Goal: Task Accomplishment & Management: Use online tool/utility

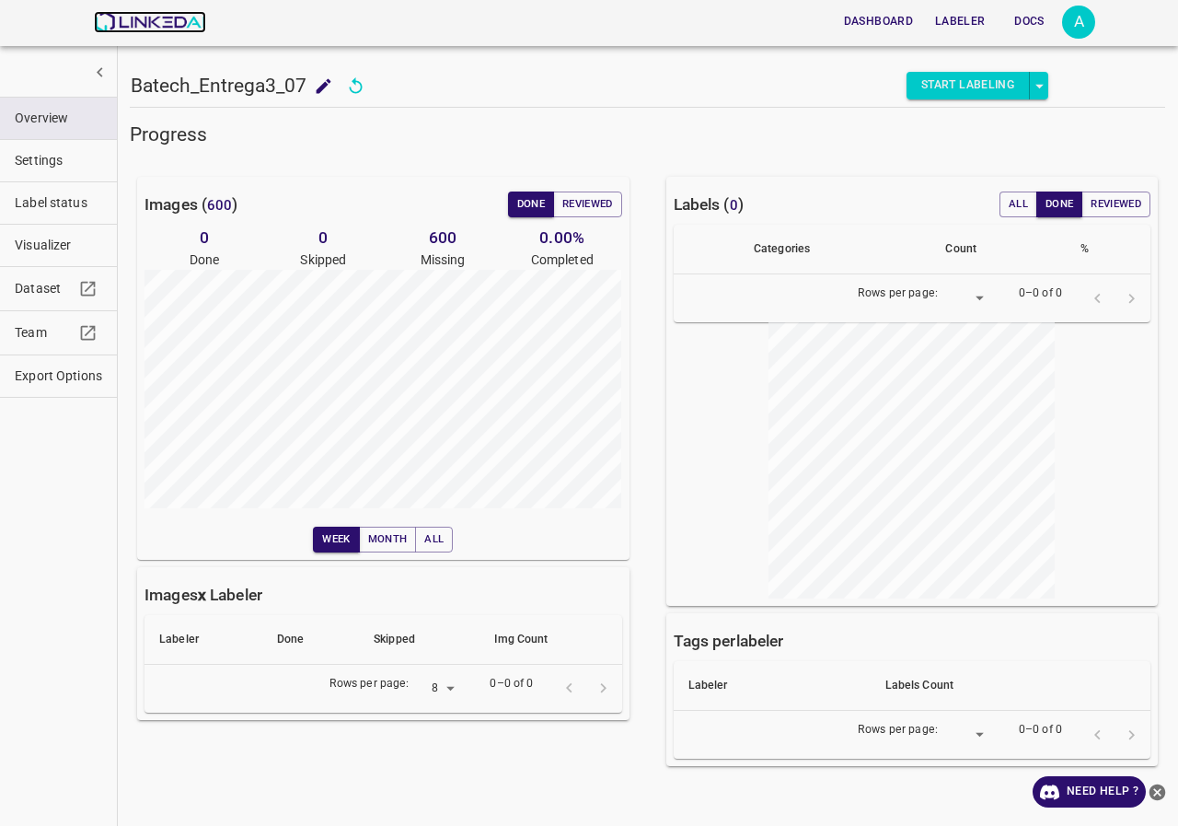
click at [176, 28] on img at bounding box center [149, 22] width 111 height 22
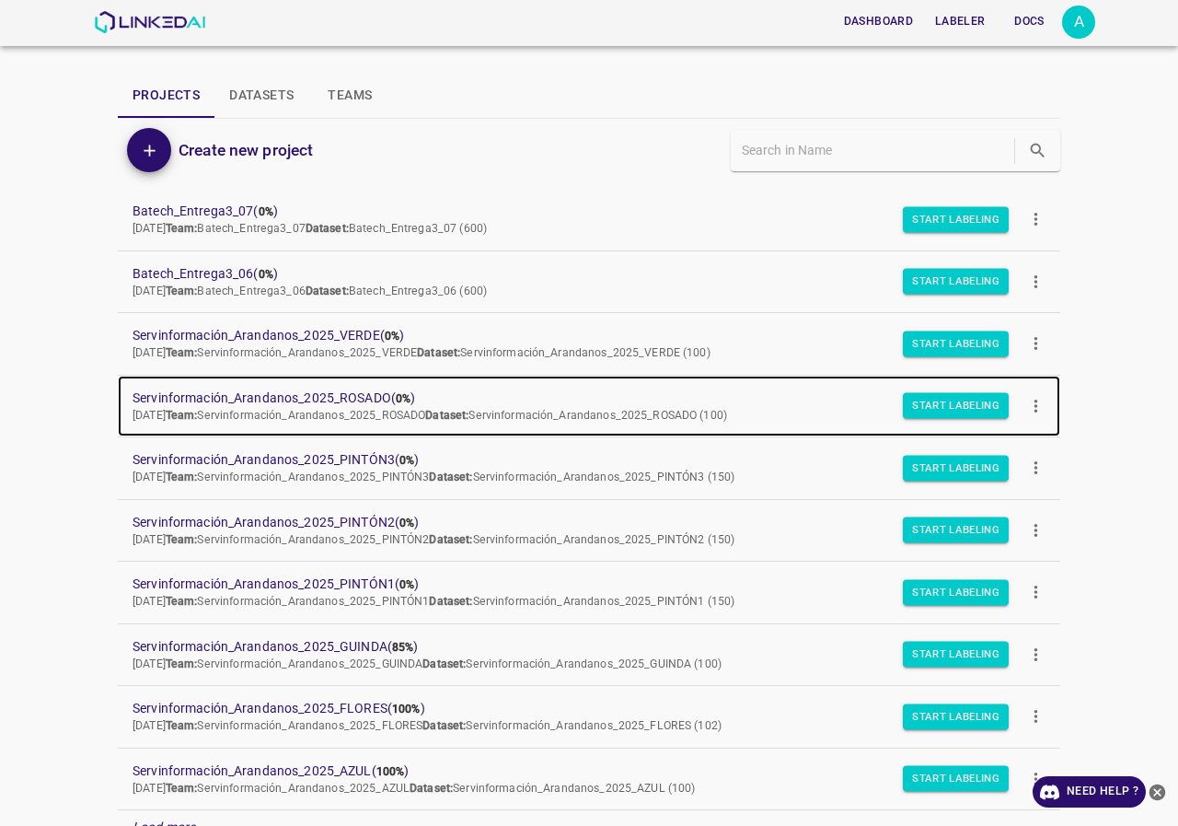
click at [312, 404] on span "Servinformación_Arandanos_2025_ROSADO ( 0% )" at bounding box center [575, 397] width 884 height 19
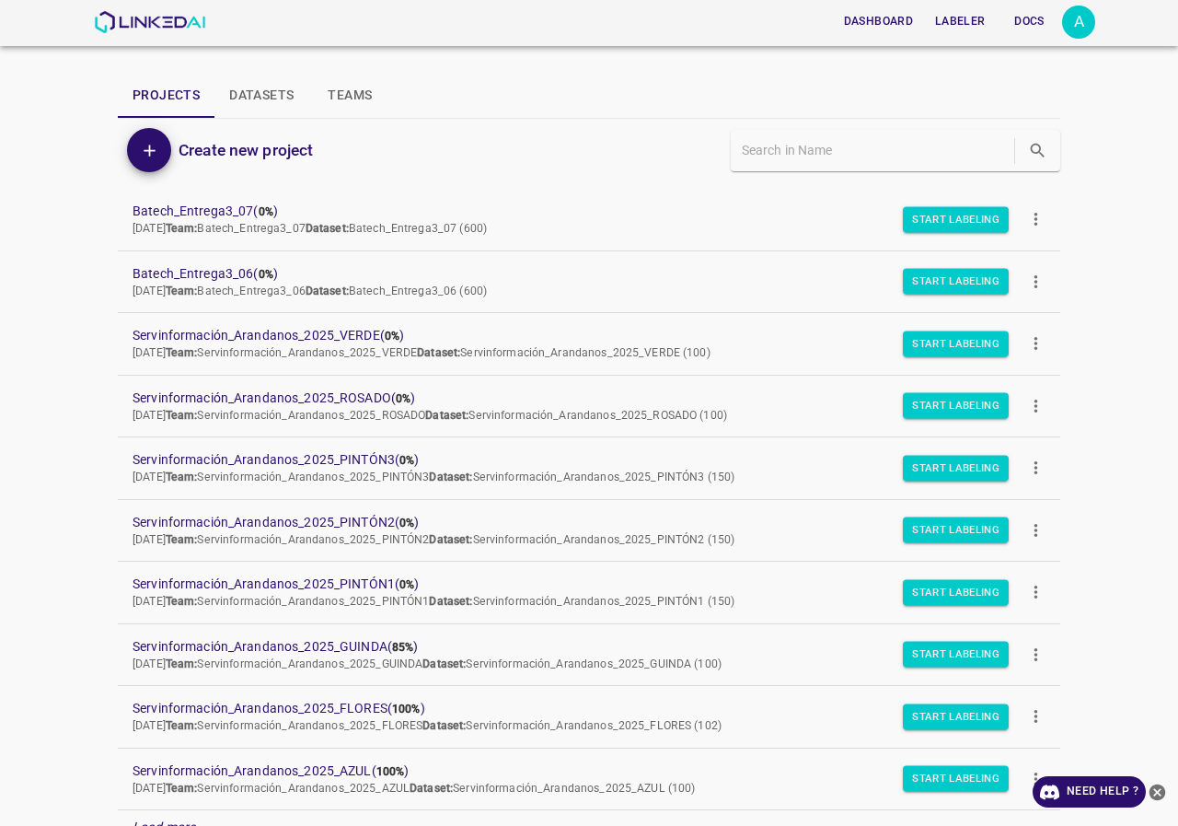
scroll to position [159, 0]
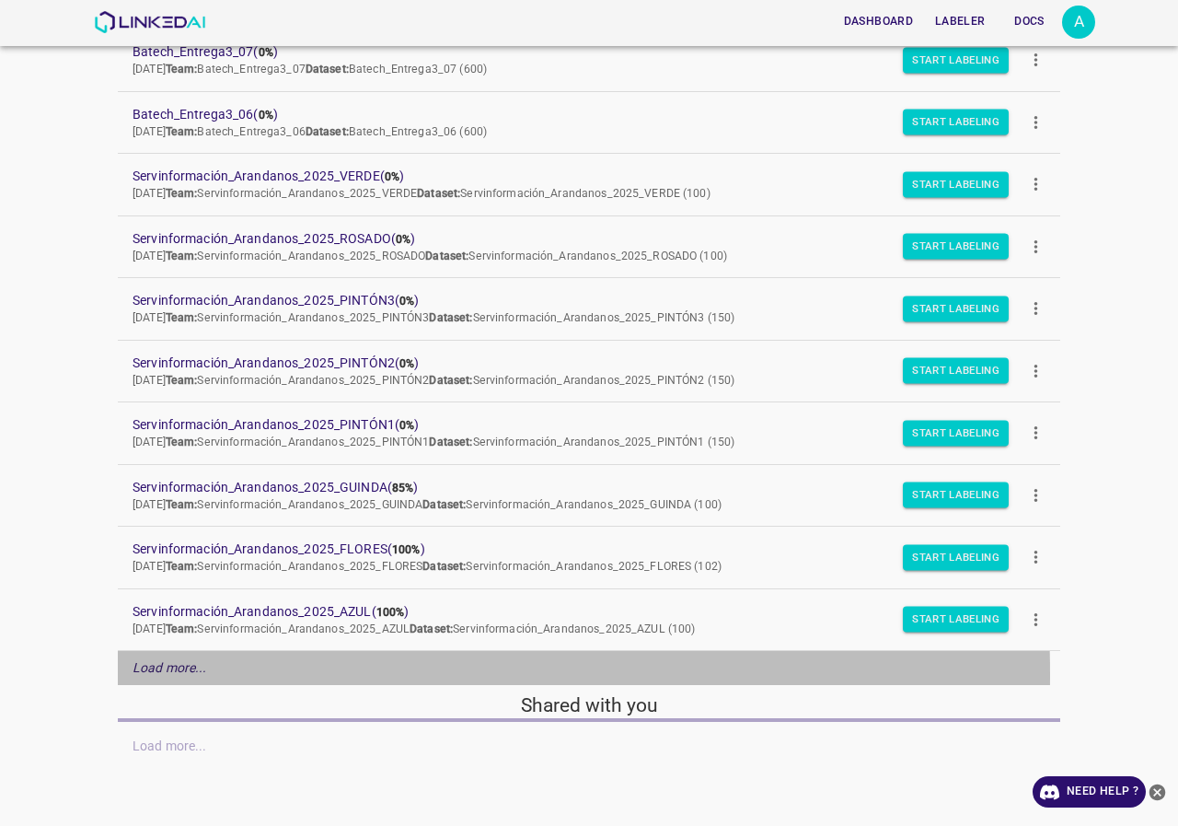
click at [176, 674] on em "Load more..." at bounding box center [170, 667] width 75 height 15
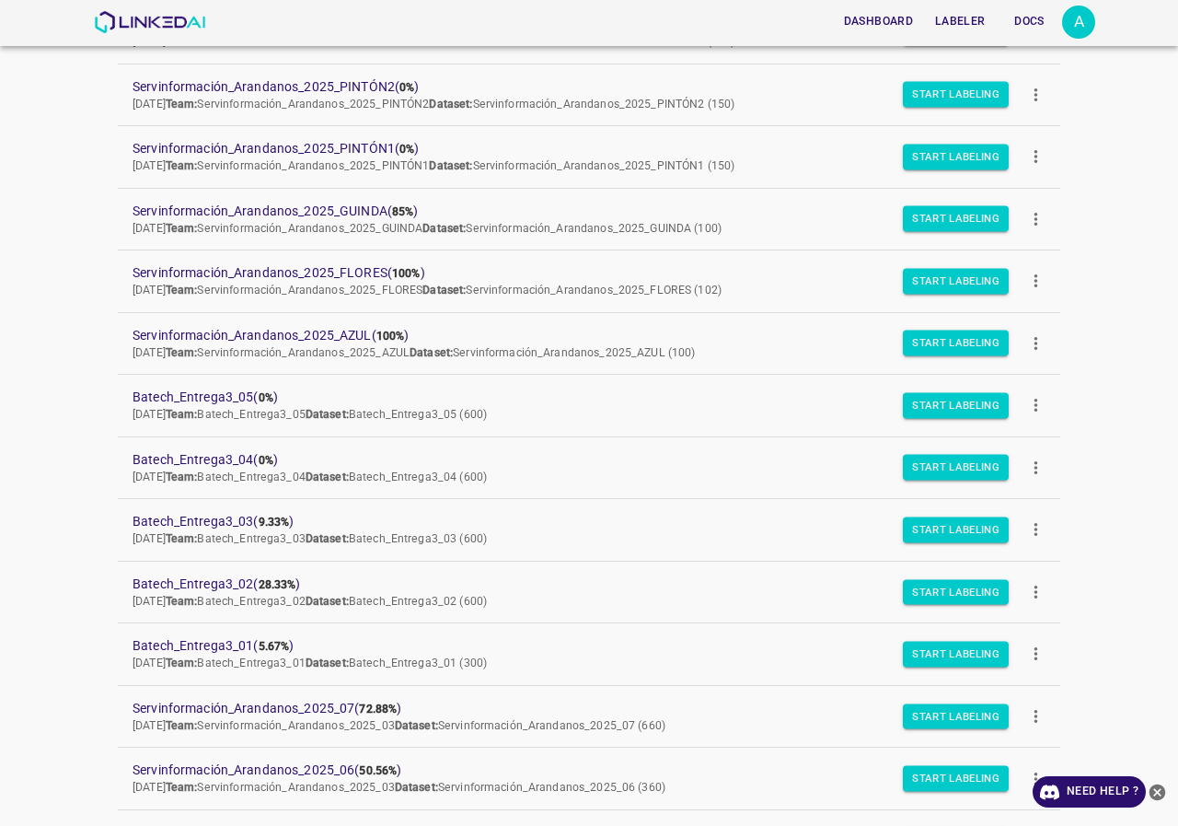
scroll to position [527, 0]
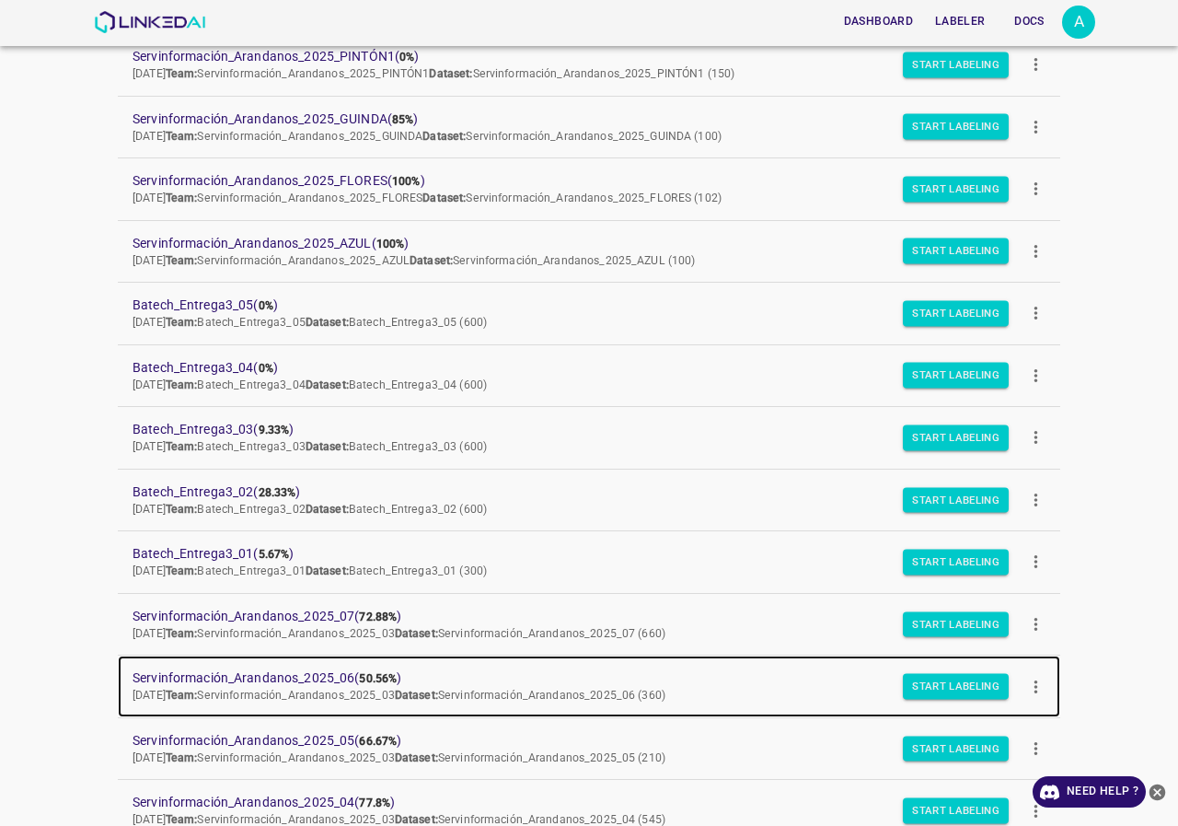
click at [259, 703] on p "Fri Jul 25 2025 Team: Servinformación_Arandanos_2025_03 Dataset: Servinformació…" at bounding box center [575, 696] width 884 height 17
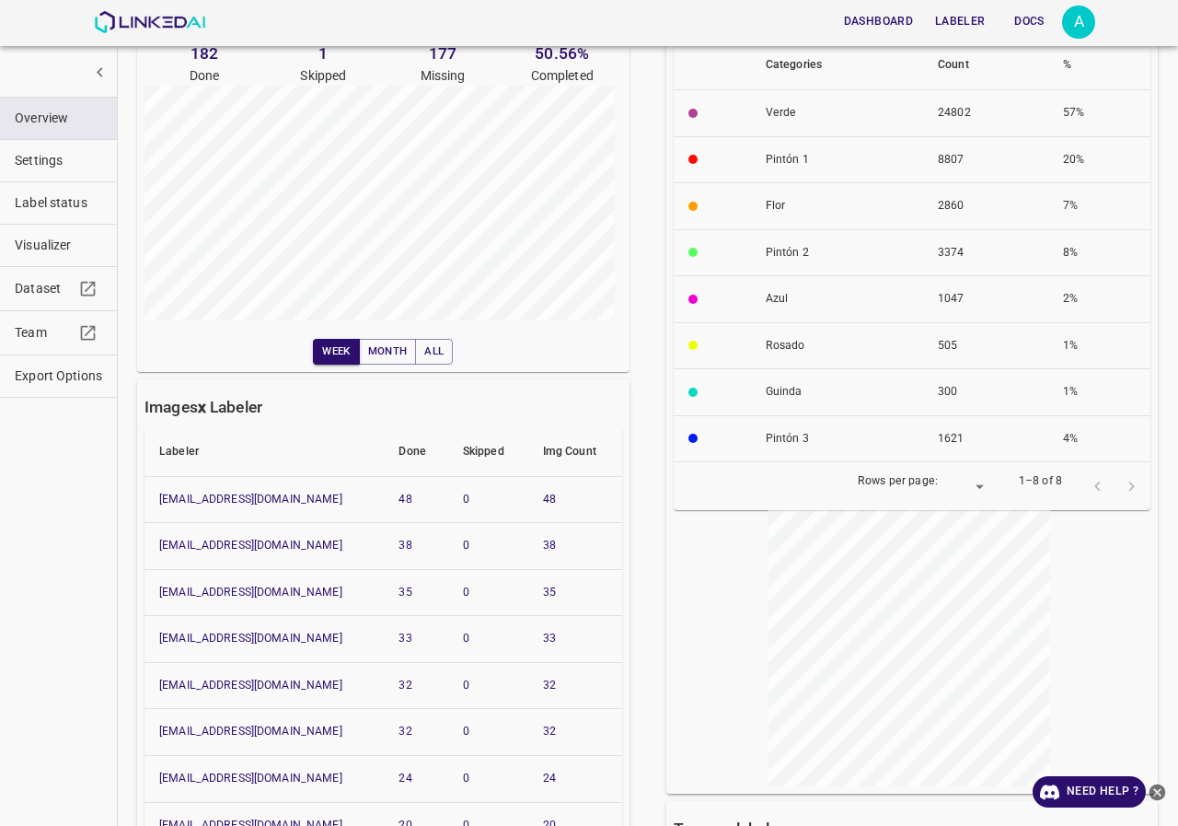
scroll to position [368, 0]
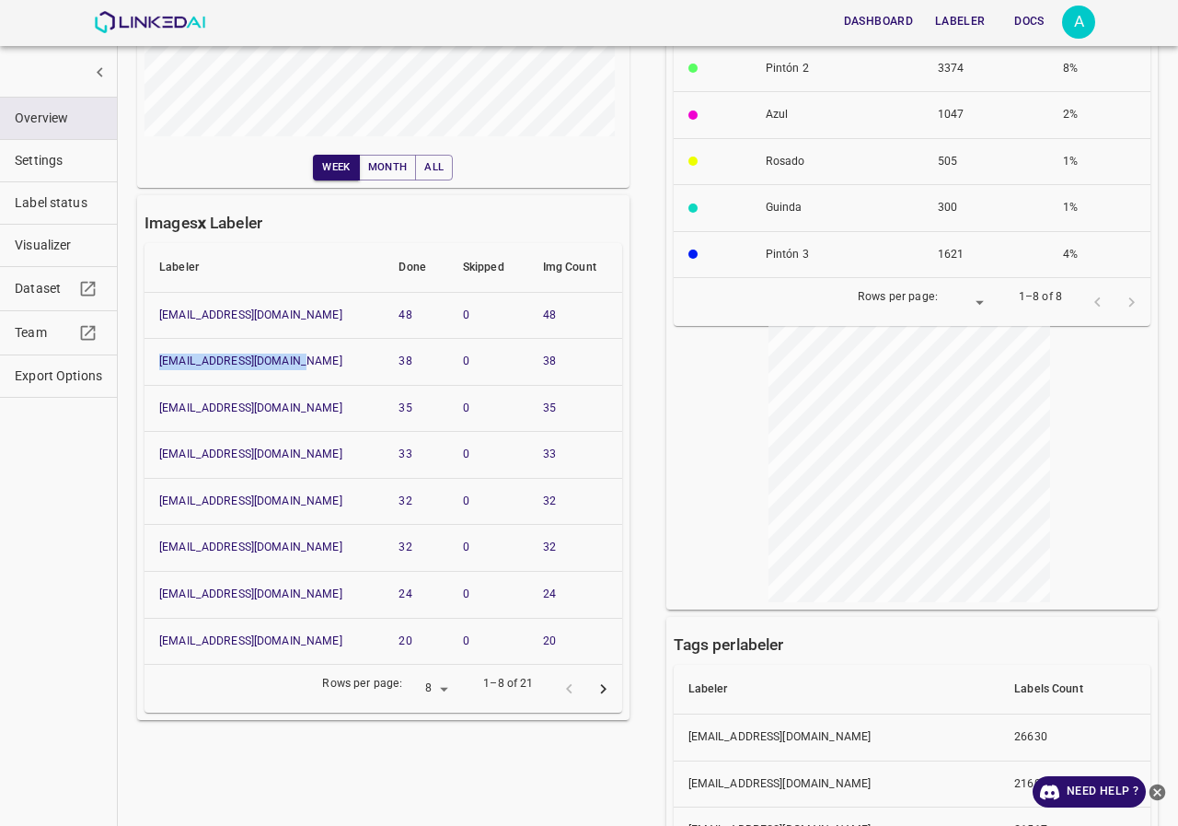
drag, startPoint x: 320, startPoint y: 358, endPoint x: 157, endPoint y: 362, distance: 163.0
click at [157, 362] on th "angelamar0593@gmail.com" at bounding box center [264, 362] width 239 height 47
copy link "angelamar0593@gmail.com"
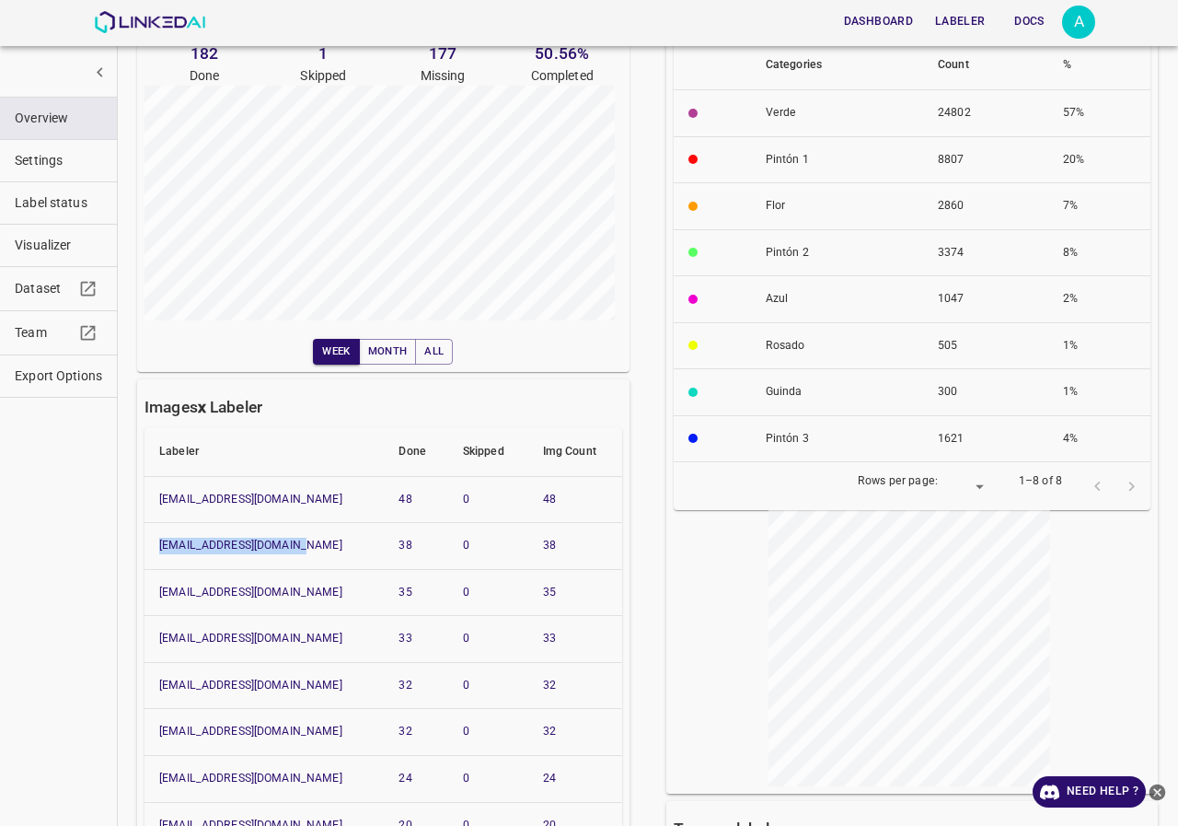
scroll to position [0, 0]
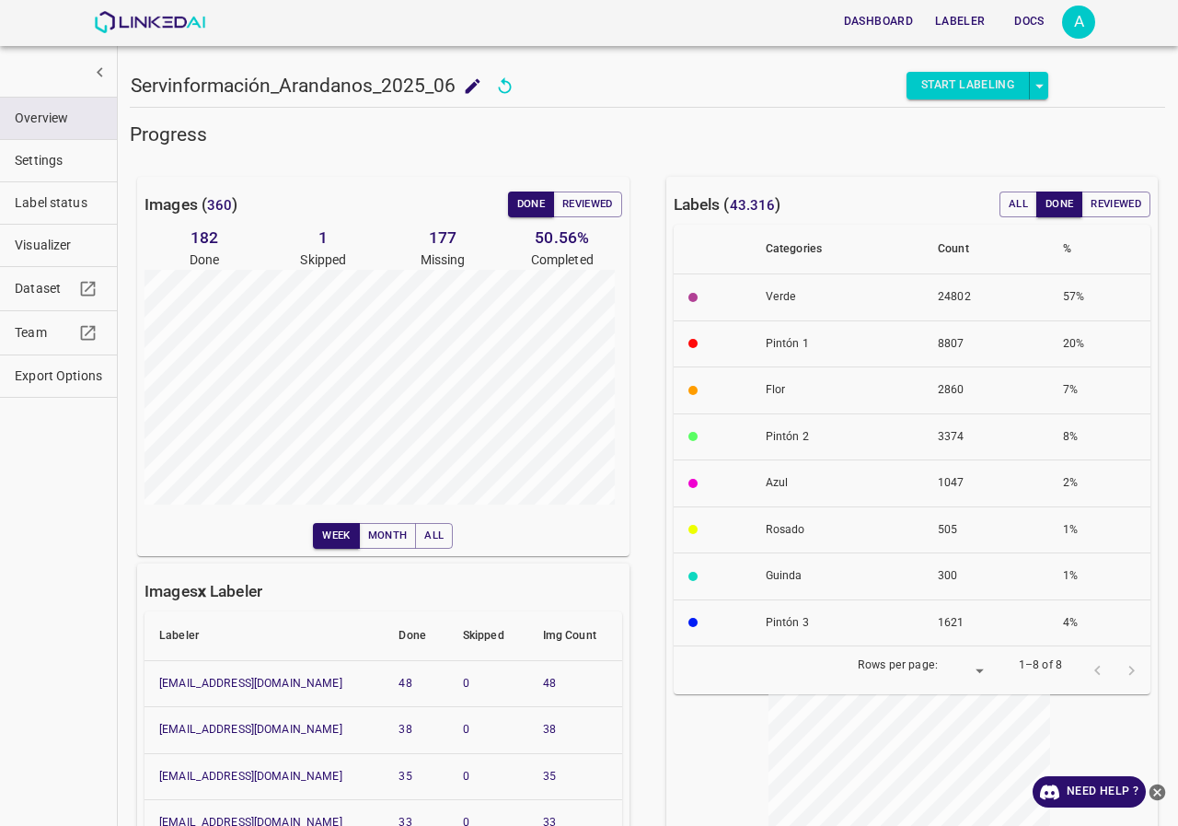
click at [179, 10] on div "Dashboard Labeler Docs A" at bounding box center [594, 22] width 1001 height 44
click at [179, 18] on img at bounding box center [149, 22] width 111 height 22
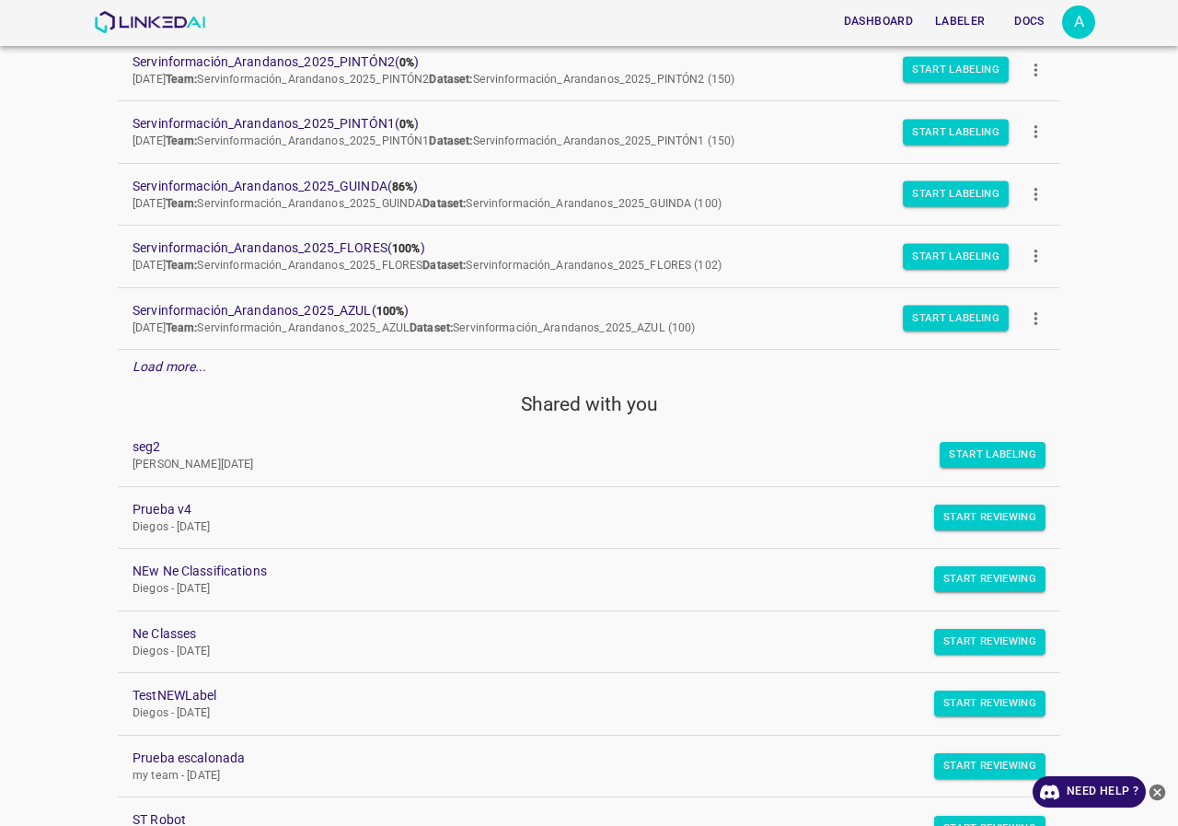
click at [214, 383] on div "Load more..." at bounding box center [589, 367] width 942 height 34
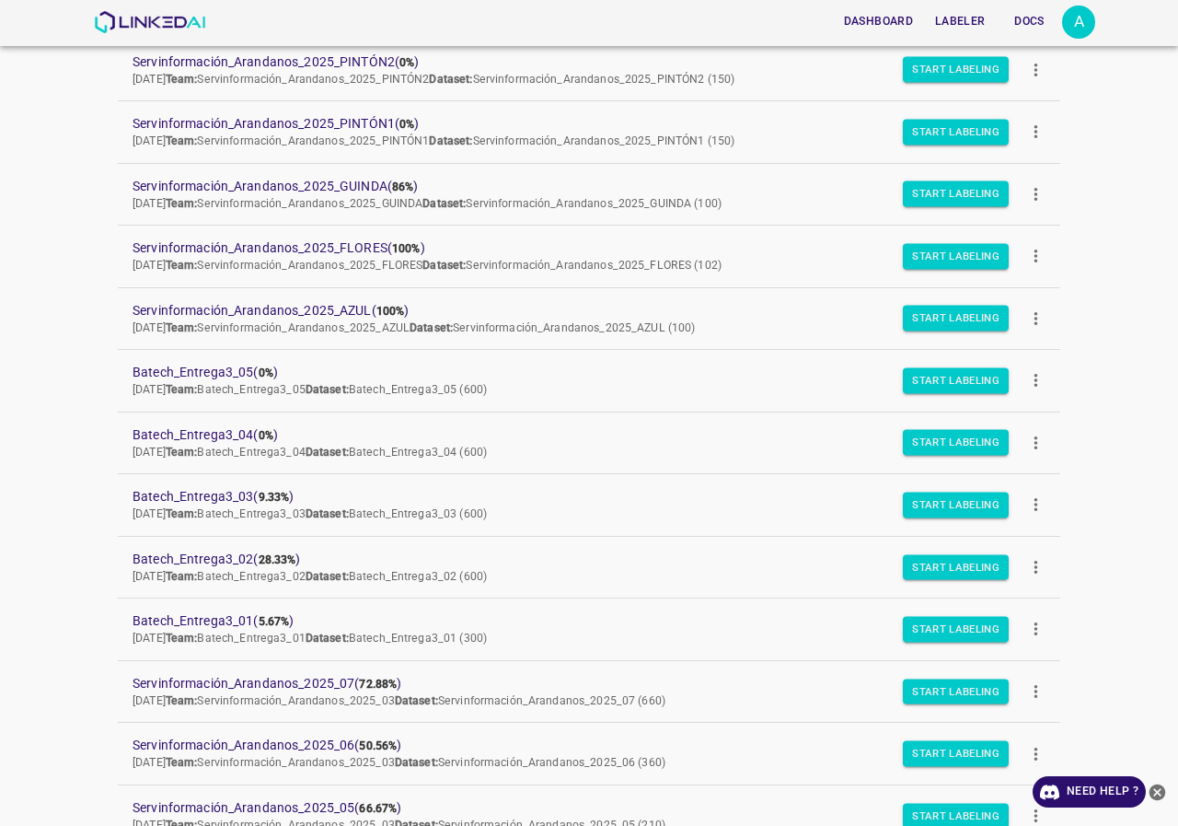
scroll to position [644, 0]
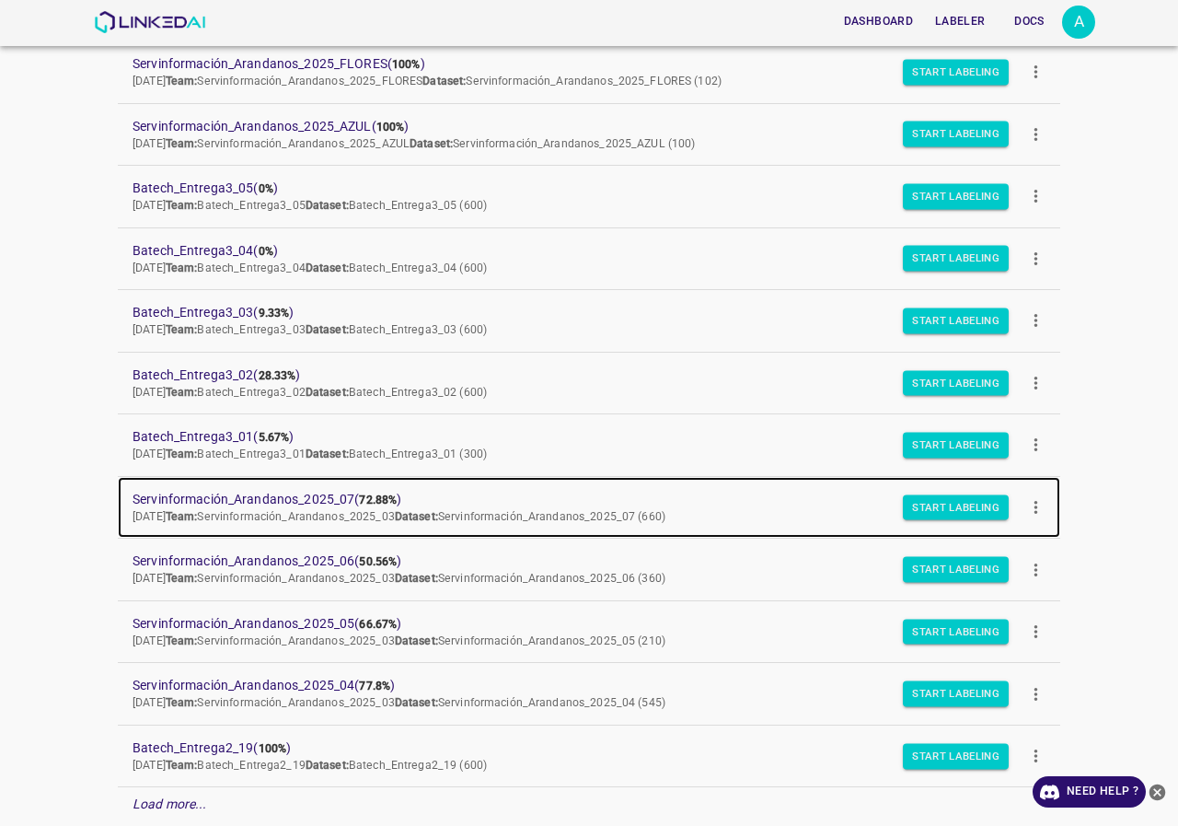
click at [307, 492] on span "Servinformación_Arandanos_2025_07 ( 72.88% )" at bounding box center [575, 499] width 884 height 19
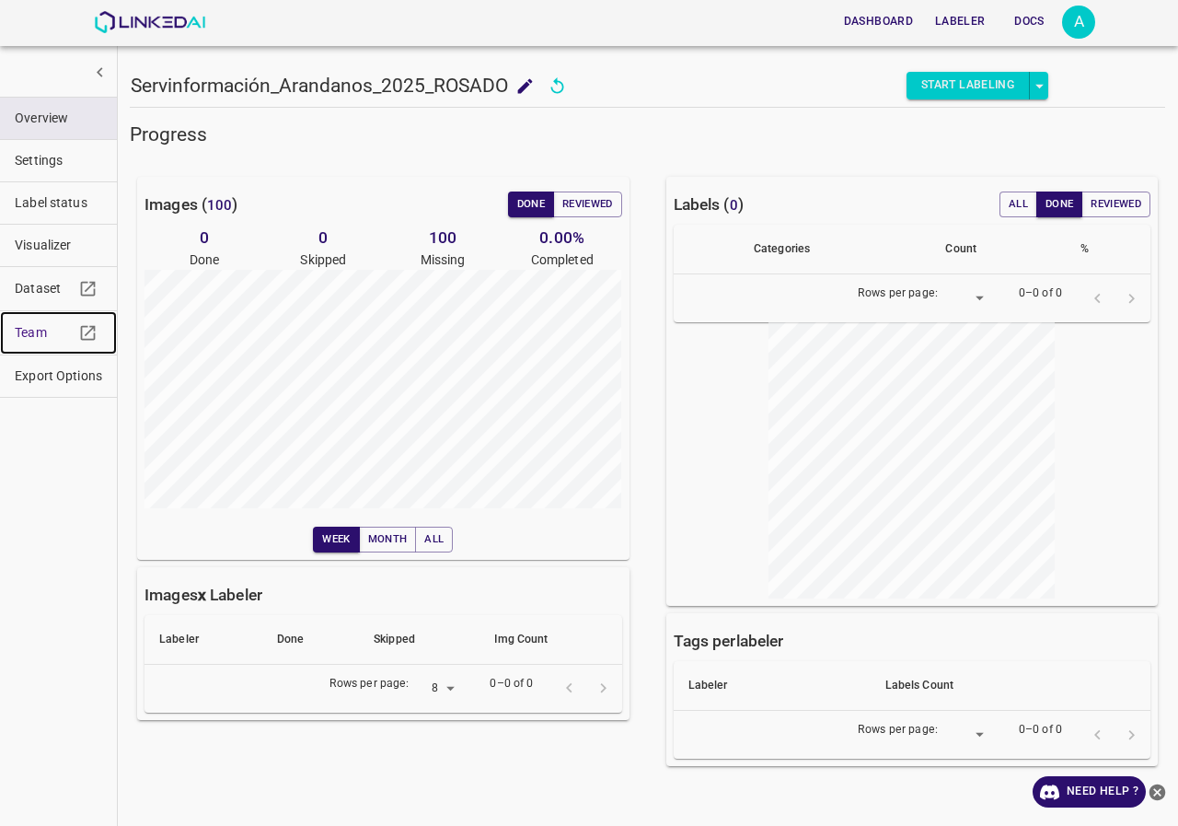
click at [52, 333] on span "Team" at bounding box center [44, 332] width 59 height 19
click at [23, 335] on span "Team" at bounding box center [44, 332] width 59 height 19
click at [49, 323] on span "Team" at bounding box center [44, 332] width 59 height 19
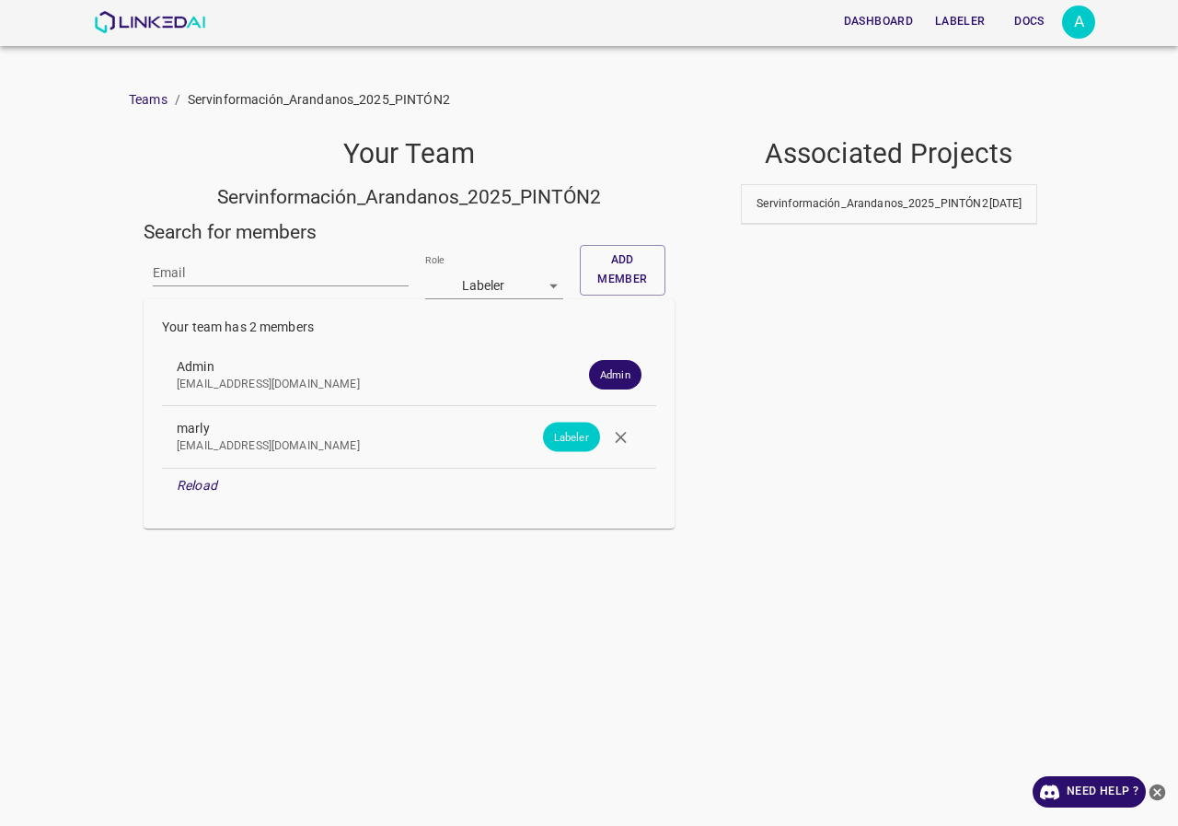
click at [633, 440] on button "button" at bounding box center [620, 436] width 41 height 41
click at [241, 272] on input "Email" at bounding box center [281, 273] width 256 height 27
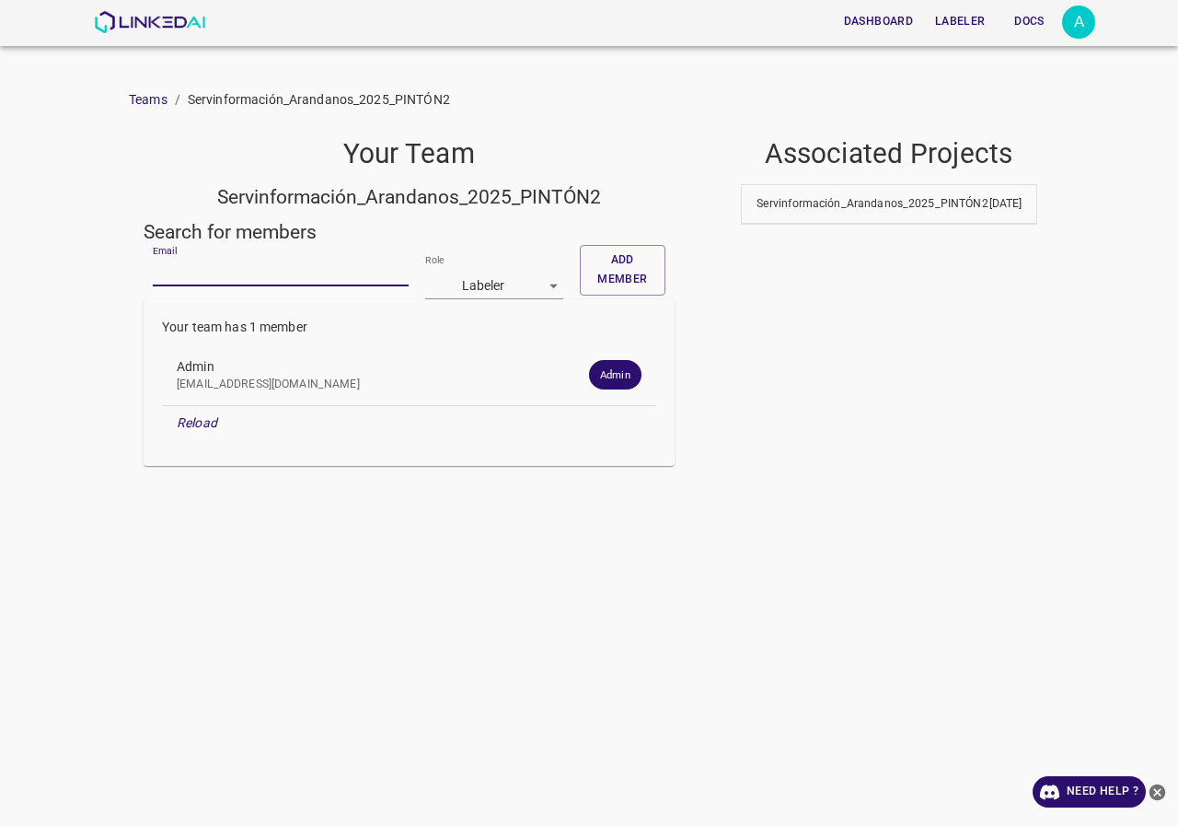
paste input "[EMAIL_ADDRESS][DOMAIN_NAME]"
type input "[EMAIL_ADDRESS][DOMAIN_NAME]"
click at [584, 260] on button "Add member" at bounding box center [623, 270] width 86 height 51
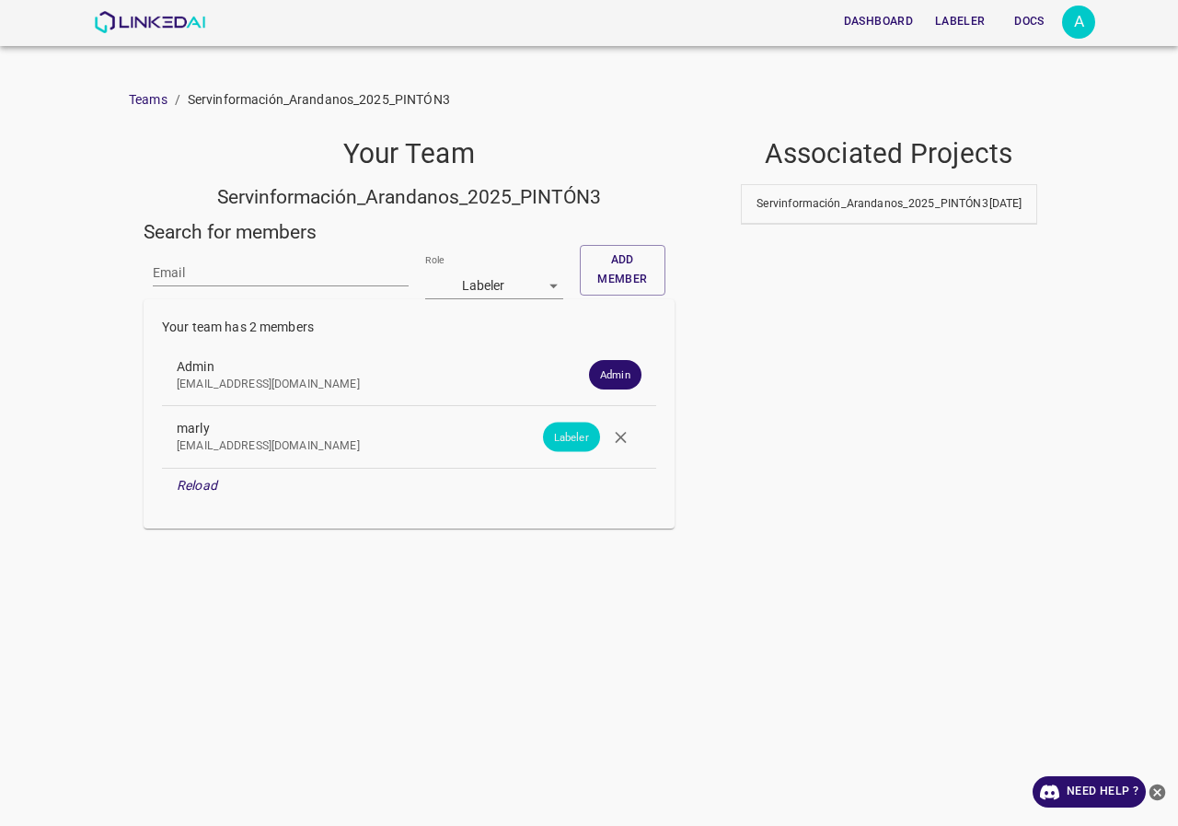
click at [616, 442] on icon "button" at bounding box center [620, 437] width 11 height 11
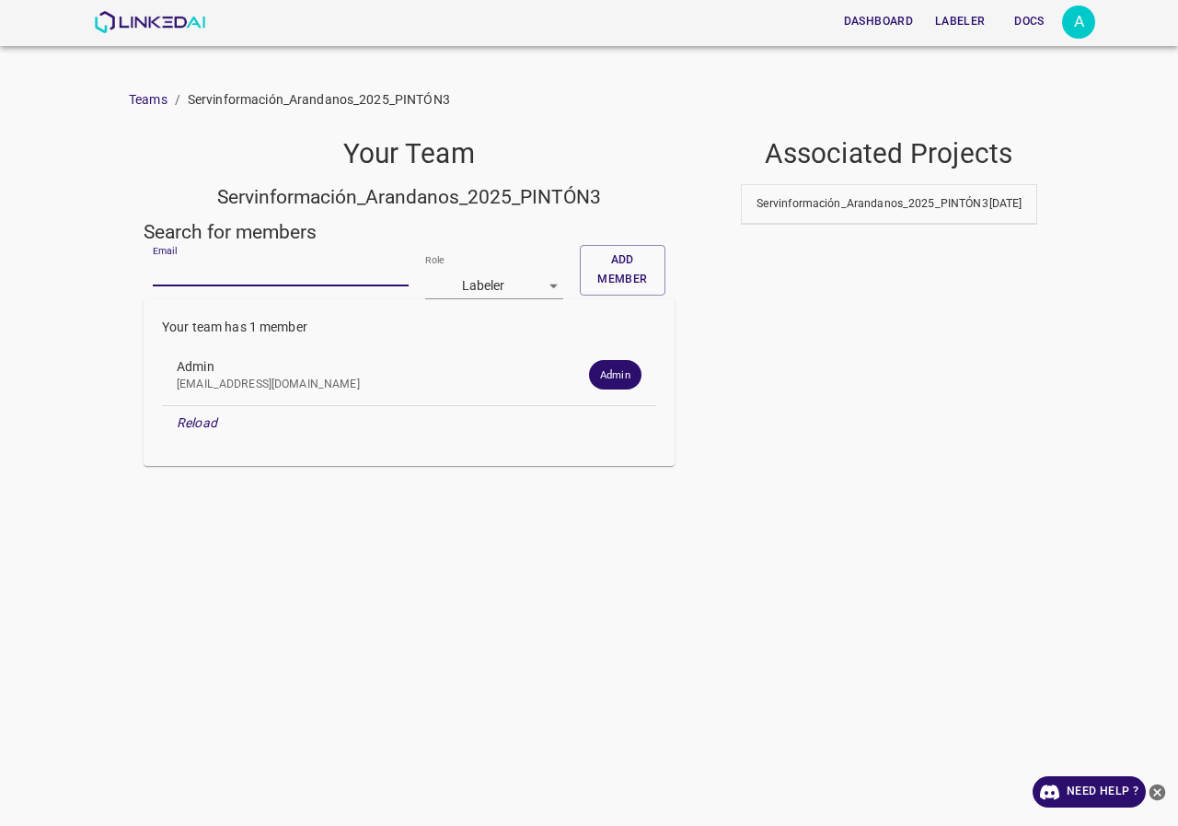
click at [208, 274] on input "Email" at bounding box center [281, 273] width 256 height 27
paste input "angelamar0593@gmail.com"
type input "angelamar0593@gmail.com"
click at [617, 272] on button "Add member" at bounding box center [623, 270] width 86 height 51
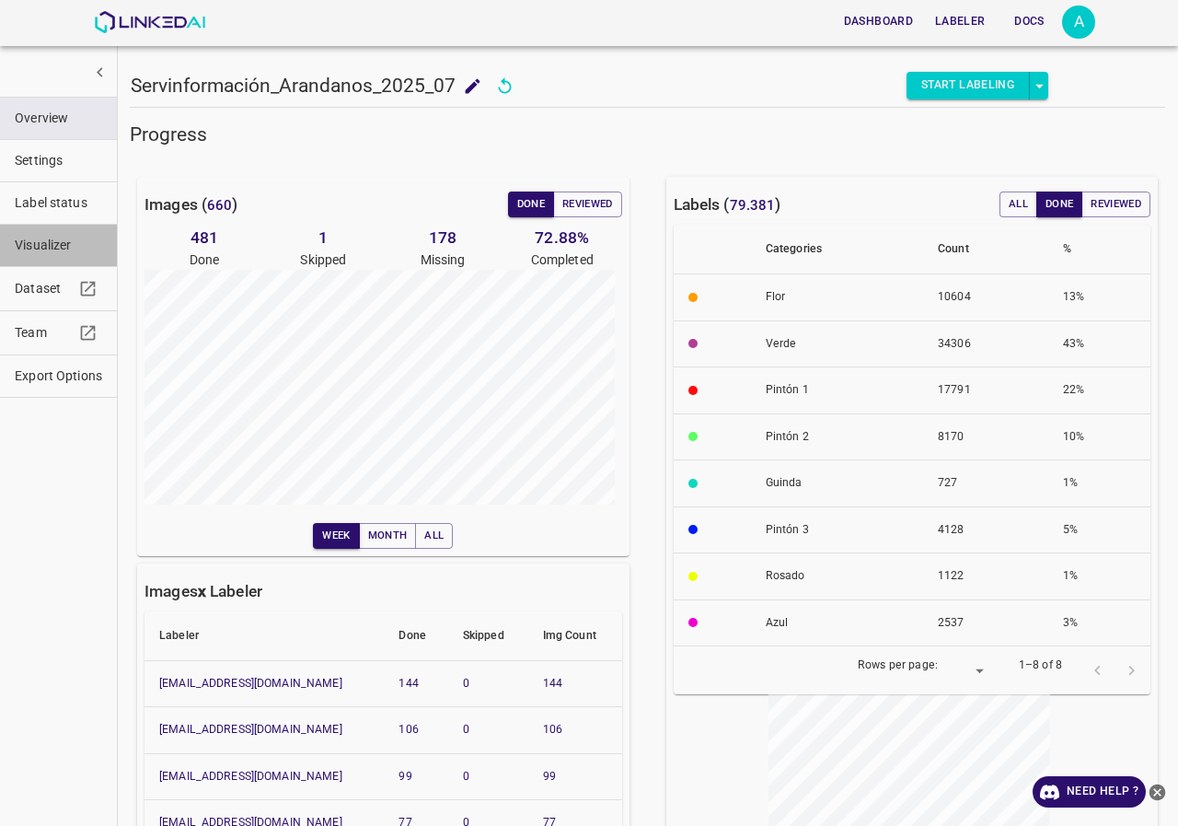
click at [75, 240] on span "Visualizer" at bounding box center [58, 245] width 87 height 19
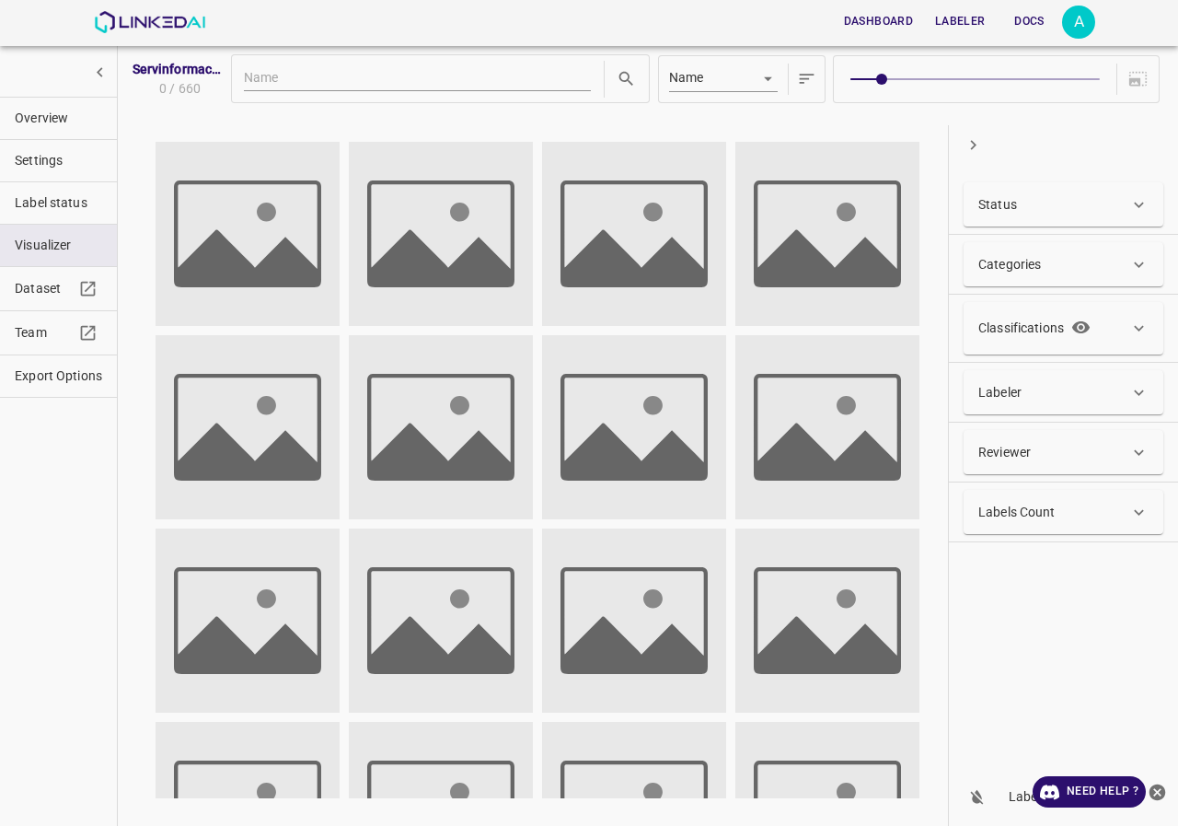
click at [1062, 215] on div "Status" at bounding box center [1064, 204] width 200 height 44
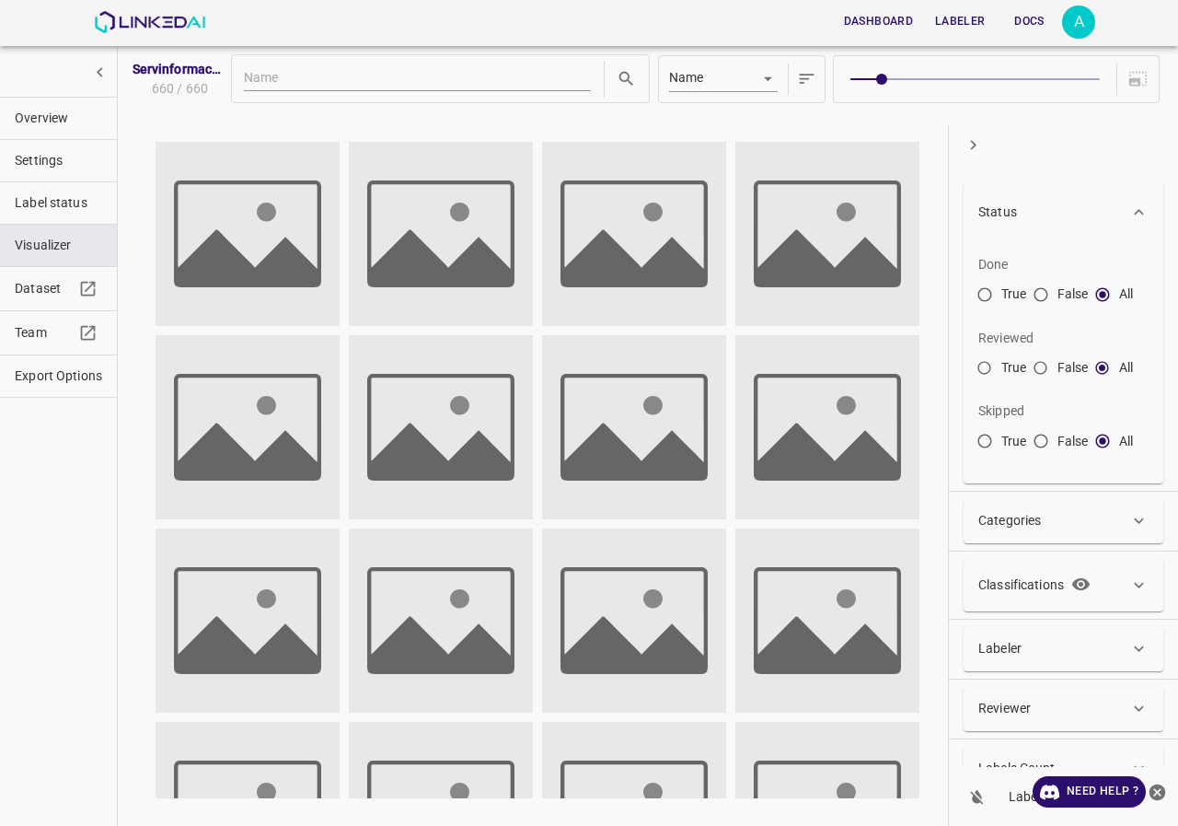
click at [1037, 368] on input "False" at bounding box center [1040, 371] width 33 height 33
radio input "true"
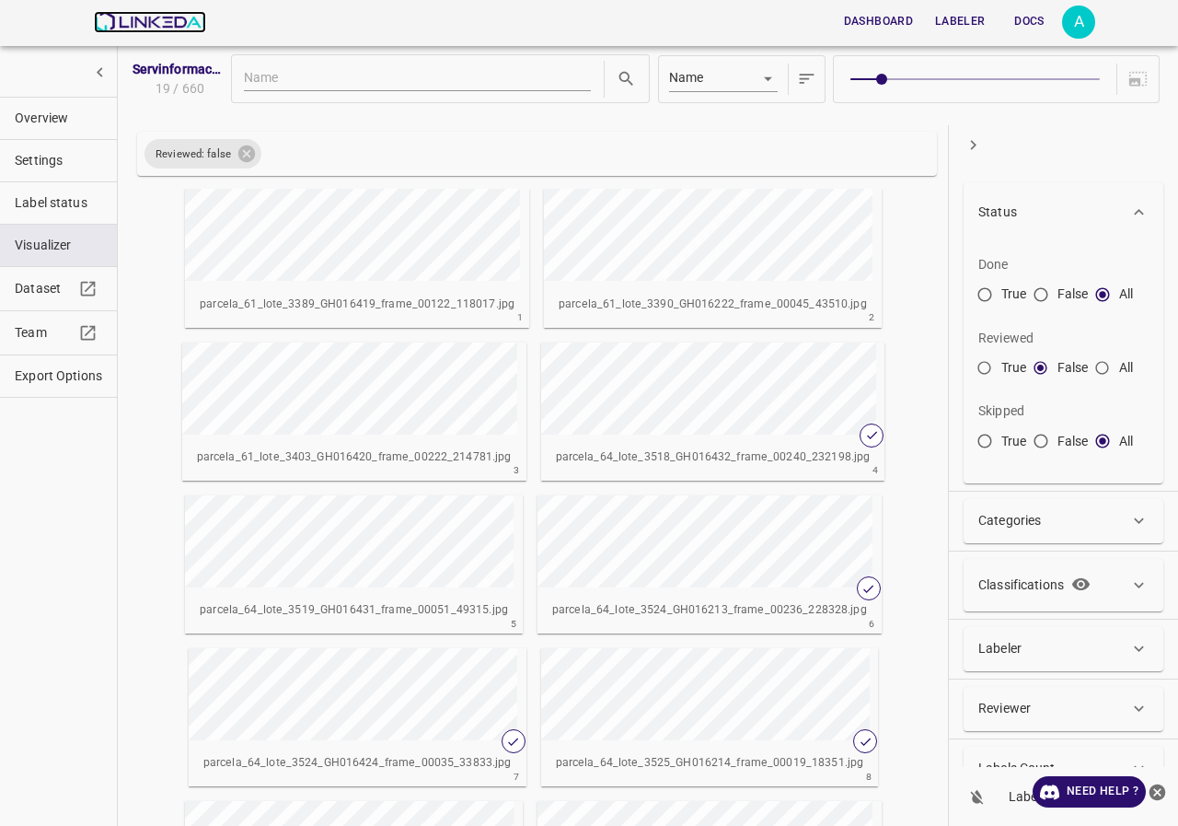
click at [140, 24] on img at bounding box center [149, 22] width 111 height 22
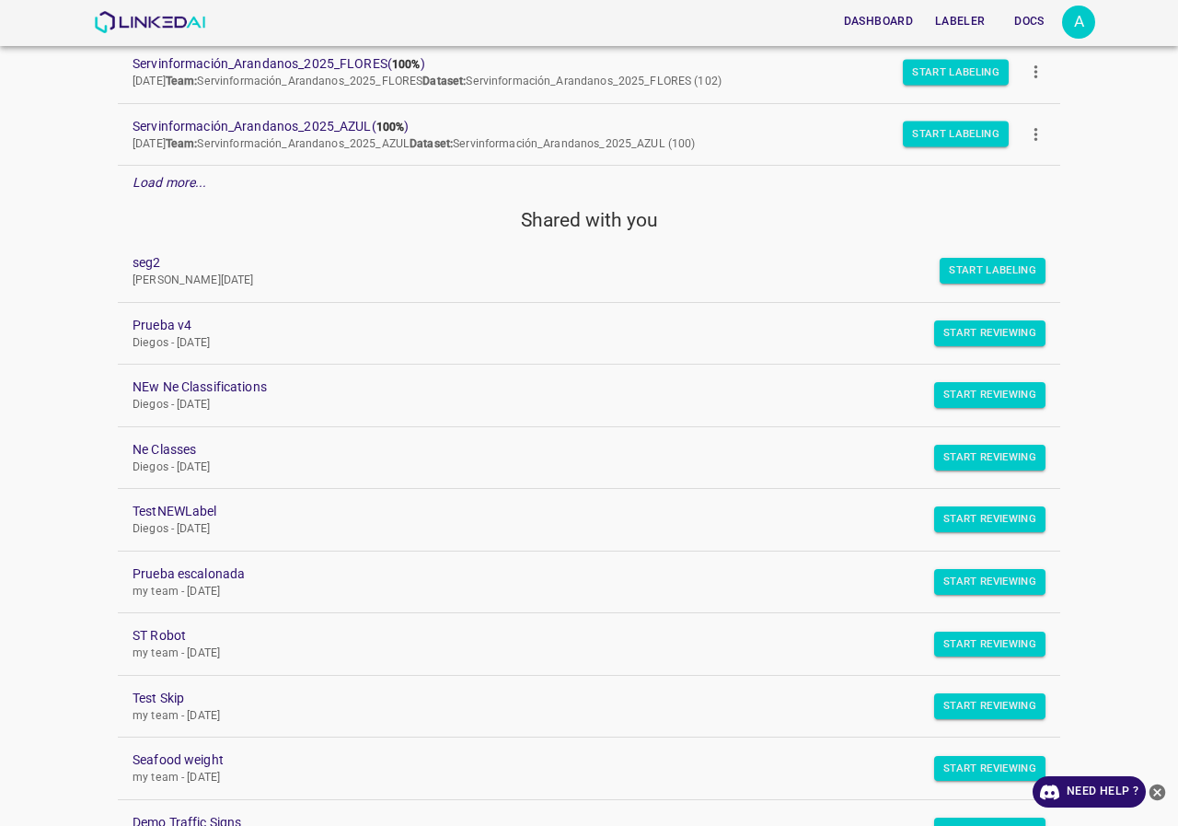
click at [164, 179] on em "Load more..." at bounding box center [170, 182] width 75 height 15
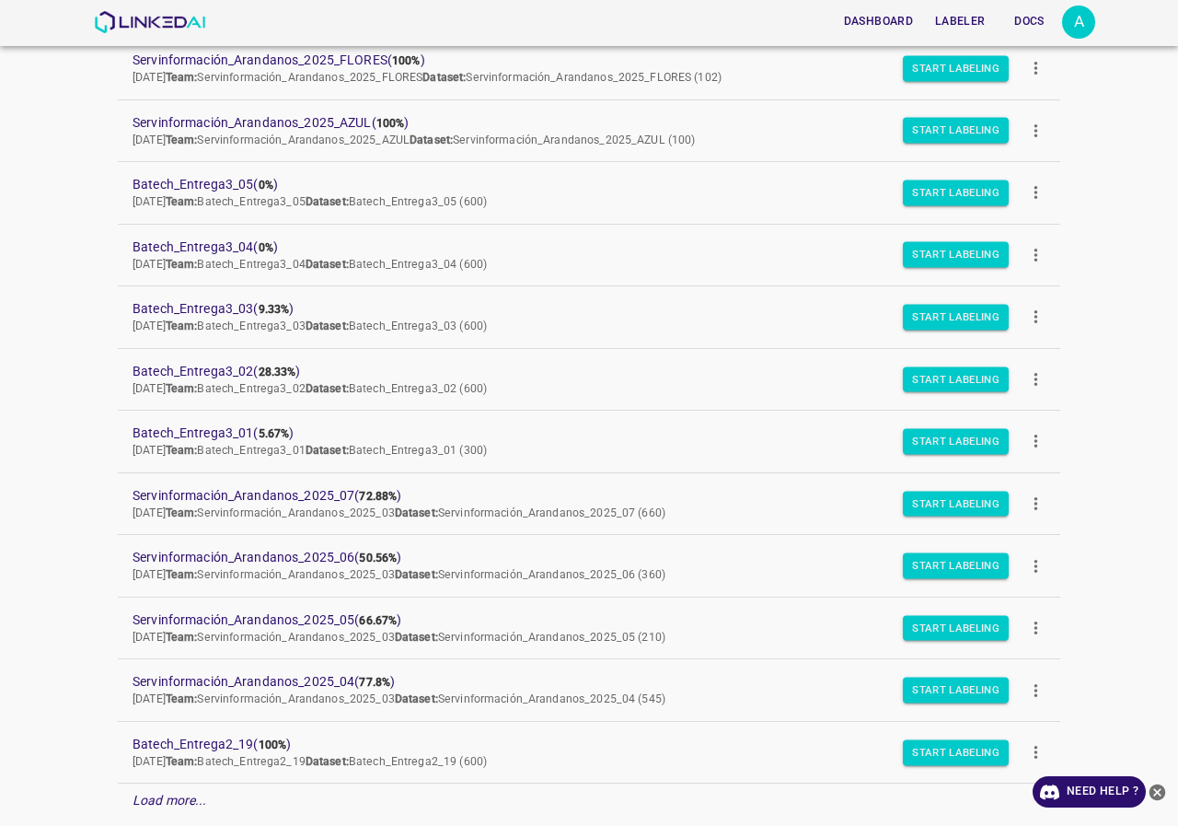
scroll to position [644, 0]
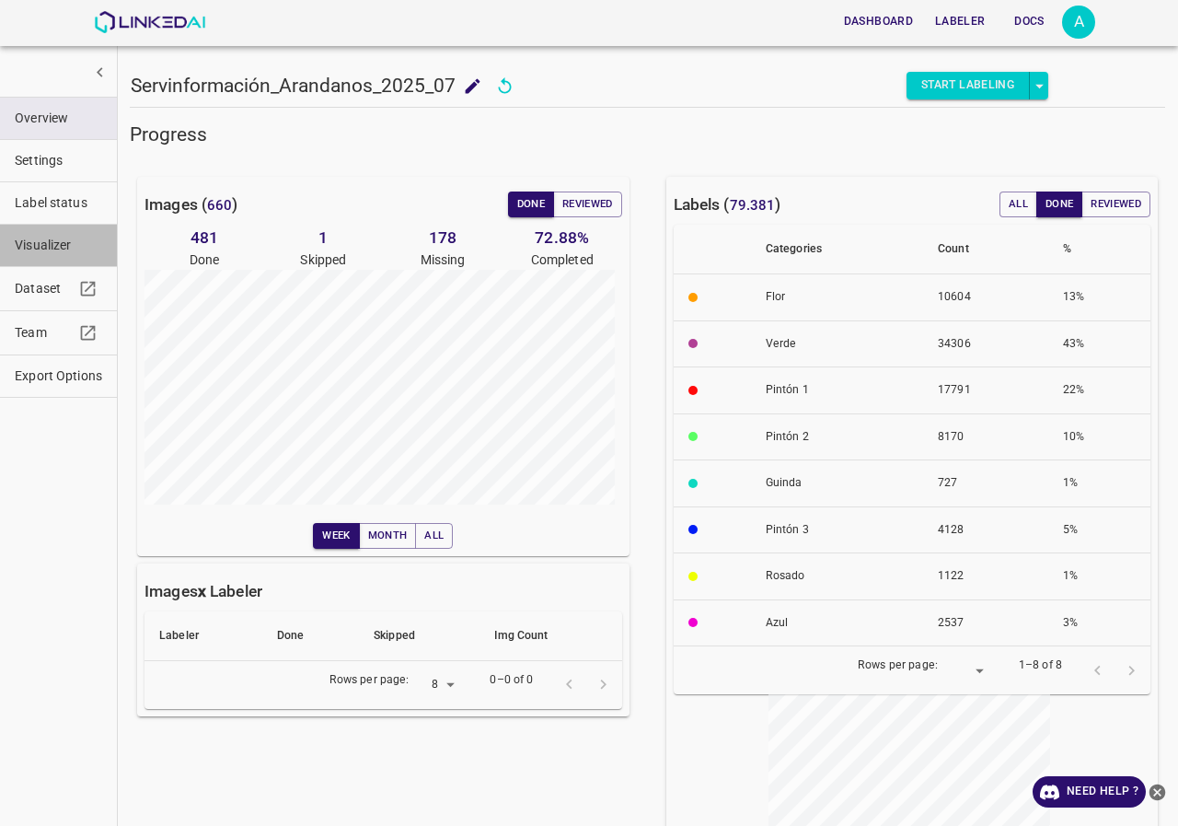
click at [78, 242] on span "Visualizer" at bounding box center [58, 245] width 87 height 19
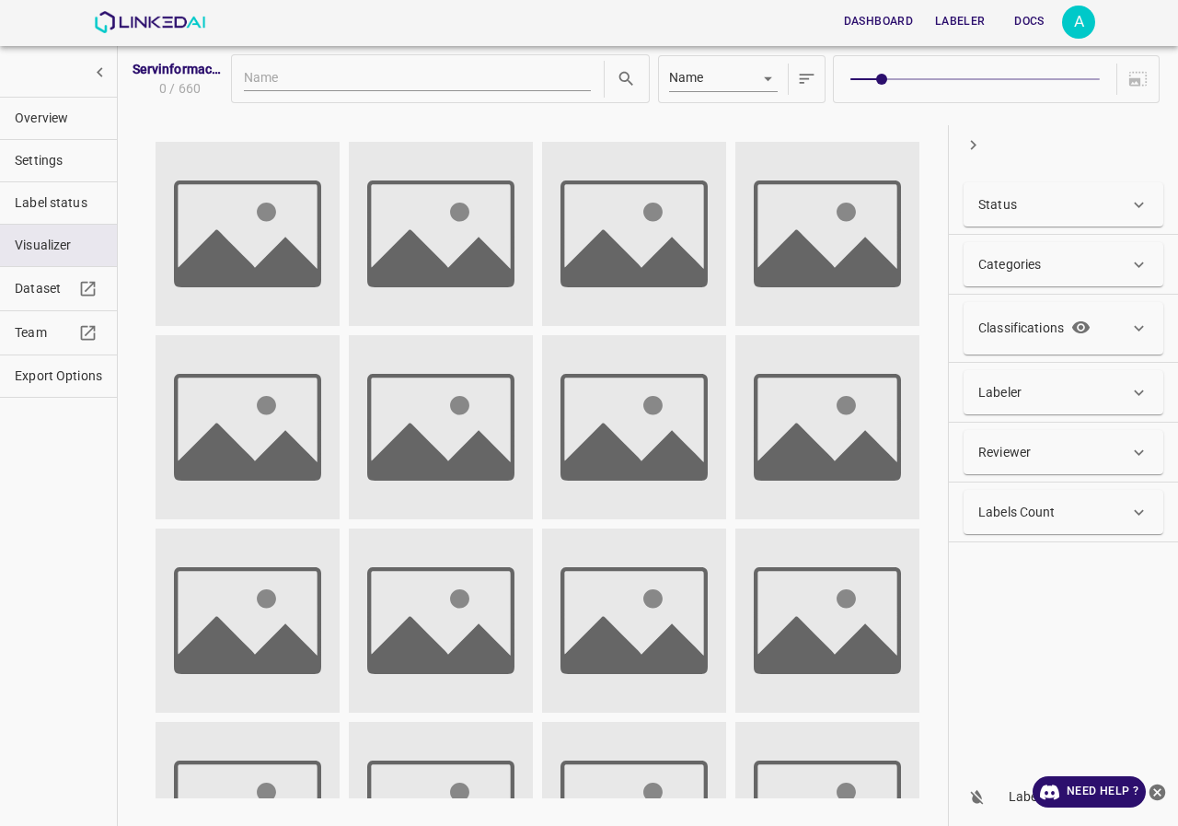
click at [1070, 205] on div "Status" at bounding box center [1053, 204] width 151 height 19
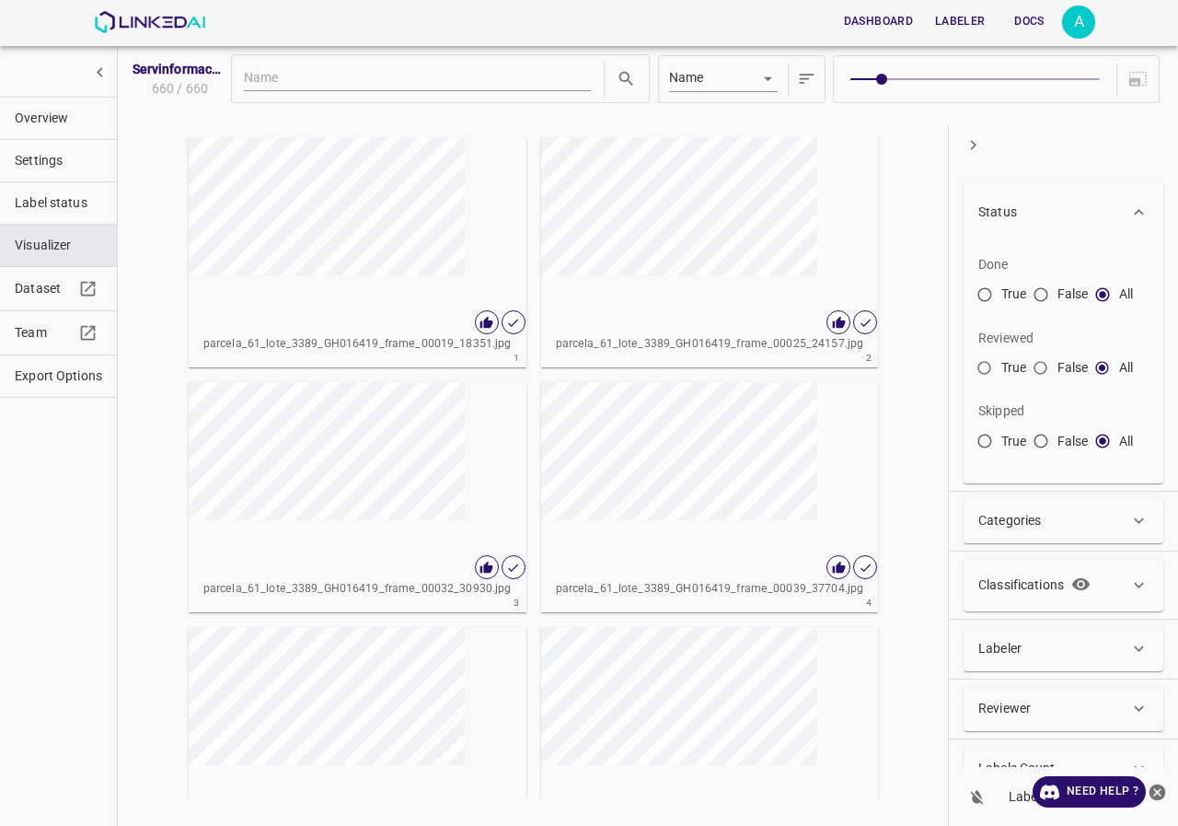
click at [1041, 366] on input "False" at bounding box center [1040, 371] width 33 height 33
radio input "true"
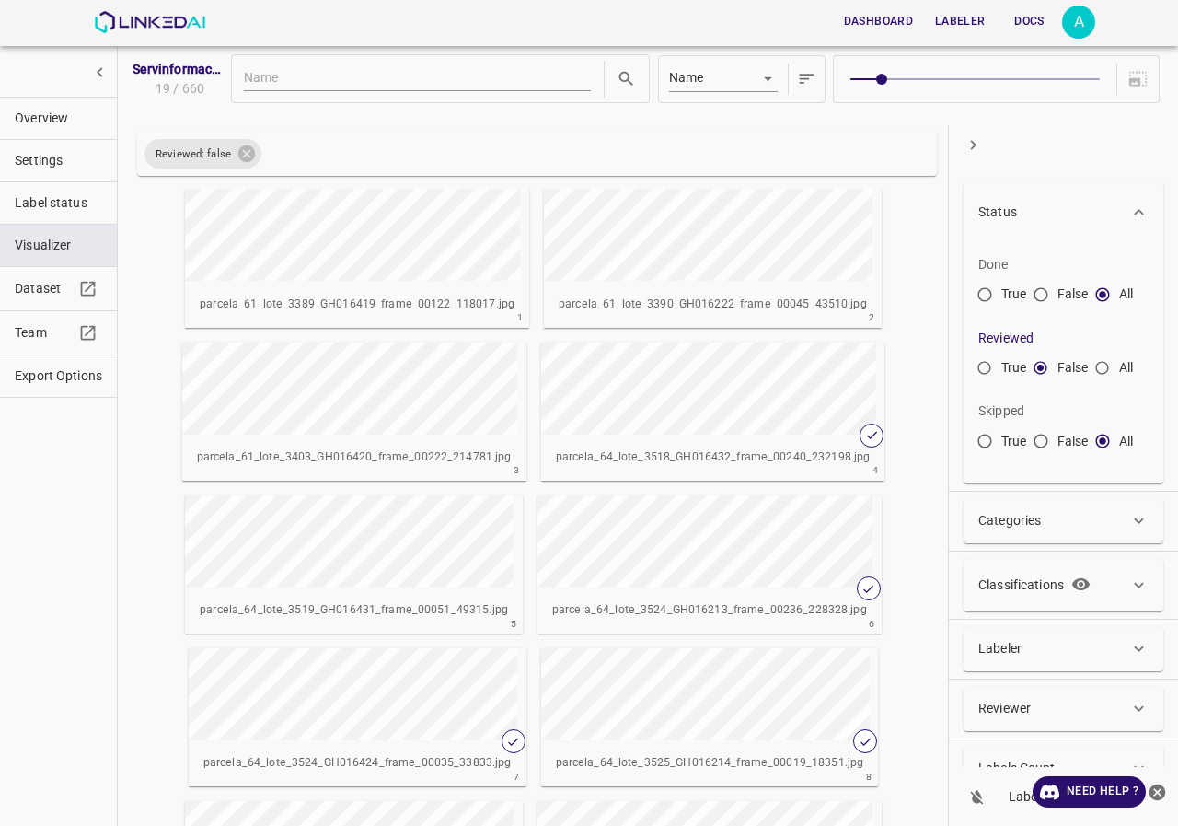
click at [991, 76] on span at bounding box center [974, 79] width 249 height 26
type input "6"
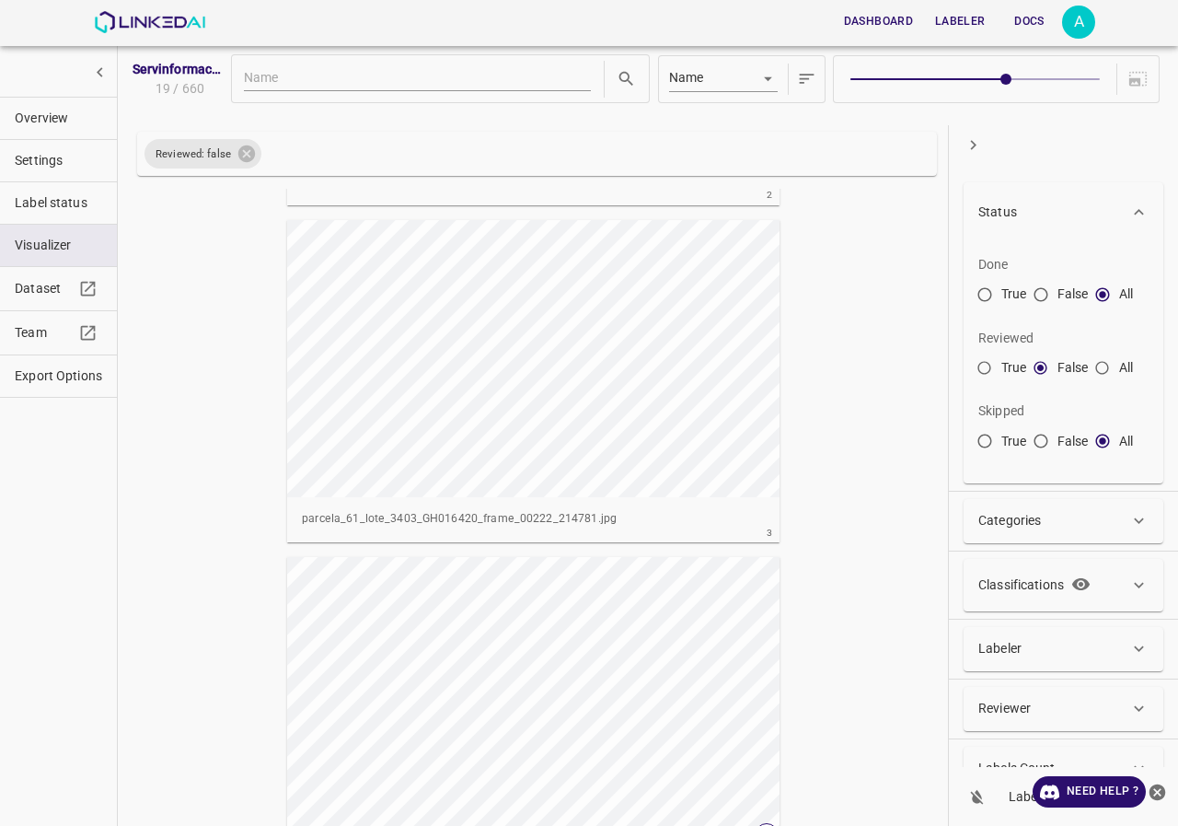
scroll to position [828, 0]
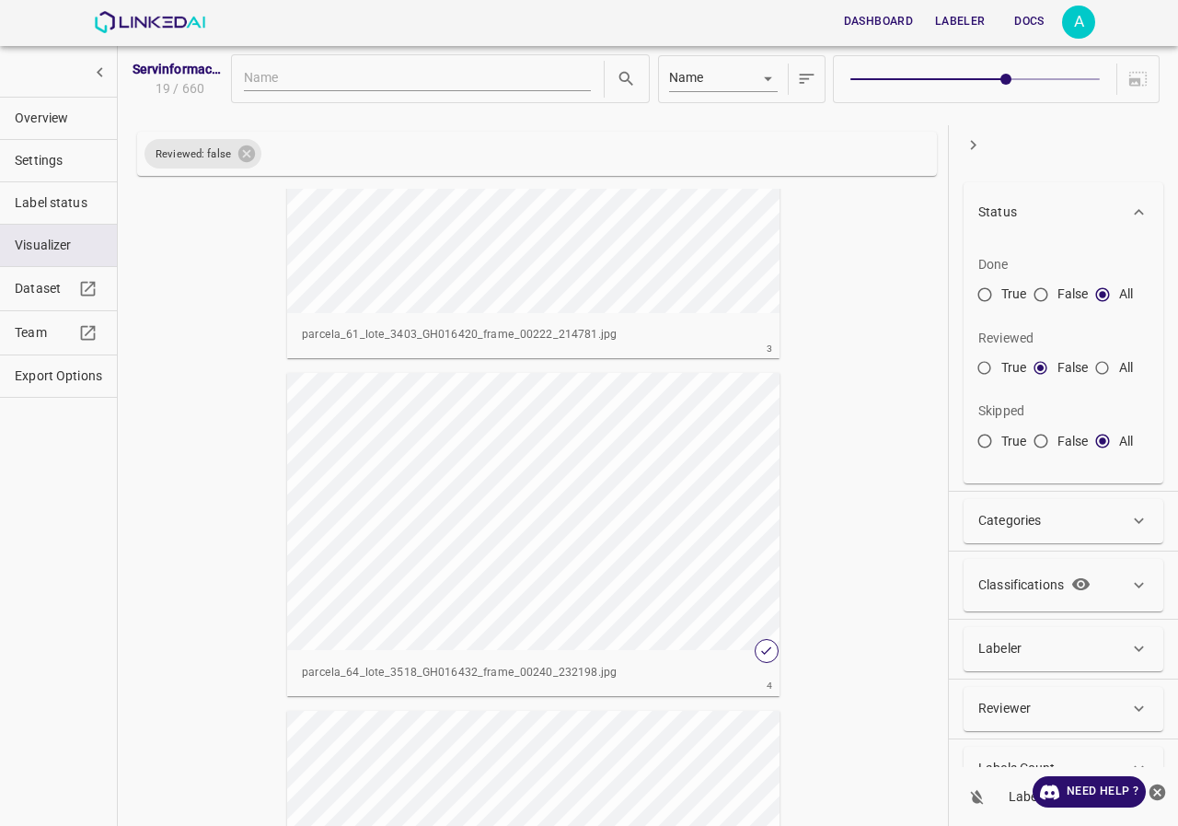
click at [586, 509] on div "button" at bounding box center [533, 511] width 492 height 277
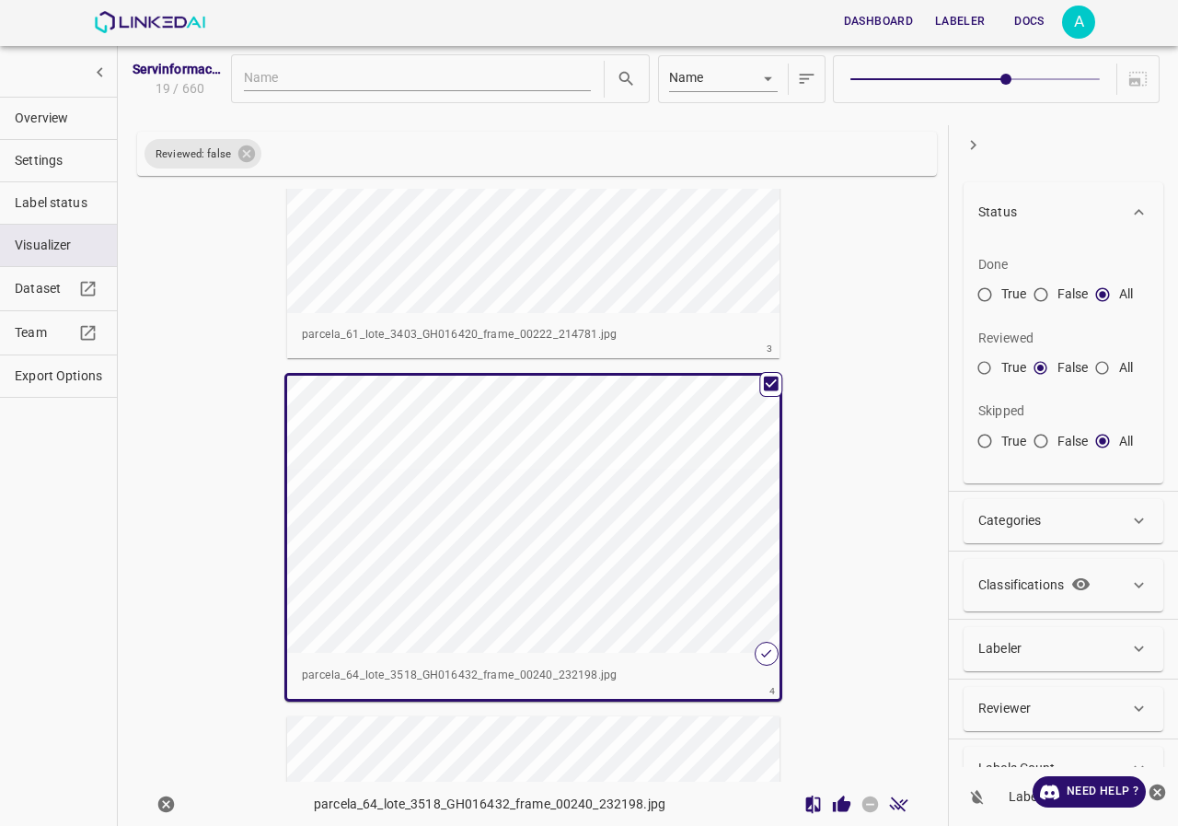
scroll to position [920, 0]
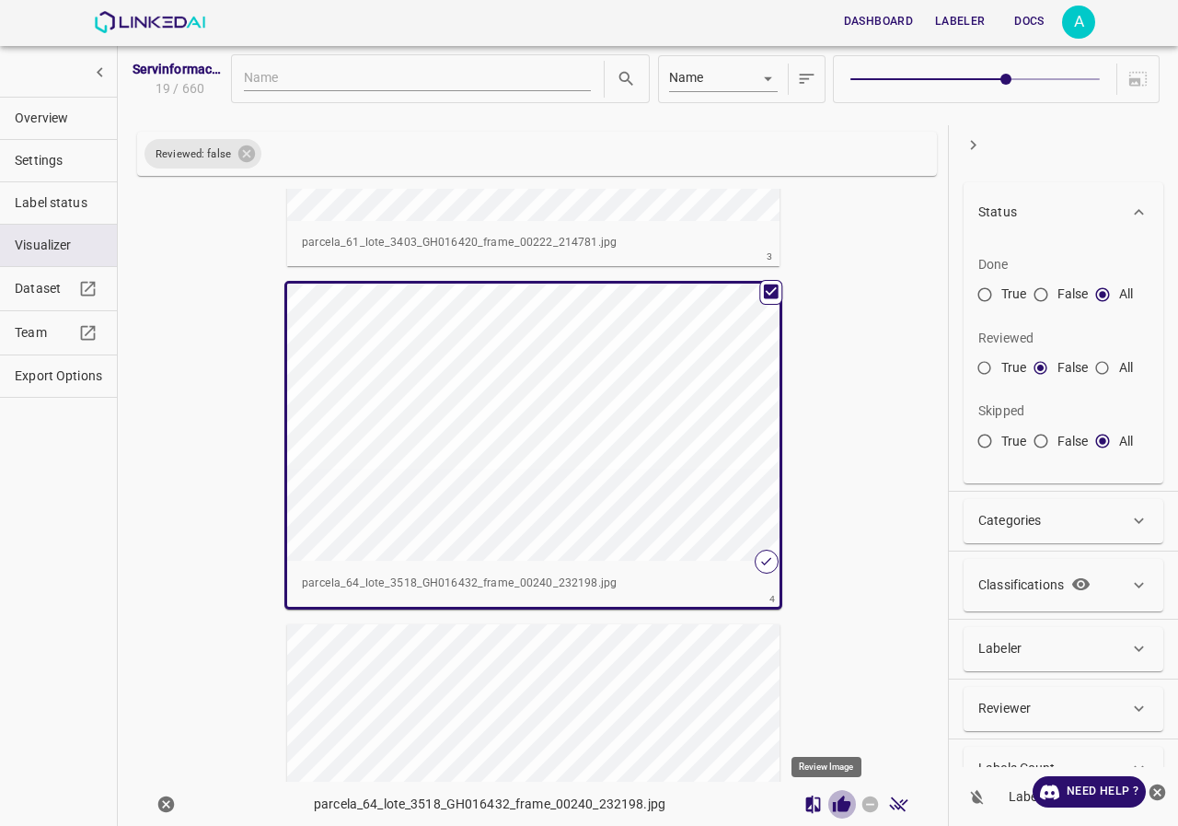
click at [832, 806] on icon "Review Image" at bounding box center [841, 803] width 19 height 19
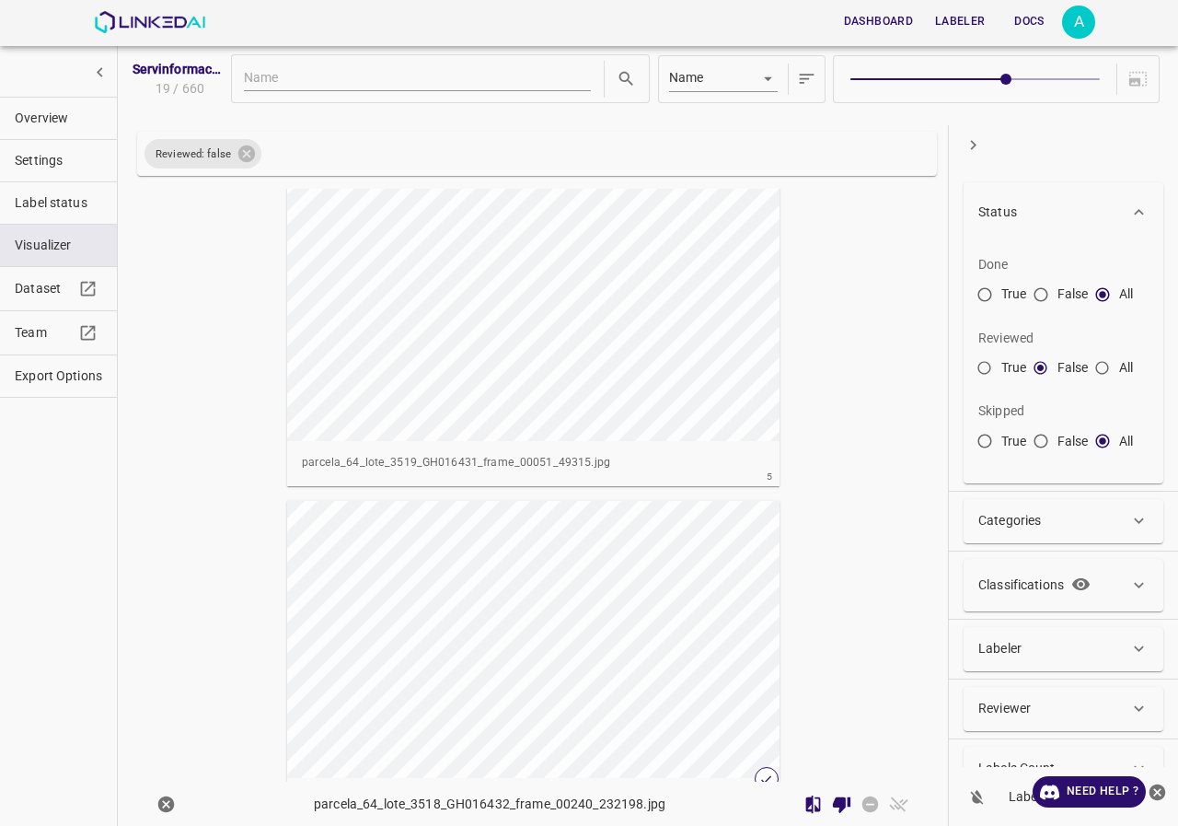
scroll to position [1473, 0]
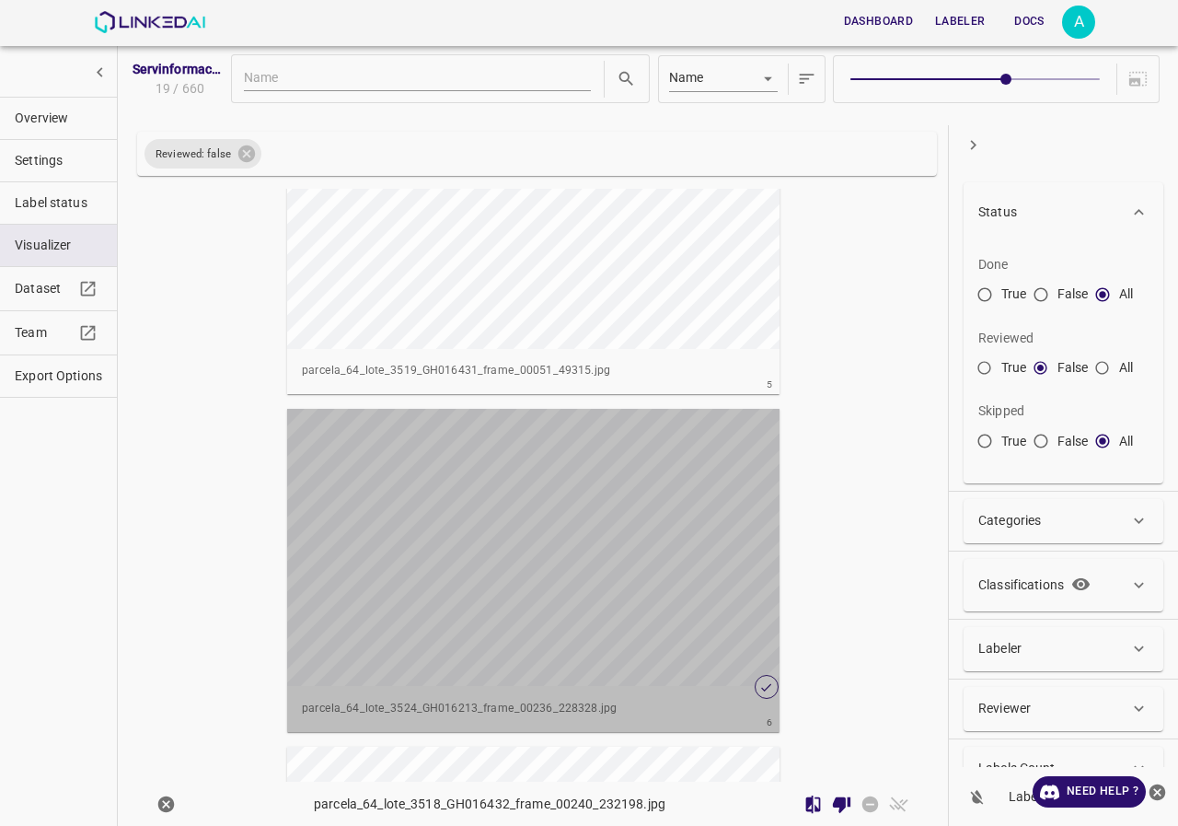
click at [528, 505] on div "button" at bounding box center [533, 547] width 492 height 277
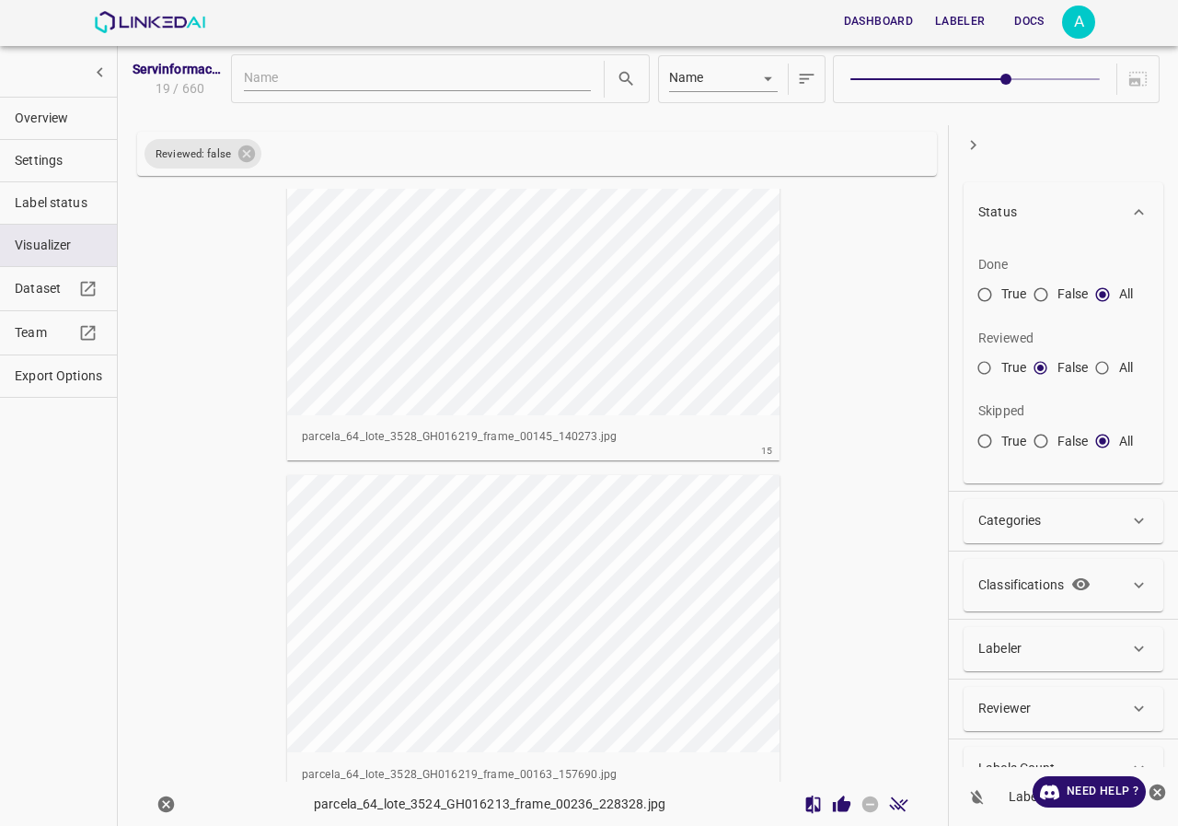
scroll to position [4596, 0]
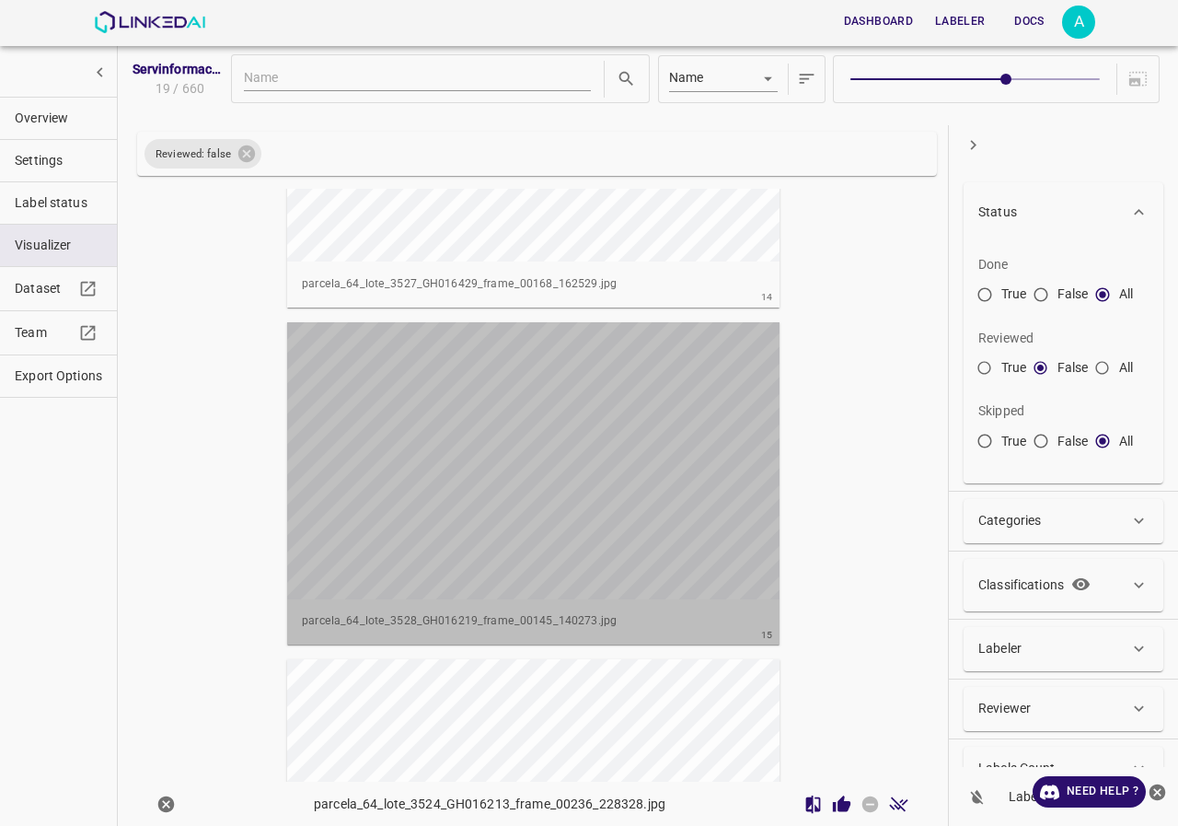
click at [626, 469] on div "button" at bounding box center [533, 460] width 492 height 277
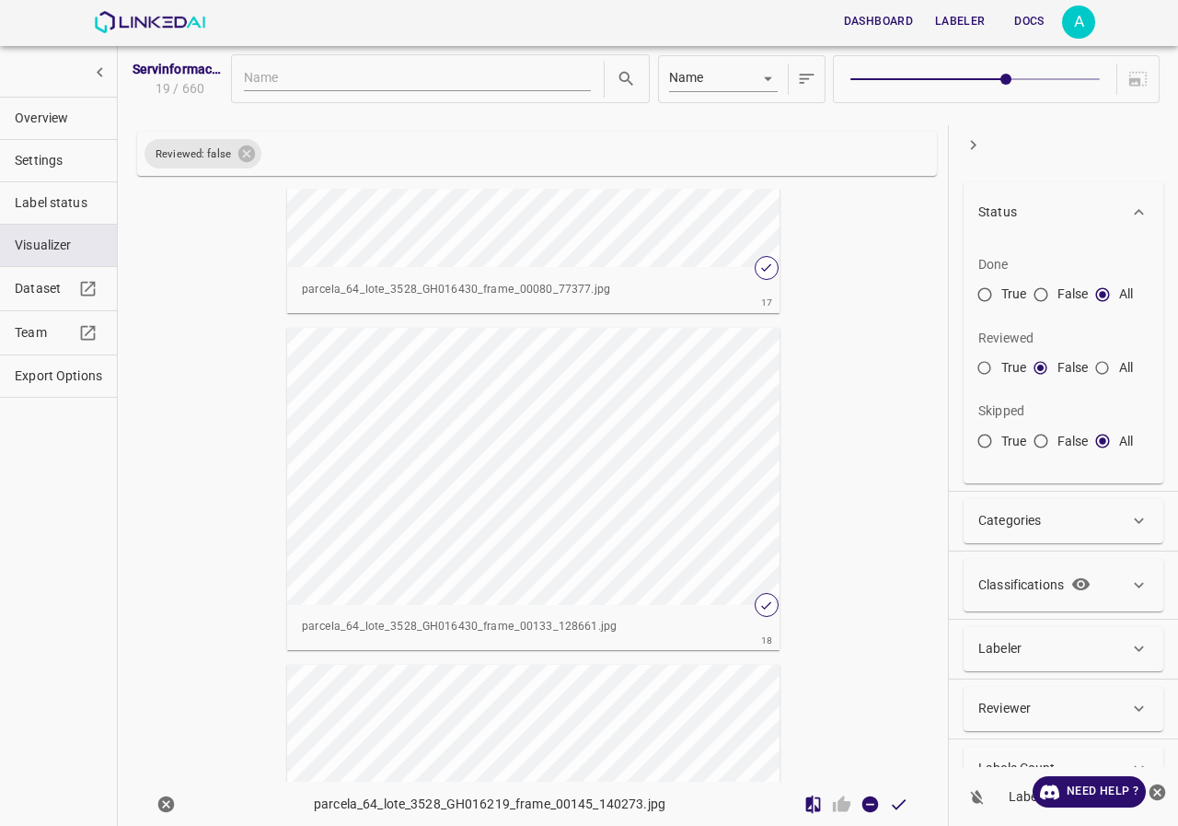
scroll to position [5748, 0]
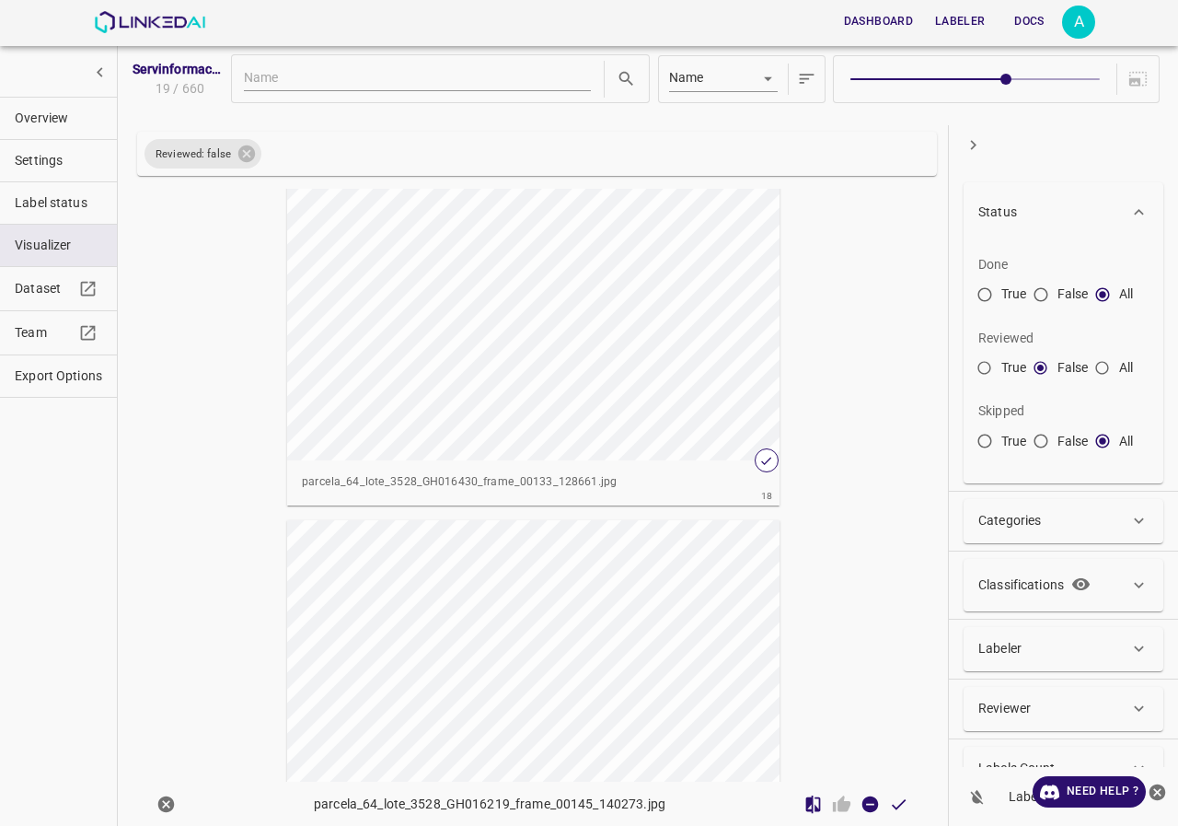
click at [652, 656] on div "button" at bounding box center [533, 658] width 492 height 277
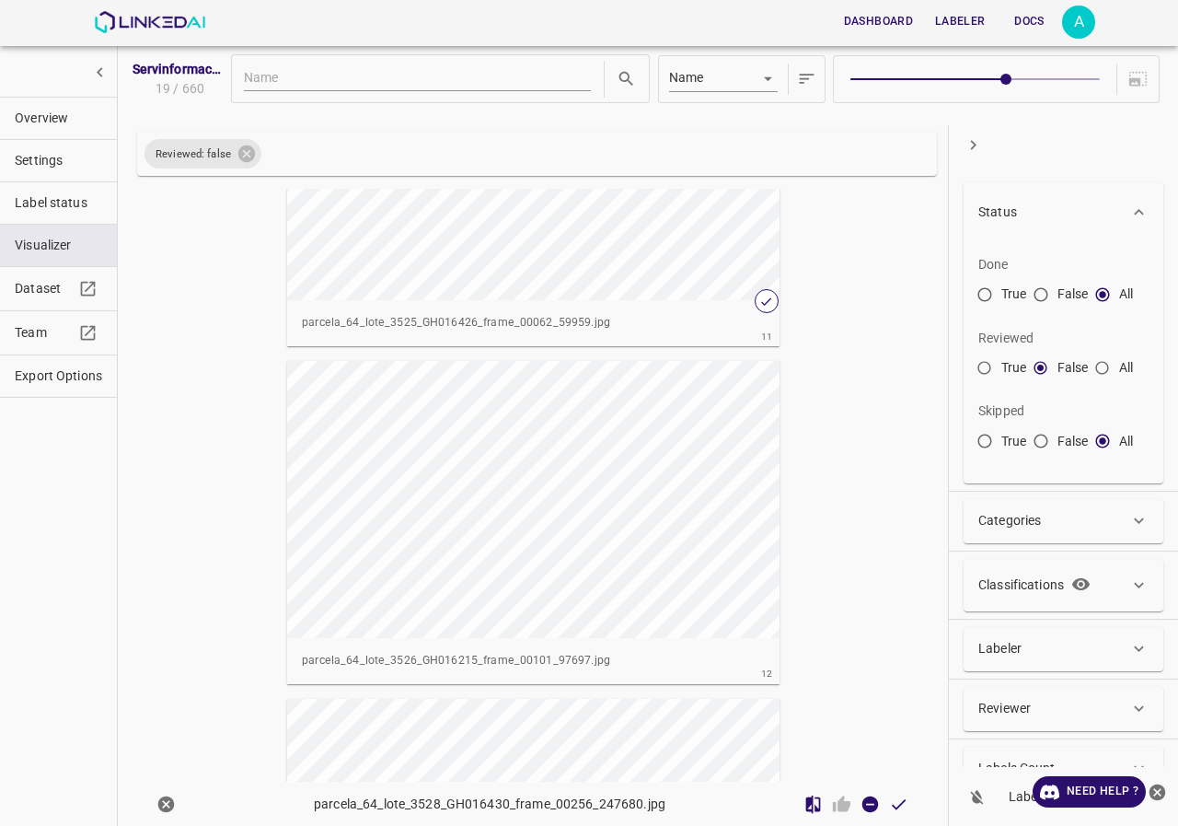
scroll to position [3448, 0]
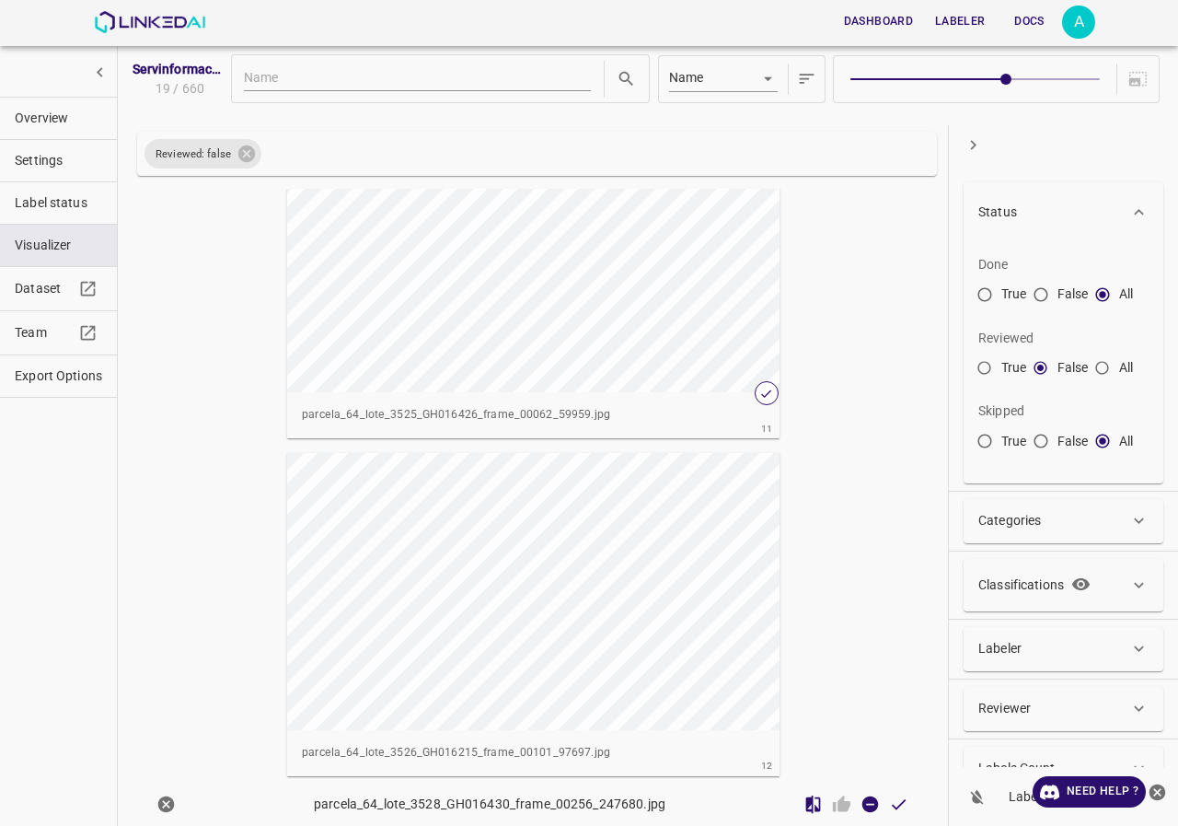
click at [680, 622] on div "button" at bounding box center [533, 591] width 492 height 277
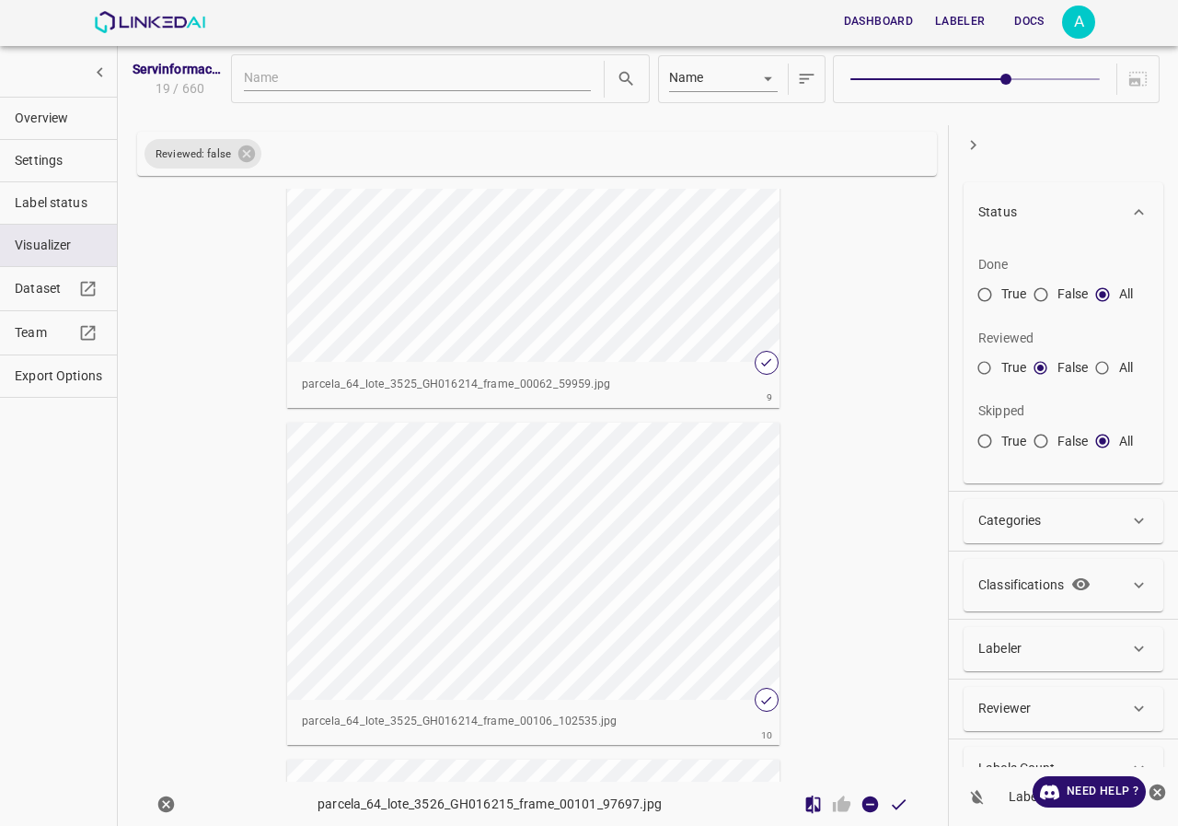
scroll to position [2527, 0]
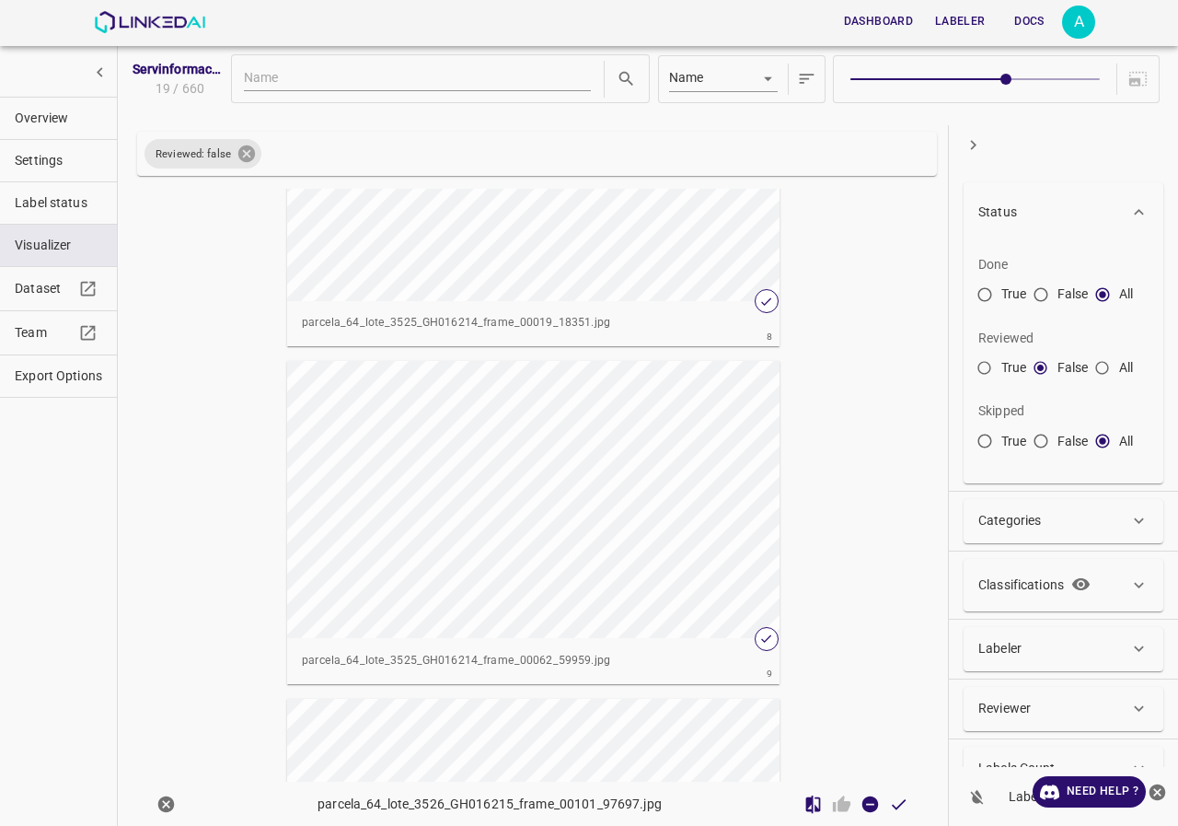
click at [246, 149] on icon at bounding box center [246, 153] width 17 height 17
radio input "false"
radio input "true"
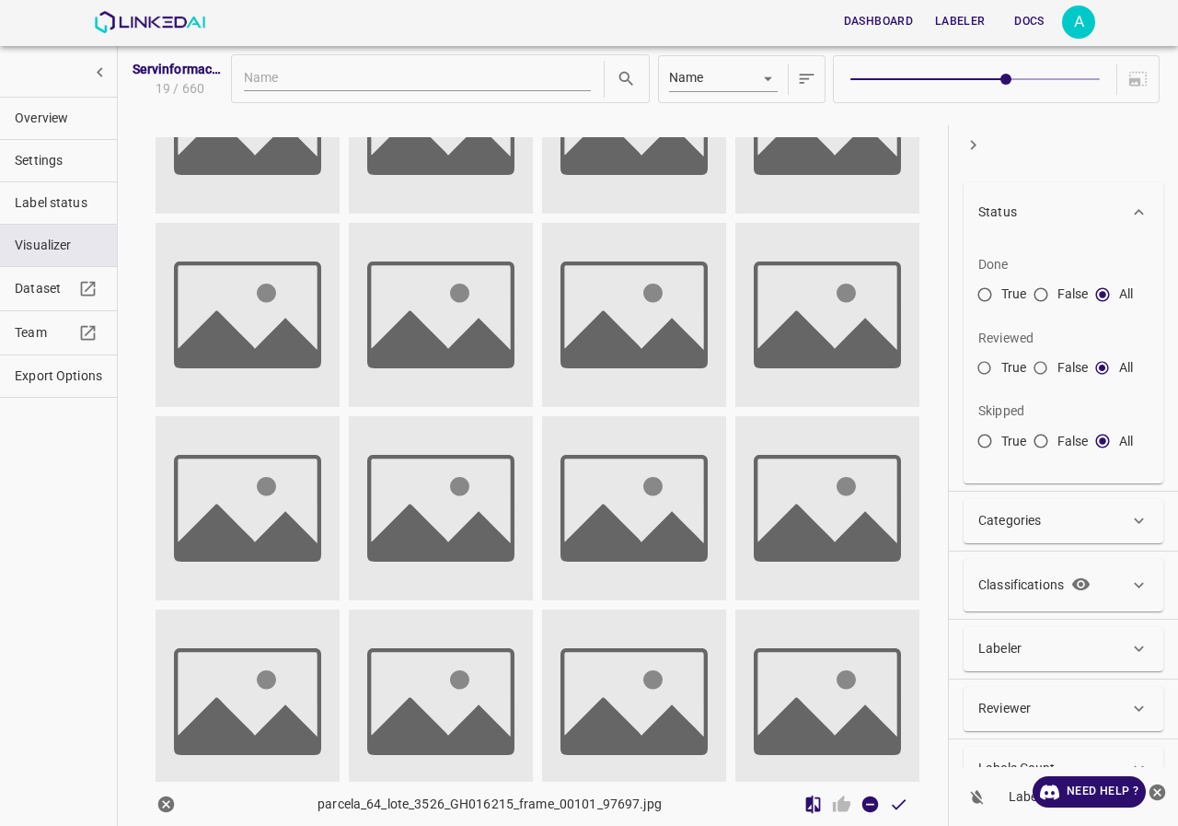
scroll to position [306, 0]
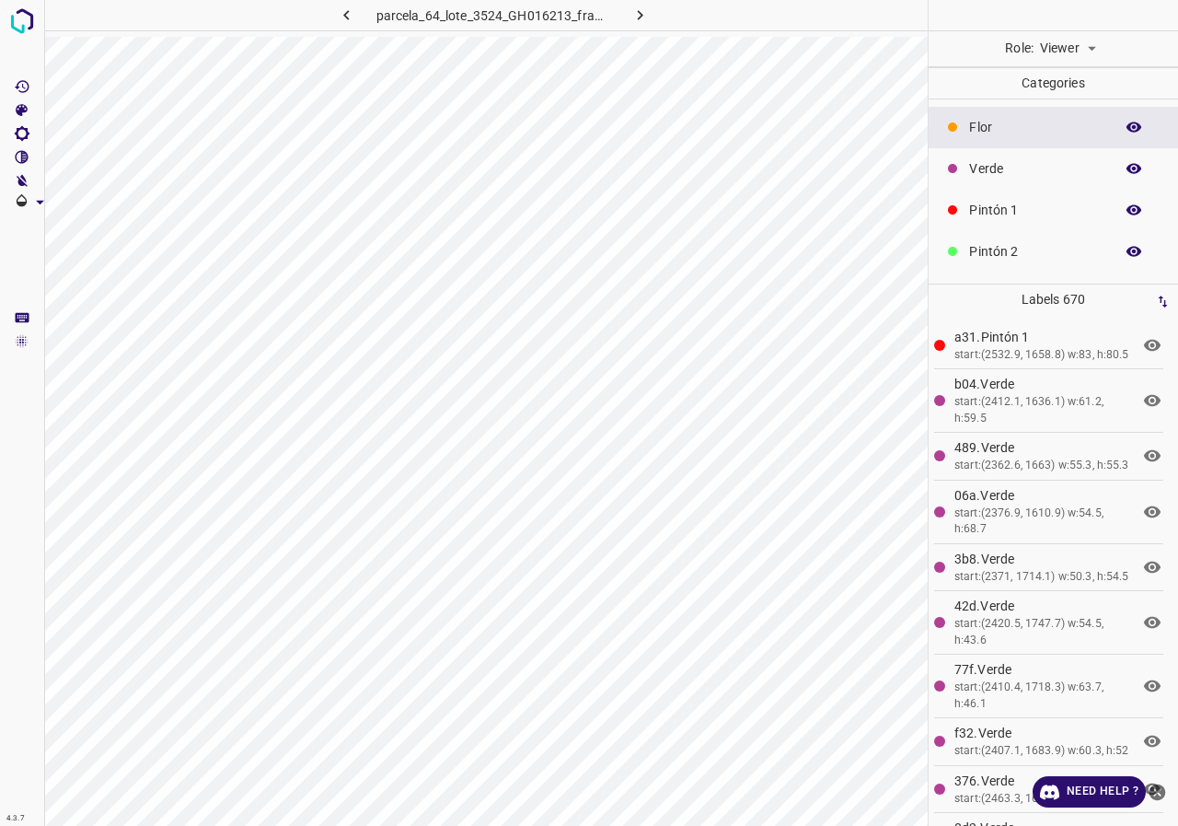
click at [1080, 38] on body "4.3.7 parcela_64_lote_3524_GH016213_frame_00236_228328.jpg Role: Viewer viewer …" at bounding box center [589, 413] width 1178 height 826
click at [1081, 85] on li "Reviewer" at bounding box center [1067, 89] width 82 height 30
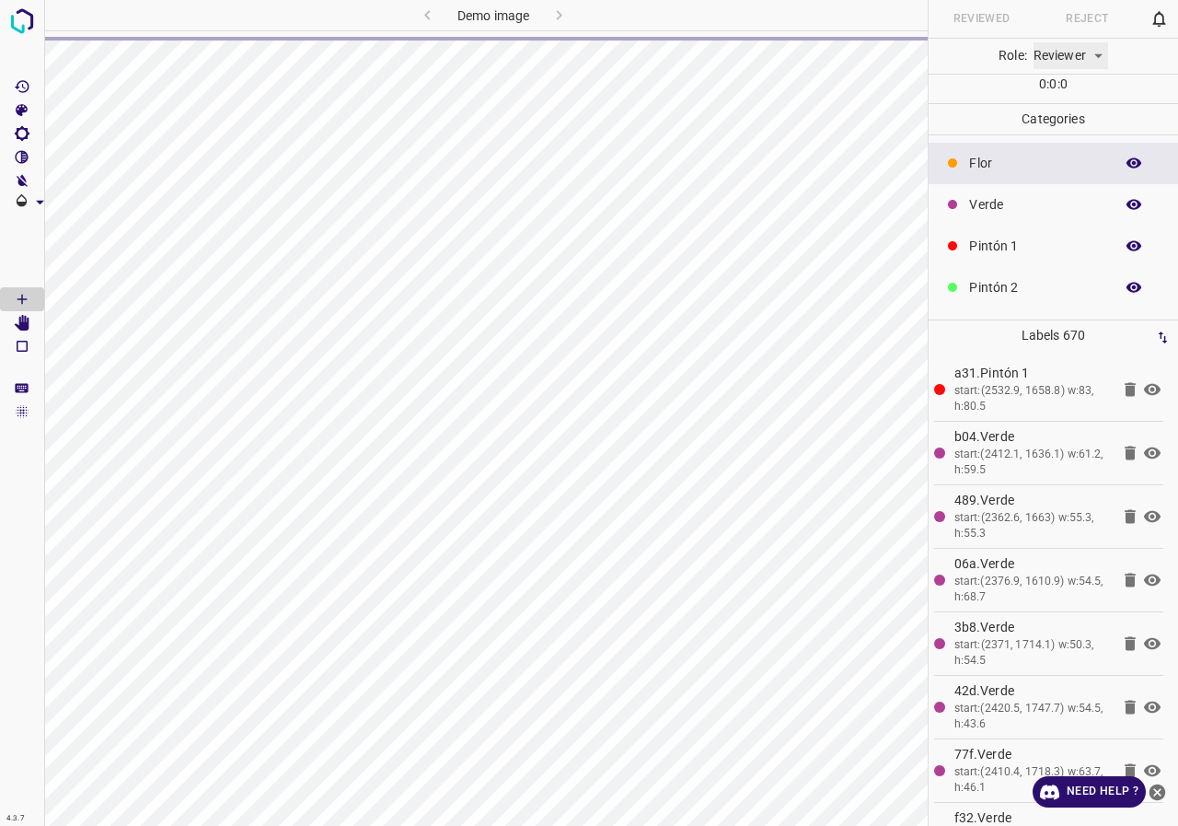
type input "reviewer"
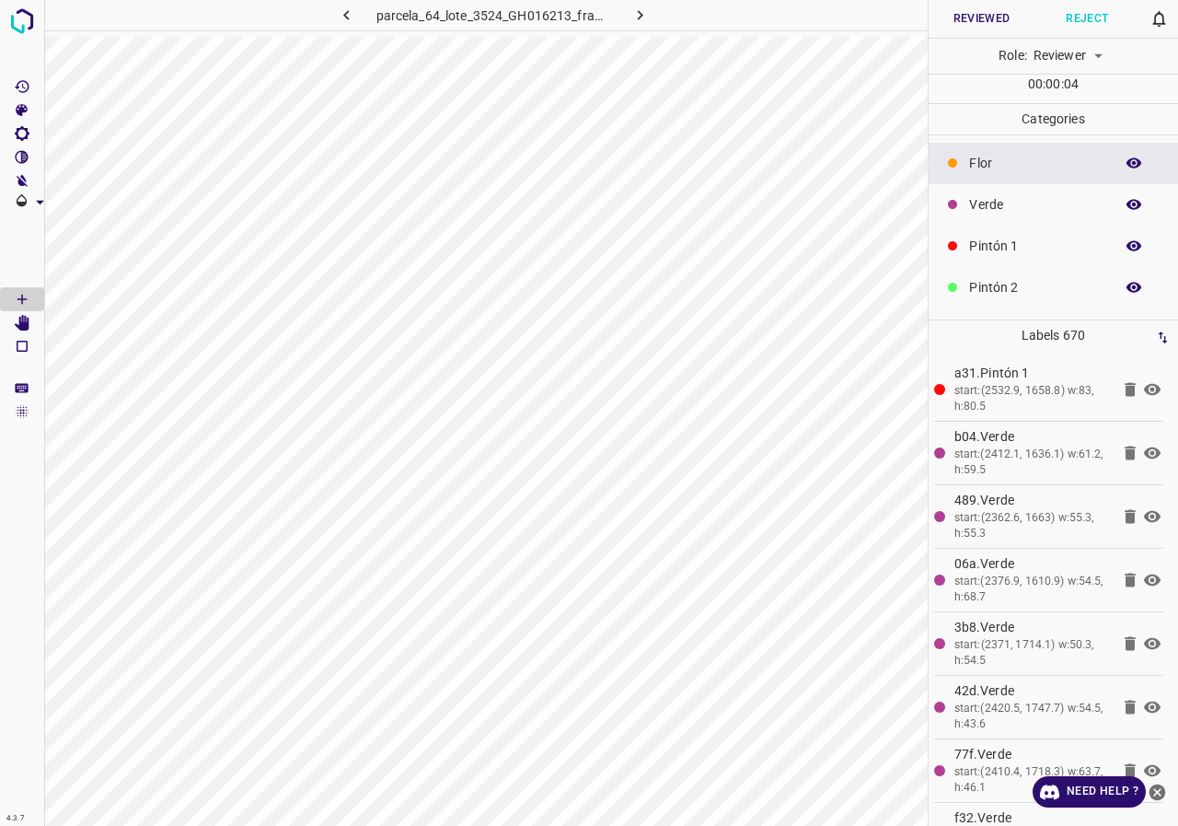
click at [1126, 202] on icon "button" at bounding box center [1134, 204] width 17 height 17
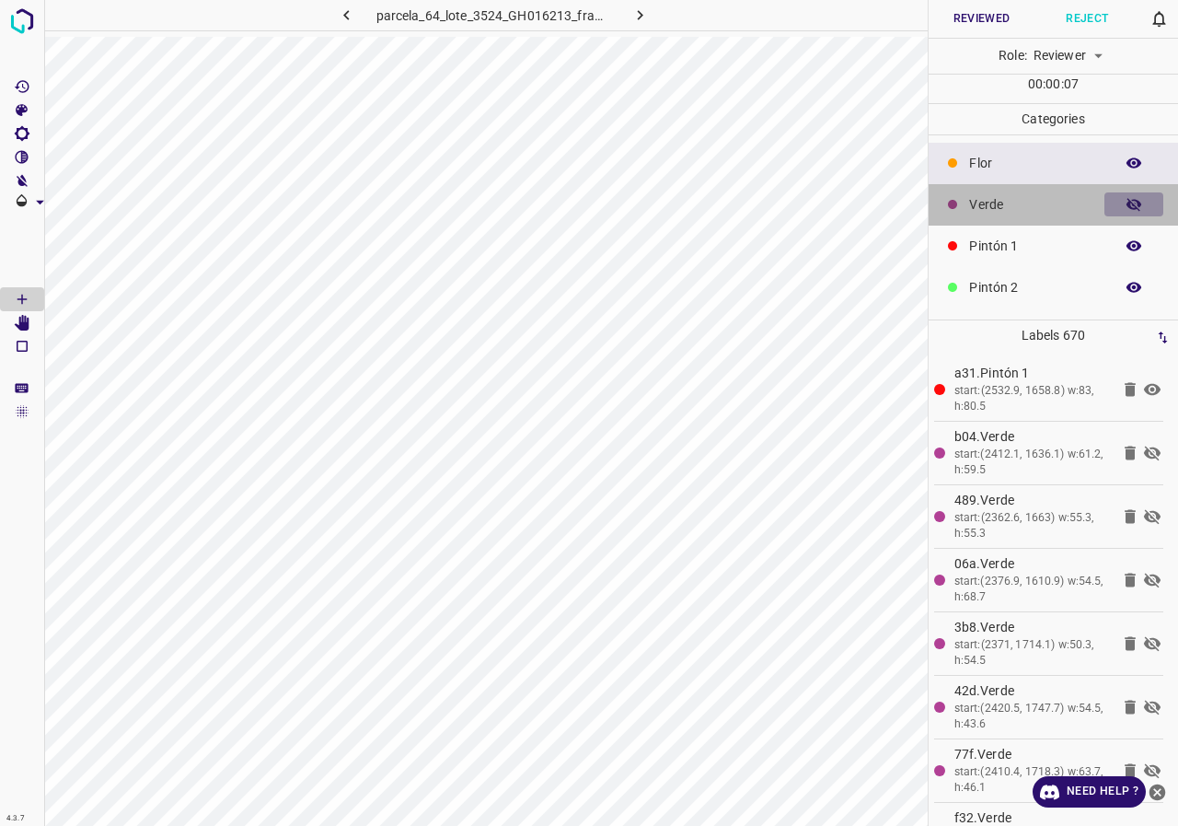
click at [1126, 202] on icon "button" at bounding box center [1134, 204] width 17 height 17
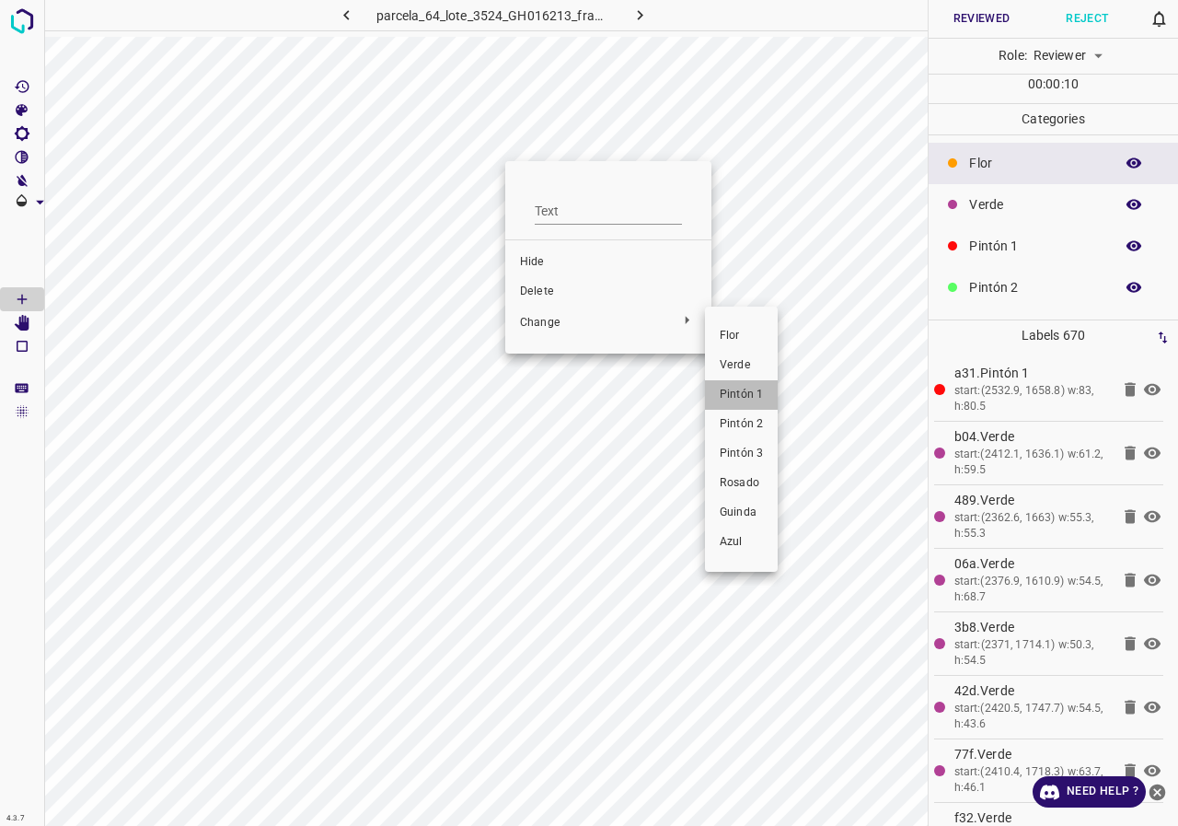
click at [737, 389] on span "Pintón 1" at bounding box center [741, 395] width 43 height 17
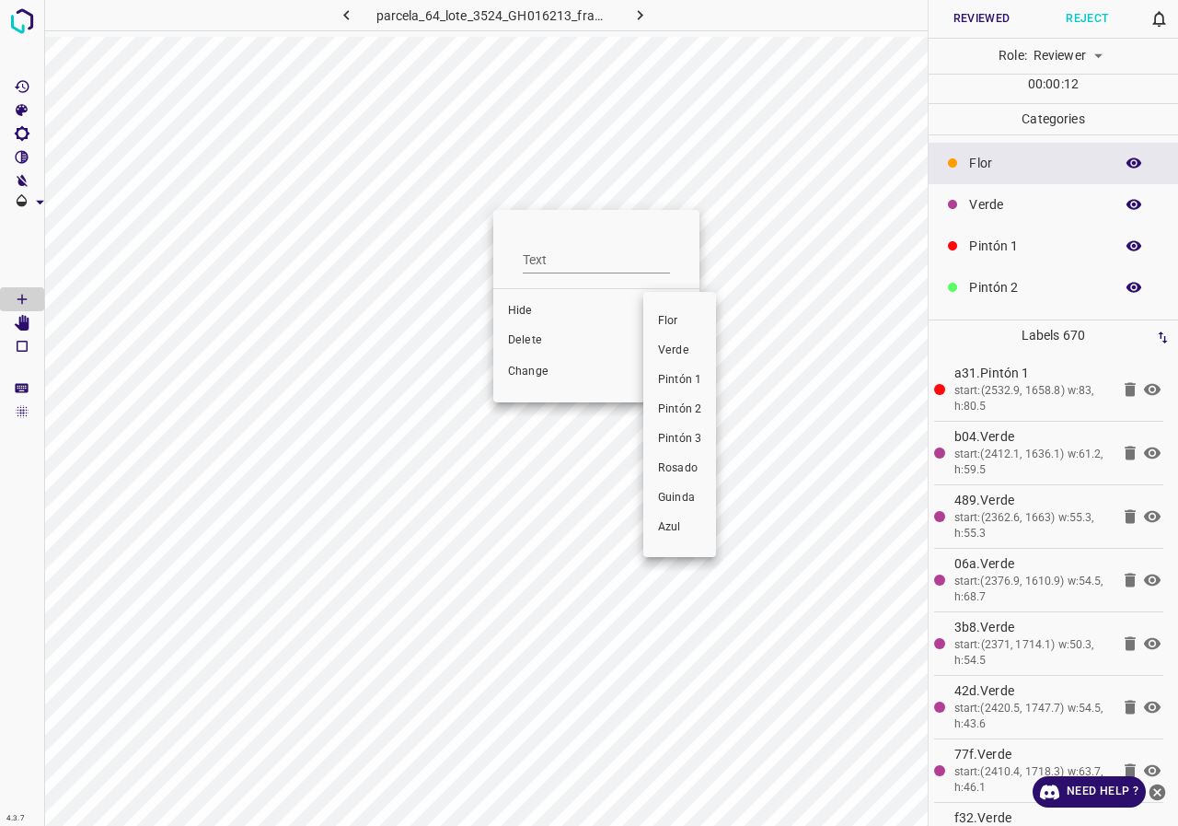
click at [674, 373] on span "Pintón 1" at bounding box center [679, 380] width 43 height 17
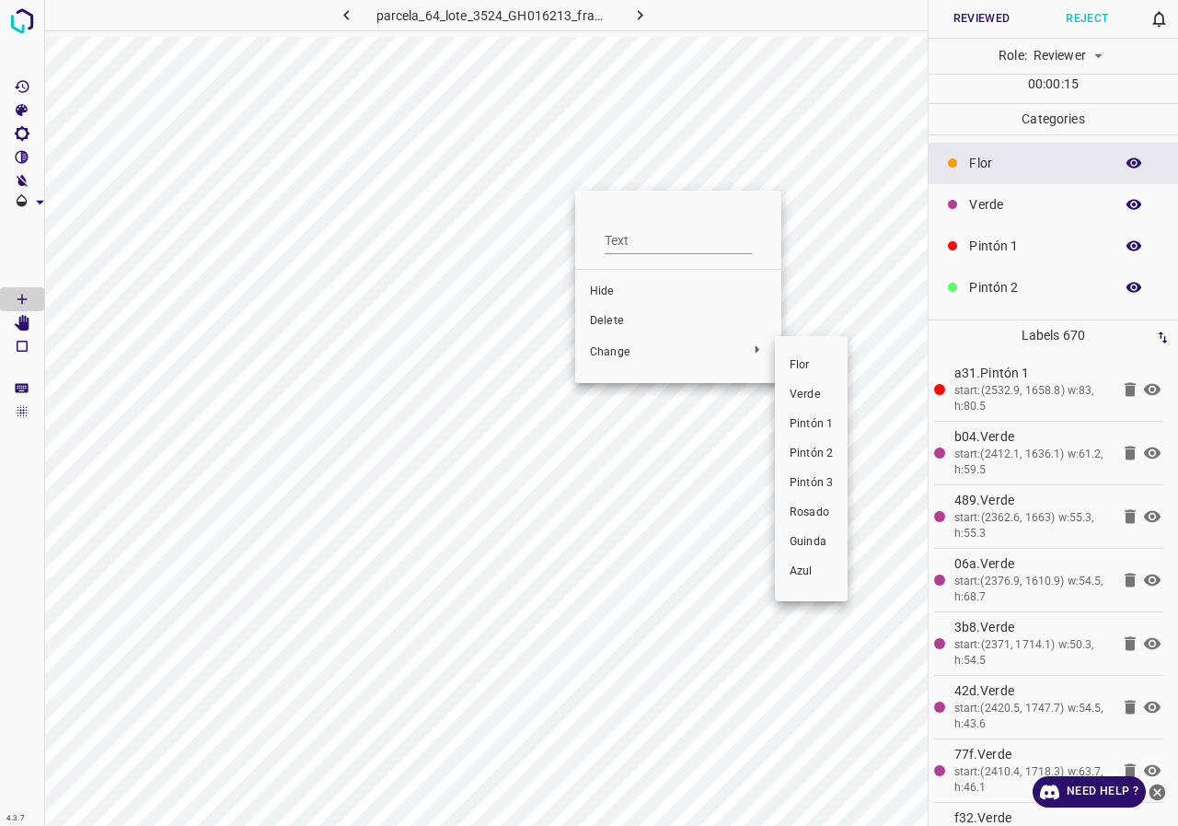
drag, startPoint x: 821, startPoint y: 426, endPoint x: 537, endPoint y: 175, distance: 379.5
click at [818, 426] on span "Pintón 1" at bounding box center [811, 424] width 43 height 17
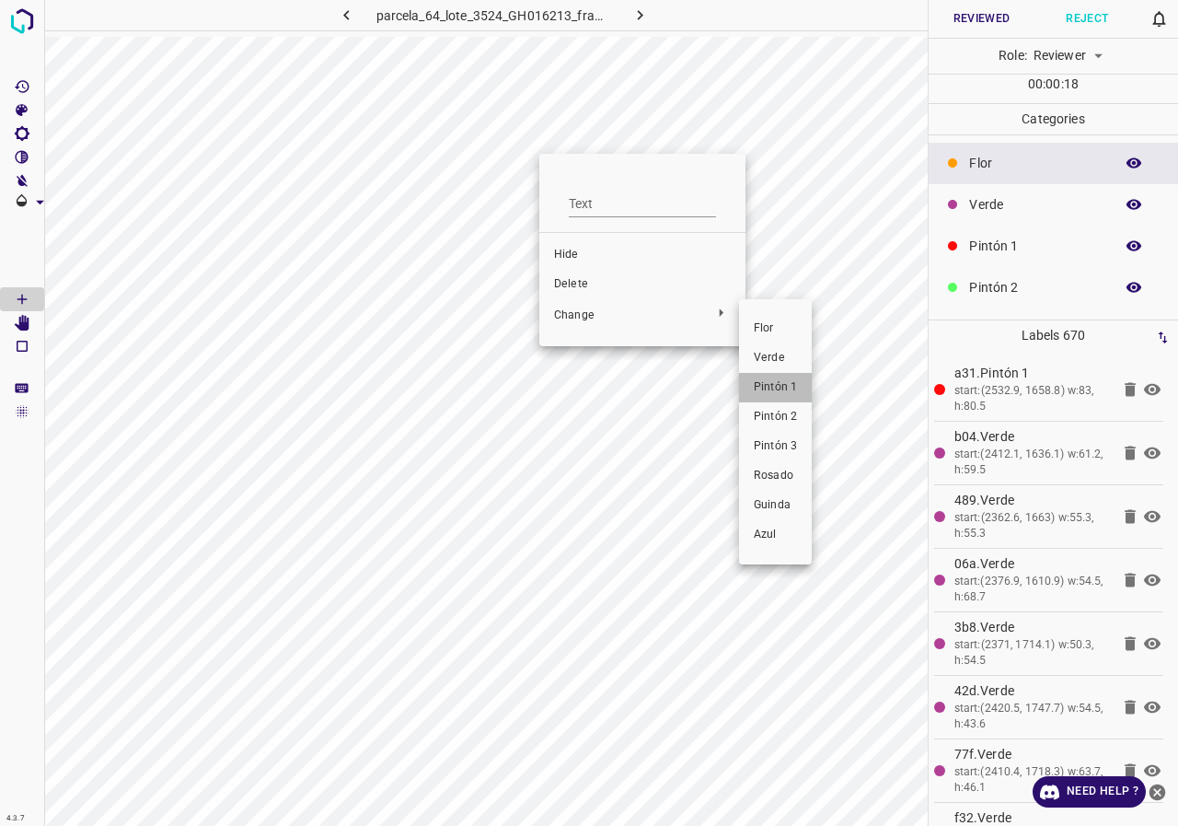
click at [775, 376] on li "Pintón 1" at bounding box center [775, 387] width 73 height 29
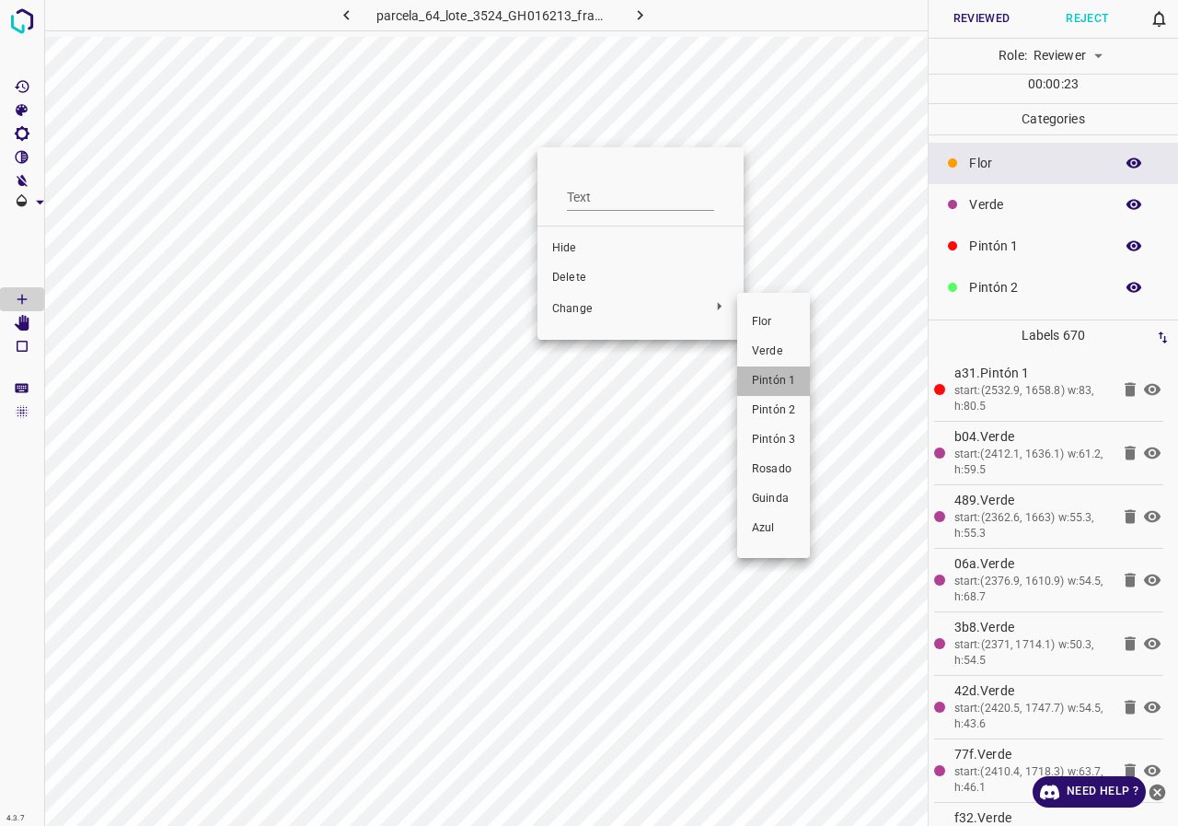
click at [772, 379] on span "Pintón 1" at bounding box center [773, 381] width 43 height 17
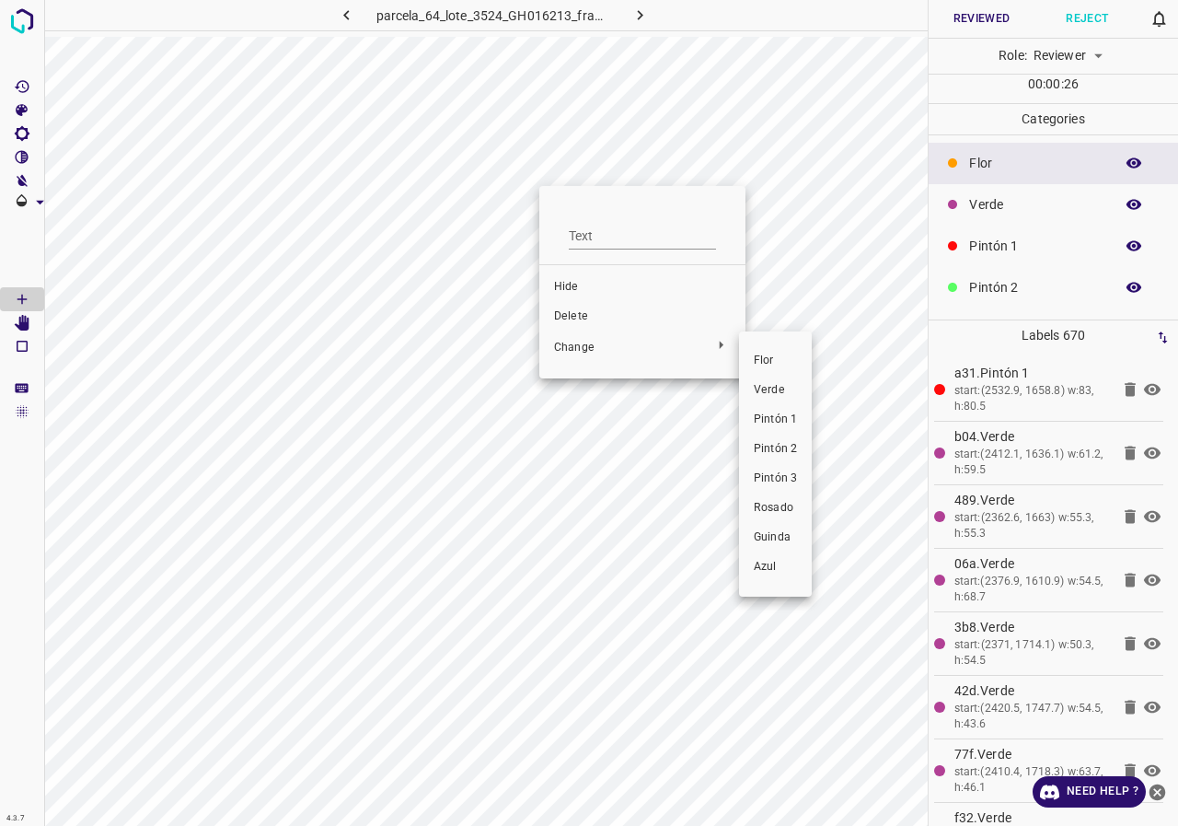
click at [791, 422] on span "Pintón 1" at bounding box center [775, 419] width 43 height 17
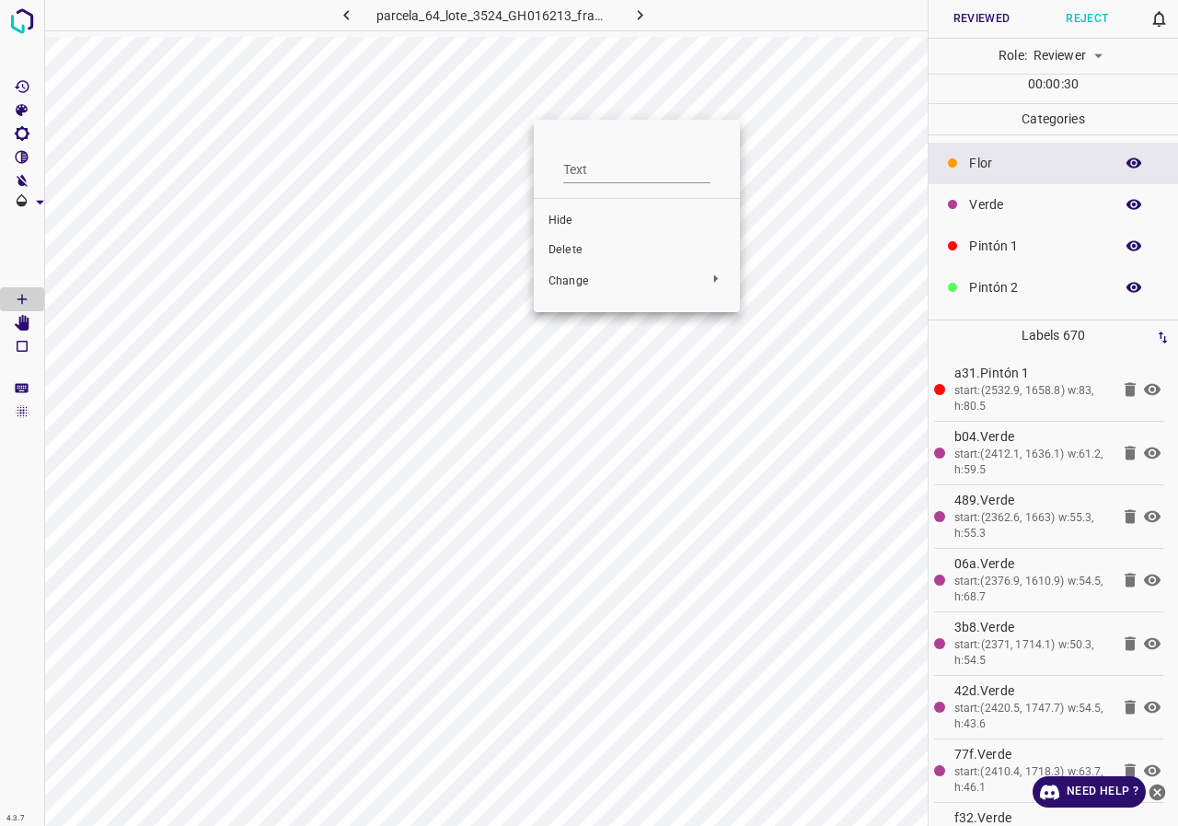
click at [511, 88] on div at bounding box center [589, 413] width 1178 height 826
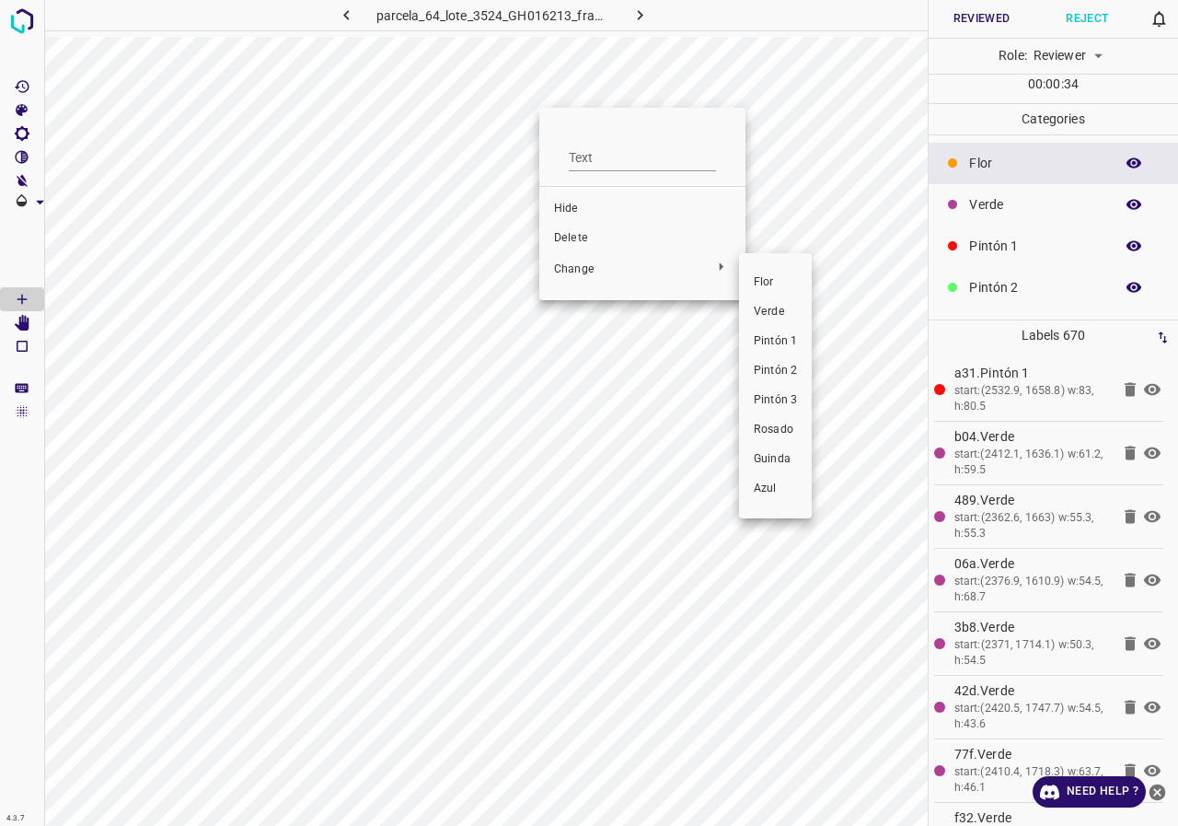
drag, startPoint x: 781, startPoint y: 342, endPoint x: 511, endPoint y: 332, distance: 269.9
click at [781, 343] on span "Pintón 1" at bounding box center [775, 341] width 43 height 17
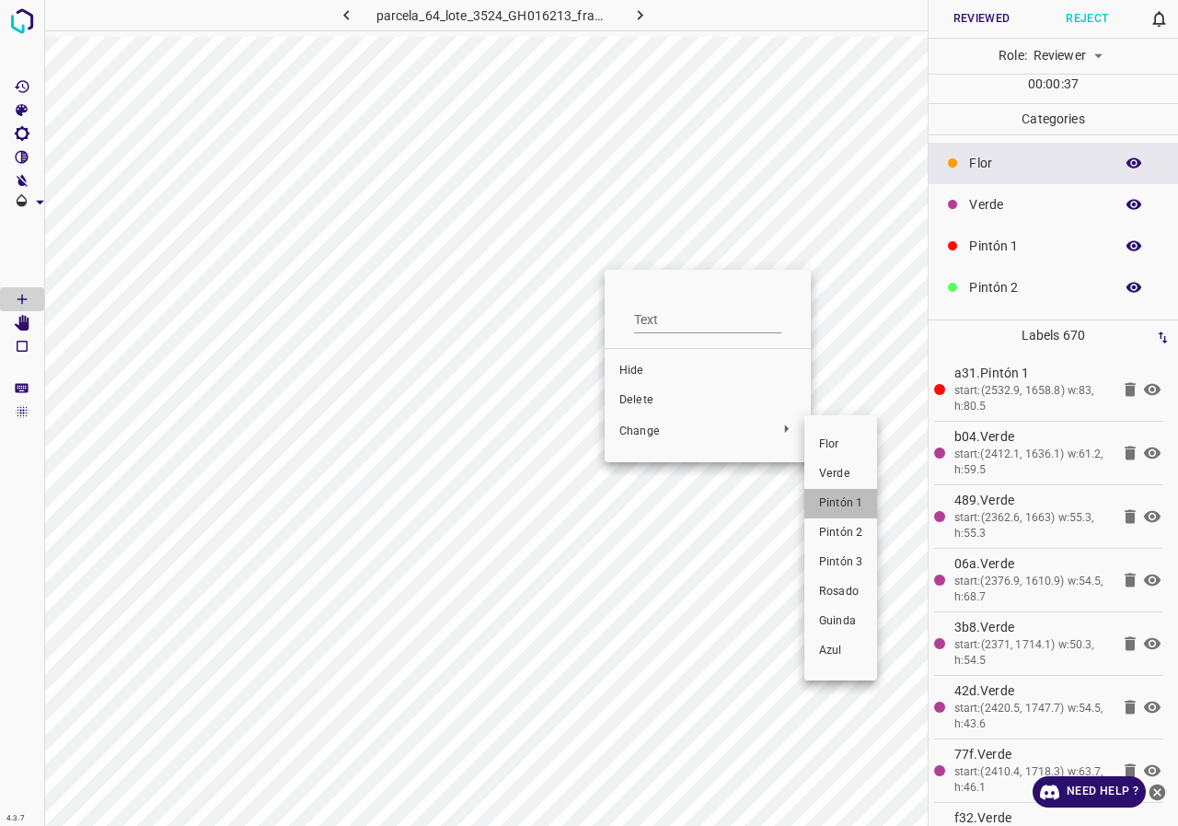
click at [834, 500] on span "Pintón 1" at bounding box center [840, 503] width 43 height 17
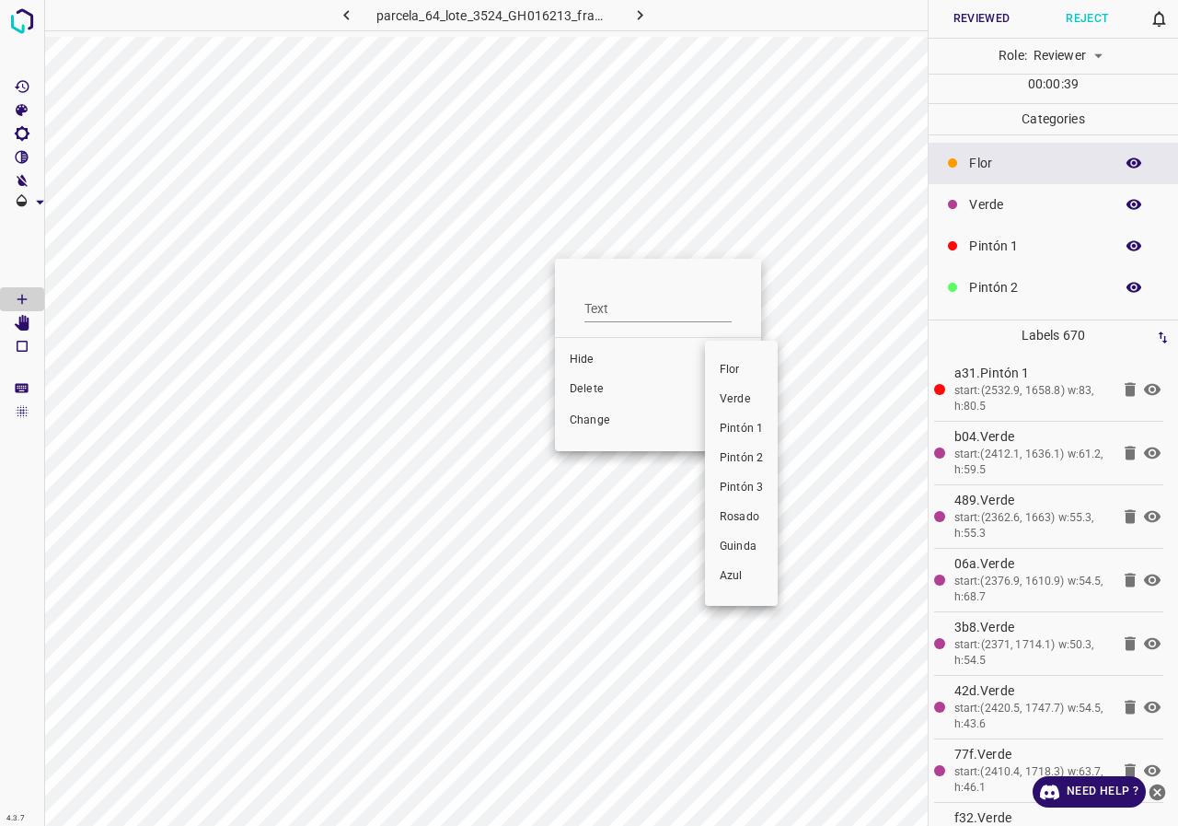
click at [746, 426] on span "Pintón 1" at bounding box center [741, 429] width 43 height 17
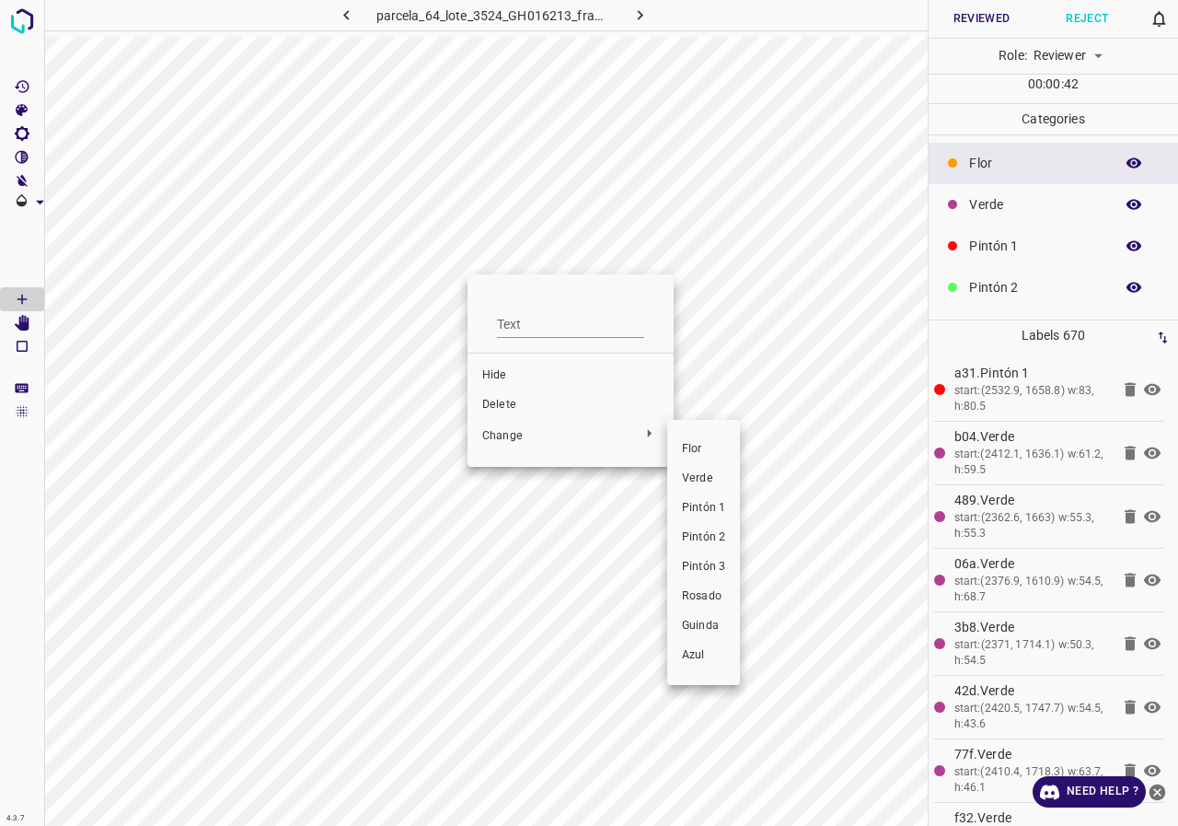
click at [694, 506] on span "Pintón 1" at bounding box center [703, 508] width 43 height 17
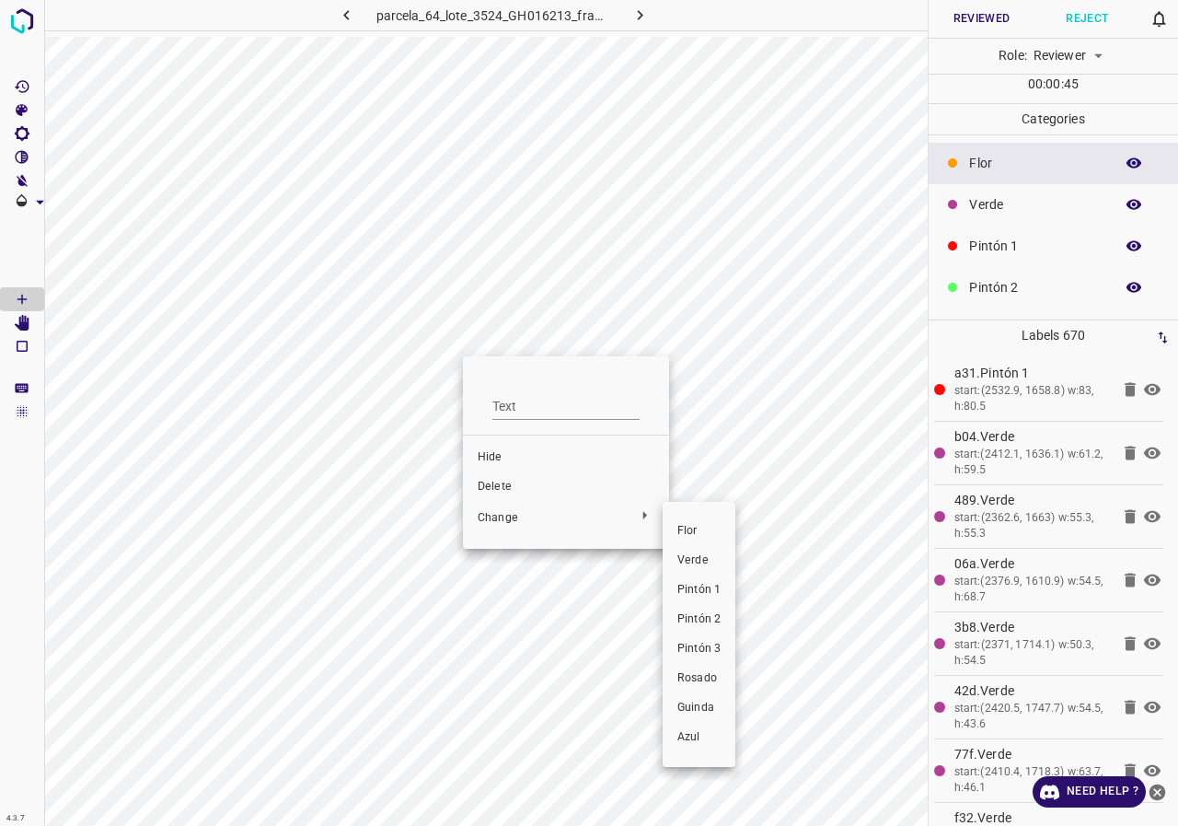
click at [696, 584] on span "Pintón 1" at bounding box center [698, 590] width 43 height 17
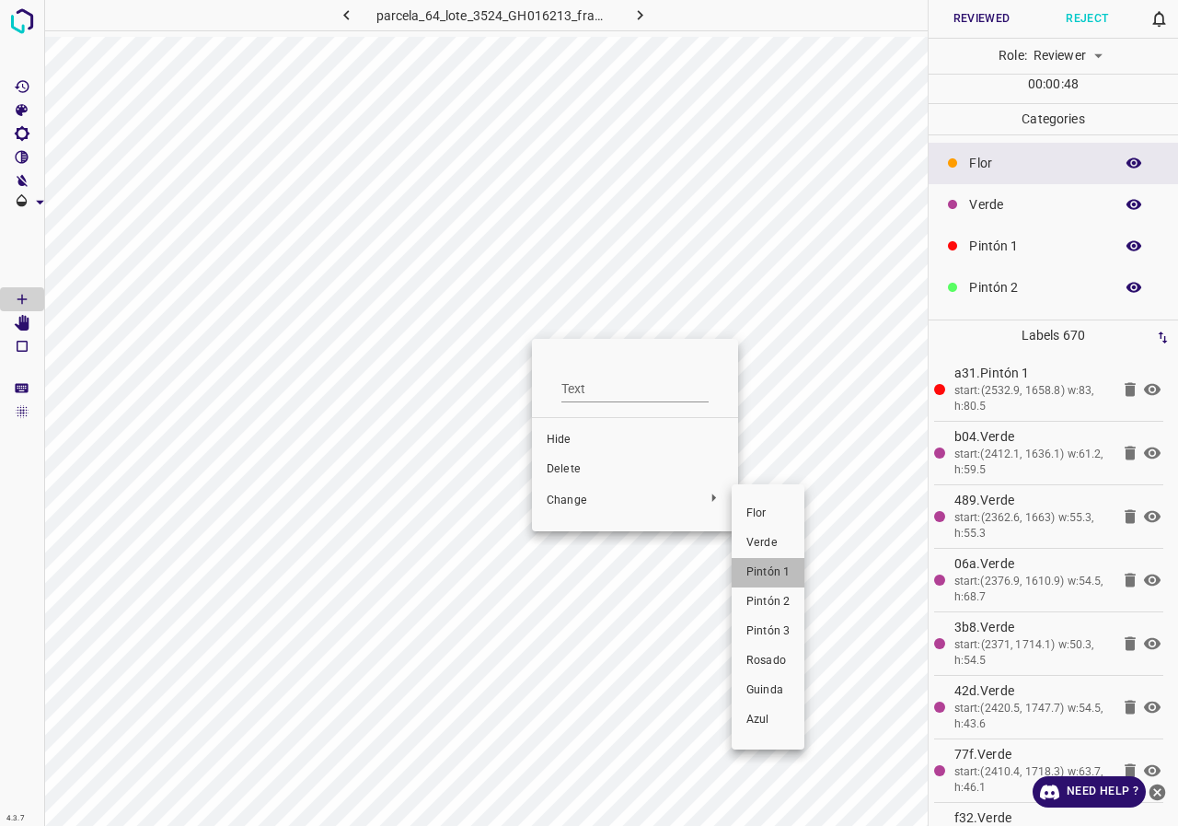
click at [756, 576] on span "Pintón 1" at bounding box center [767, 572] width 43 height 17
click at [760, 574] on span "Pintón 1" at bounding box center [767, 572] width 43 height 17
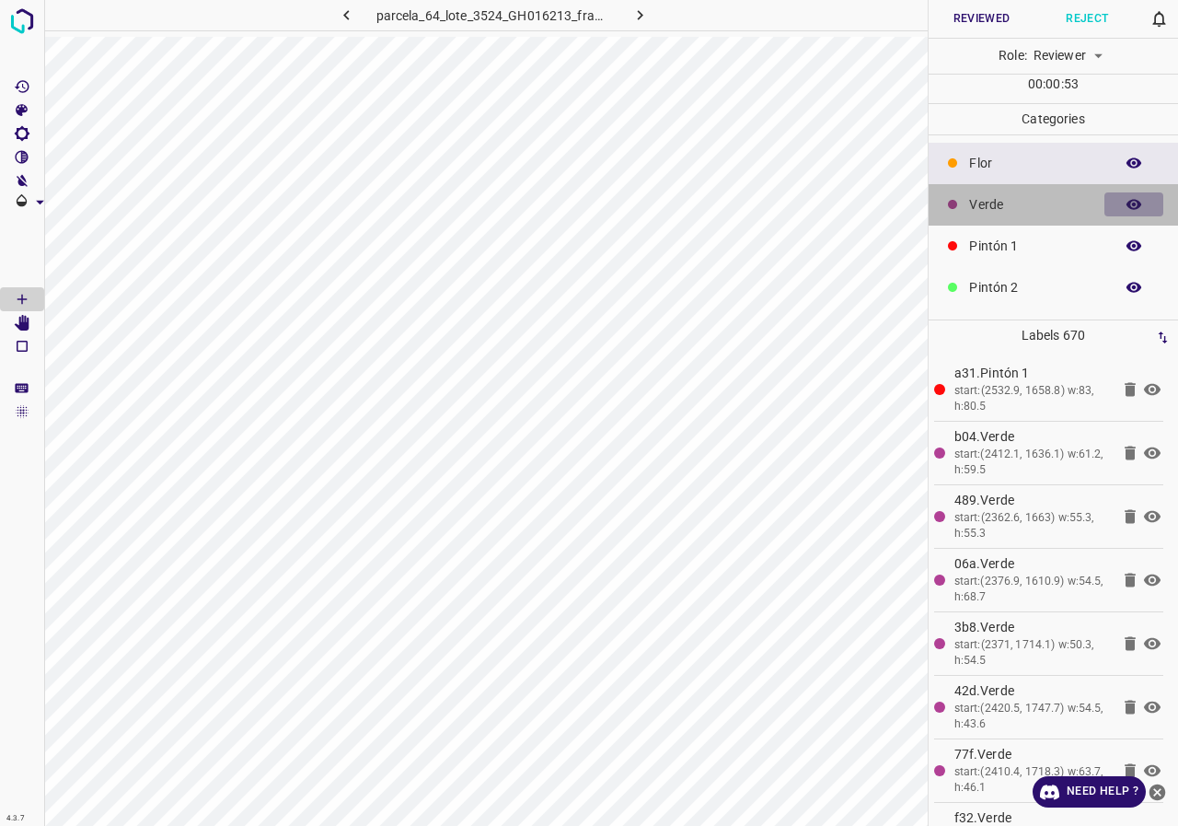
click at [1126, 202] on icon "button" at bounding box center [1134, 204] width 17 height 17
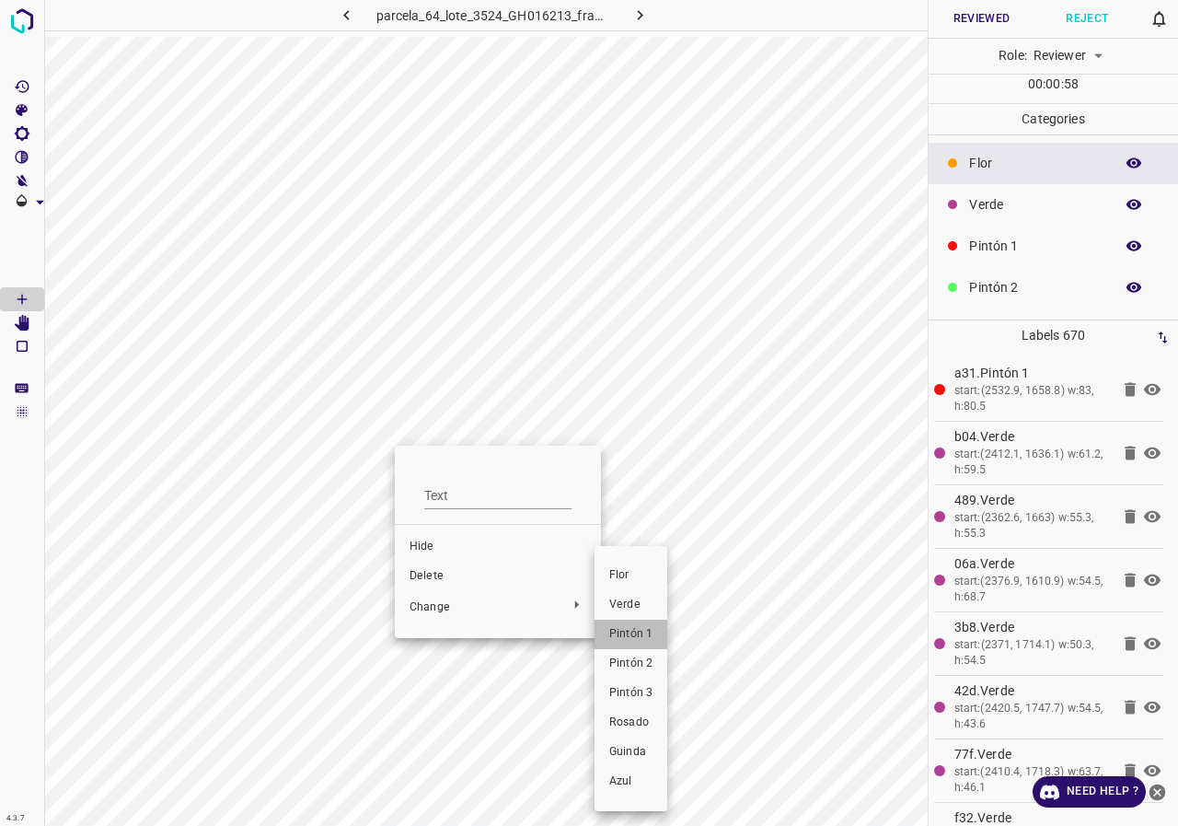
click at [625, 632] on span "Pintón 1" at bounding box center [630, 634] width 43 height 17
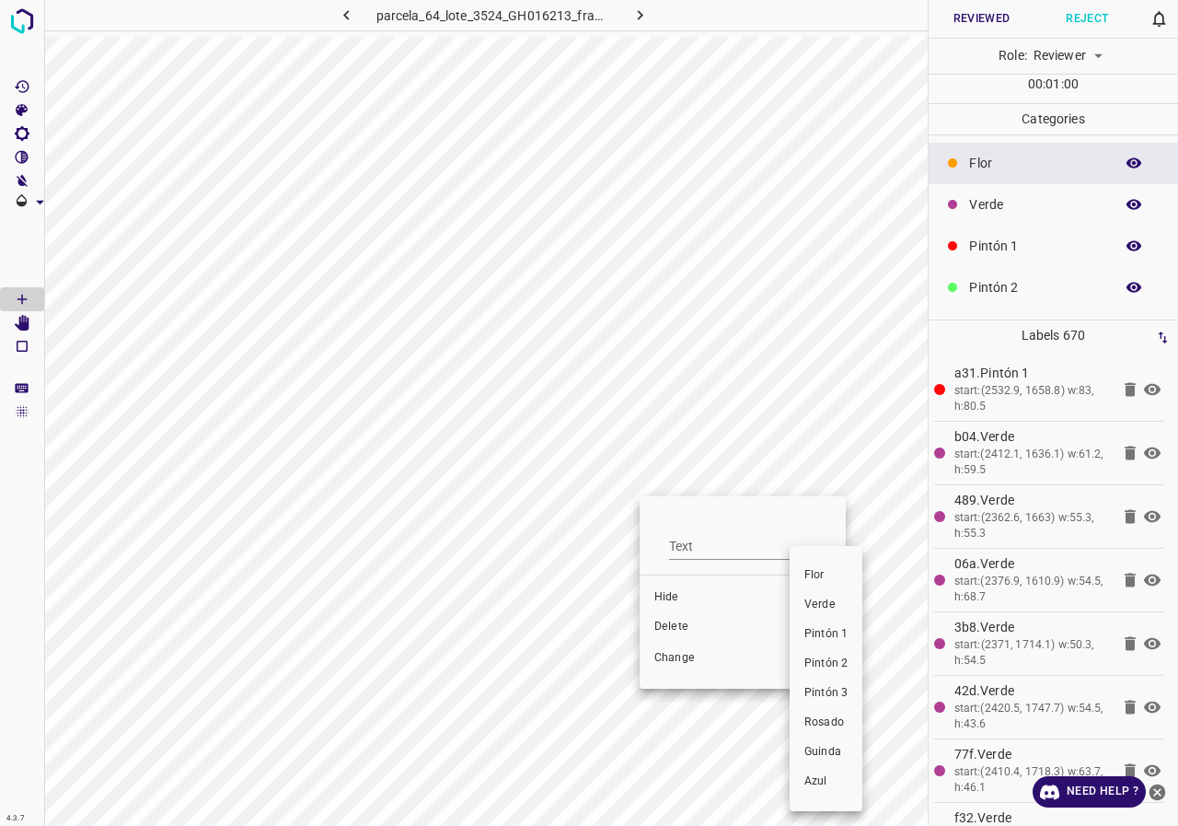
click at [840, 630] on span "Pintón 1" at bounding box center [825, 634] width 43 height 17
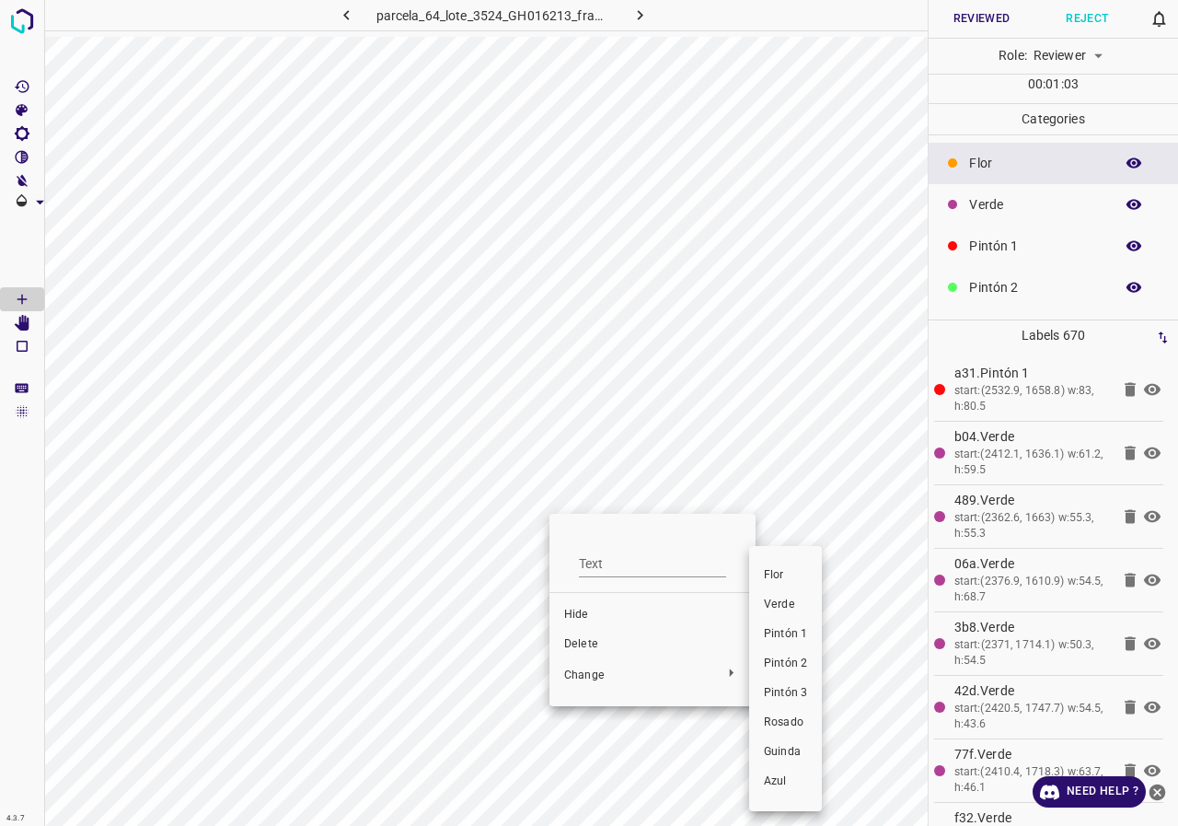
click at [777, 638] on span "Pintón 1" at bounding box center [785, 634] width 43 height 17
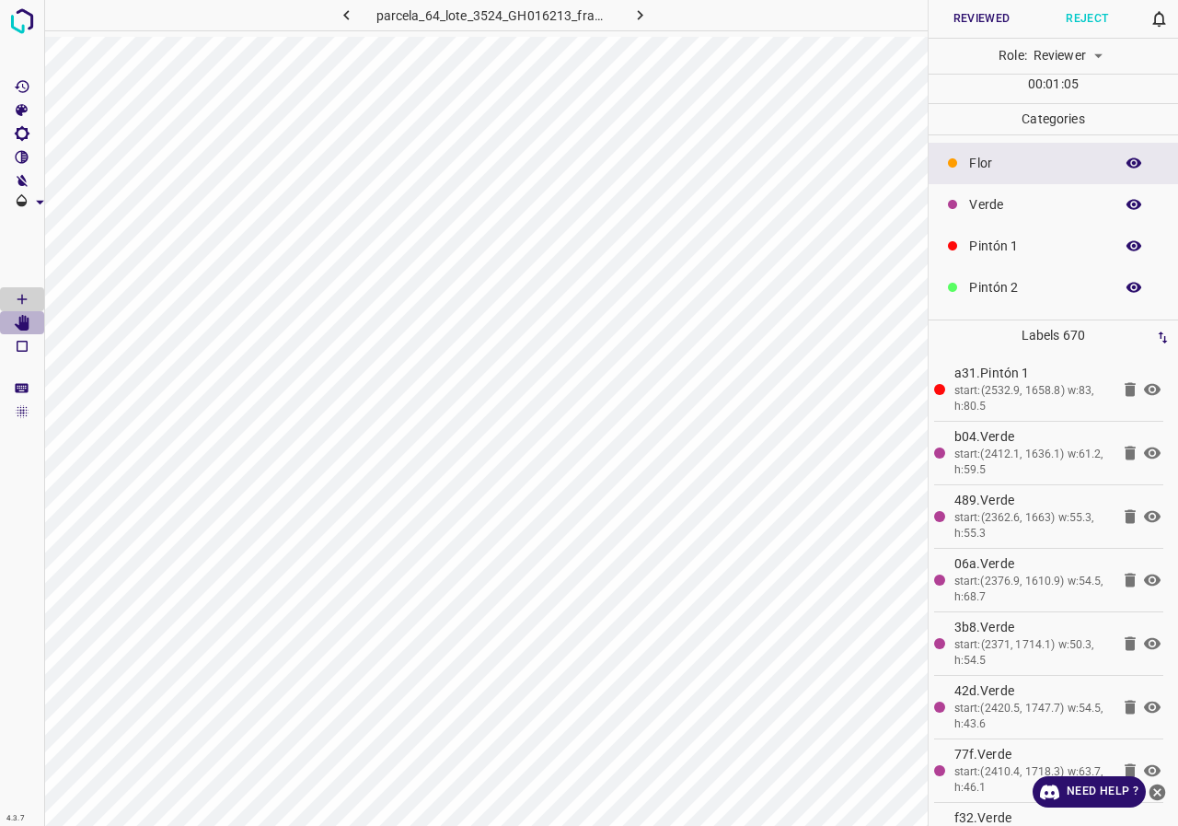
click at [19, 321] on icon "[Space] Edit" at bounding box center [22, 323] width 17 height 17
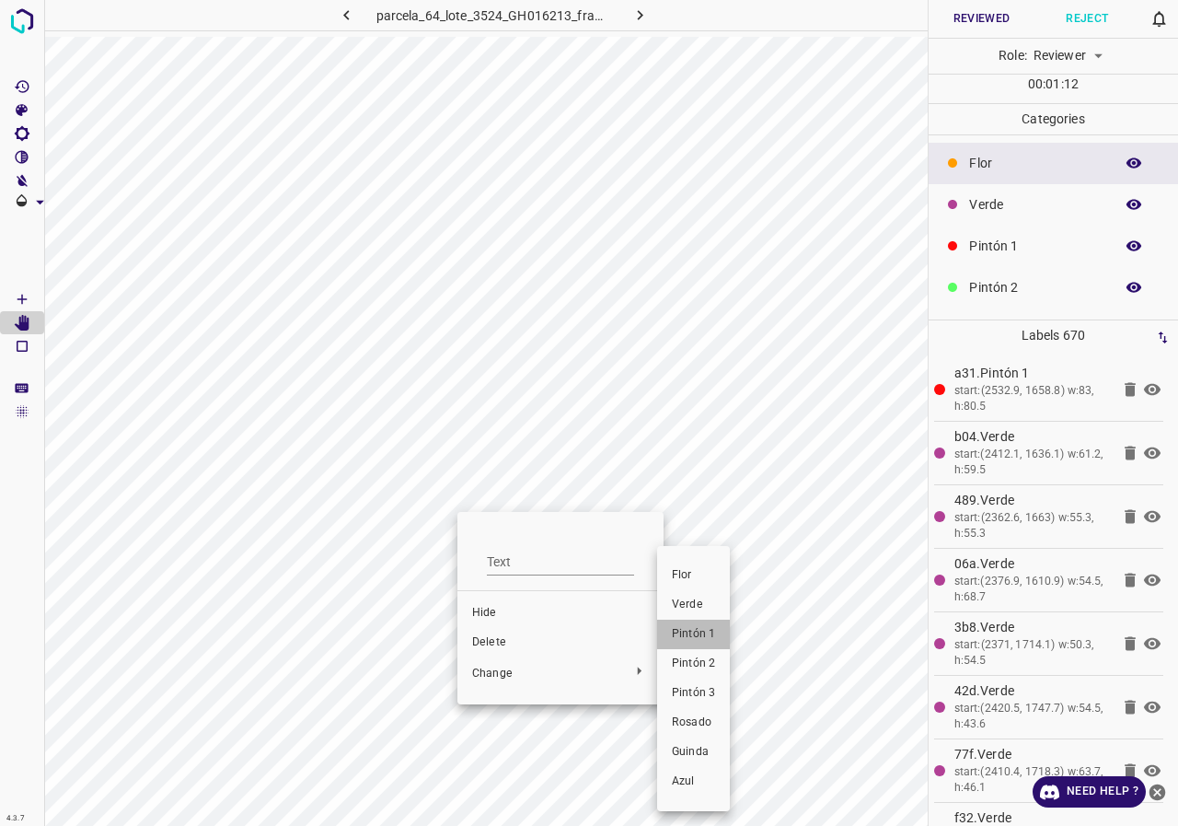
click at [676, 635] on span "Pintón 1" at bounding box center [693, 634] width 43 height 17
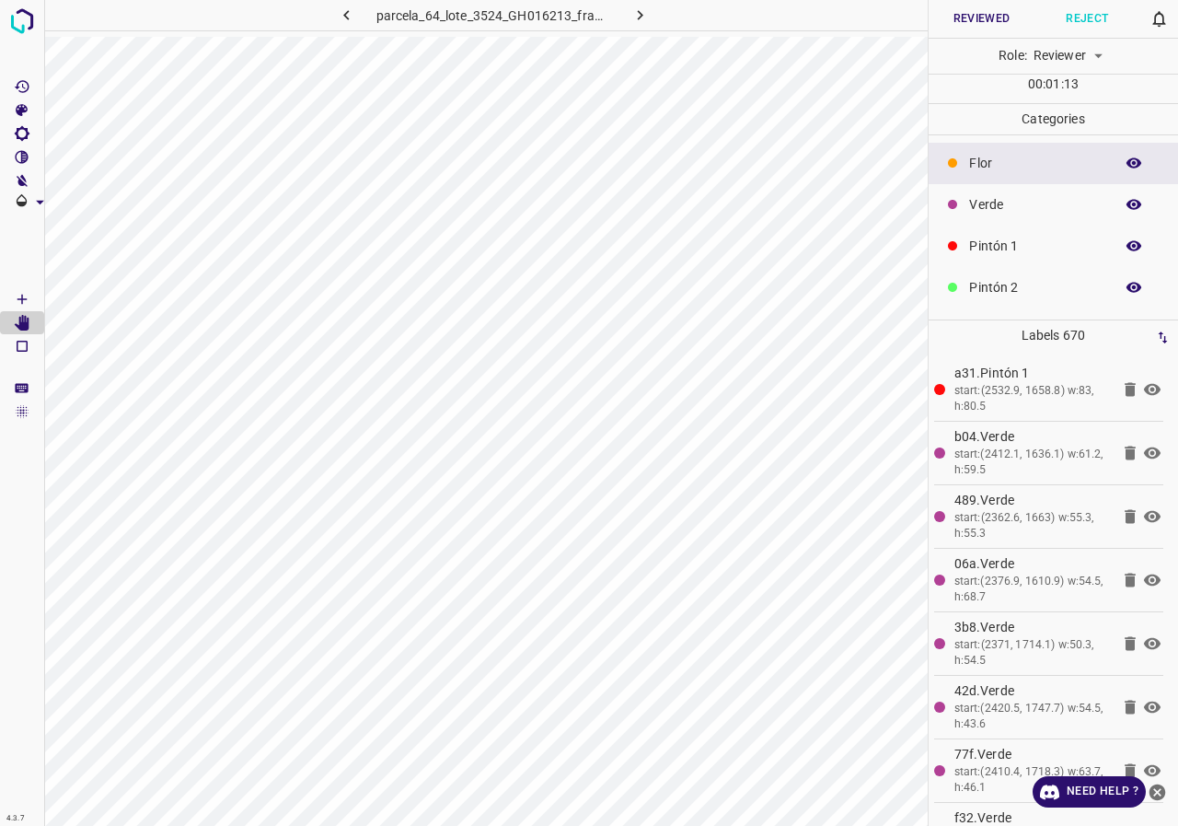
click at [10, 298] on Draw"] "[Space] Draw" at bounding box center [22, 299] width 44 height 24
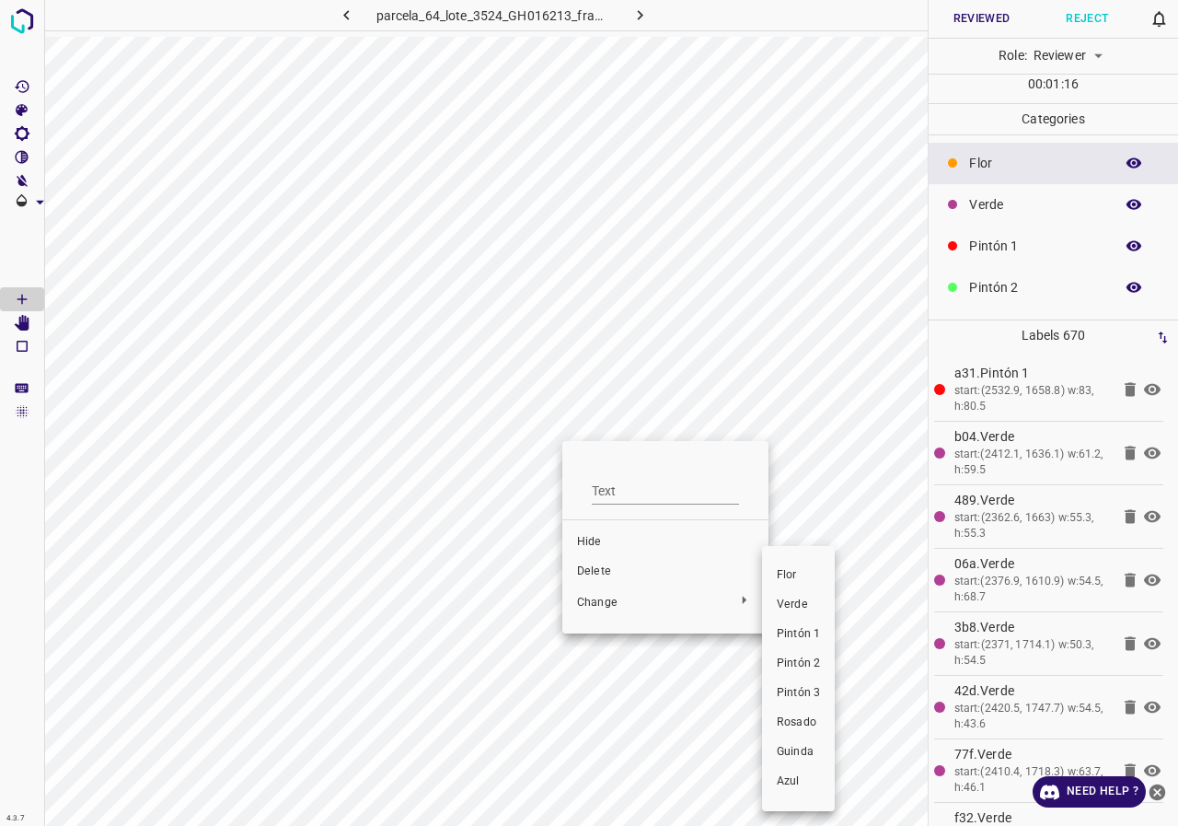
click at [794, 624] on li "Pintón 1" at bounding box center [798, 633] width 73 height 29
click at [632, 410] on div at bounding box center [589, 413] width 1178 height 826
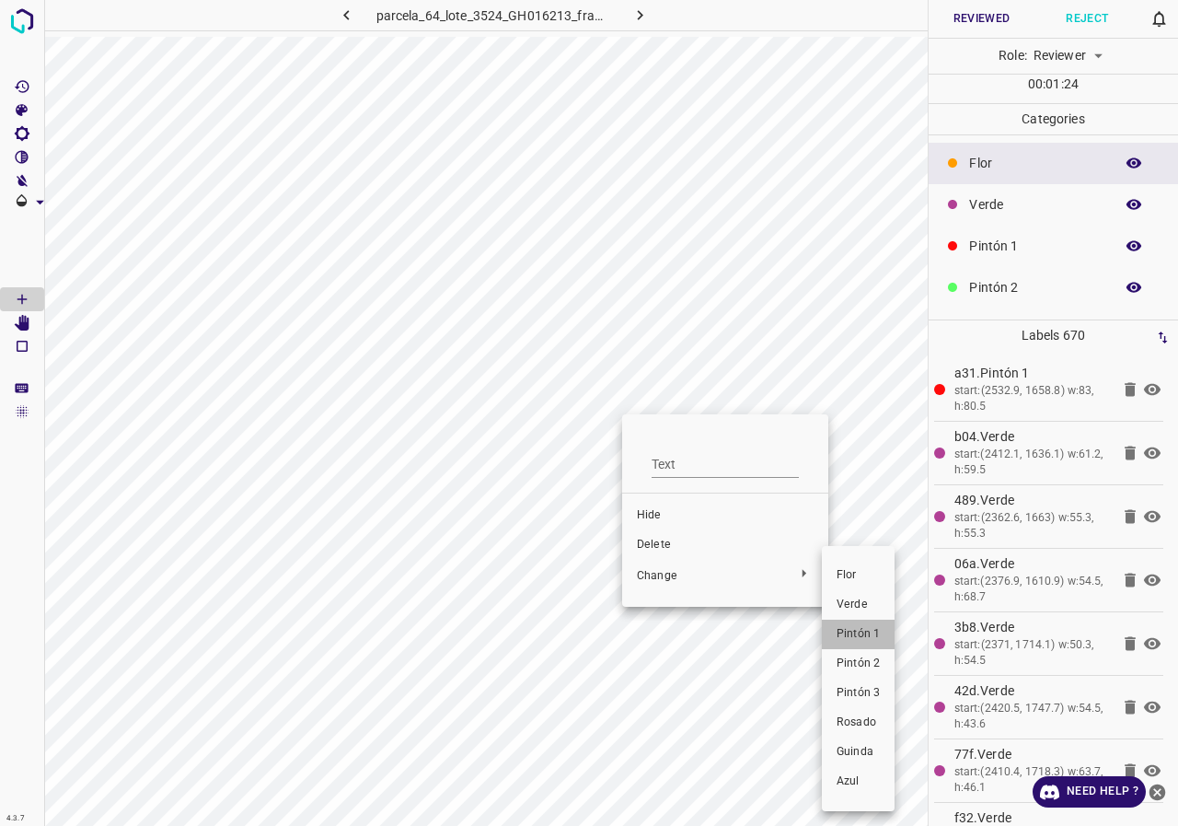
click at [860, 635] on span "Pintón 1" at bounding box center [858, 634] width 43 height 17
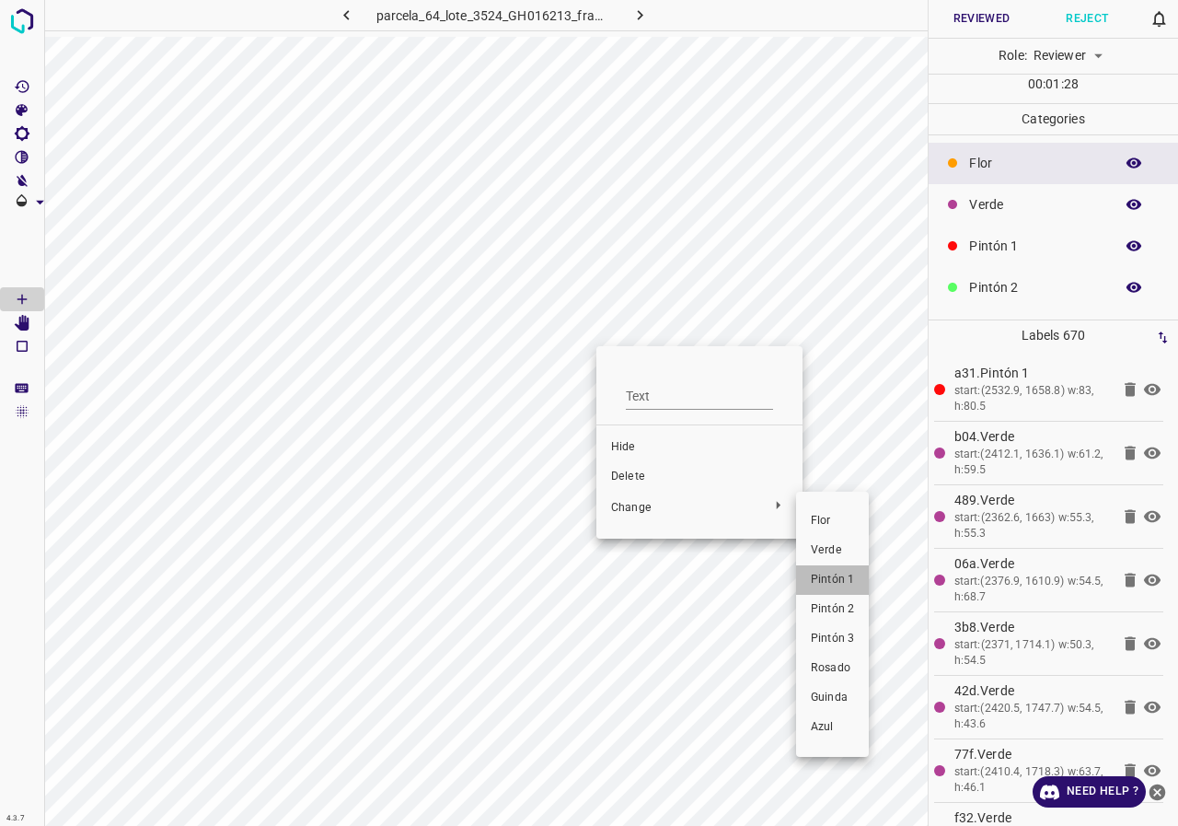
click at [835, 576] on span "Pintón 1" at bounding box center [832, 580] width 43 height 17
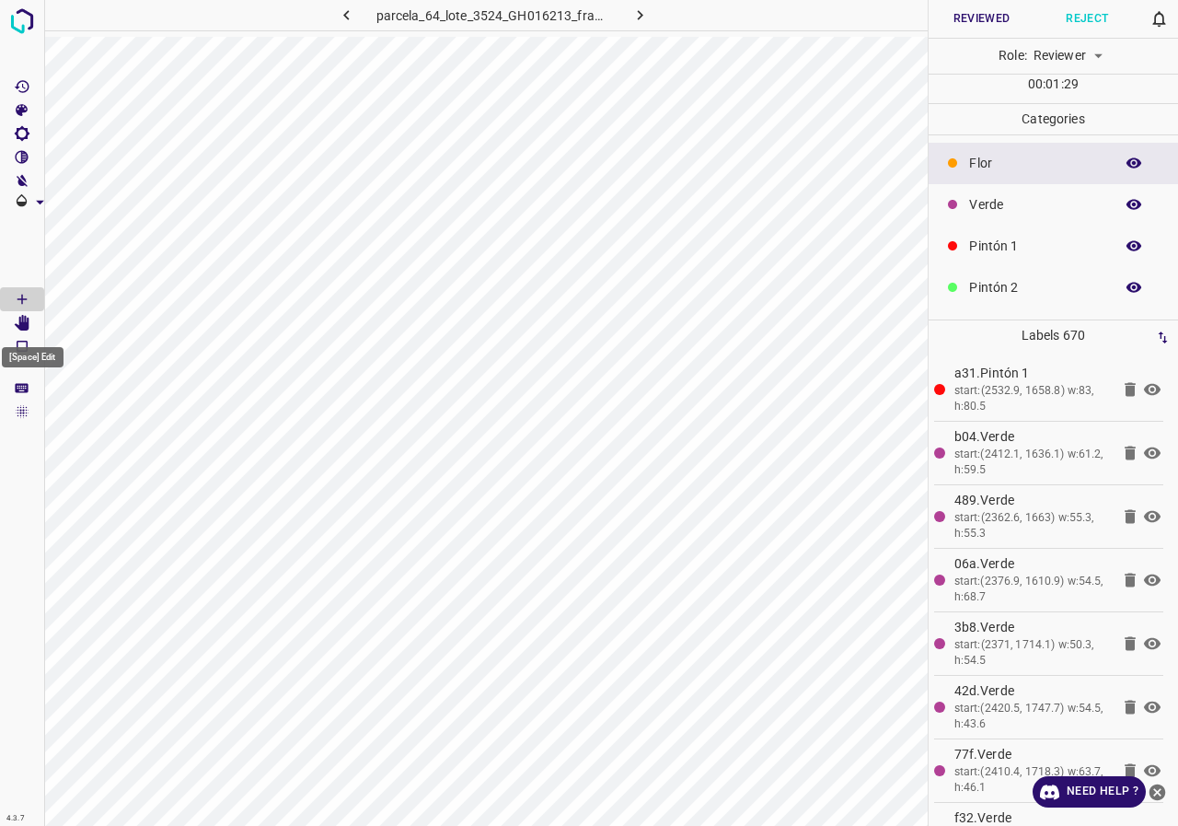
click at [25, 321] on icon "[Space] Edit" at bounding box center [22, 323] width 15 height 17
click at [1126, 198] on icon "button" at bounding box center [1134, 204] width 17 height 17
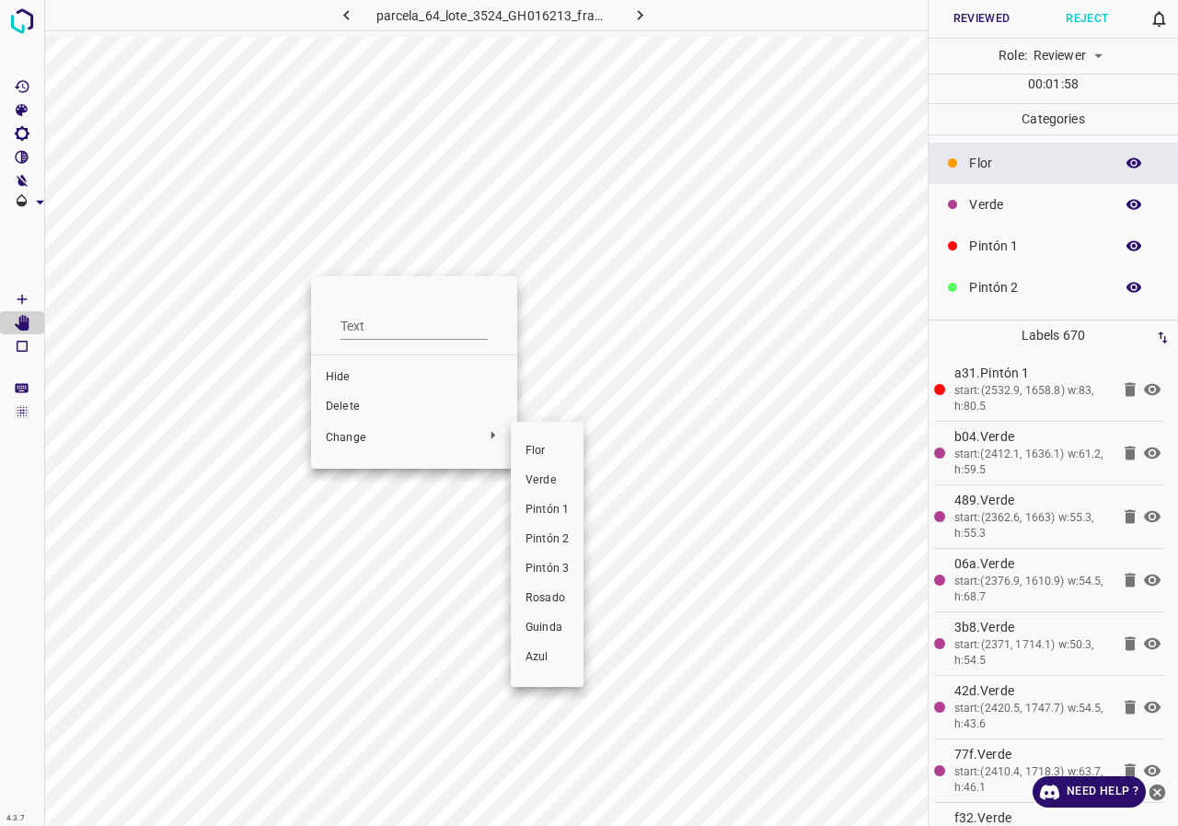
click at [559, 501] on li "Pintón 1" at bounding box center [547, 509] width 73 height 29
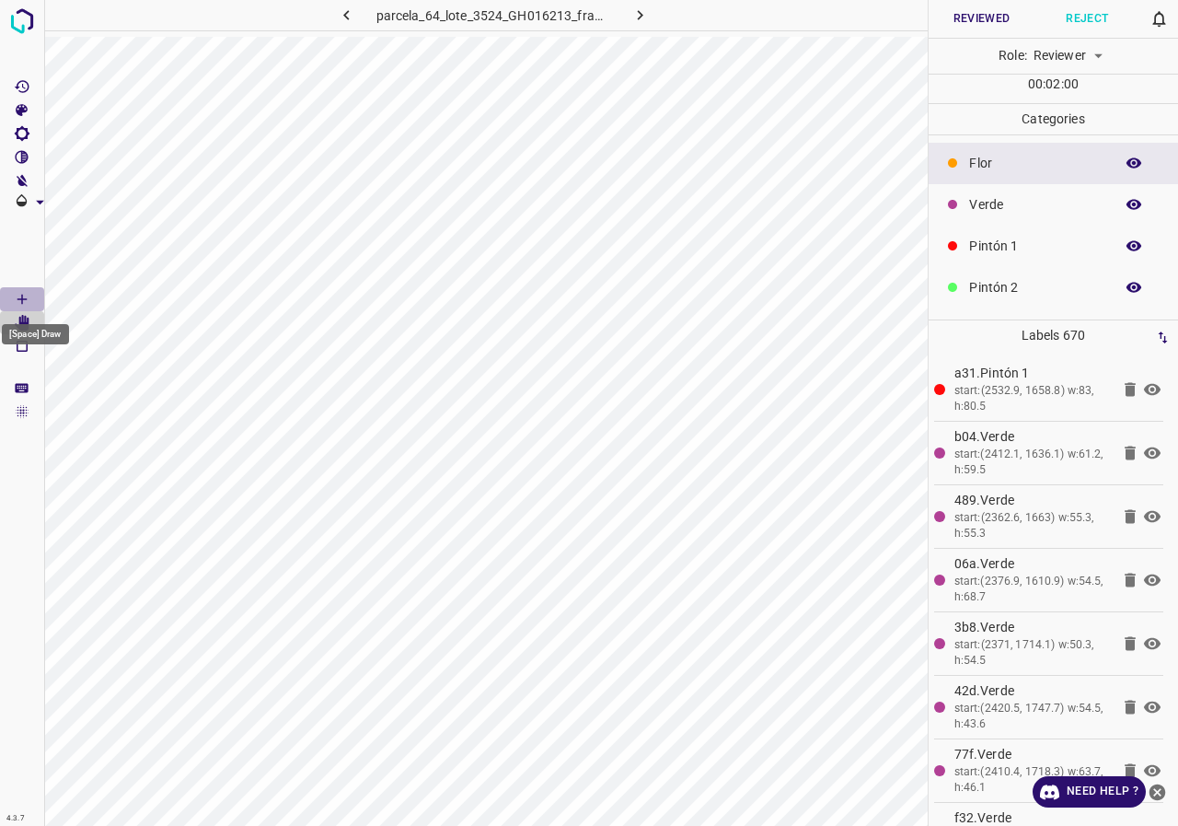
click at [20, 295] on icon "[Space] Draw" at bounding box center [22, 299] width 17 height 17
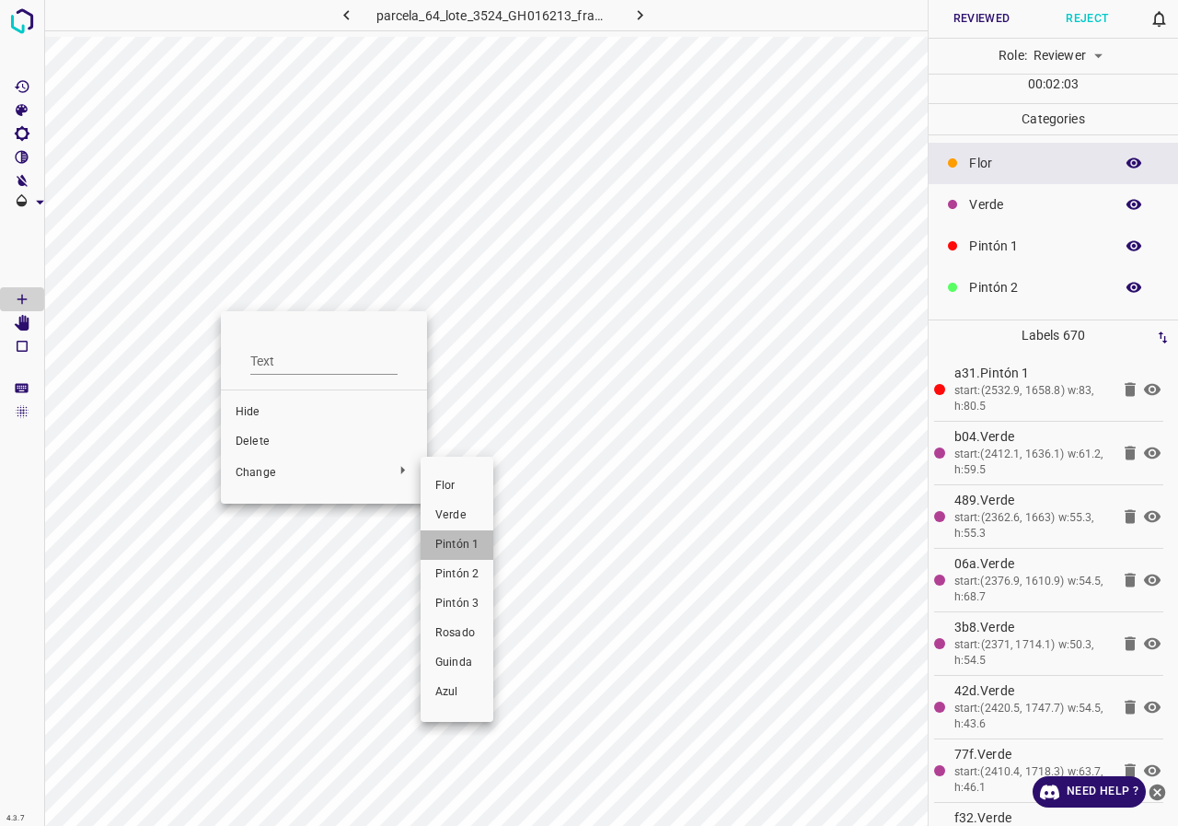
click at [449, 534] on li "Pintón 1" at bounding box center [457, 544] width 73 height 29
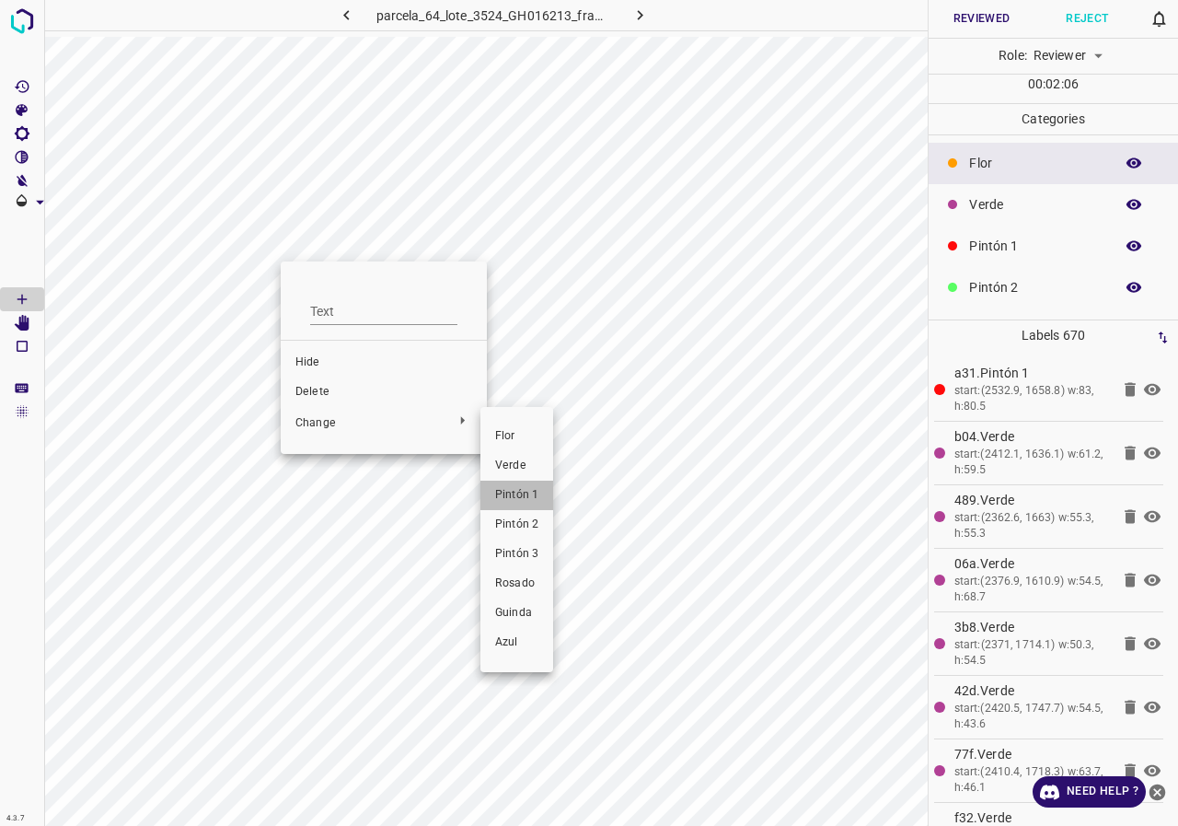
click at [505, 489] on span "Pintón 1" at bounding box center [516, 495] width 43 height 17
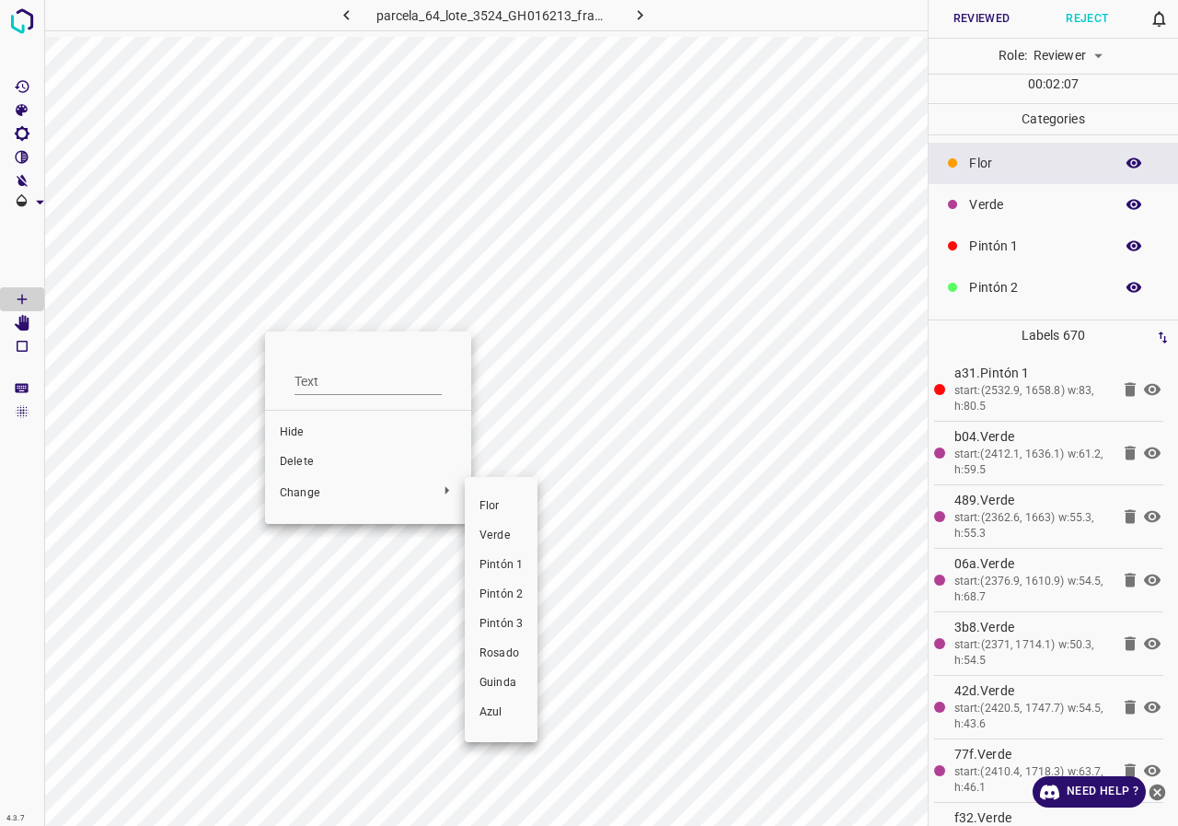
click at [510, 557] on span "Pintón 1" at bounding box center [501, 565] width 43 height 17
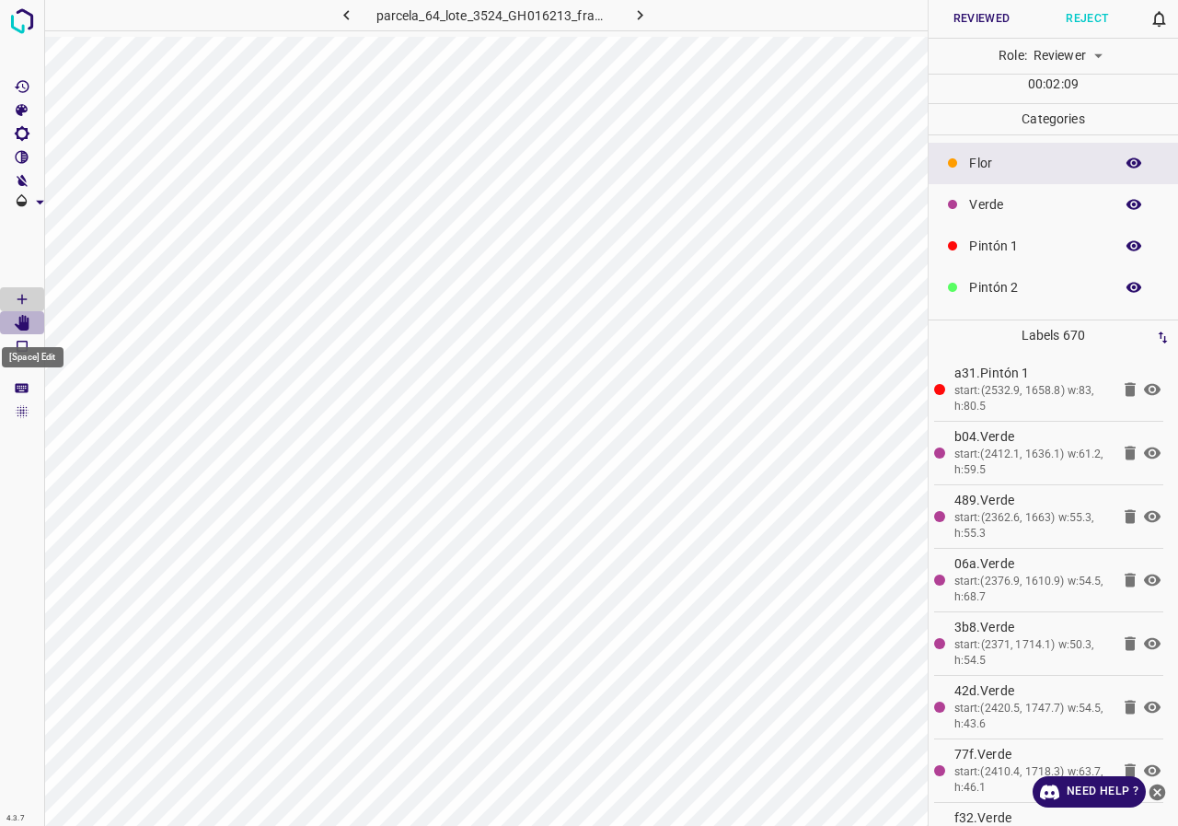
click at [29, 325] on icon "[Space] Edit" at bounding box center [22, 323] width 15 height 17
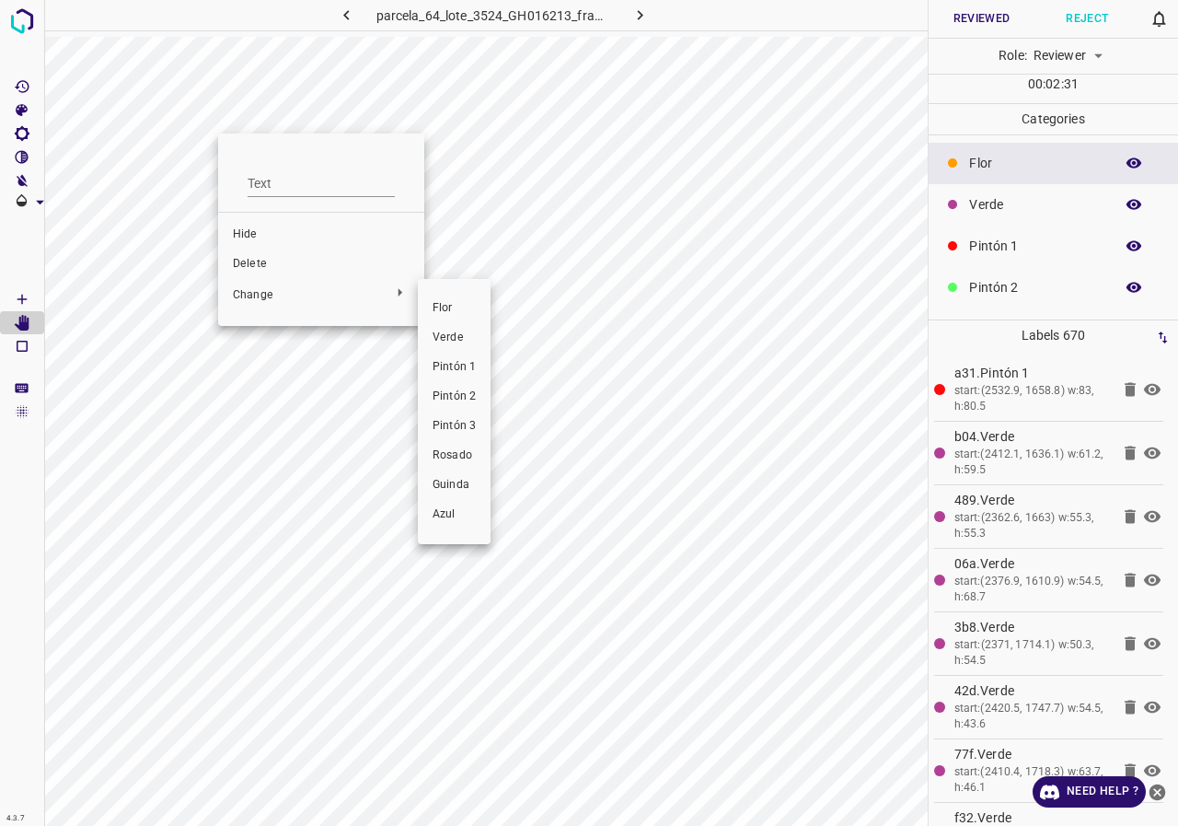
click at [444, 367] on span "Pintón 1" at bounding box center [454, 367] width 43 height 17
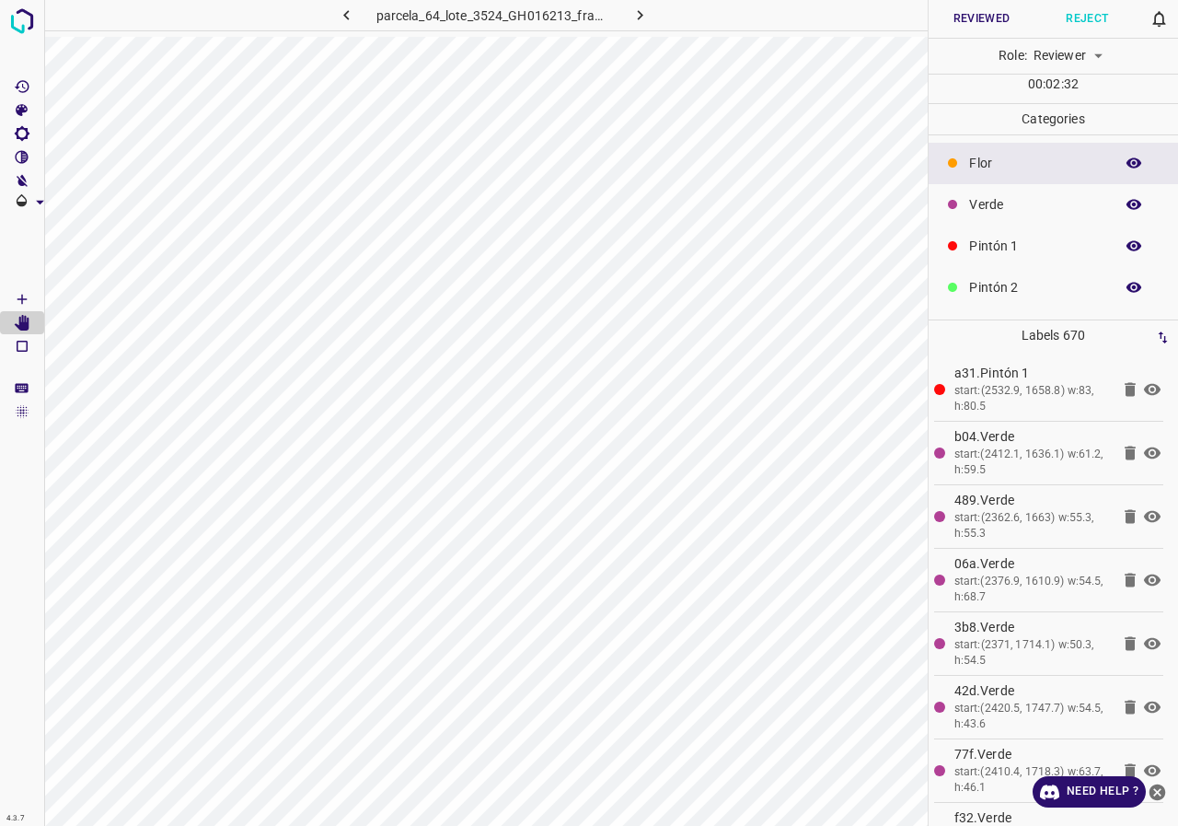
click at [348, 95] on div "Flor Verde Pintón 1 Pintón 2 Pintón 3 Rosado Guinda Azul" at bounding box center [589, 413] width 1178 height 826
click at [20, 298] on icon "[Space] Draw" at bounding box center [22, 299] width 17 height 17
click at [21, 298] on icon "[Space] Draw" at bounding box center [22, 299] width 17 height 17
click at [21, 319] on icon "[Space] Edit" at bounding box center [22, 323] width 15 height 17
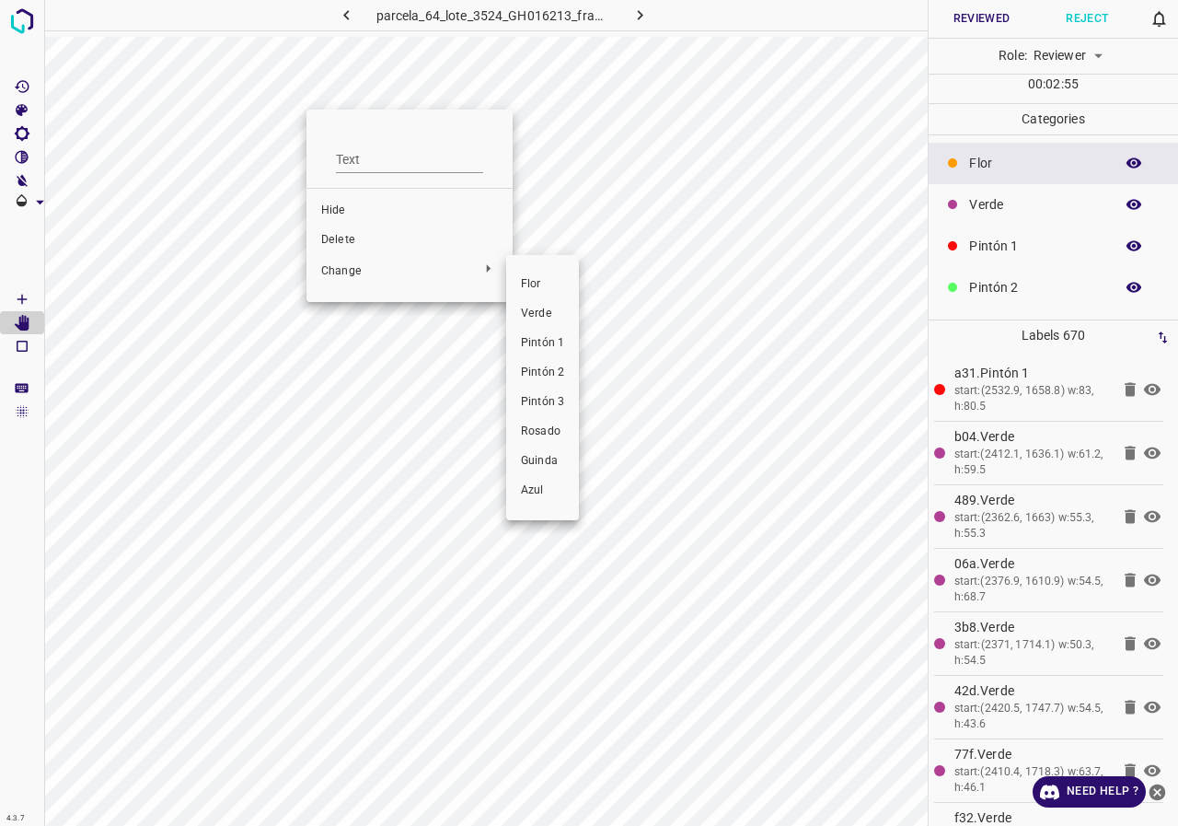
click at [543, 341] on span "Pintón 1" at bounding box center [542, 343] width 43 height 17
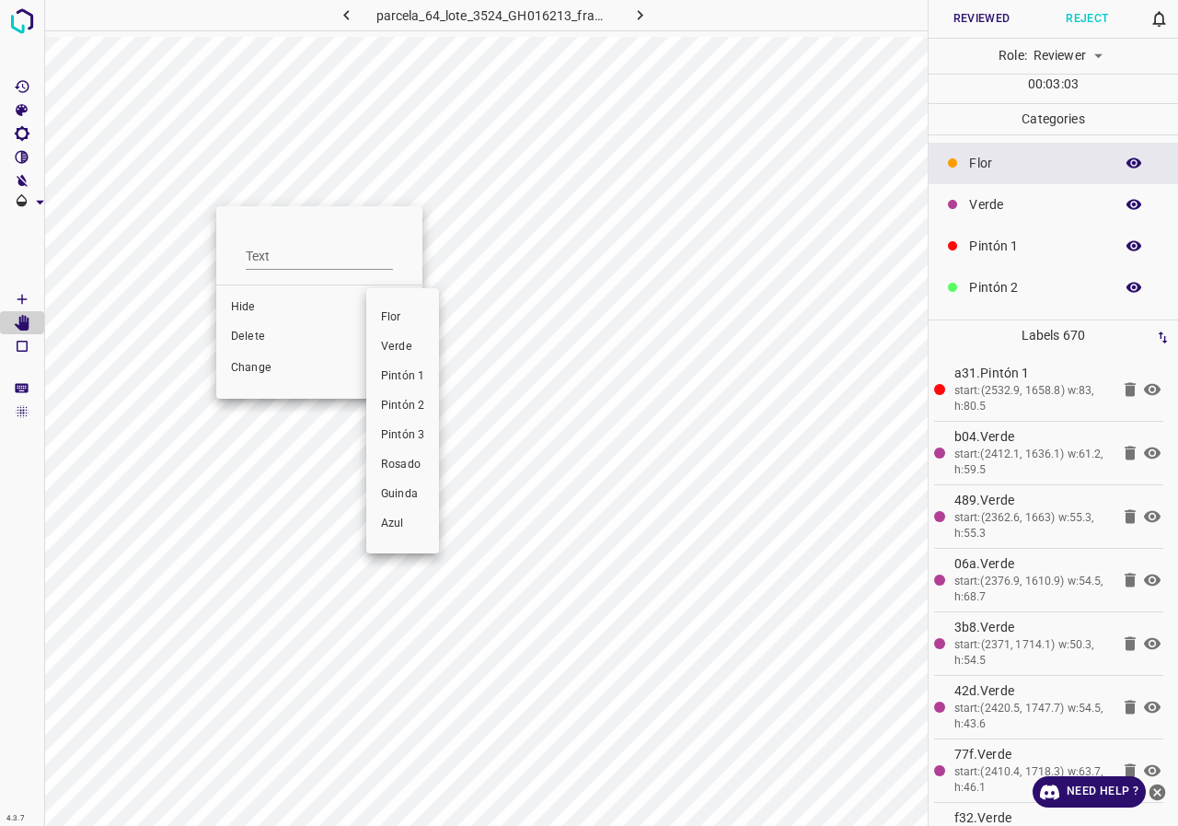
click at [399, 370] on span "Pintón 1" at bounding box center [402, 376] width 43 height 17
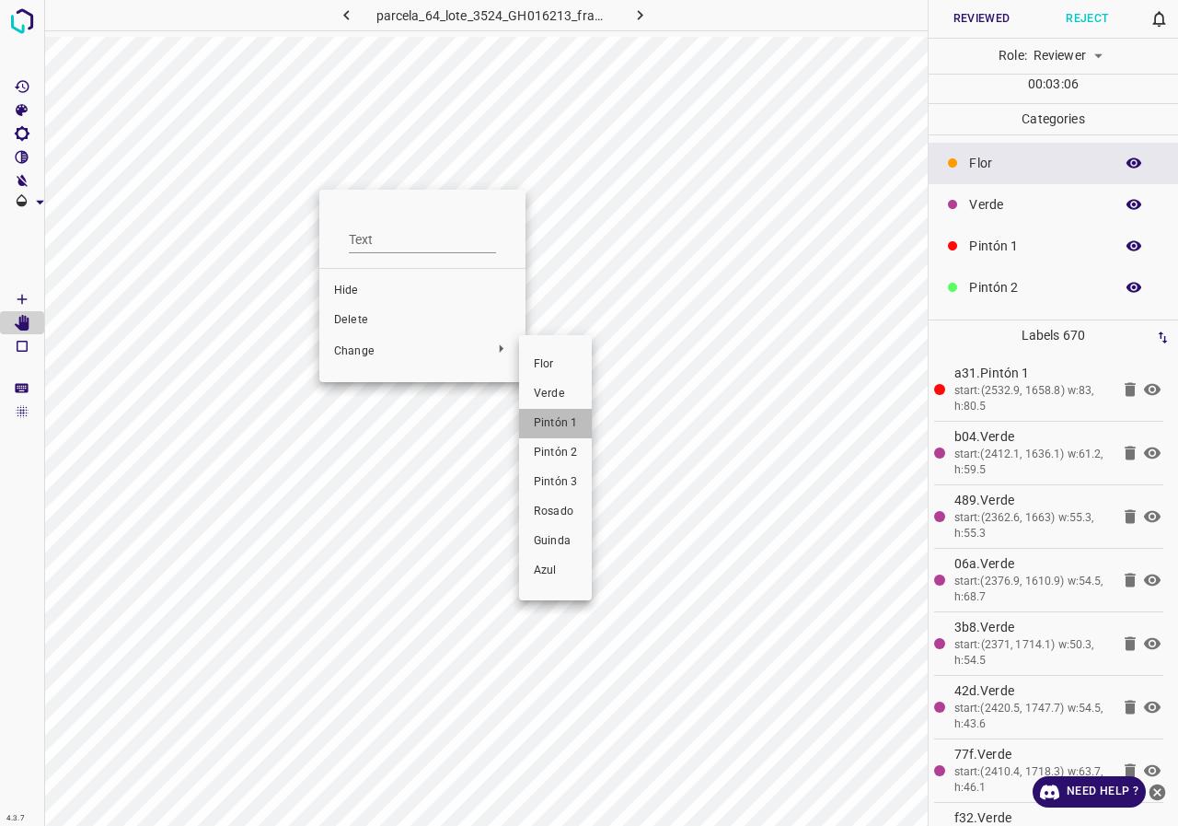
click at [538, 422] on span "Pintón 1" at bounding box center [555, 423] width 43 height 17
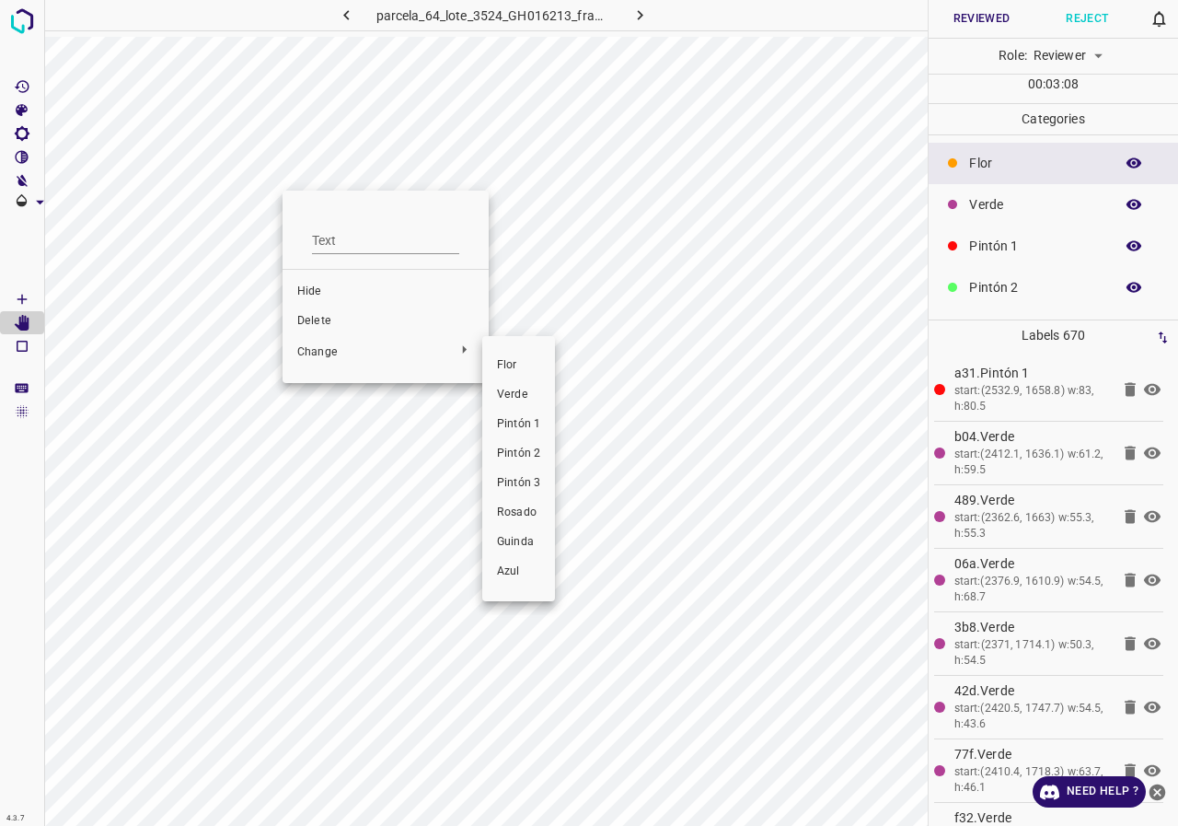
click at [510, 426] on span "Pintón 1" at bounding box center [518, 424] width 43 height 17
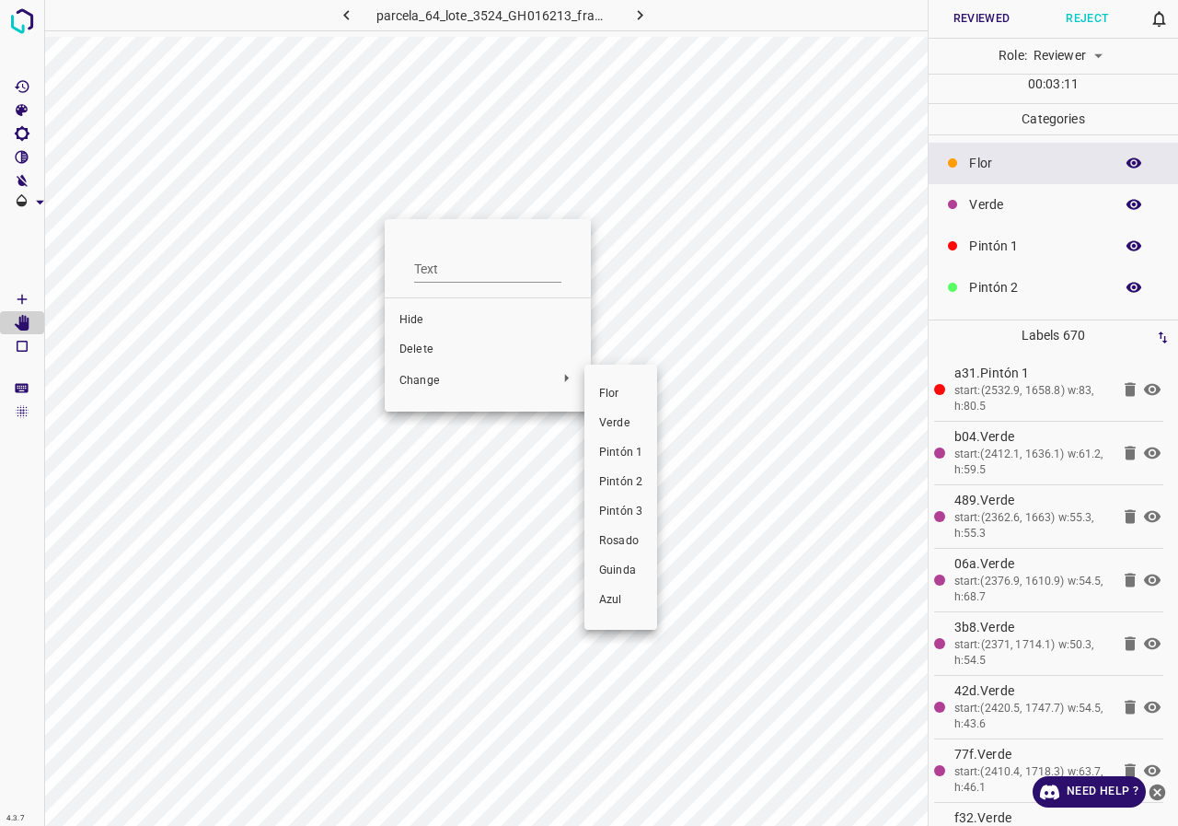
click at [616, 455] on span "Pintón 1" at bounding box center [620, 453] width 43 height 17
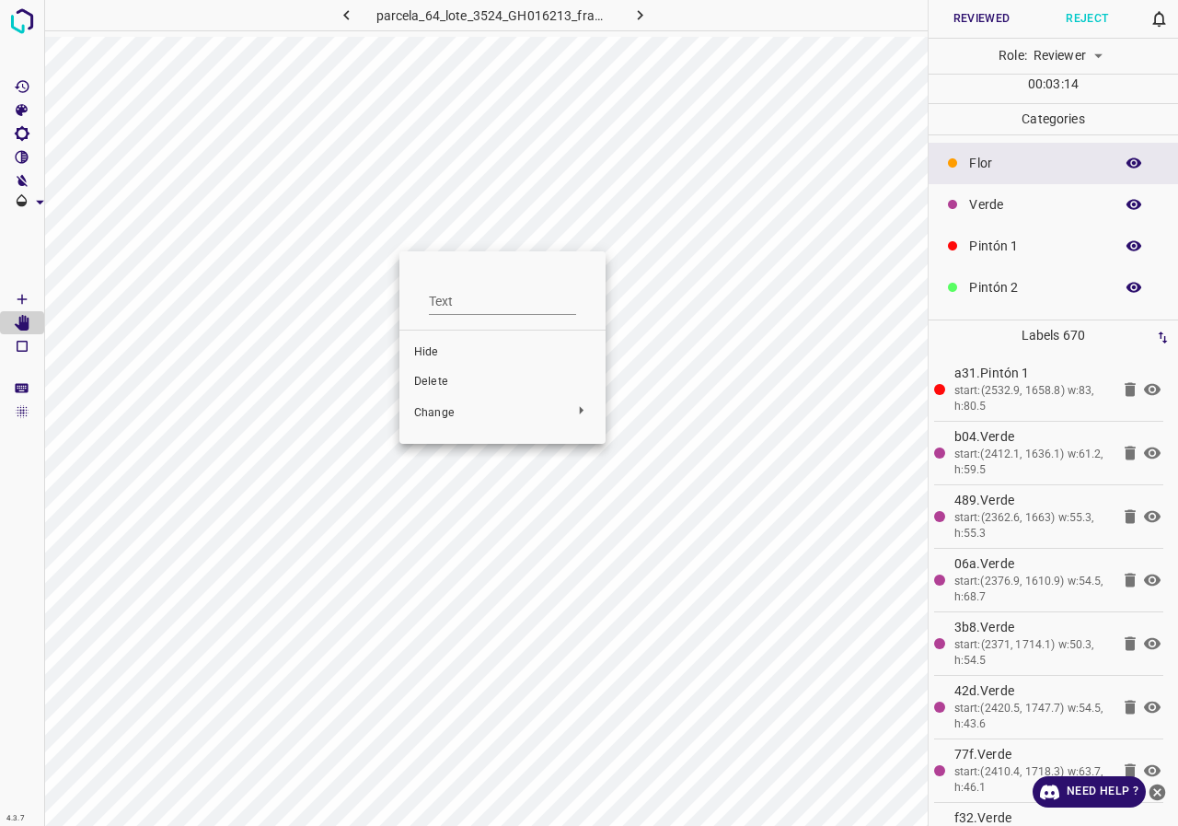
drag, startPoint x: 407, startPoint y: 214, endPoint x: 404, endPoint y: 232, distance: 18.6
click at [404, 232] on div at bounding box center [589, 413] width 1178 height 826
click at [404, 213] on div "Text Hide Delete Change" at bounding box center [589, 413] width 1178 height 826
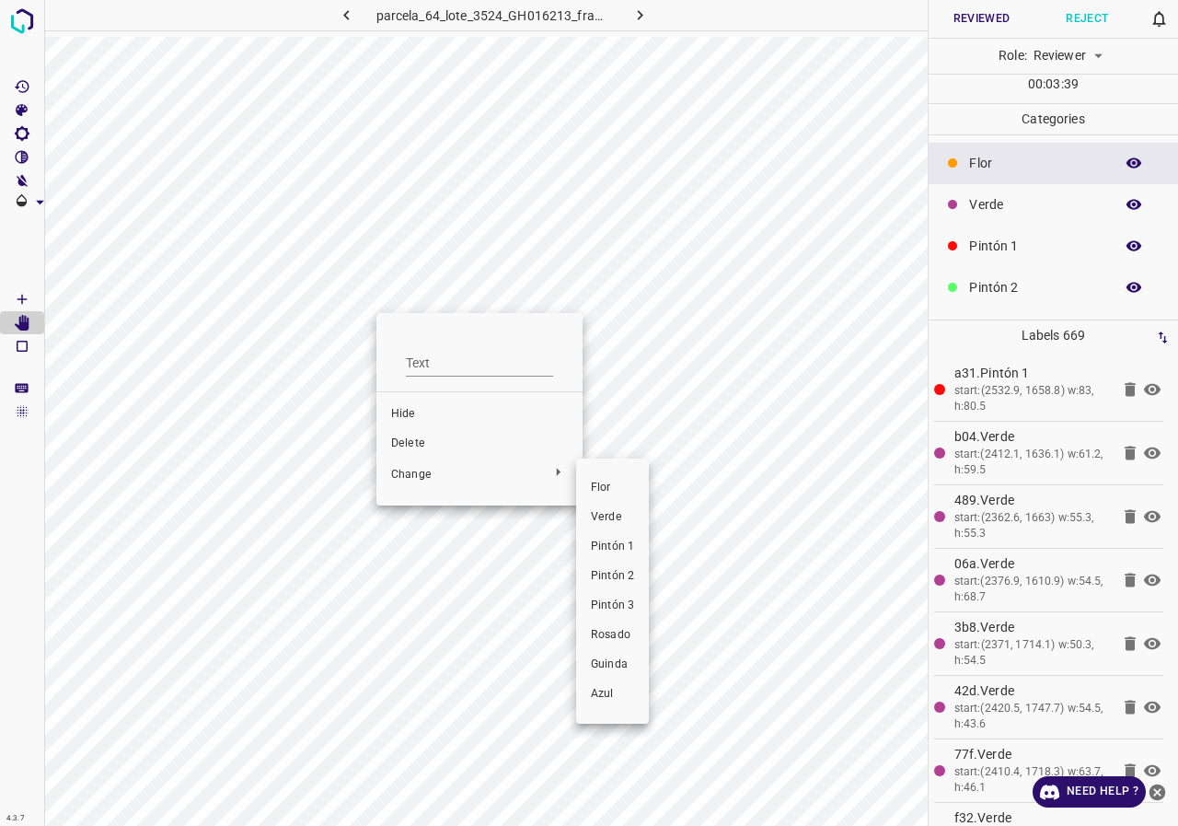
click at [614, 553] on span "Pintón 1" at bounding box center [612, 546] width 43 height 17
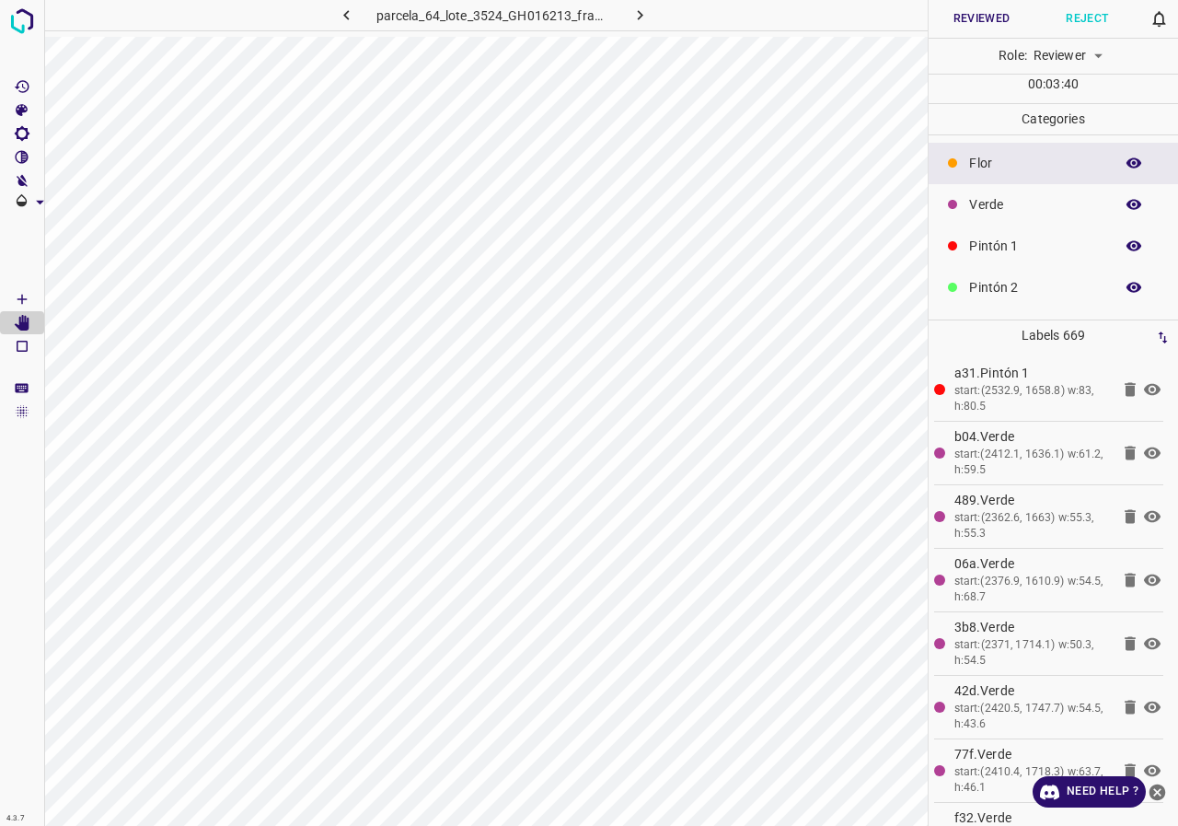
click at [1013, 202] on p "Verde" at bounding box center [1036, 204] width 135 height 19
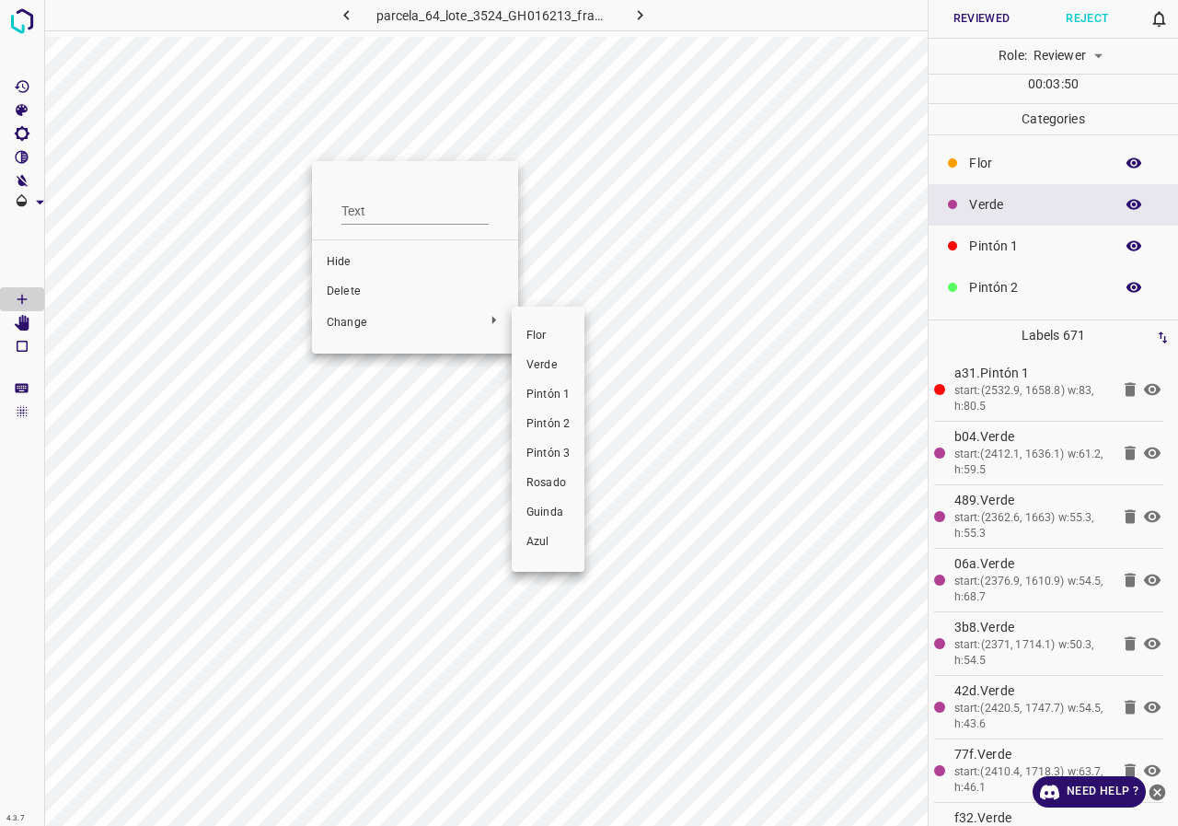
click at [549, 383] on li "Pintón 1" at bounding box center [548, 394] width 73 height 29
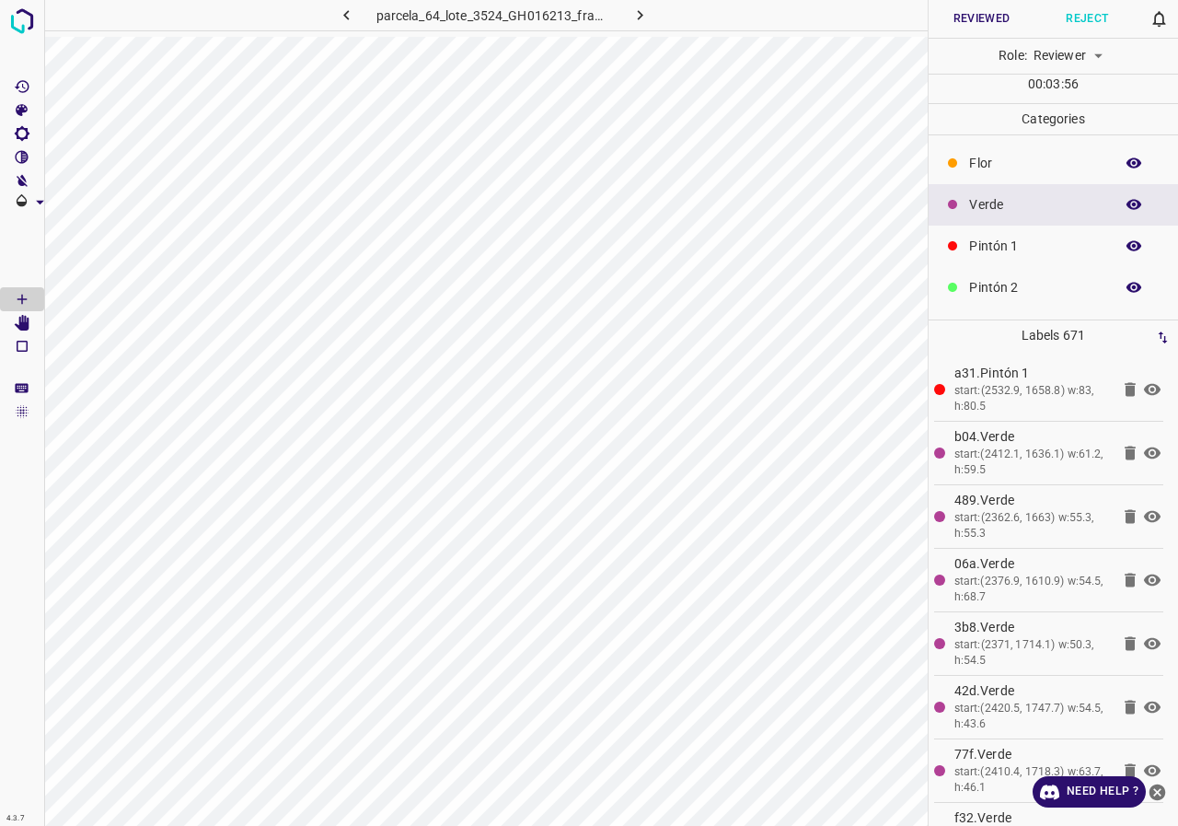
click at [1126, 207] on icon "button" at bounding box center [1134, 204] width 17 height 17
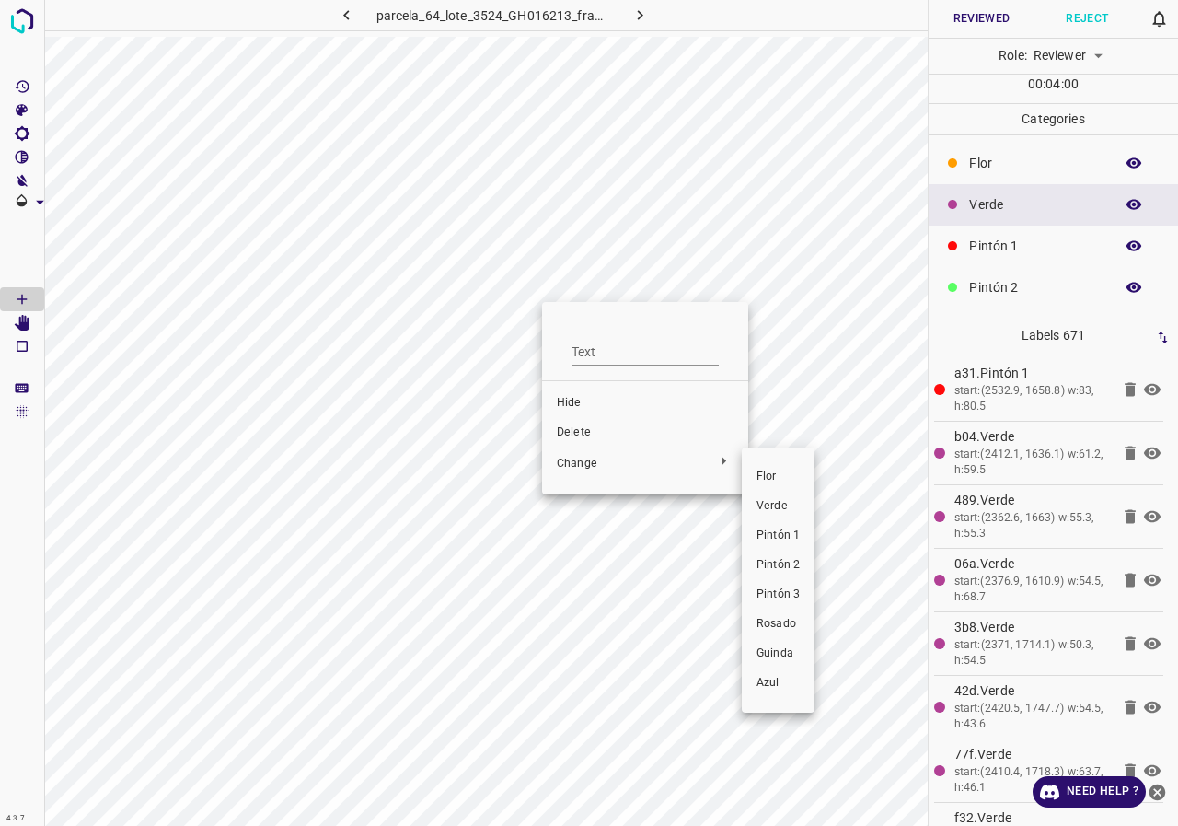
click at [774, 563] on span "Pintón 2" at bounding box center [778, 565] width 43 height 17
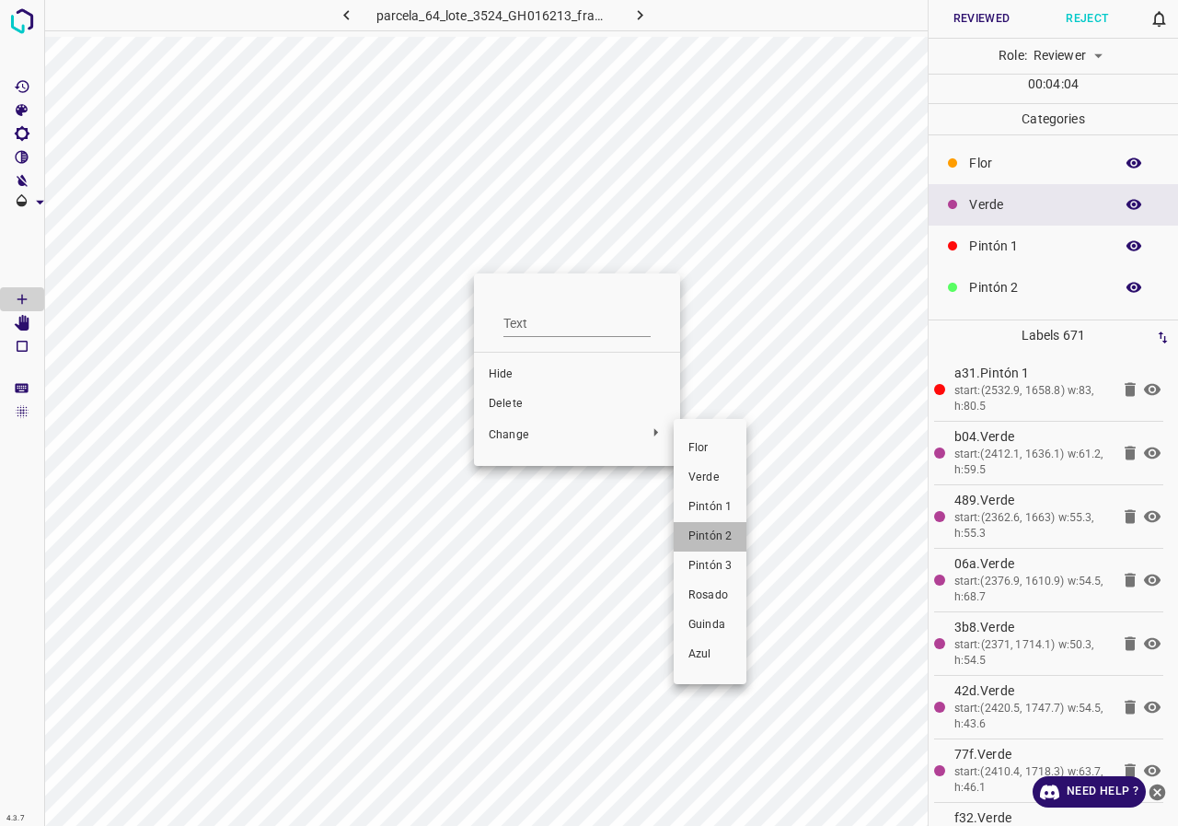
click at [716, 536] on span "Pintón 2" at bounding box center [709, 536] width 43 height 17
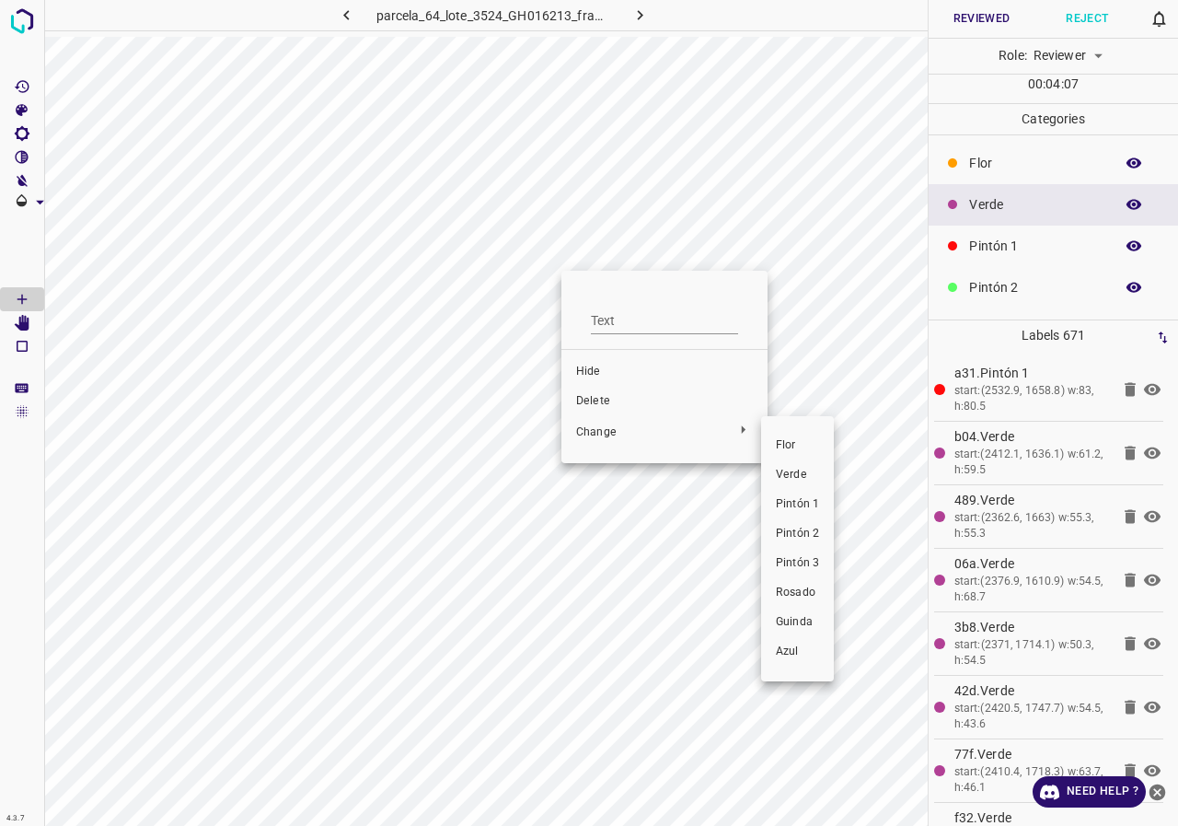
click at [796, 531] on span "Pintón 2" at bounding box center [797, 534] width 43 height 17
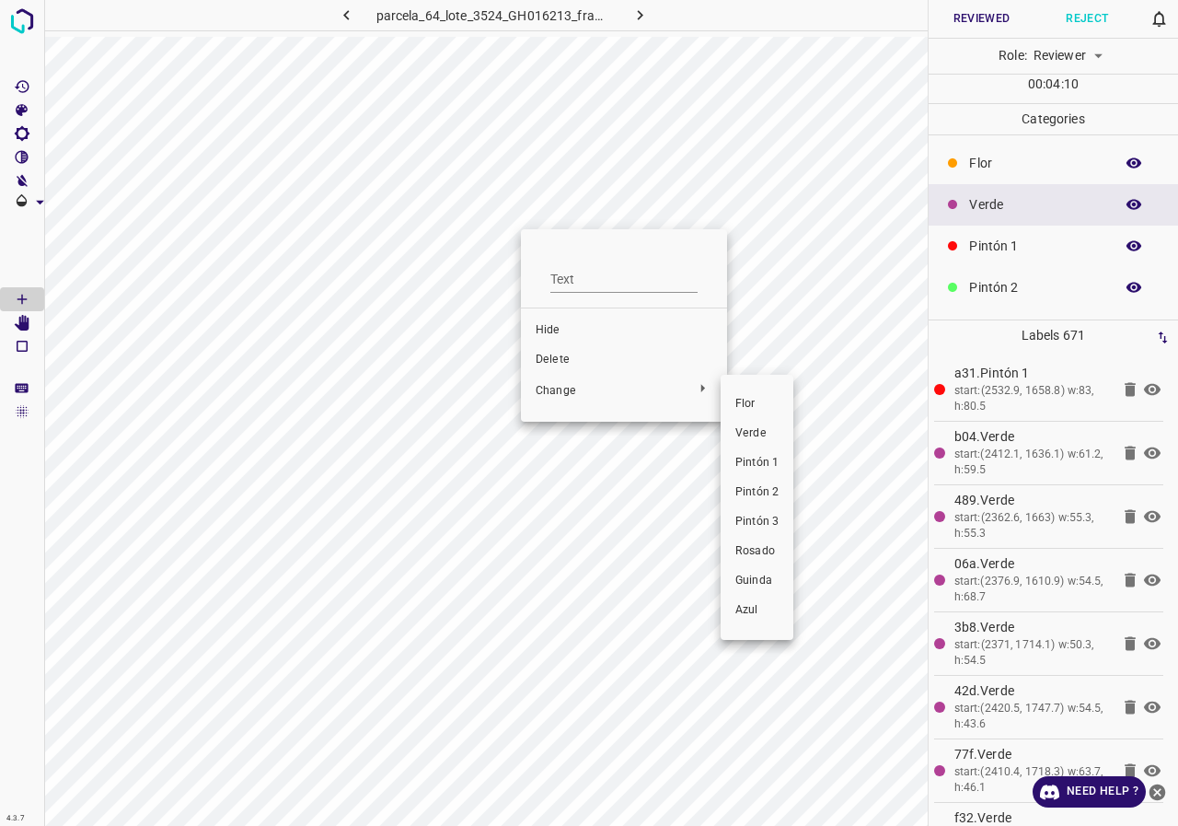
drag, startPoint x: 760, startPoint y: 497, endPoint x: 630, endPoint y: 483, distance: 131.4
click at [760, 498] on span "Pintón 2" at bounding box center [756, 492] width 43 height 17
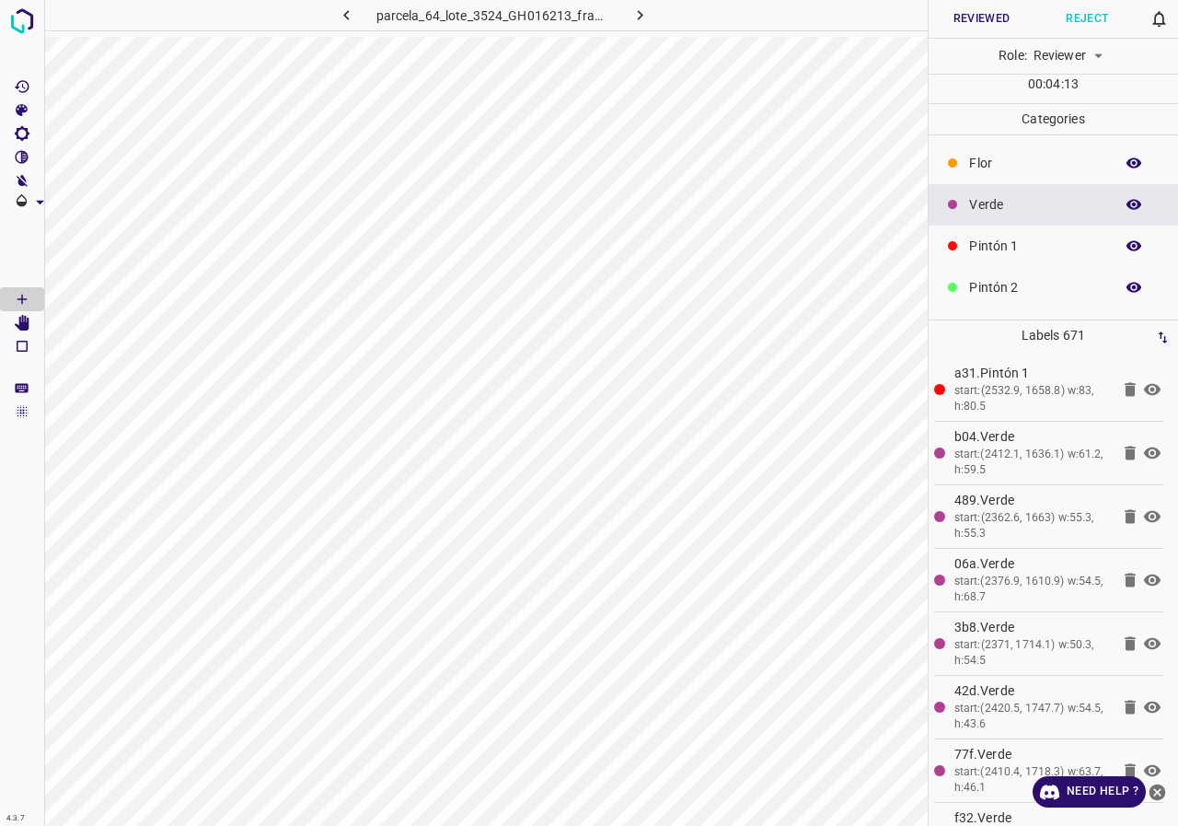
click at [1126, 206] on icon "button" at bounding box center [1134, 204] width 17 height 17
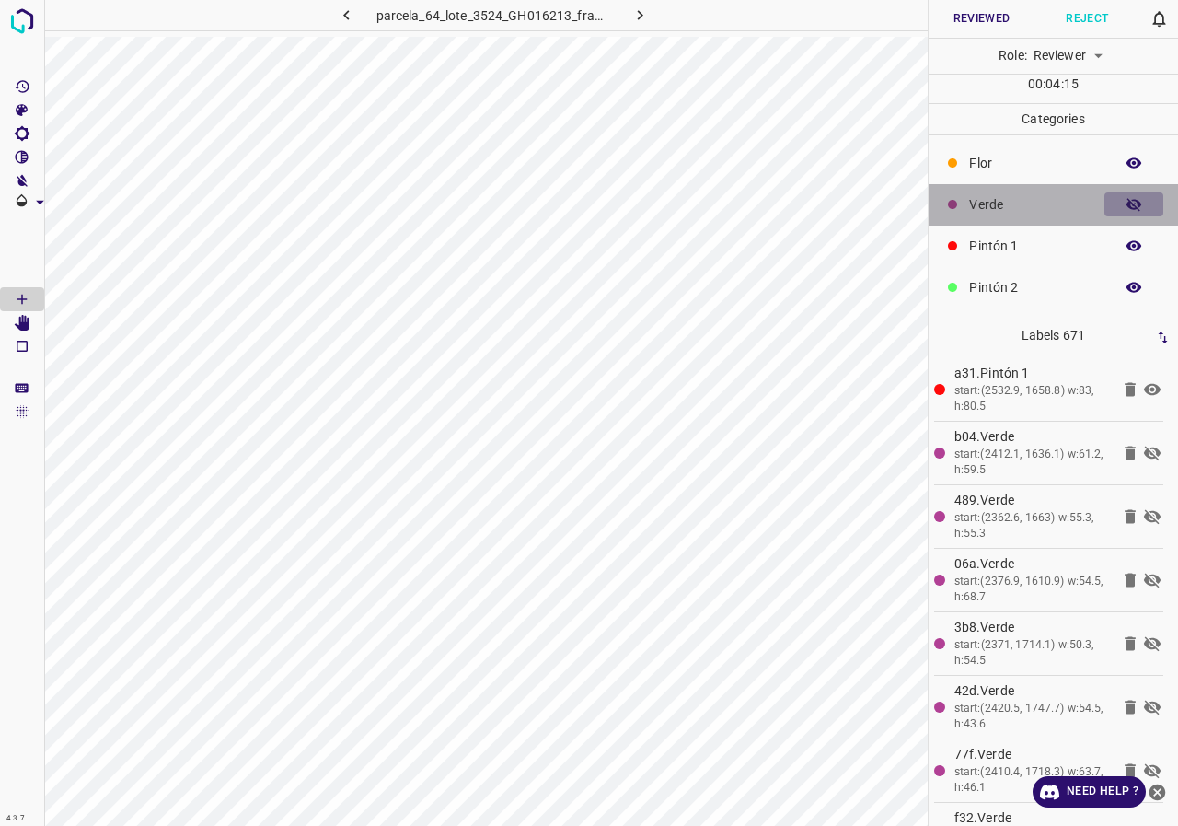
click at [1126, 206] on icon "button" at bounding box center [1134, 204] width 17 height 17
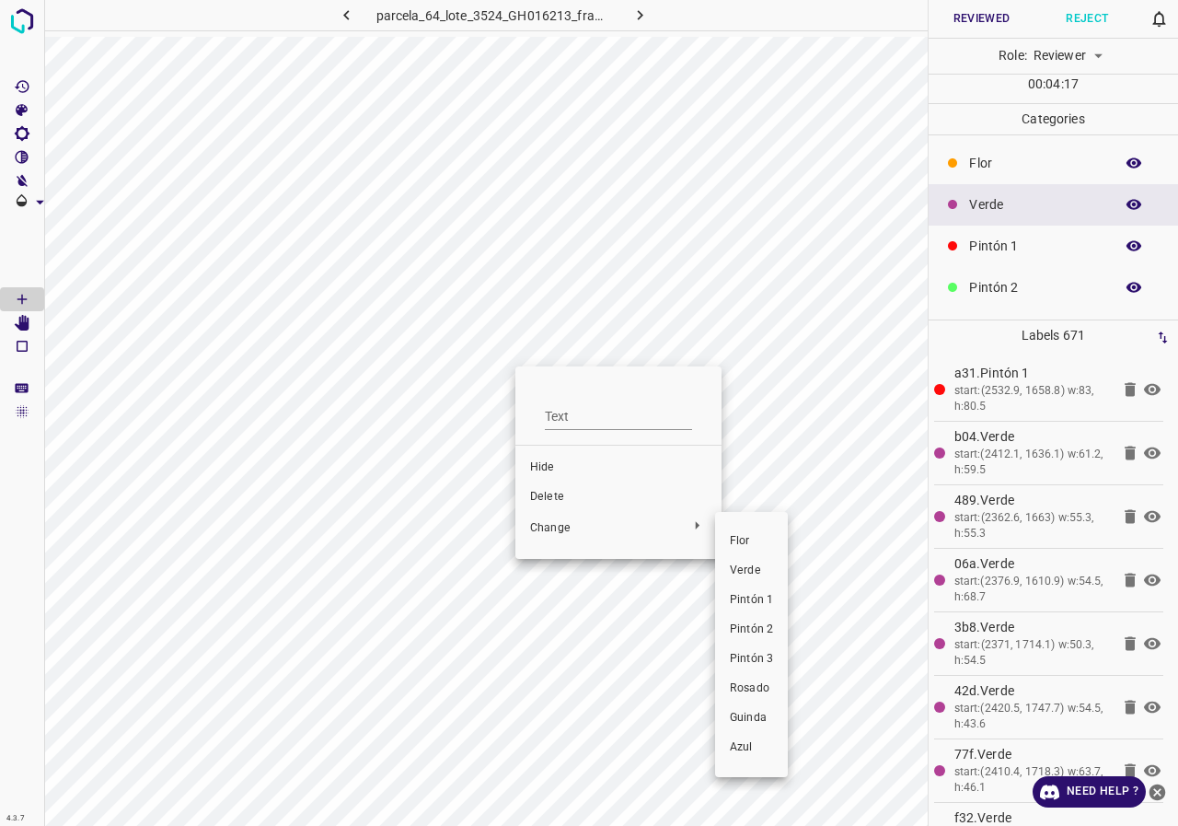
click at [745, 630] on span "Pintón 2" at bounding box center [751, 629] width 43 height 17
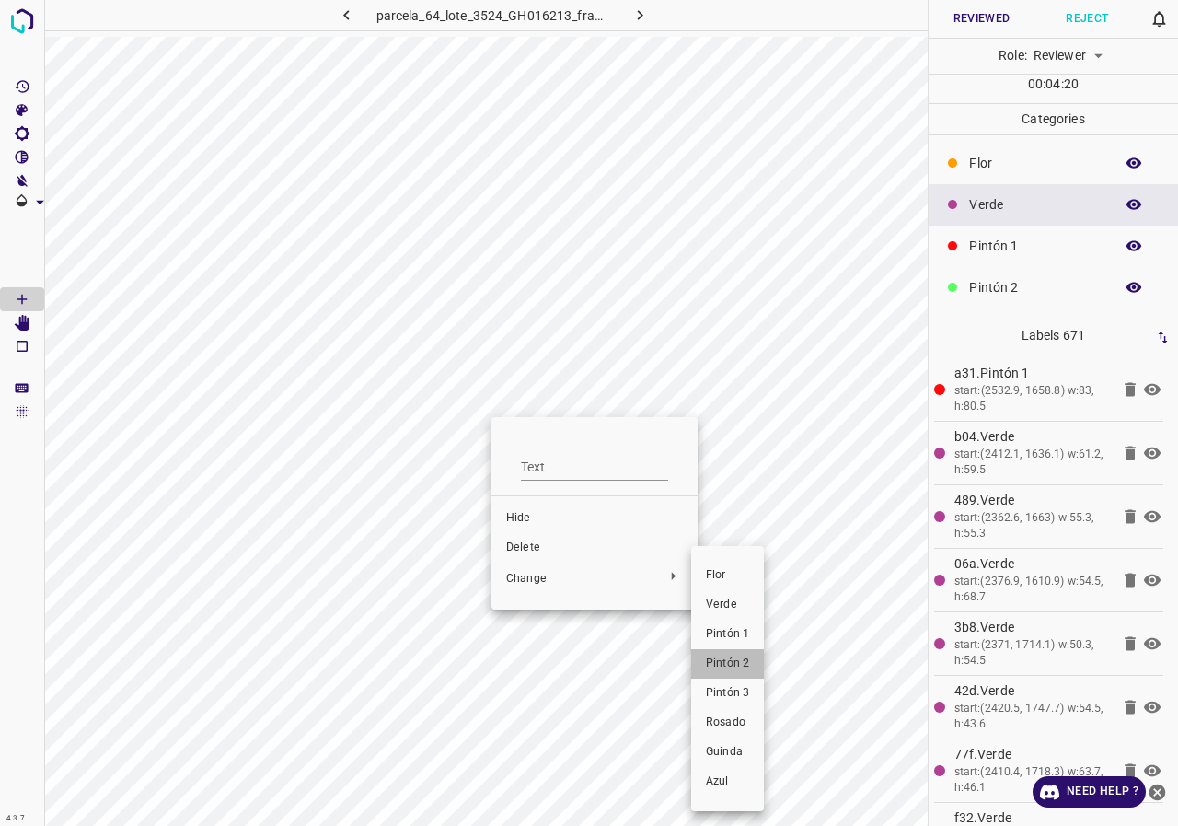
click at [716, 665] on span "Pintón 2" at bounding box center [727, 663] width 43 height 17
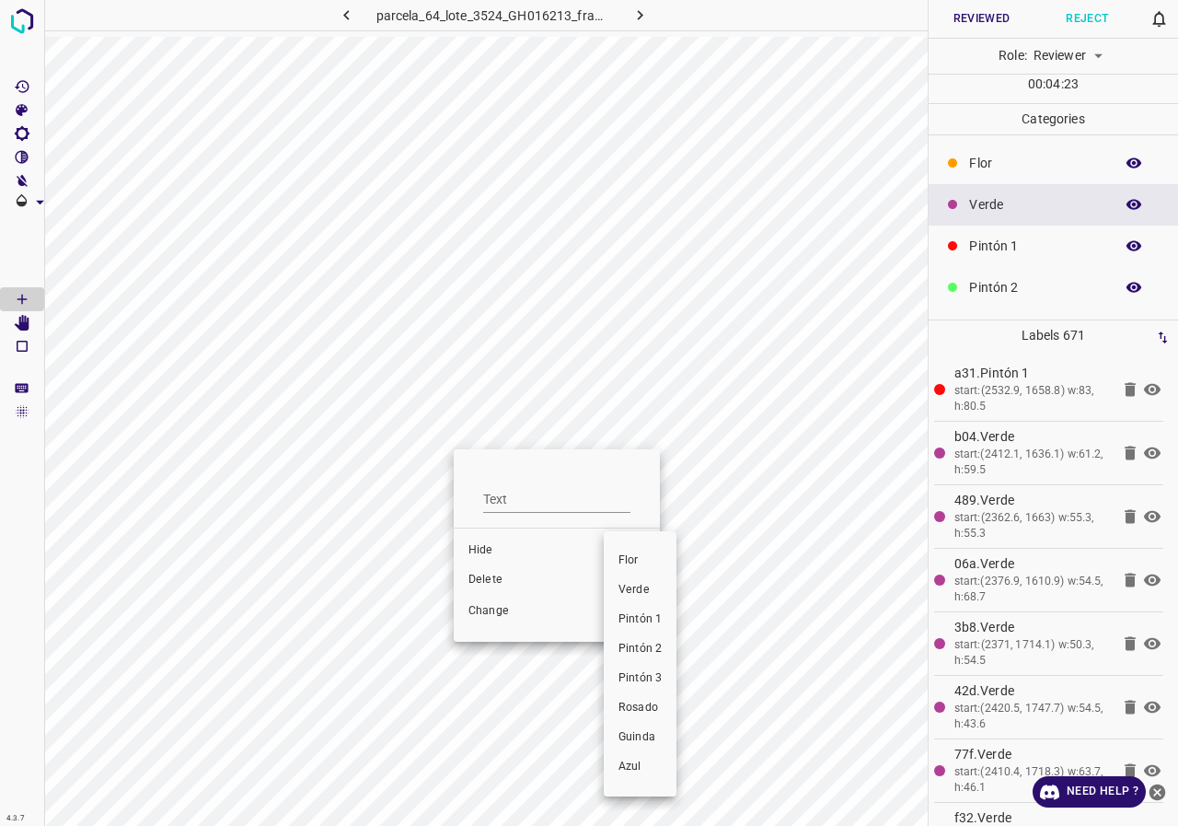
click at [650, 644] on span "Pintón 2" at bounding box center [640, 649] width 43 height 17
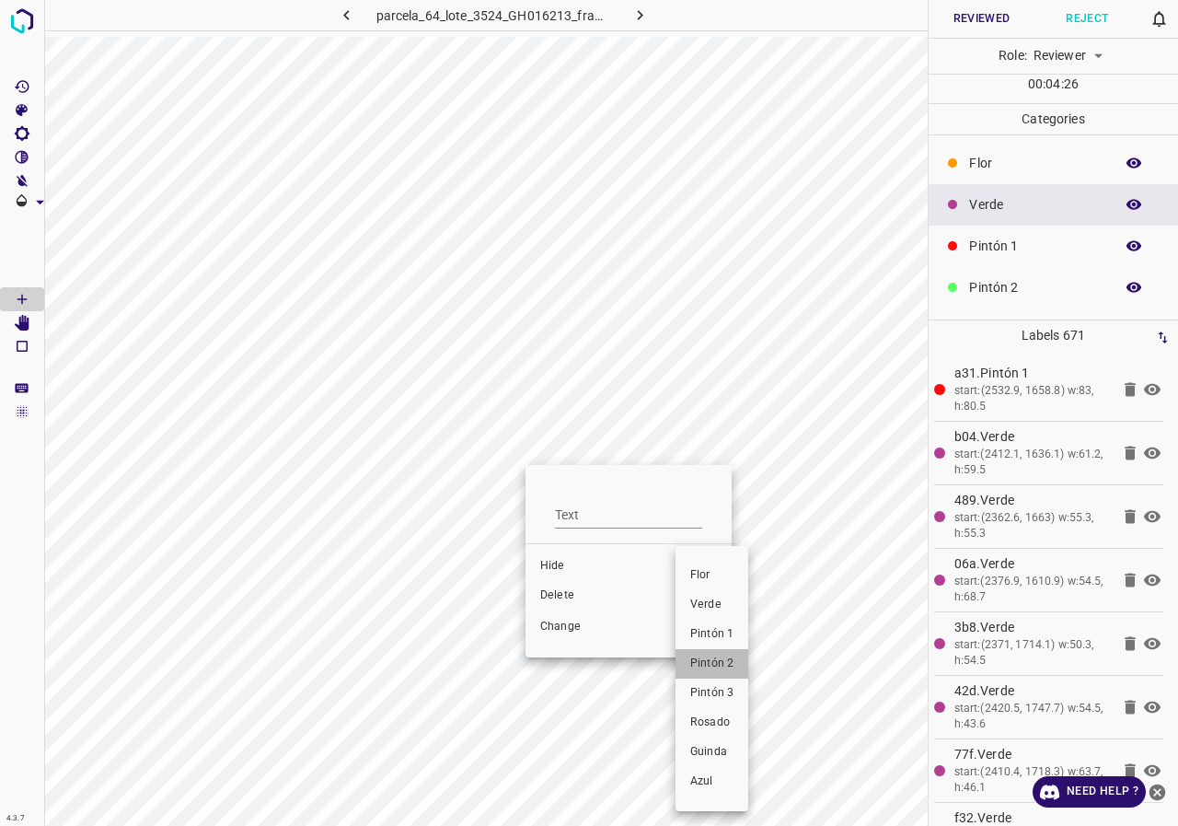
click at [737, 659] on li "Pintón 2" at bounding box center [712, 663] width 73 height 29
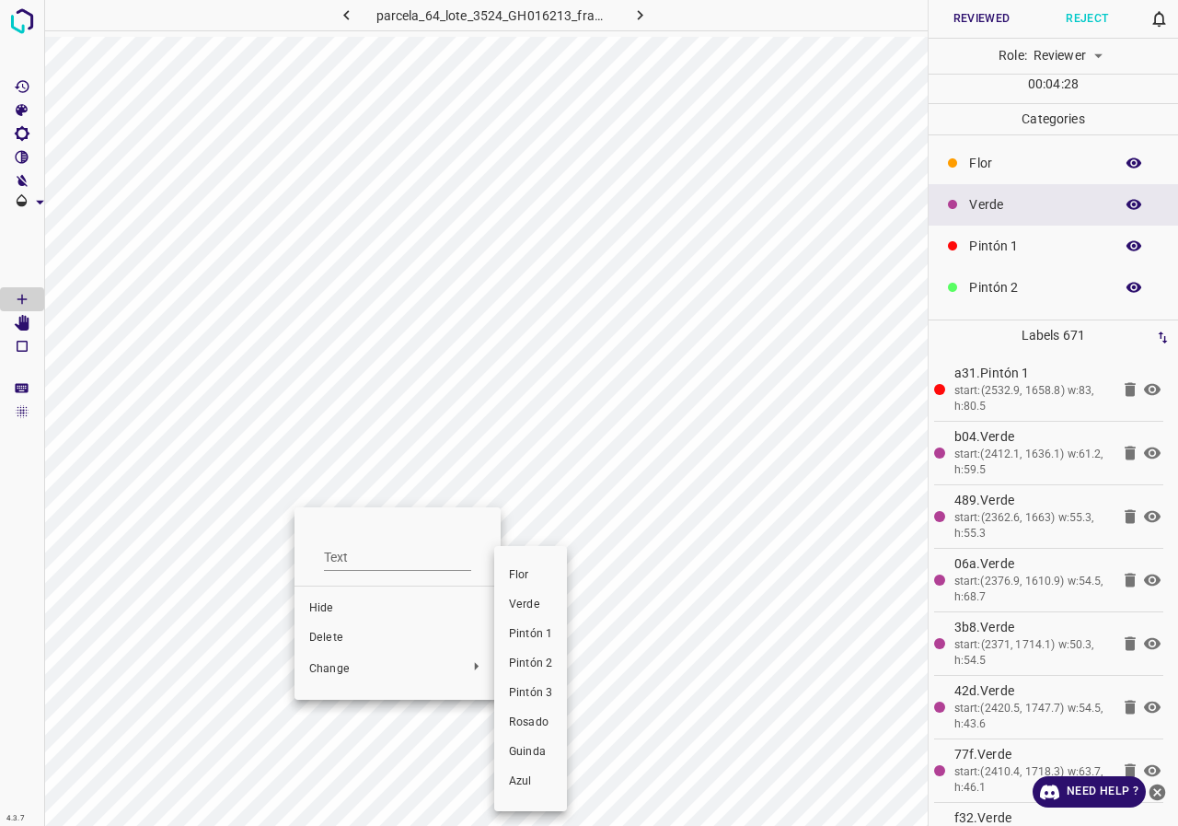
click at [529, 653] on li "Pintón 2" at bounding box center [530, 663] width 73 height 29
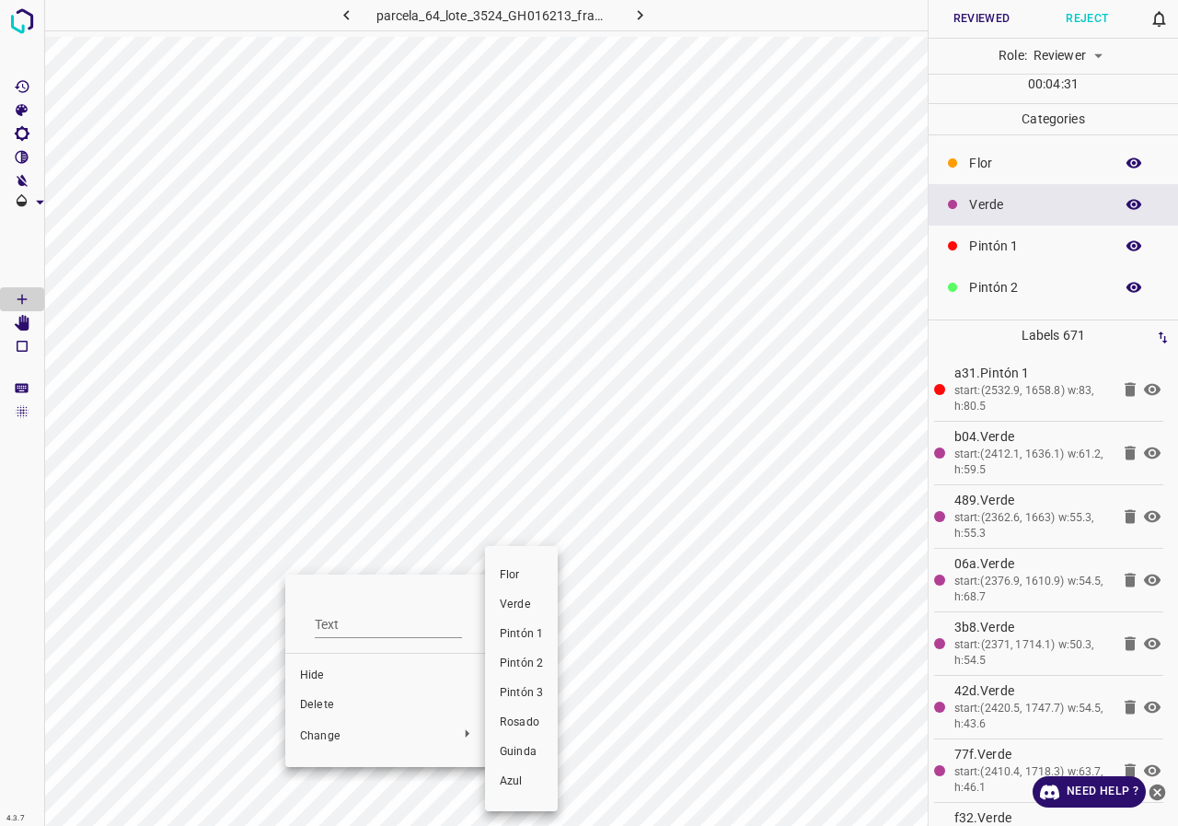
click at [535, 667] on span "Pintón 2" at bounding box center [521, 663] width 43 height 17
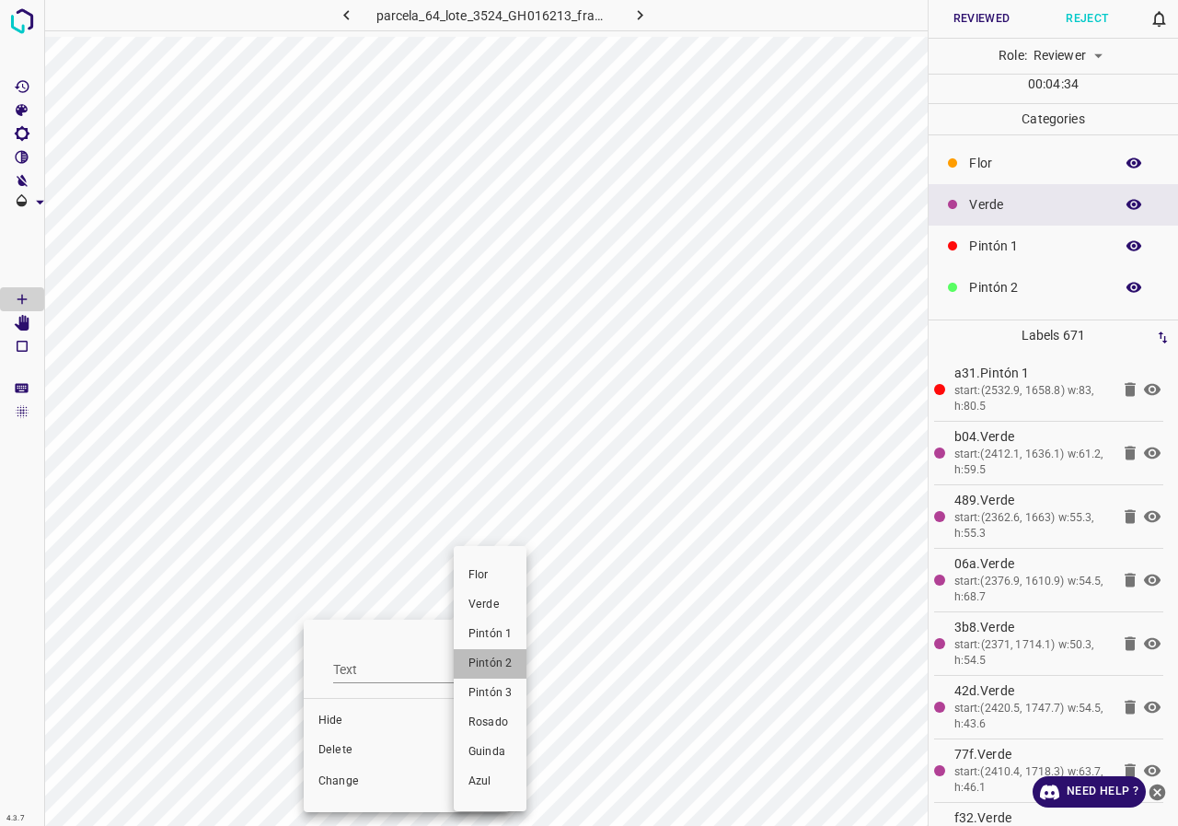
click at [510, 665] on span "Pintón 2" at bounding box center [489, 663] width 43 height 17
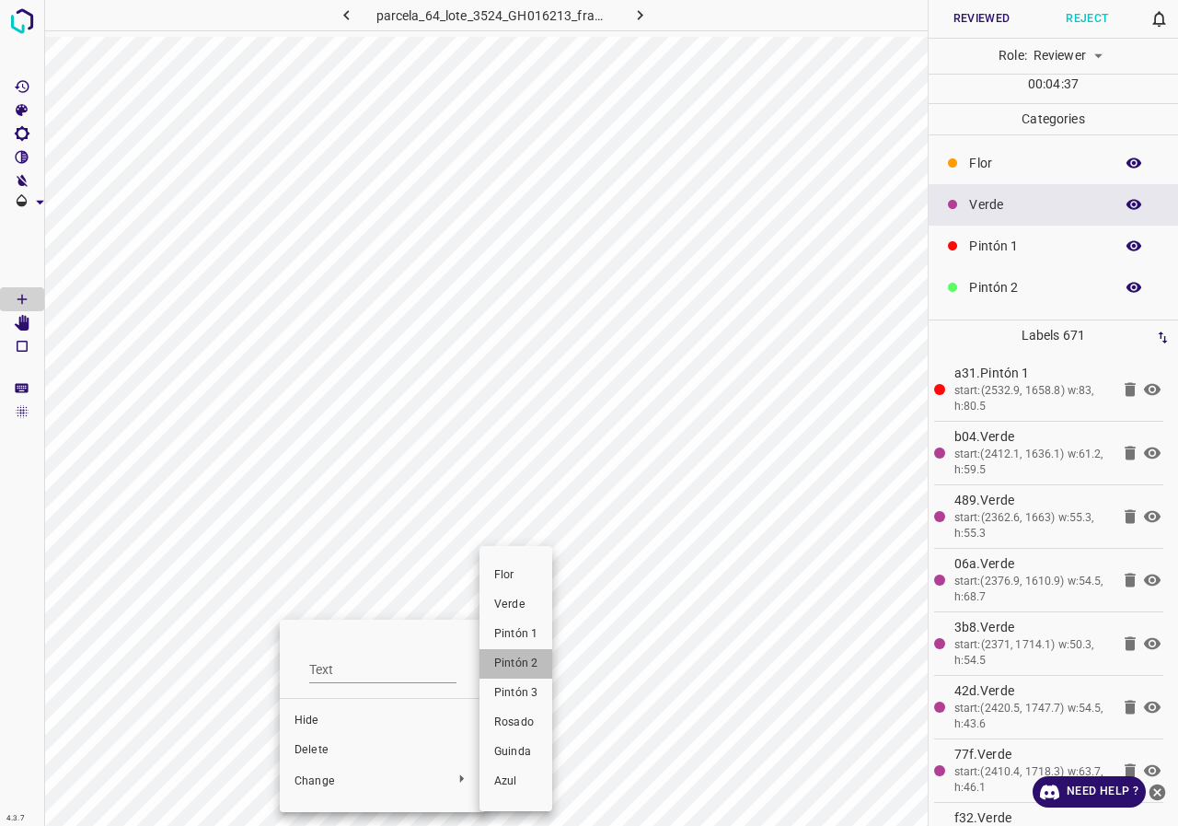
click at [538, 658] on li "Pintón 2" at bounding box center [516, 663] width 73 height 29
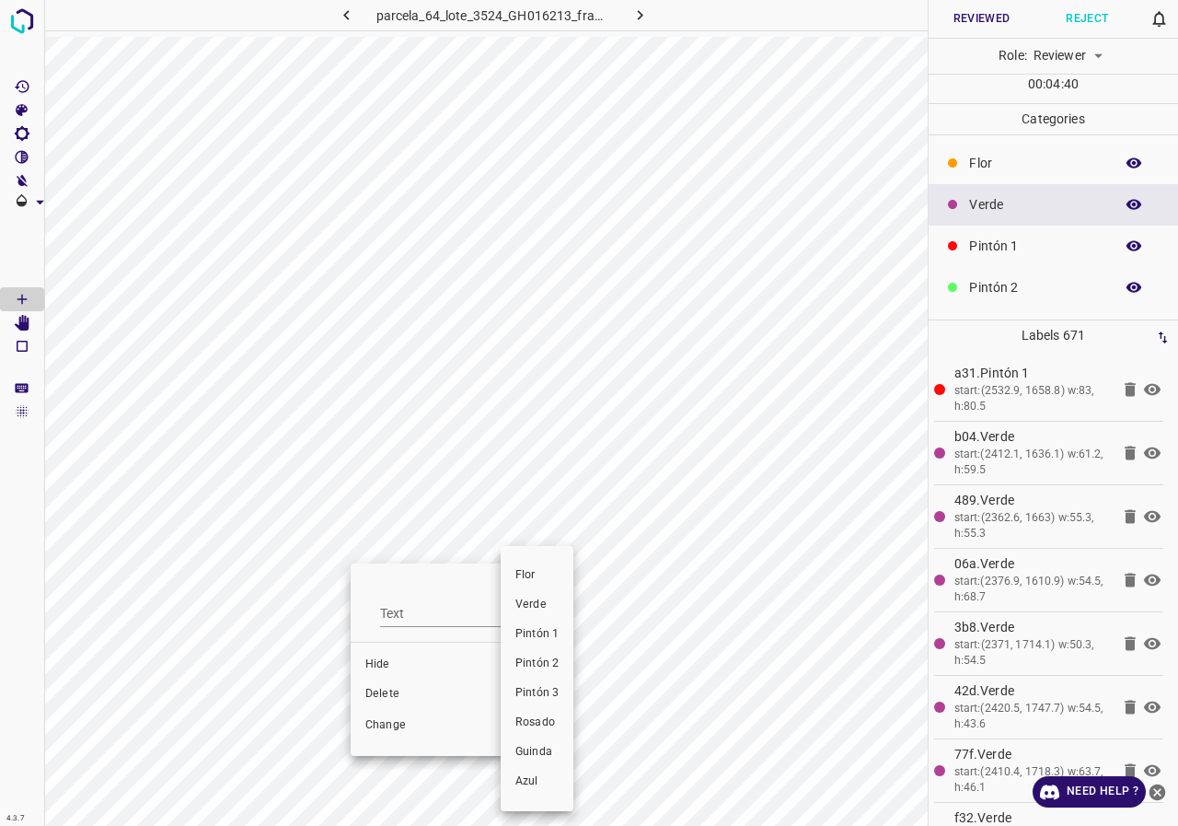
click at [549, 671] on span "Pintón 2" at bounding box center [536, 663] width 43 height 17
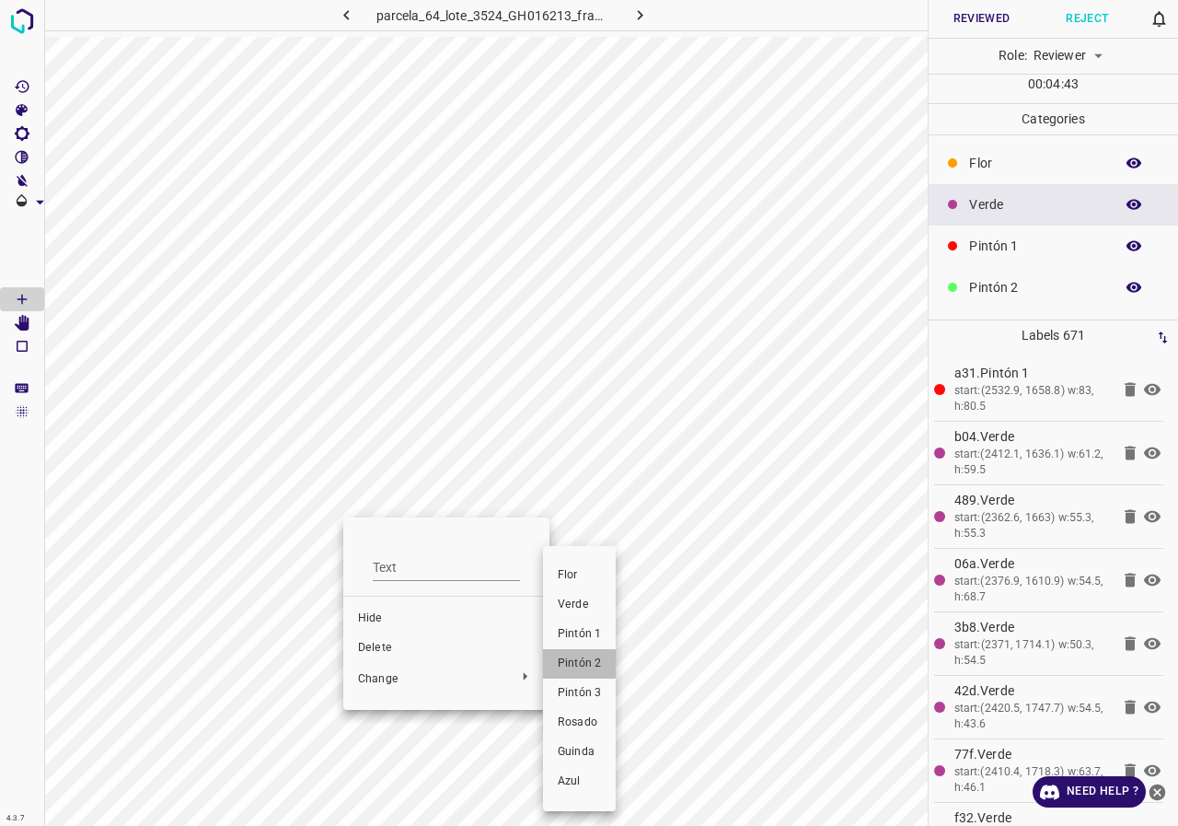
click at [579, 659] on span "Pintón 2" at bounding box center [579, 663] width 43 height 17
click at [578, 671] on span "Pintón 2" at bounding box center [579, 663] width 43 height 17
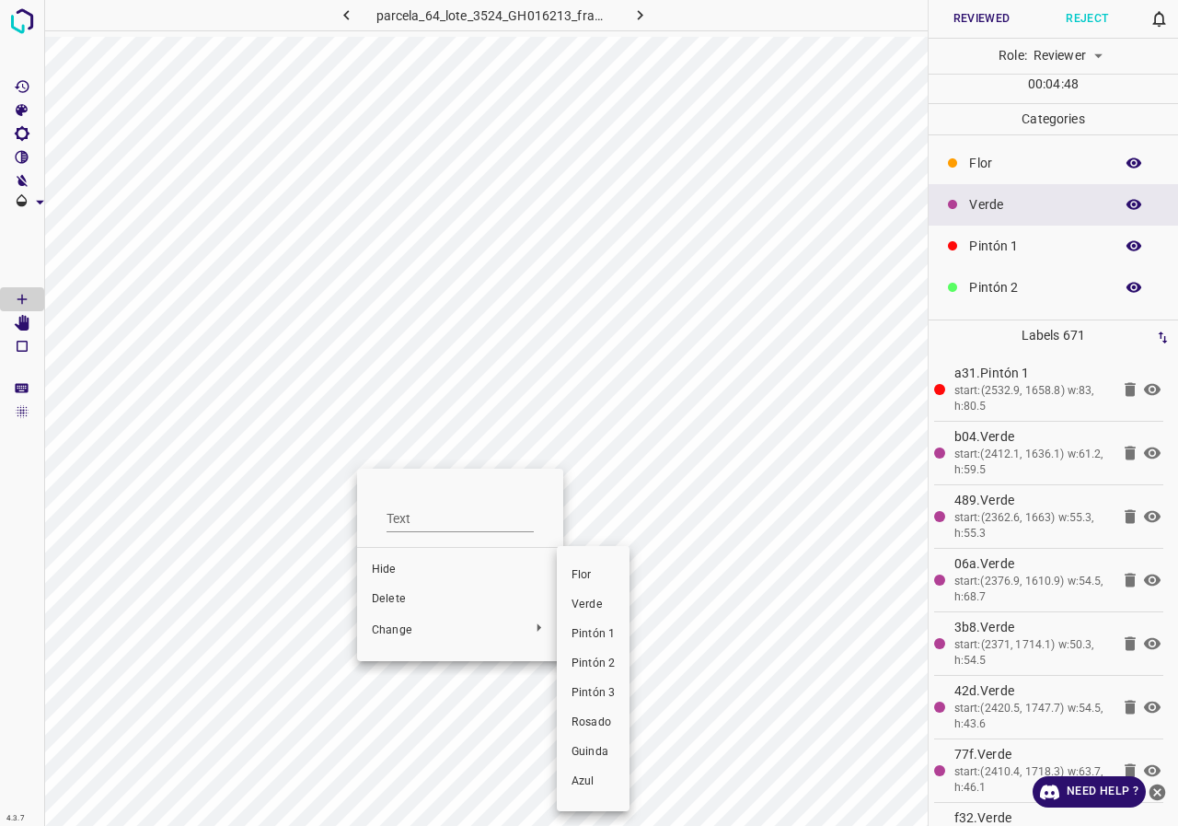
drag, startPoint x: 609, startPoint y: 668, endPoint x: 423, endPoint y: 596, distance: 199.6
click at [608, 669] on span "Pintón 2" at bounding box center [593, 663] width 43 height 17
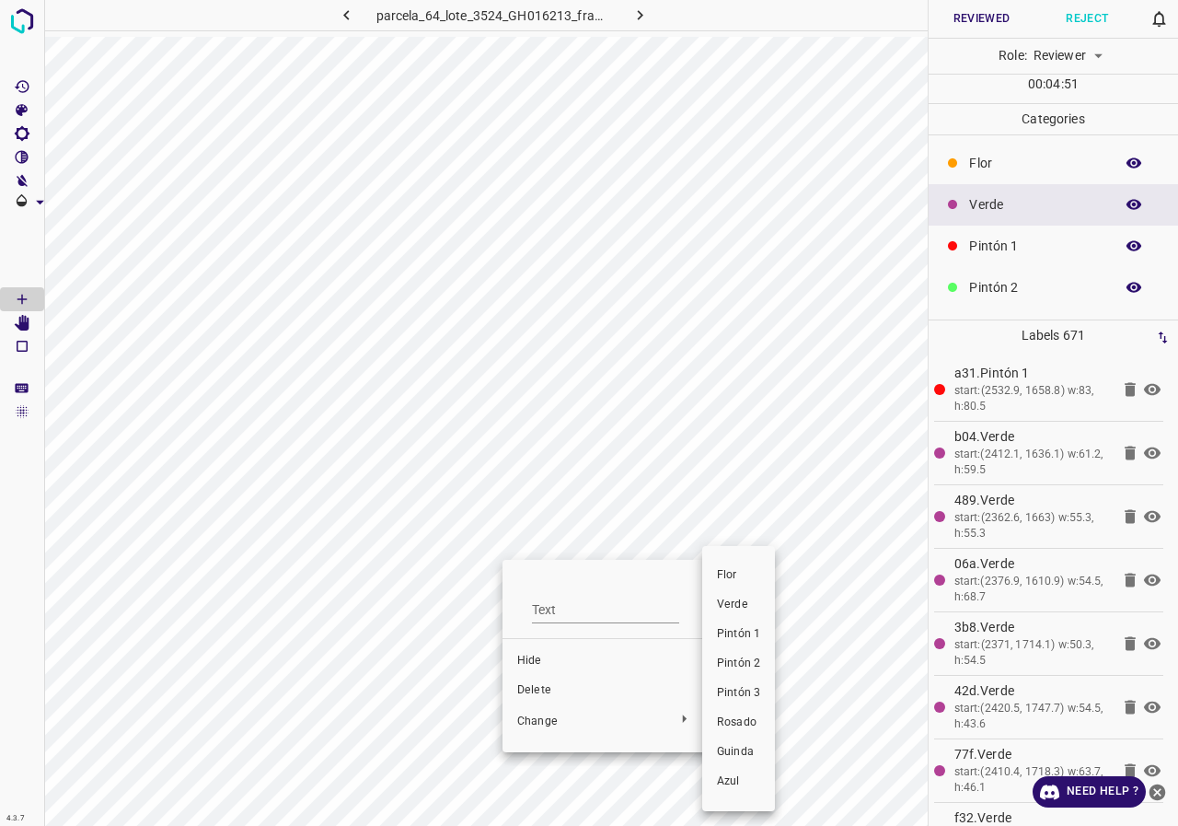
click at [733, 657] on span "Pintón 2" at bounding box center [738, 663] width 43 height 17
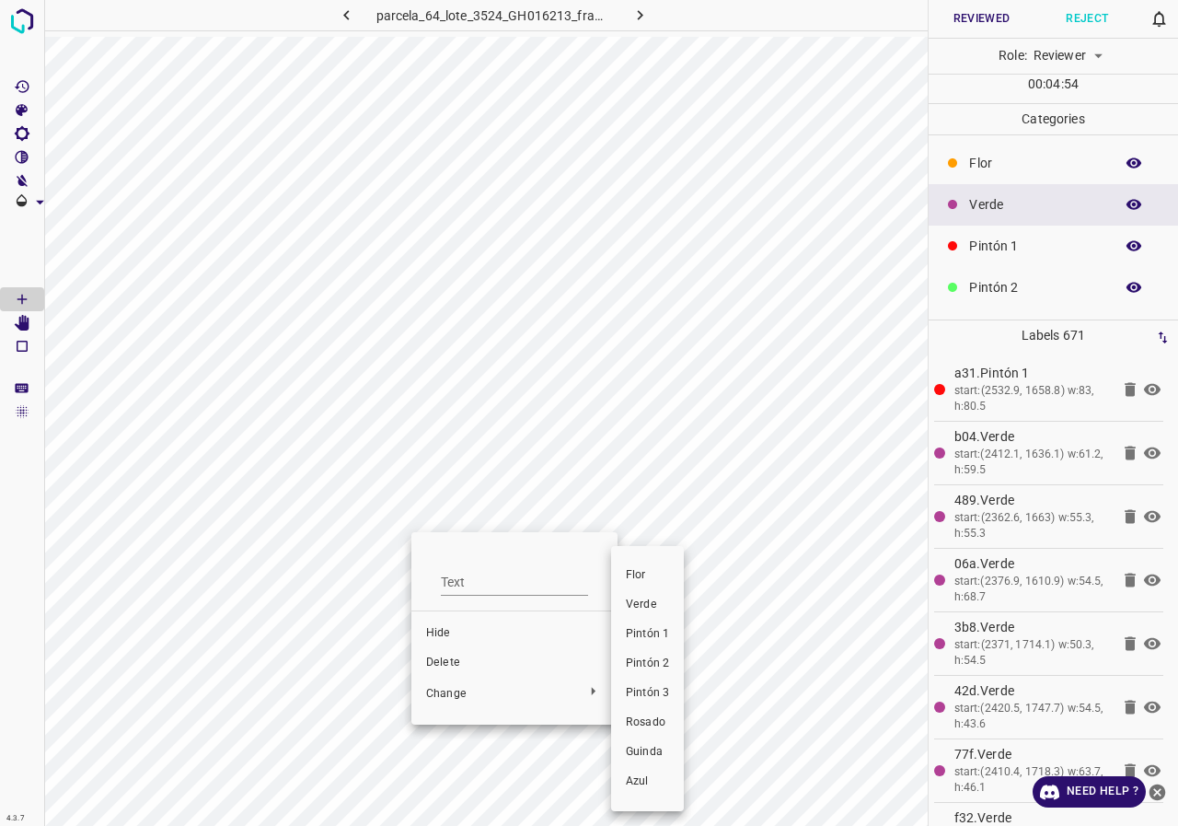
click at [158, 520] on div at bounding box center [589, 413] width 1178 height 826
click at [1091, 258] on div at bounding box center [589, 413] width 1178 height 826
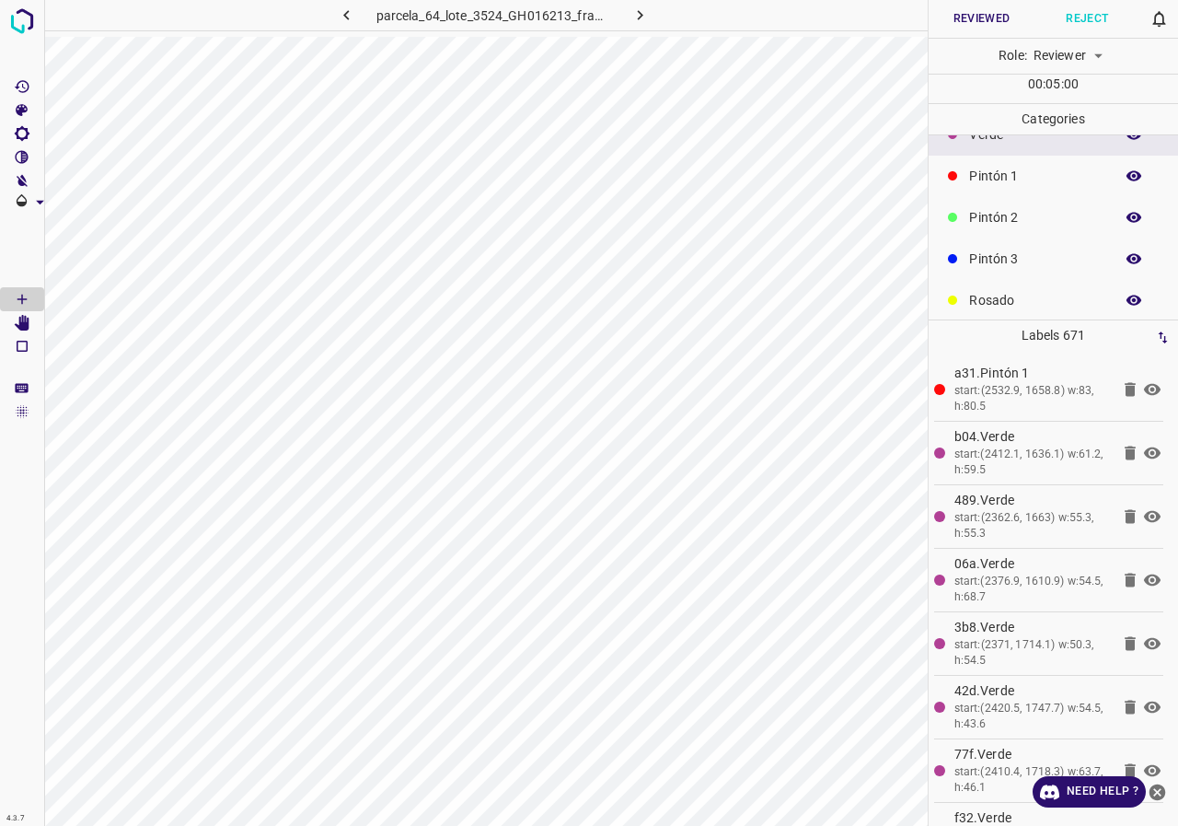
scroll to position [162, 0]
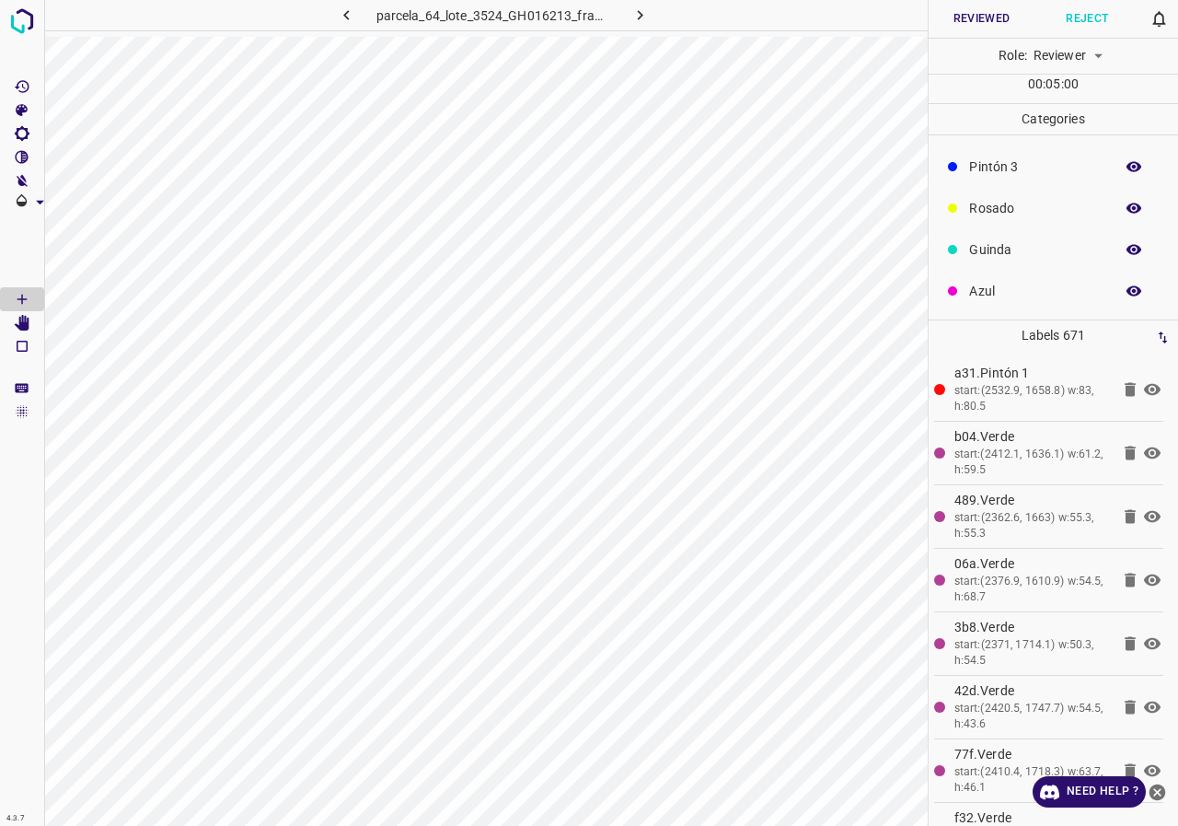
click at [1126, 288] on icon "button" at bounding box center [1134, 291] width 17 height 17
click at [19, 324] on icon "[Space] Edit" at bounding box center [22, 323] width 17 height 17
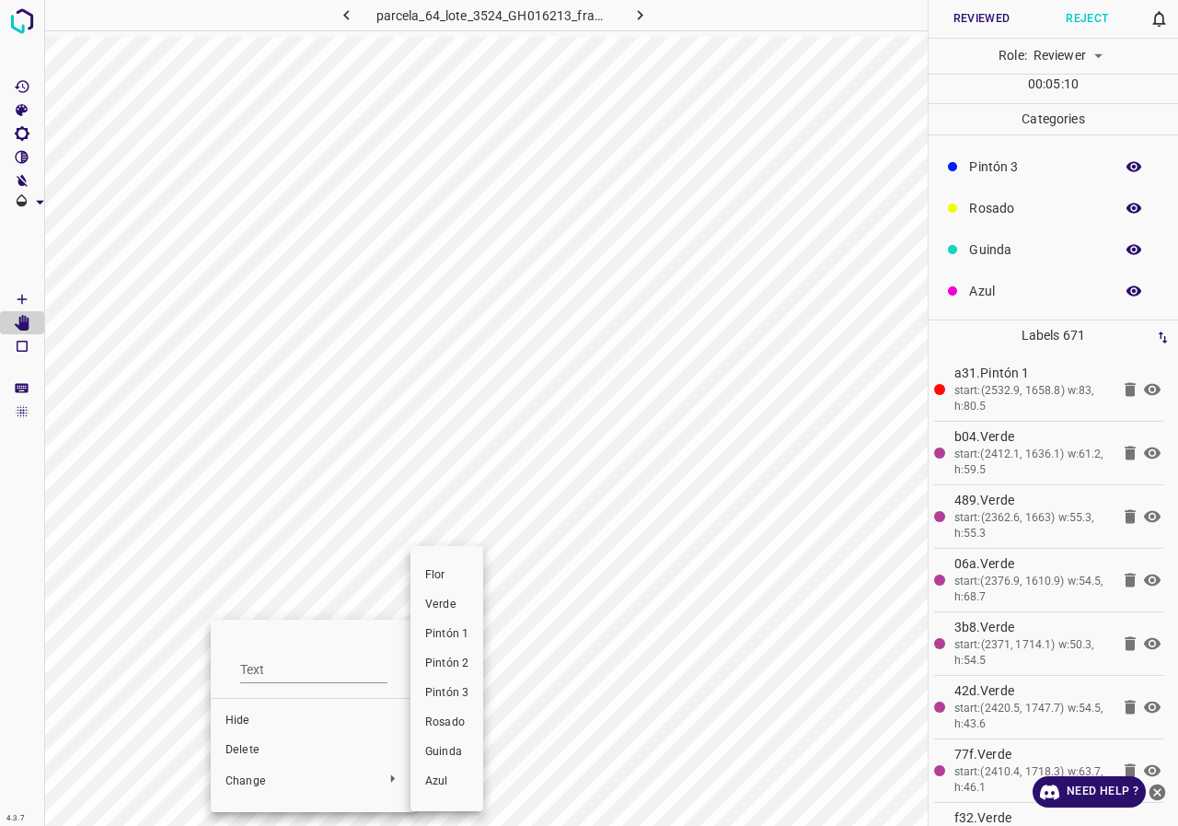
click at [434, 751] on span "Guinda" at bounding box center [446, 752] width 43 height 17
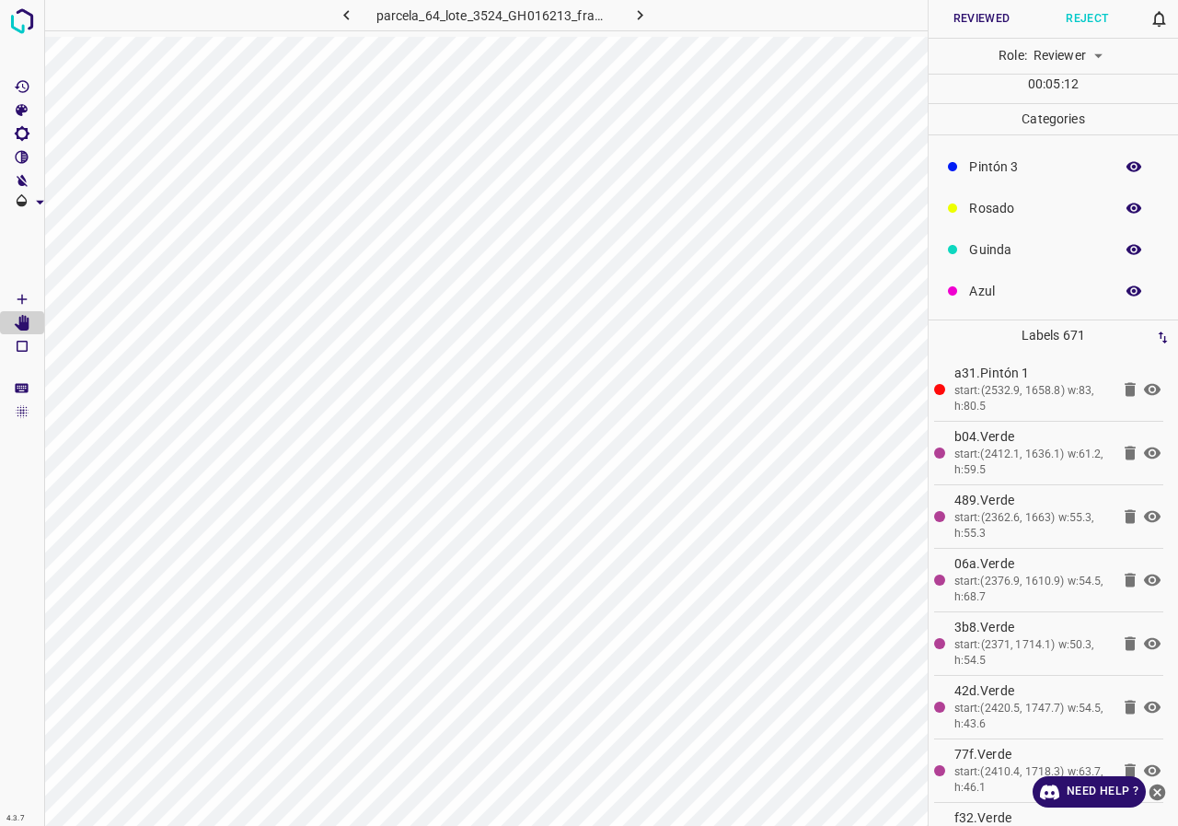
click at [1123, 258] on button "button" at bounding box center [1133, 249] width 59 height 24
click at [1126, 257] on icon "button" at bounding box center [1134, 249] width 17 height 17
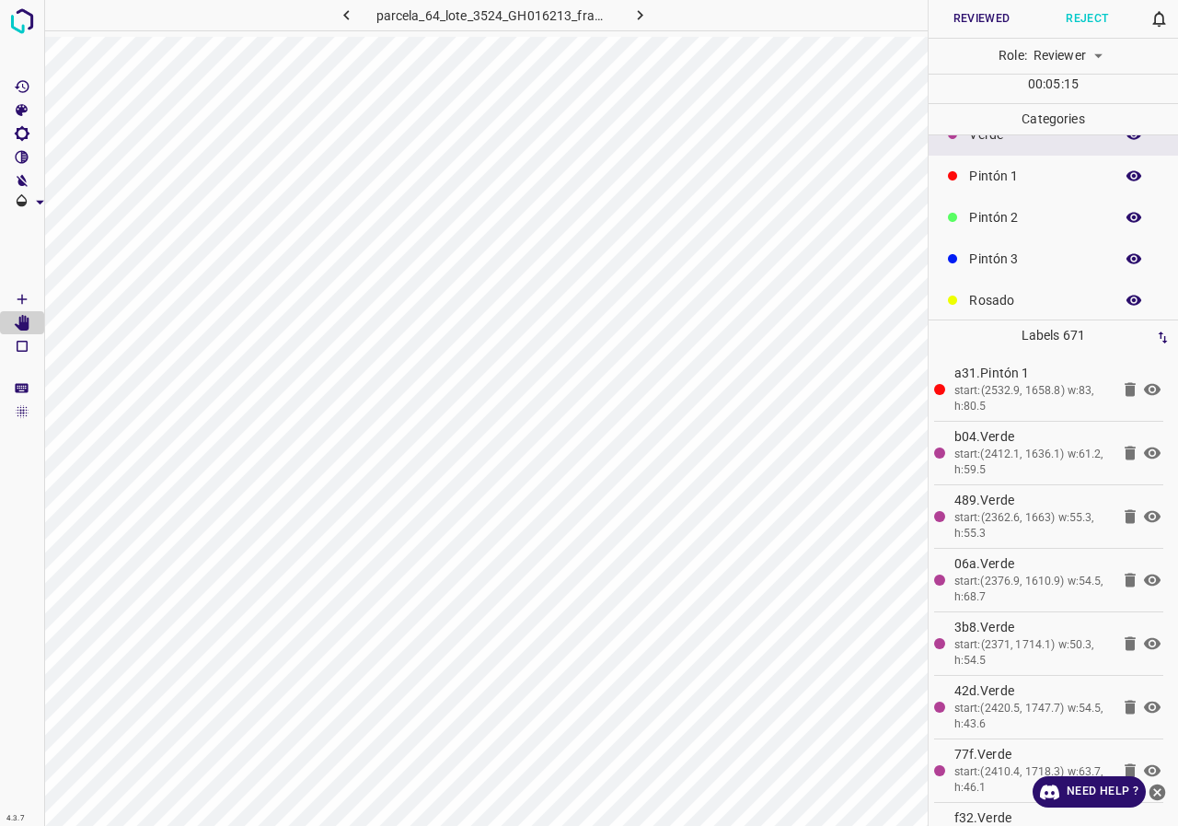
click at [1016, 261] on p "Pintón 3" at bounding box center [1036, 258] width 135 height 19
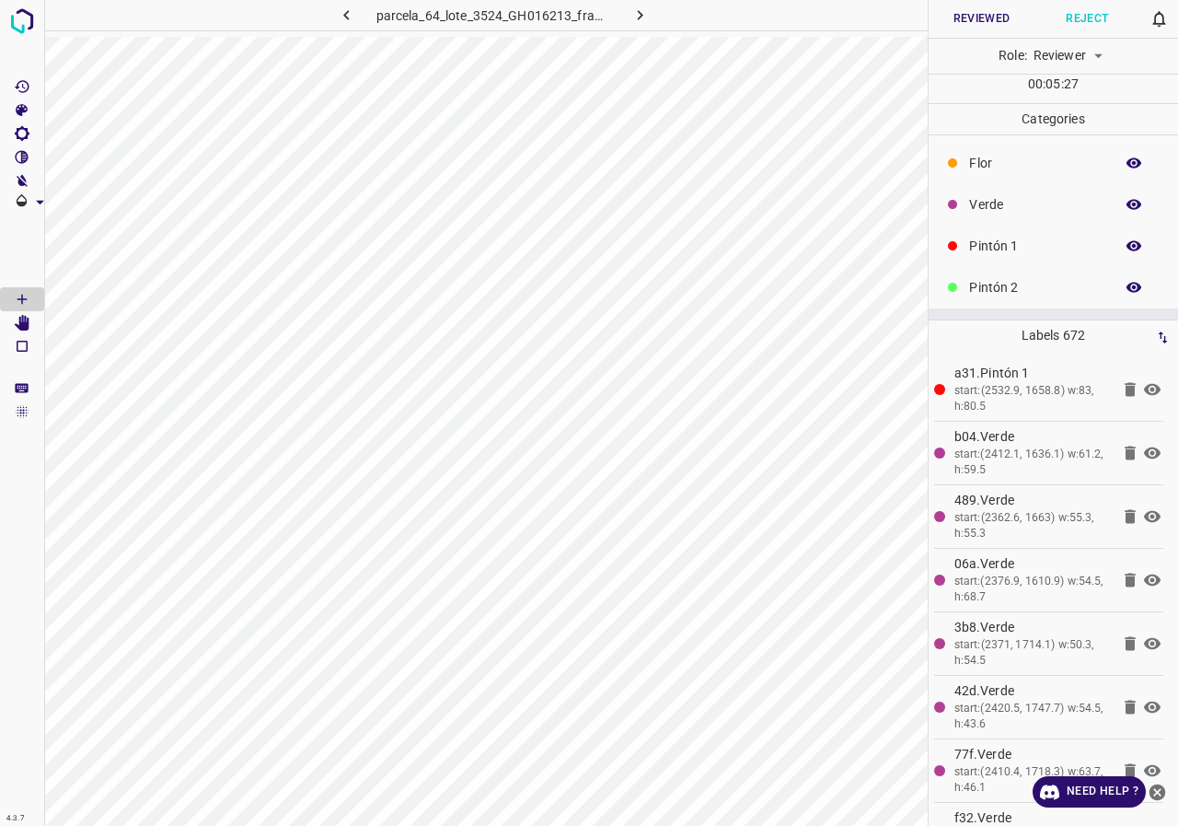
scroll to position [162, 0]
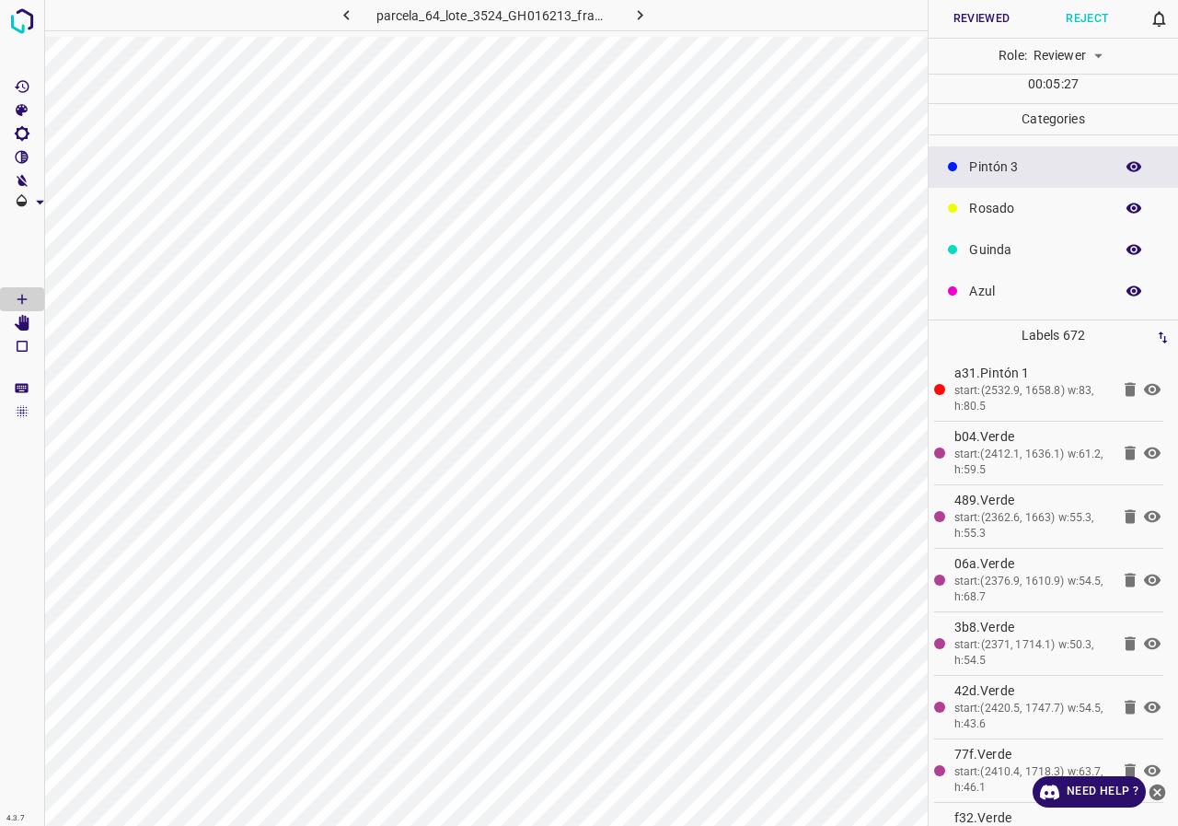
click at [1126, 248] on icon "button" at bounding box center [1134, 249] width 17 height 17
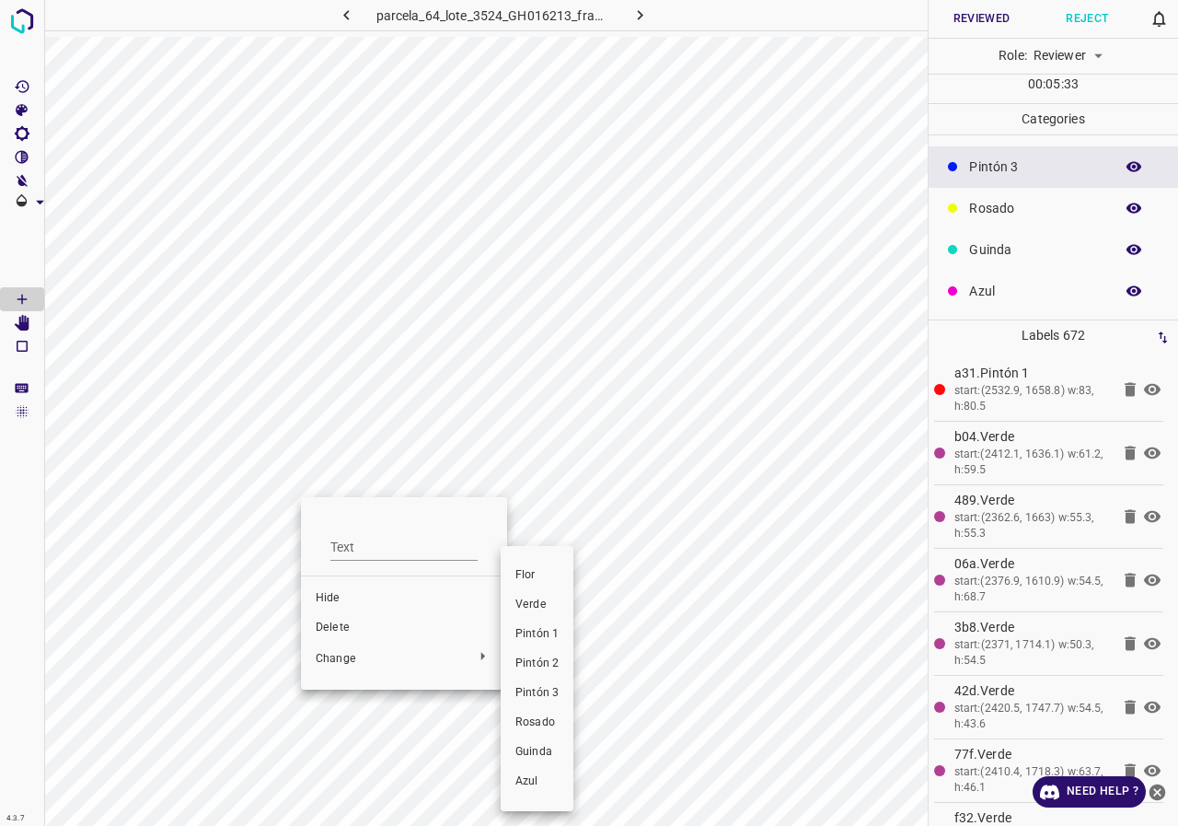
click at [65, 580] on div at bounding box center [589, 413] width 1178 height 826
click at [445, 445] on div at bounding box center [589, 413] width 1178 height 826
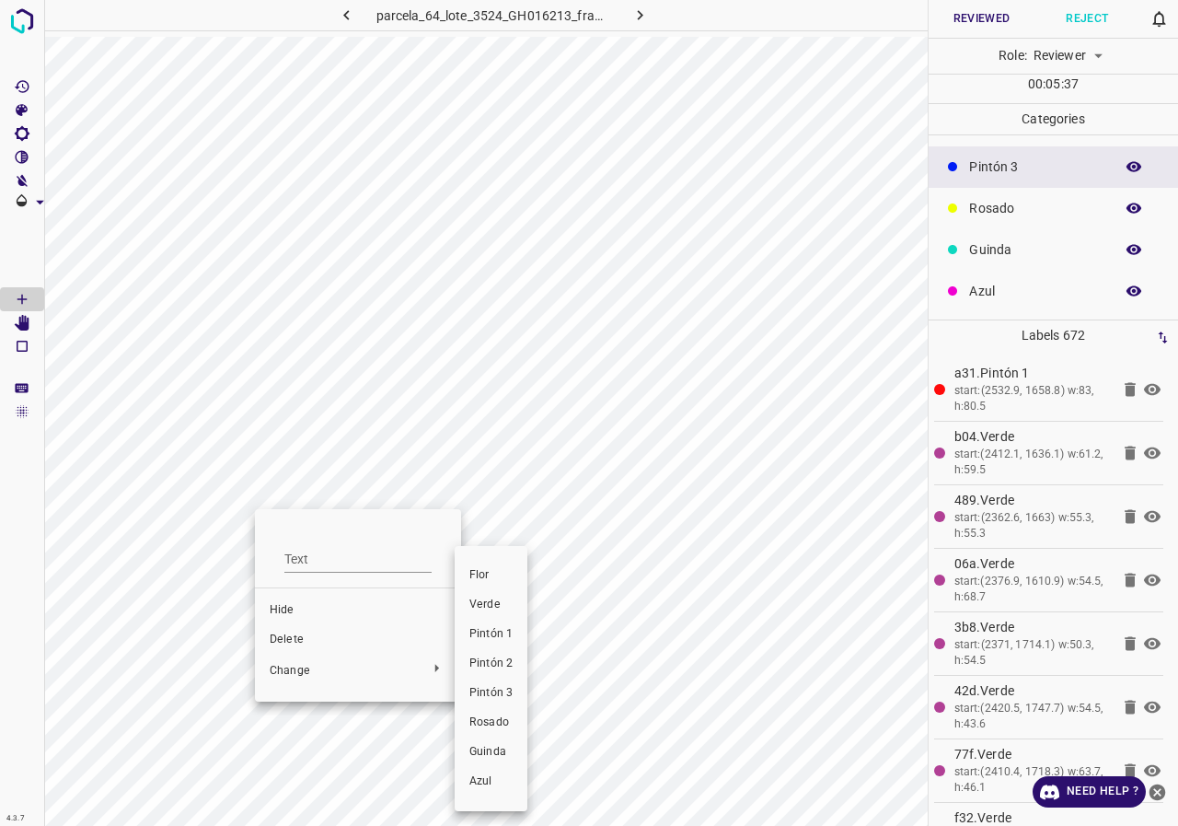
click at [487, 689] on span "Pintón 3" at bounding box center [490, 693] width 43 height 17
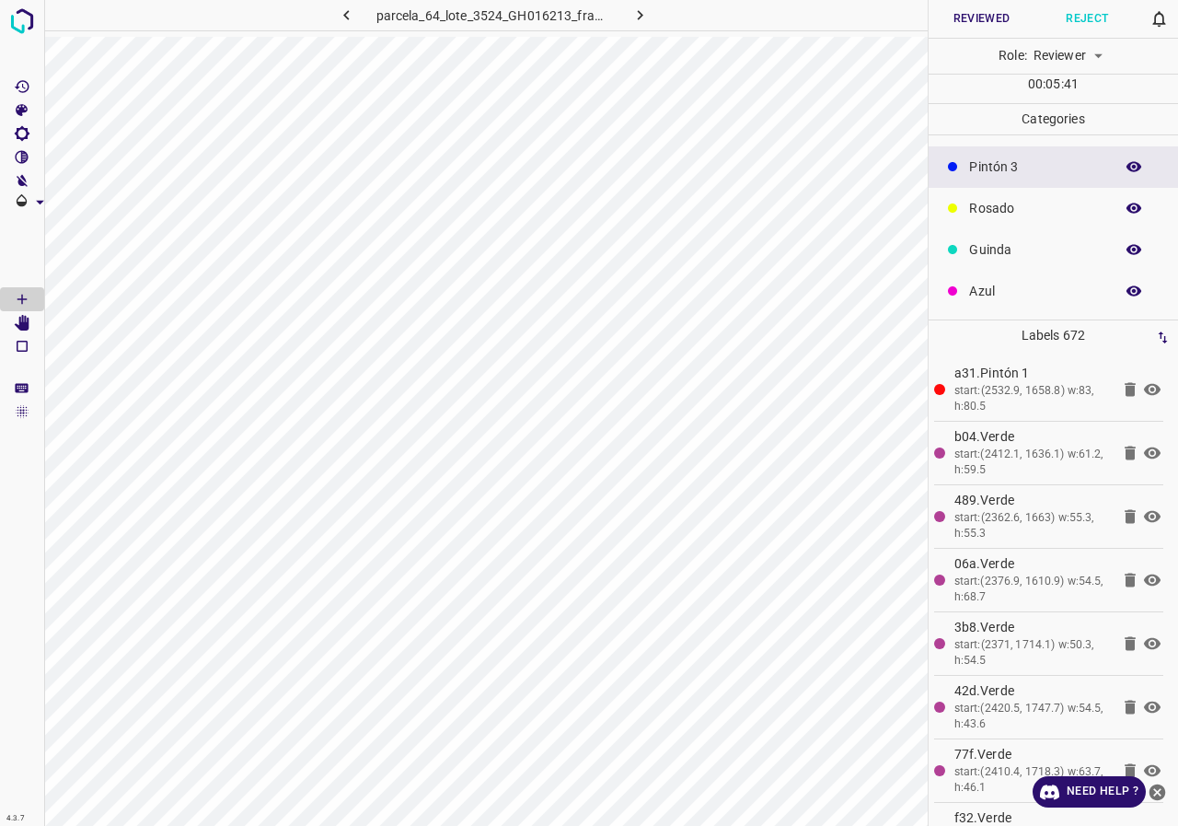
click at [1127, 248] on icon "button" at bounding box center [1134, 250] width 15 height 10
click at [1127, 248] on icon "button" at bounding box center [1134, 249] width 15 height 13
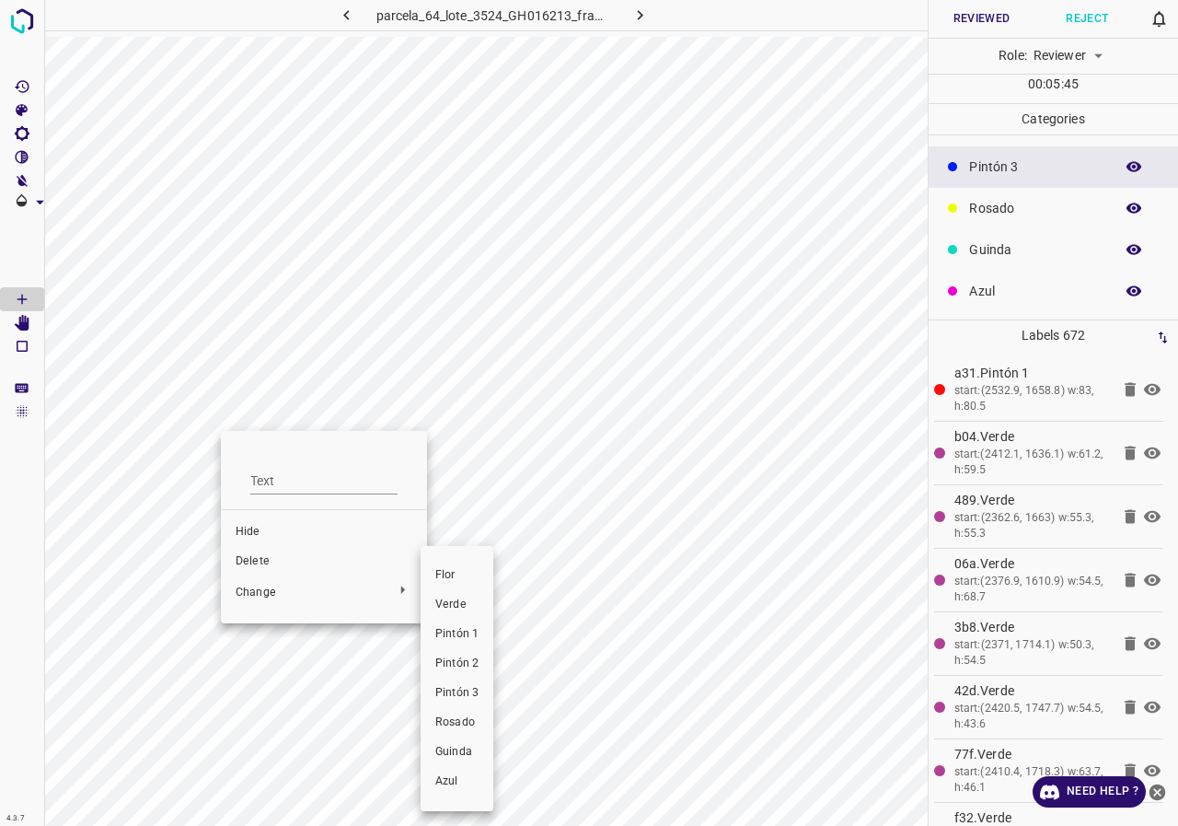
click at [456, 720] on span "Rosado" at bounding box center [456, 722] width 43 height 17
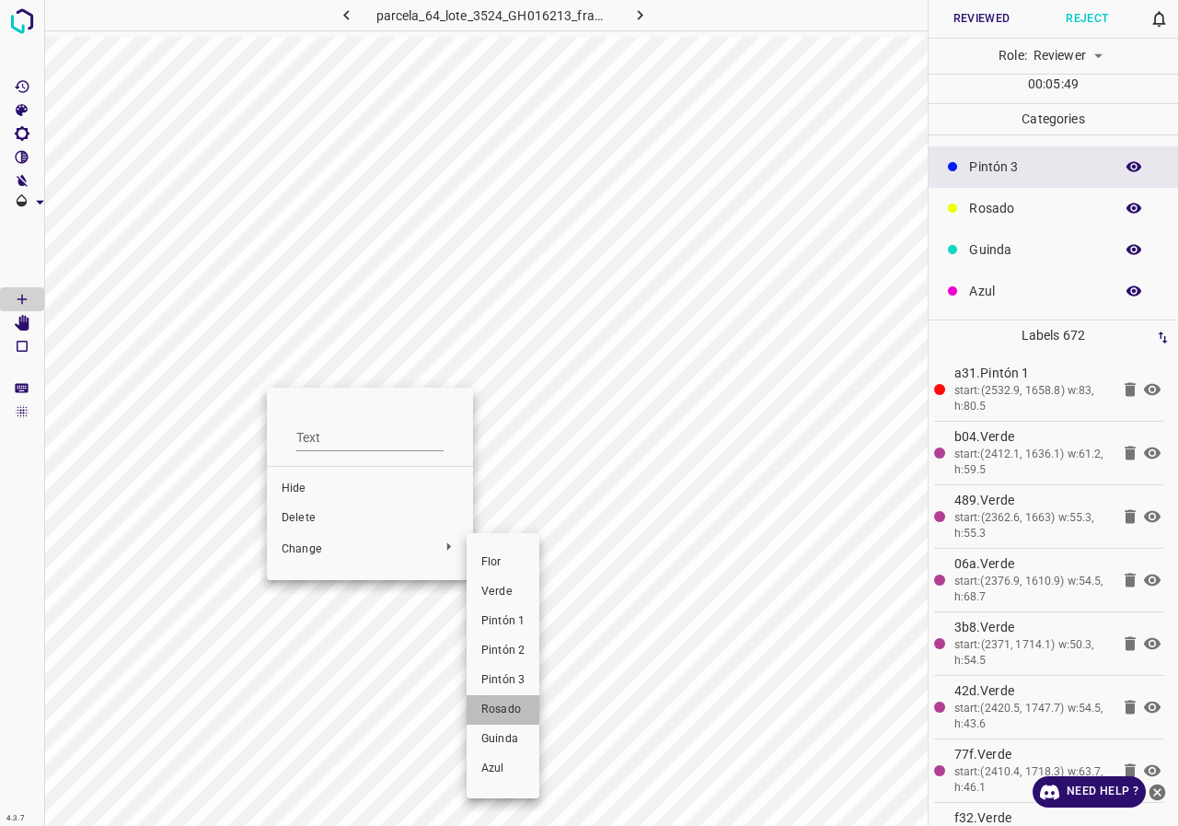
click at [492, 714] on span "Rosado" at bounding box center [502, 709] width 43 height 17
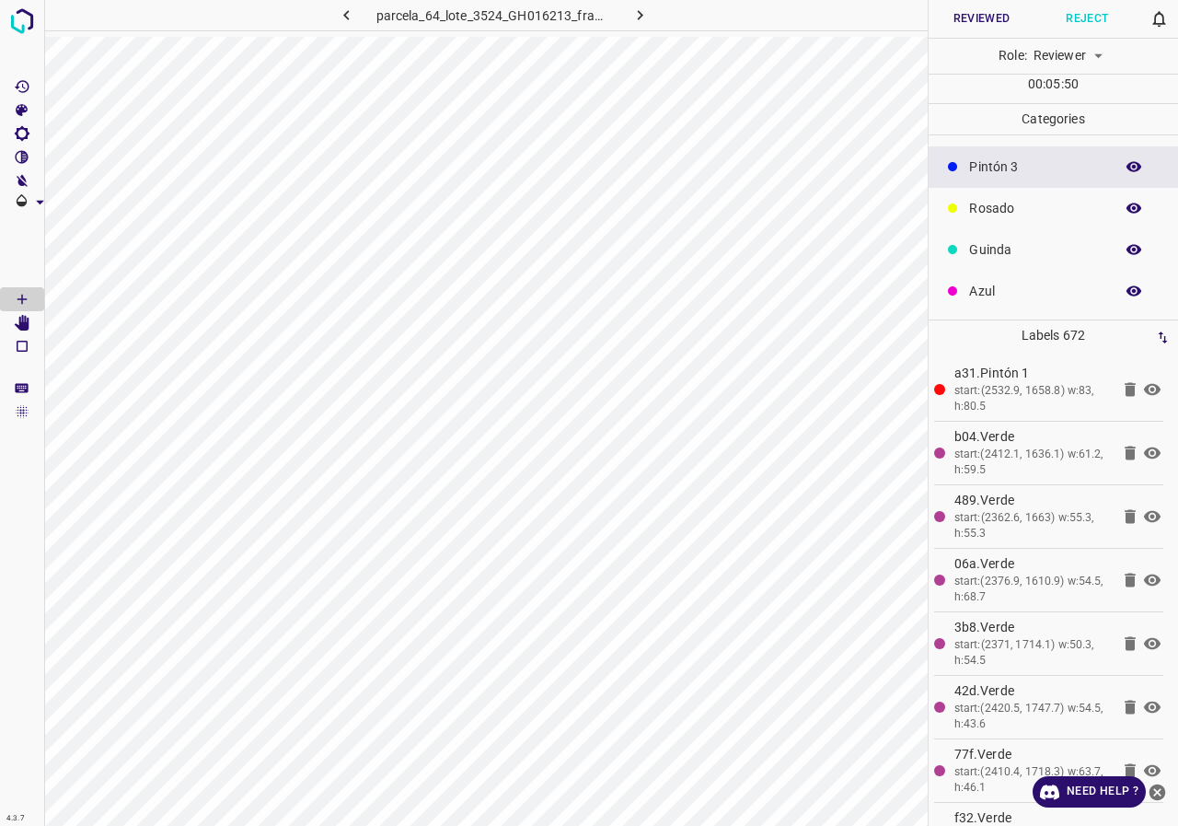
scroll to position [0, 0]
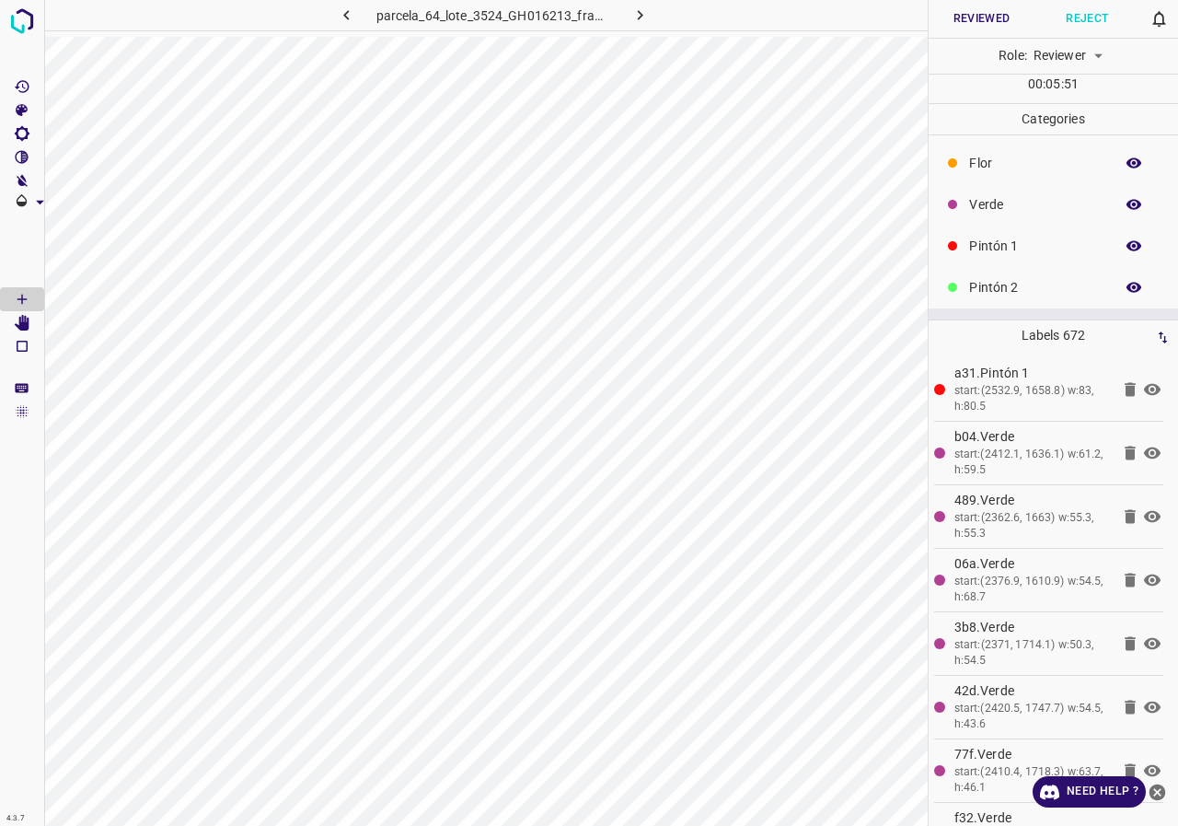
click at [1127, 207] on icon "button" at bounding box center [1134, 205] width 15 height 10
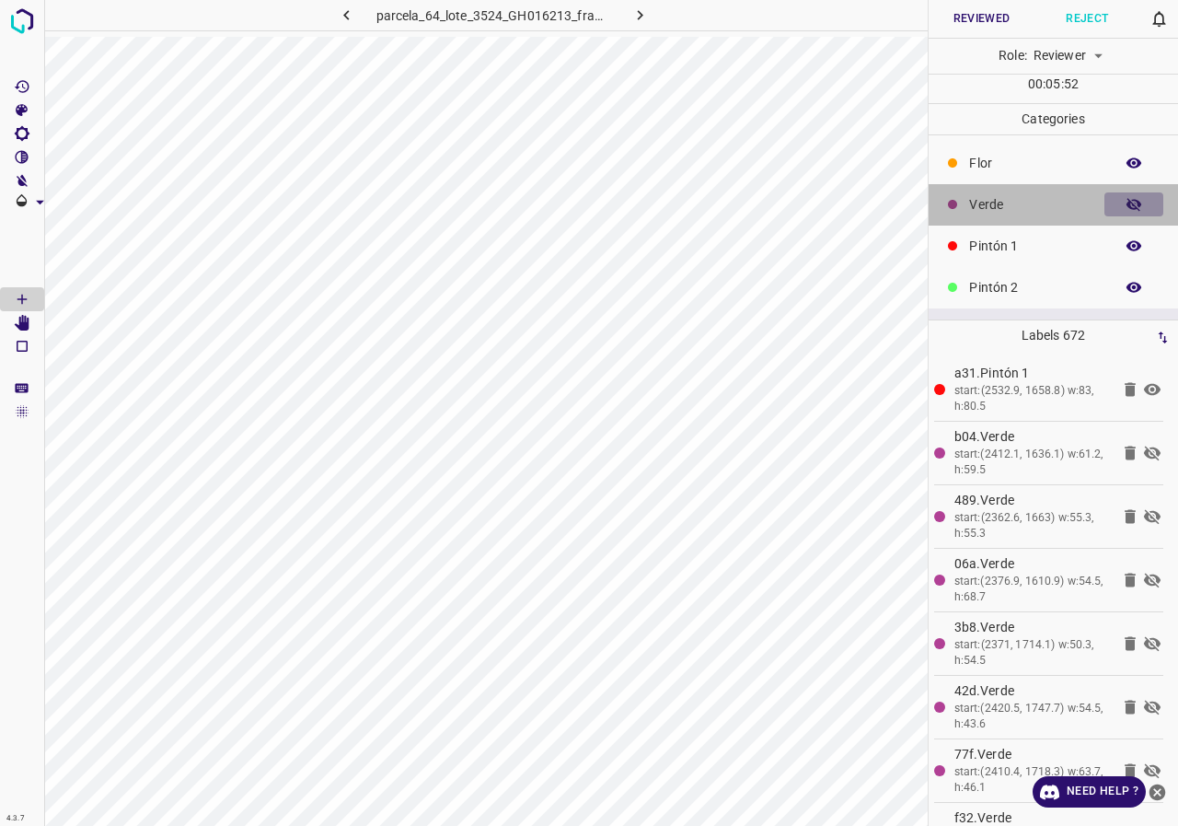
click at [1127, 207] on icon "button" at bounding box center [1134, 204] width 15 height 13
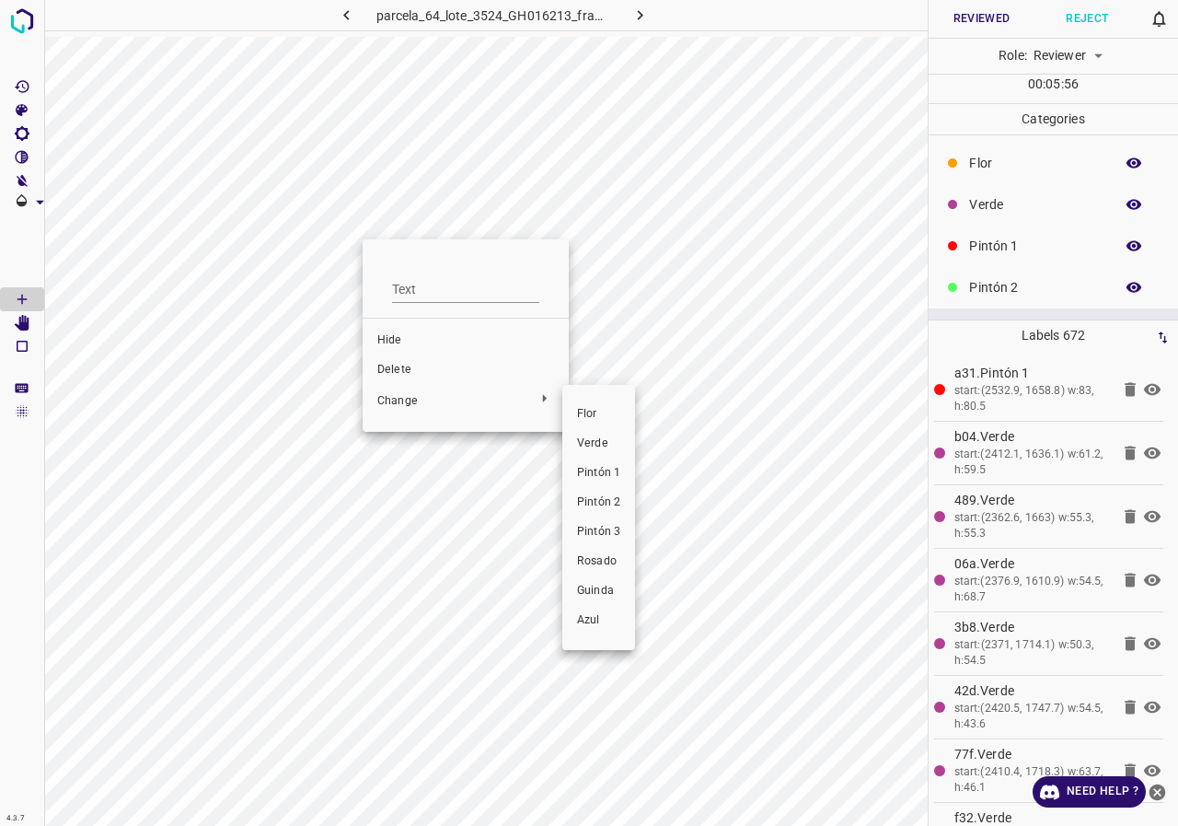
click at [593, 522] on li "Pintón 3" at bounding box center [598, 531] width 73 height 29
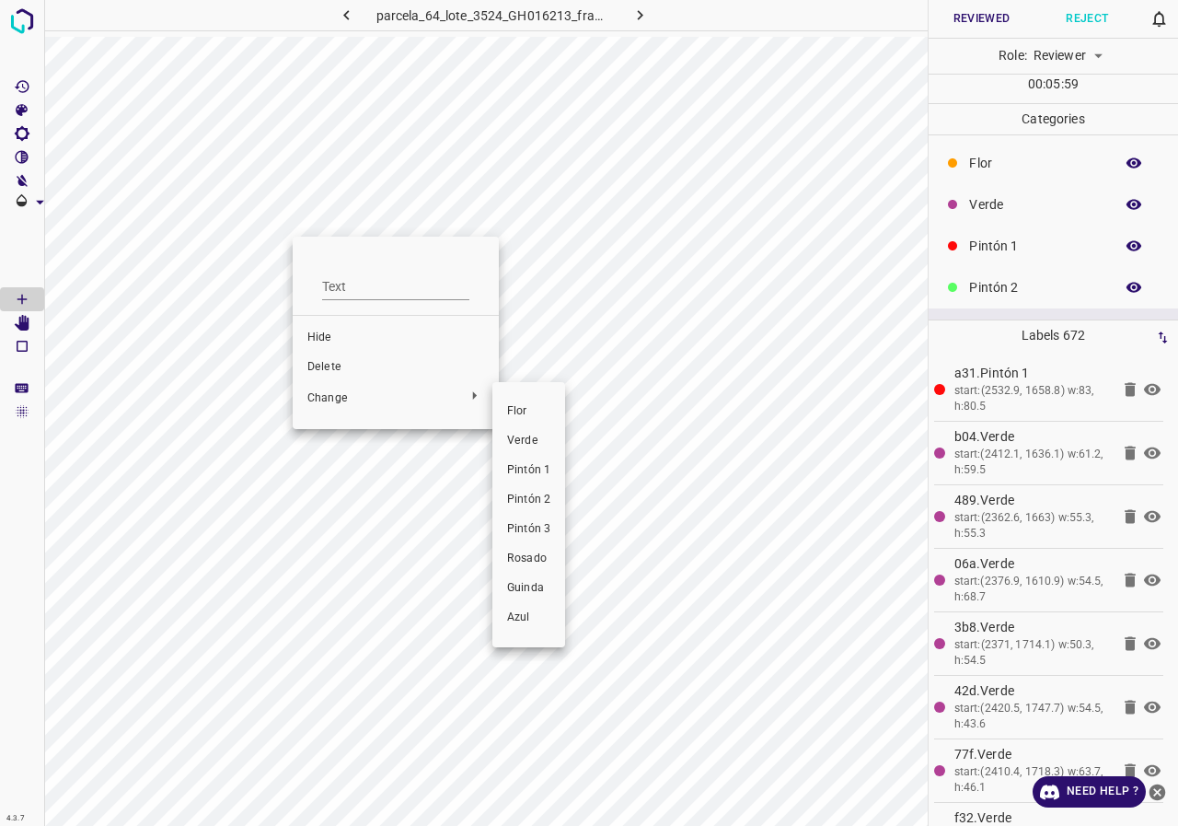
click at [535, 522] on span "Pintón 3" at bounding box center [528, 529] width 43 height 17
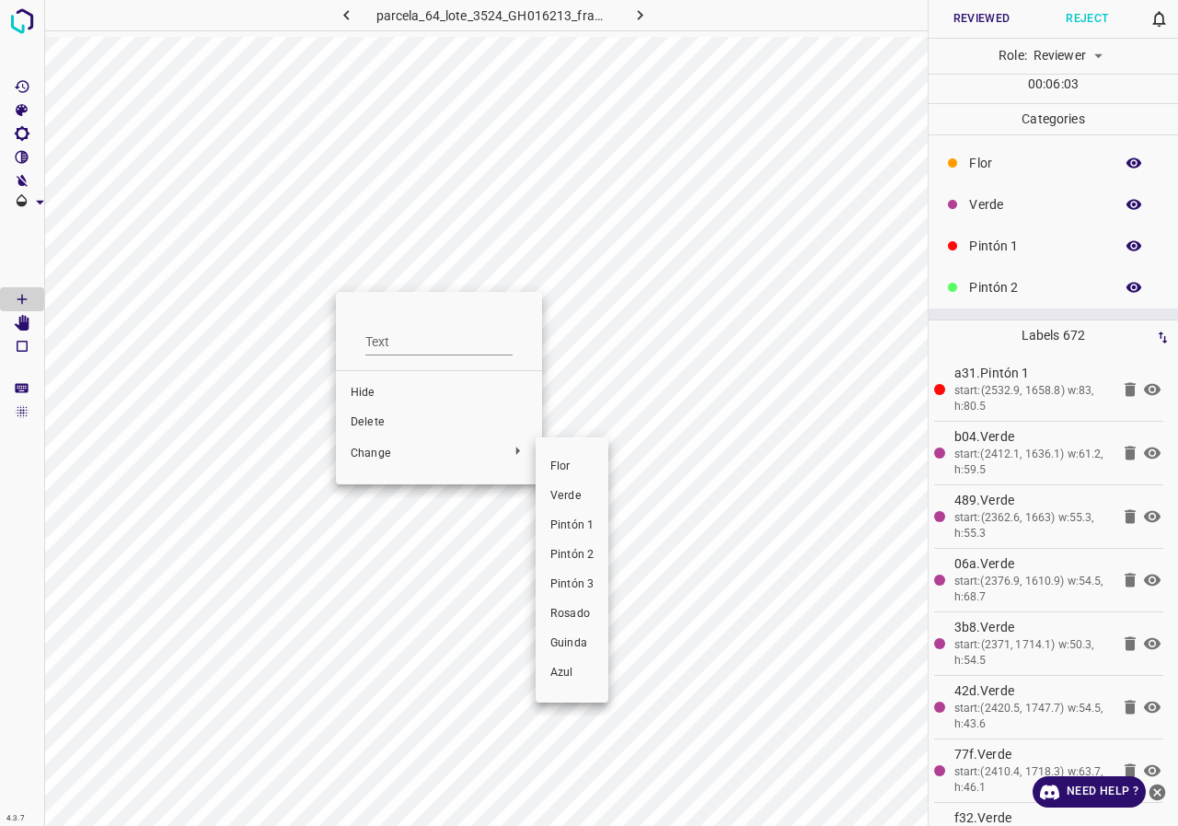
click at [572, 572] on li "Pintón 3" at bounding box center [572, 584] width 73 height 29
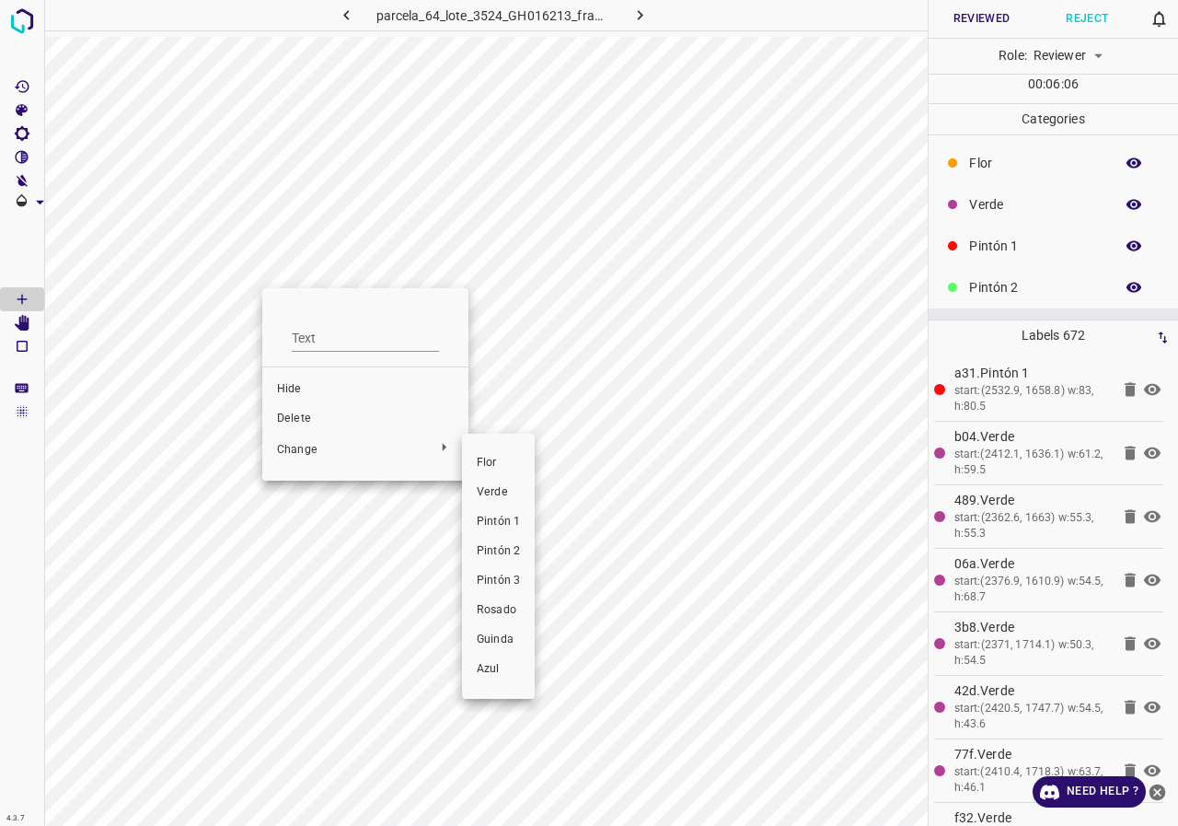
click at [510, 579] on span "Pintón 3" at bounding box center [498, 580] width 43 height 17
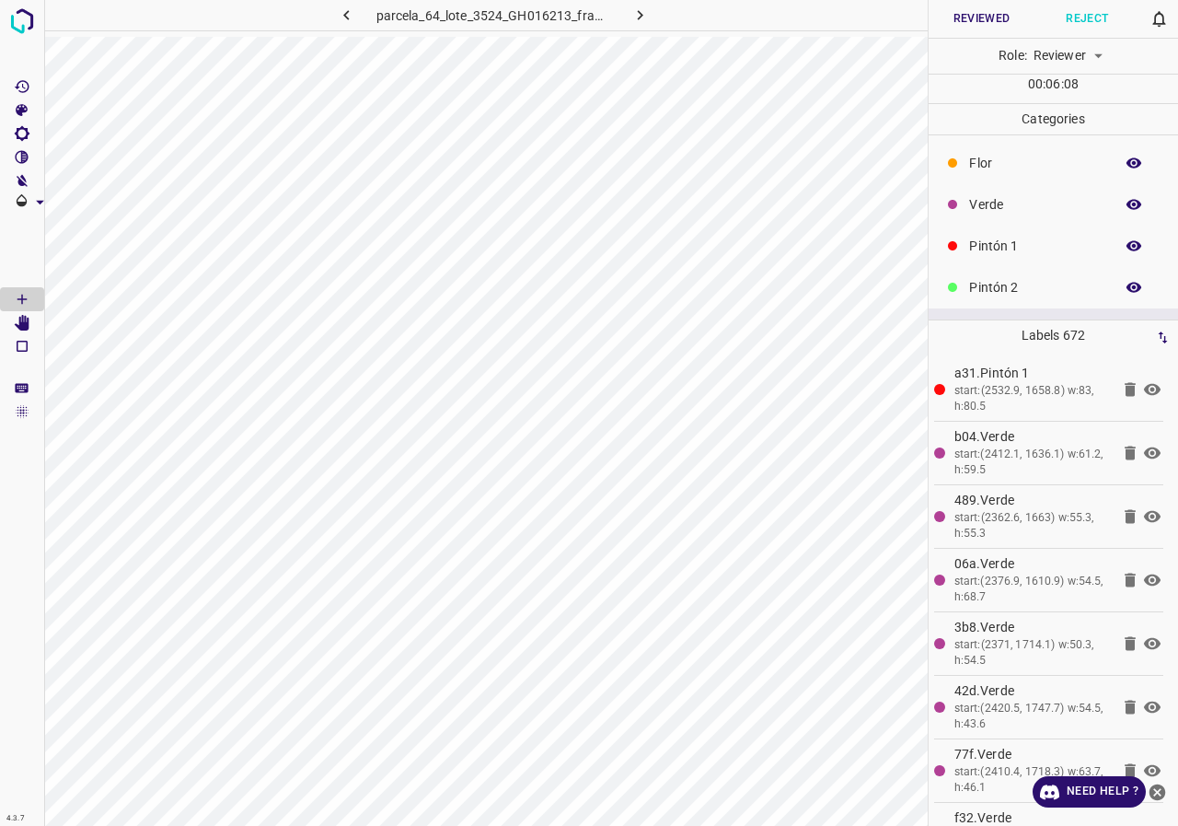
click at [20, 327] on icon "[Space] Edit" at bounding box center [22, 323] width 15 height 17
click at [1108, 197] on button "button" at bounding box center [1133, 204] width 59 height 24
click at [1111, 197] on button "button" at bounding box center [1133, 204] width 59 height 24
click at [1105, 199] on button "button" at bounding box center [1133, 204] width 59 height 24
click at [1110, 201] on button "button" at bounding box center [1133, 204] width 59 height 24
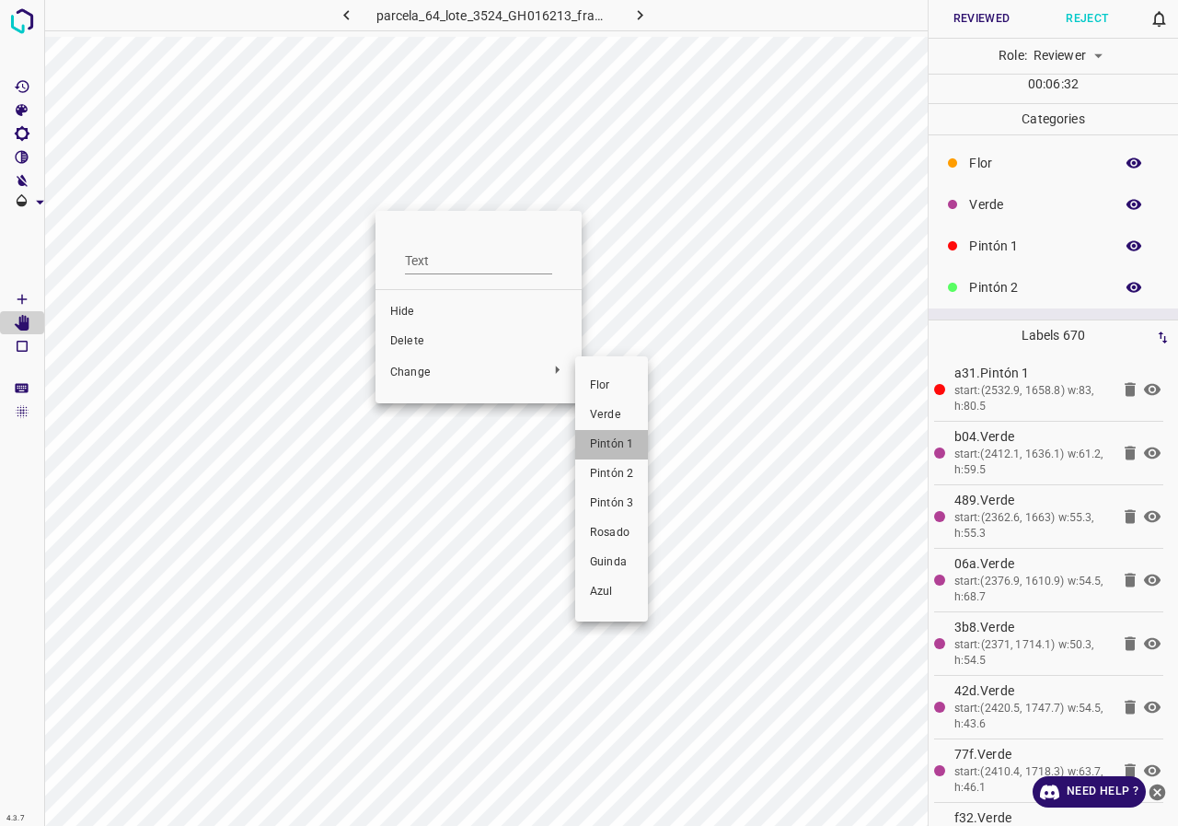
click at [611, 448] on span "Pintón 1" at bounding box center [611, 444] width 43 height 17
click at [16, 308] on div at bounding box center [589, 413] width 1178 height 826
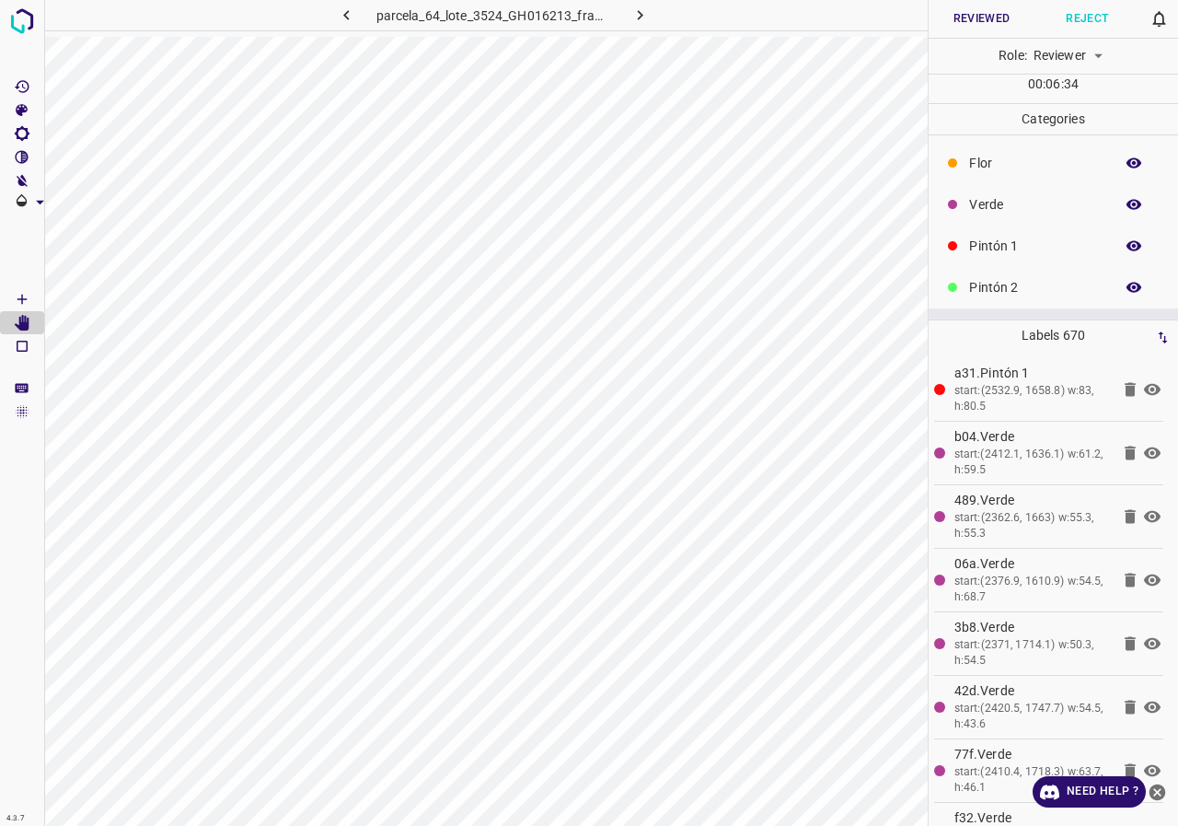
click at [19, 303] on div at bounding box center [589, 413] width 1178 height 826
click at [19, 300] on icon "[Space] Draw" at bounding box center [22, 299] width 17 height 17
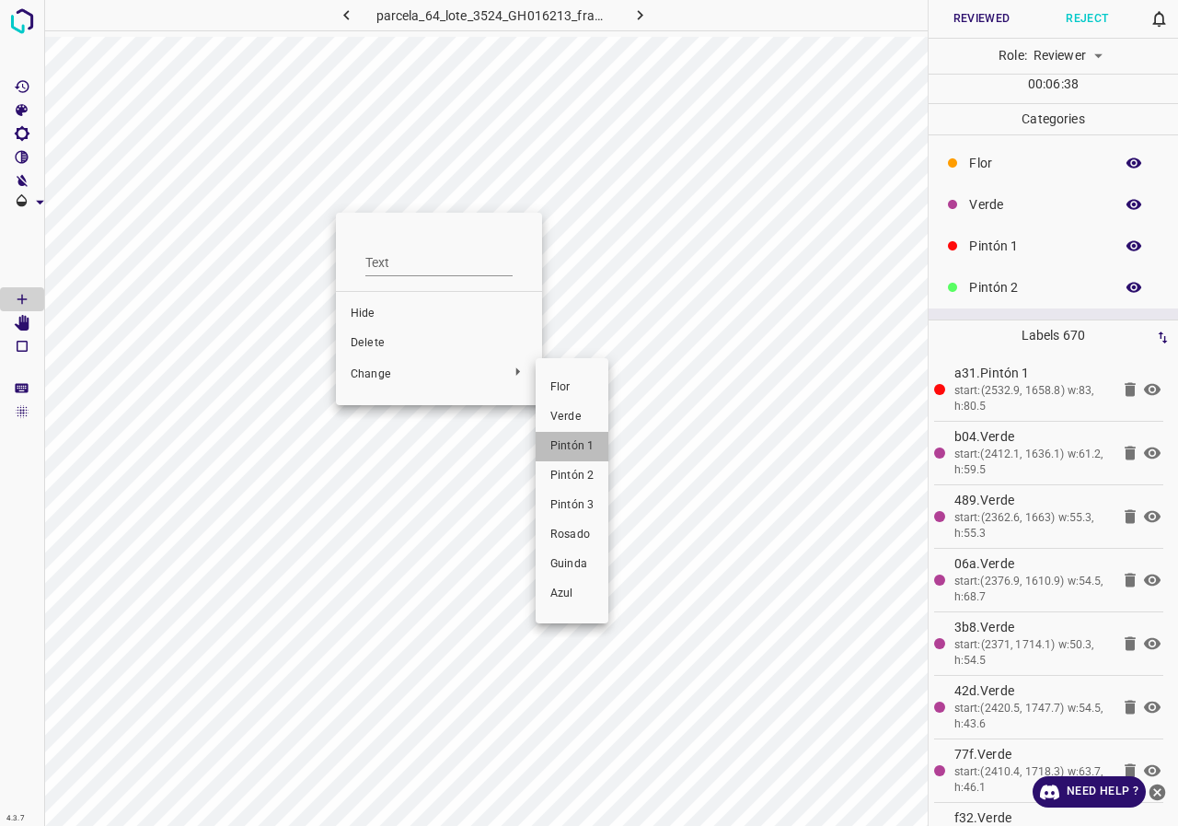
drag, startPoint x: 569, startPoint y: 446, endPoint x: 462, endPoint y: 367, distance: 132.9
click at [569, 447] on span "Pintón 1" at bounding box center [571, 446] width 43 height 17
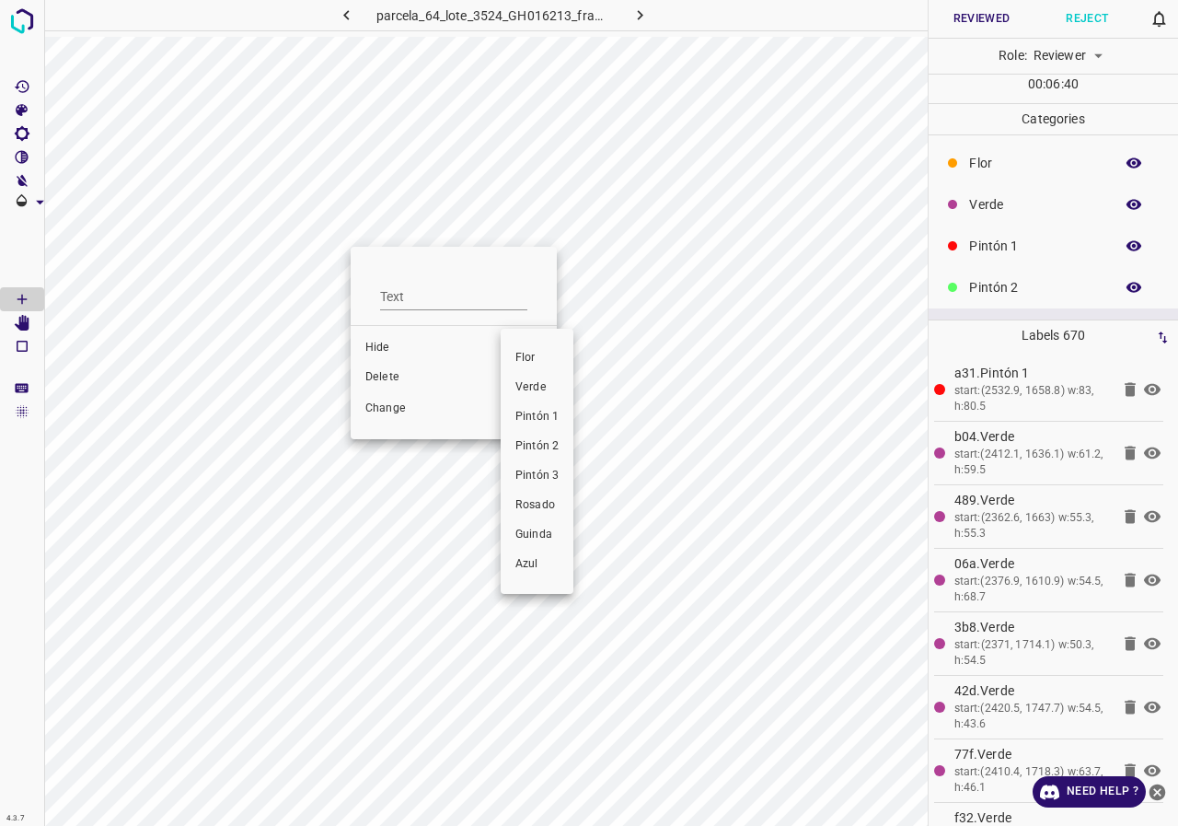
click at [546, 422] on span "Pintón 1" at bounding box center [536, 417] width 43 height 17
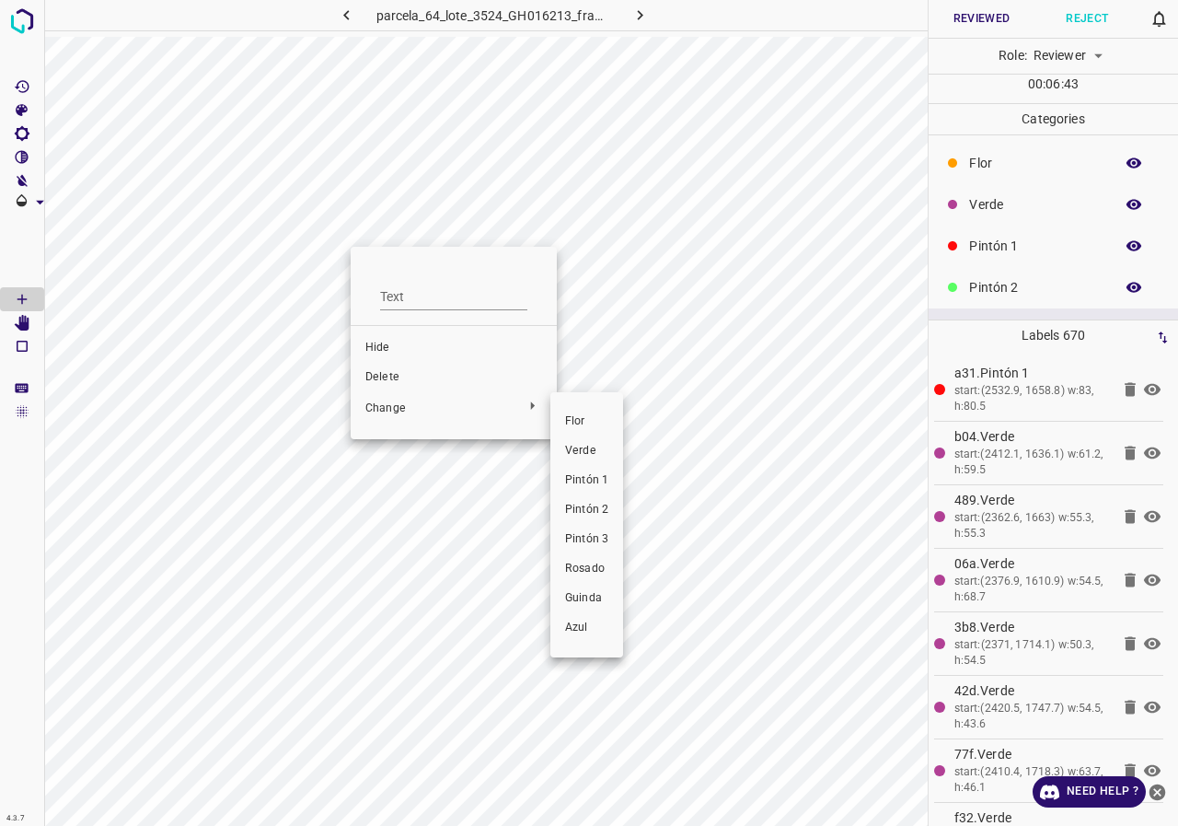
click at [589, 479] on span "Pintón 1" at bounding box center [586, 480] width 43 height 17
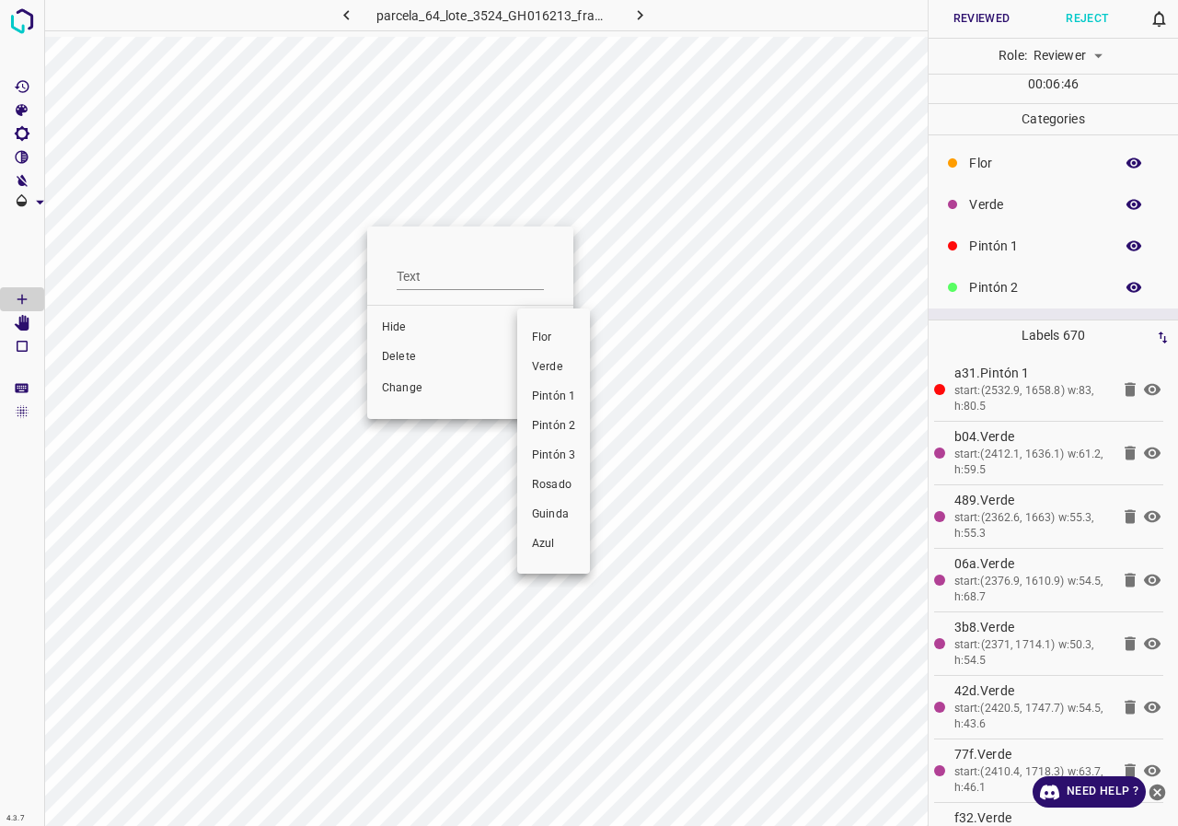
click at [553, 402] on span "Pintón 1" at bounding box center [553, 396] width 43 height 17
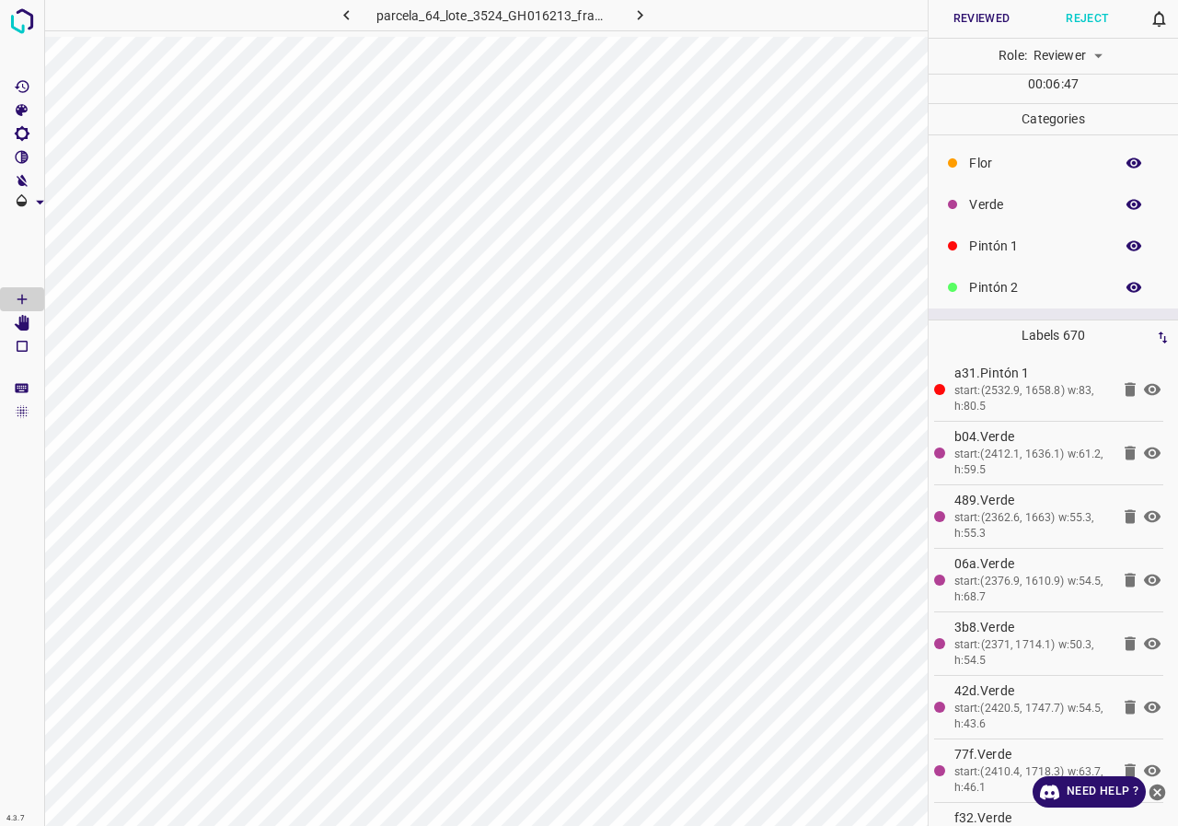
click at [1127, 202] on icon "button" at bounding box center [1134, 205] width 15 height 10
click at [1127, 202] on icon "button" at bounding box center [1134, 204] width 15 height 13
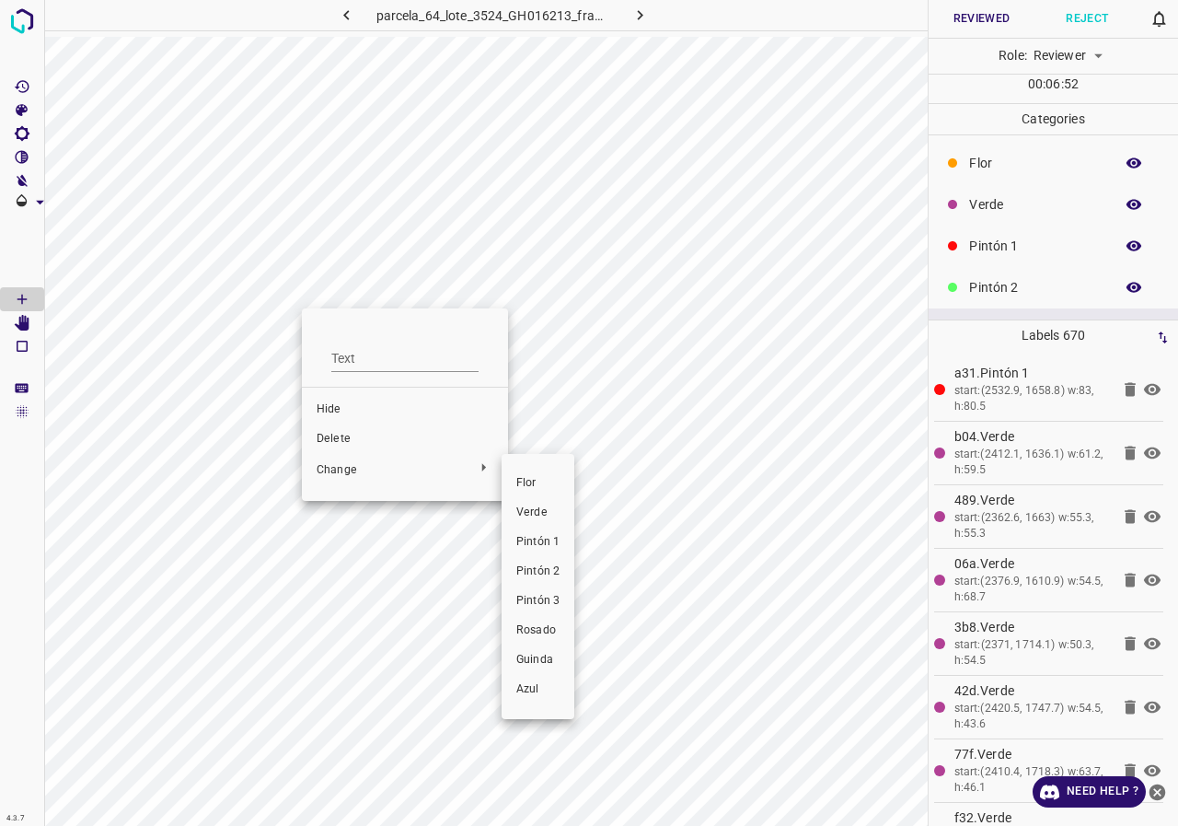
click at [561, 564] on li "Pintón 2" at bounding box center [538, 571] width 73 height 29
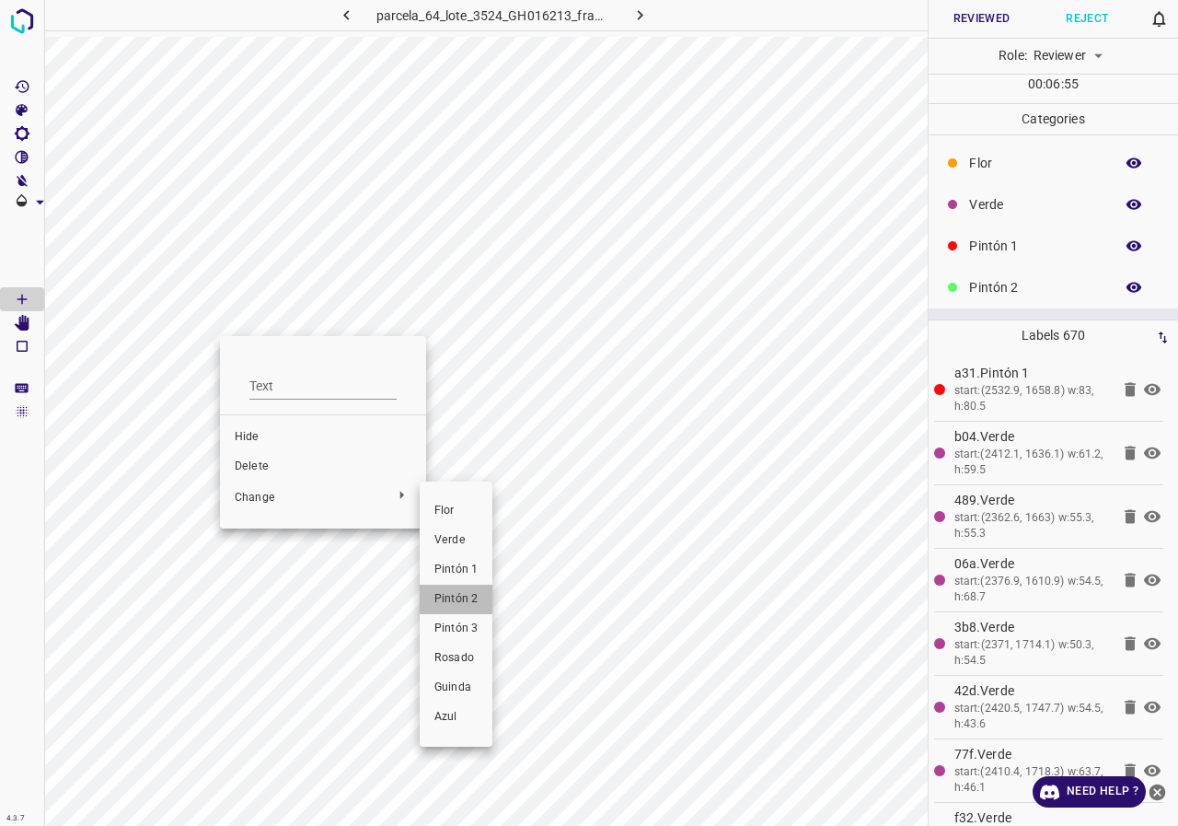
click at [459, 596] on span "Pintón 2" at bounding box center [455, 599] width 43 height 17
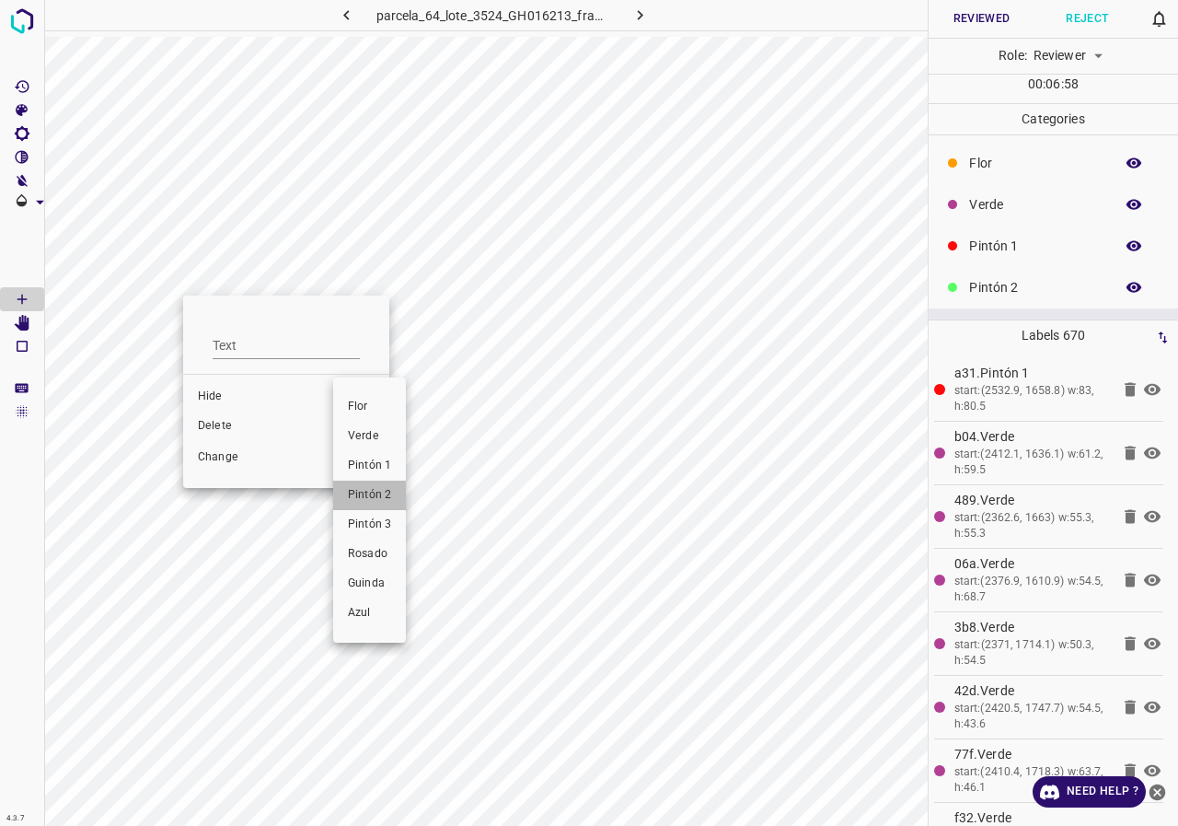
click at [373, 493] on span "Pintón 2" at bounding box center [369, 495] width 43 height 17
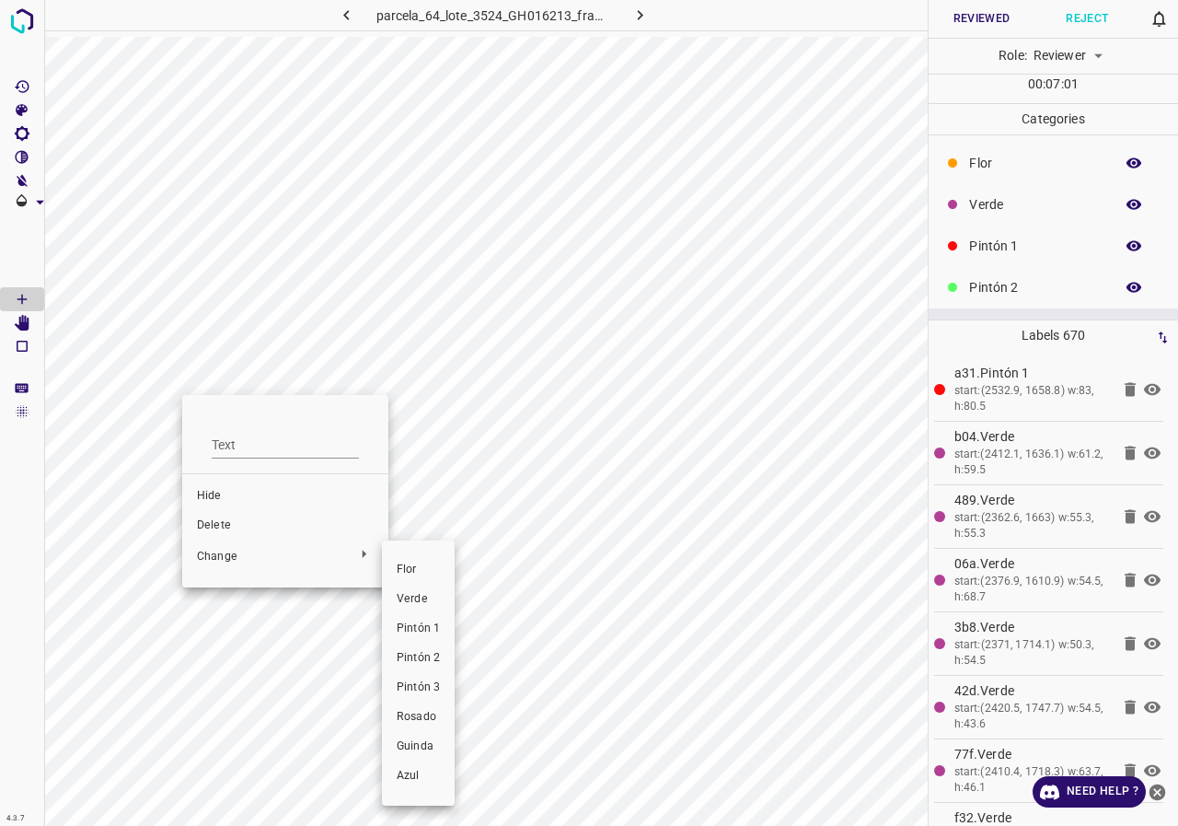
click at [420, 657] on span "Pintón 2" at bounding box center [418, 658] width 43 height 17
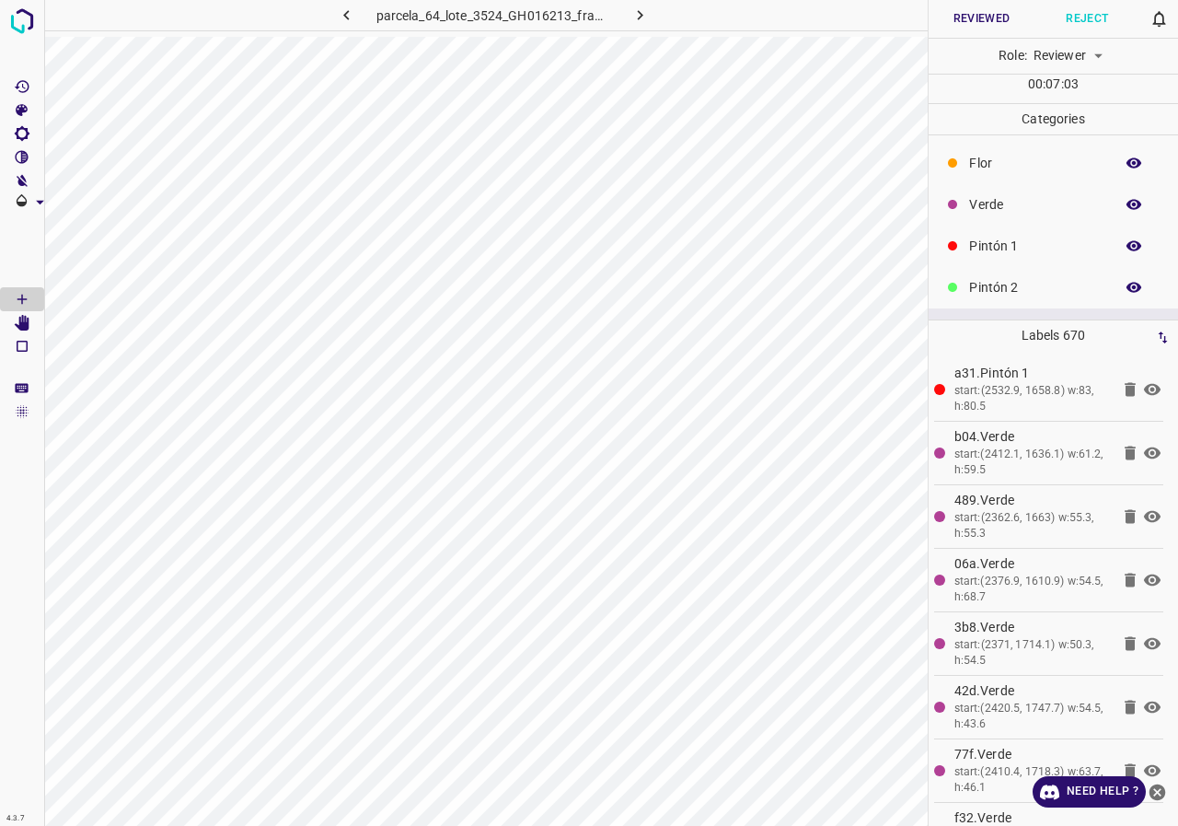
click at [1126, 201] on icon "button" at bounding box center [1134, 204] width 17 height 17
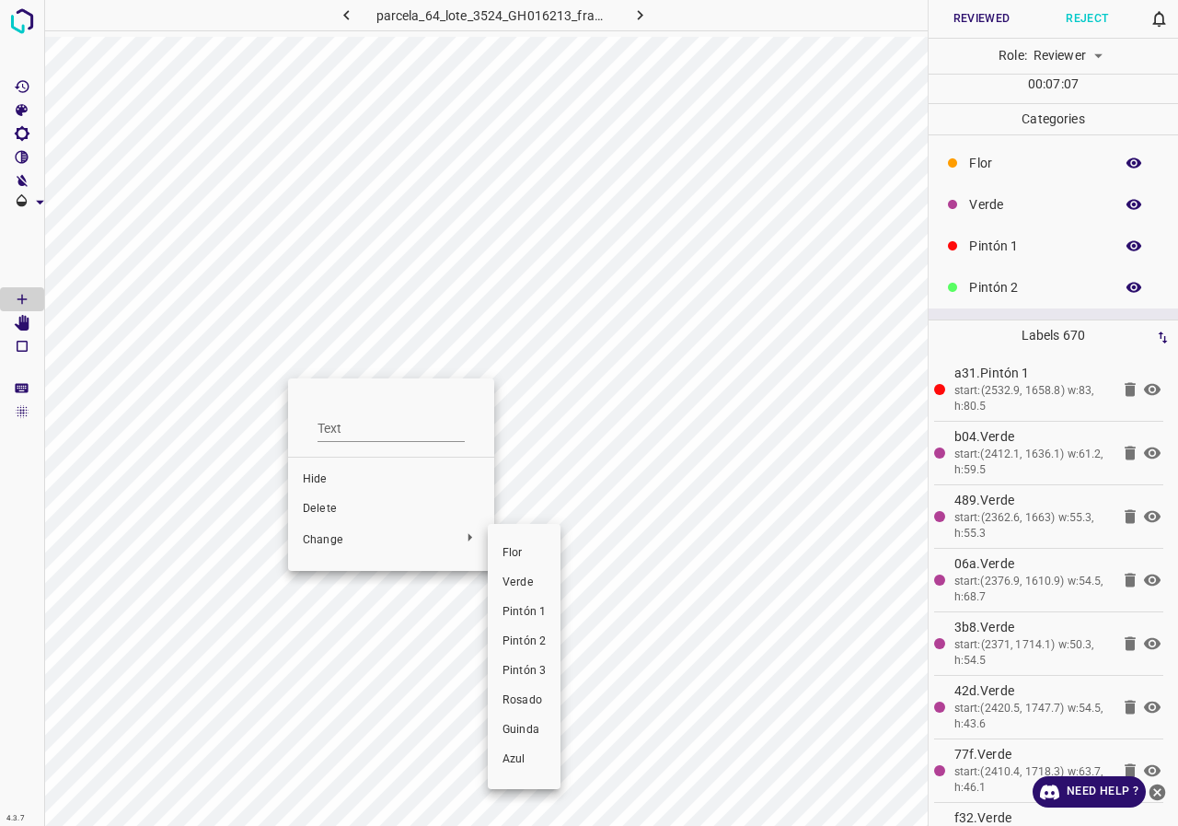
click at [518, 612] on span "Pintón 1" at bounding box center [524, 612] width 43 height 17
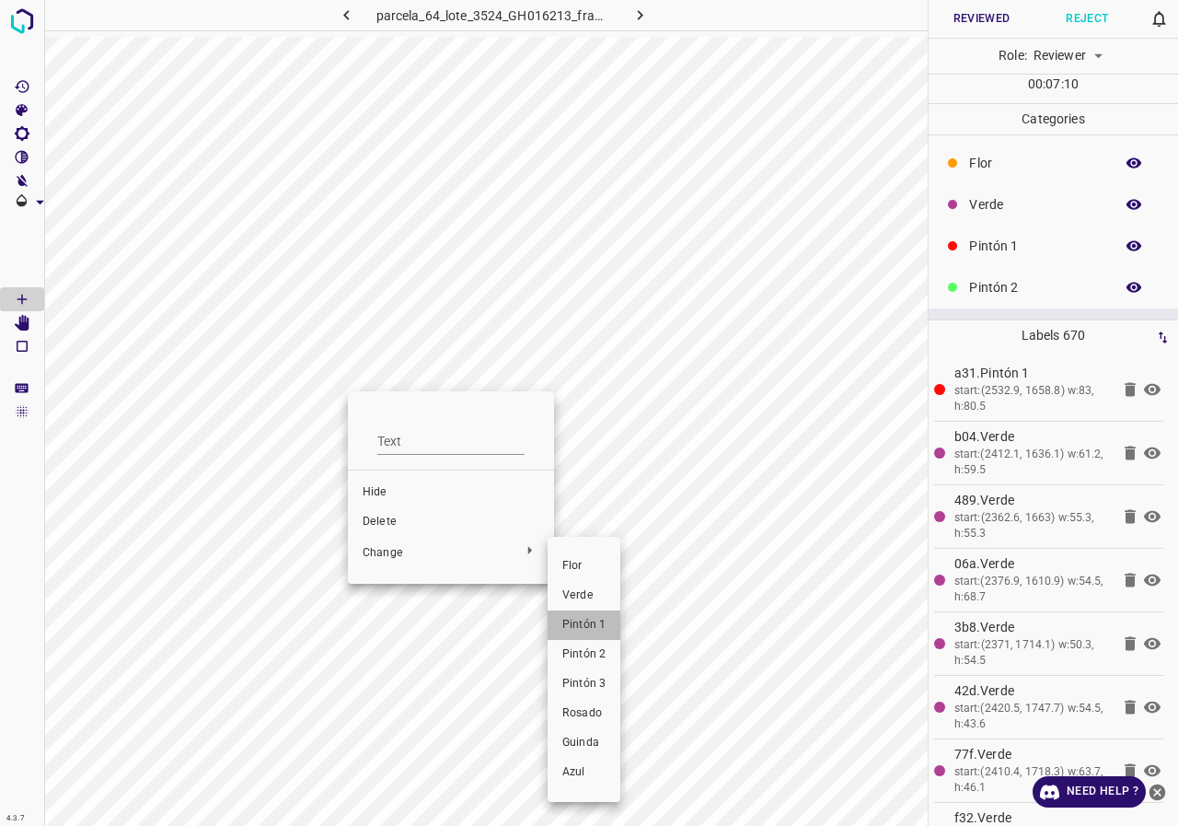
click at [596, 627] on span "Pintón 1" at bounding box center [583, 625] width 43 height 17
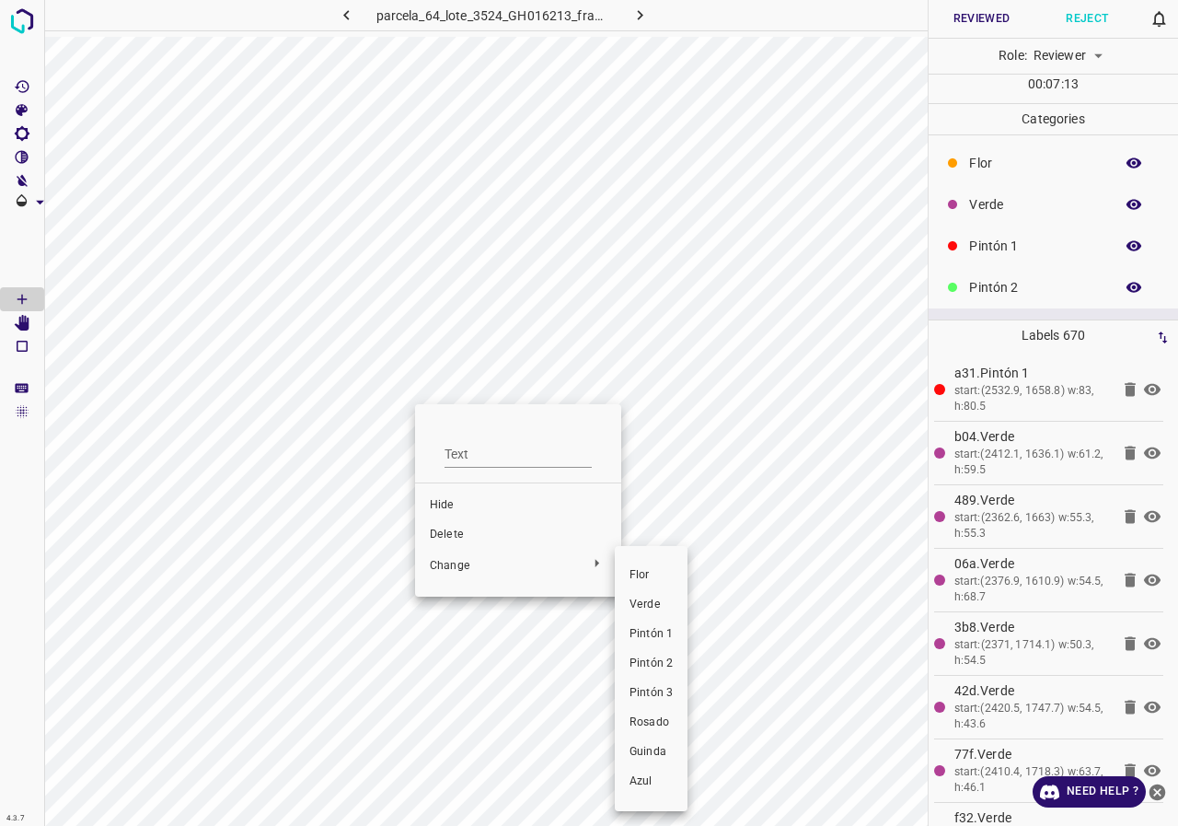
click at [650, 630] on span "Pintón 1" at bounding box center [651, 634] width 43 height 17
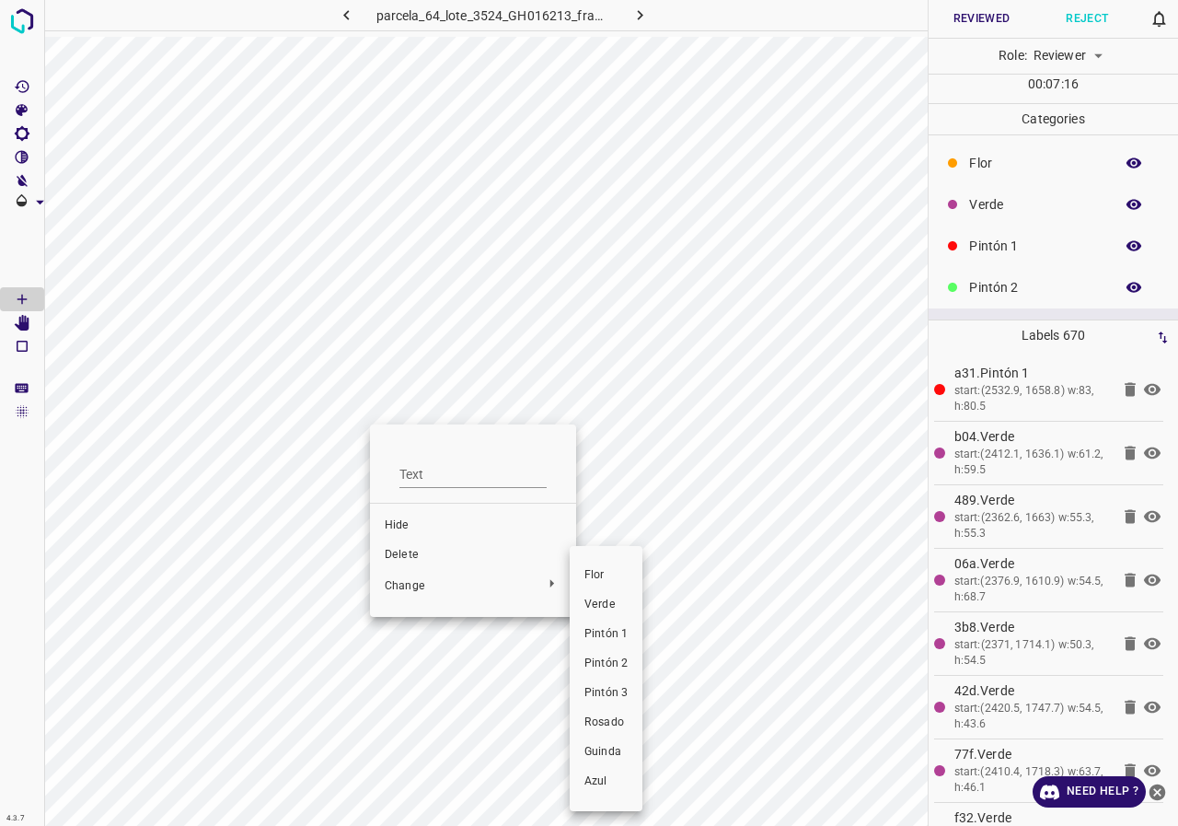
click at [519, 340] on div at bounding box center [589, 413] width 1178 height 826
click at [416, 348] on div at bounding box center [589, 413] width 1178 height 826
click at [605, 631] on span "Pintón 1" at bounding box center [610, 634] width 43 height 17
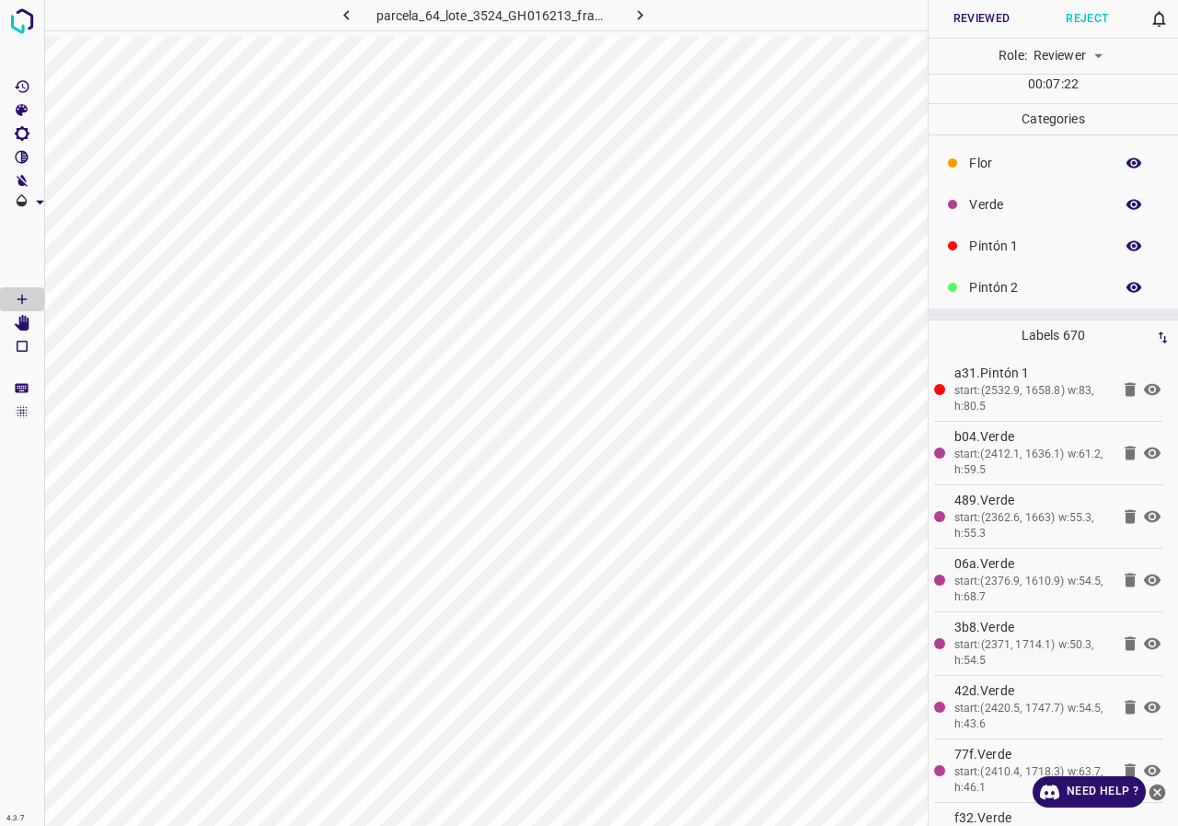
click at [1037, 217] on div "Verde" at bounding box center [1053, 204] width 249 height 41
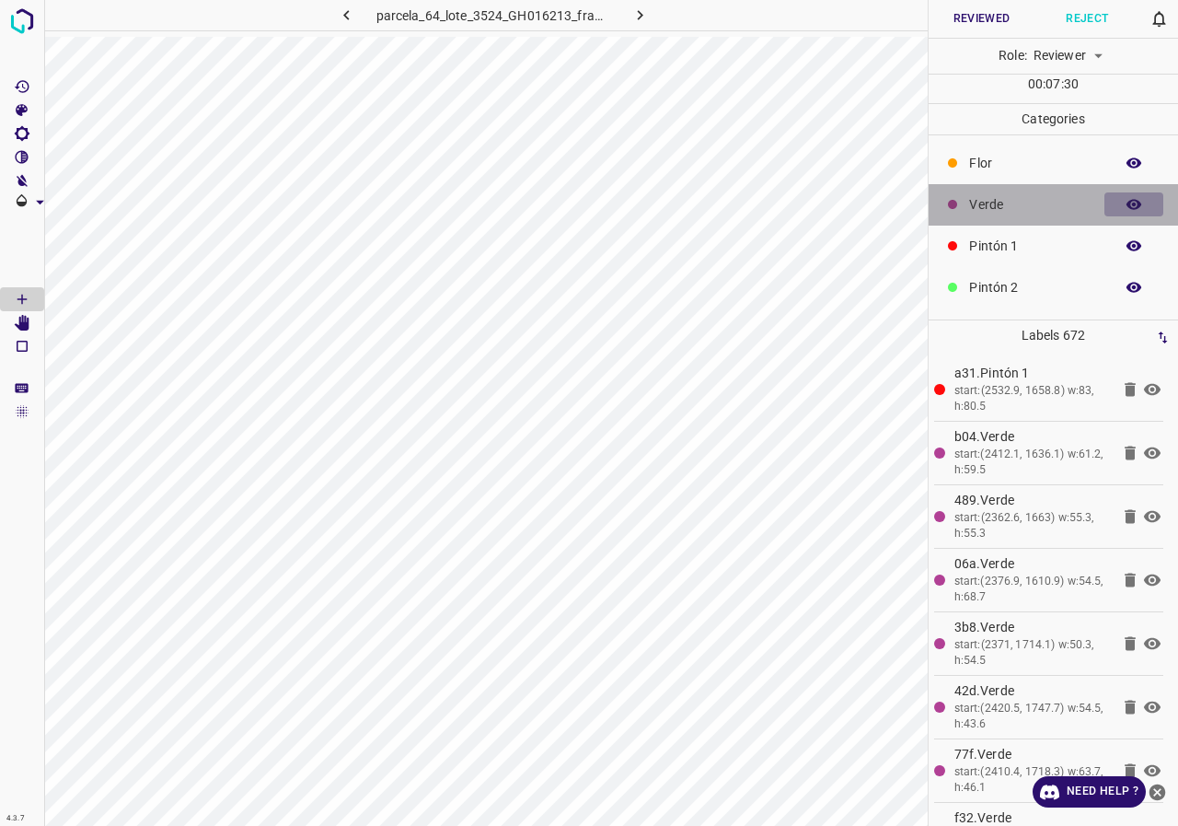
click at [1127, 207] on icon "button" at bounding box center [1134, 205] width 15 height 10
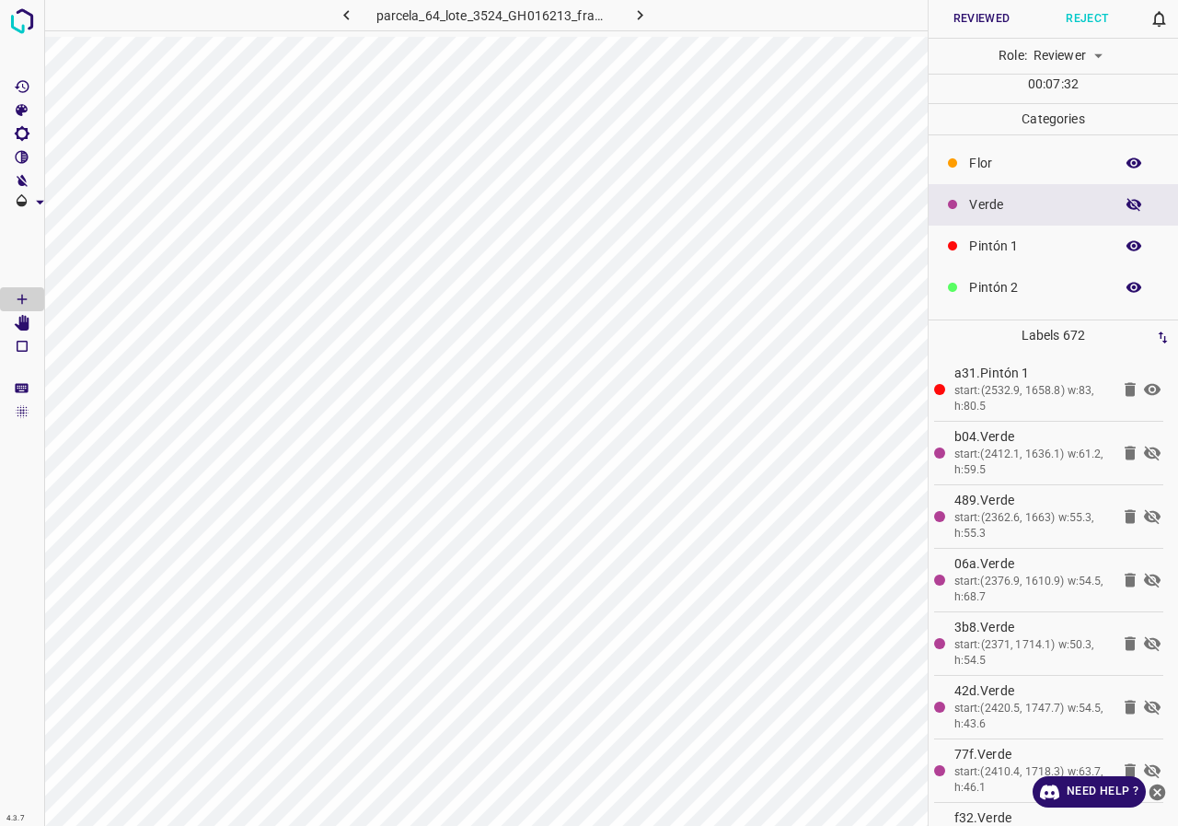
click at [1127, 207] on icon "button" at bounding box center [1134, 204] width 15 height 13
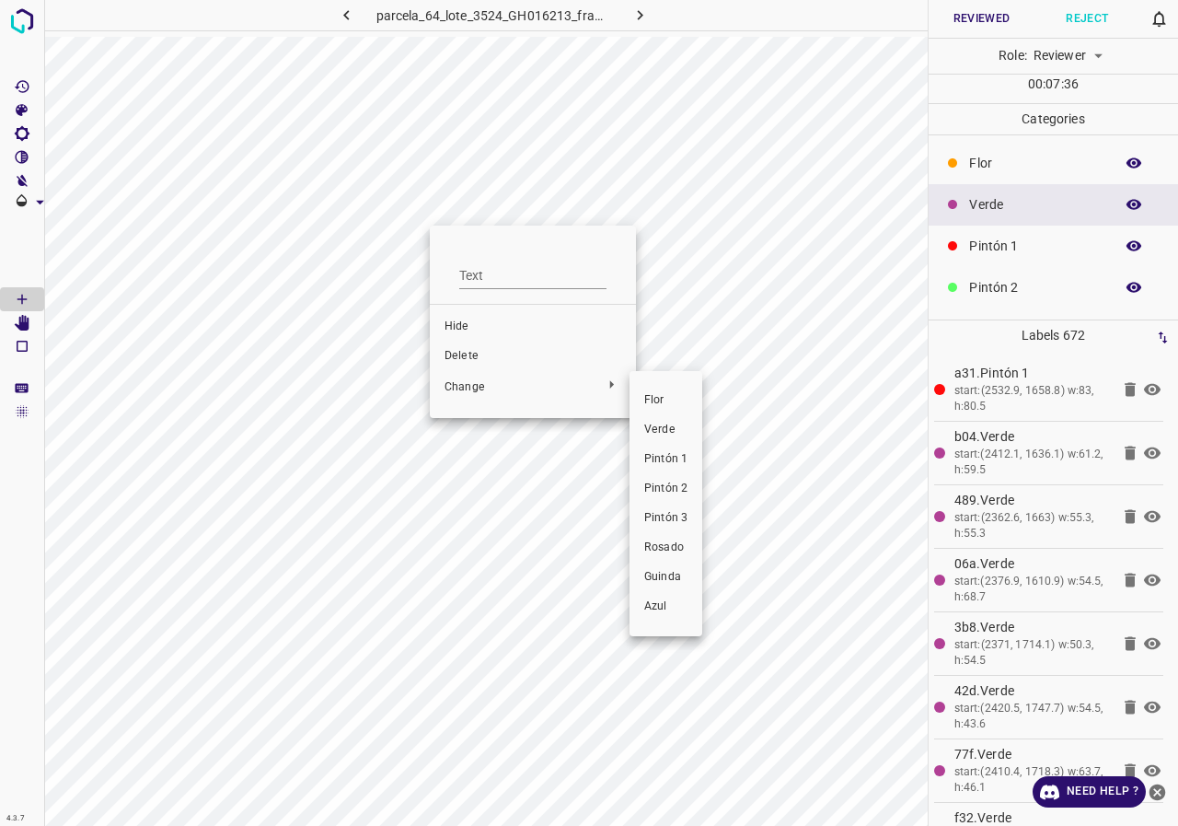
click at [679, 457] on span "Pintón 1" at bounding box center [665, 459] width 43 height 17
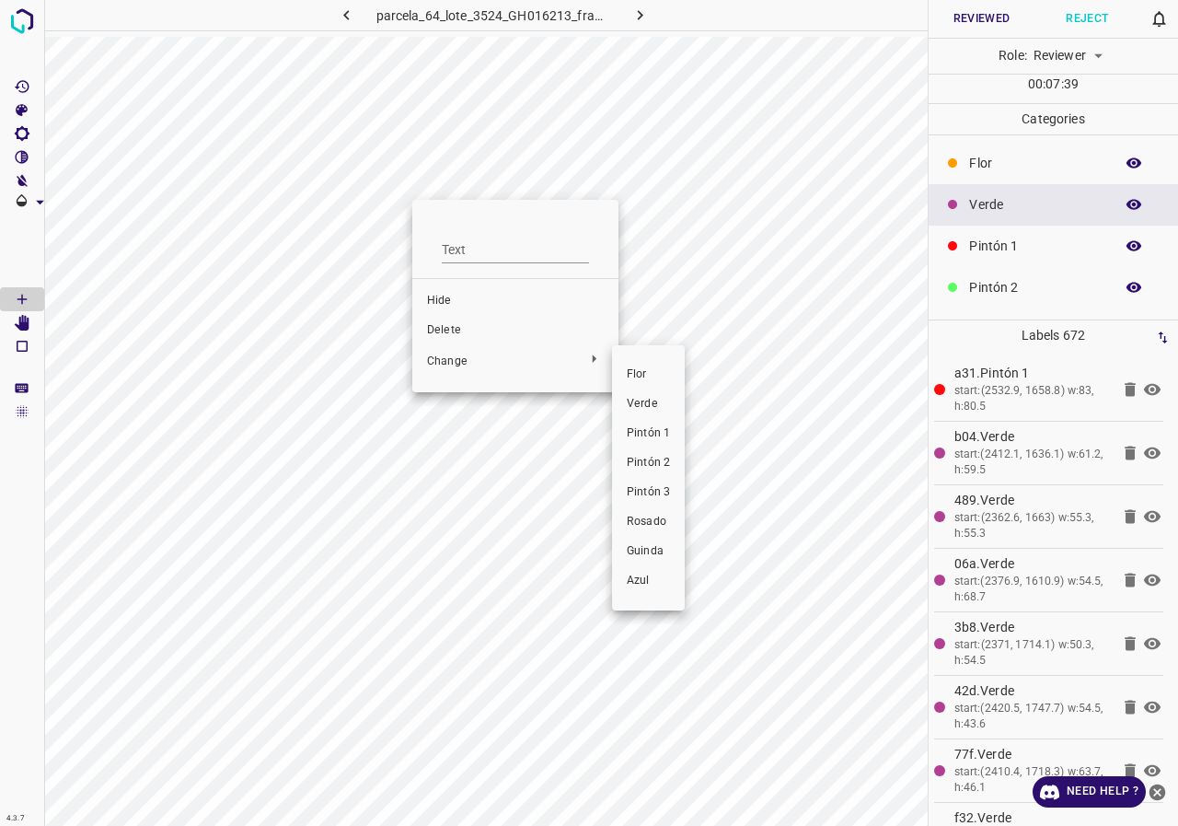
click at [649, 428] on span "Pintón 1" at bounding box center [648, 433] width 43 height 17
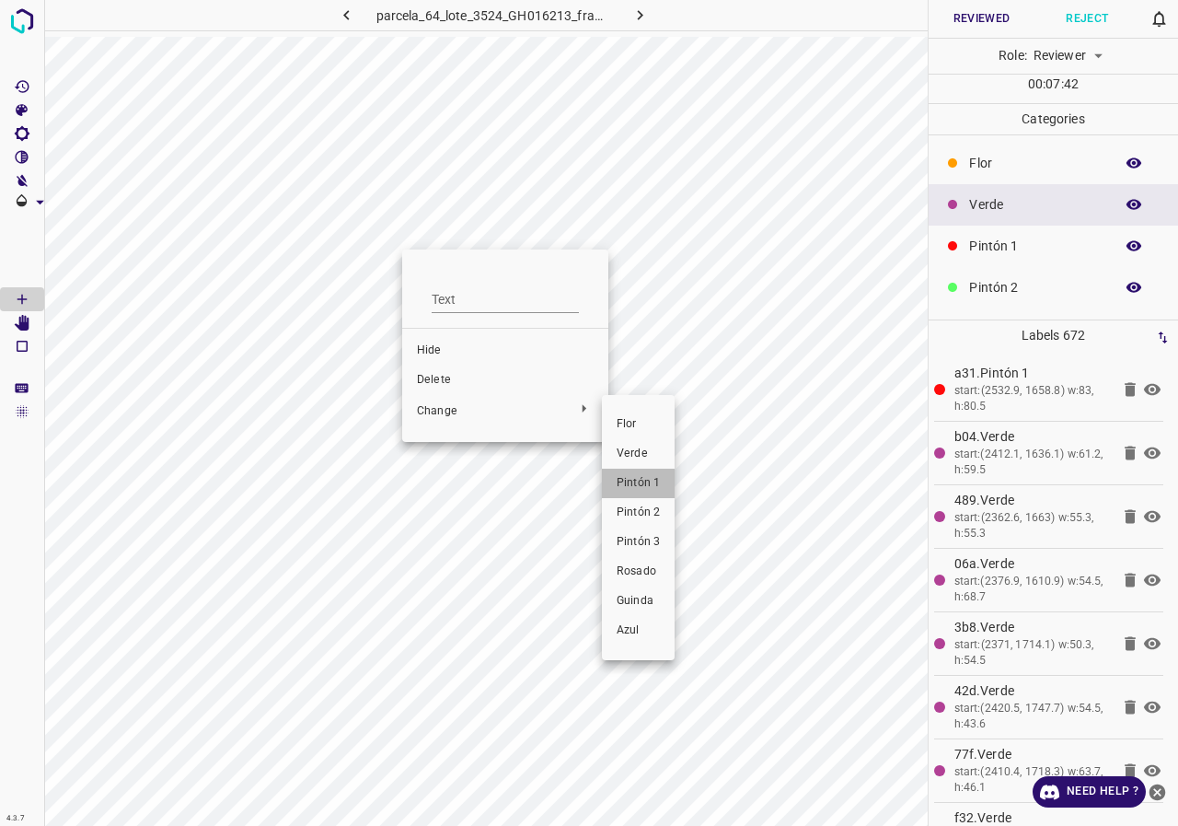
click at [631, 474] on li "Pintón 1" at bounding box center [638, 482] width 73 height 29
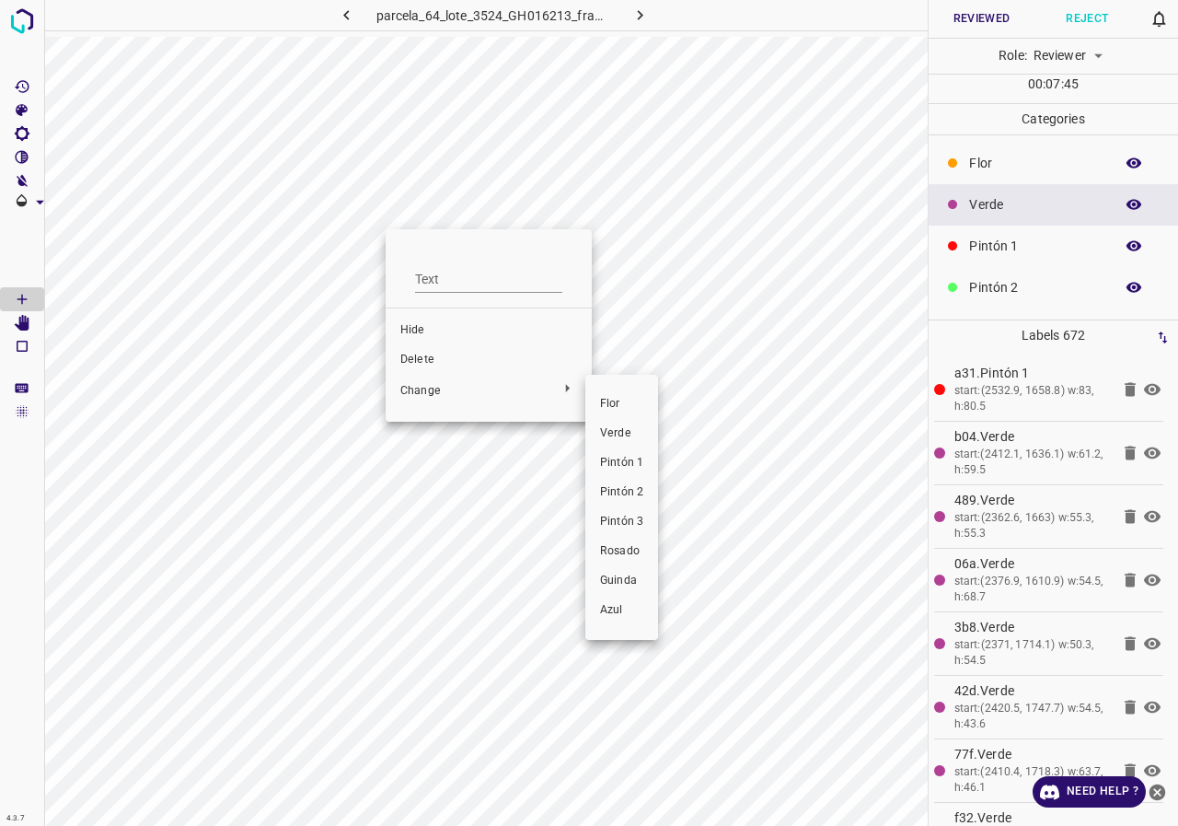
click at [619, 455] on span "Pintón 1" at bounding box center [621, 463] width 43 height 17
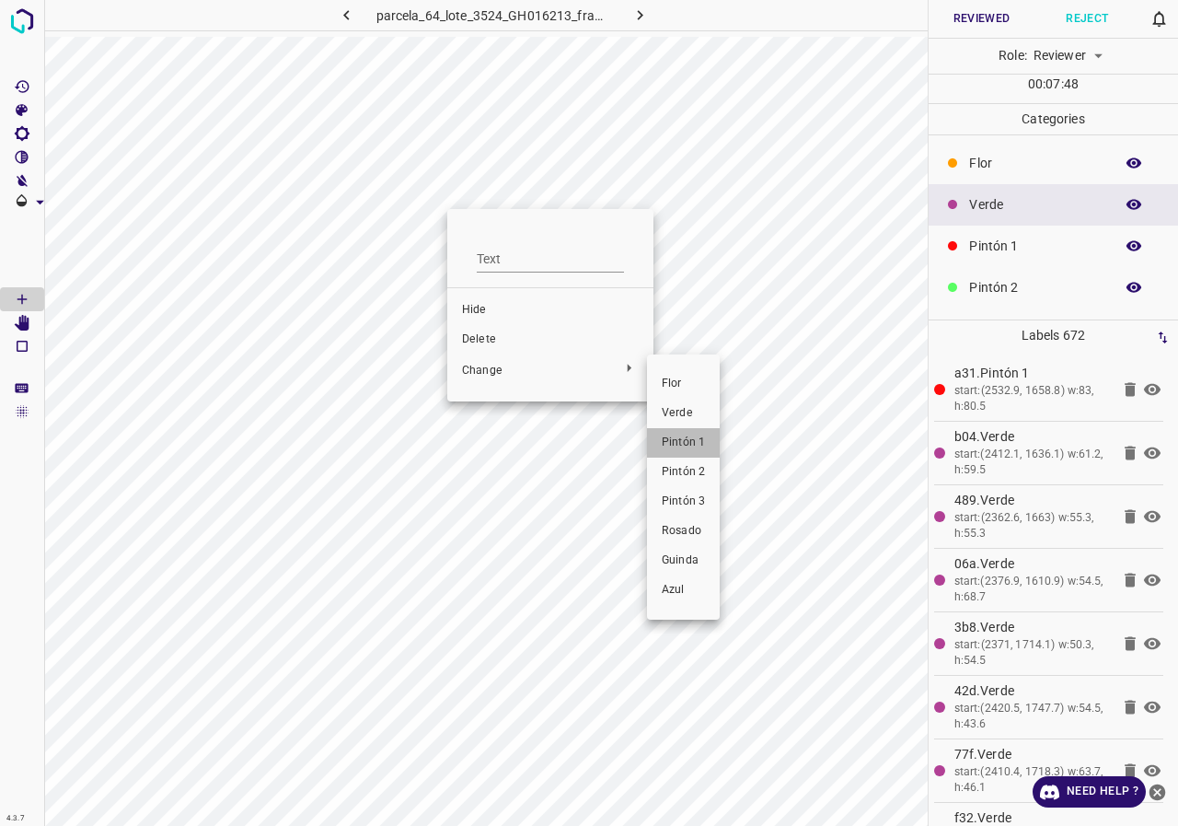
click at [677, 445] on span "Pintón 1" at bounding box center [683, 442] width 43 height 17
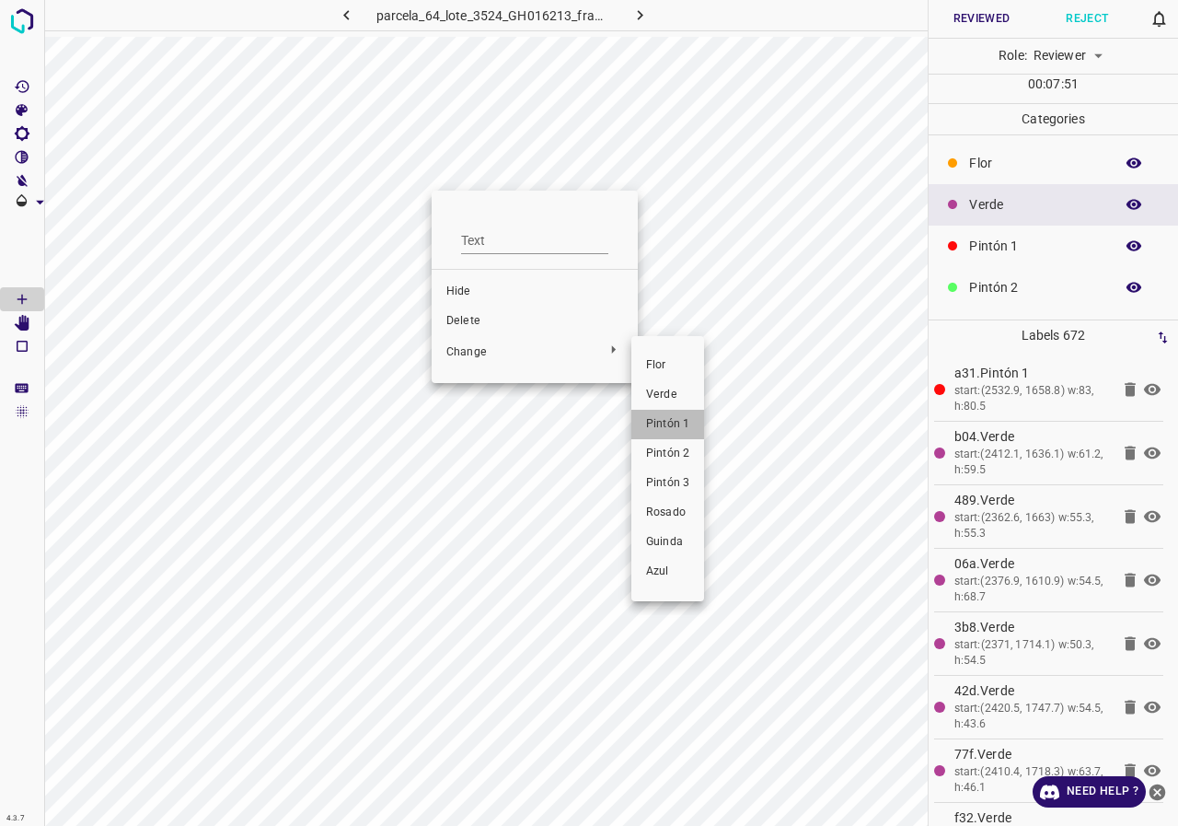
click at [663, 420] on span "Pintón 1" at bounding box center [667, 424] width 43 height 17
click at [687, 430] on span "Pintón 1" at bounding box center [667, 424] width 43 height 17
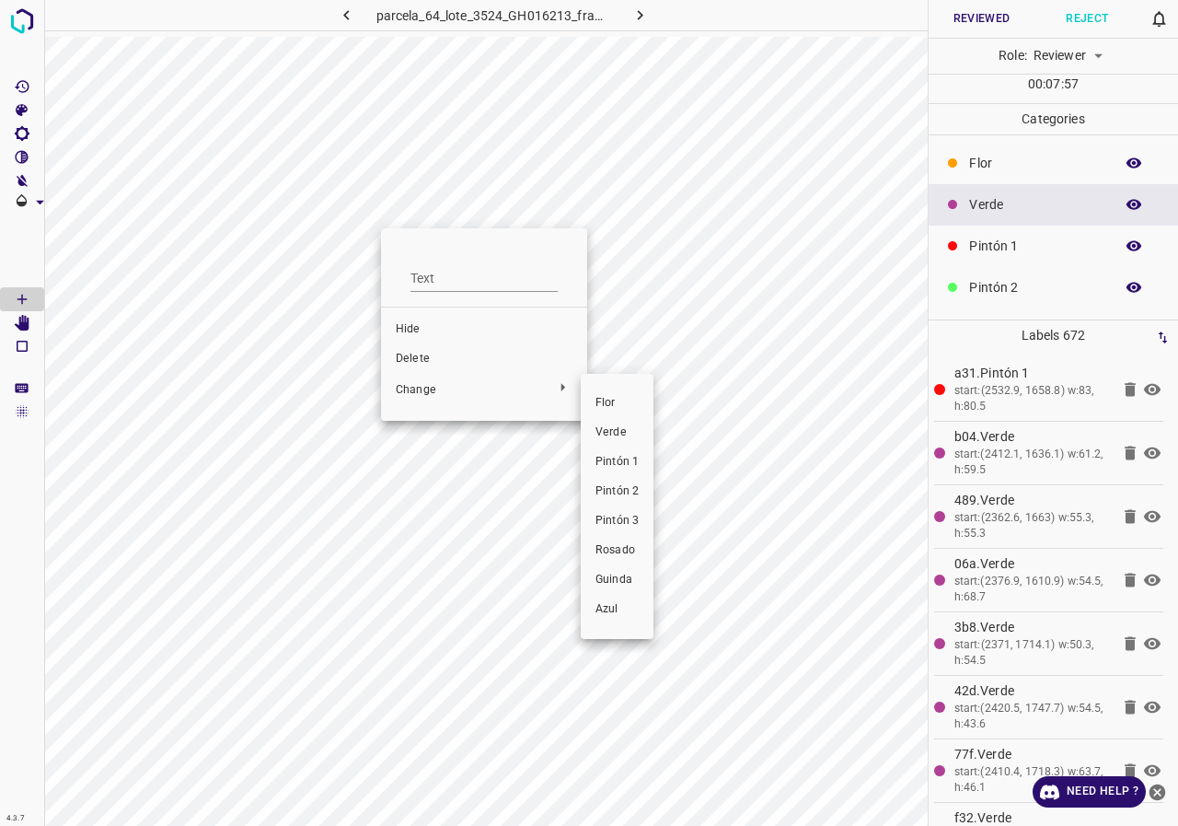
click at [614, 458] on span "Pintón 1" at bounding box center [617, 462] width 43 height 17
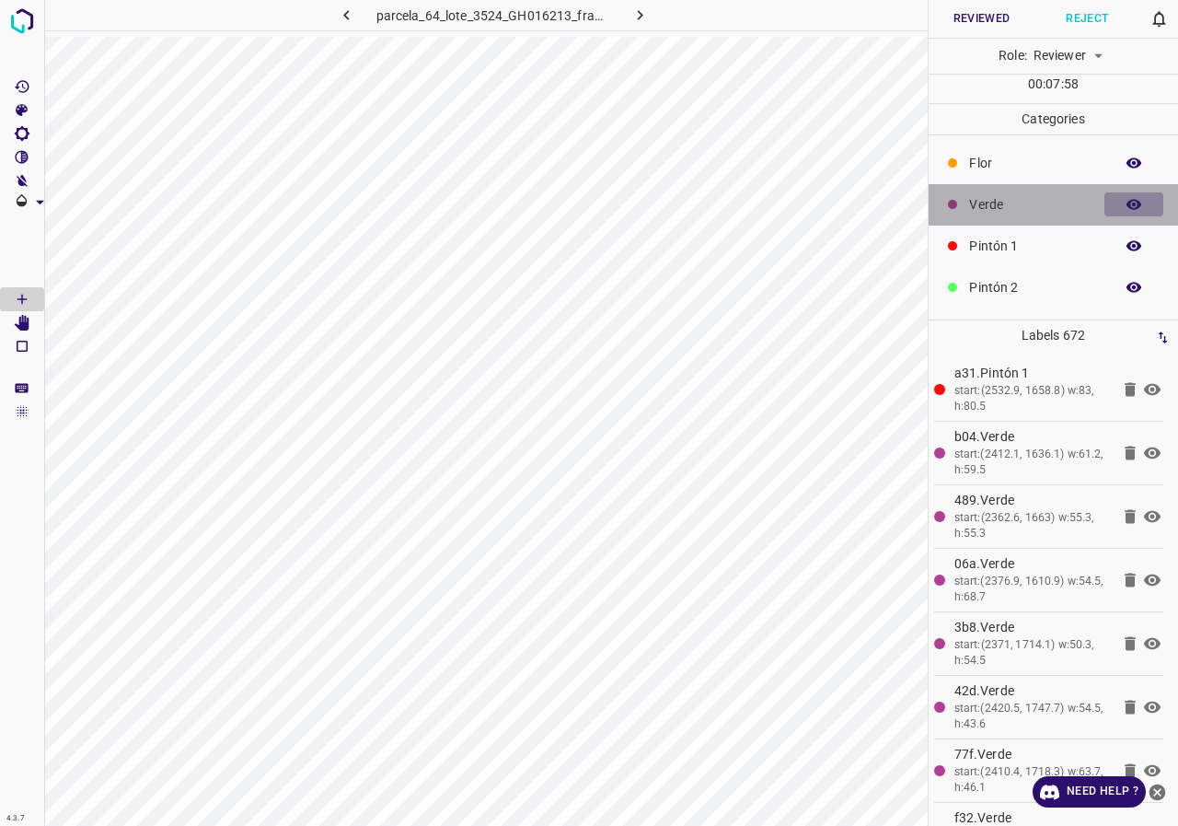
click at [1130, 203] on button "button" at bounding box center [1133, 204] width 59 height 24
click at [1129, 210] on button "button" at bounding box center [1133, 204] width 59 height 24
click at [1124, 190] on div "Verde" at bounding box center [1053, 204] width 249 height 41
click at [1121, 190] on div "Verde" at bounding box center [1053, 204] width 249 height 41
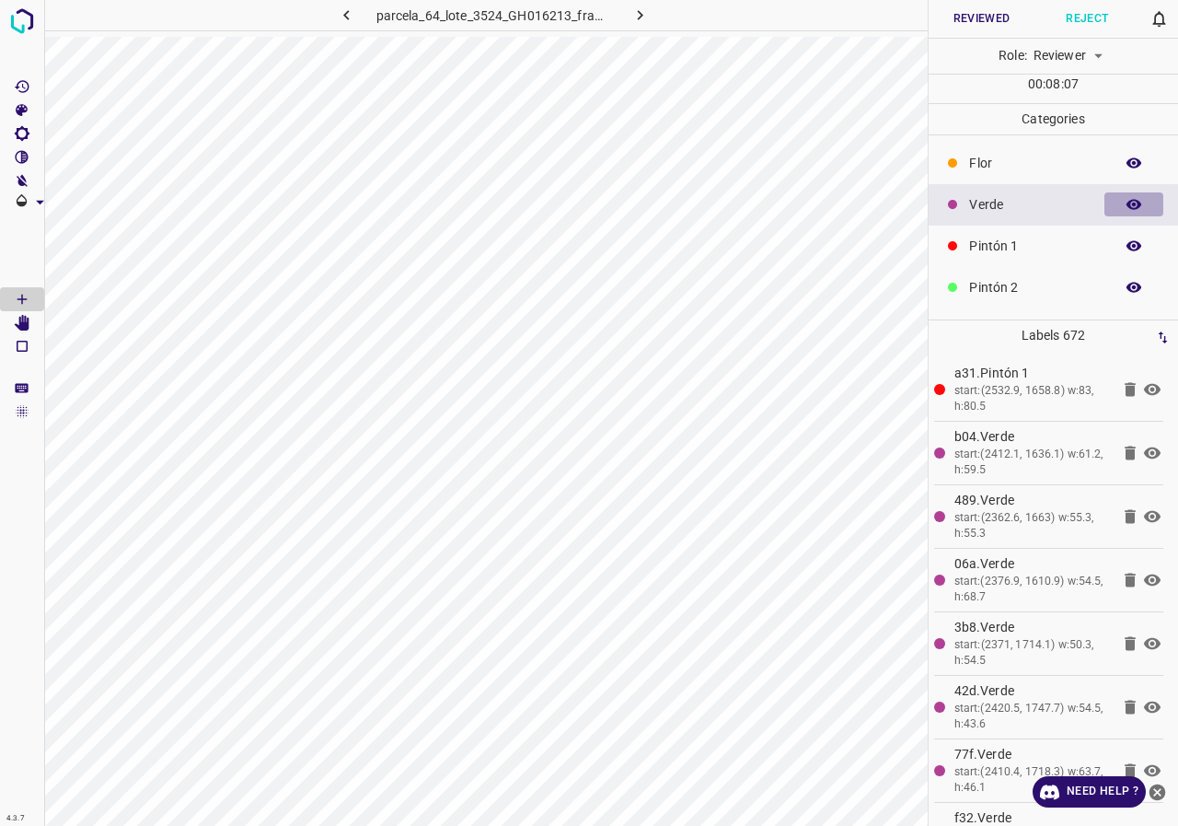
click at [1126, 202] on icon "button" at bounding box center [1134, 204] width 17 height 17
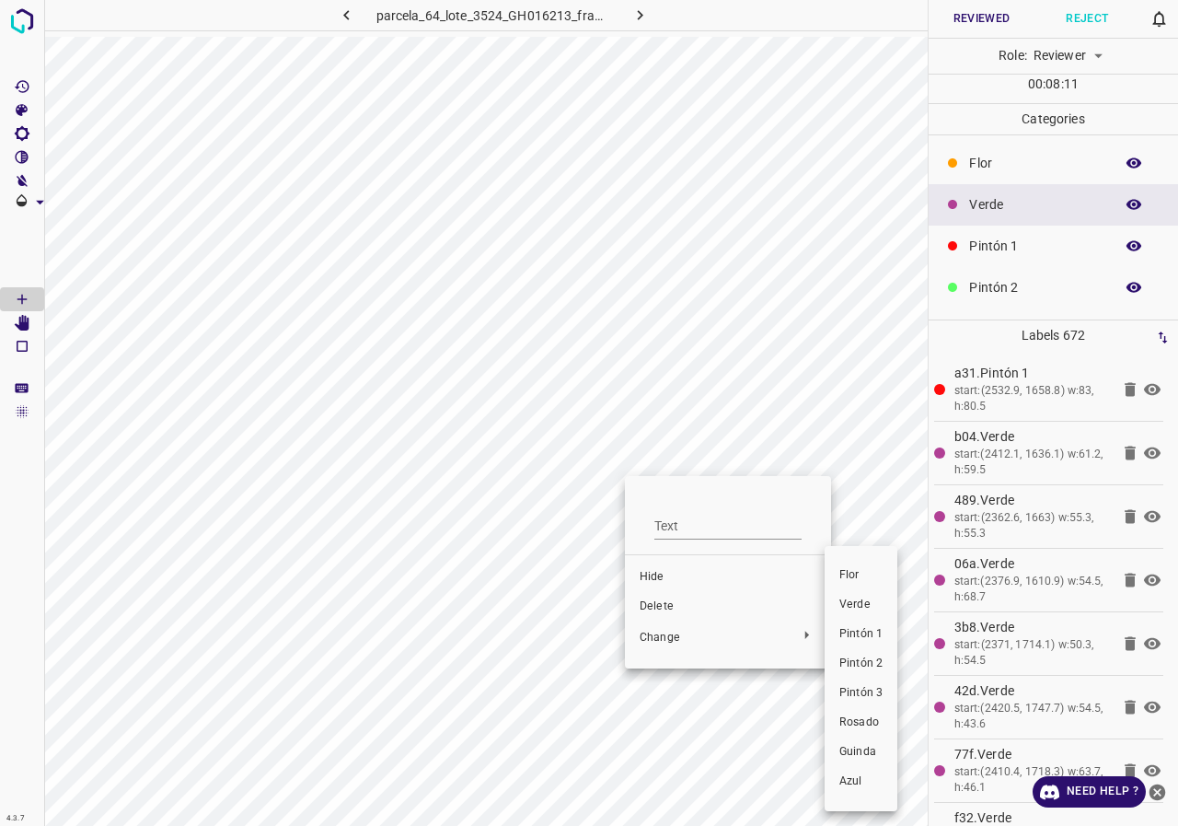
click at [868, 687] on span "Pintón 3" at bounding box center [860, 693] width 43 height 17
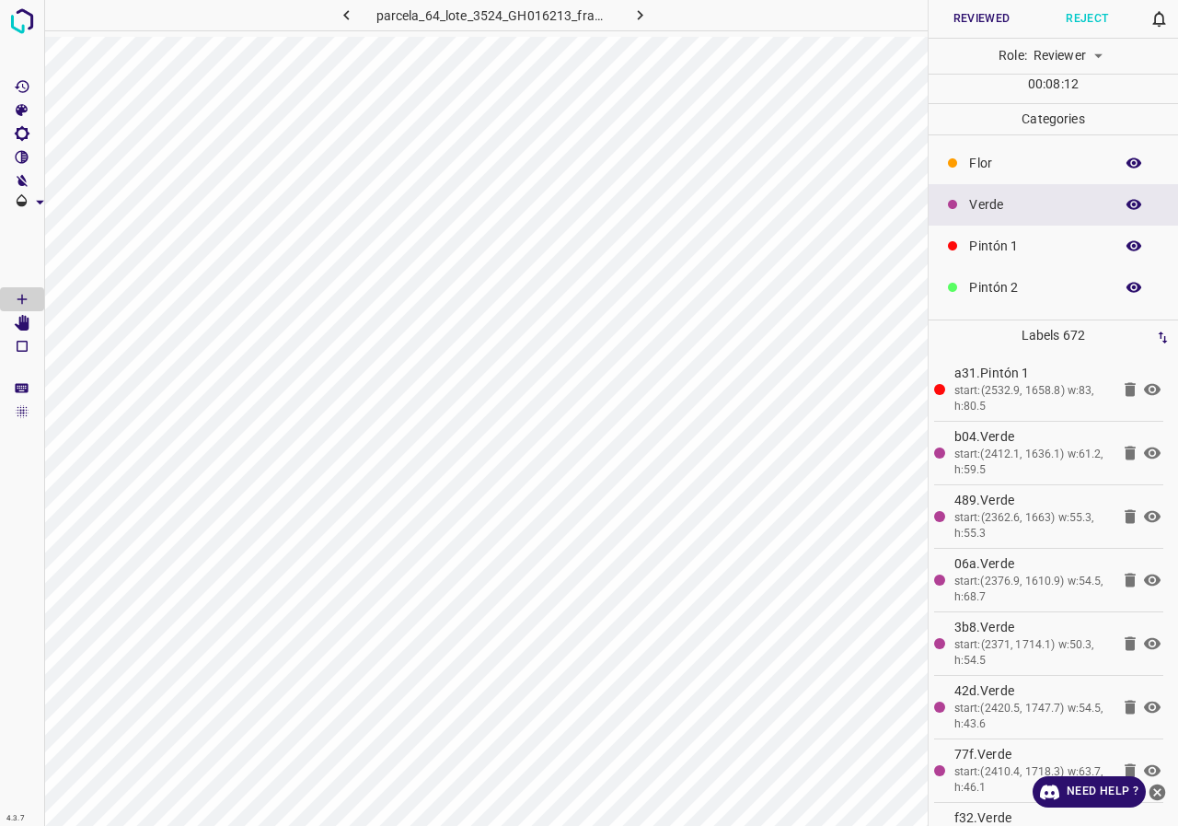
click at [1126, 207] on icon "button" at bounding box center [1134, 204] width 17 height 17
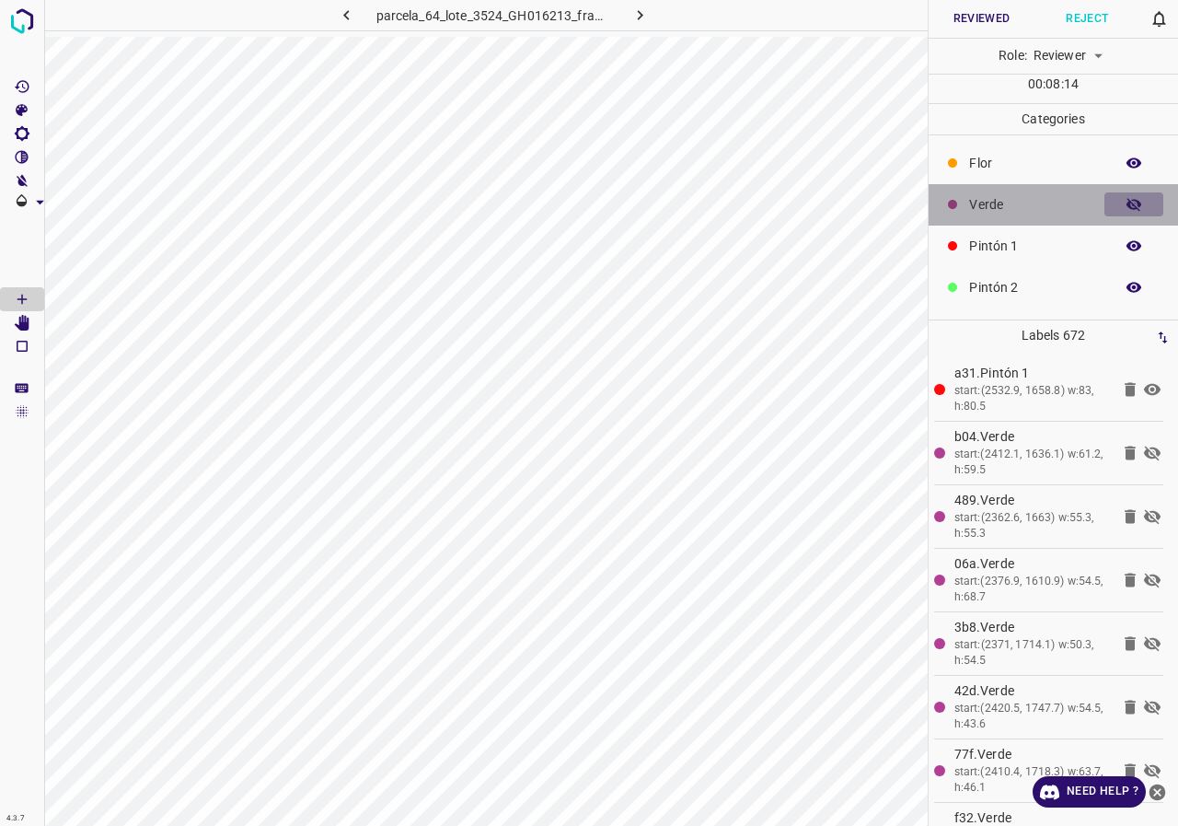
click at [1126, 207] on icon "button" at bounding box center [1134, 204] width 17 height 17
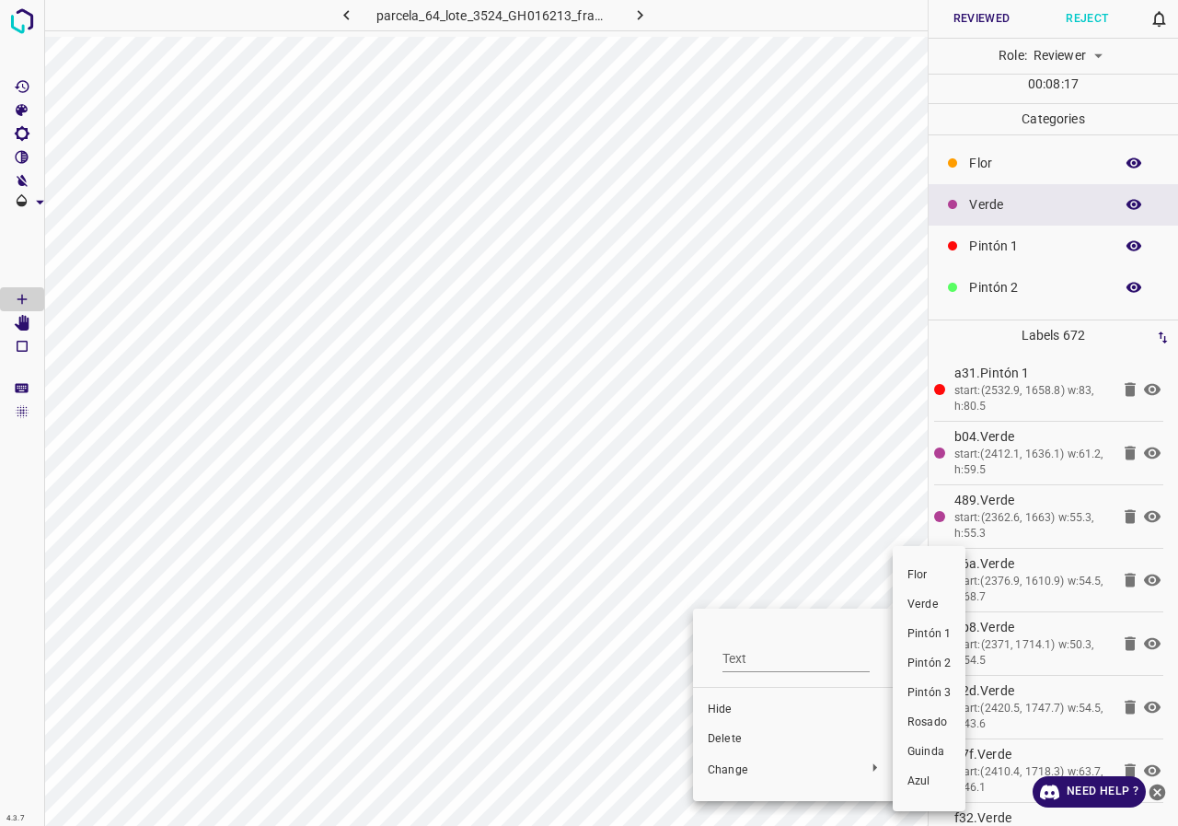
drag, startPoint x: 787, startPoint y: 756, endPoint x: 738, endPoint y: 735, distance: 52.8
click at [746, 745] on div at bounding box center [589, 413] width 1178 height 826
click at [735, 734] on div at bounding box center [589, 413] width 1178 height 826
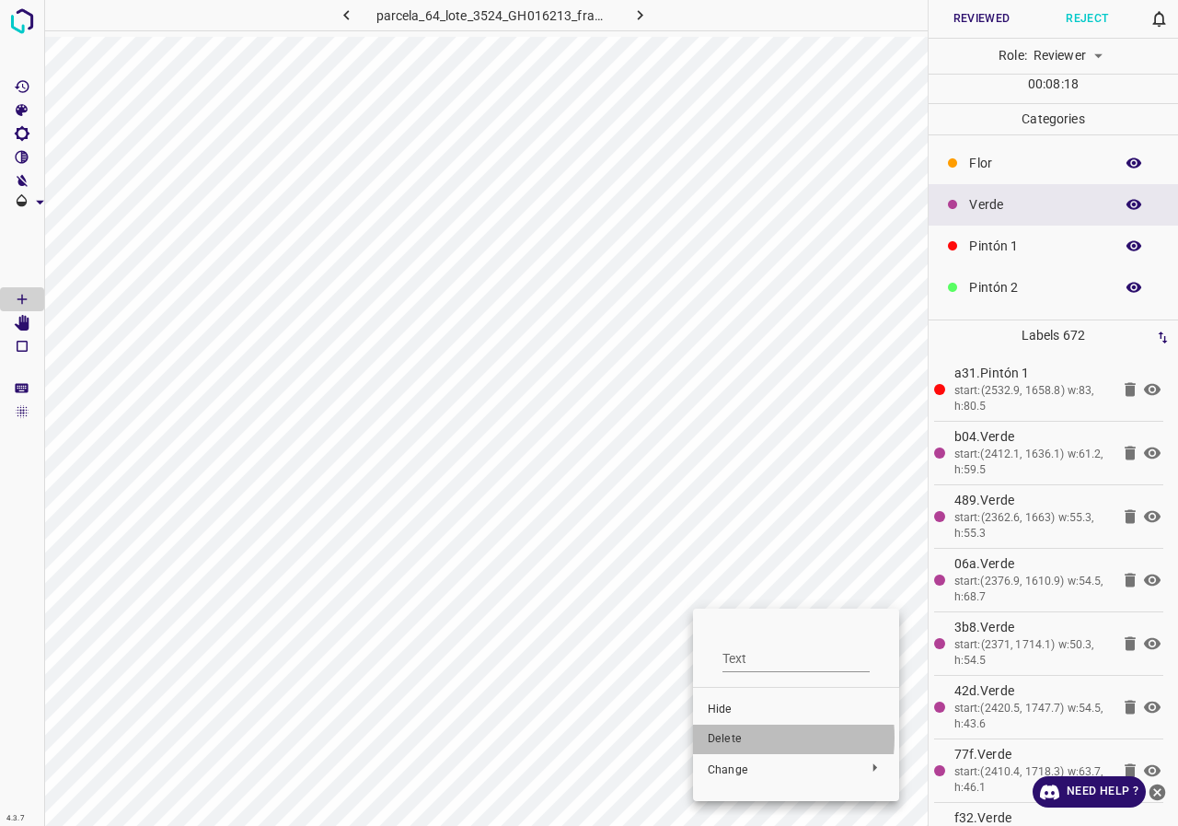
click at [726, 737] on span "Delete" at bounding box center [796, 739] width 177 height 17
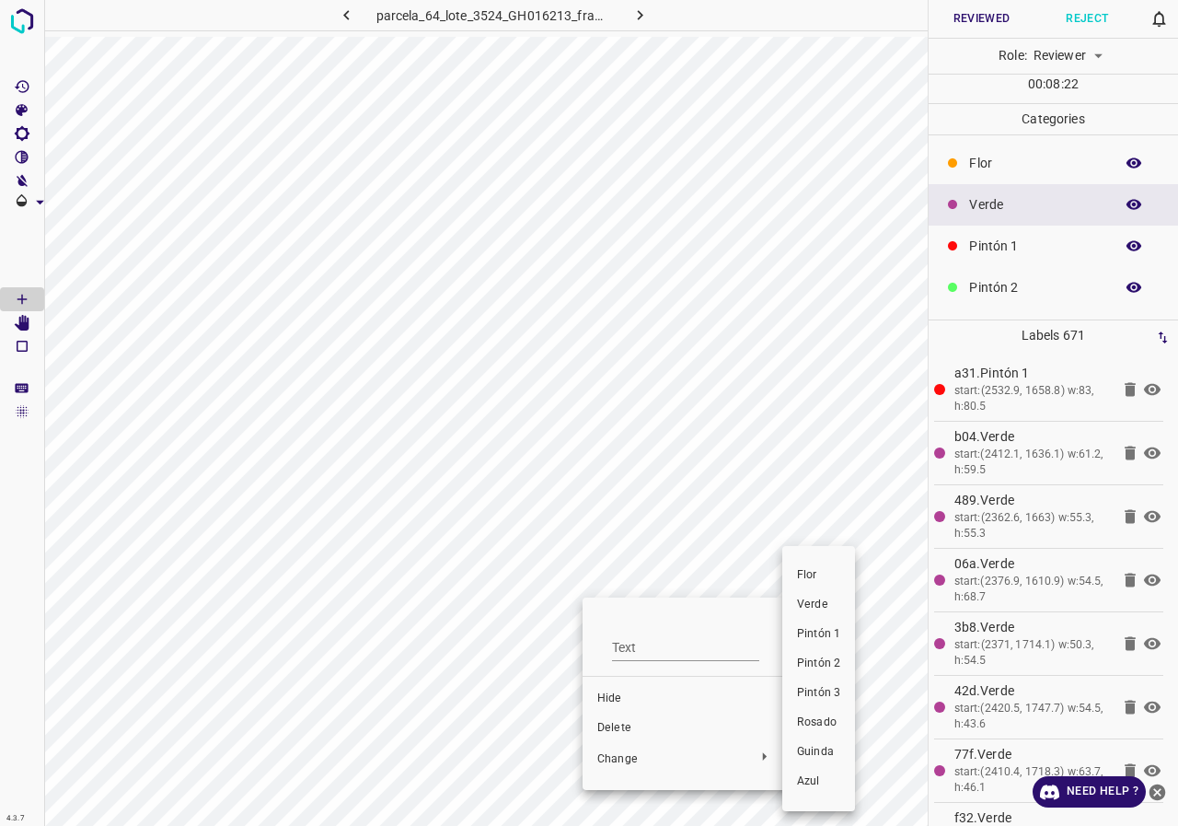
click at [807, 633] on span "Pintón 1" at bounding box center [818, 634] width 43 height 17
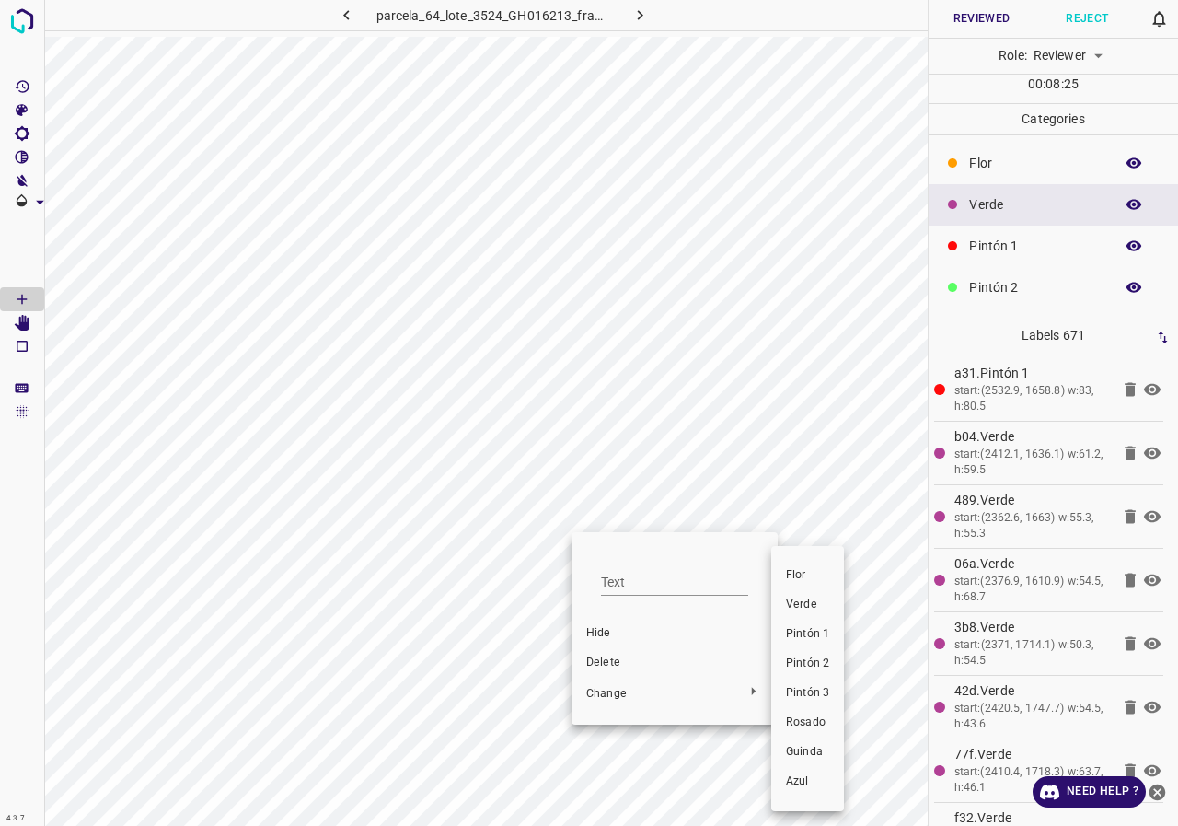
click at [811, 632] on span "Pintón 1" at bounding box center [807, 634] width 43 height 17
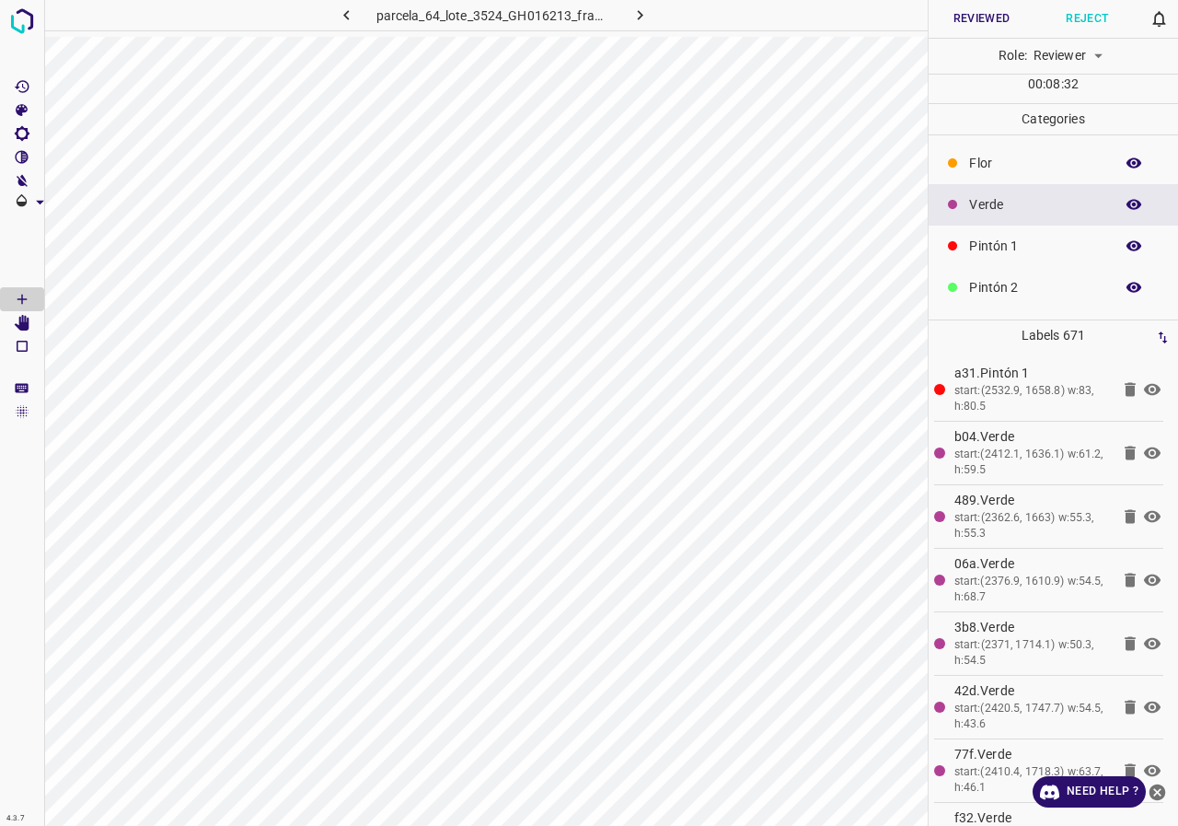
click at [1109, 202] on button "button" at bounding box center [1133, 204] width 59 height 24
click at [1126, 212] on icon "button" at bounding box center [1134, 204] width 17 height 17
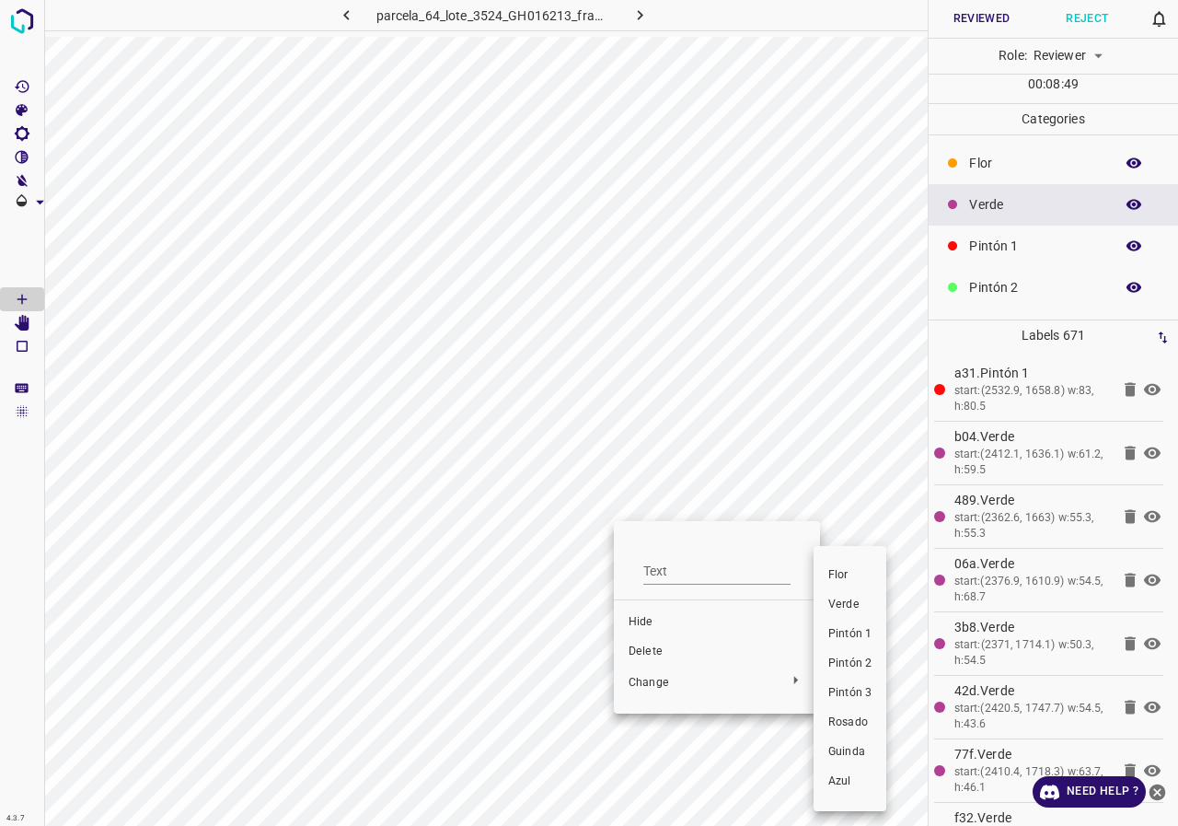
click at [853, 638] on span "Pintón 1" at bounding box center [849, 634] width 43 height 17
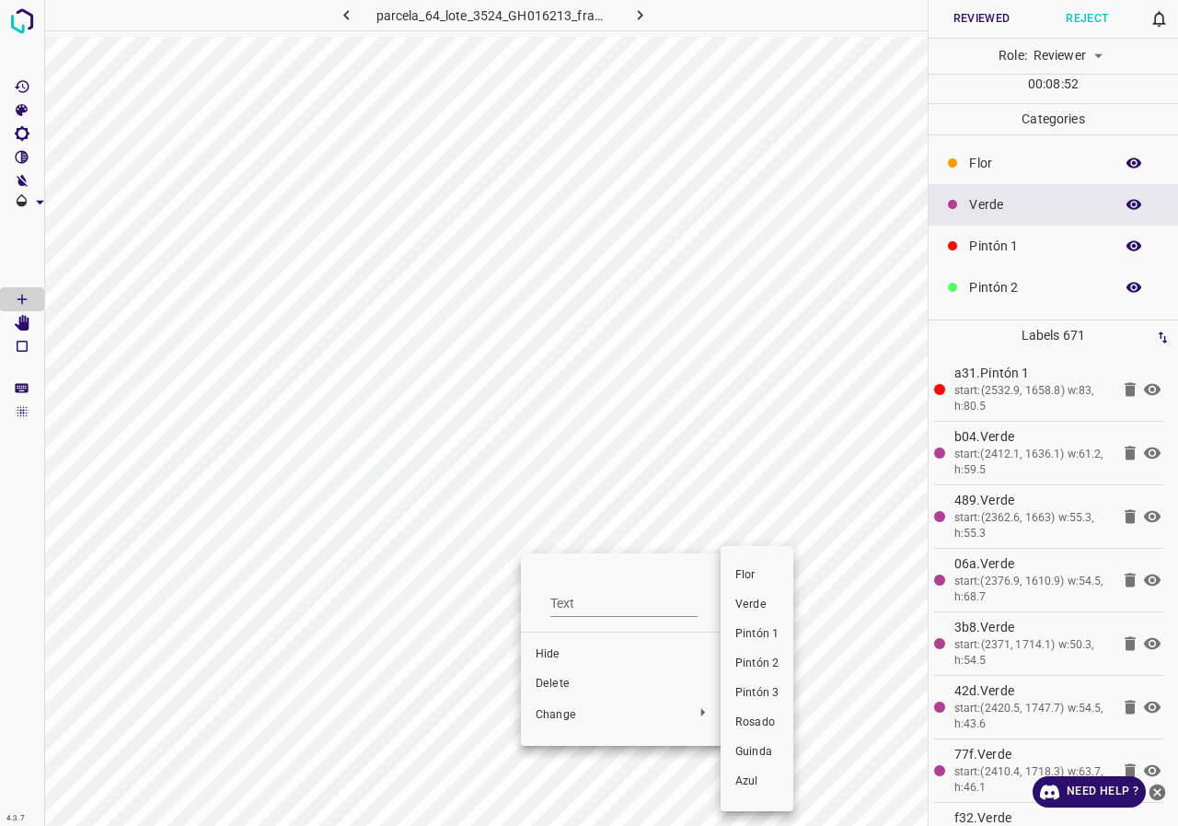
click at [754, 640] on span "Pintón 1" at bounding box center [756, 634] width 43 height 17
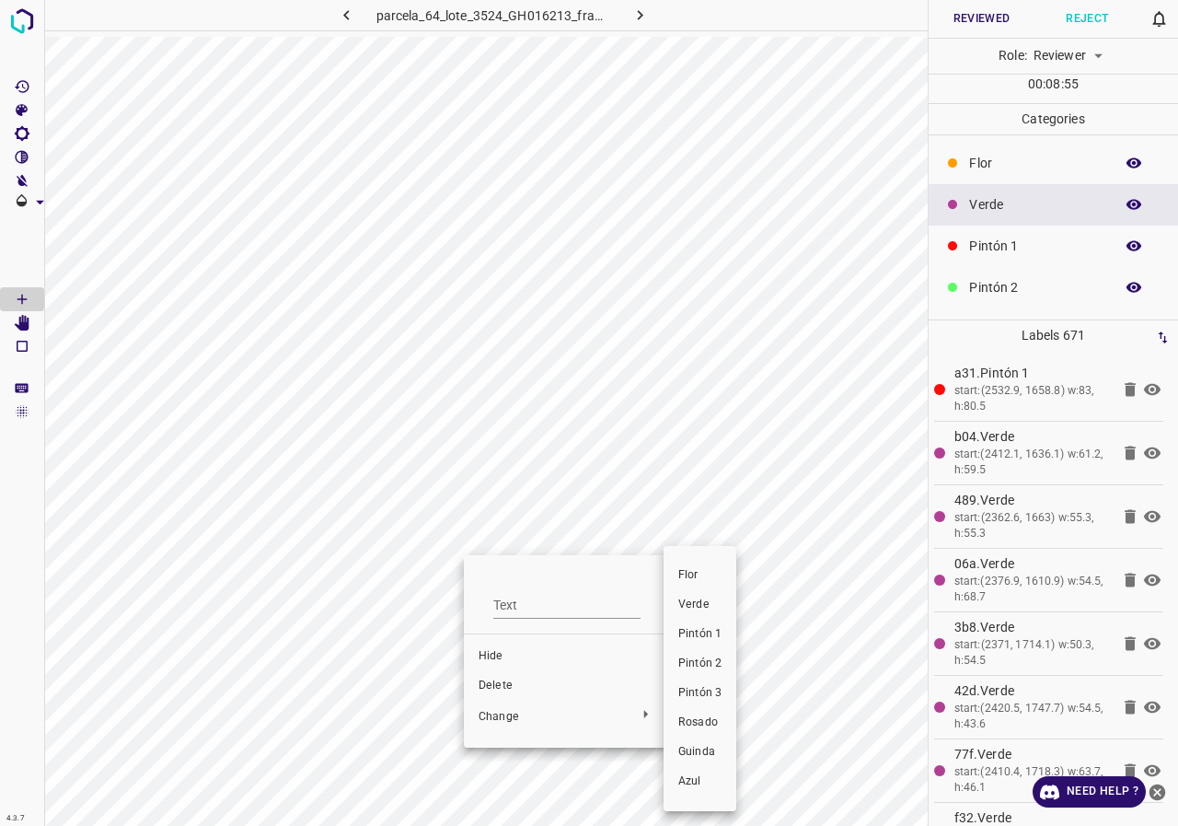
click at [719, 637] on span "Pintón 1" at bounding box center [699, 634] width 43 height 17
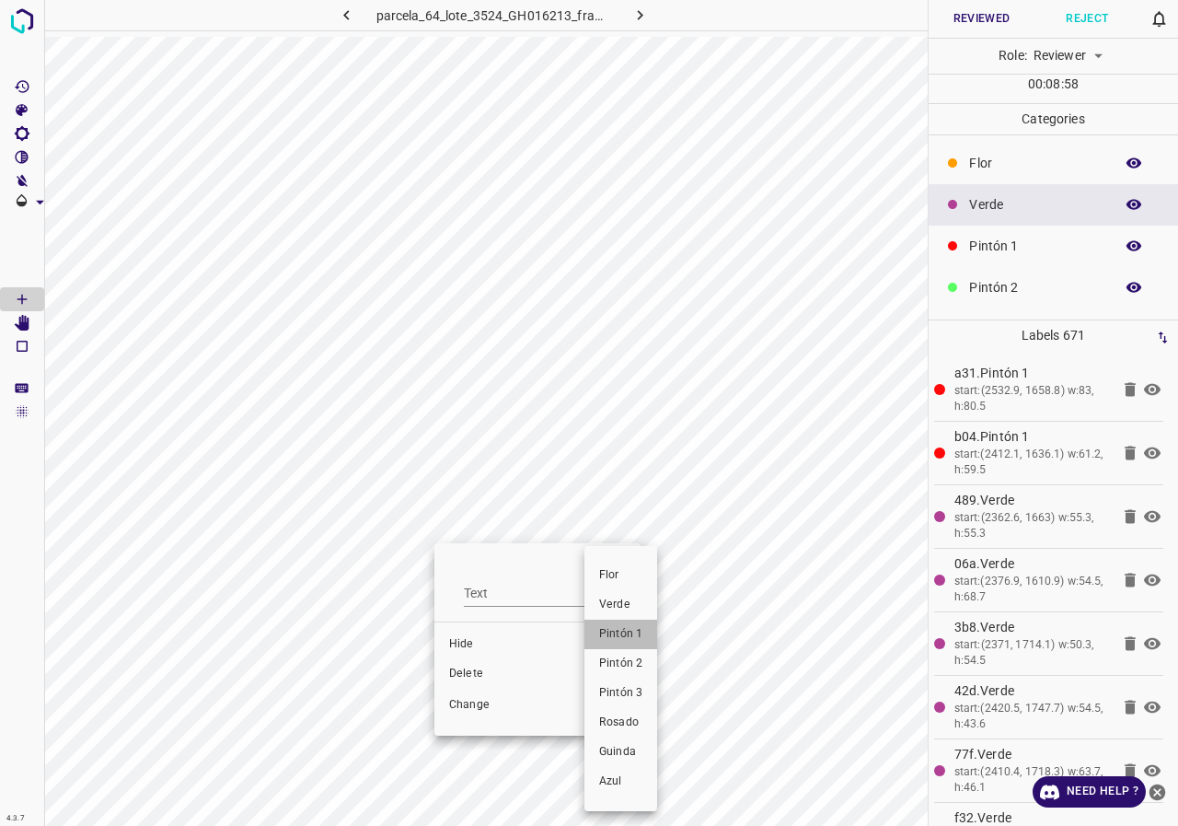
click at [619, 626] on span "Pintón 1" at bounding box center [620, 634] width 43 height 17
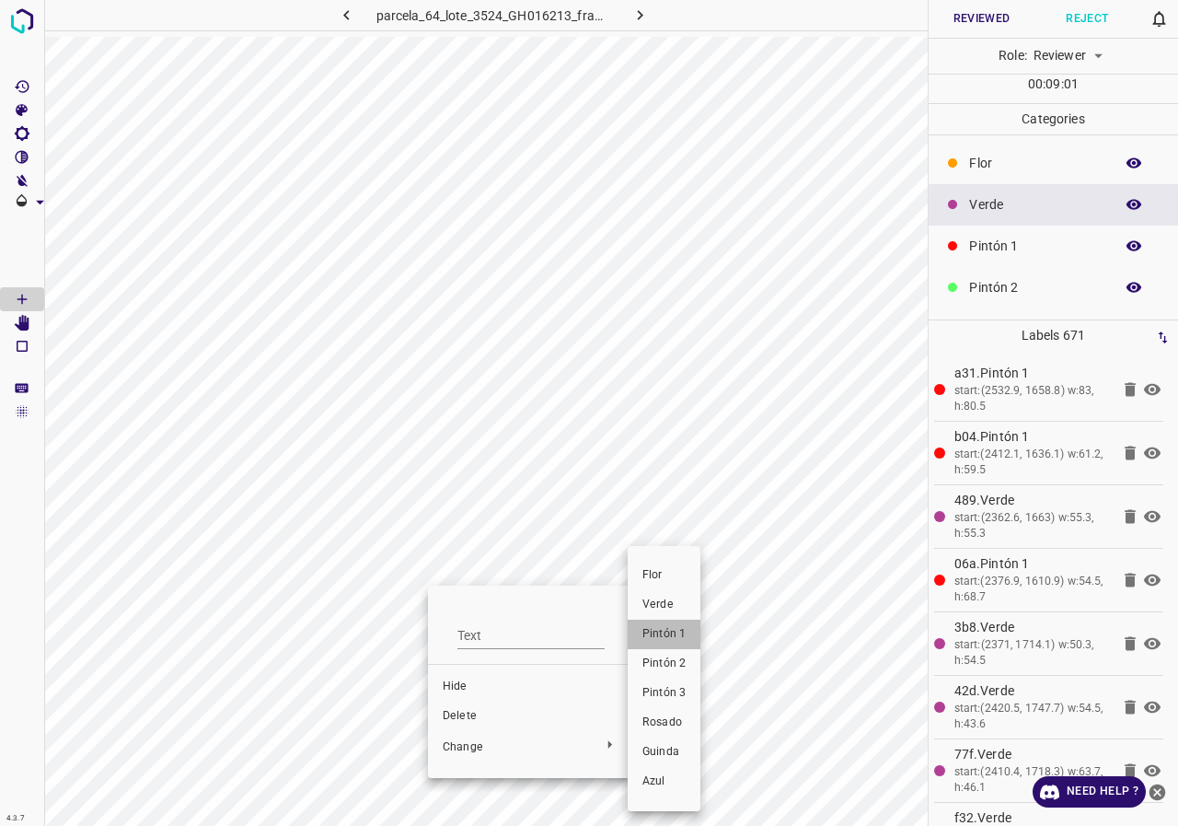
click at [672, 644] on li "Pintón 1" at bounding box center [664, 633] width 73 height 29
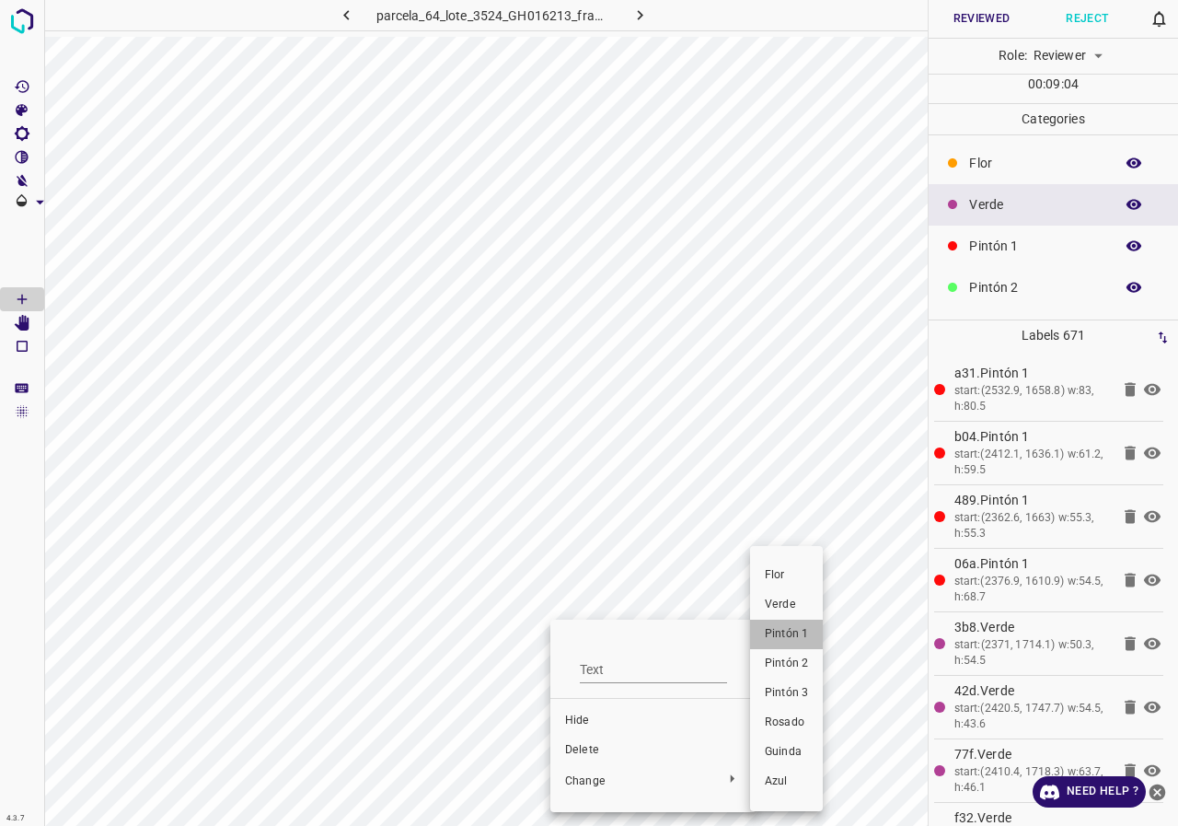
click at [775, 633] on span "Pintón 1" at bounding box center [786, 634] width 43 height 17
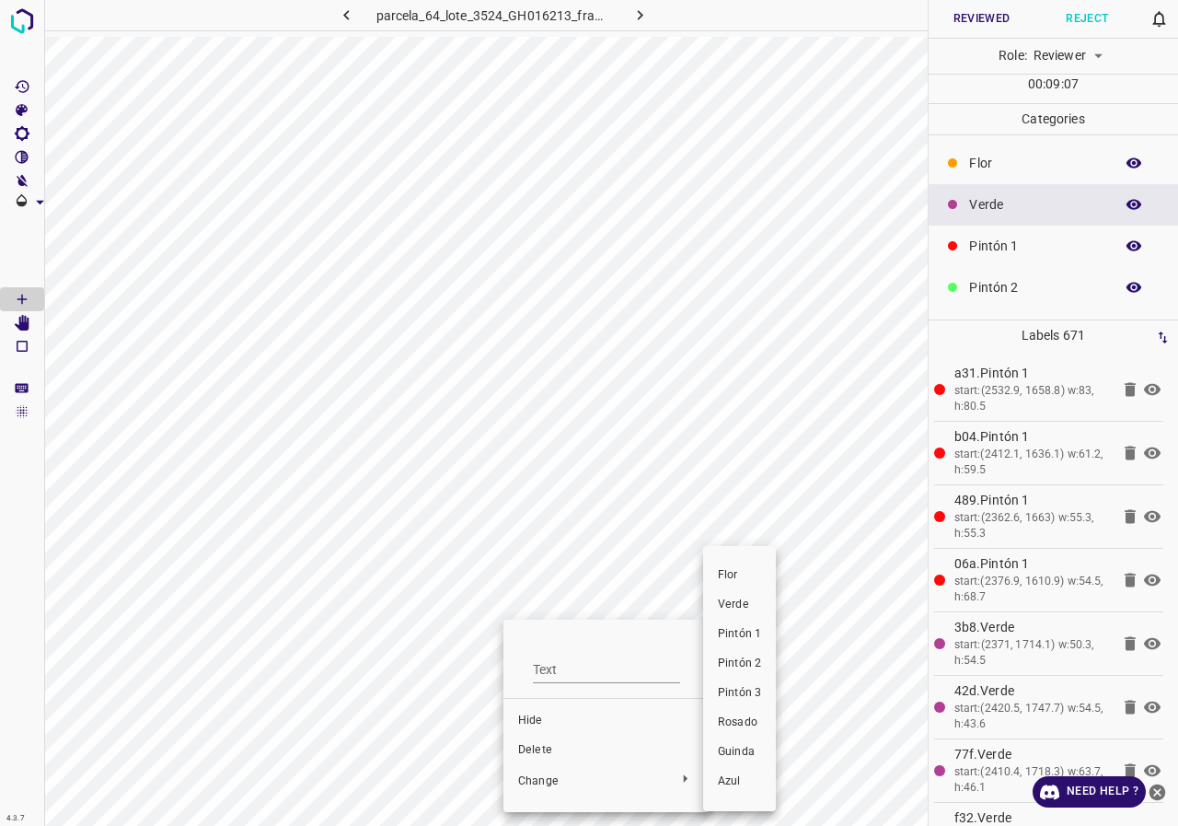
click at [752, 636] on span "Pintón 1" at bounding box center [739, 634] width 43 height 17
click at [729, 634] on span "Pintón 1" at bounding box center [739, 634] width 43 height 17
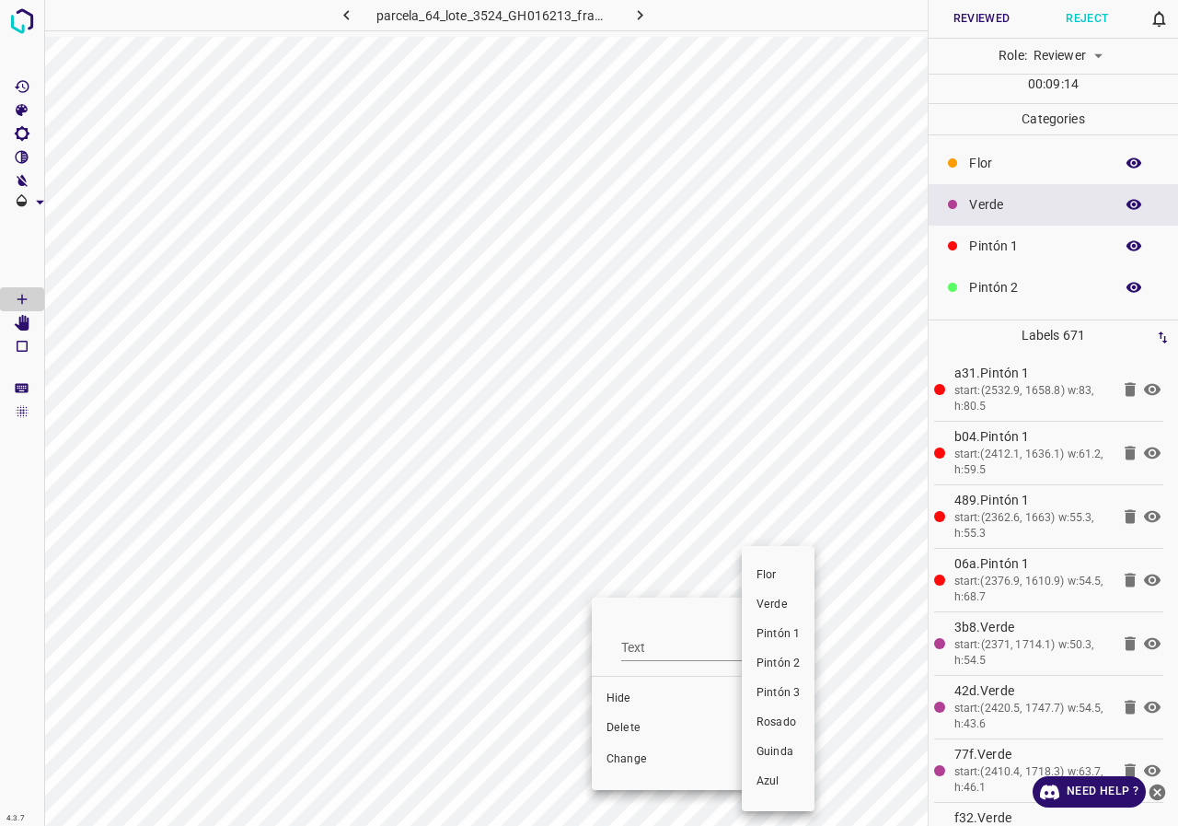
click at [790, 634] on span "Pintón 1" at bounding box center [778, 634] width 43 height 17
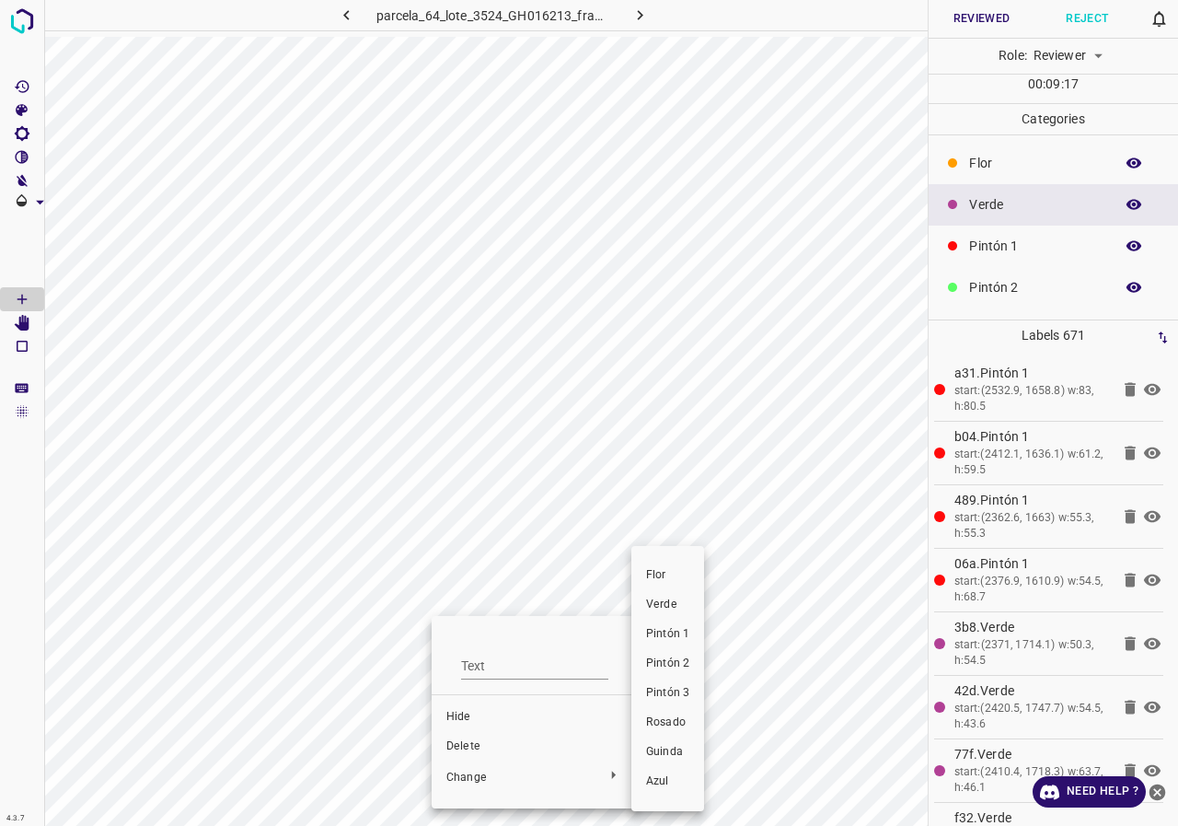
click at [657, 639] on span "Pintón 1" at bounding box center [667, 634] width 43 height 17
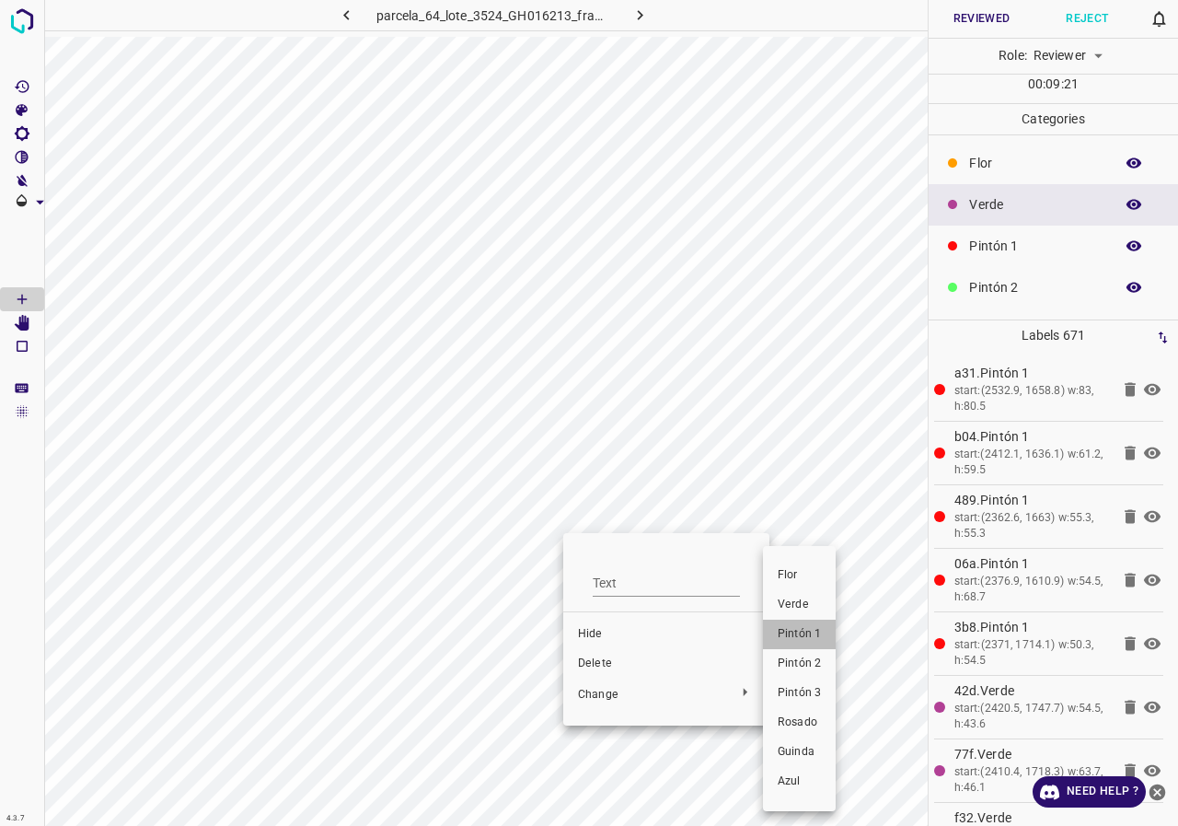
click at [803, 631] on span "Pintón 1" at bounding box center [799, 634] width 43 height 17
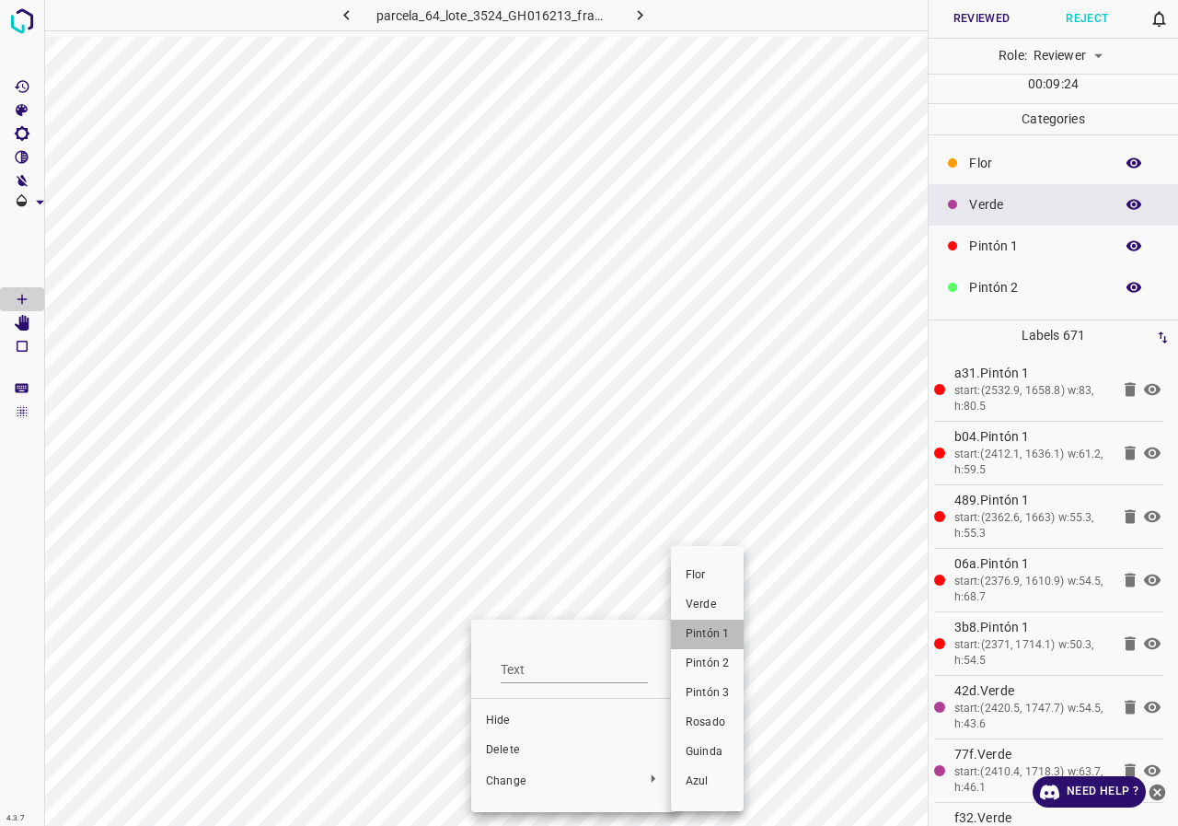
click at [704, 640] on span "Pintón 1" at bounding box center [707, 634] width 43 height 17
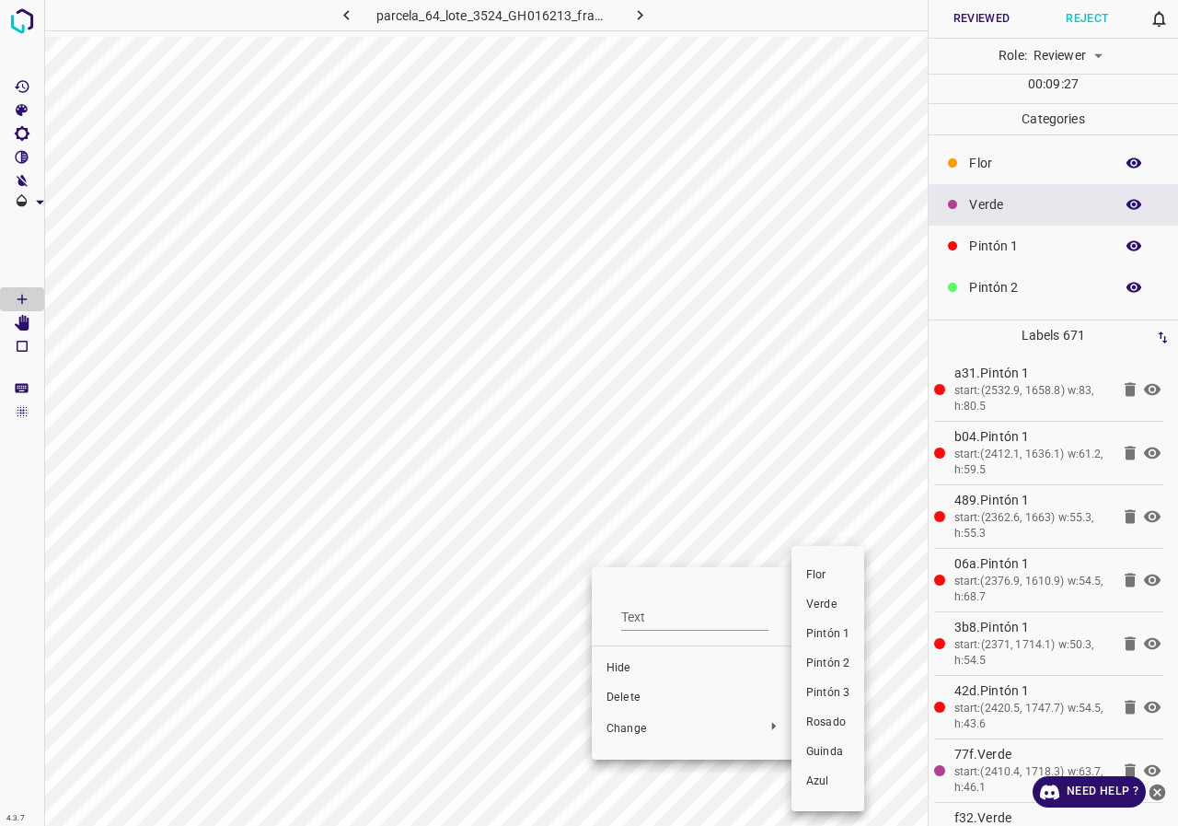
click at [851, 639] on li "Pintón 1" at bounding box center [828, 633] width 73 height 29
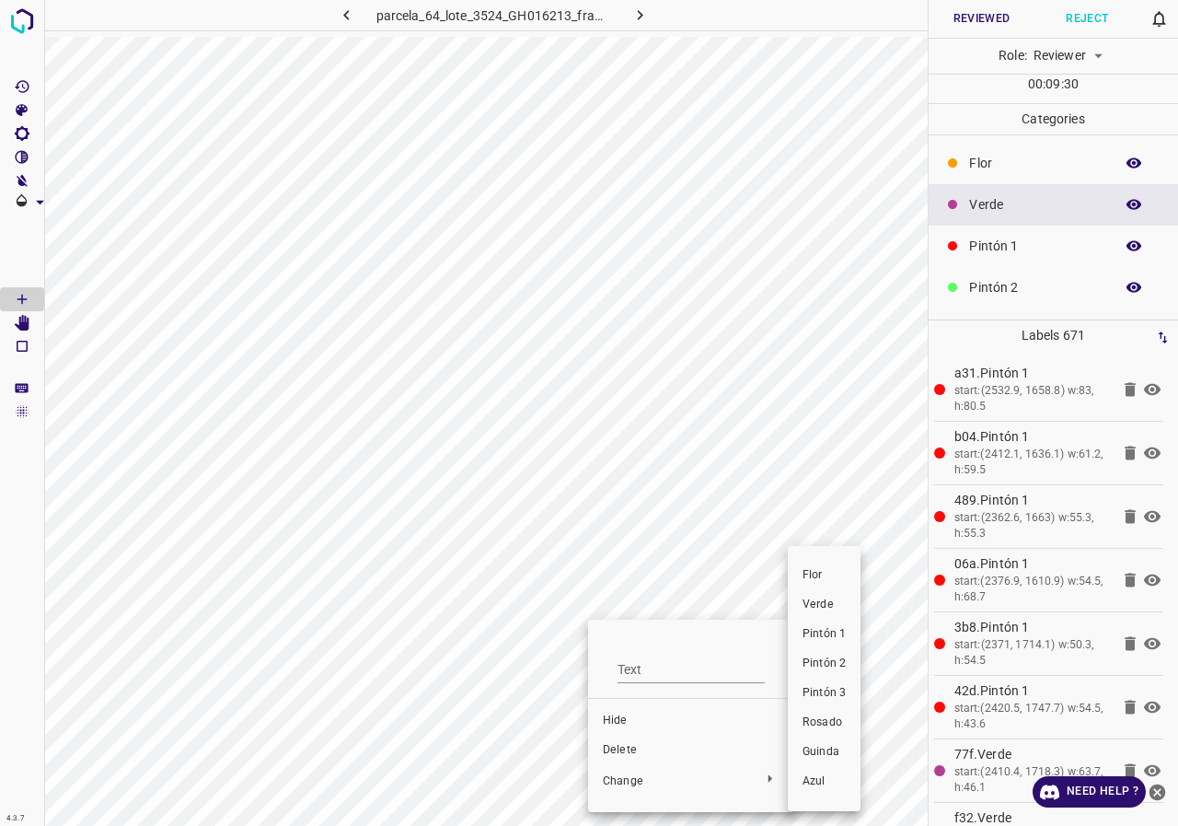
click at [852, 630] on li "Pintón 1" at bounding box center [824, 633] width 73 height 29
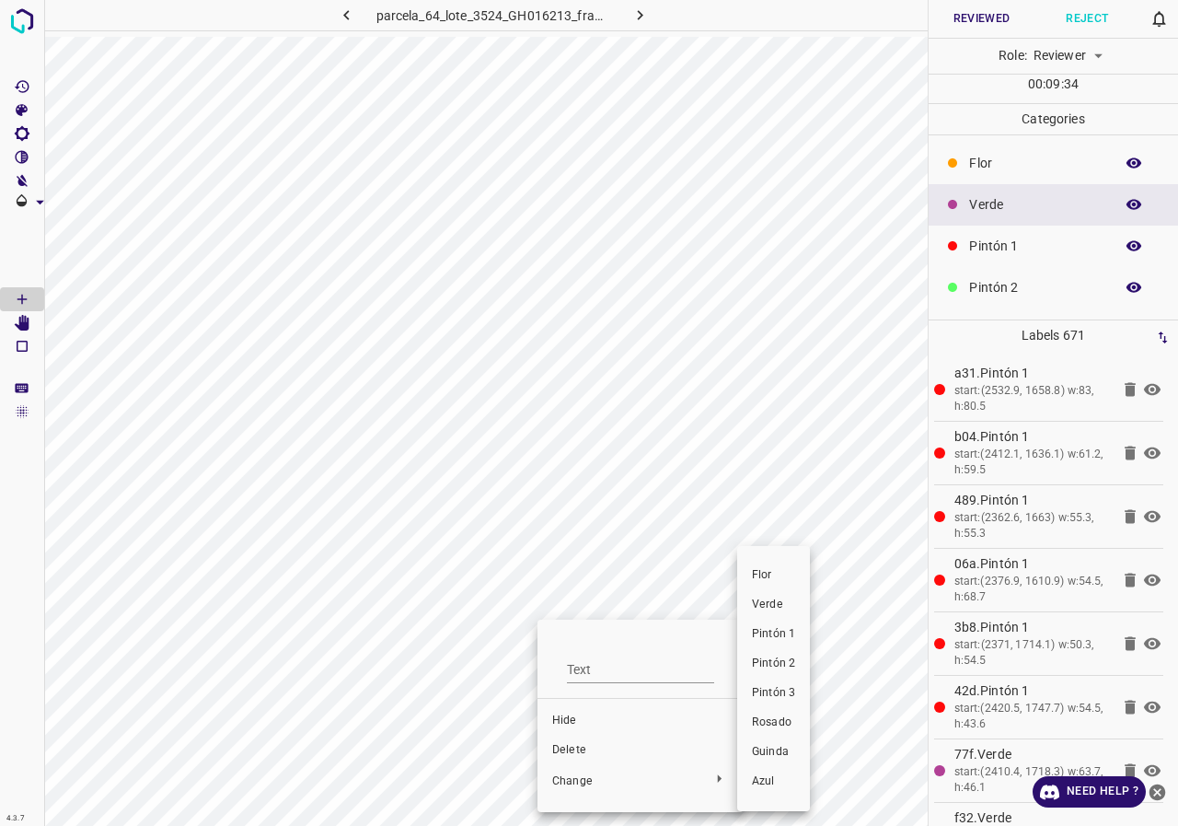
click at [784, 636] on span "Pintón 1" at bounding box center [773, 634] width 43 height 17
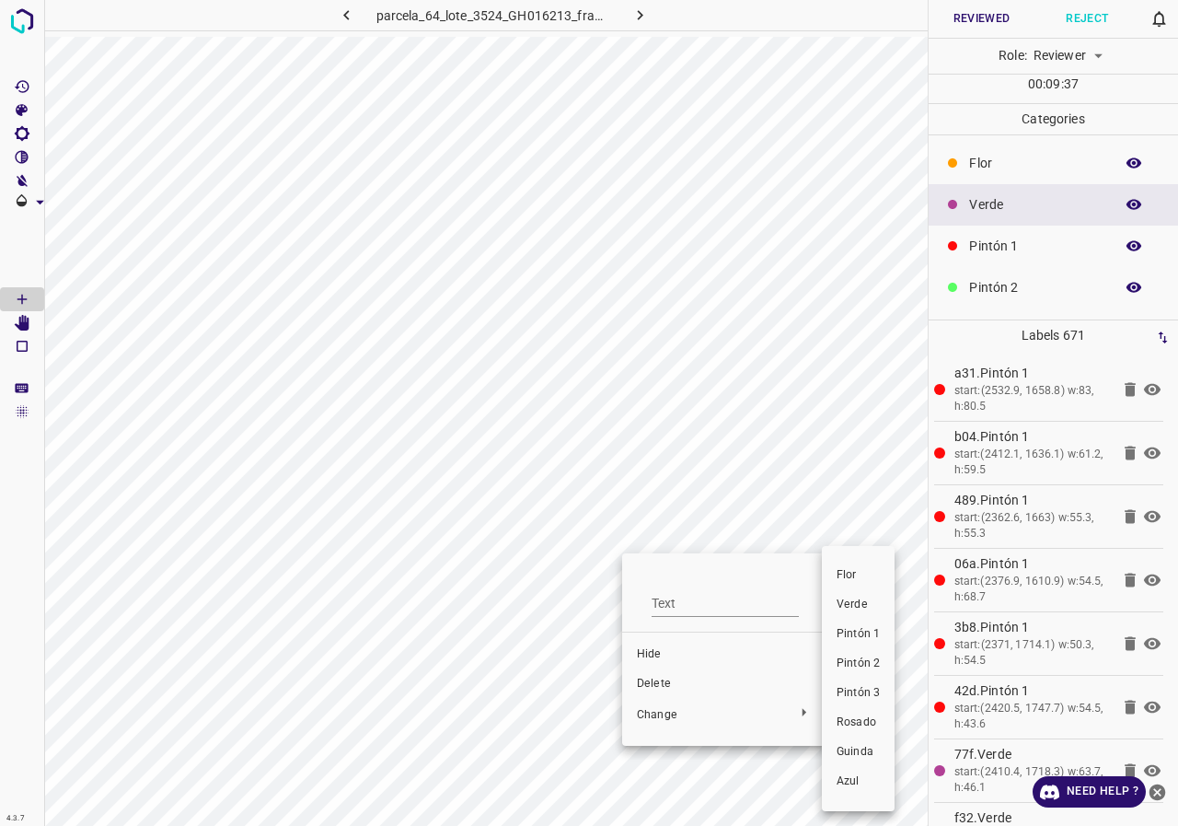
click at [870, 629] on span "Pintón 1" at bounding box center [858, 634] width 43 height 17
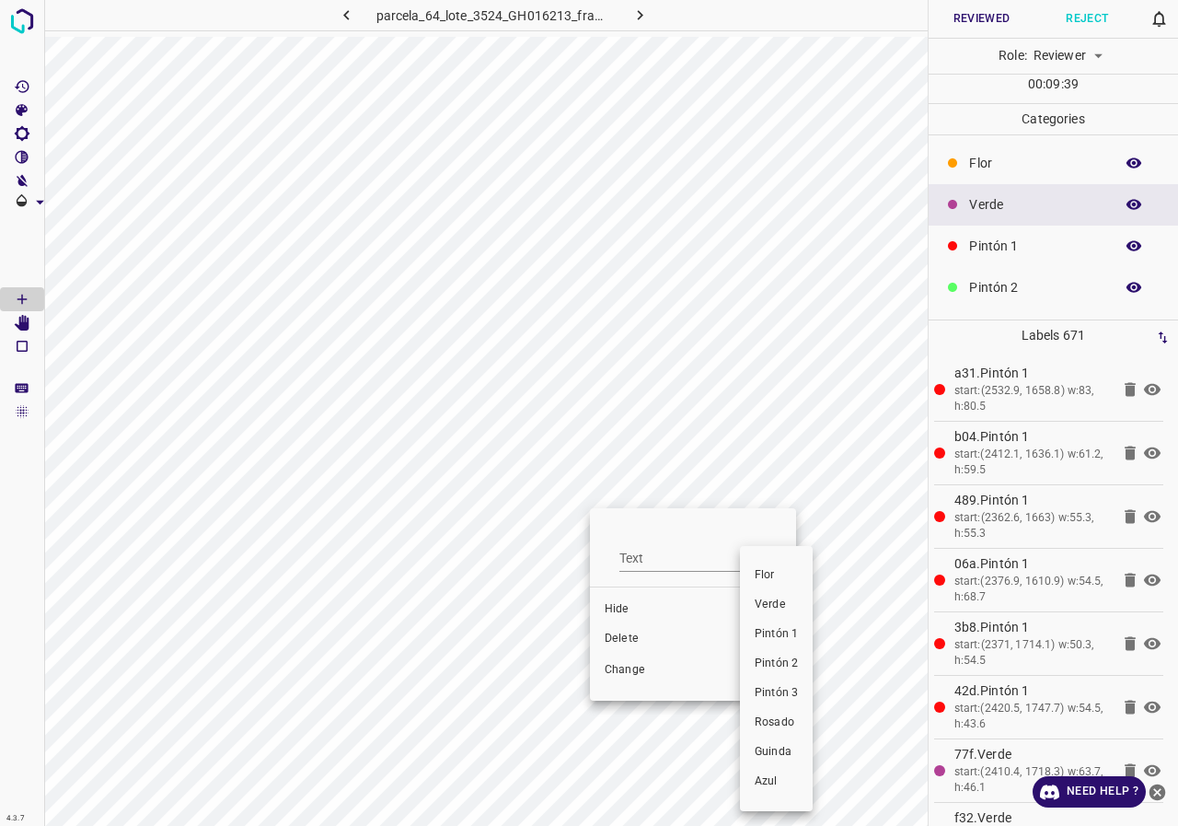
click at [798, 639] on span "Pintón 1" at bounding box center [776, 634] width 43 height 17
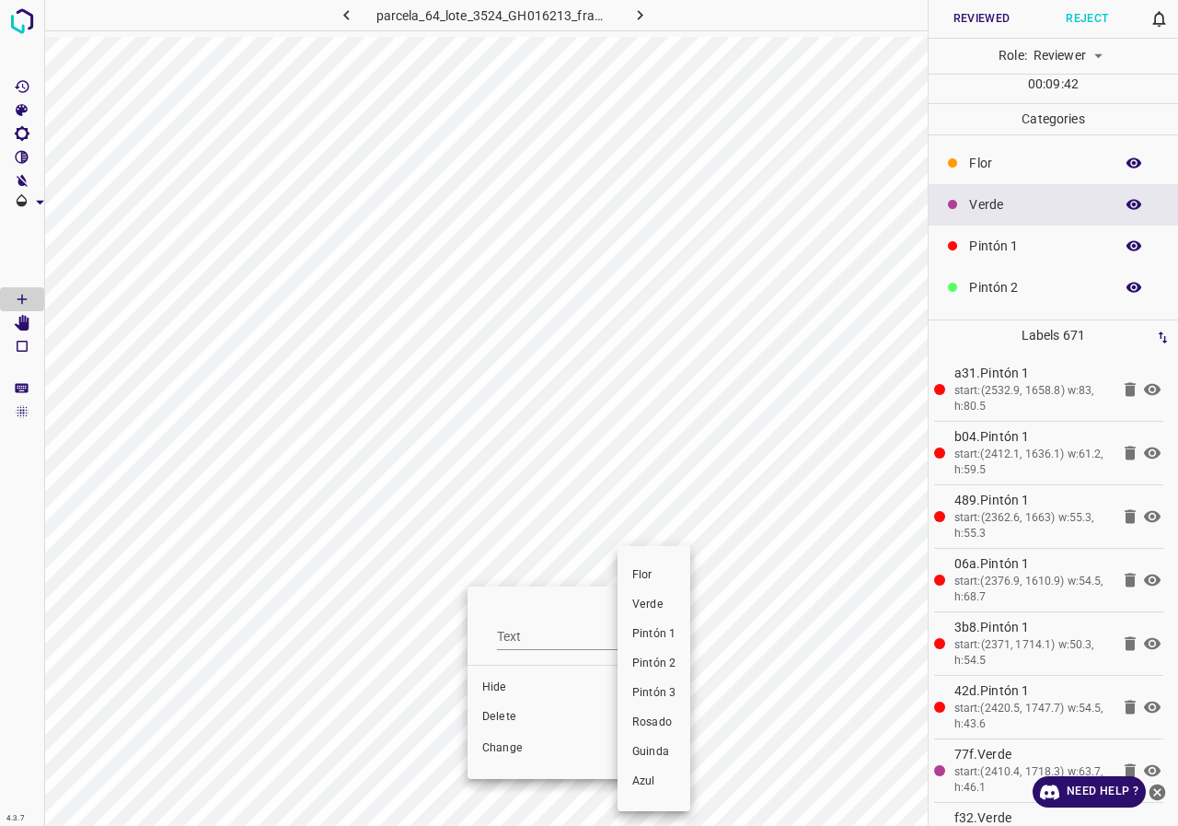
click at [659, 637] on span "Pintón 1" at bounding box center [653, 634] width 43 height 17
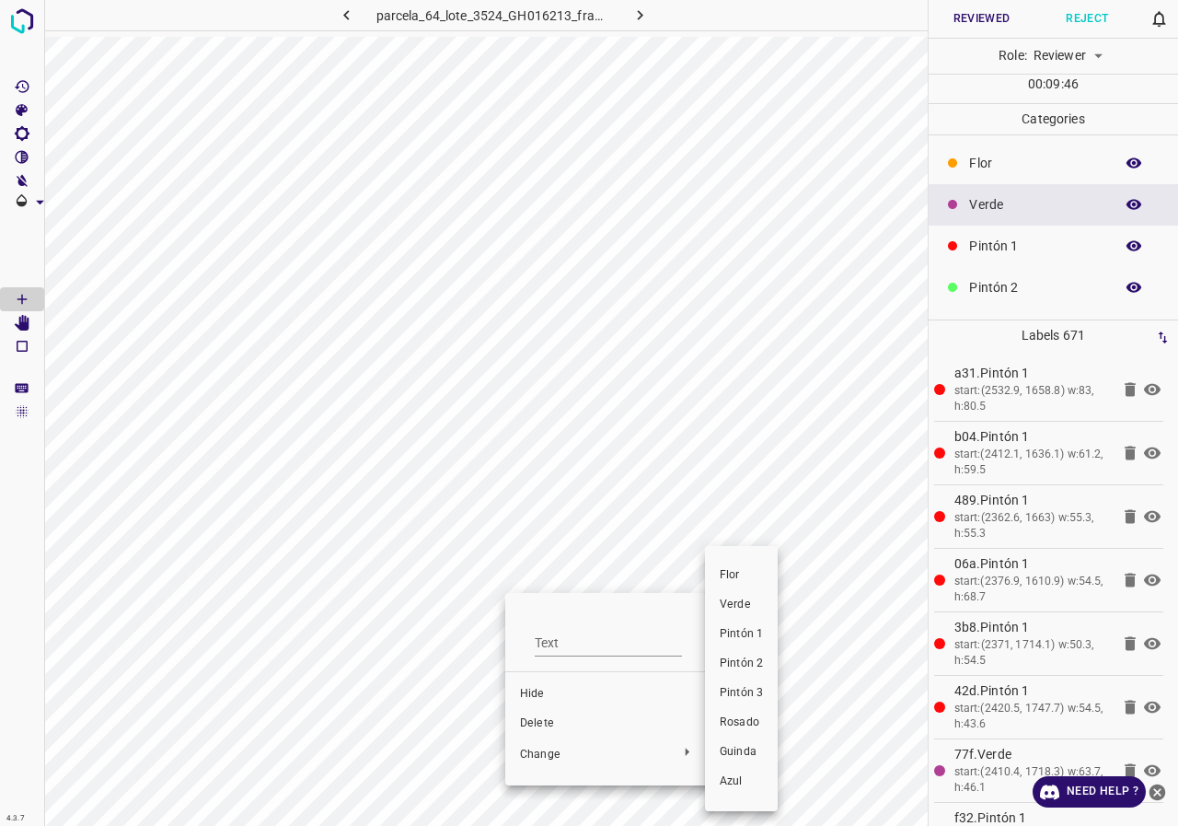
click at [751, 634] on span "Pintón 1" at bounding box center [741, 634] width 43 height 17
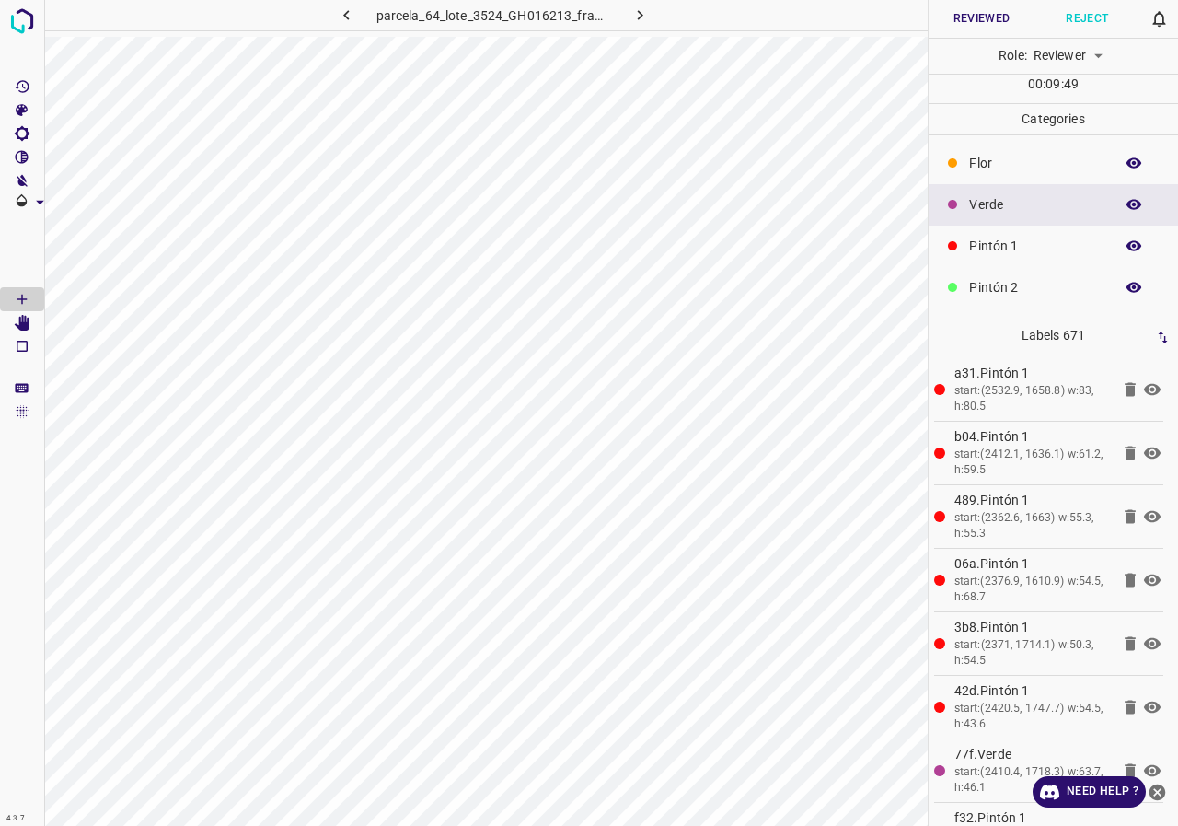
click at [1126, 202] on icon "button" at bounding box center [1134, 204] width 17 height 17
click at [1127, 202] on icon "button" at bounding box center [1134, 204] width 15 height 13
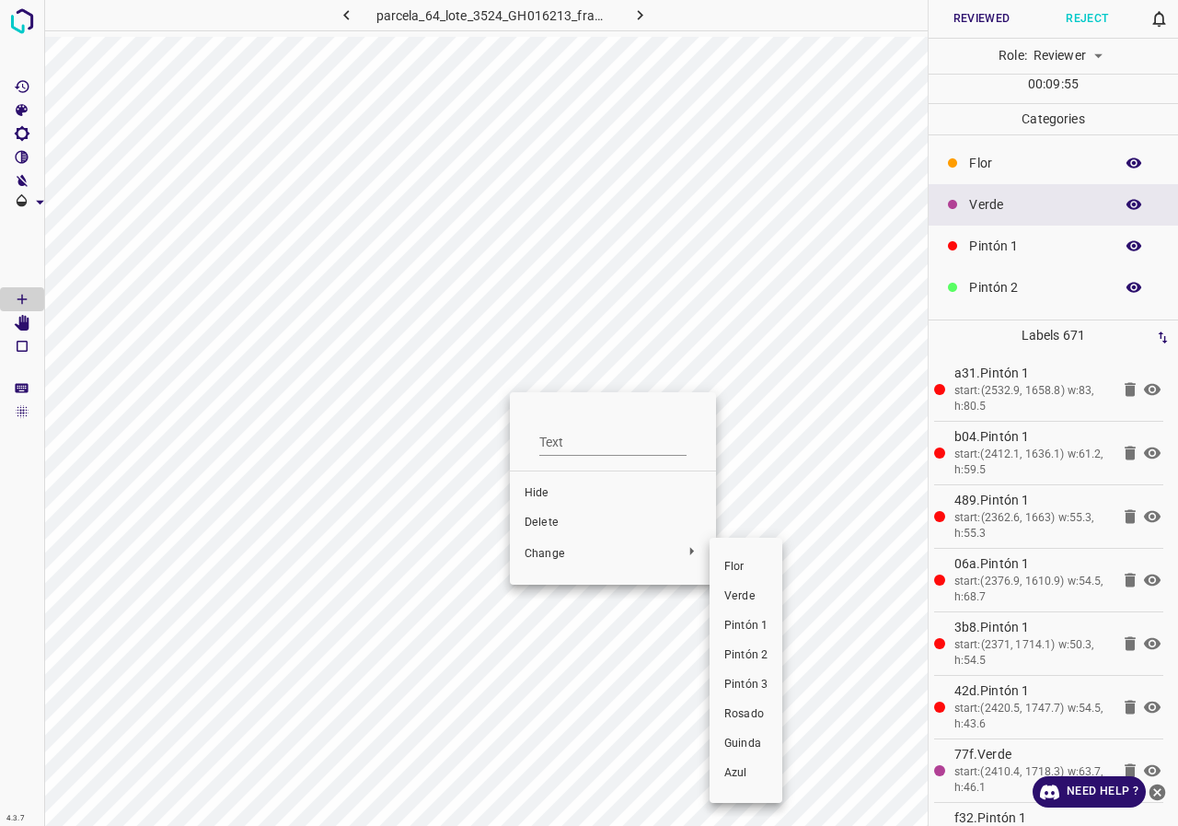
drag, startPoint x: 744, startPoint y: 639, endPoint x: 743, endPoint y: 650, distance: 11.1
click at [744, 648] on ul "Flor Verde Pintón 1 Pintón 2 Pintón 3 Rosado Guinda Azul" at bounding box center [746, 670] width 73 height 250
click at [744, 650] on span "Pintón 2" at bounding box center [745, 655] width 43 height 17
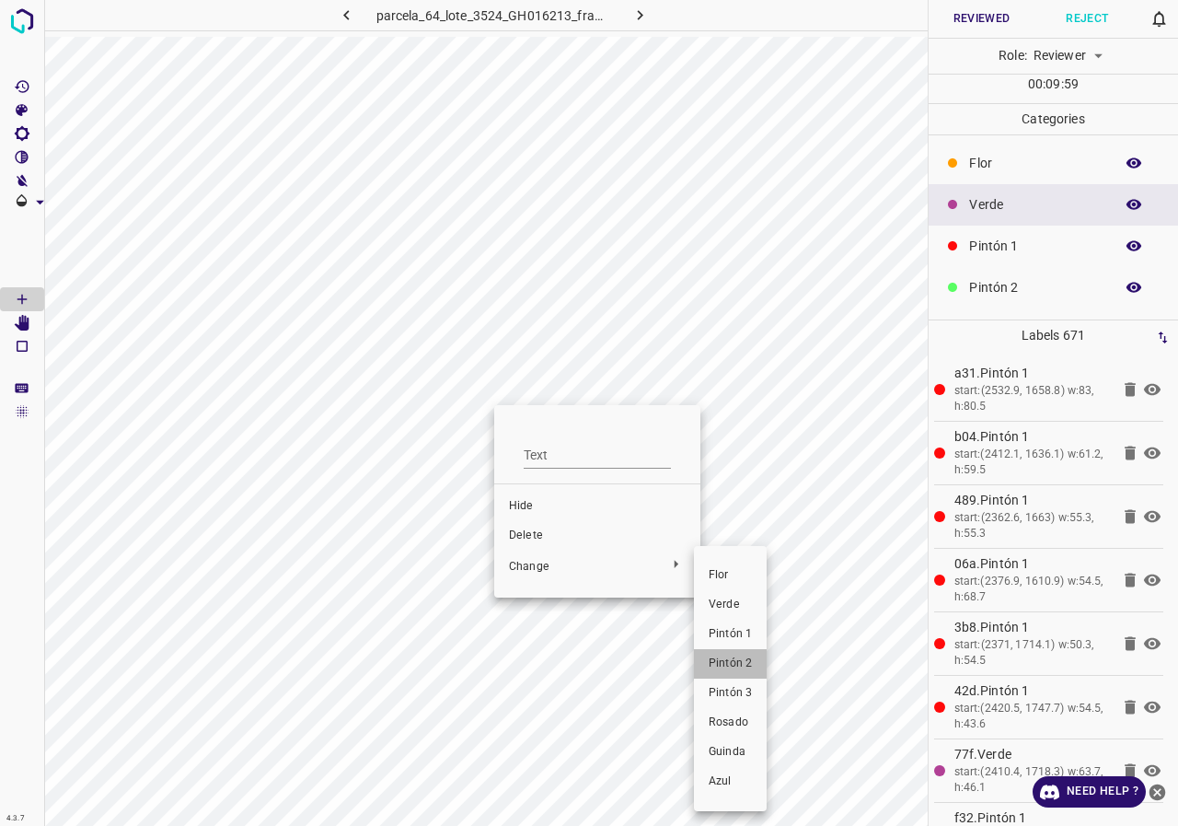
drag, startPoint x: 731, startPoint y: 652, endPoint x: 526, endPoint y: 489, distance: 261.3
click at [731, 653] on li "Pintón 2" at bounding box center [730, 663] width 73 height 29
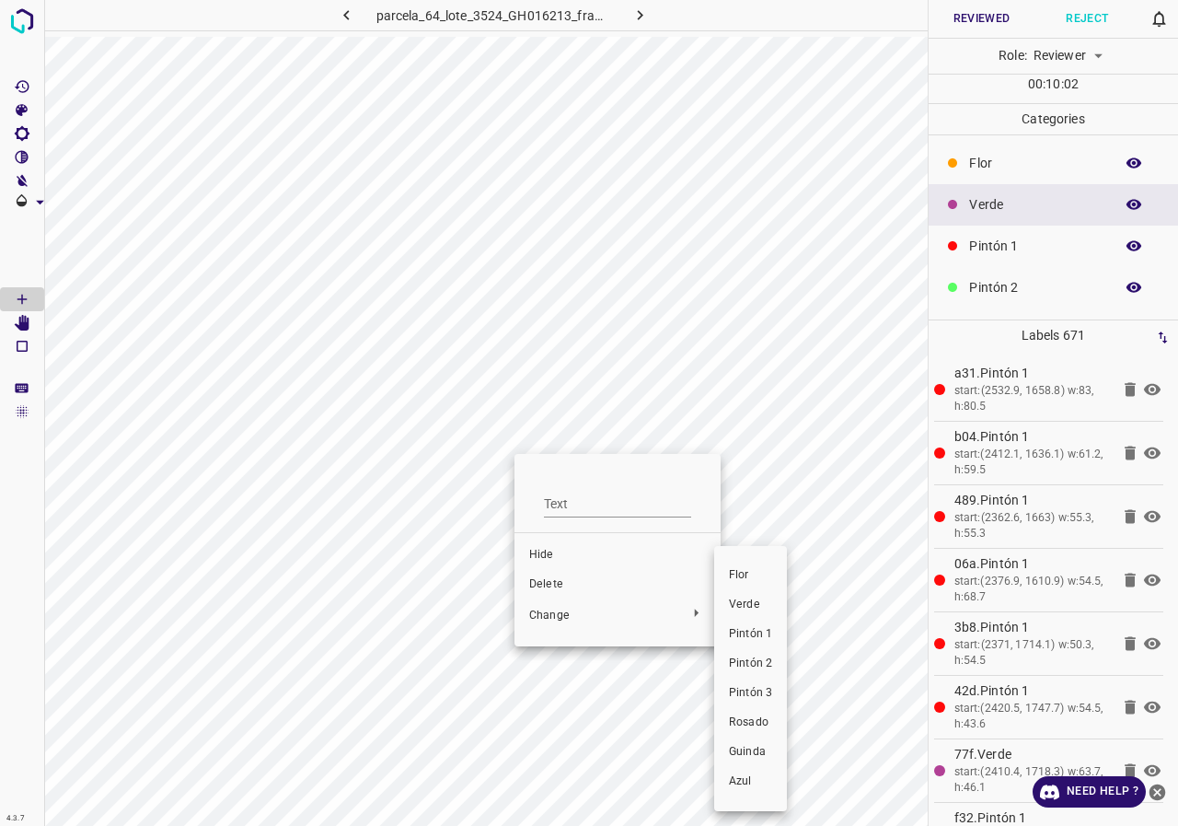
click at [765, 658] on span "Pintón 2" at bounding box center [750, 663] width 43 height 17
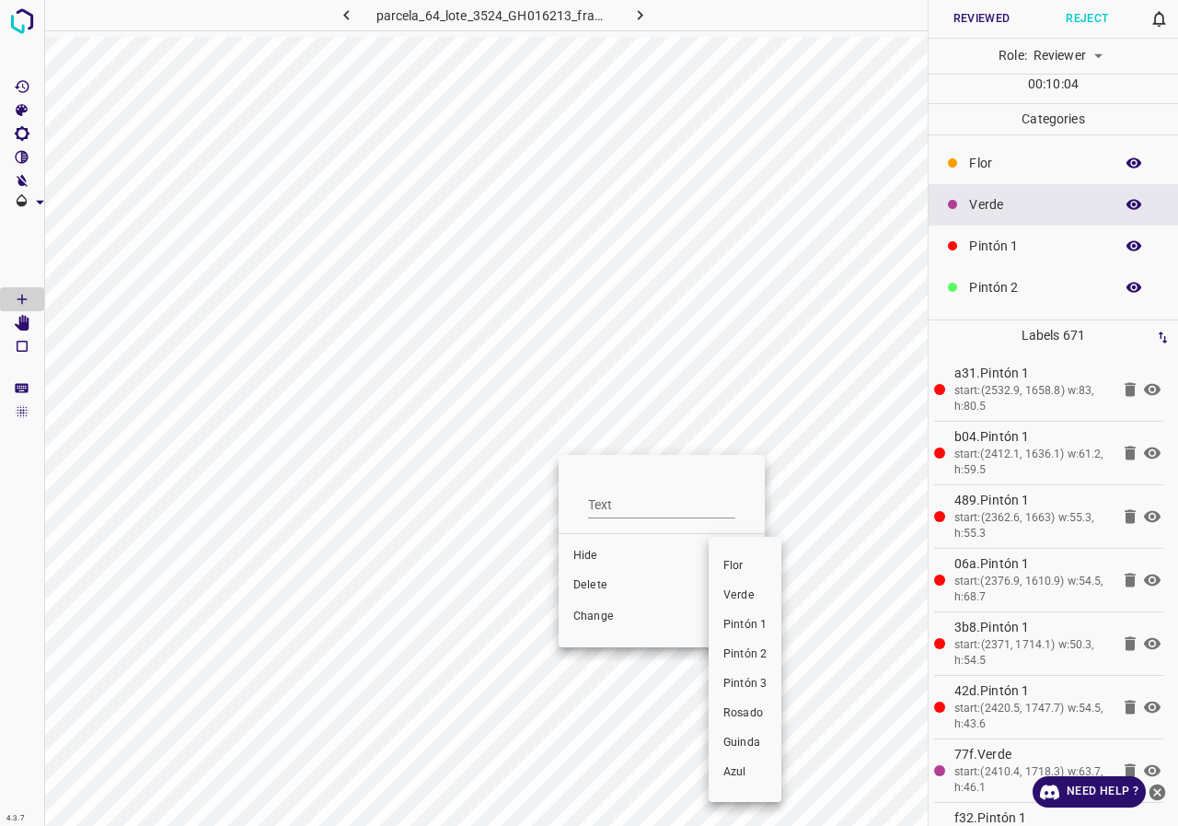
click at [767, 652] on span "Pintón 2" at bounding box center [744, 654] width 43 height 17
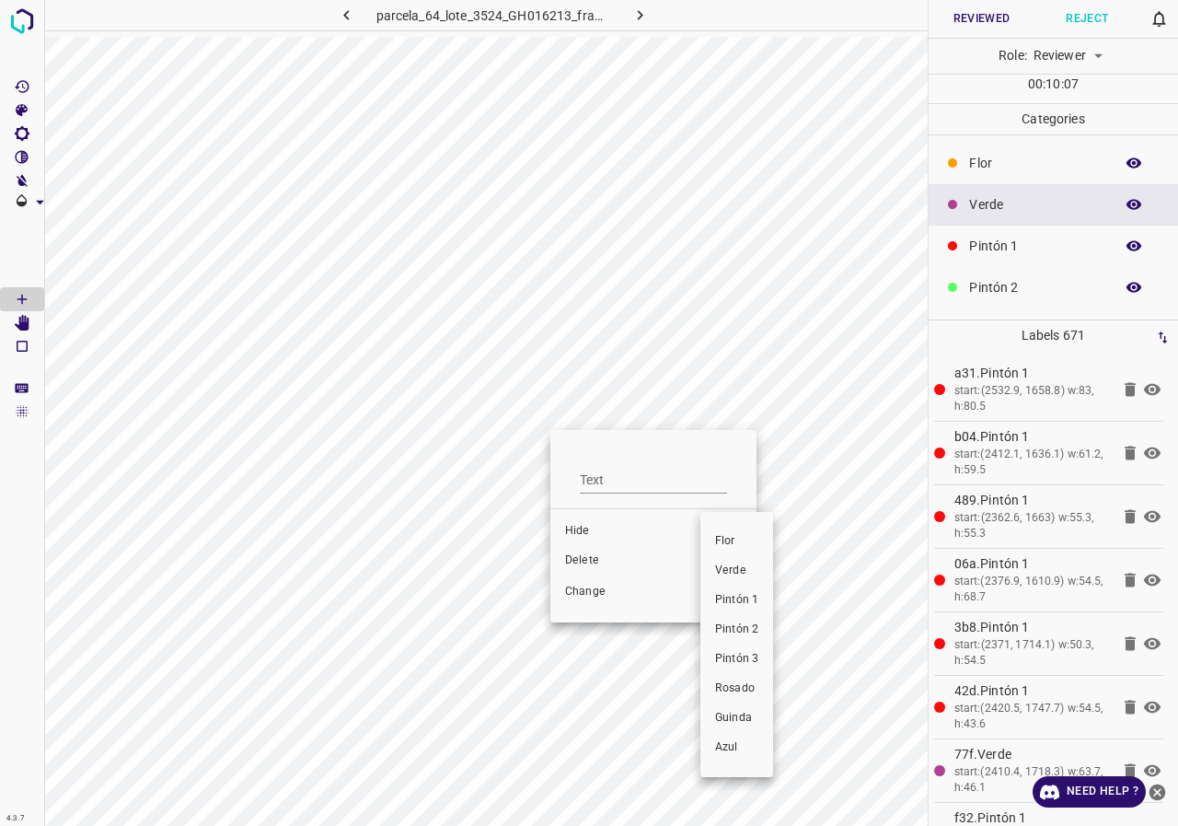
click at [740, 624] on span "Pintón 2" at bounding box center [736, 629] width 43 height 17
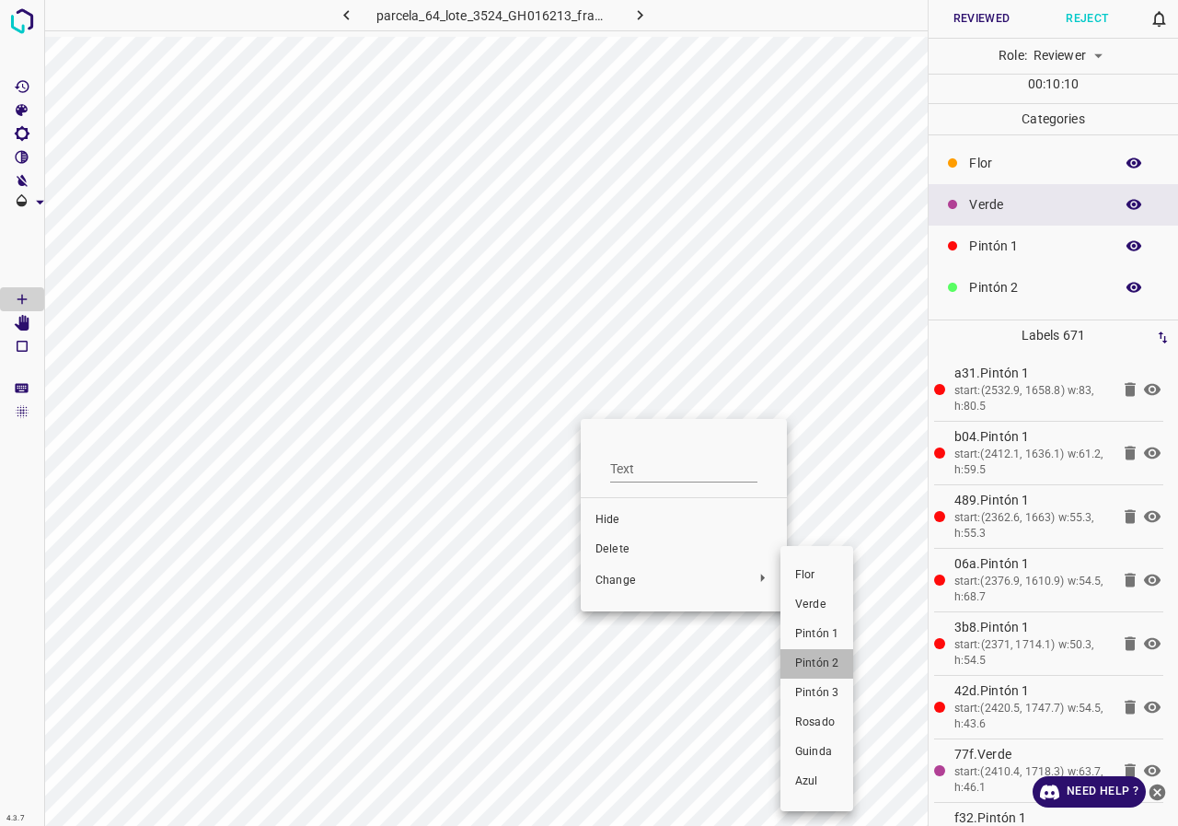
click at [816, 657] on span "Pintón 2" at bounding box center [816, 663] width 43 height 17
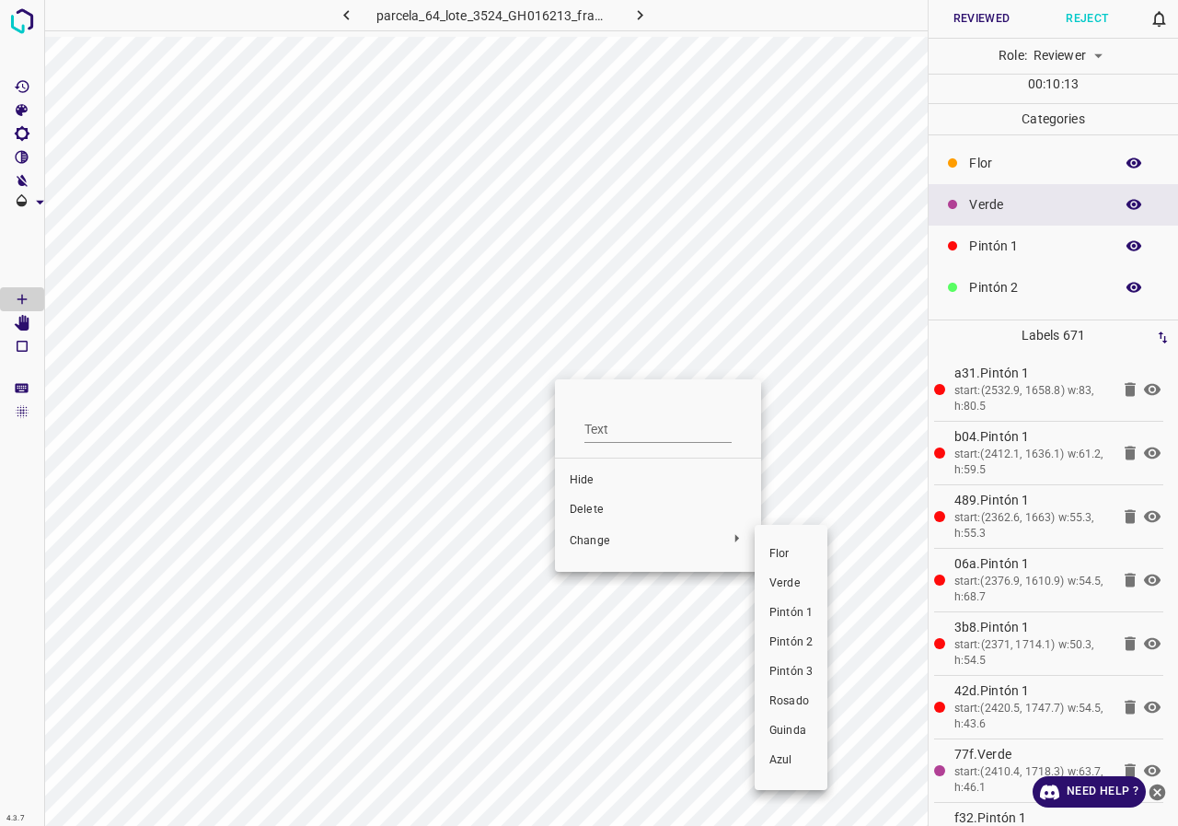
click at [793, 631] on li "Pintón 2" at bounding box center [791, 642] width 73 height 29
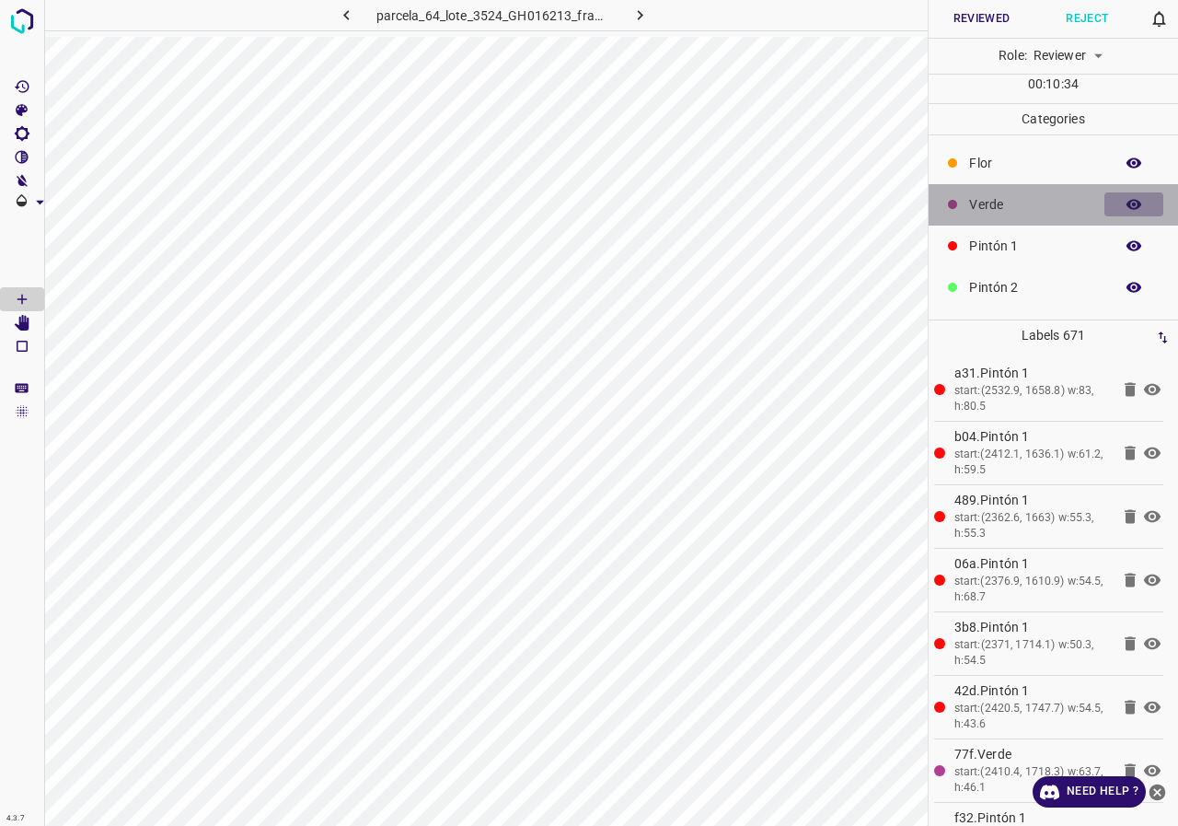
click at [1126, 207] on icon "button" at bounding box center [1134, 204] width 17 height 17
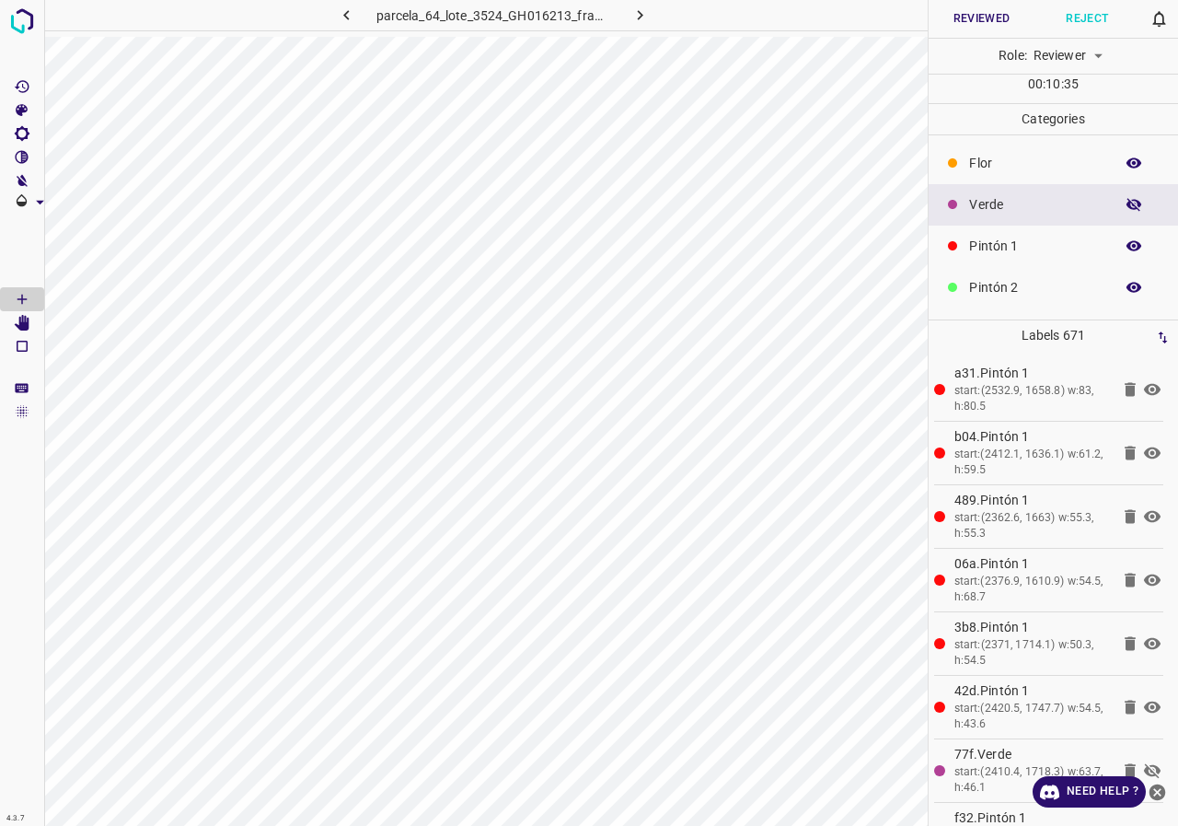
click at [1126, 207] on icon "button" at bounding box center [1134, 204] width 17 height 17
click at [1128, 202] on button "button" at bounding box center [1133, 204] width 59 height 24
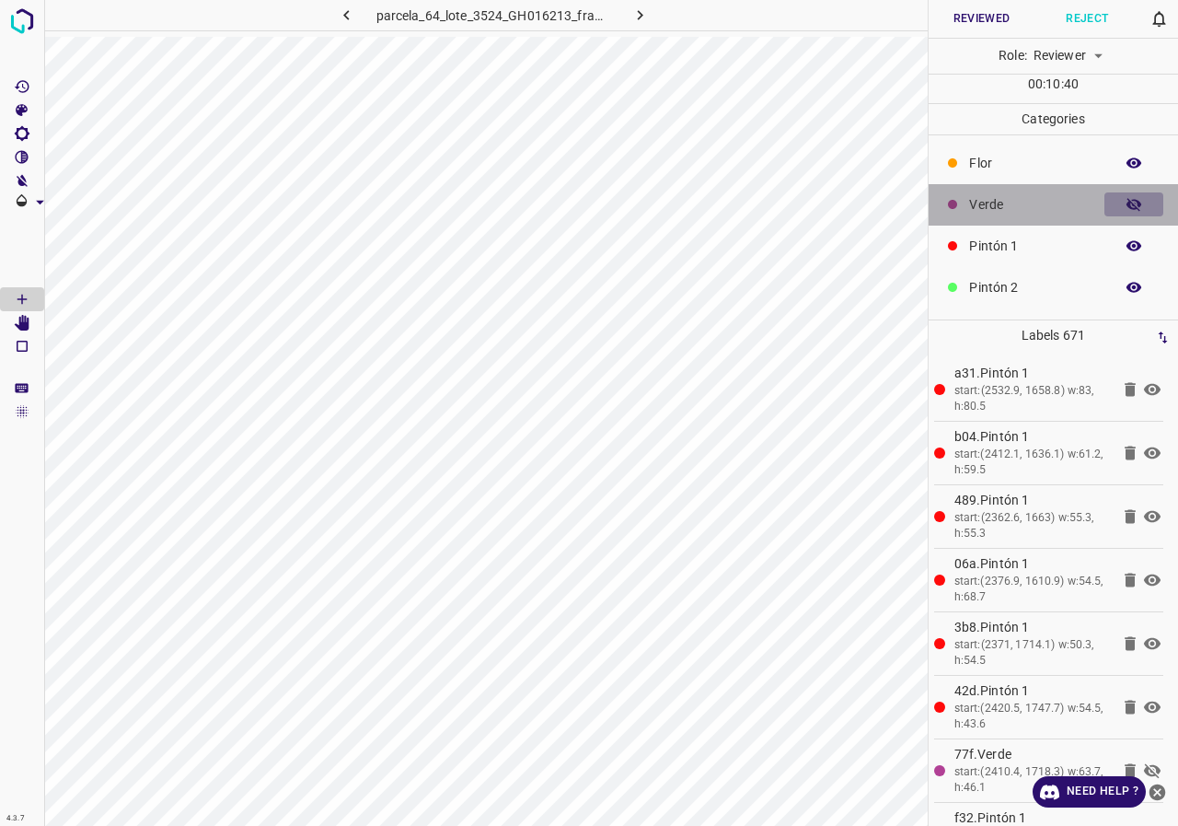
click at [1128, 202] on button "button" at bounding box center [1133, 204] width 59 height 24
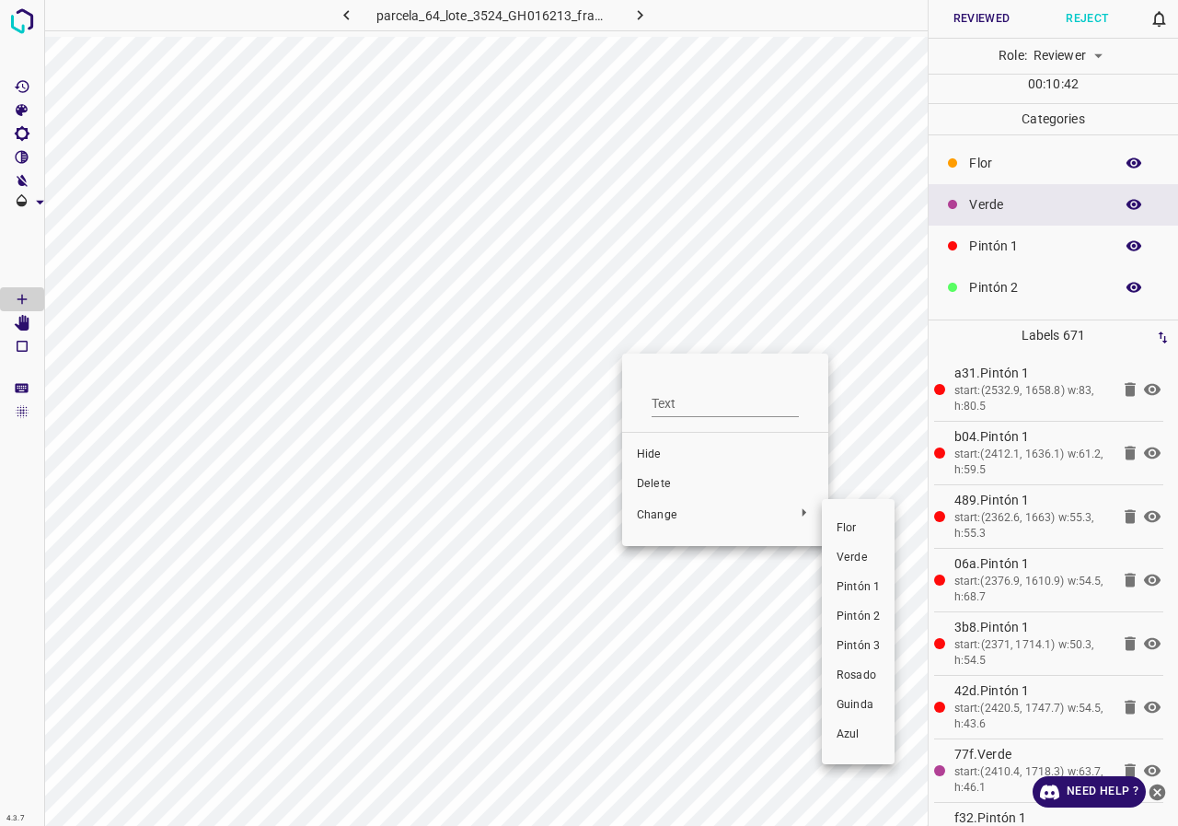
click at [838, 581] on span "Pintón 1" at bounding box center [858, 587] width 43 height 17
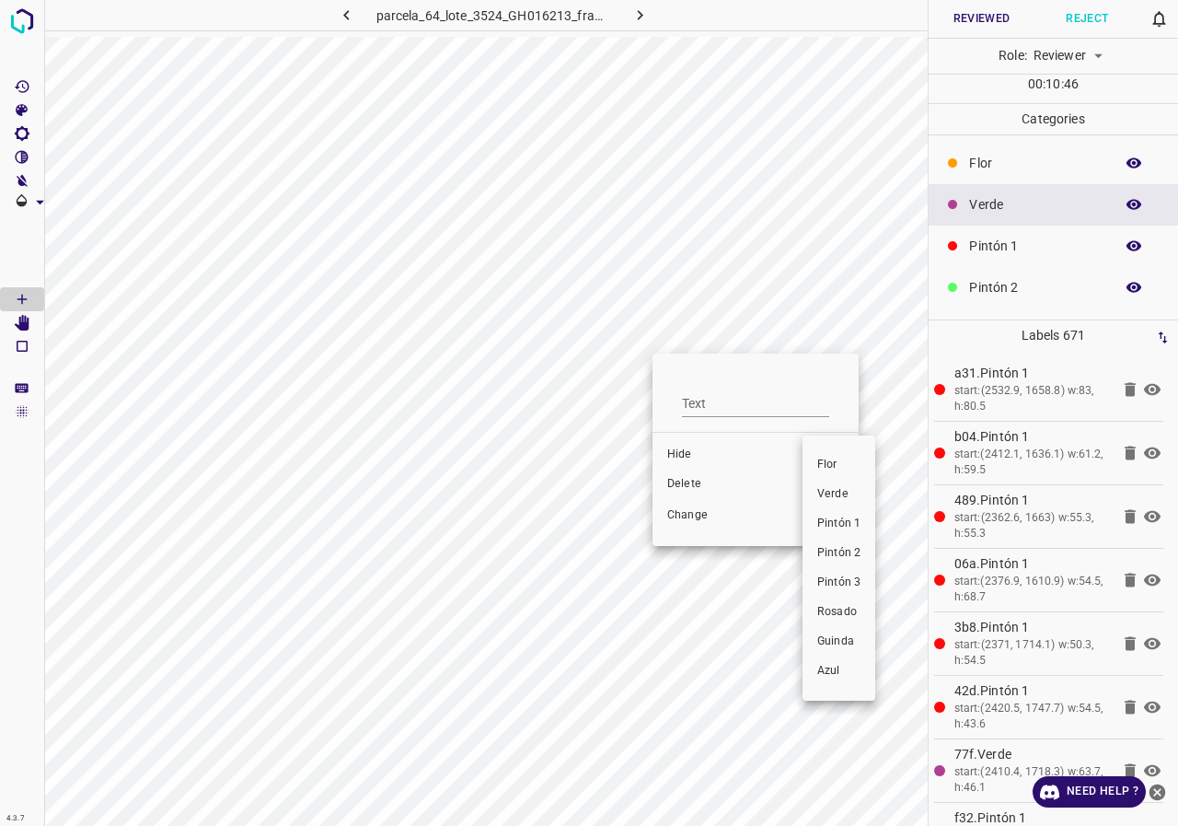
click at [839, 519] on span "Pintón 1" at bounding box center [838, 523] width 43 height 17
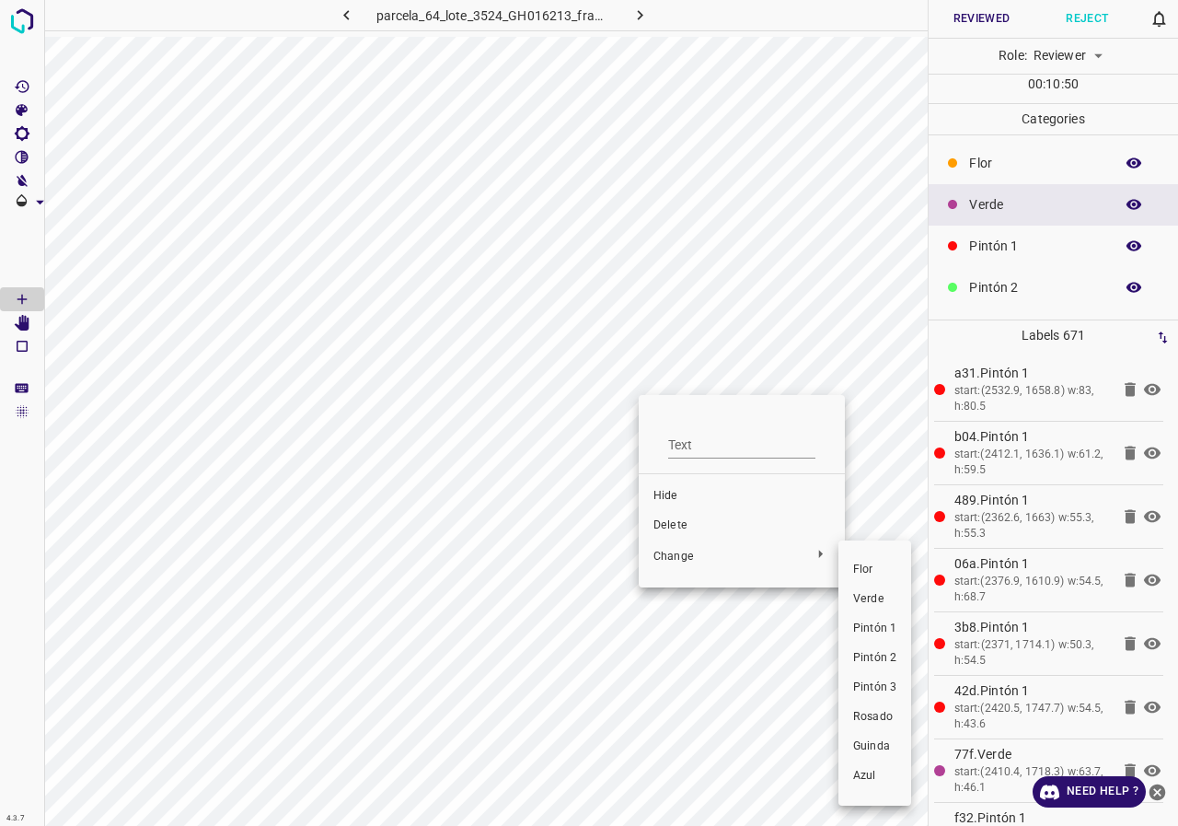
drag, startPoint x: 879, startPoint y: 628, endPoint x: 649, endPoint y: 411, distance: 315.8
click at [879, 629] on span "Pintón 1" at bounding box center [874, 628] width 43 height 17
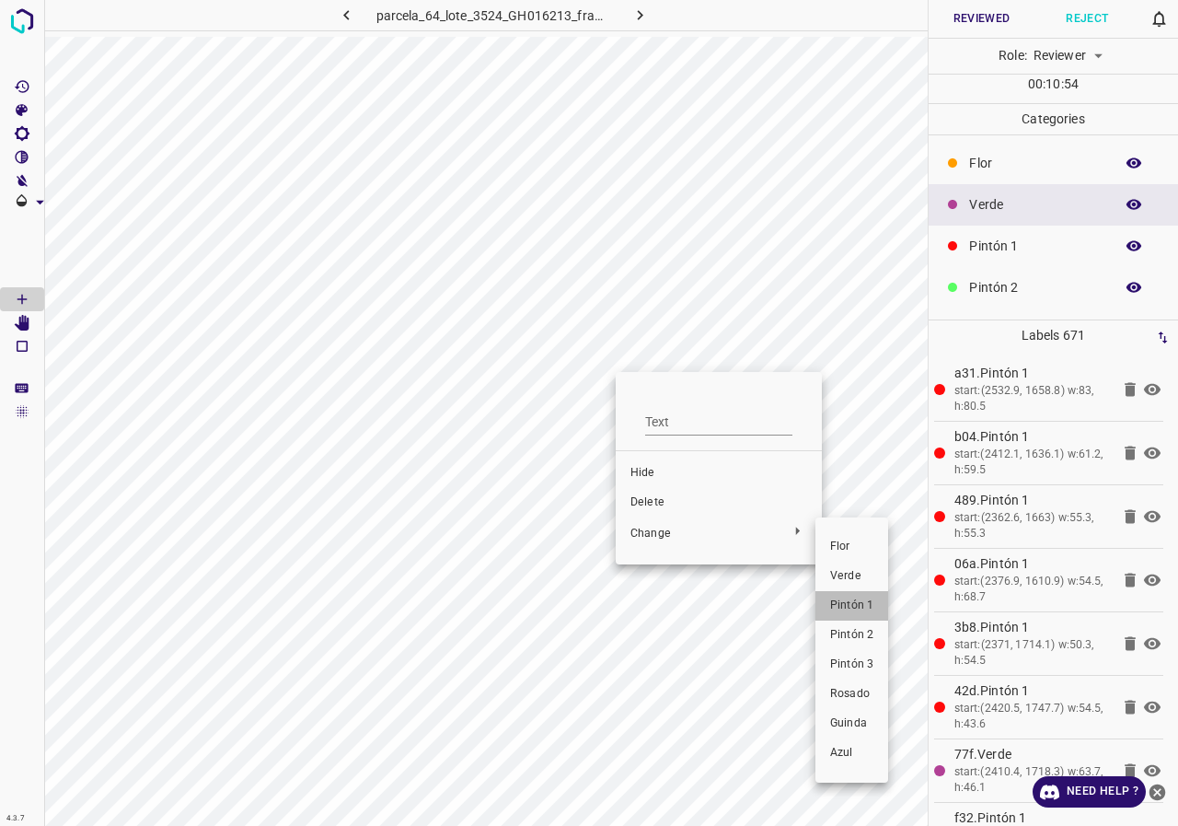
click at [864, 610] on span "Pintón 1" at bounding box center [851, 605] width 43 height 17
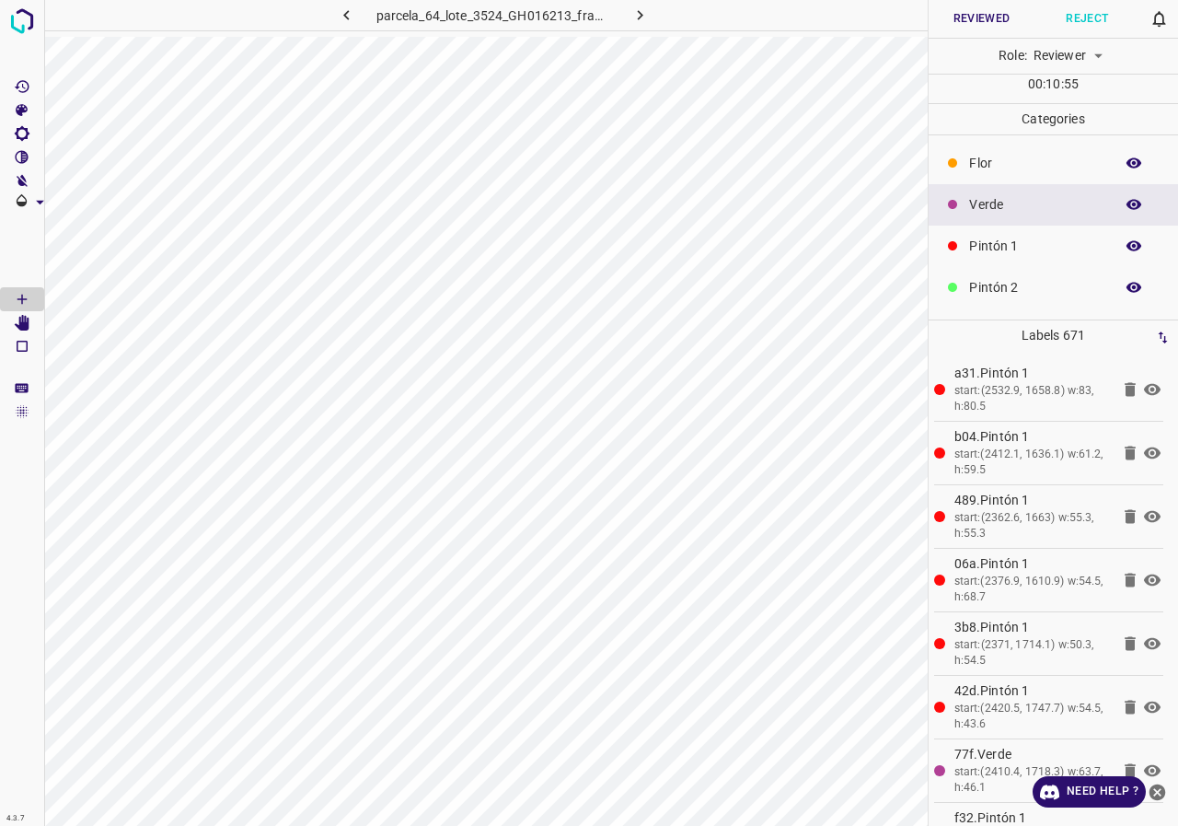
click at [1127, 201] on icon "button" at bounding box center [1134, 205] width 15 height 10
click at [1127, 201] on icon "button" at bounding box center [1134, 204] width 15 height 13
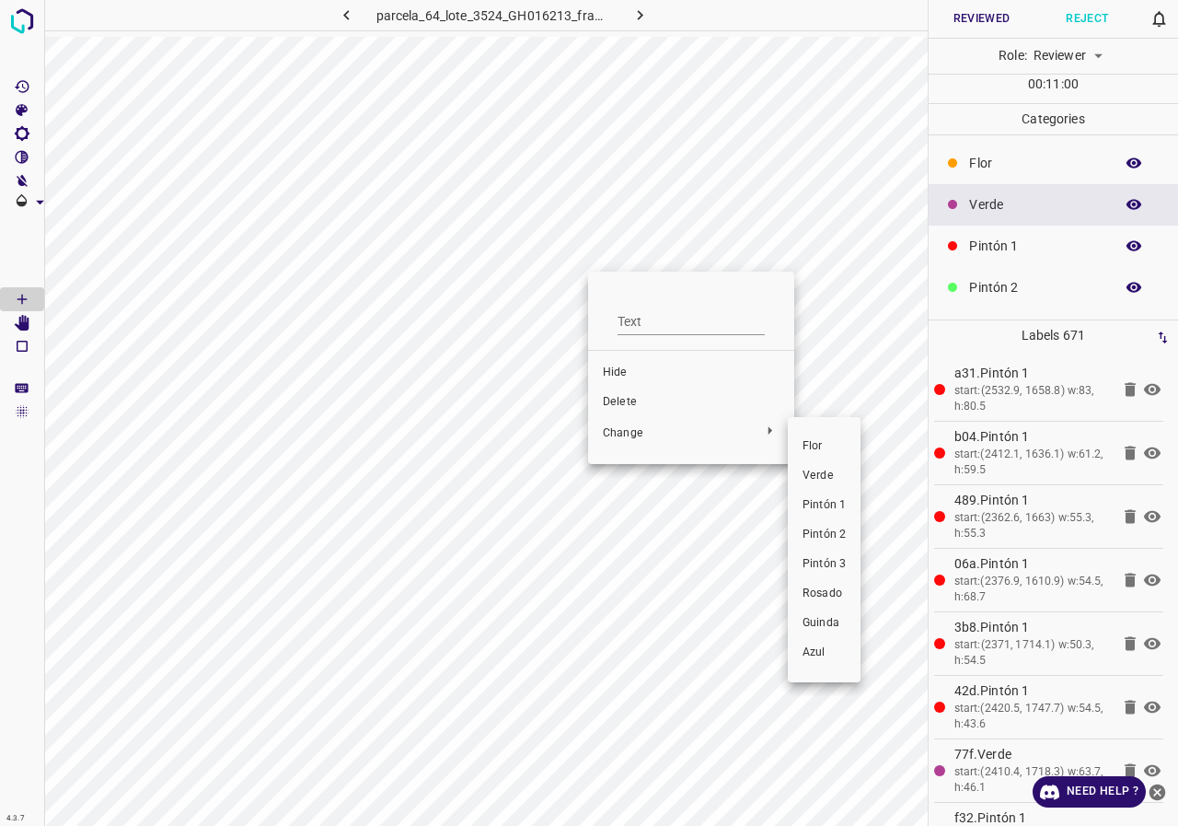
click at [826, 534] on span "Pintón 2" at bounding box center [824, 534] width 43 height 17
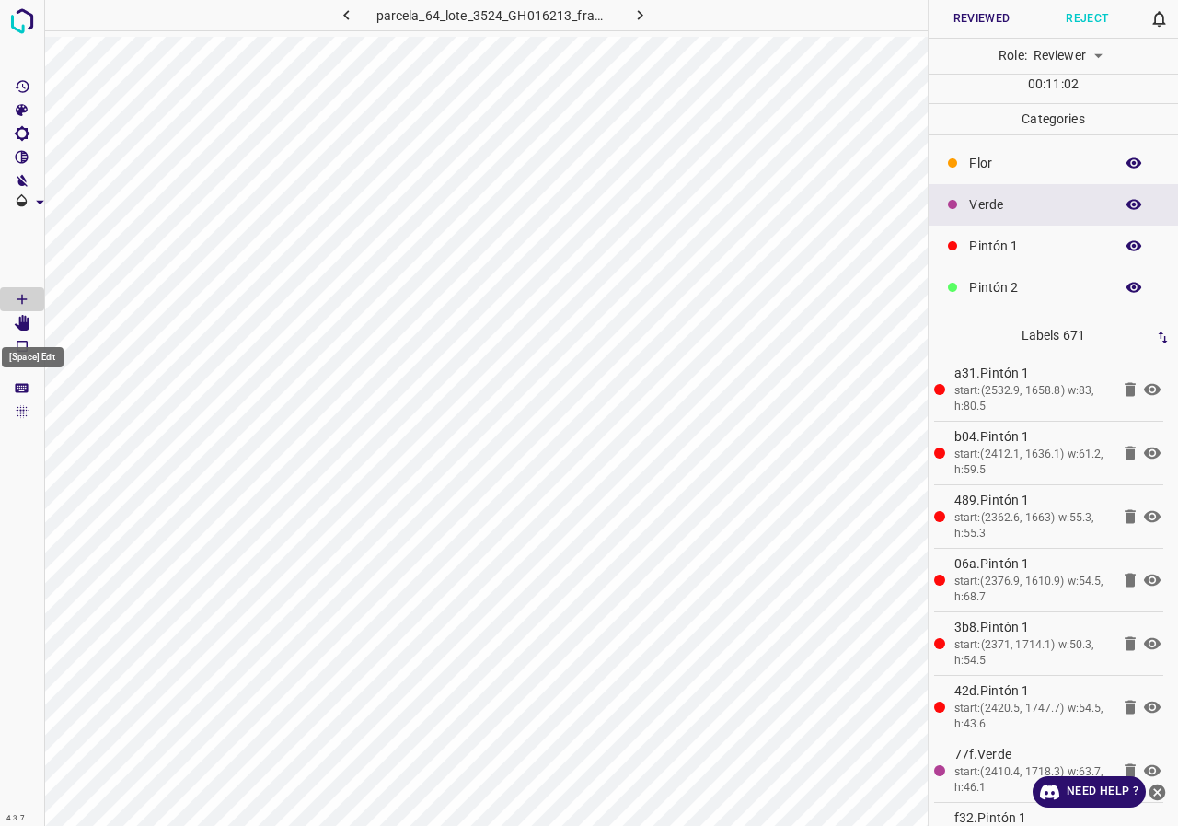
click at [23, 324] on icon "[Space] Edit" at bounding box center [22, 323] width 15 height 17
click at [24, 294] on icon "[Space] Draw" at bounding box center [22, 299] width 17 height 17
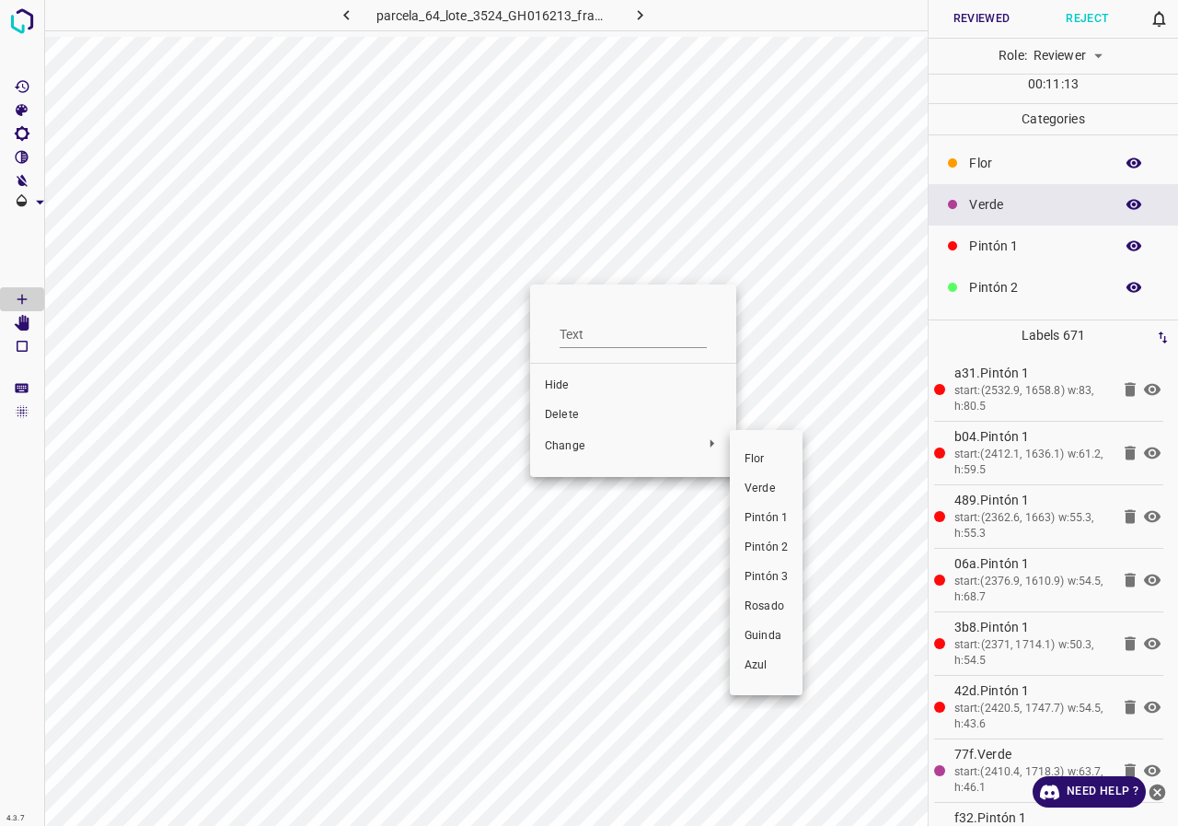
click at [757, 511] on span "Pintón 1" at bounding box center [766, 518] width 43 height 17
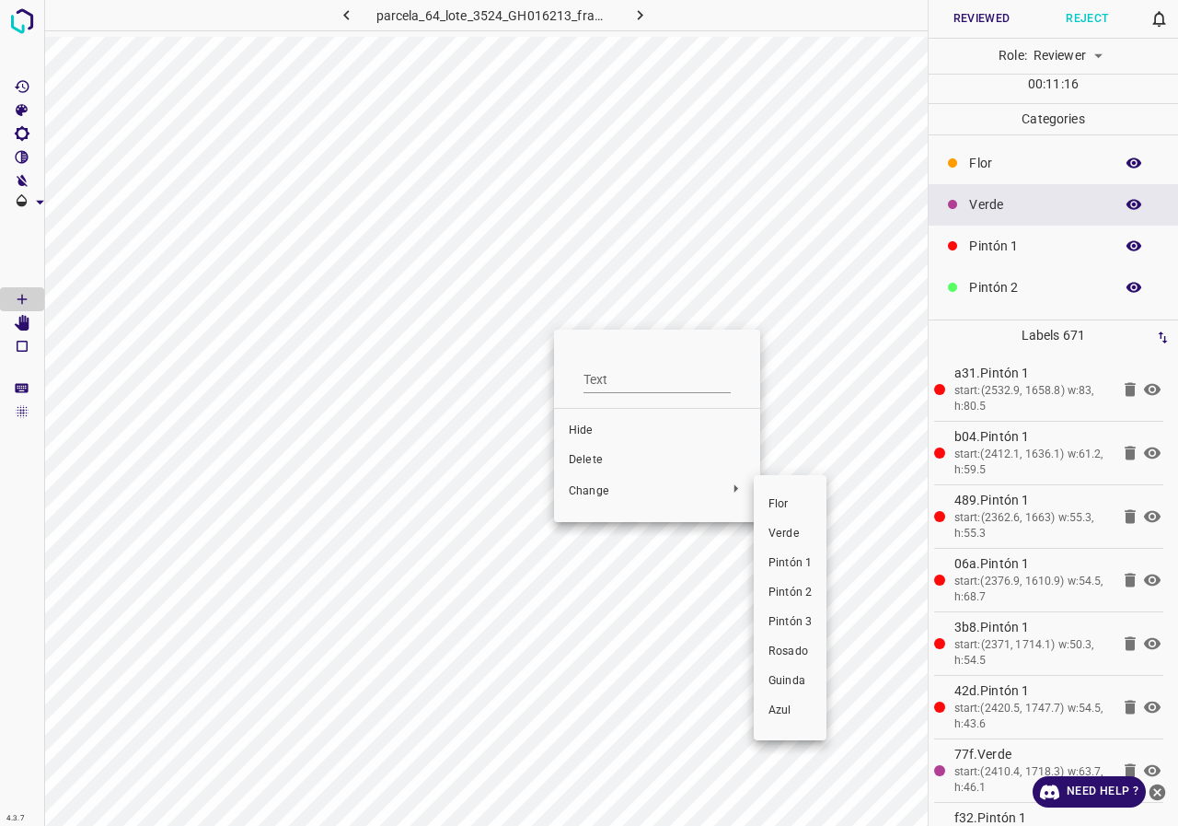
click at [792, 554] on li "Pintón 1" at bounding box center [790, 563] width 73 height 29
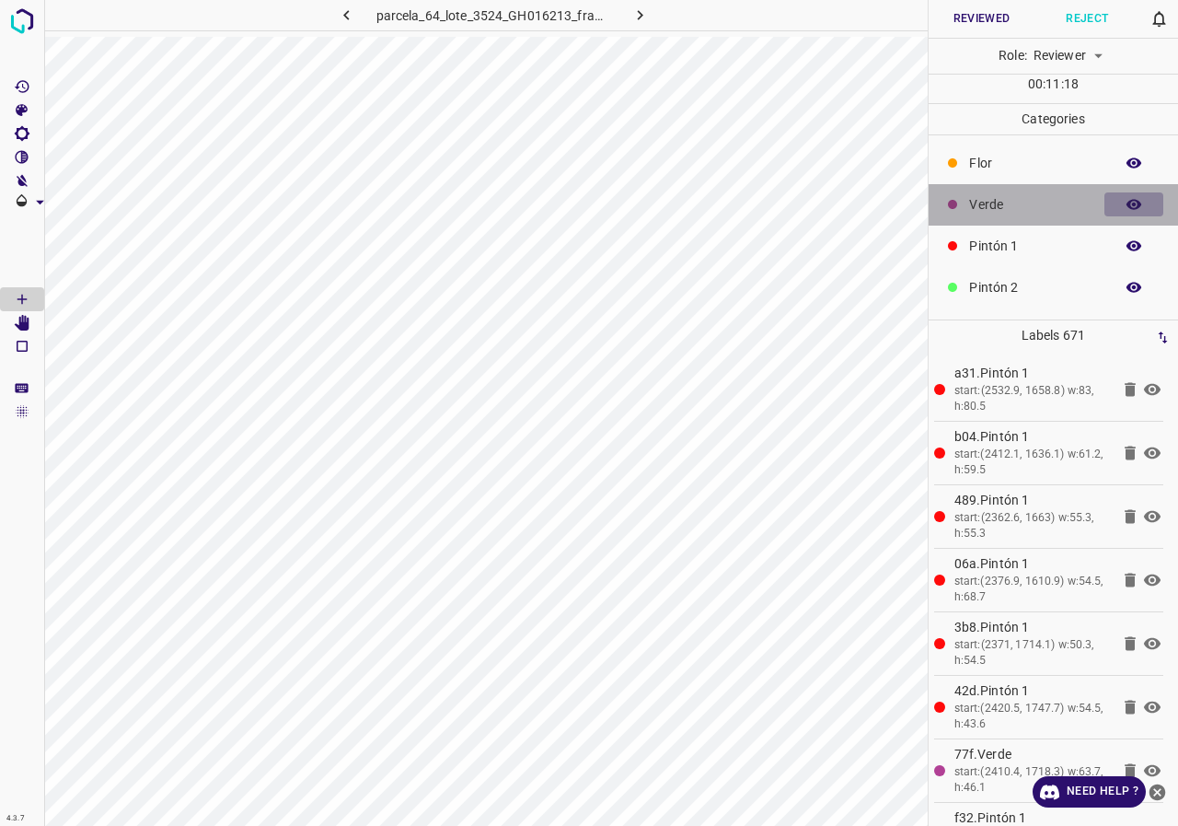
click at [1126, 206] on icon "button" at bounding box center [1134, 204] width 17 height 17
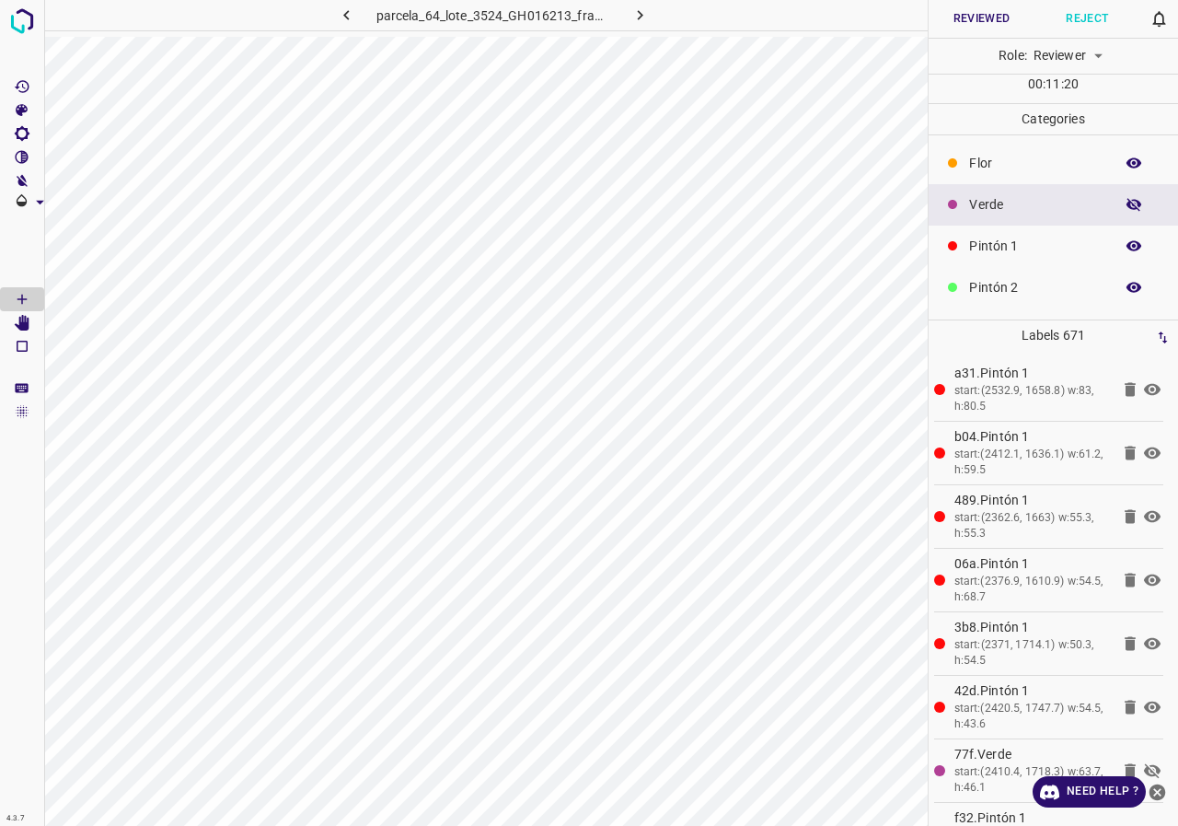
click at [1127, 206] on icon "button" at bounding box center [1134, 204] width 15 height 13
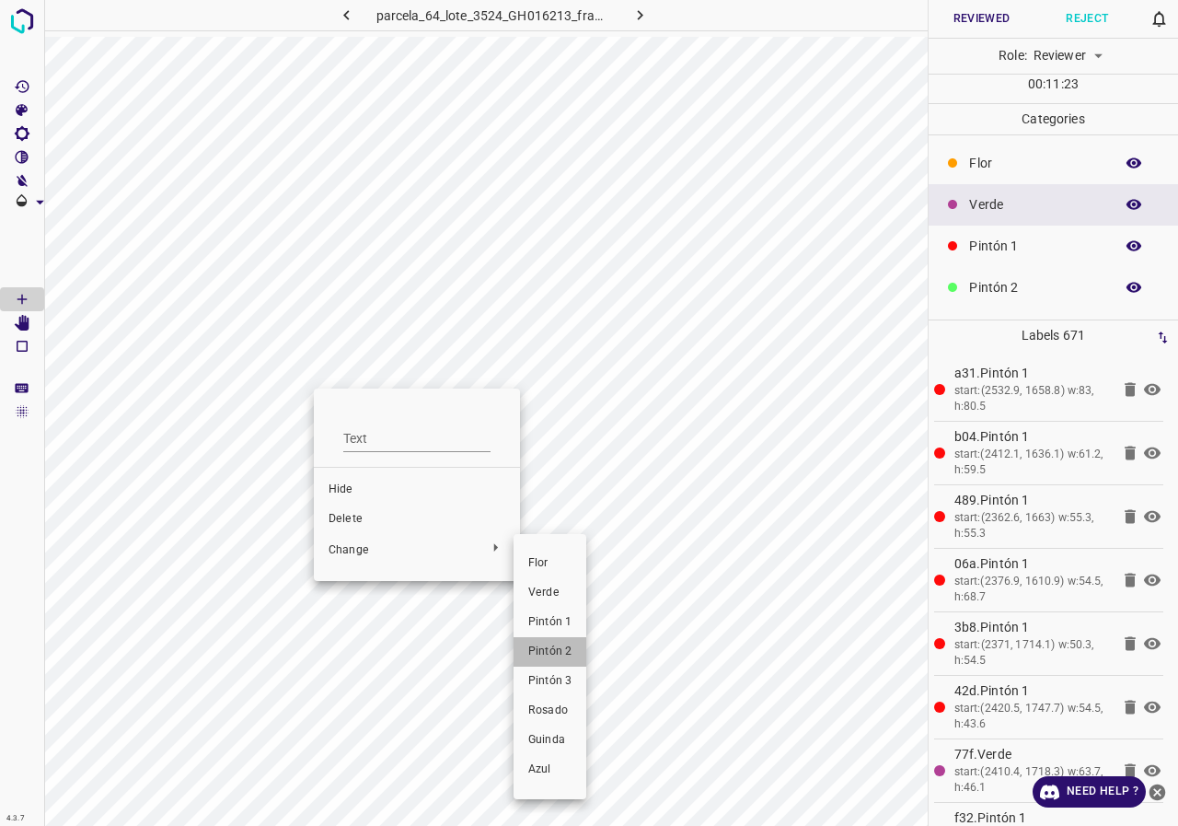
click at [557, 647] on span "Pintón 2" at bounding box center [549, 651] width 43 height 17
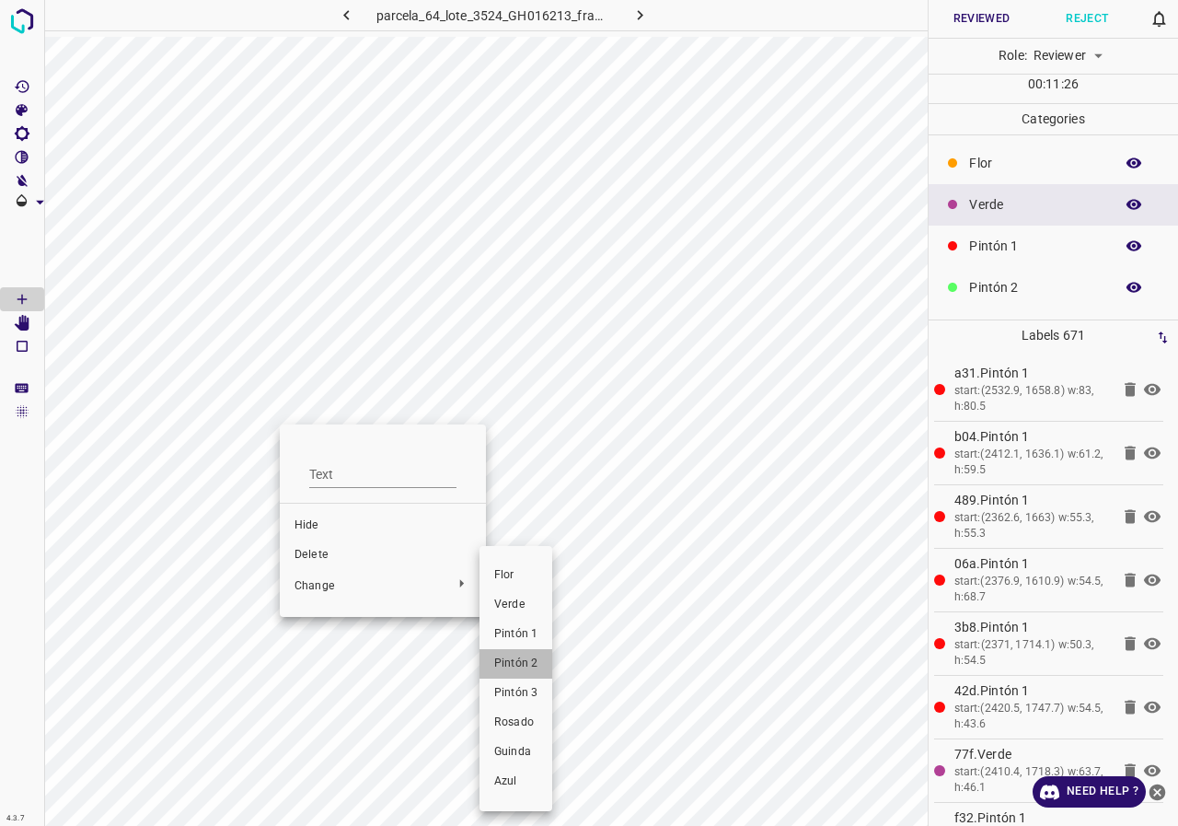
click at [516, 656] on span "Pintón 2" at bounding box center [515, 663] width 43 height 17
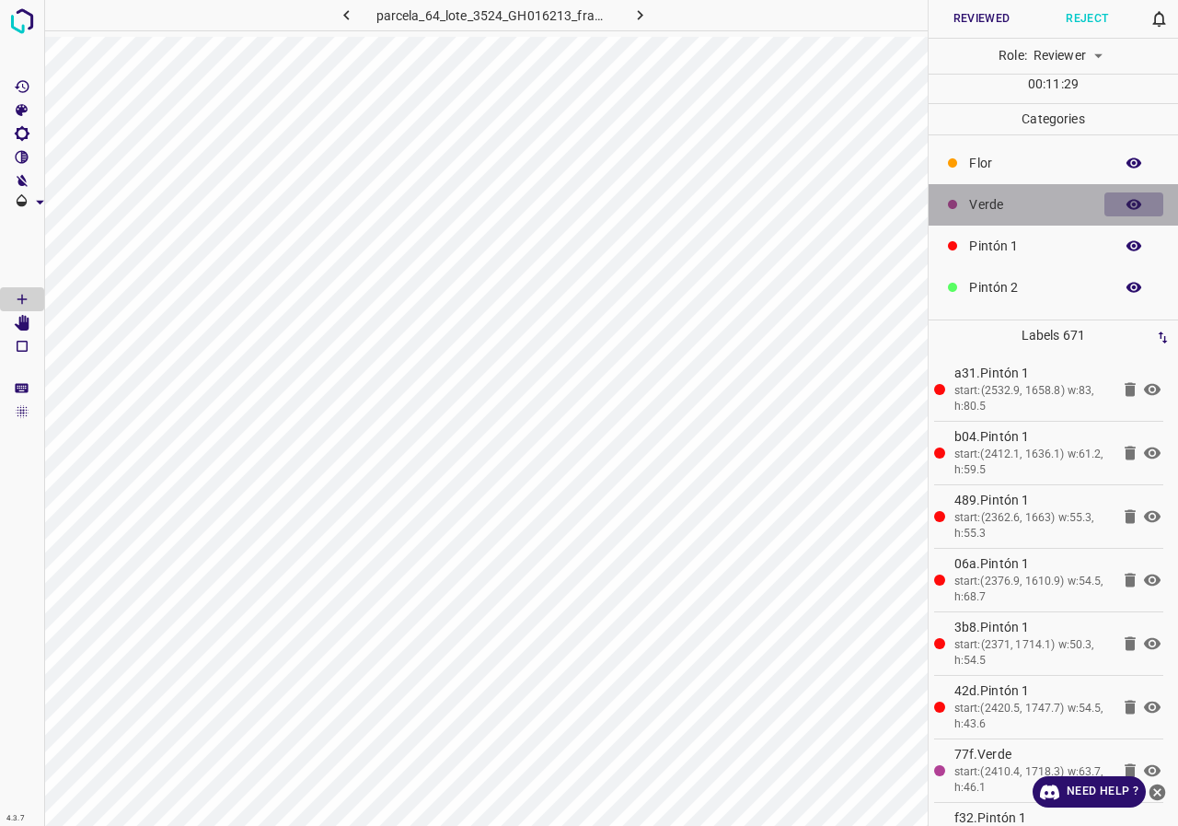
click at [1127, 206] on icon "button" at bounding box center [1134, 205] width 15 height 10
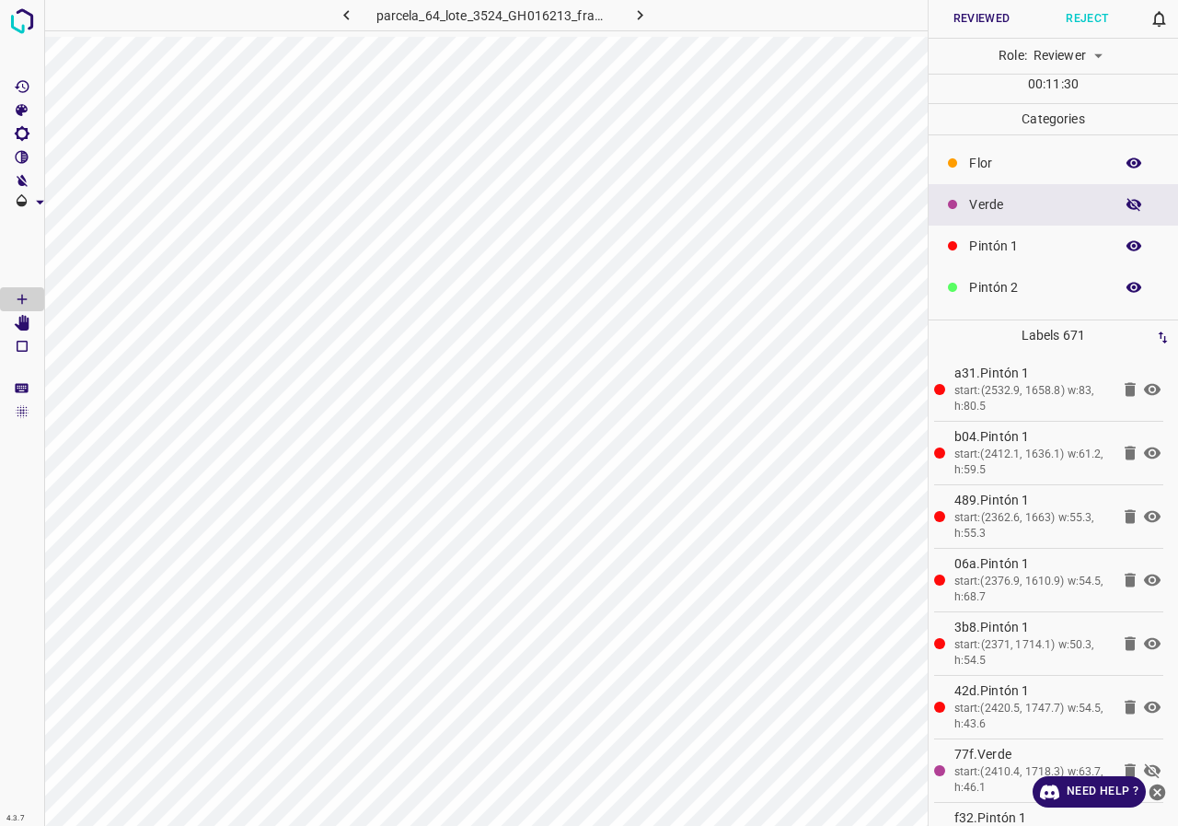
click at [1127, 206] on icon "button" at bounding box center [1134, 204] width 15 height 13
click at [1127, 206] on icon "button" at bounding box center [1134, 205] width 15 height 10
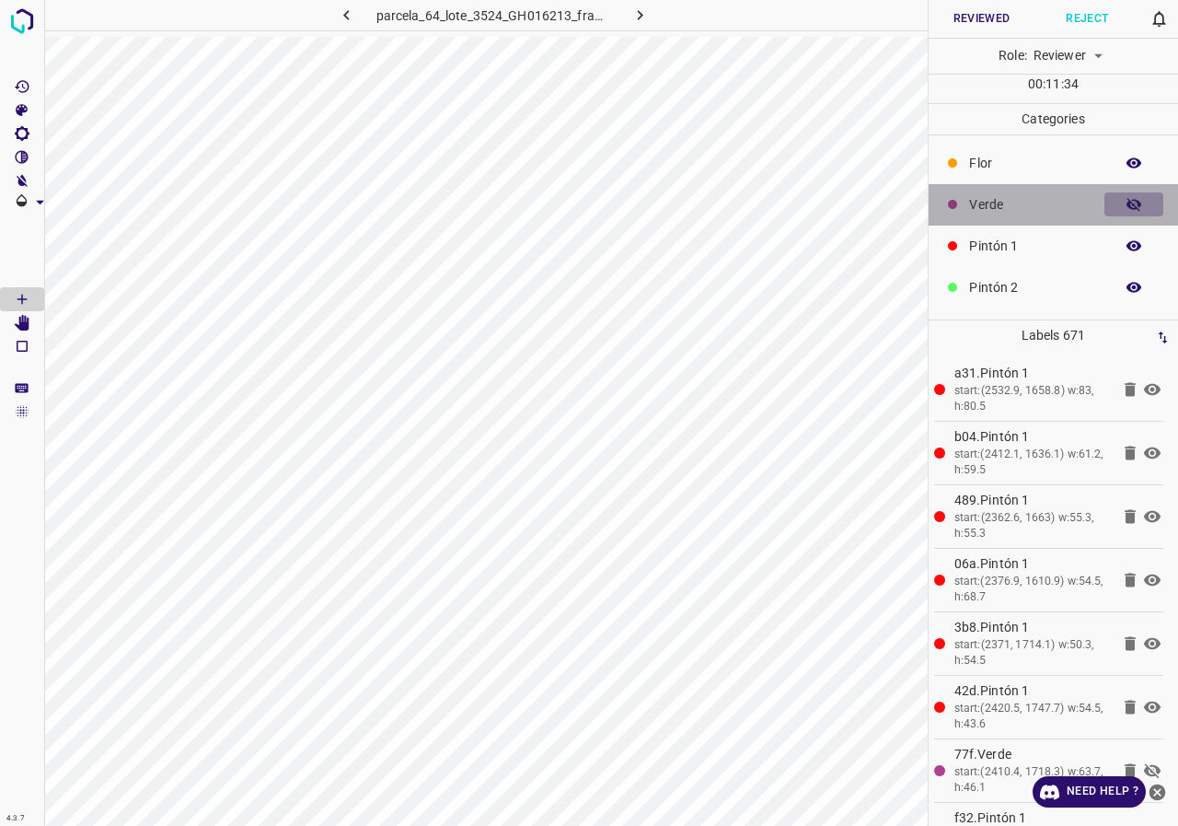
click at [1127, 206] on icon "button" at bounding box center [1134, 204] width 15 height 13
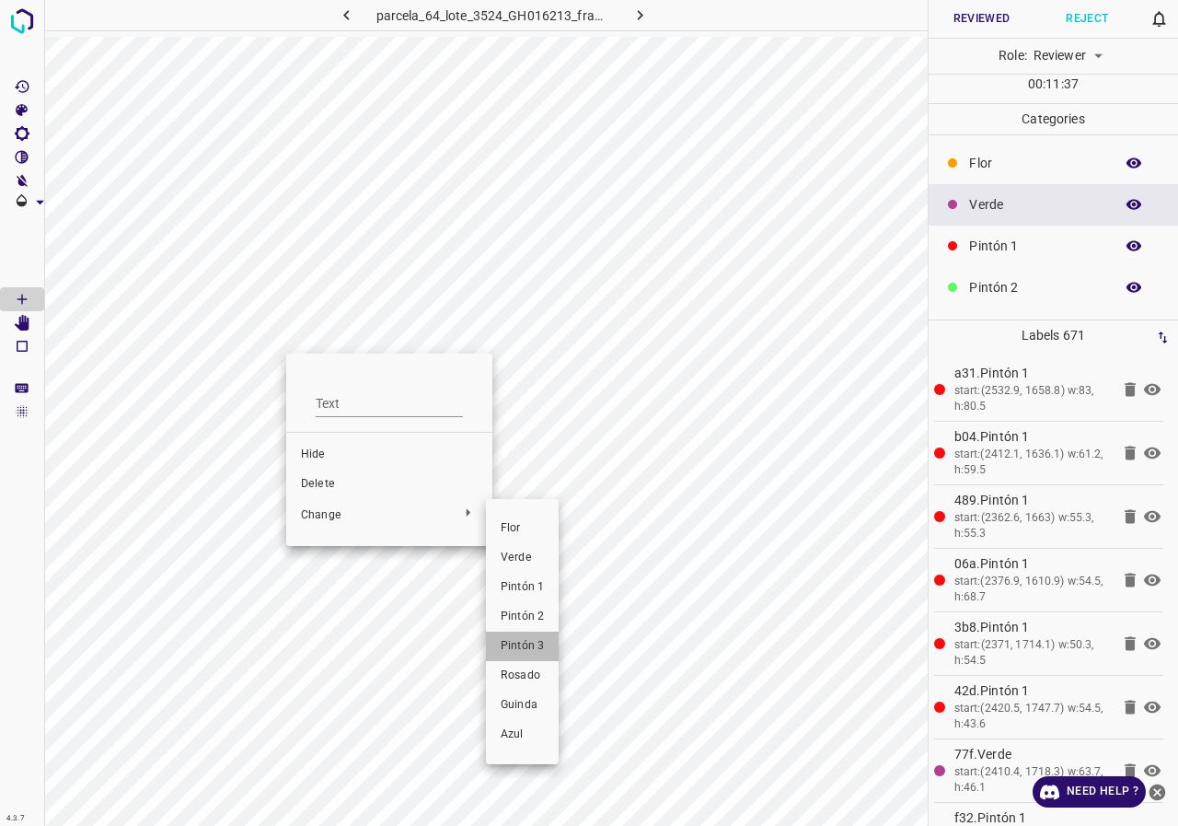
click at [512, 639] on span "Pintón 3" at bounding box center [522, 646] width 43 height 17
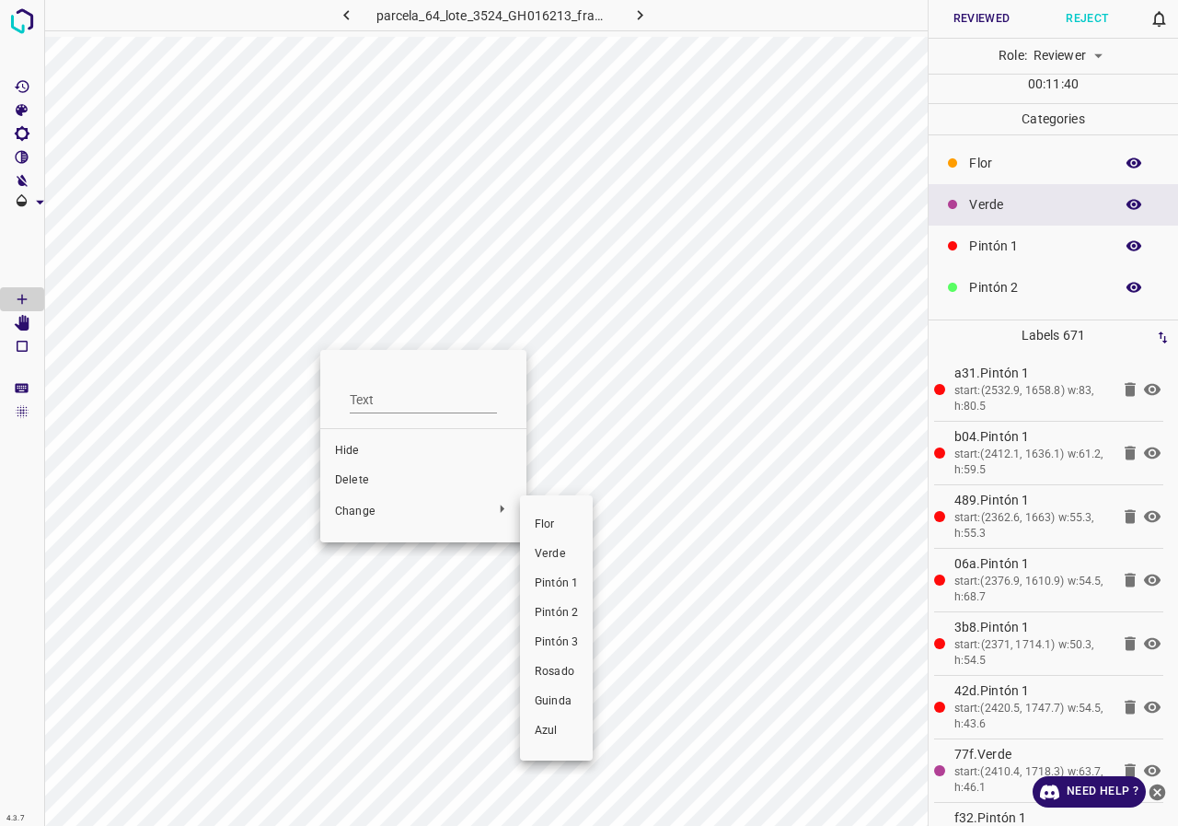
drag, startPoint x: 569, startPoint y: 637, endPoint x: 0, endPoint y: 319, distance: 651.4
click at [567, 639] on span "Pintón 3" at bounding box center [556, 642] width 43 height 17
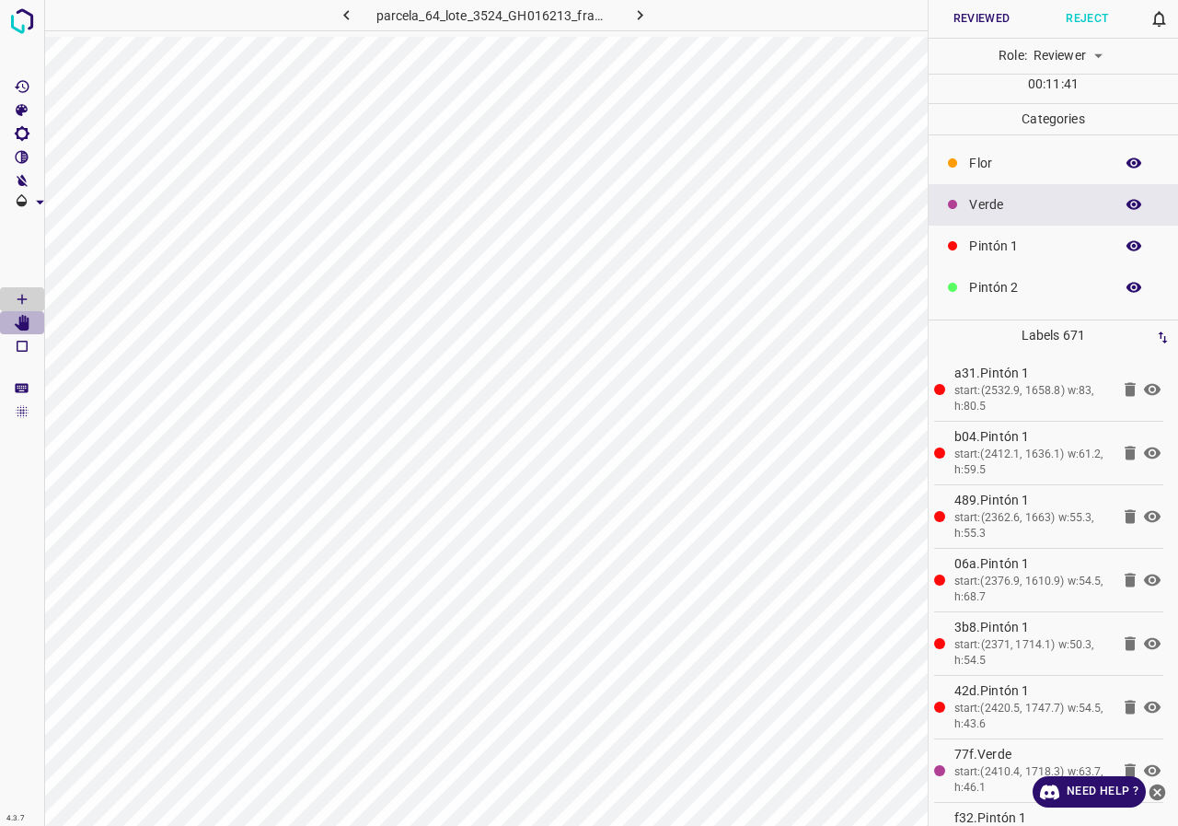
click at [22, 323] on icon "[Space] Edit" at bounding box center [22, 323] width 15 height 17
click at [25, 296] on icon "[Space] Draw" at bounding box center [22, 299] width 17 height 17
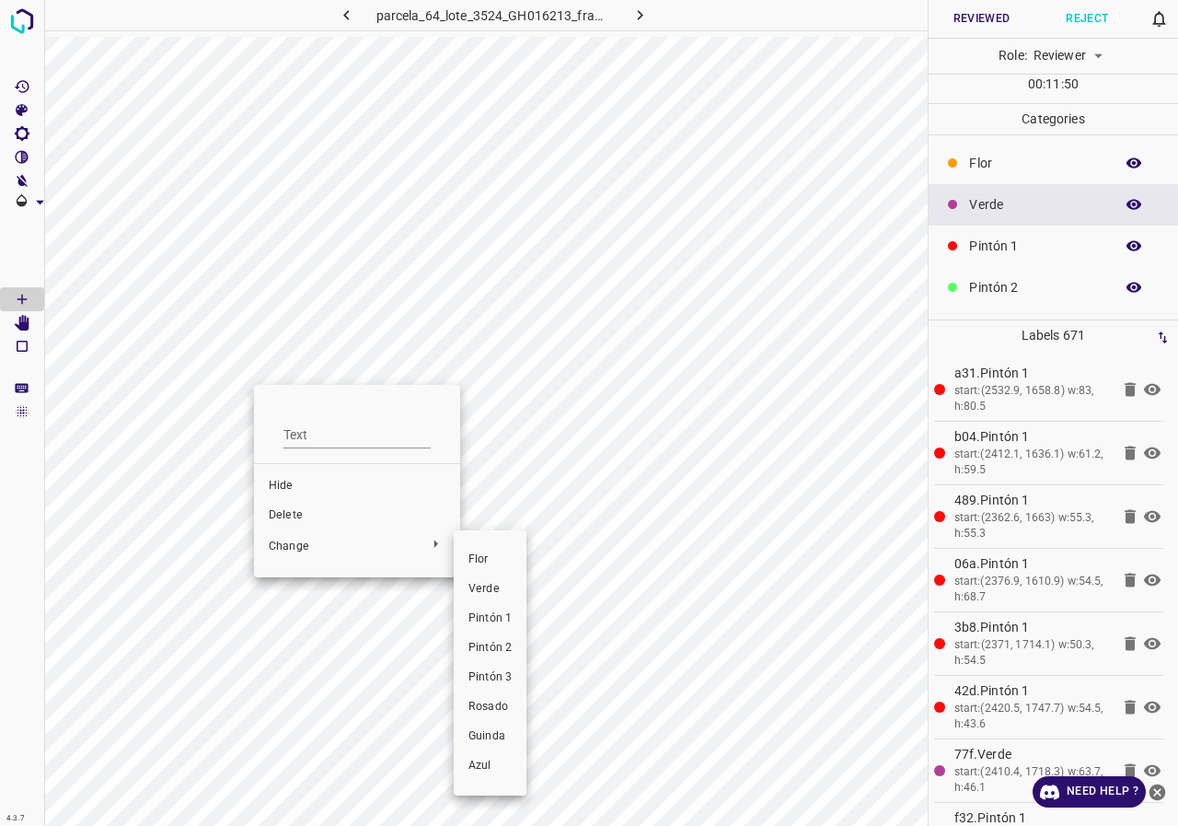
click at [507, 619] on span "Pintón 1" at bounding box center [489, 618] width 43 height 17
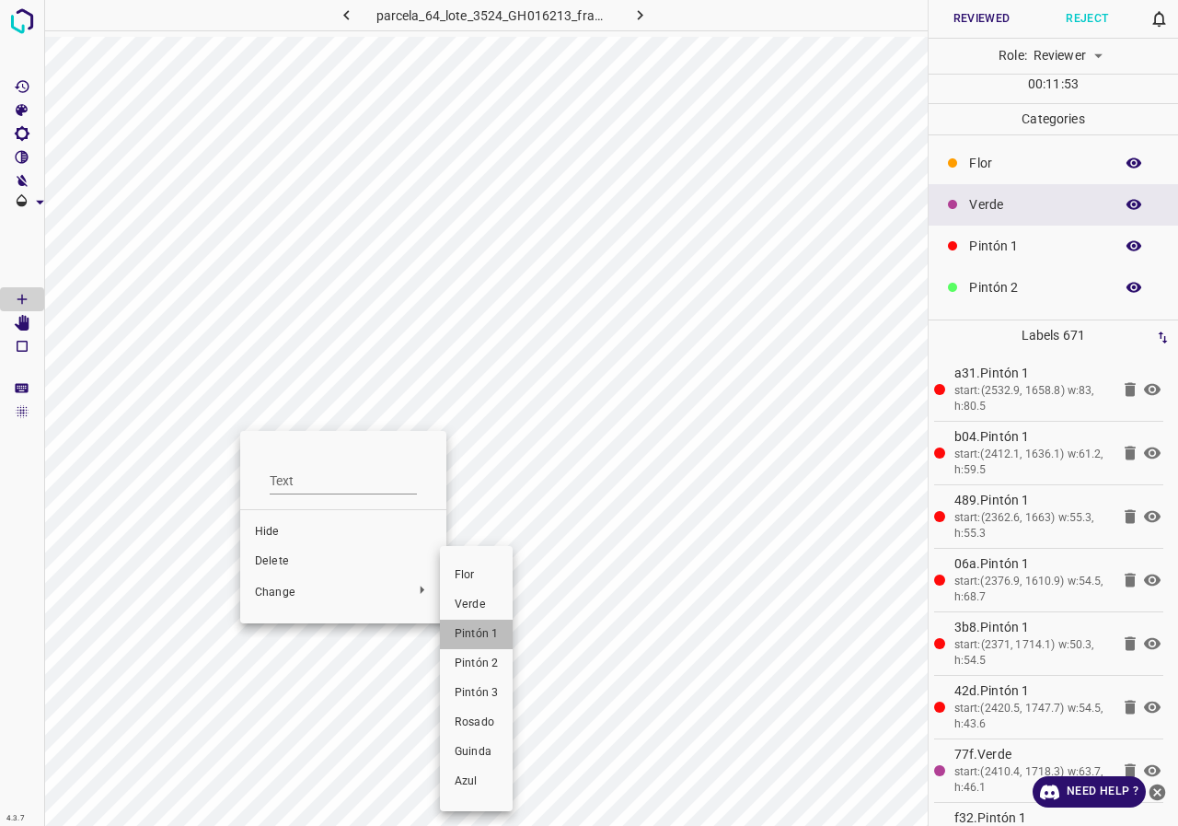
drag, startPoint x: 485, startPoint y: 635, endPoint x: 310, endPoint y: 516, distance: 211.4
click at [485, 637] on span "Pintón 1" at bounding box center [476, 634] width 43 height 17
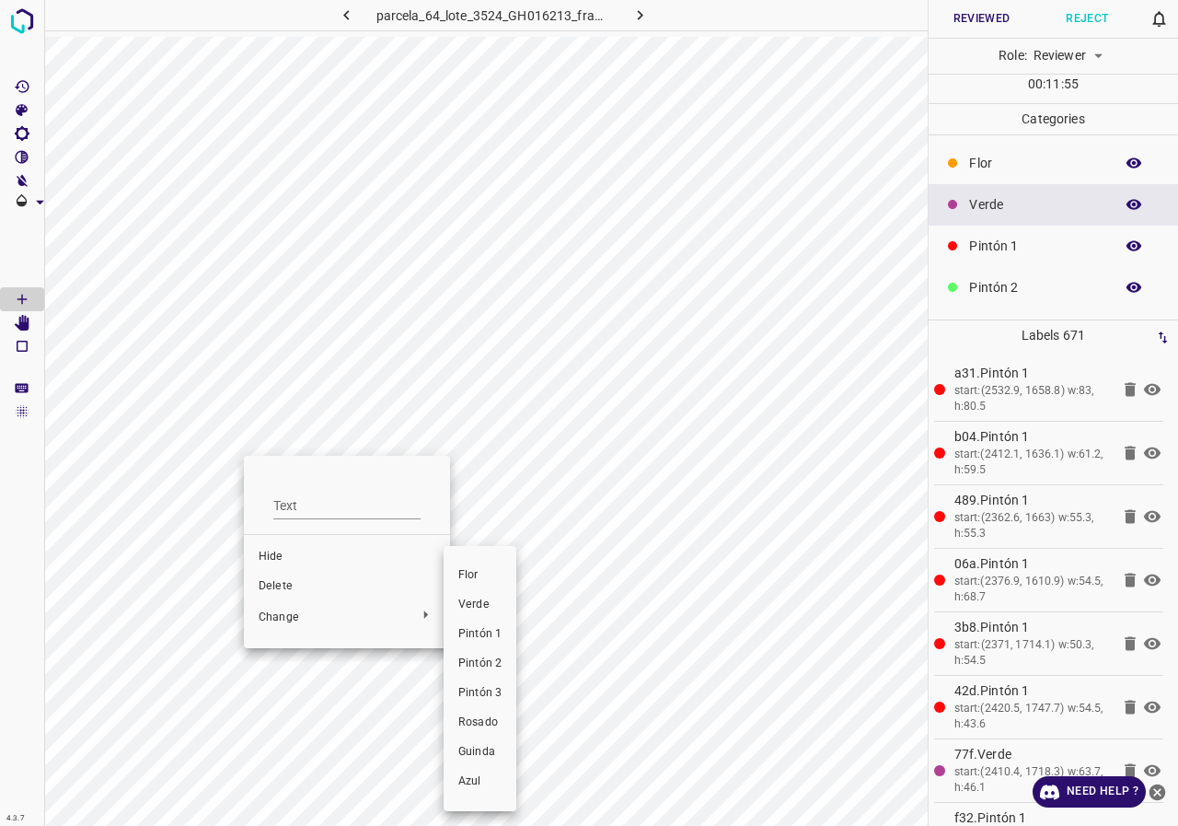
click at [480, 644] on li "Pintón 1" at bounding box center [480, 633] width 73 height 29
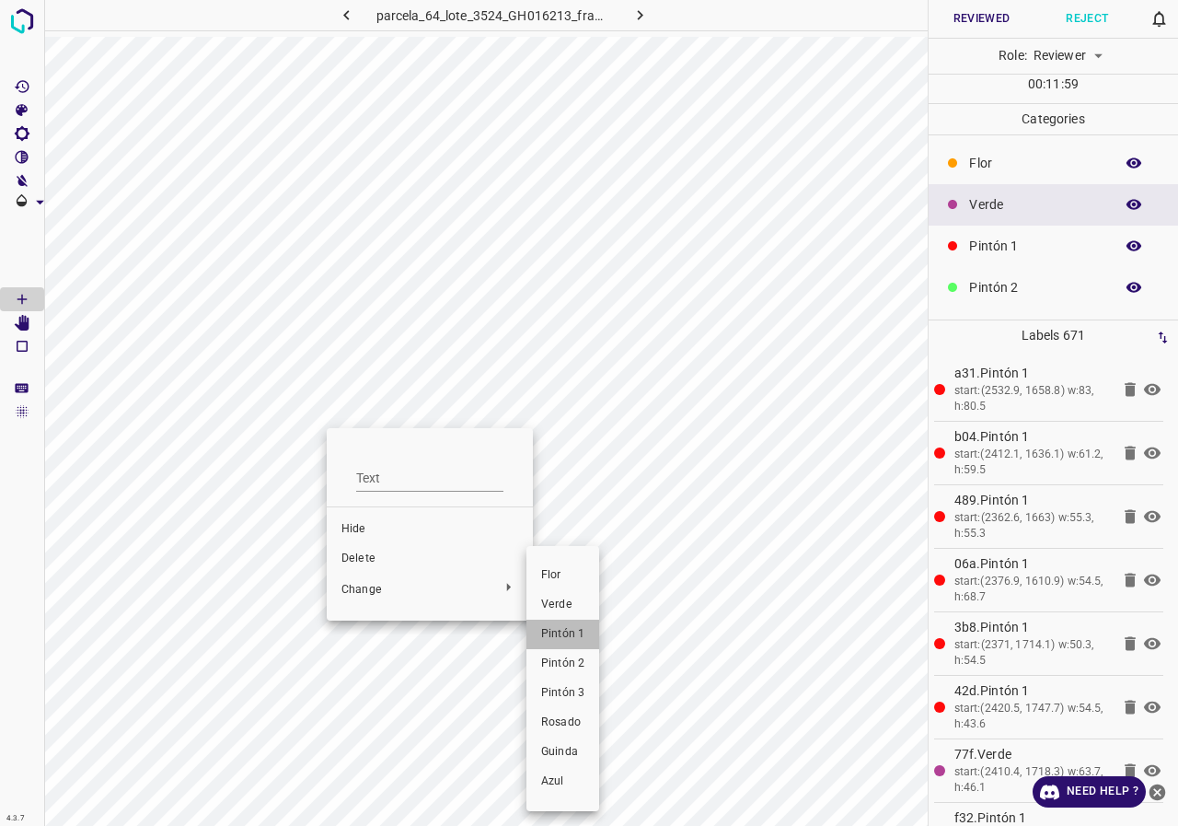
click at [570, 623] on li "Pintón 1" at bounding box center [562, 633] width 73 height 29
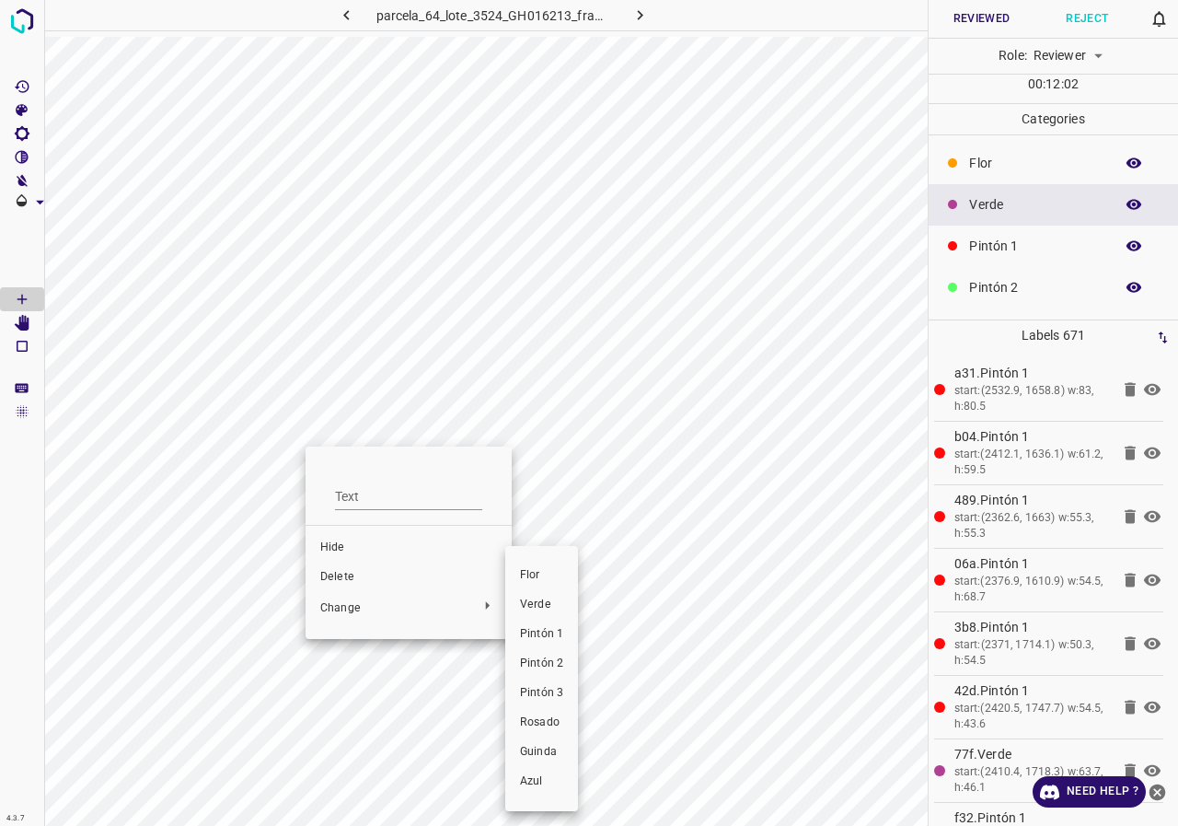
click at [525, 626] on span "Pintón 1" at bounding box center [541, 634] width 43 height 17
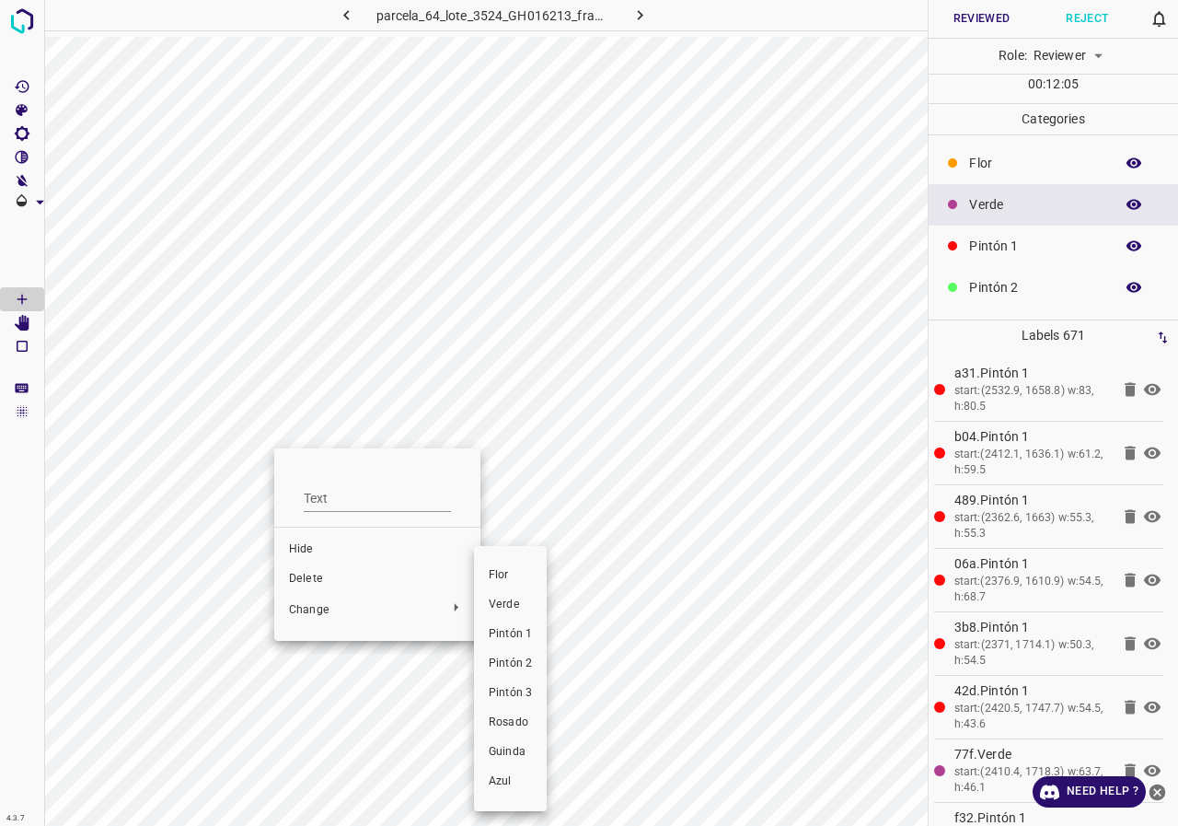
click at [501, 634] on span "Pintón 1" at bounding box center [510, 634] width 43 height 17
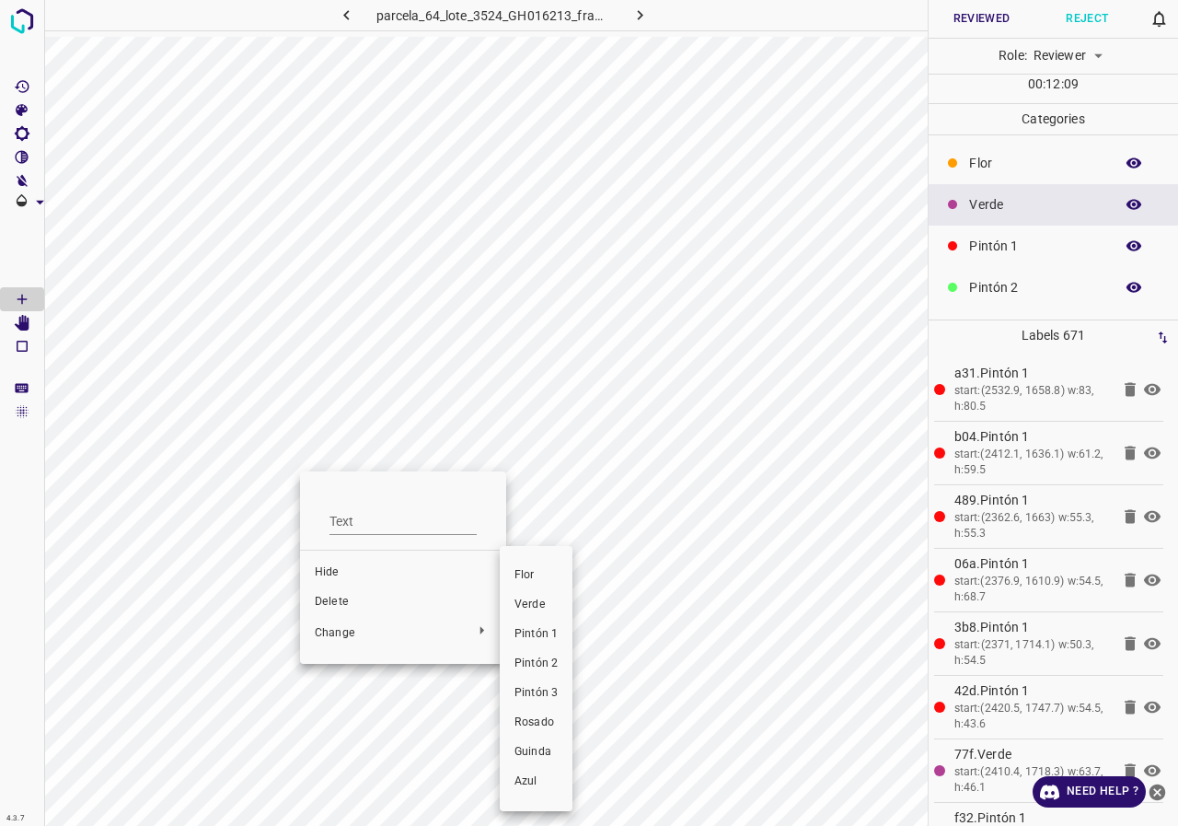
click at [537, 637] on span "Pintón 1" at bounding box center [536, 634] width 43 height 17
click at [532, 642] on span "Pintón 1" at bounding box center [529, 634] width 43 height 17
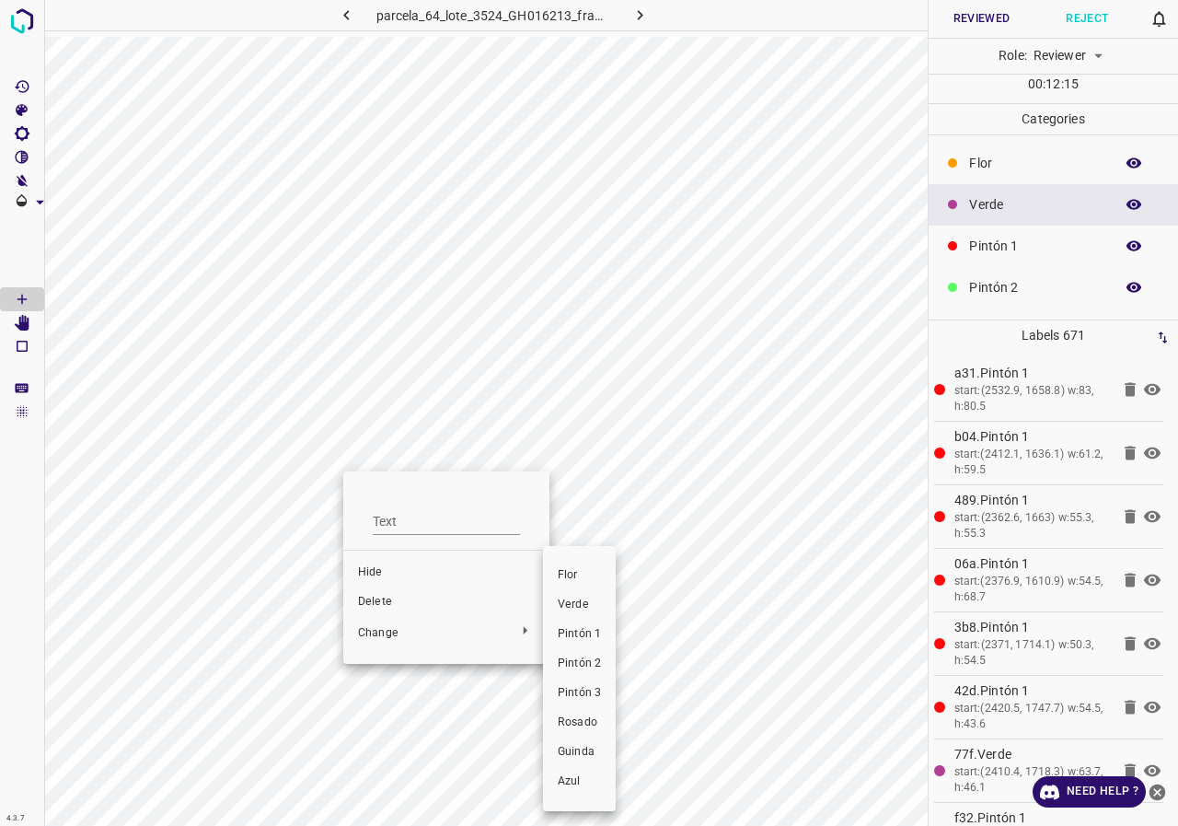
click at [586, 630] on span "Pintón 1" at bounding box center [579, 634] width 43 height 17
click at [465, 418] on div at bounding box center [589, 413] width 1178 height 826
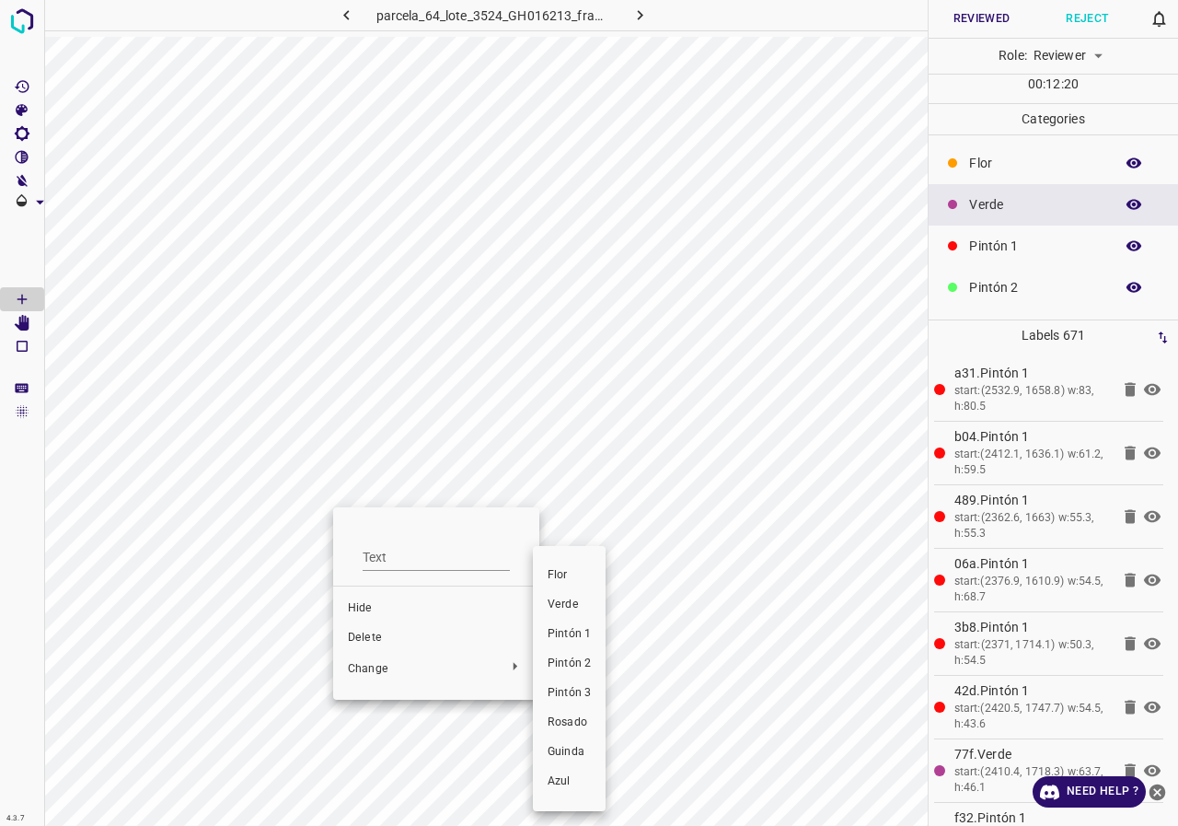
click at [563, 617] on li "Verde" at bounding box center [569, 604] width 73 height 29
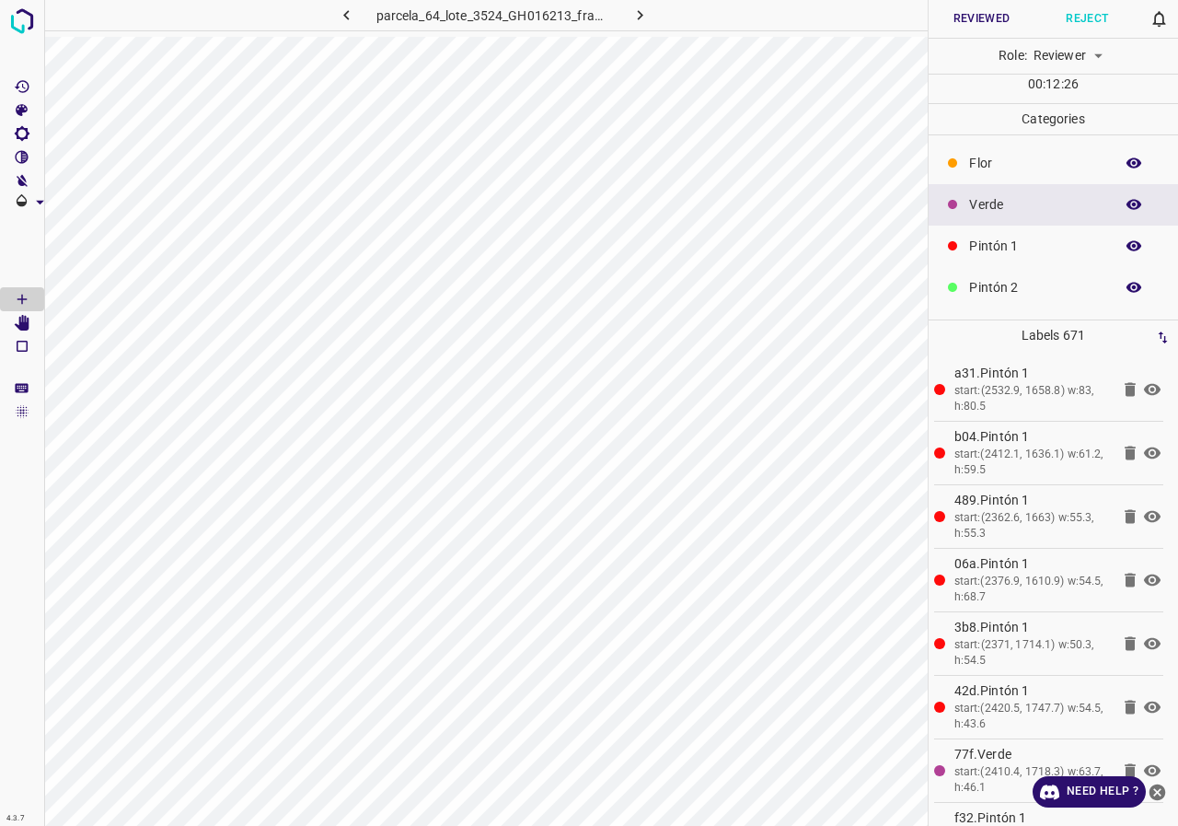
click at [1130, 205] on button "button" at bounding box center [1133, 204] width 59 height 24
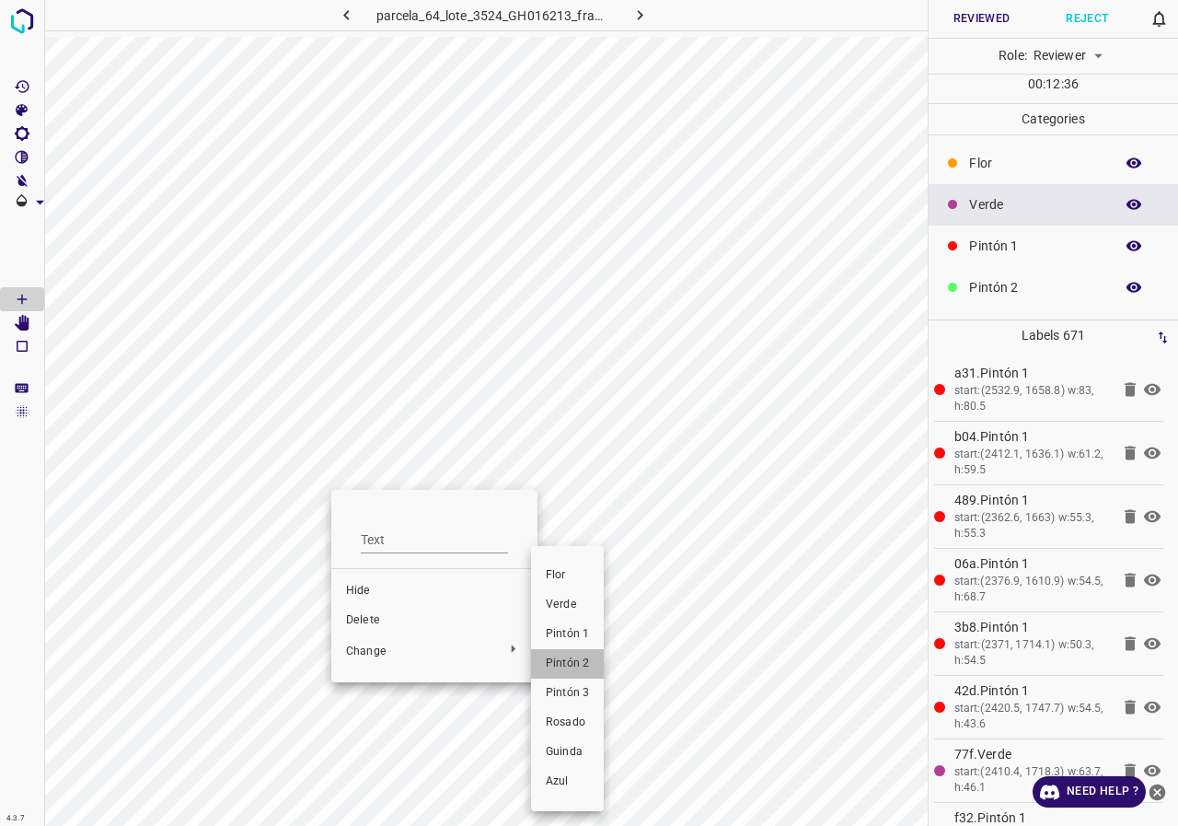
click at [556, 668] on span "Pintón 2" at bounding box center [567, 663] width 43 height 17
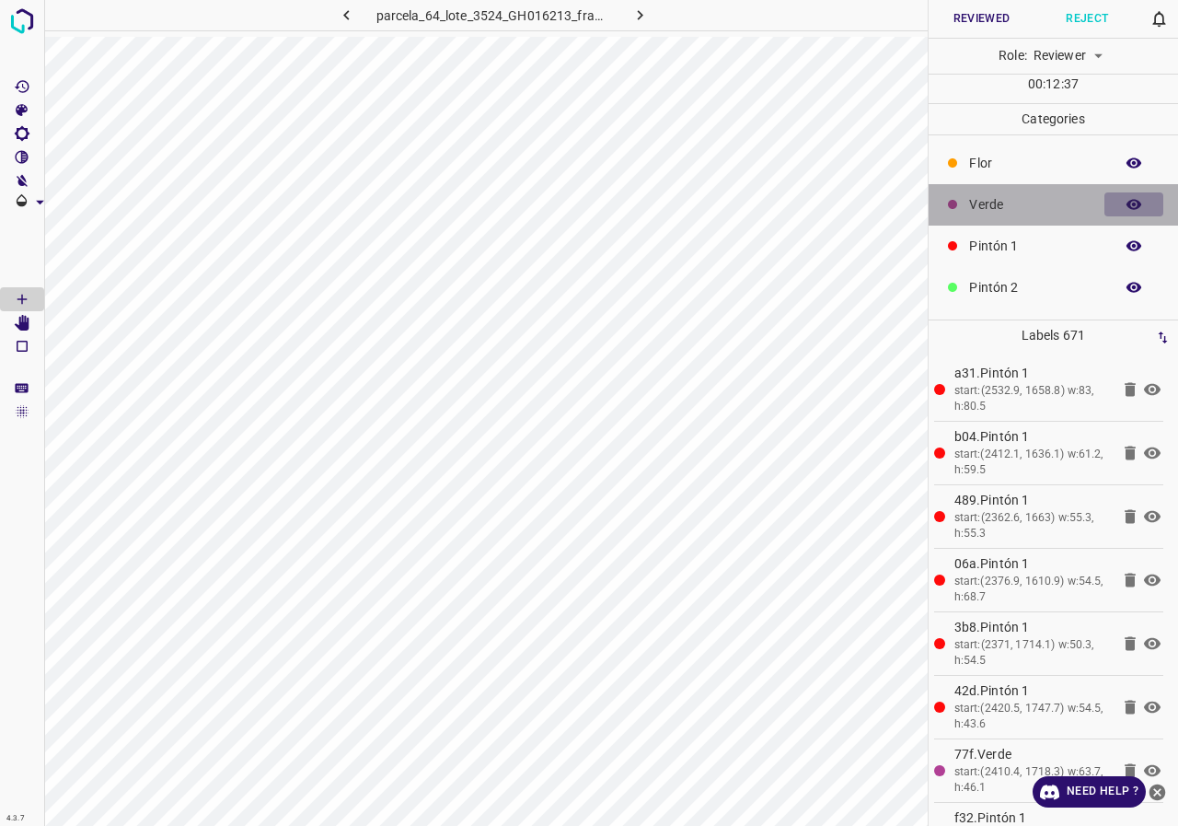
click at [1126, 198] on icon "button" at bounding box center [1134, 204] width 17 height 17
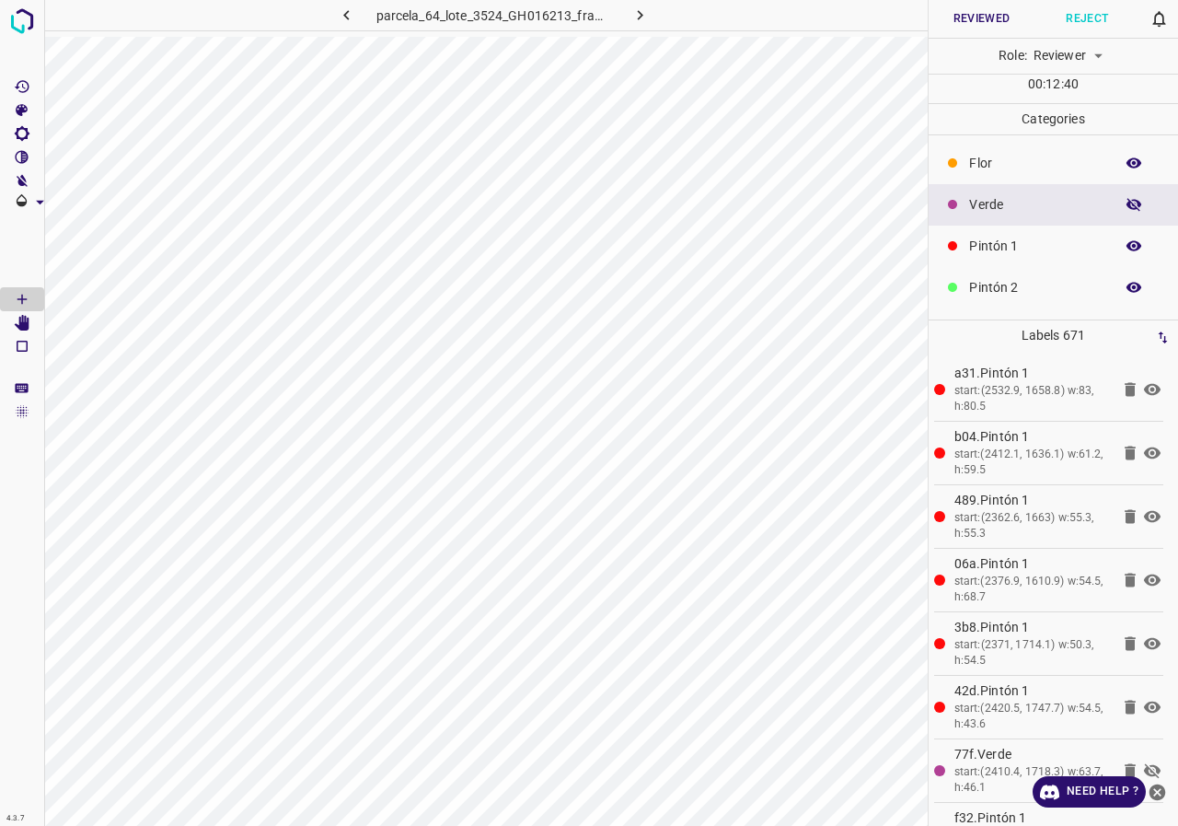
click at [1126, 198] on icon "button" at bounding box center [1134, 204] width 17 height 17
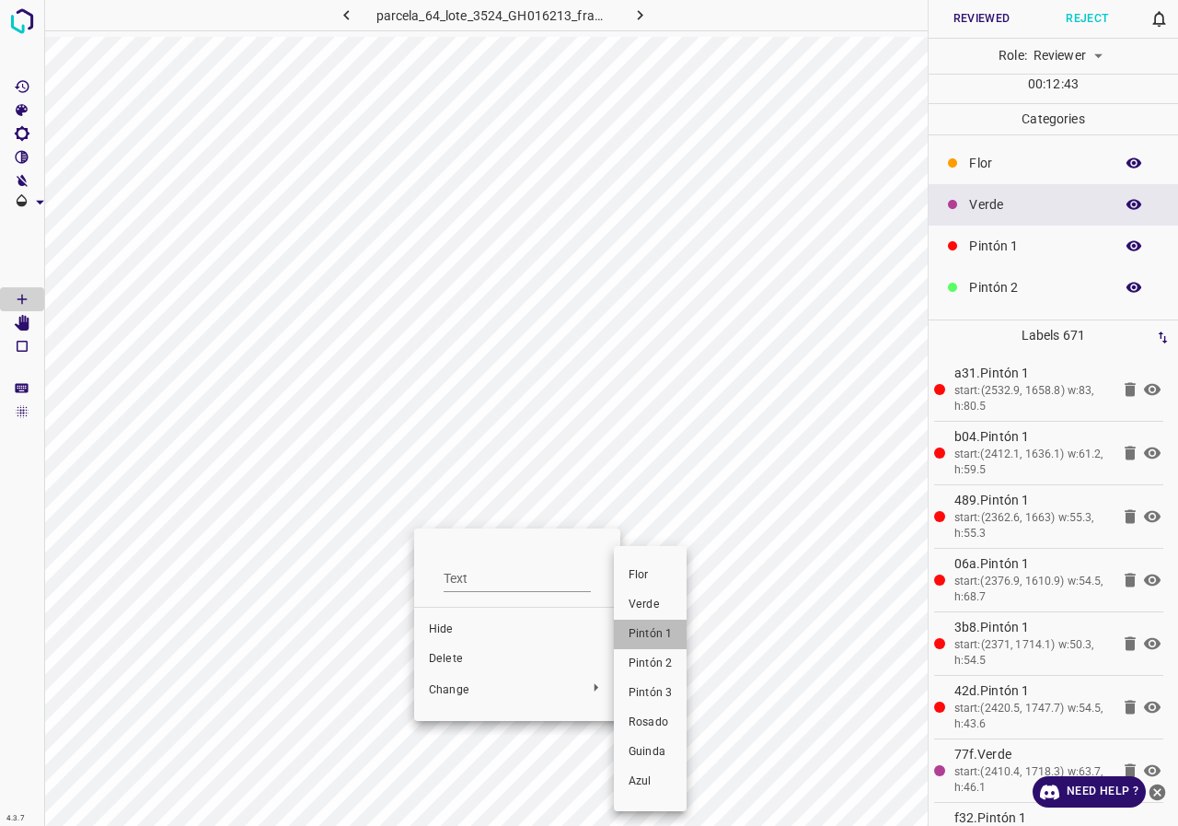
click at [668, 641] on span "Pintón 1" at bounding box center [650, 634] width 43 height 17
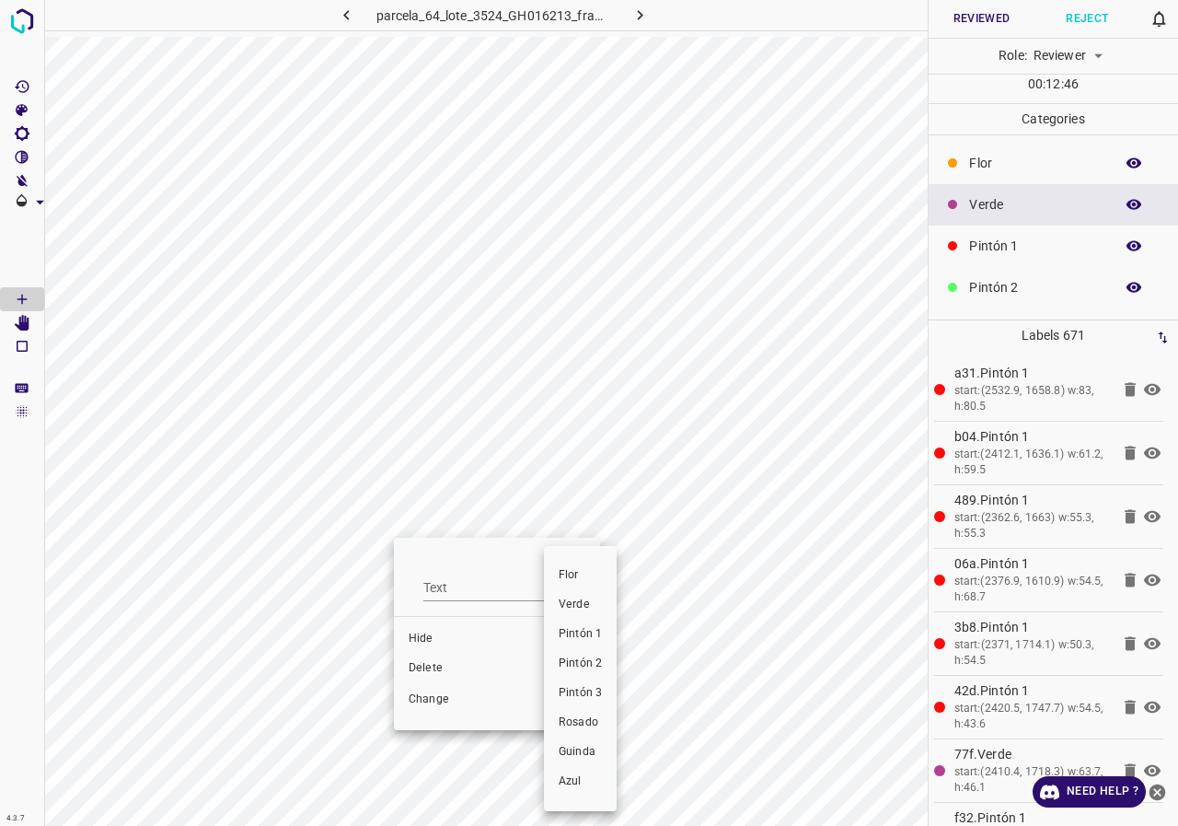
click at [598, 632] on span "Pintón 1" at bounding box center [580, 634] width 43 height 17
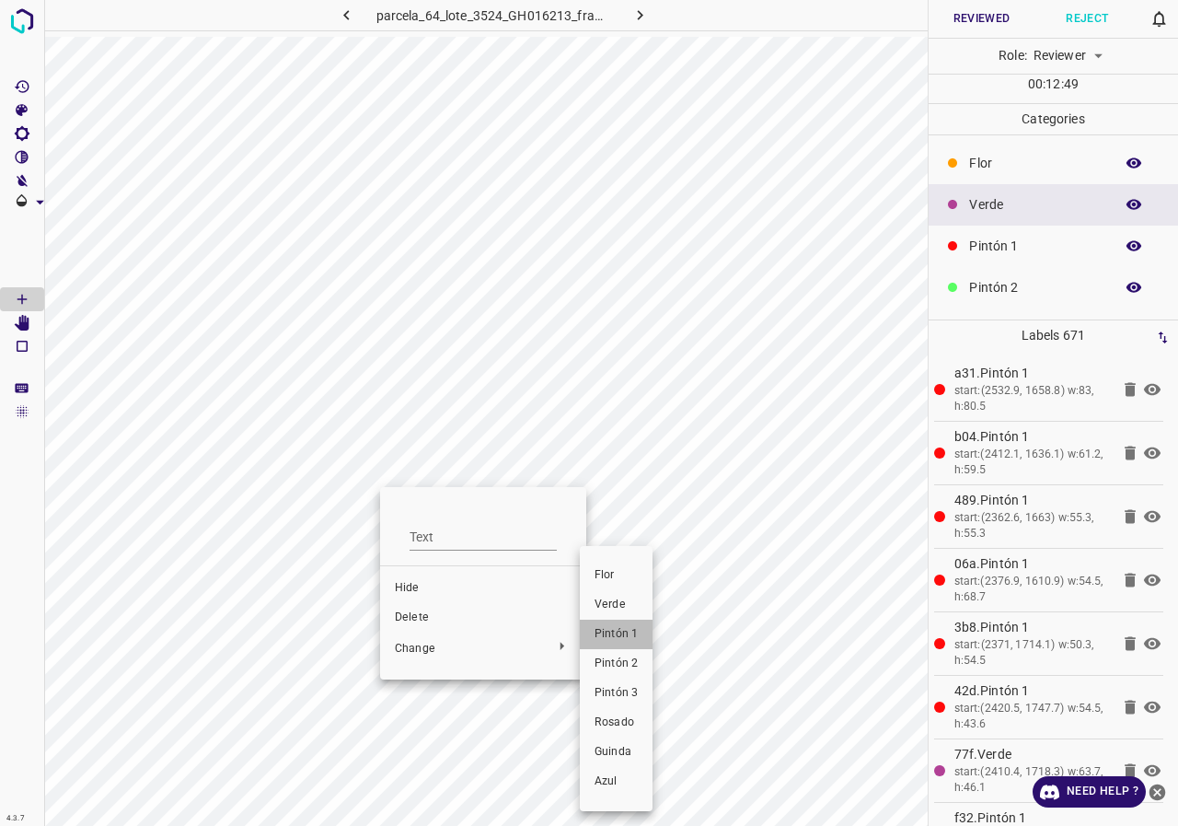
click at [593, 639] on li "Pintón 1" at bounding box center [616, 633] width 73 height 29
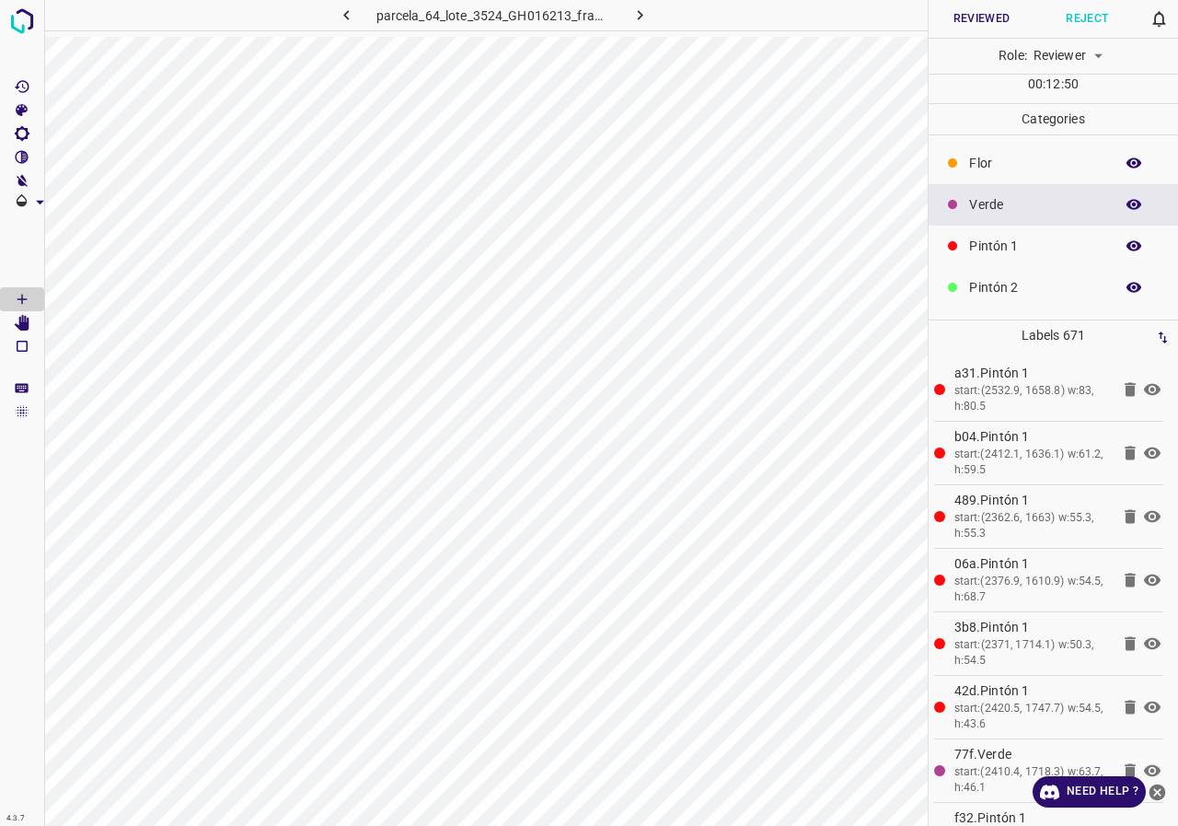
click at [1126, 199] on icon "button" at bounding box center [1134, 204] width 17 height 17
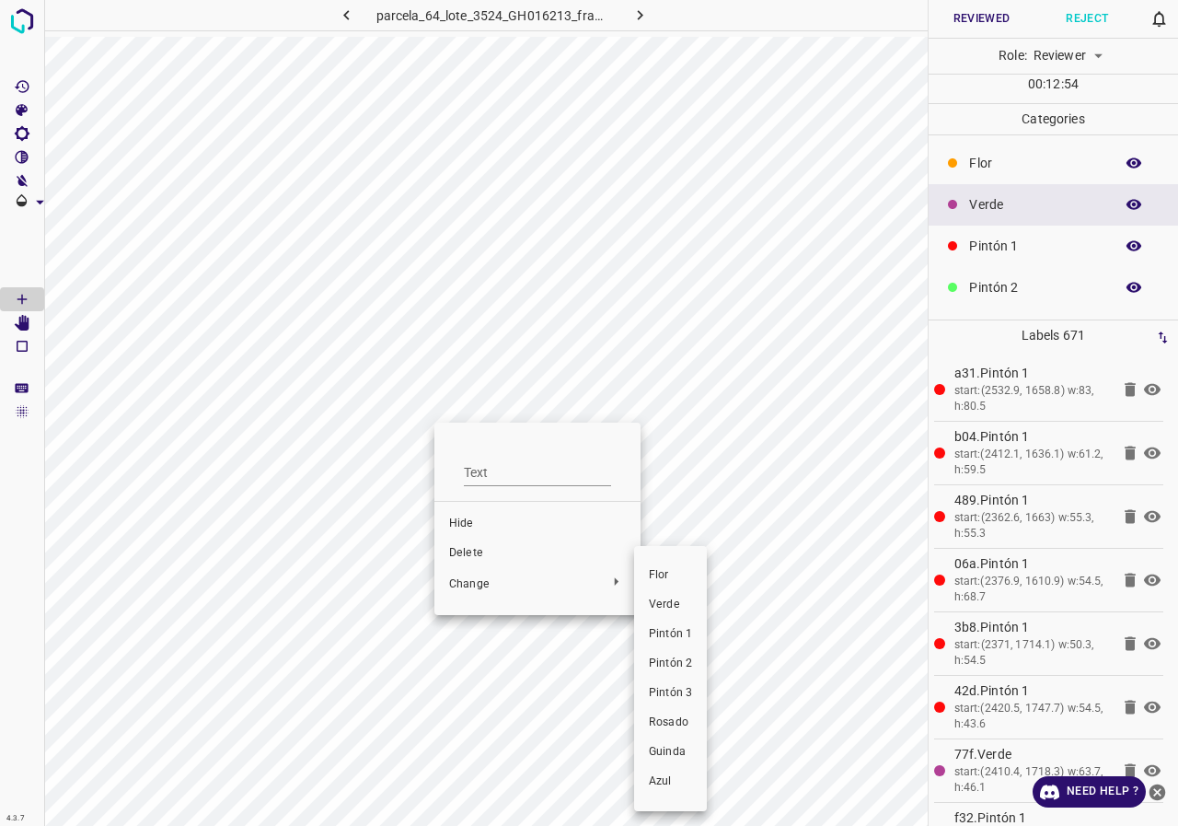
drag, startPoint x: 687, startPoint y: 634, endPoint x: 395, endPoint y: 422, distance: 361.0
click at [687, 635] on span "Pintón 1" at bounding box center [670, 634] width 43 height 17
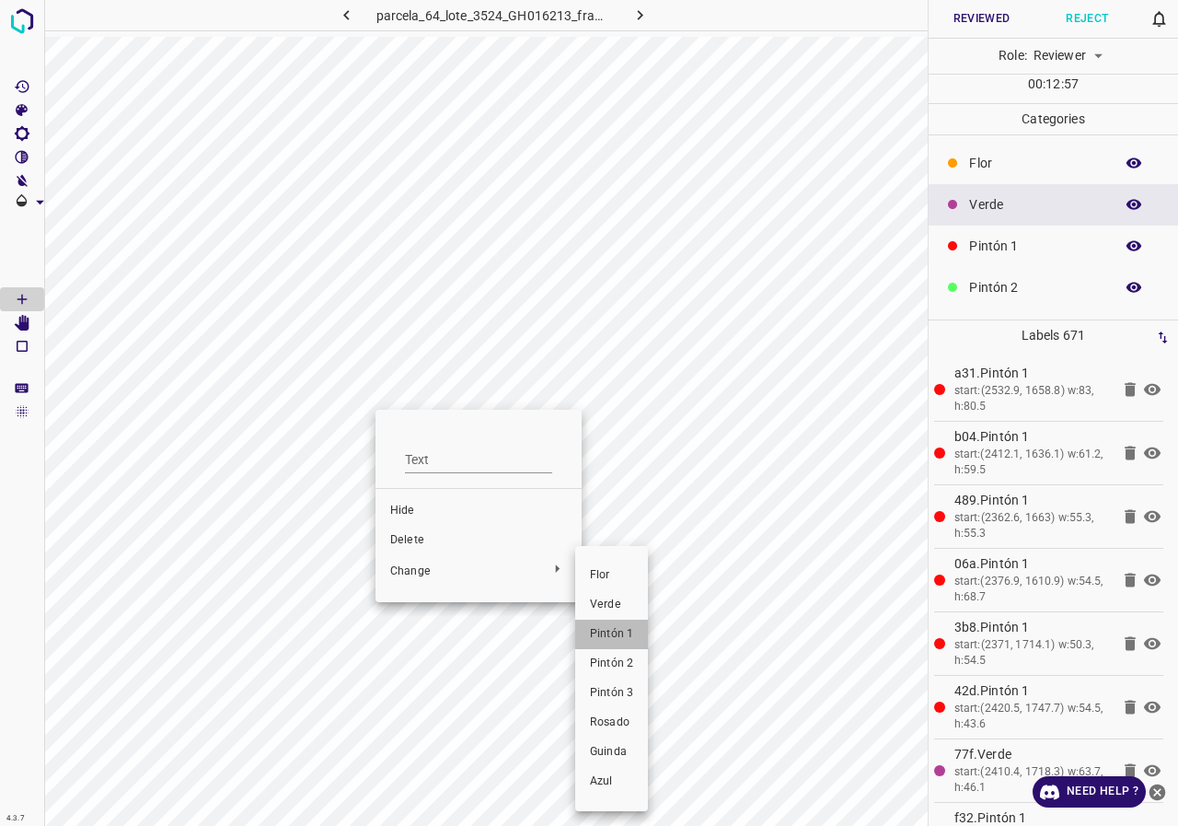
drag, startPoint x: 631, startPoint y: 640, endPoint x: 472, endPoint y: 395, distance: 292.1
click at [631, 641] on span "Pintón 1" at bounding box center [611, 634] width 43 height 17
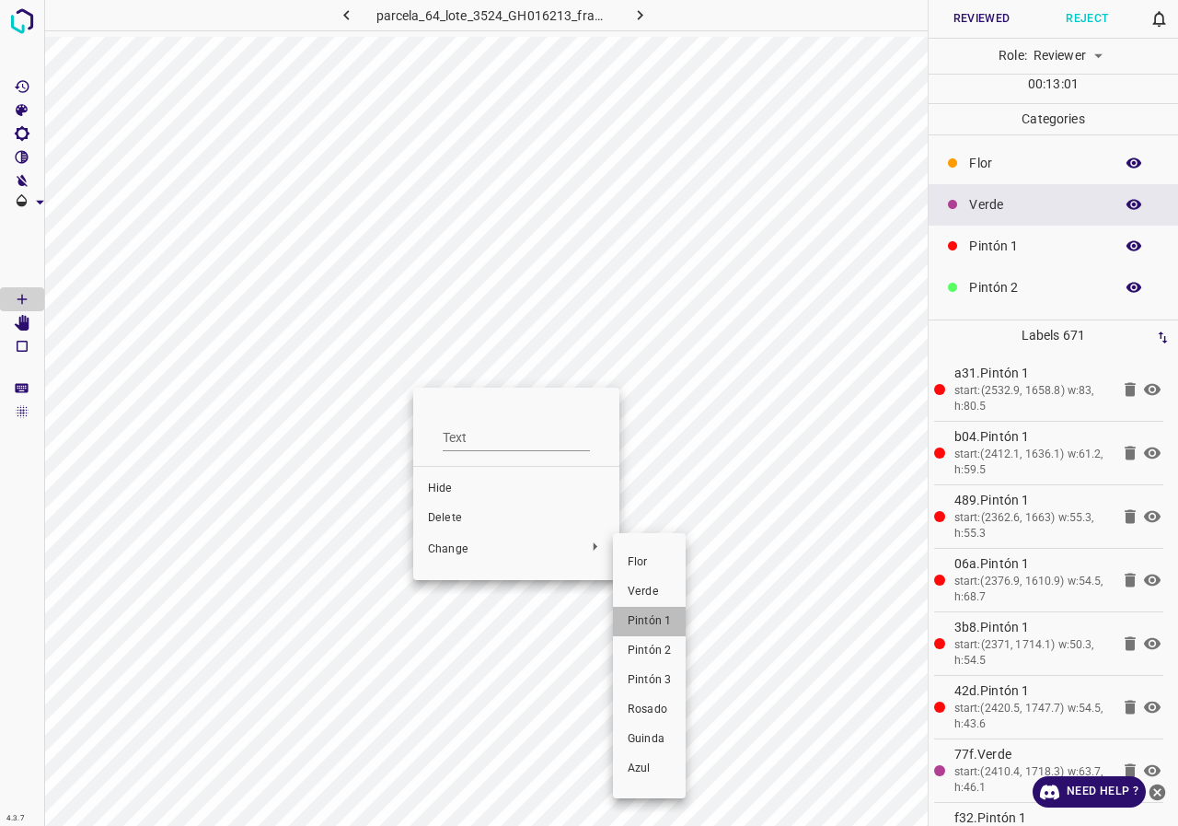
click at [651, 619] on span "Pintón 1" at bounding box center [649, 621] width 43 height 17
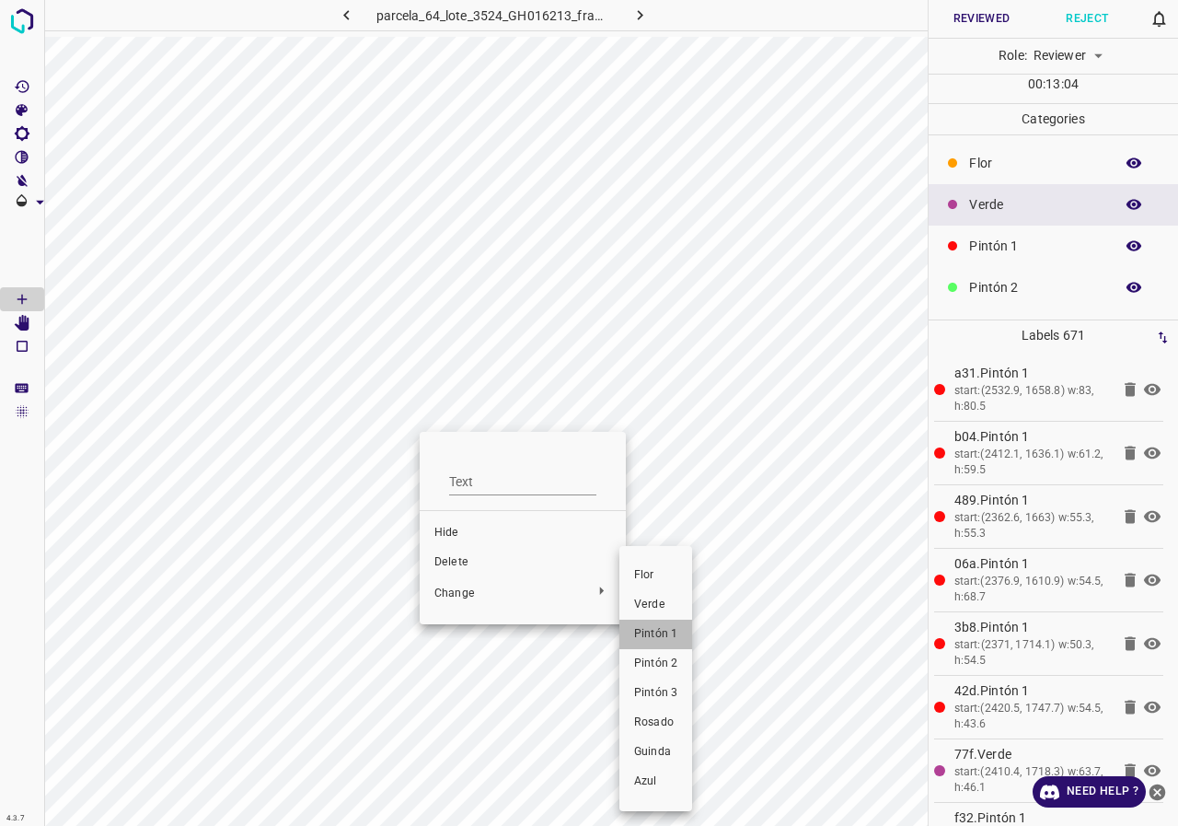
click at [644, 630] on span "Pintón 1" at bounding box center [655, 634] width 43 height 17
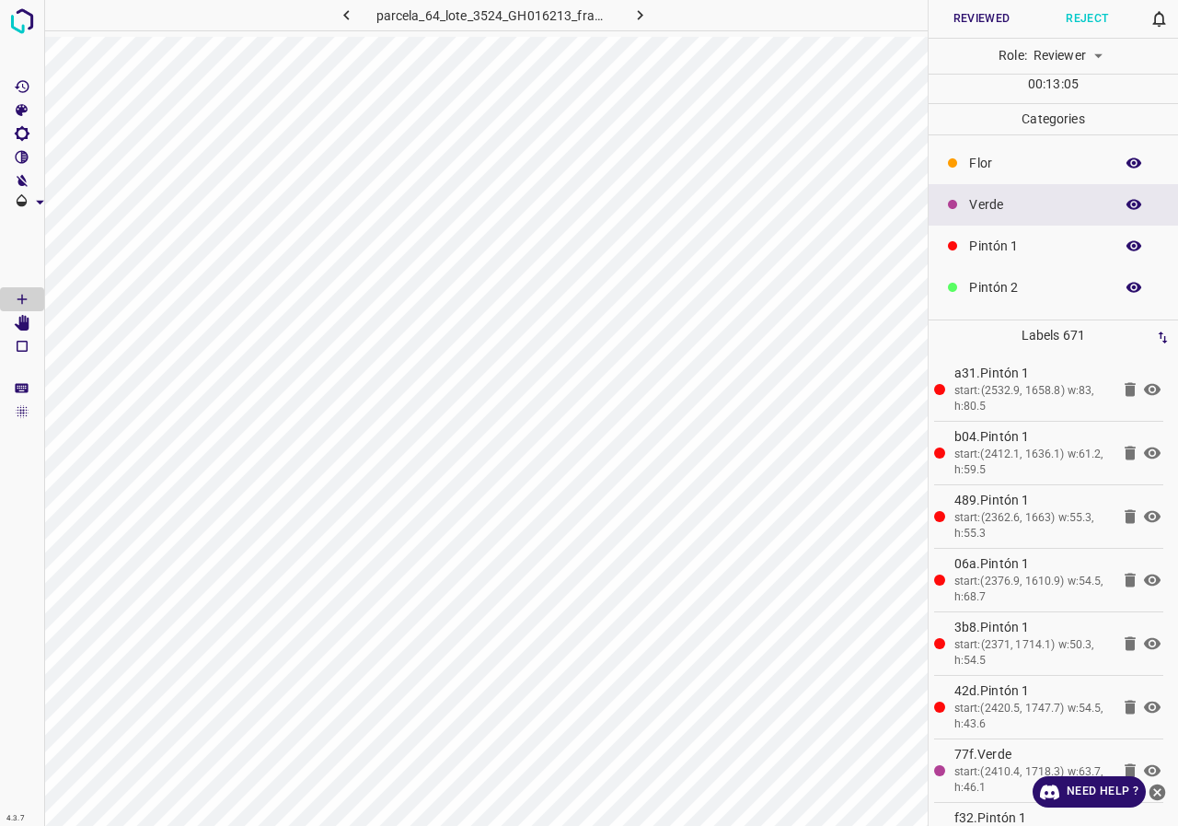
click at [1126, 210] on icon "button" at bounding box center [1134, 204] width 17 height 17
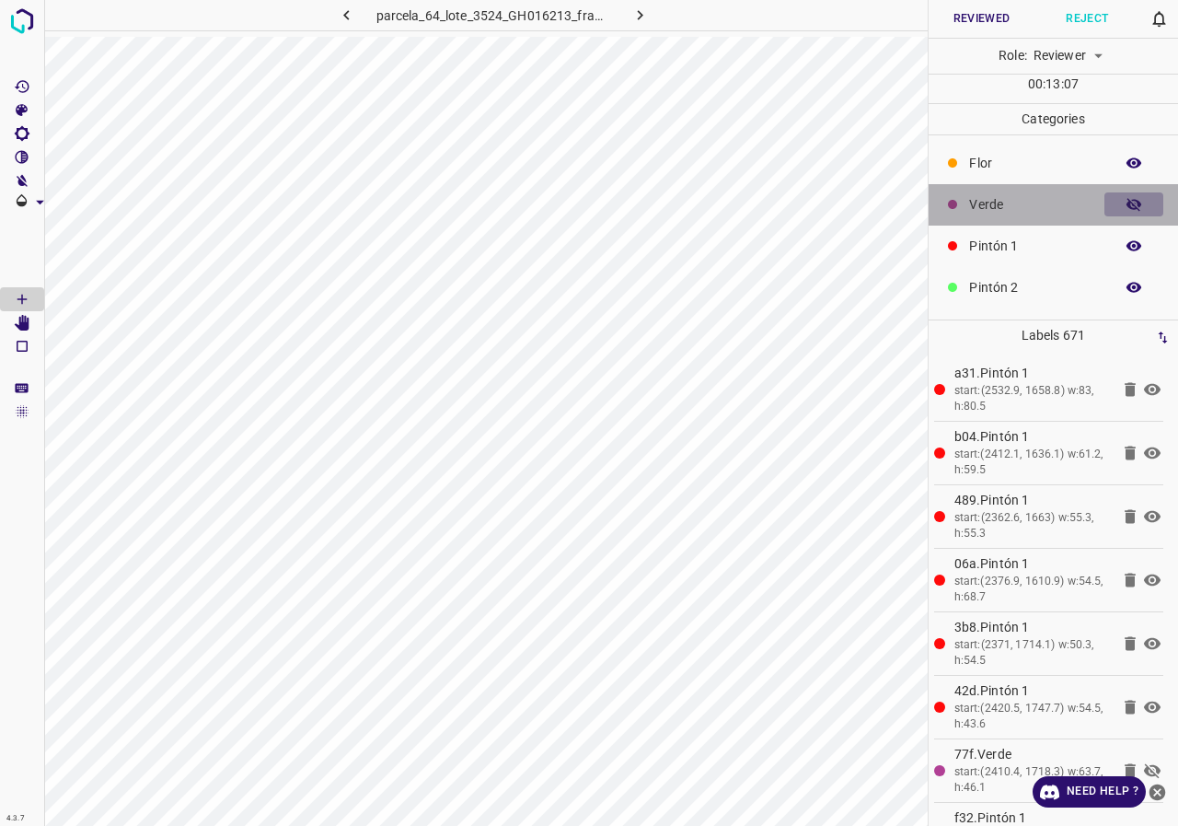
click at [1126, 210] on icon "button" at bounding box center [1134, 204] width 17 height 17
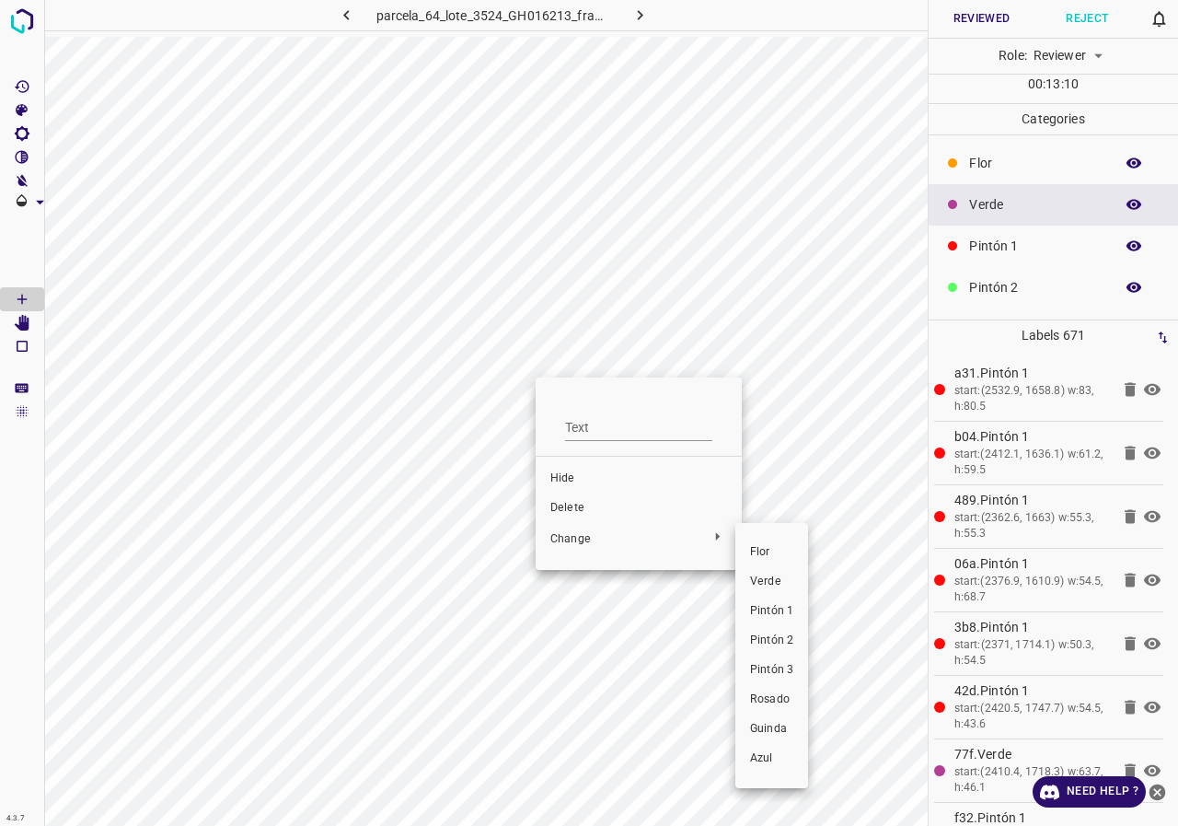
click at [767, 603] on span "Pintón 1" at bounding box center [771, 611] width 43 height 17
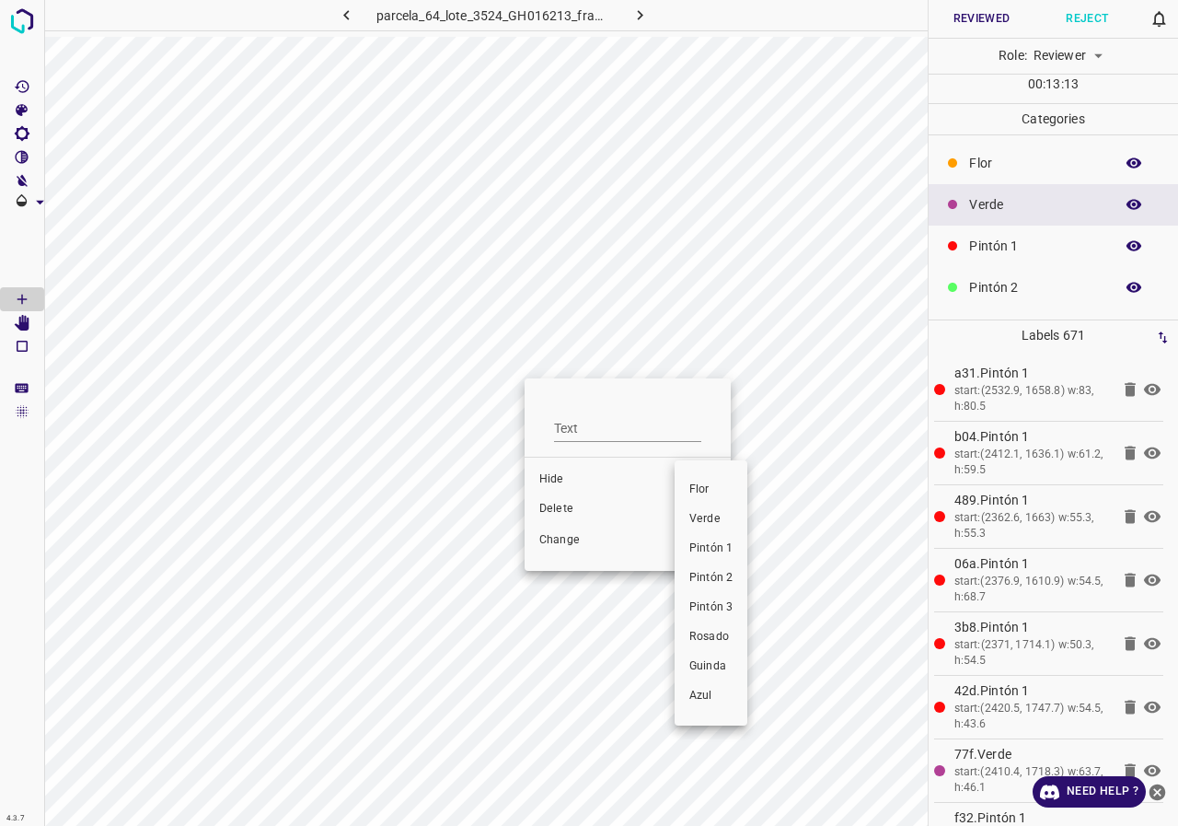
click at [711, 578] on span "Pintón 2" at bounding box center [710, 578] width 43 height 17
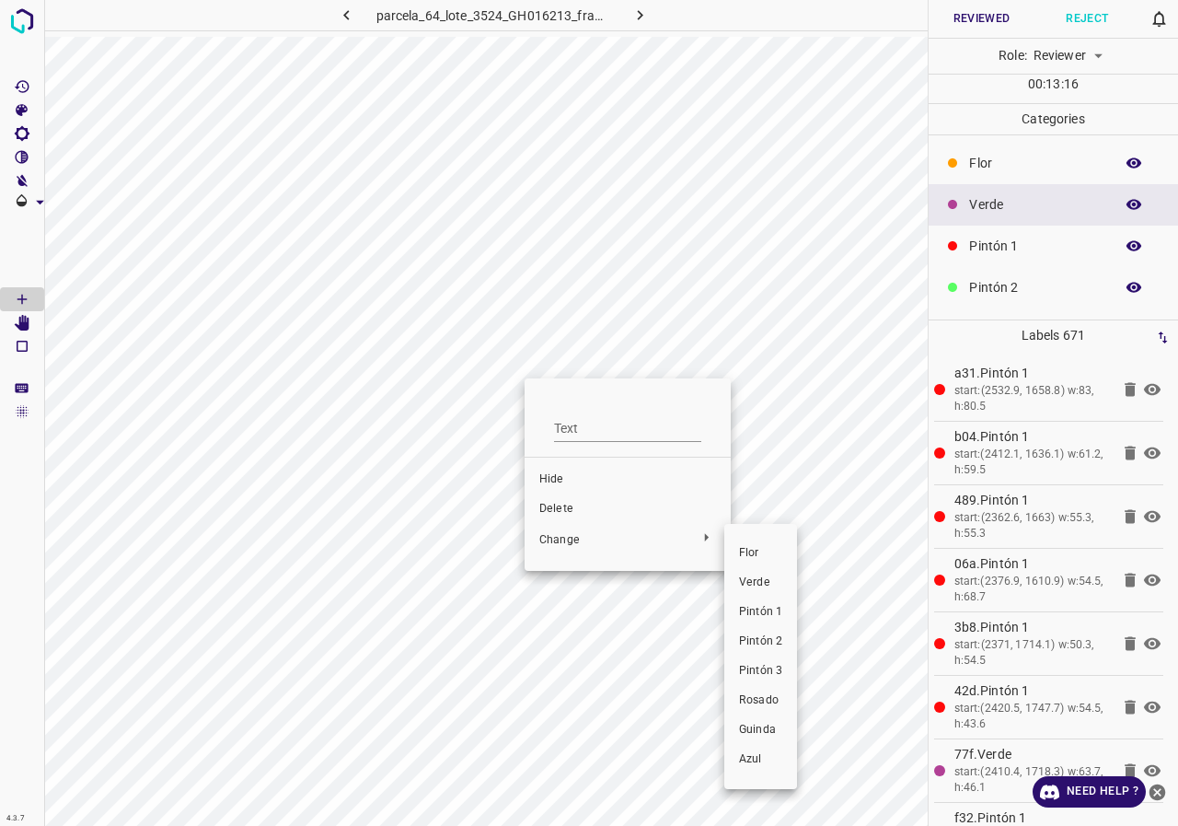
click at [775, 607] on span "Pintón 1" at bounding box center [760, 612] width 43 height 17
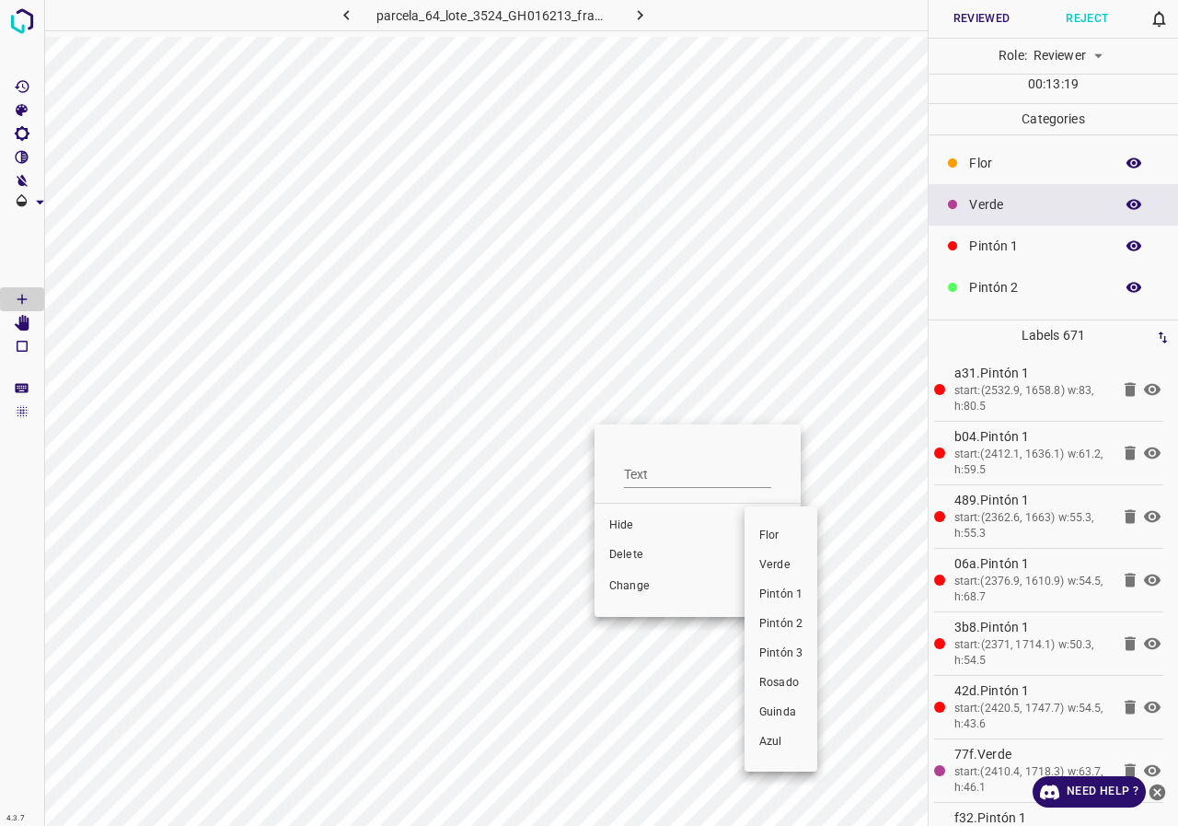
click at [787, 589] on span "Pintón 1" at bounding box center [780, 594] width 43 height 17
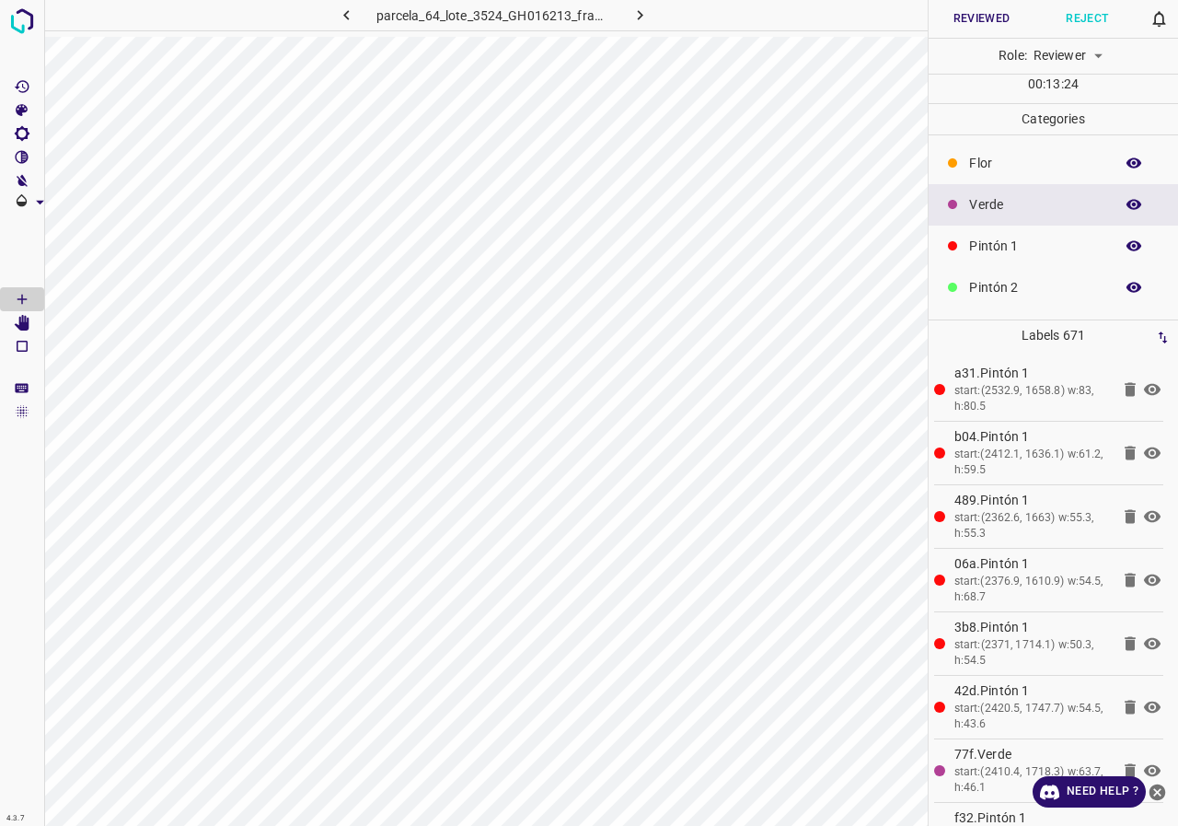
scroll to position [162, 0]
click at [1108, 244] on button "button" at bounding box center [1133, 249] width 59 height 24
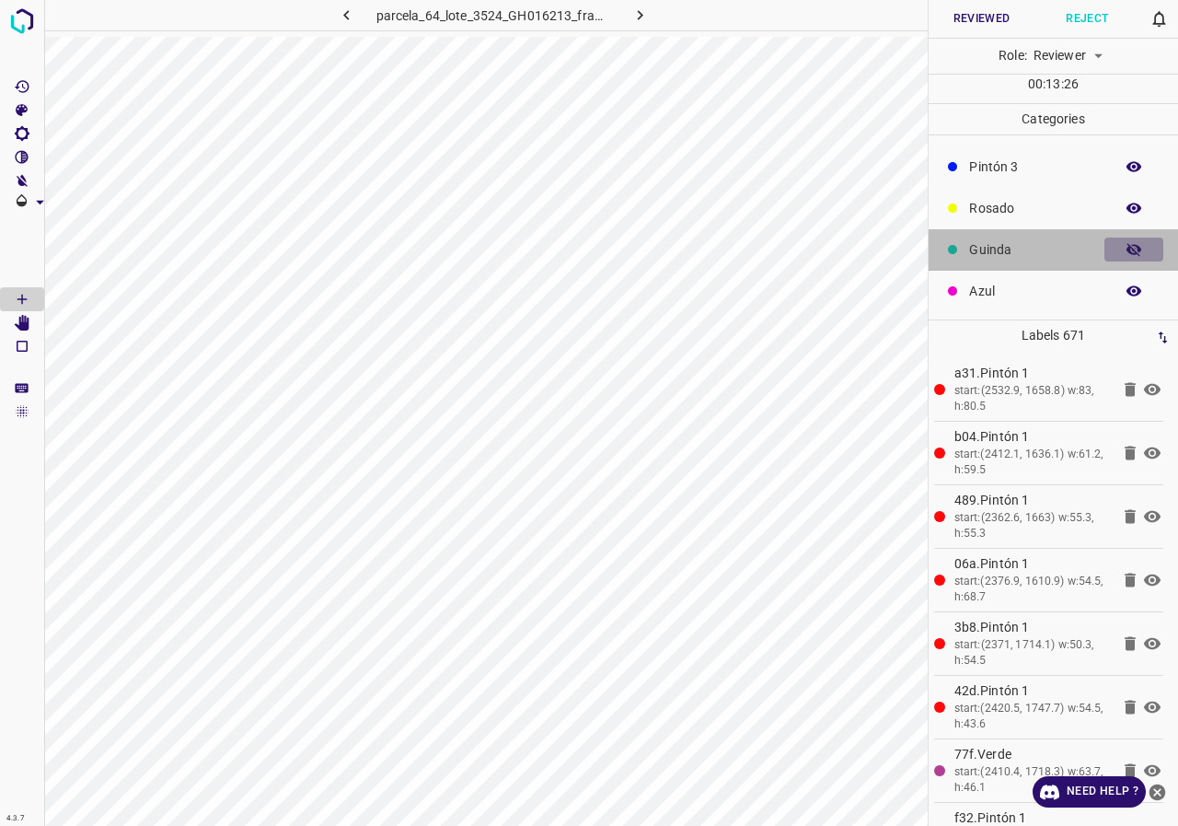
click at [1111, 245] on button "button" at bounding box center [1133, 249] width 59 height 24
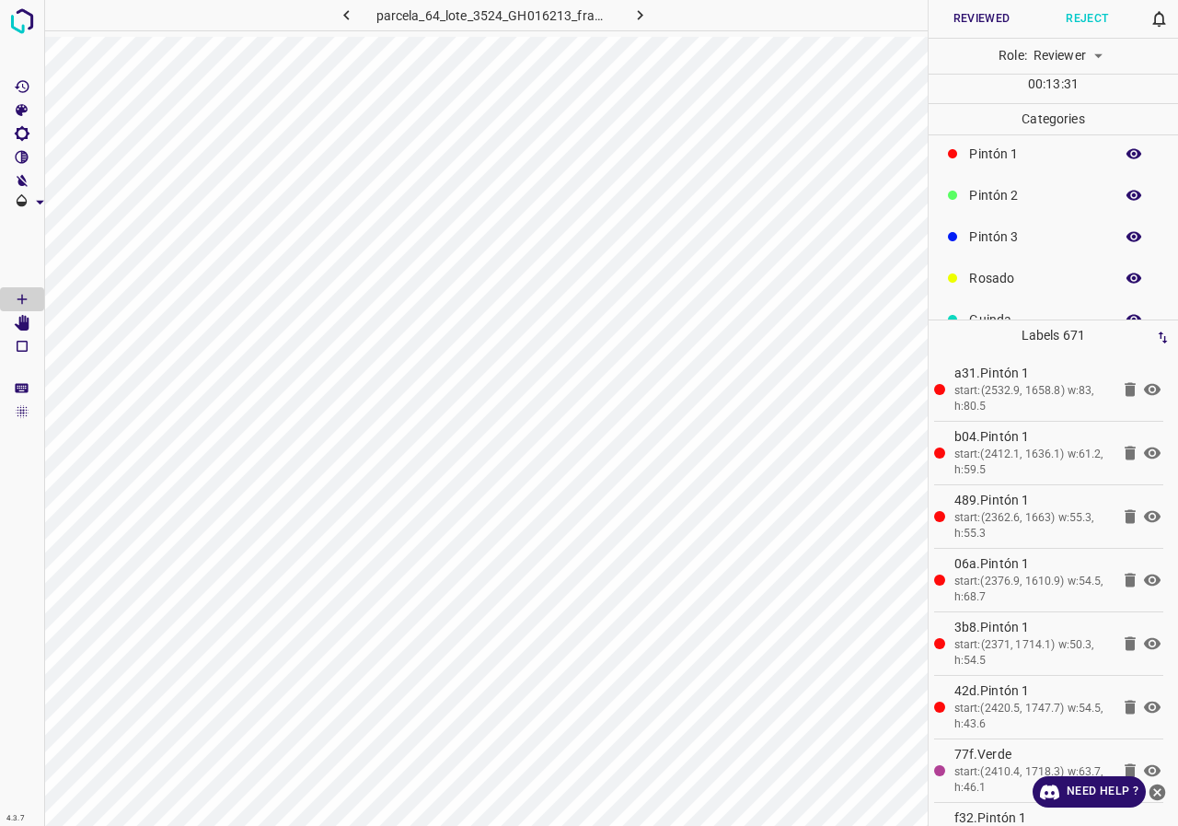
scroll to position [0, 0]
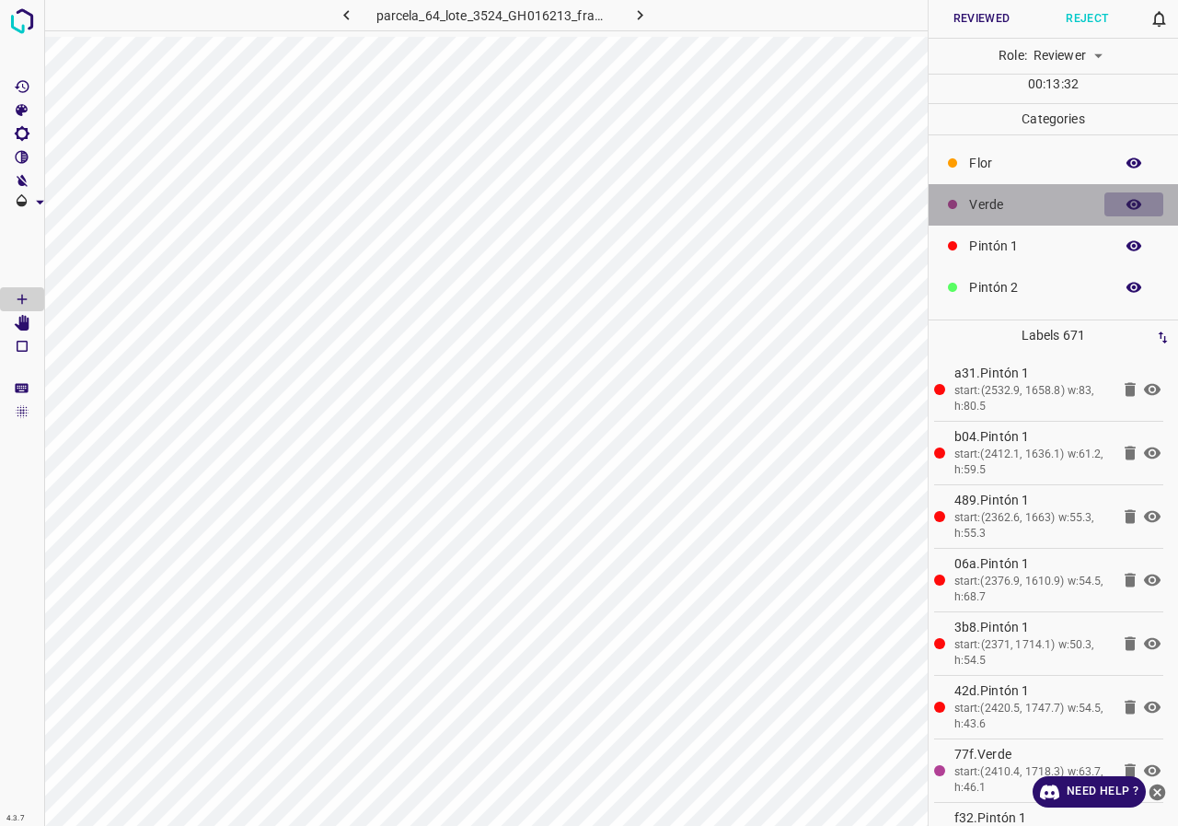
click at [1126, 203] on icon "button" at bounding box center [1134, 204] width 17 height 17
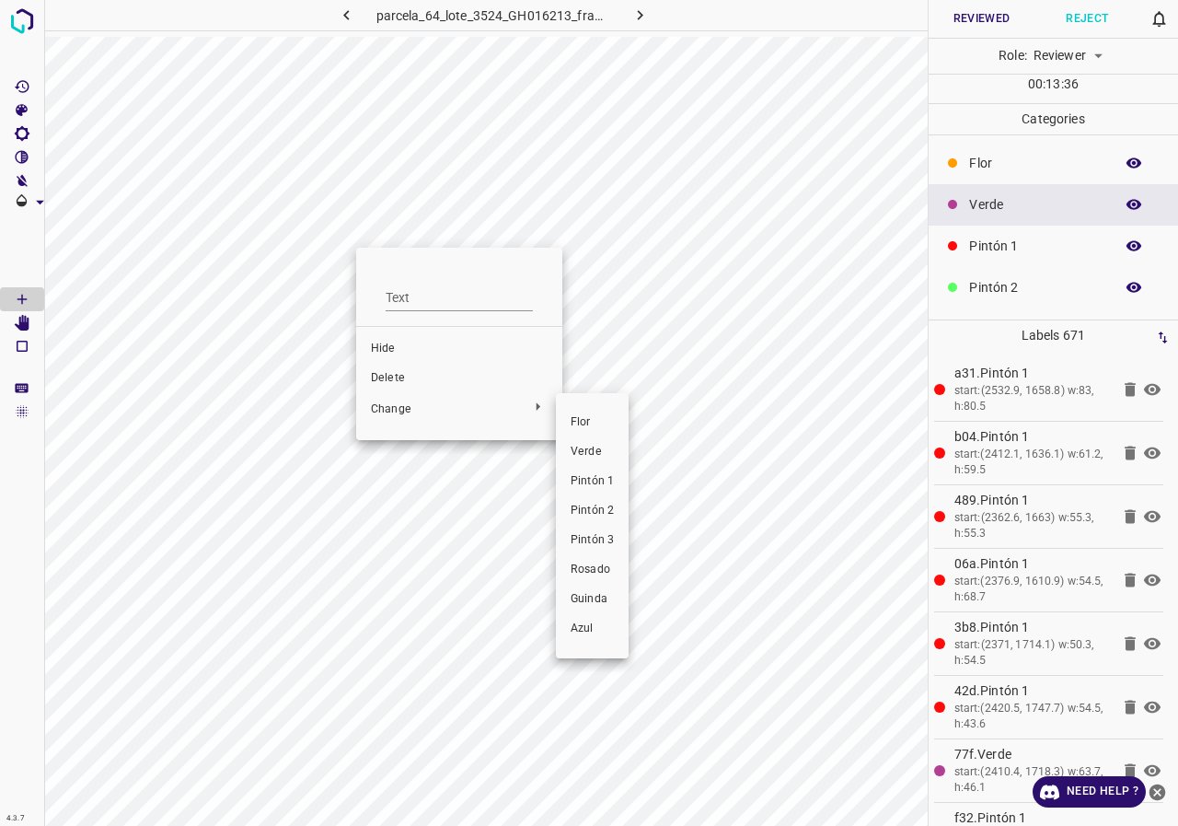
click at [606, 543] on span "Pintón 3" at bounding box center [592, 540] width 43 height 17
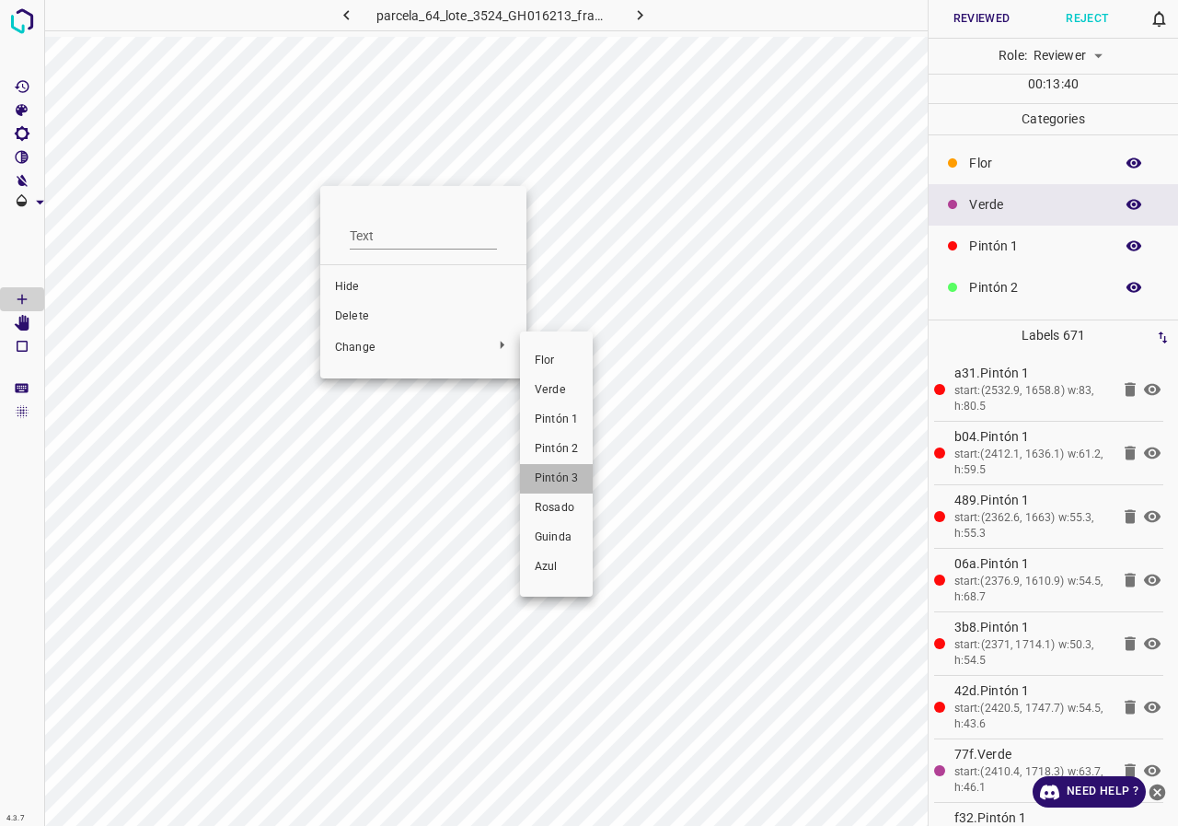
click at [557, 475] on span "Pintón 3" at bounding box center [556, 478] width 43 height 17
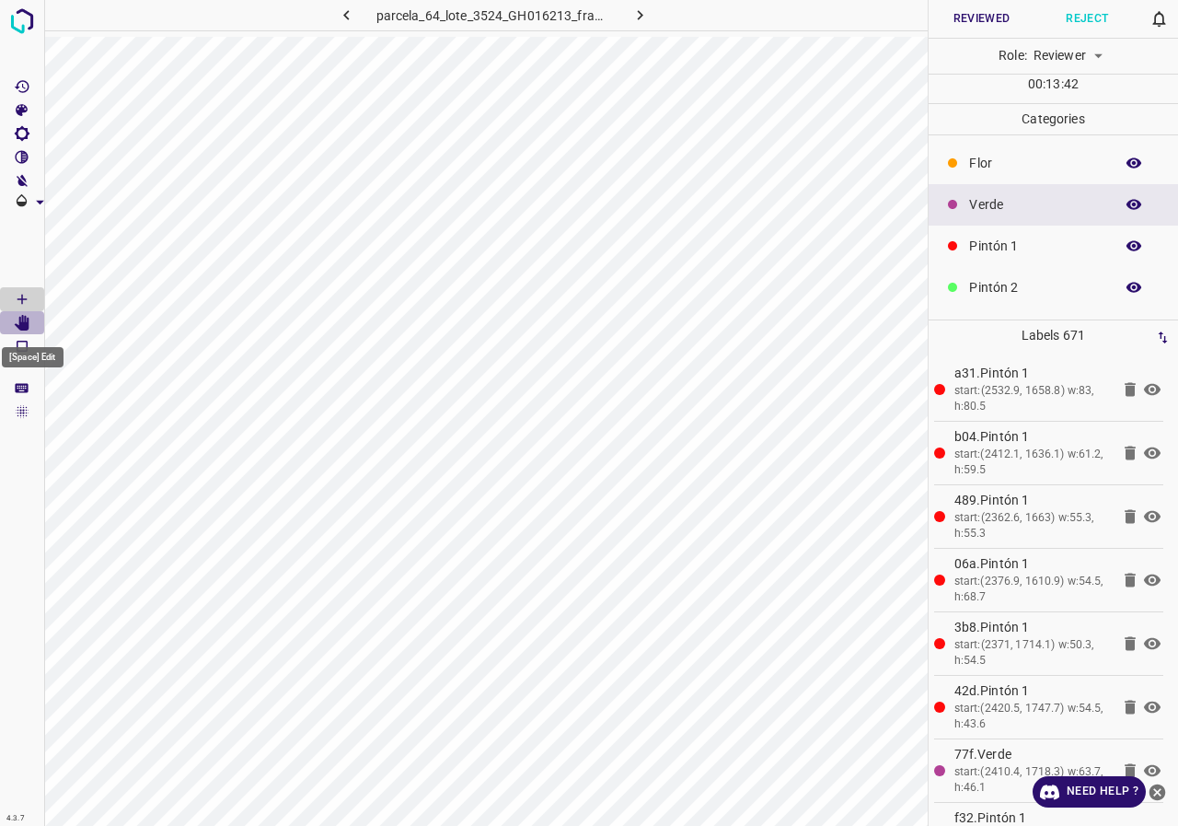
click at [21, 322] on icon "[Space] Edit" at bounding box center [22, 323] width 15 height 17
click at [1135, 197] on button "button" at bounding box center [1133, 204] width 59 height 24
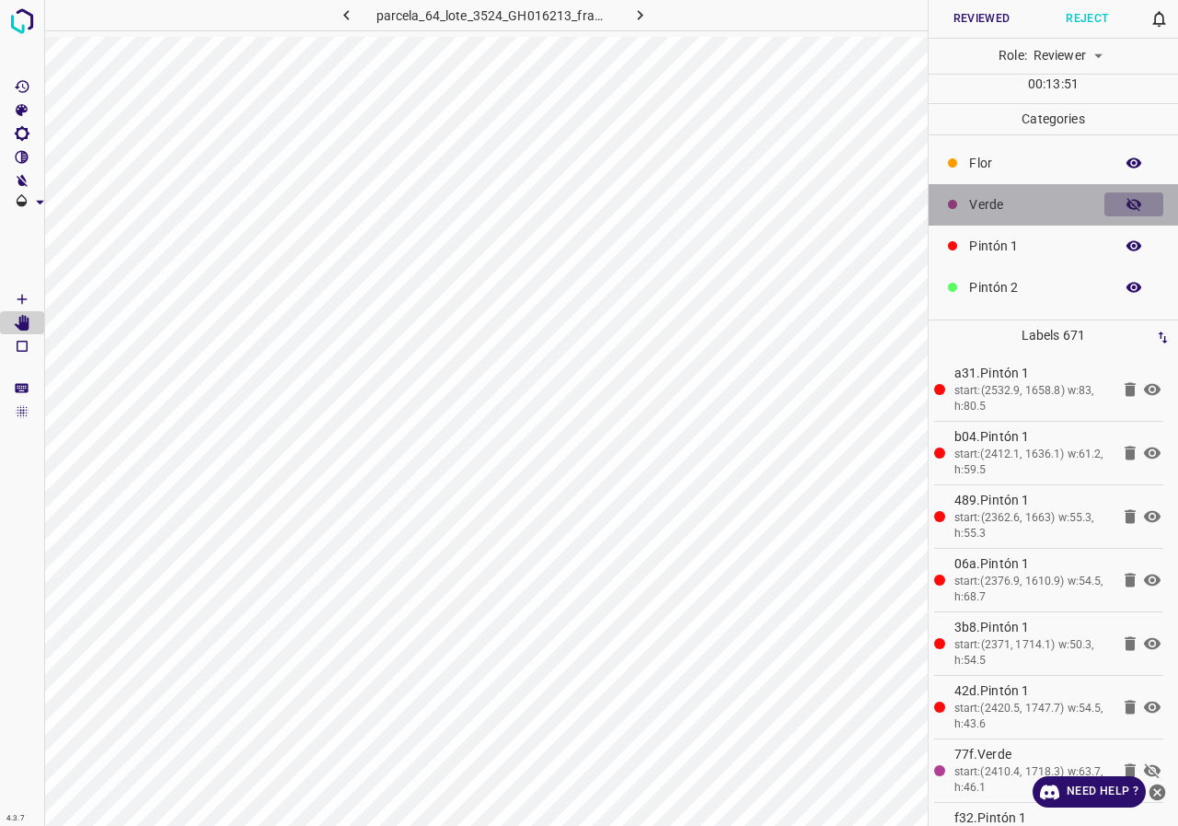
click at [1135, 198] on button "button" at bounding box center [1133, 204] width 59 height 24
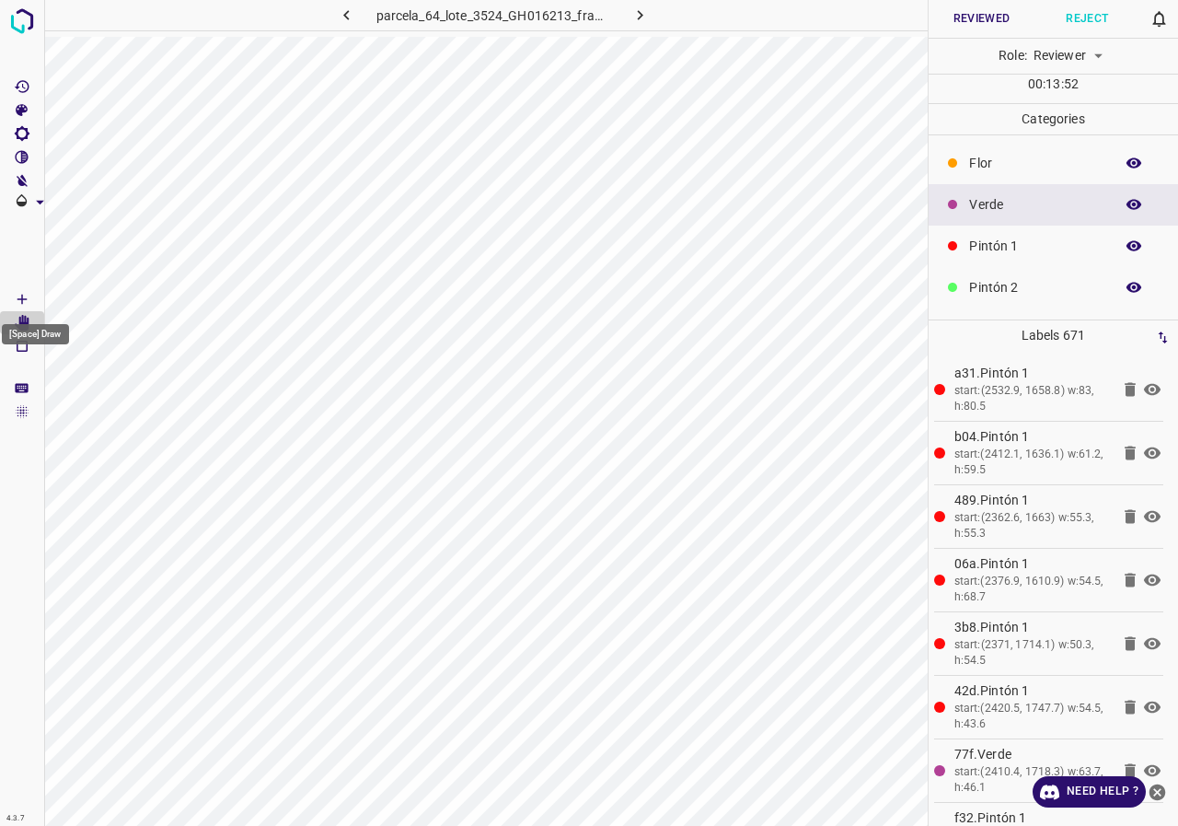
click at [23, 295] on icon "[Space] Draw" at bounding box center [22, 299] width 17 height 17
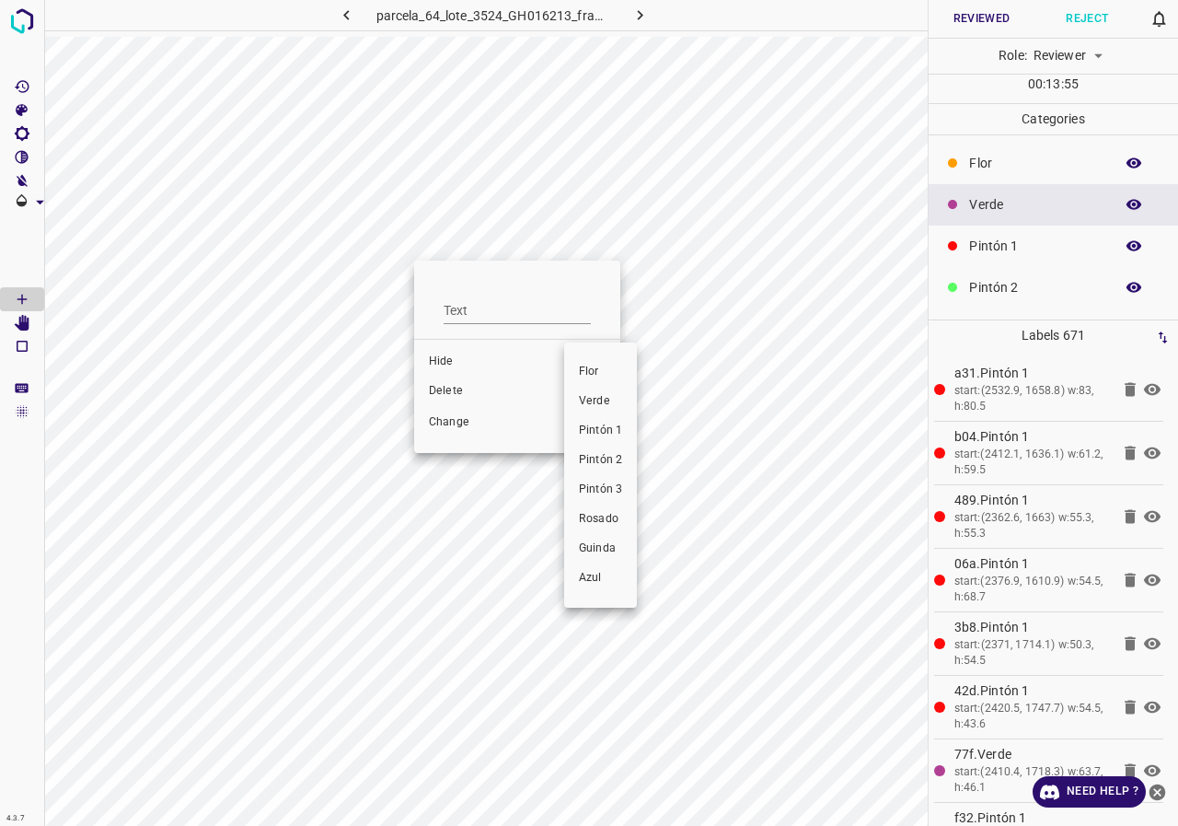
click at [624, 463] on li "Pintón 2" at bounding box center [600, 459] width 73 height 29
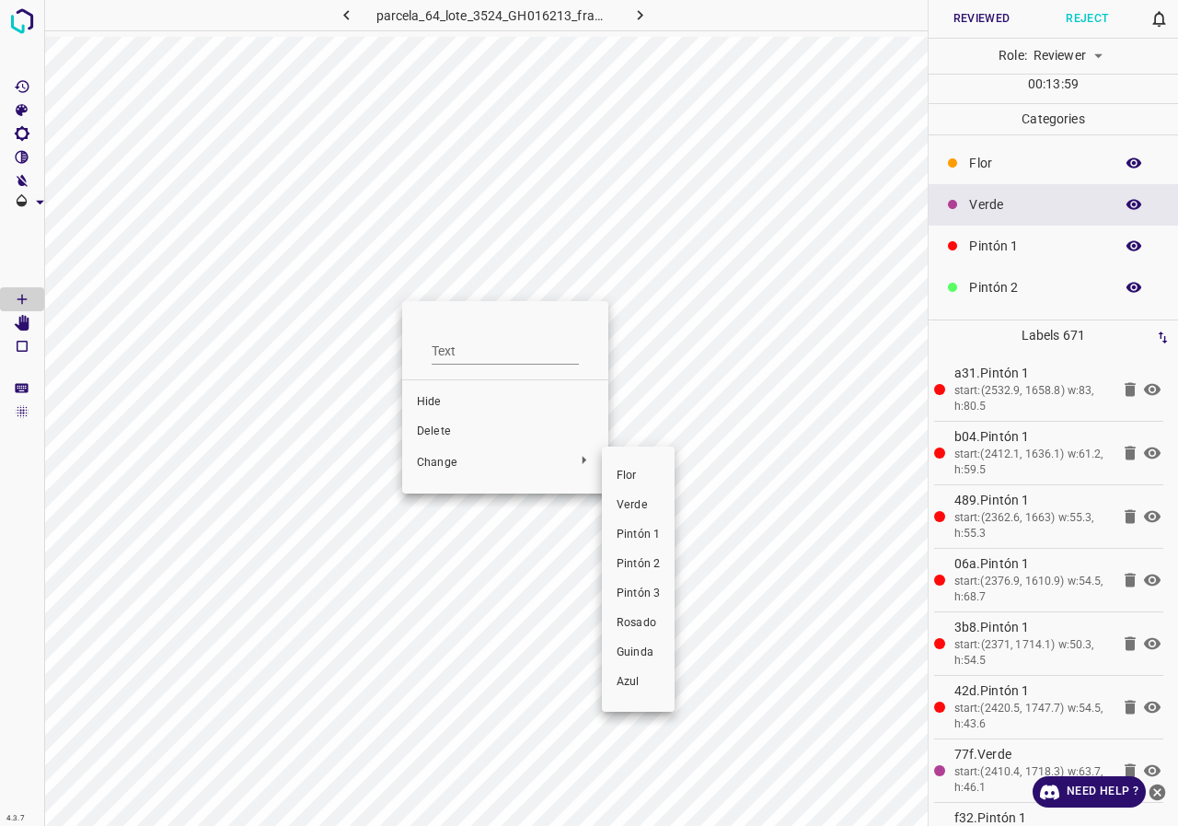
click at [639, 562] on span "Pintón 2" at bounding box center [638, 564] width 43 height 17
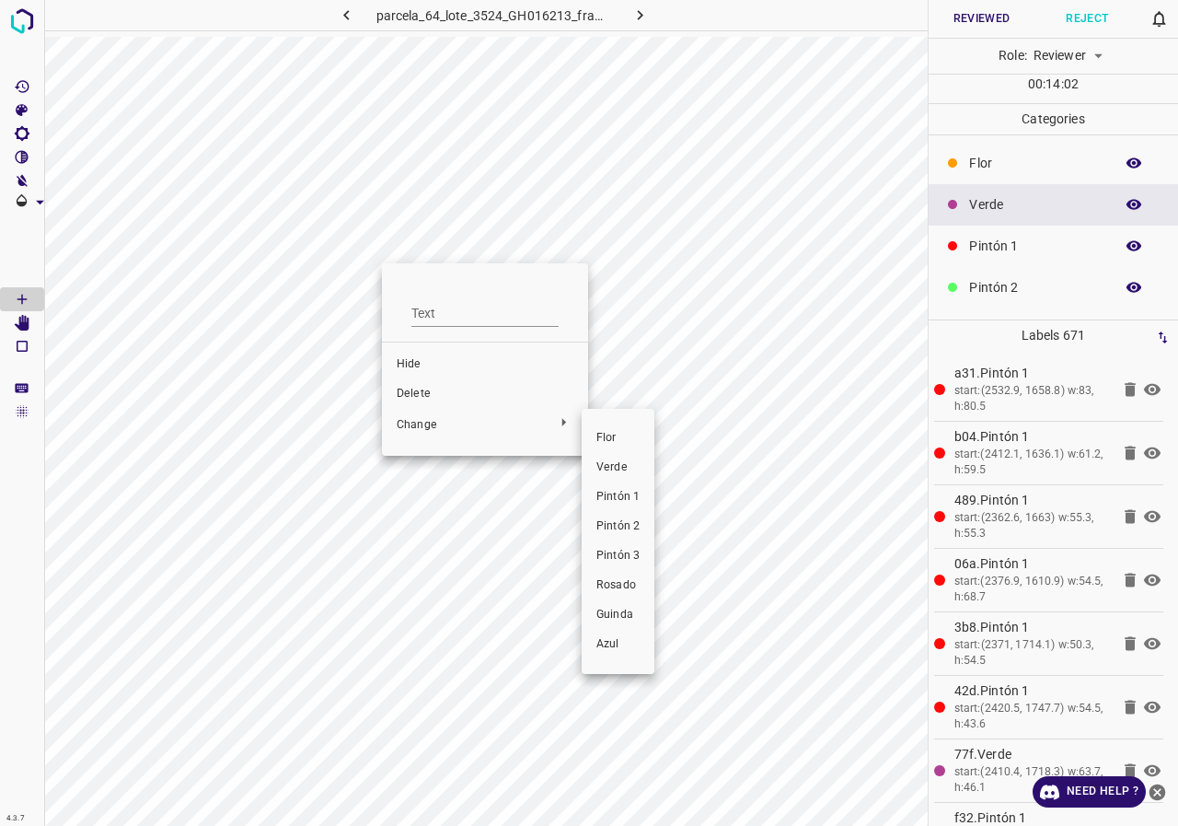
click at [630, 526] on span "Pintón 2" at bounding box center [617, 526] width 43 height 17
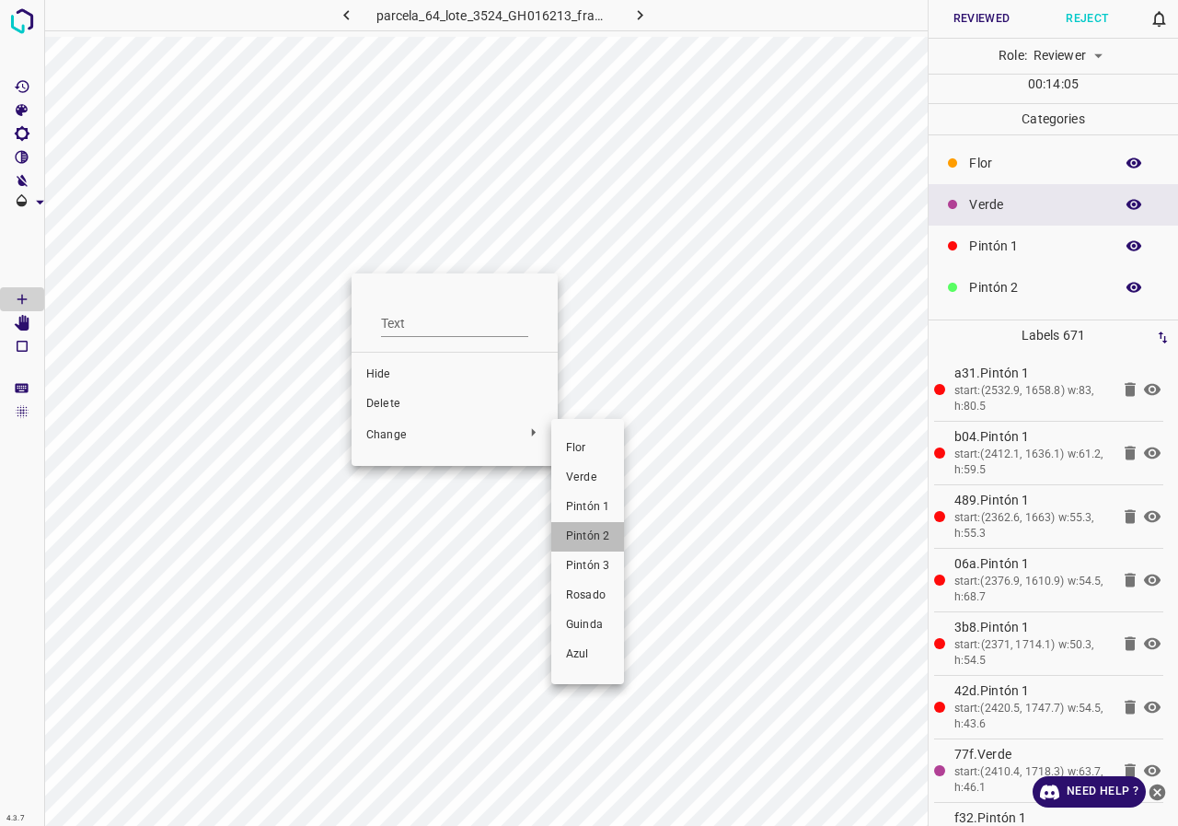
click at [584, 528] on span "Pintón 2" at bounding box center [587, 536] width 43 height 17
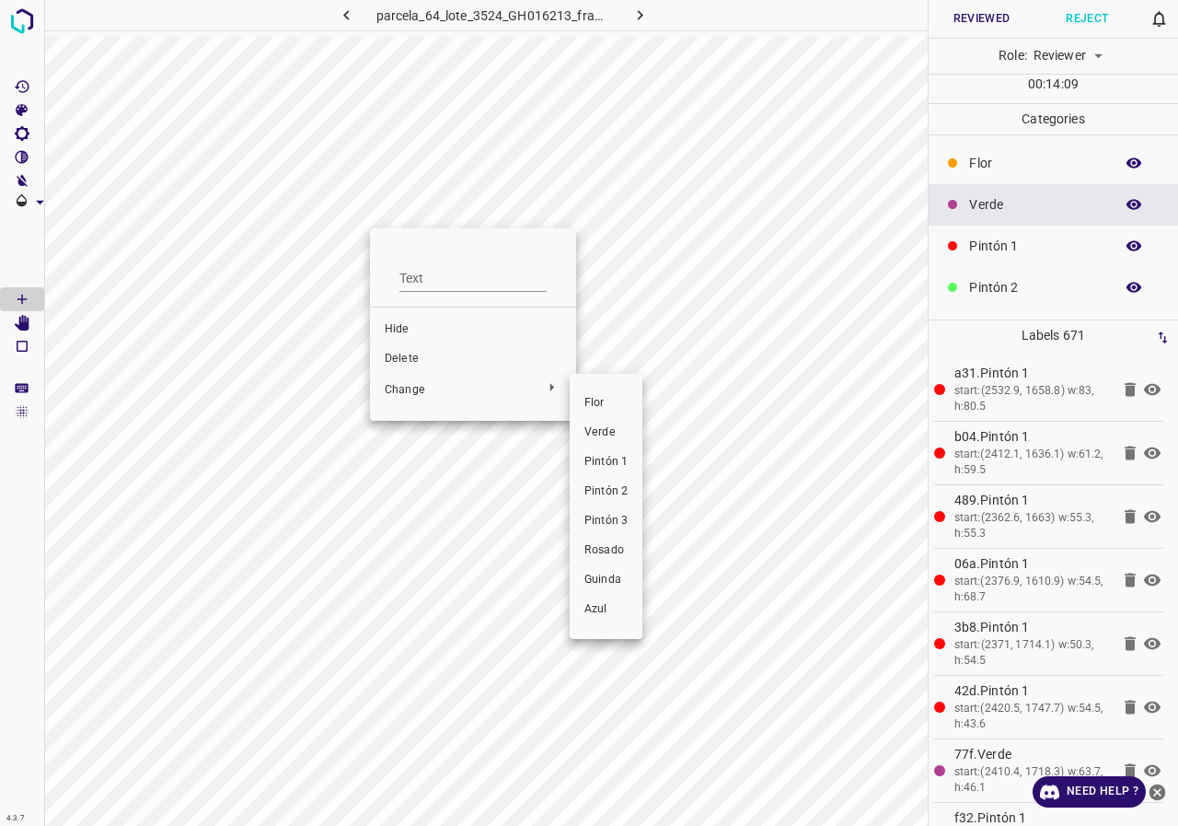
click at [602, 461] on span "Pintón 1" at bounding box center [605, 462] width 43 height 17
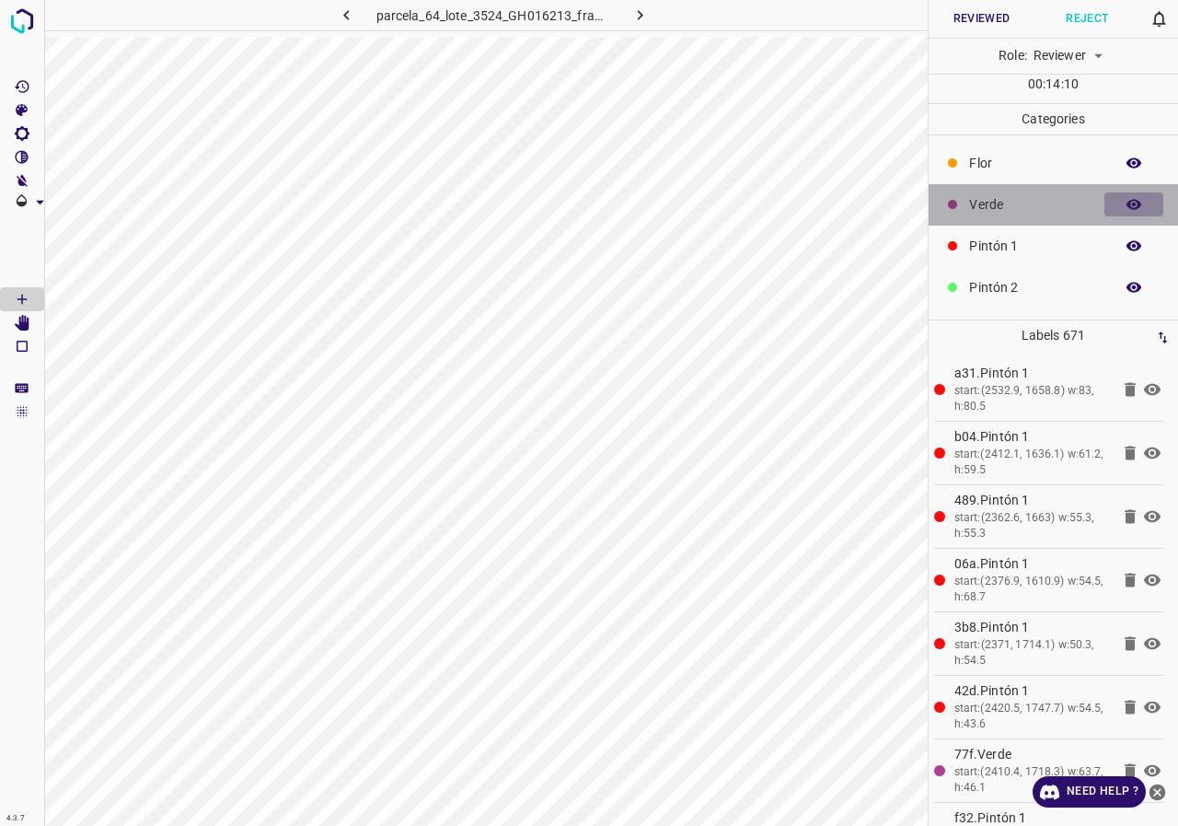
click at [1127, 203] on icon "button" at bounding box center [1134, 205] width 15 height 10
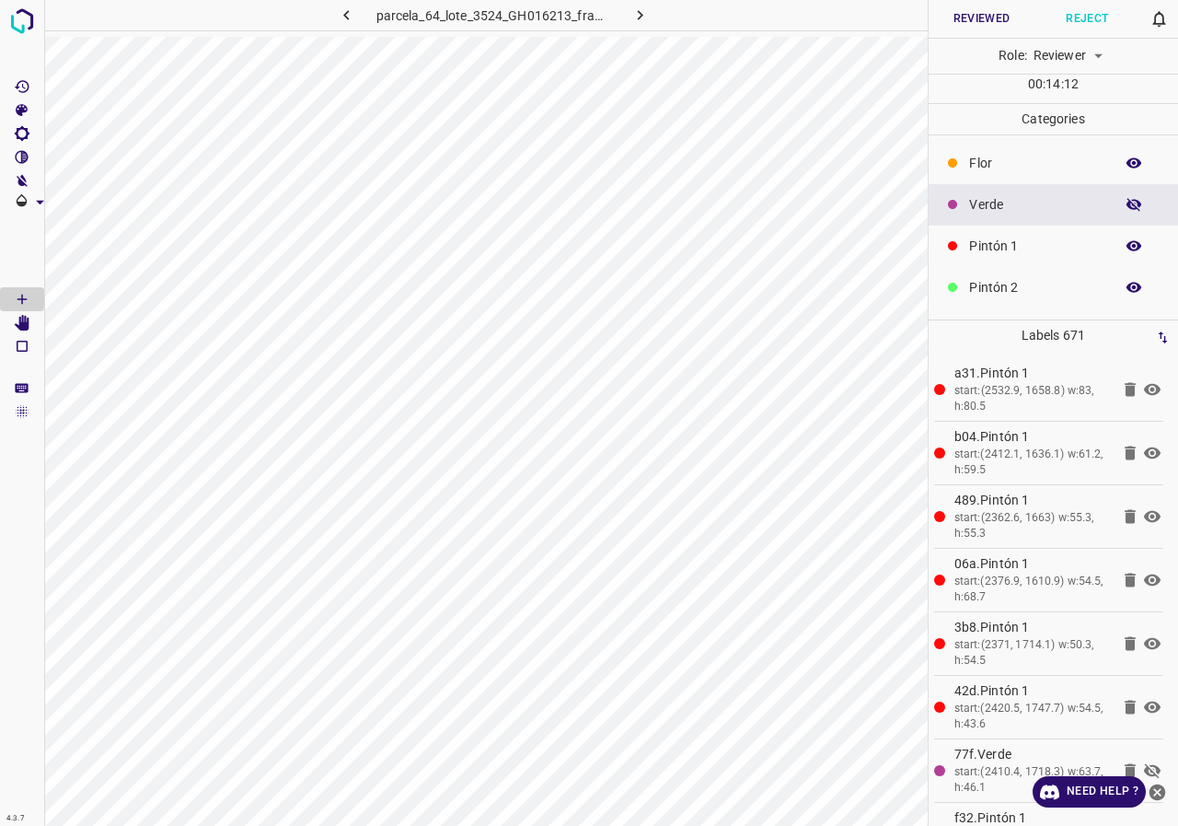
click at [1127, 203] on icon "button" at bounding box center [1134, 204] width 15 height 13
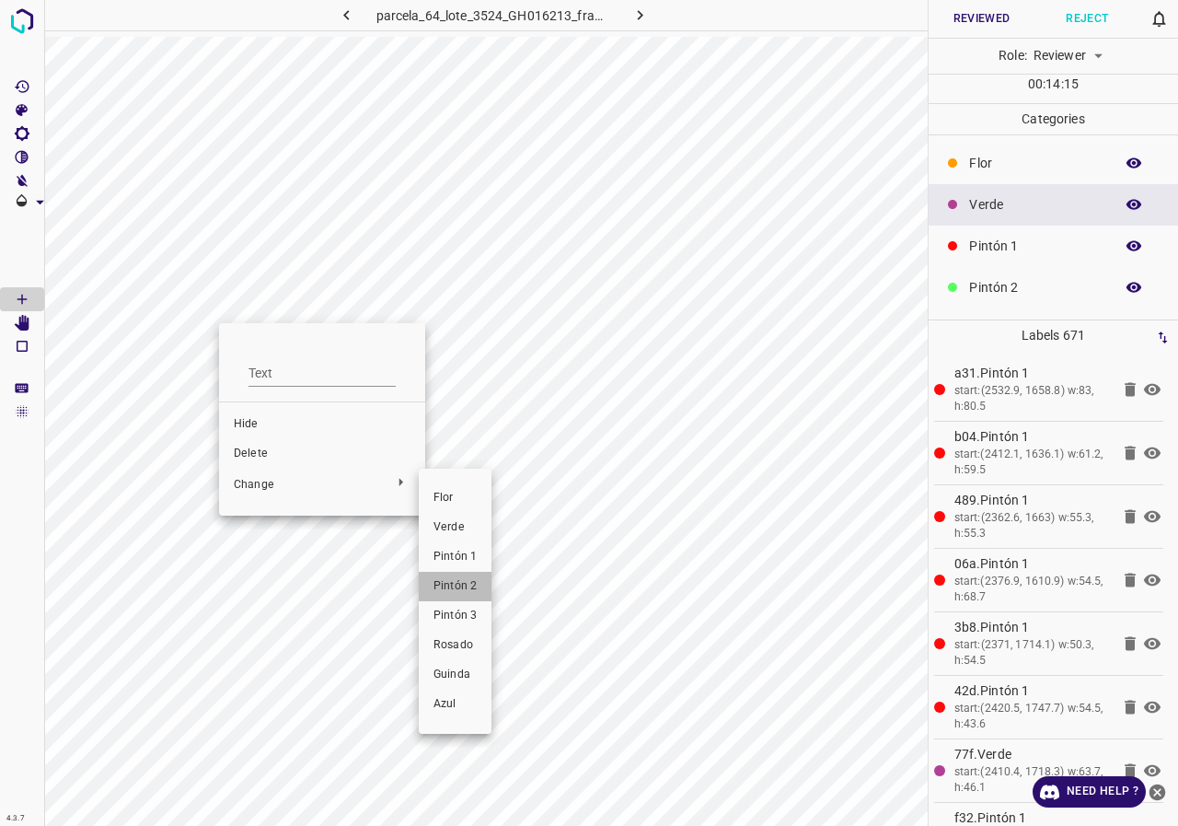
click at [455, 584] on span "Pintón 2" at bounding box center [455, 586] width 43 height 17
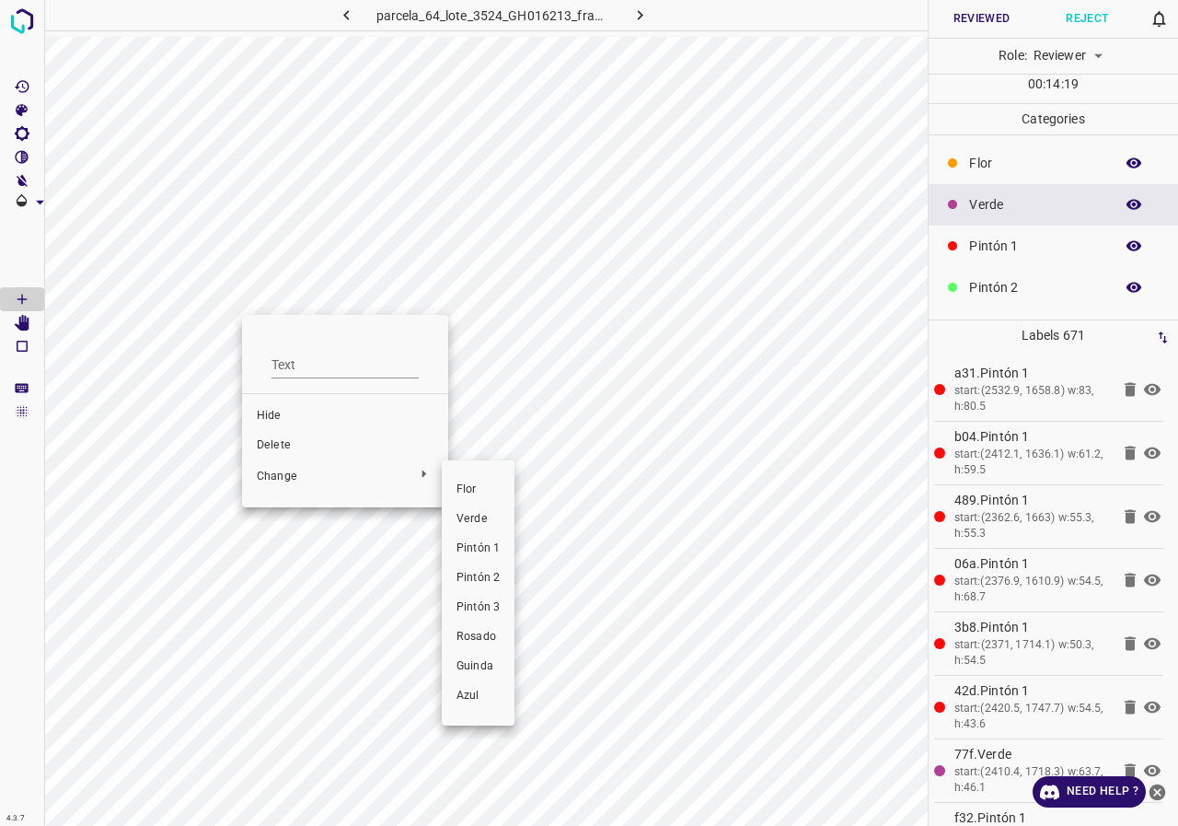
click at [478, 574] on span "Pintón 2" at bounding box center [478, 578] width 43 height 17
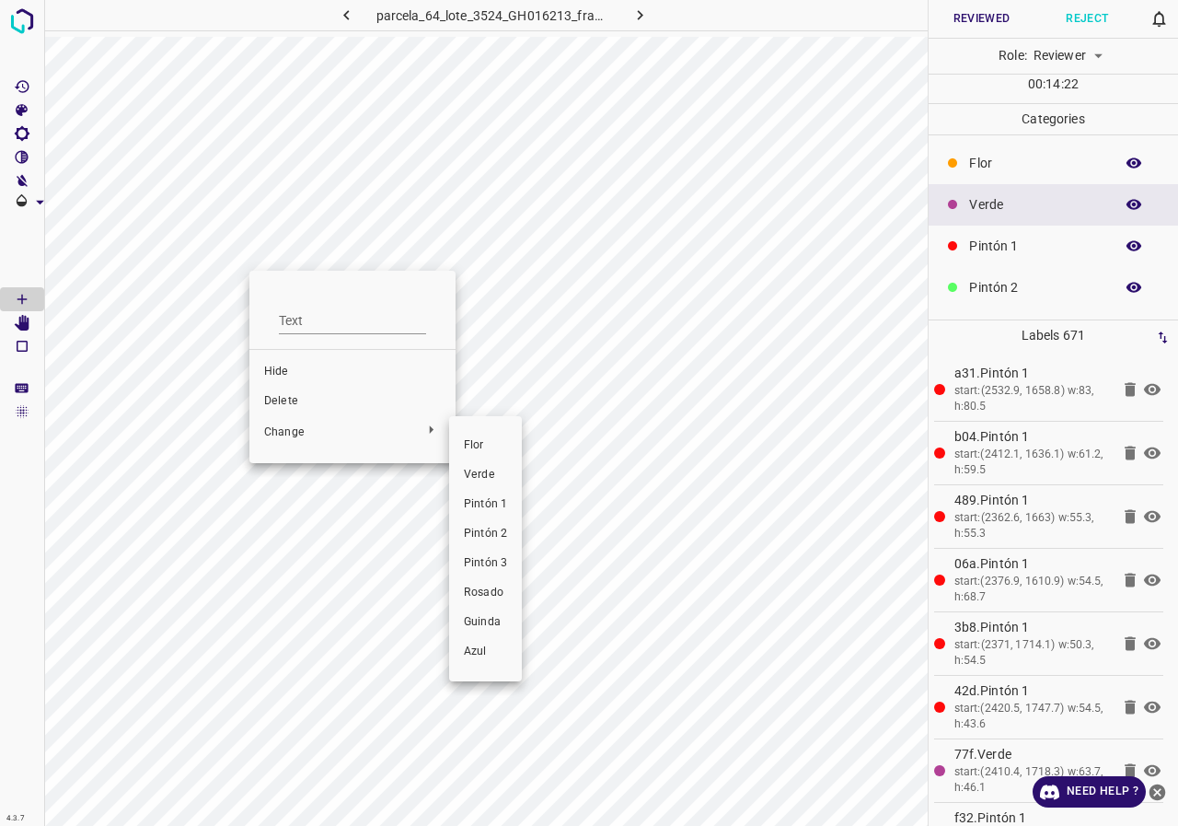
click at [493, 536] on span "Pintón 2" at bounding box center [485, 534] width 43 height 17
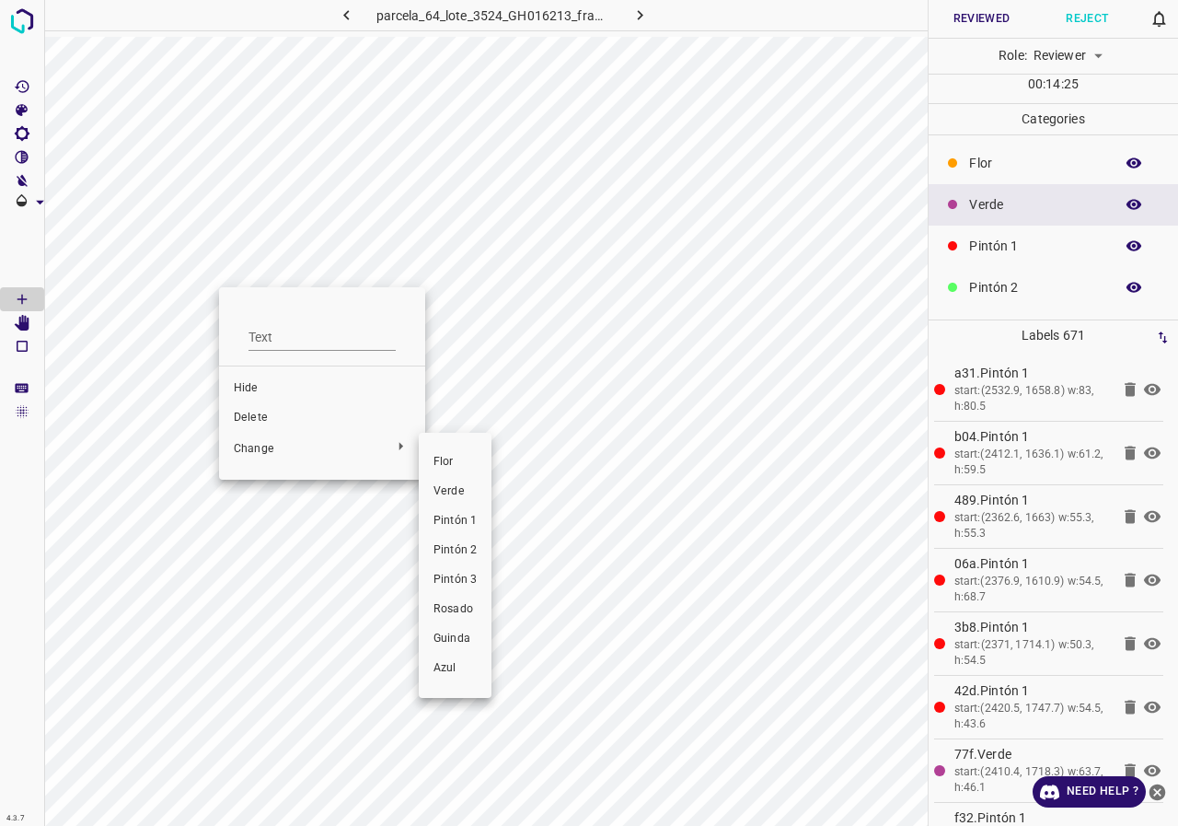
click at [462, 545] on span "Pintón 2" at bounding box center [455, 550] width 43 height 17
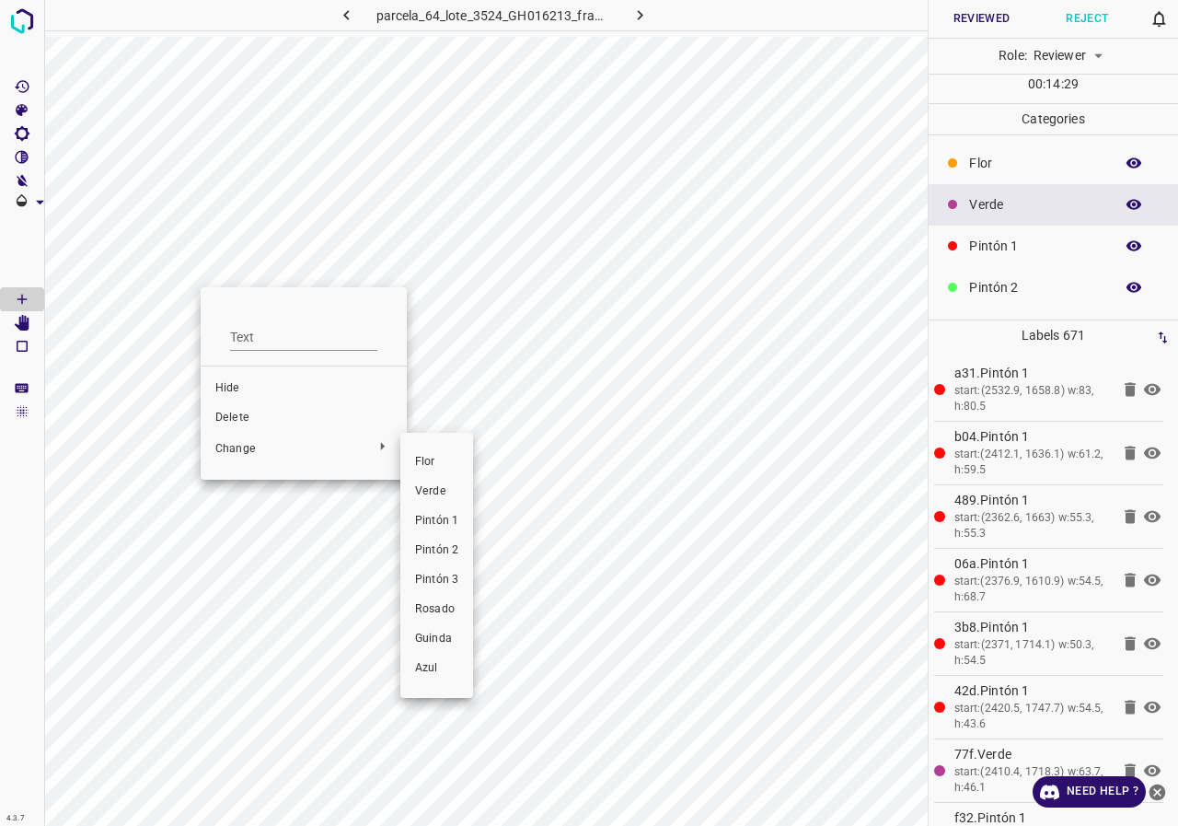
click at [433, 559] on li "Pintón 2" at bounding box center [436, 550] width 73 height 29
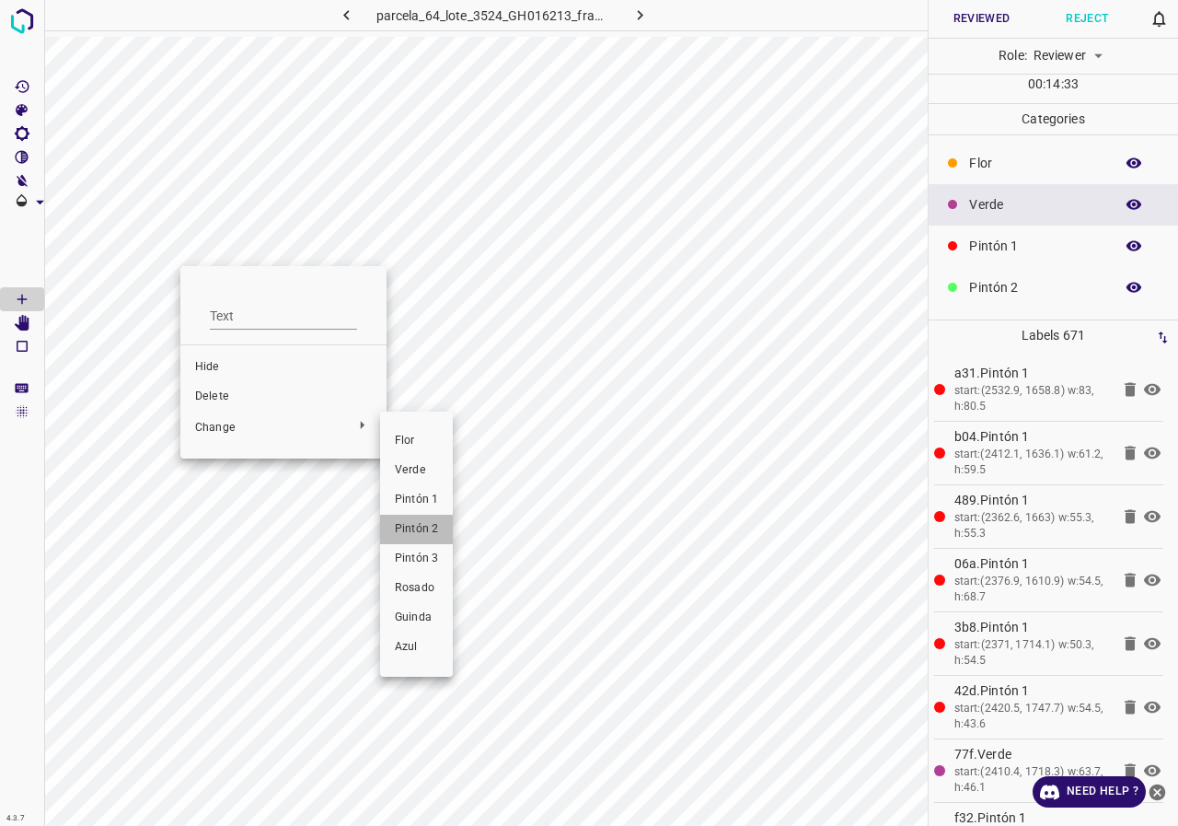
click at [415, 526] on span "Pintón 2" at bounding box center [416, 529] width 43 height 17
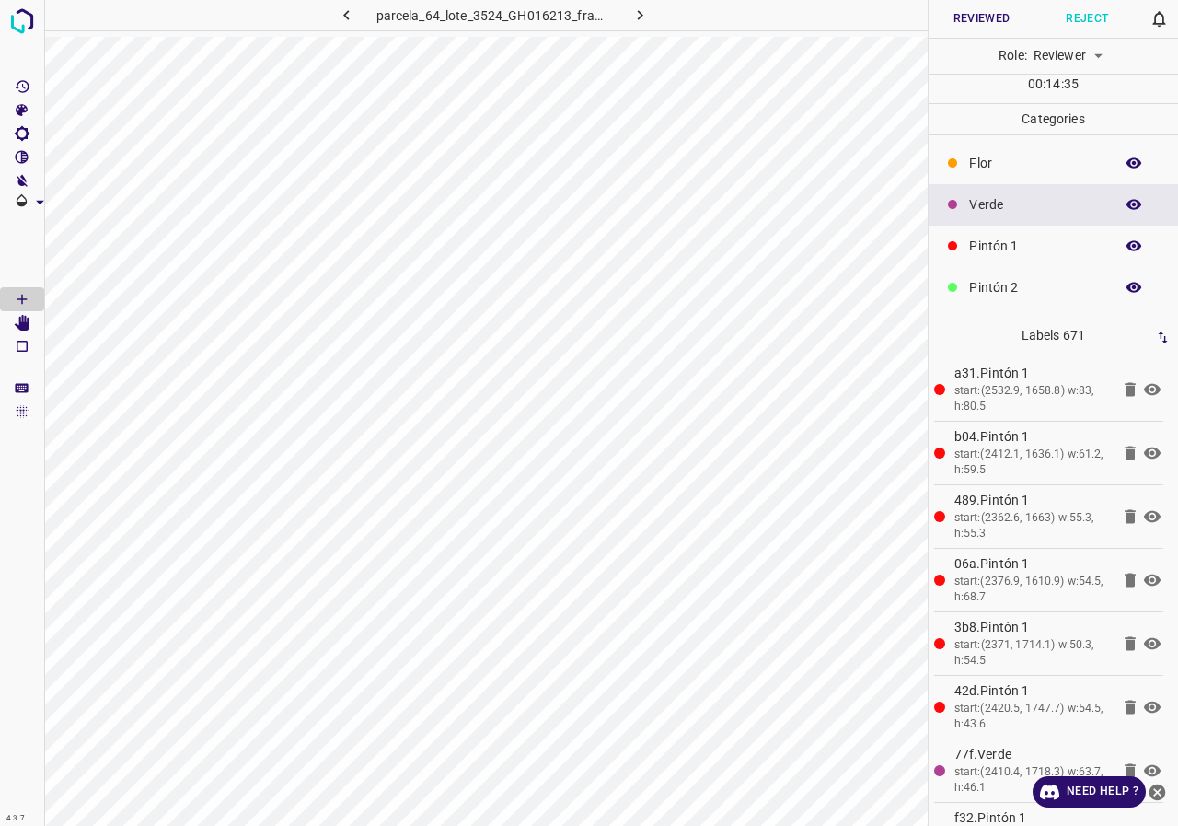
click at [1126, 207] on icon "button" at bounding box center [1134, 204] width 17 height 17
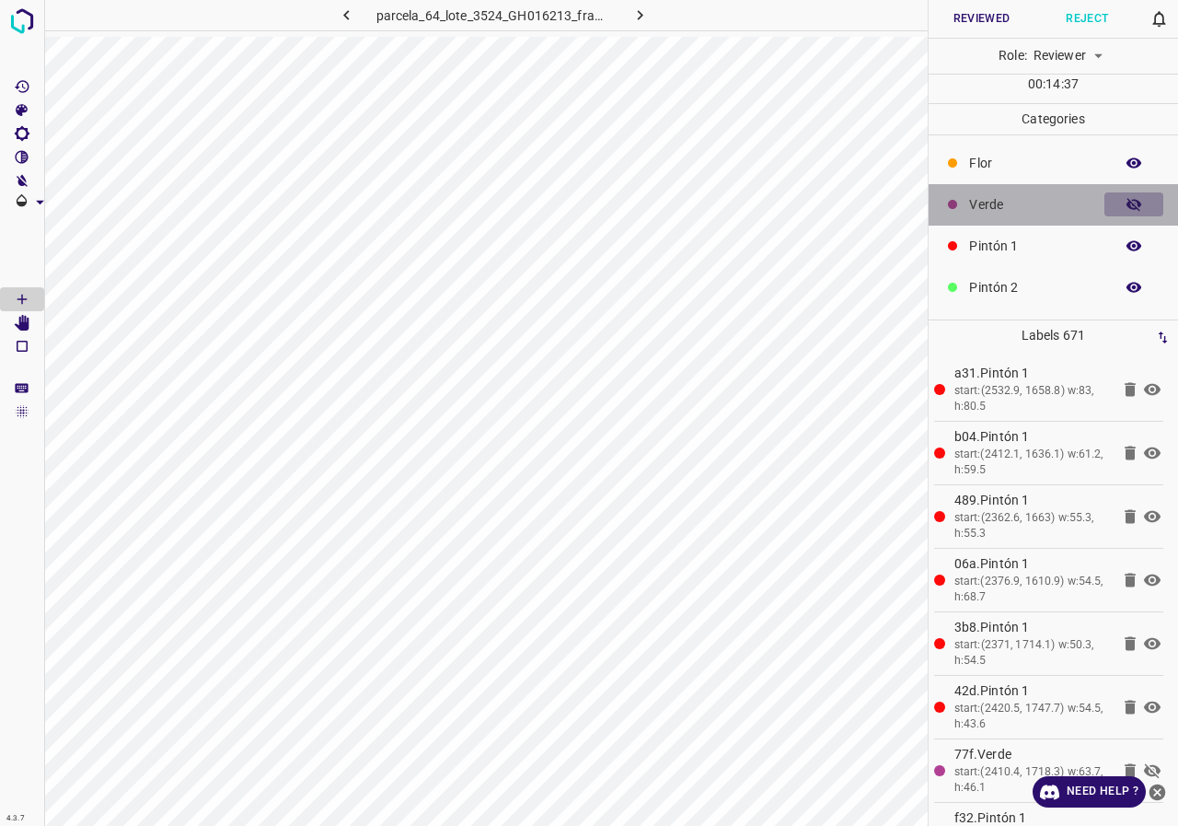
click at [1111, 207] on button "button" at bounding box center [1133, 204] width 59 height 24
click at [1126, 197] on icon "button" at bounding box center [1134, 204] width 17 height 17
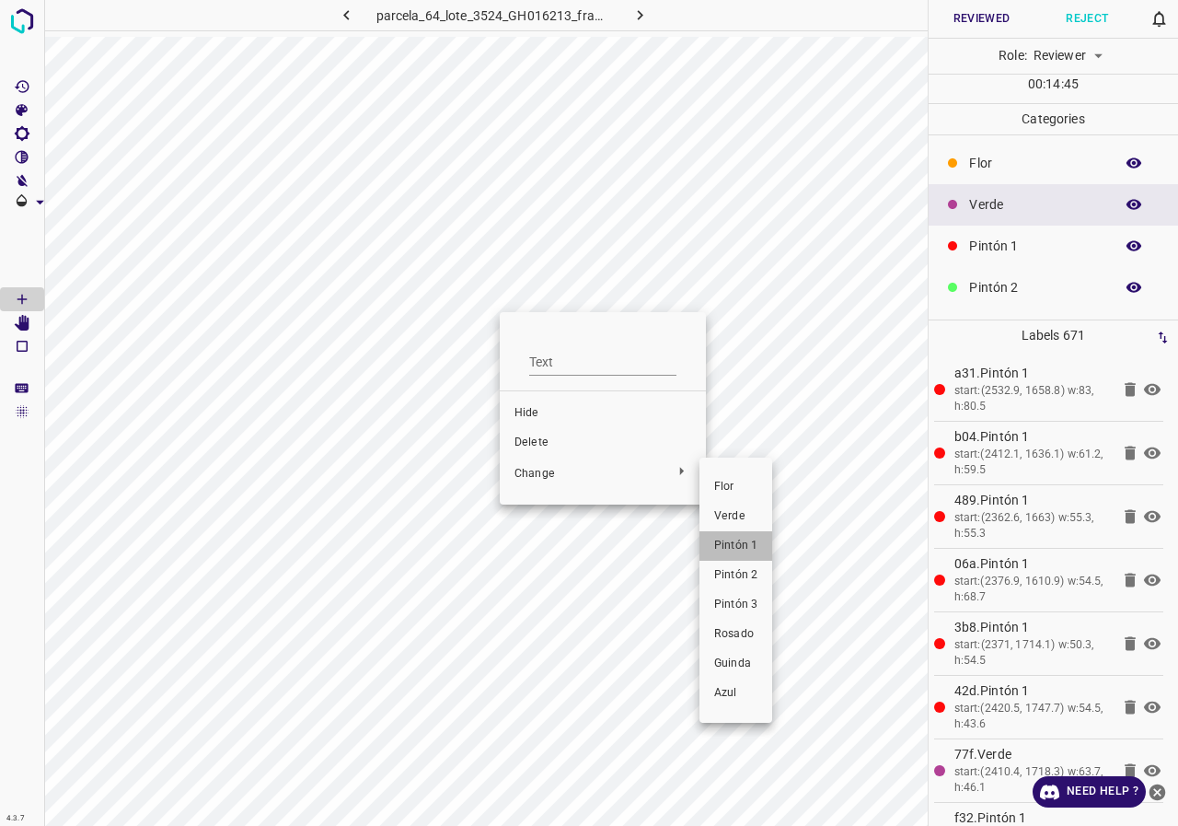
click at [739, 546] on span "Pintón 1" at bounding box center [735, 546] width 43 height 17
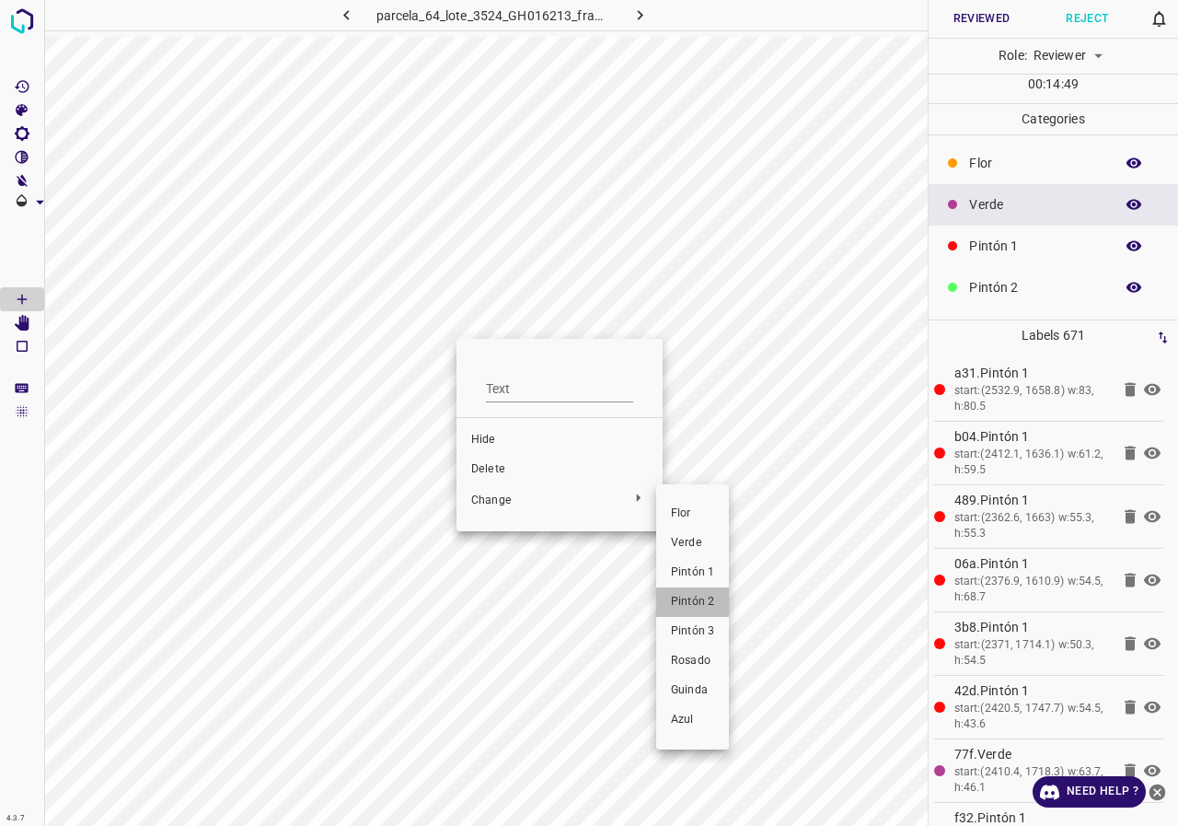
click at [686, 609] on span "Pintón 2" at bounding box center [692, 602] width 43 height 17
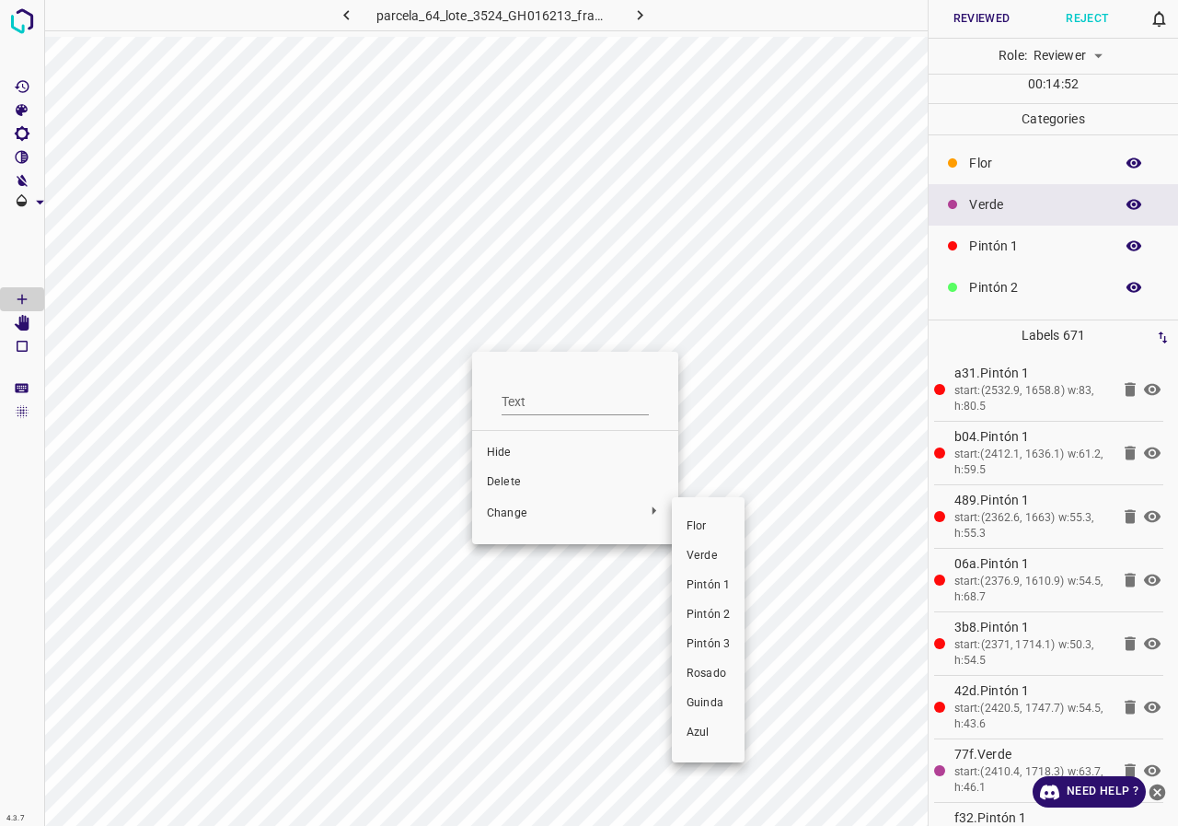
click at [717, 587] on span "Pintón 1" at bounding box center [708, 585] width 43 height 17
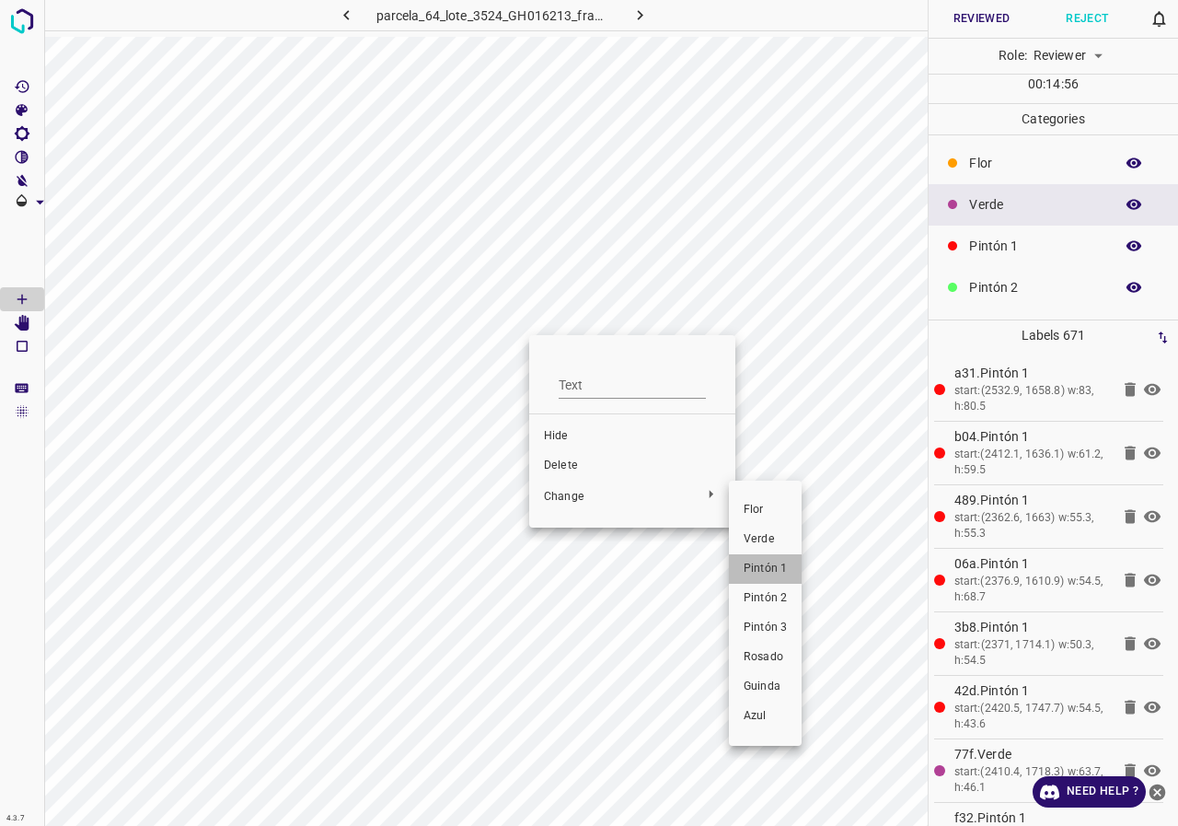
drag, startPoint x: 763, startPoint y: 565, endPoint x: 487, endPoint y: 375, distance: 335.5
click at [763, 566] on span "Pintón 1" at bounding box center [765, 569] width 43 height 17
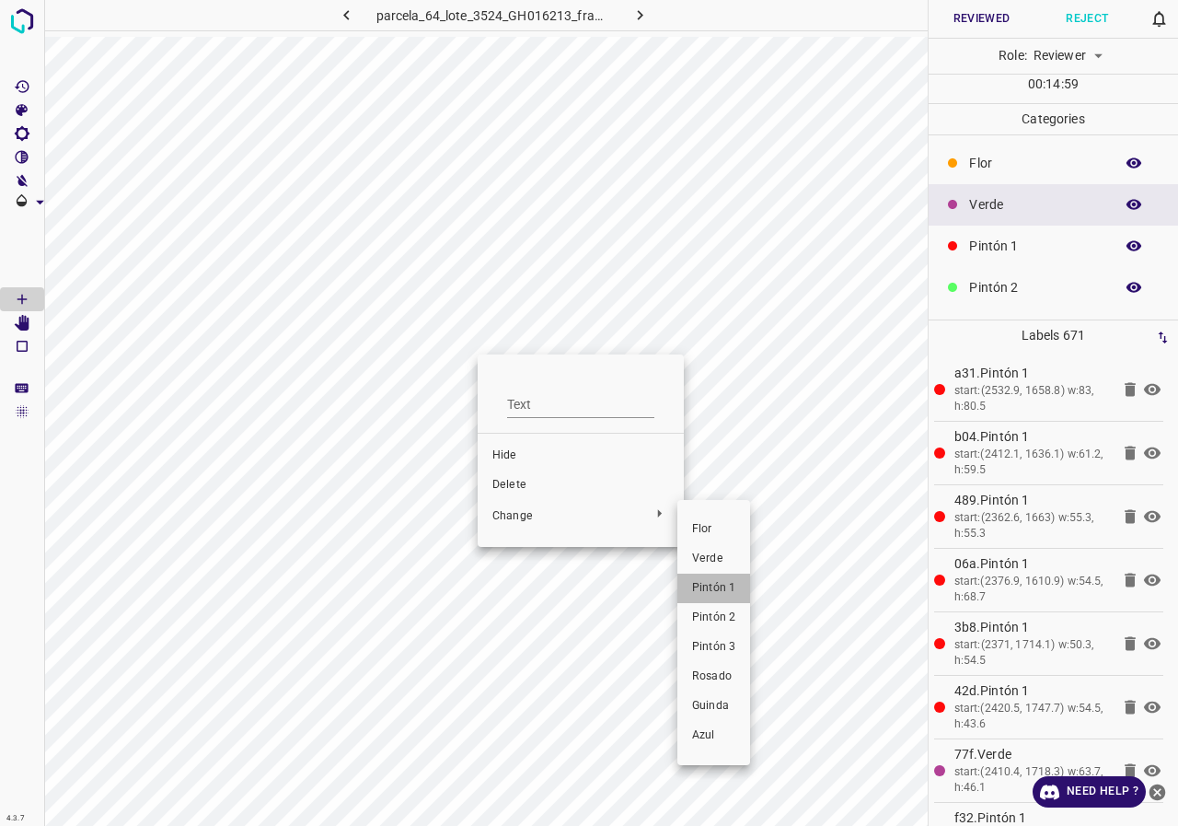
click at [724, 589] on span "Pintón 1" at bounding box center [713, 588] width 43 height 17
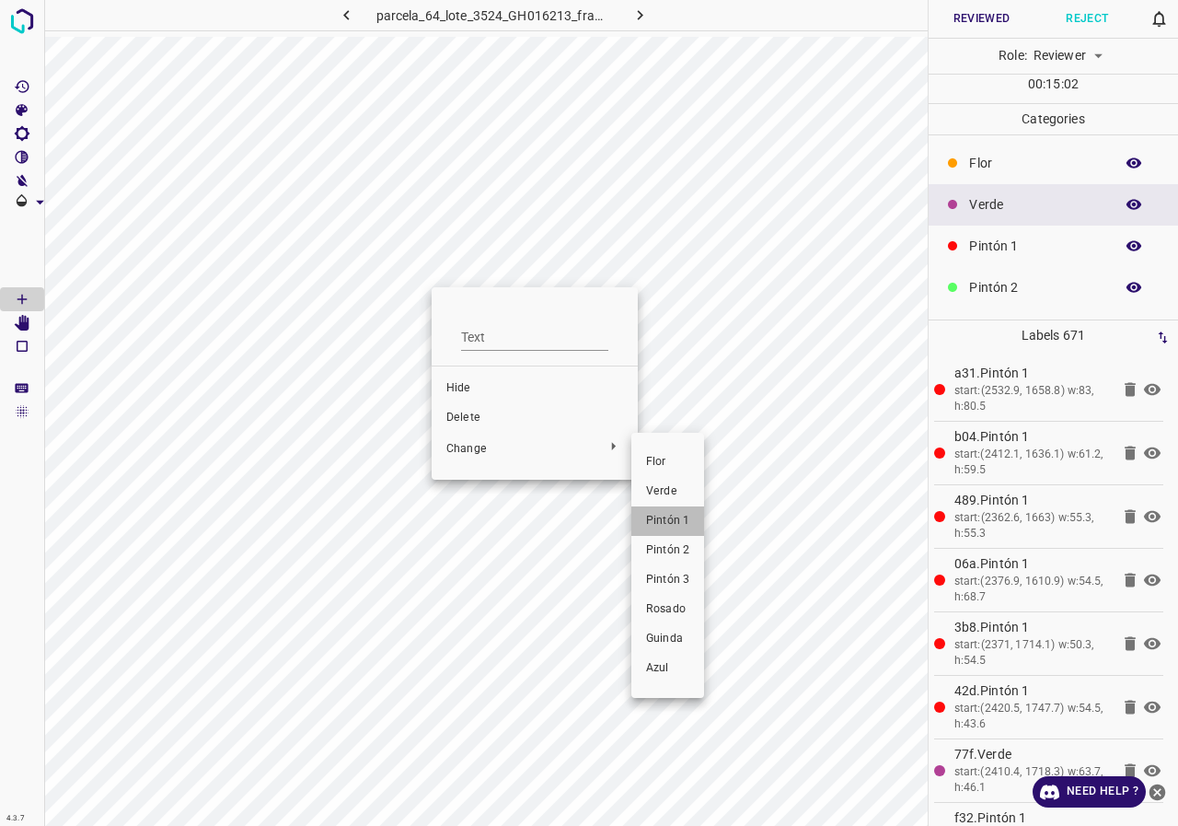
click at [676, 515] on span "Pintón 1" at bounding box center [667, 521] width 43 height 17
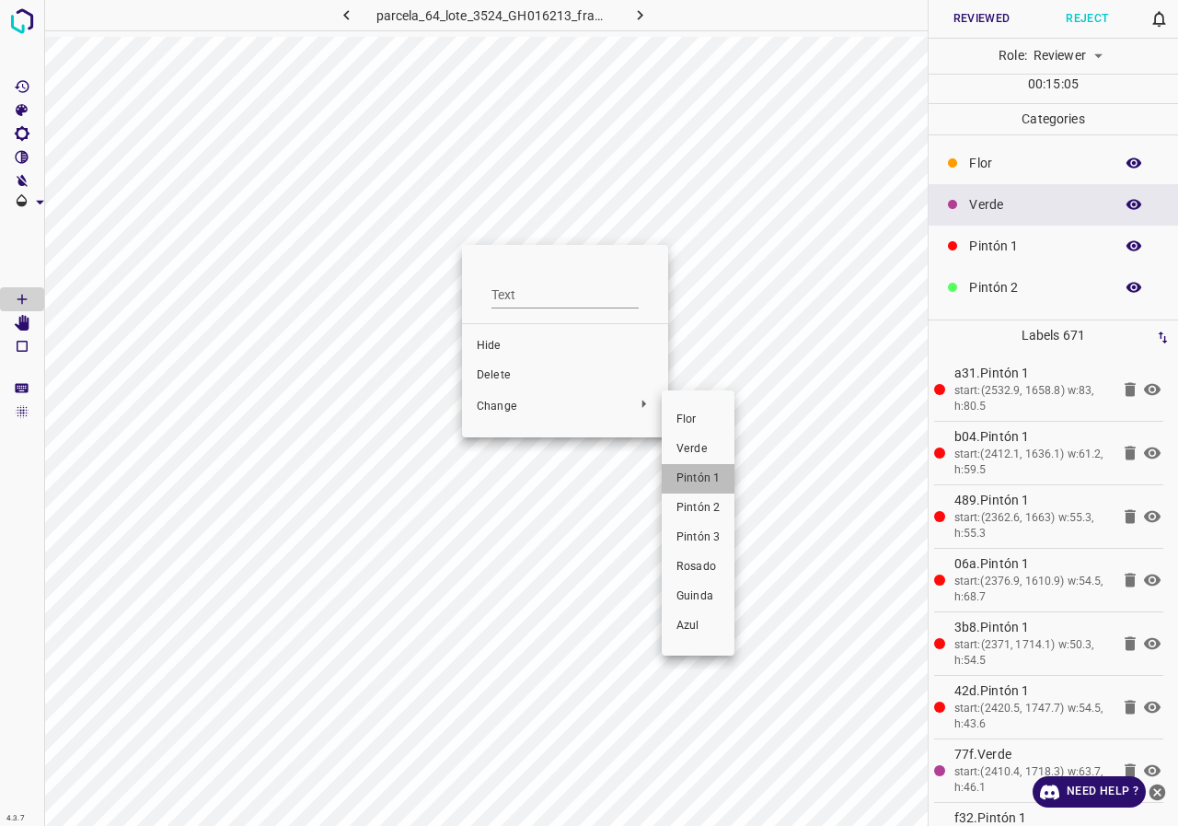
click at [688, 479] on span "Pintón 1" at bounding box center [697, 478] width 43 height 17
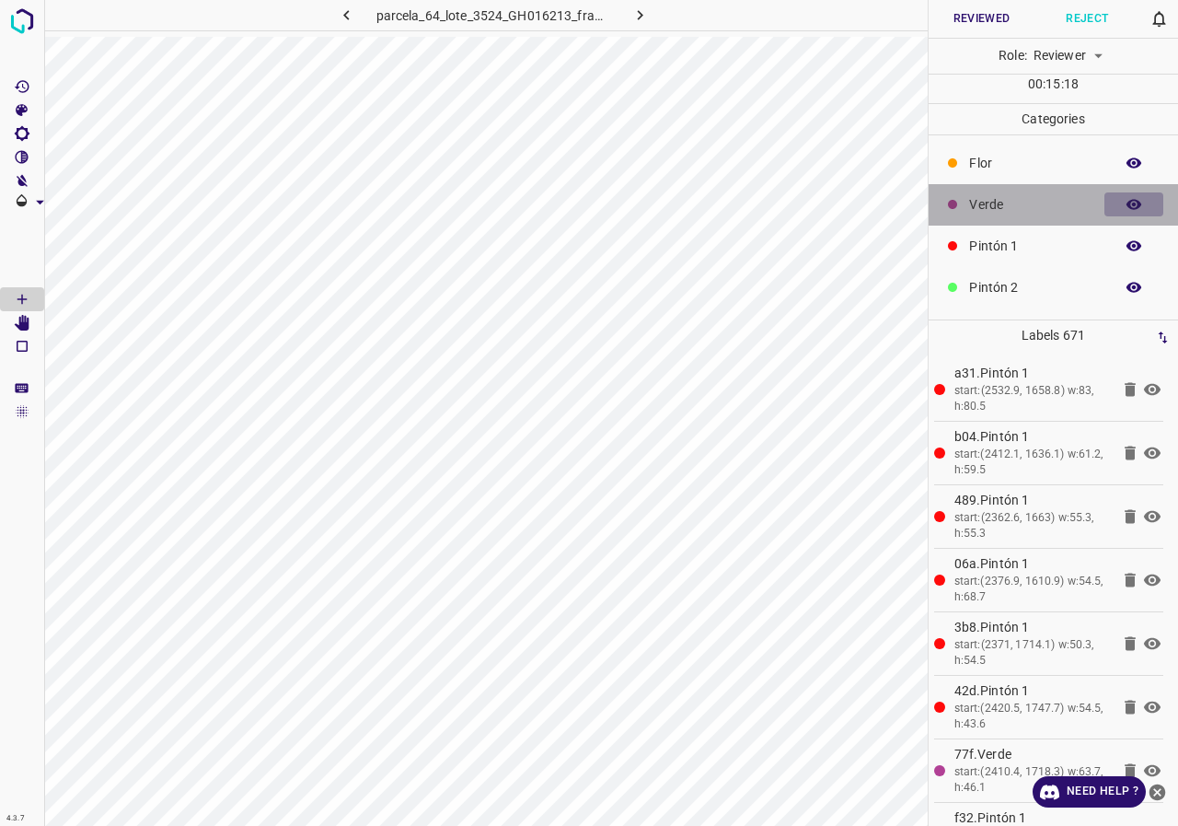
click at [1127, 203] on icon "button" at bounding box center [1134, 205] width 15 height 10
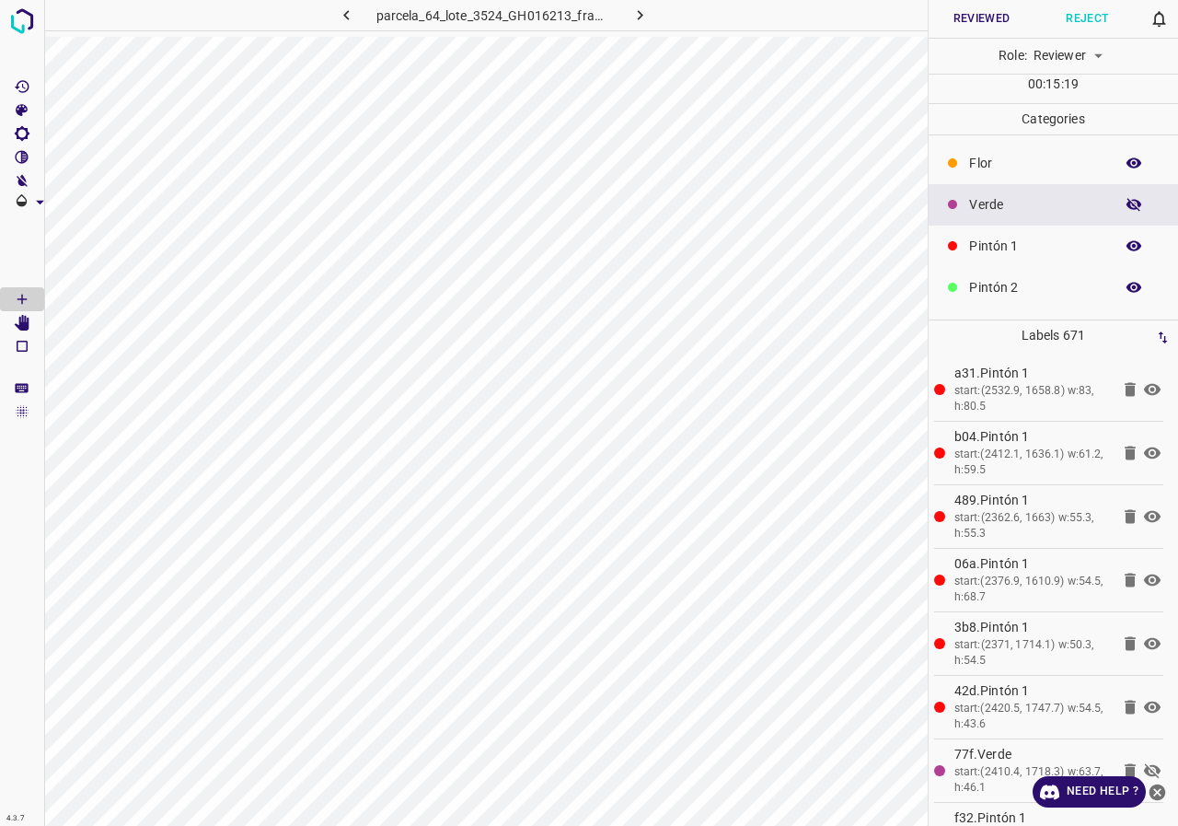
click at [1127, 203] on icon "button" at bounding box center [1134, 204] width 15 height 13
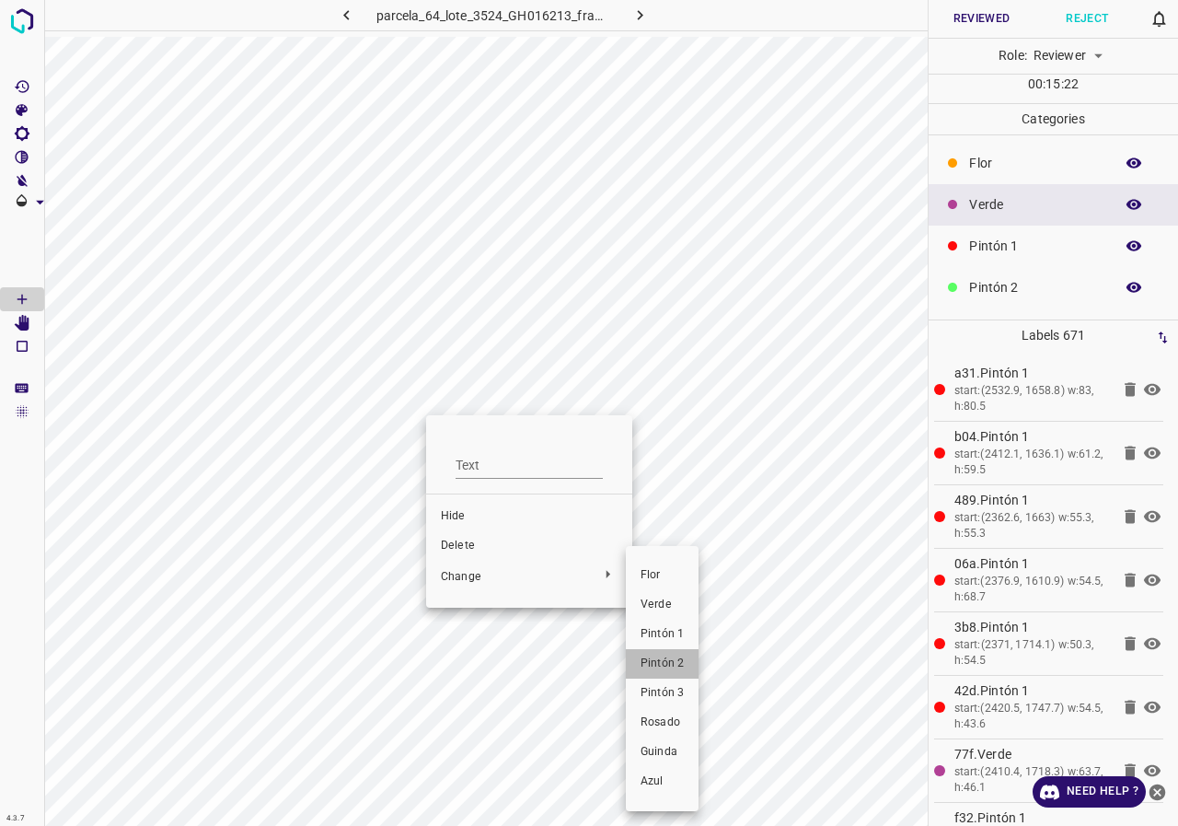
click at [657, 654] on li "Pintón 2" at bounding box center [662, 663] width 73 height 29
click at [663, 670] on span "Pintón 2" at bounding box center [662, 663] width 43 height 17
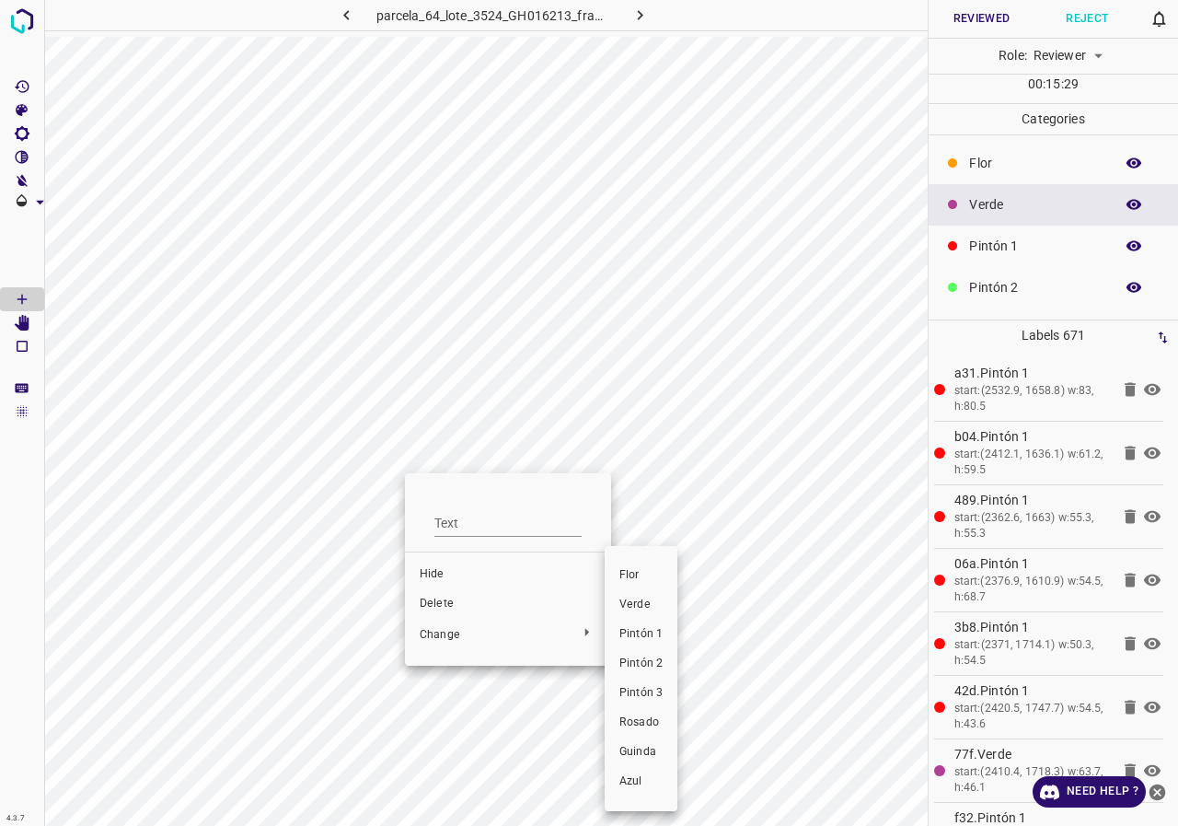
click at [646, 660] on span "Pintón 2" at bounding box center [640, 663] width 43 height 17
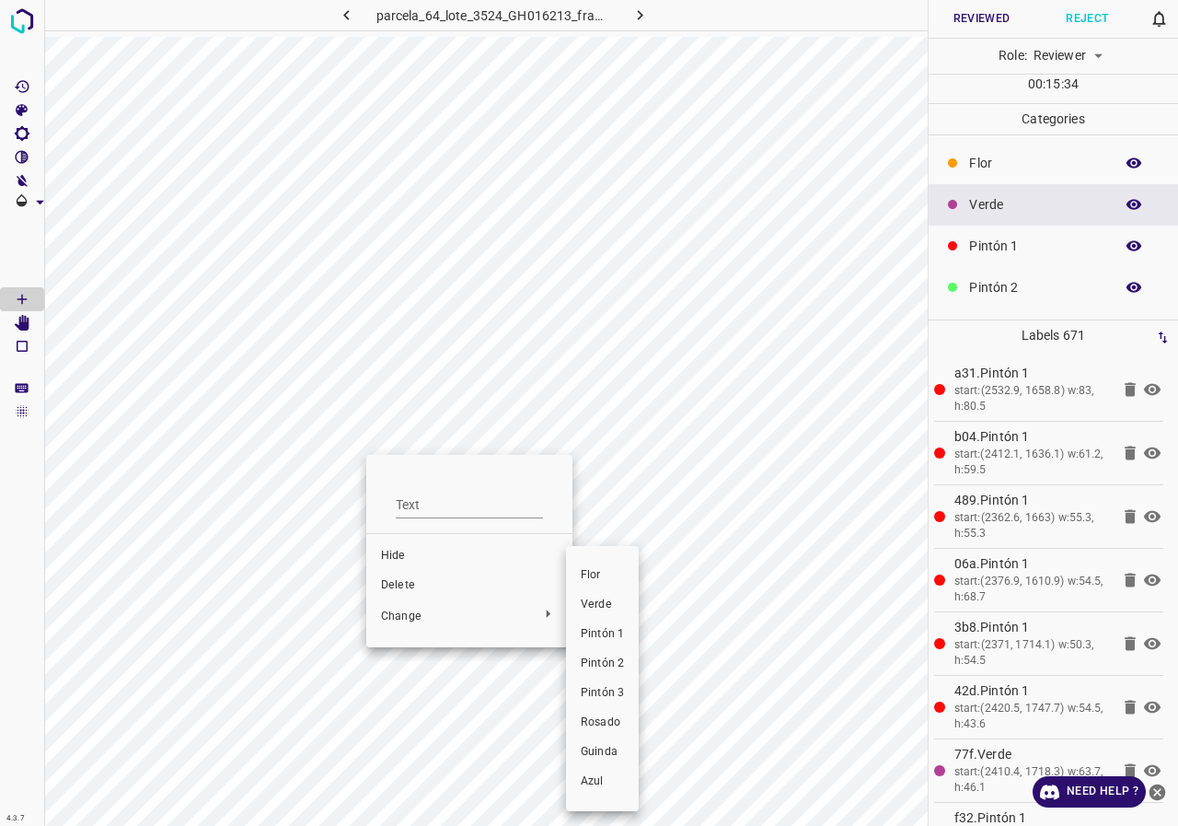
click at [613, 648] on li "Pintón 1" at bounding box center [602, 633] width 73 height 29
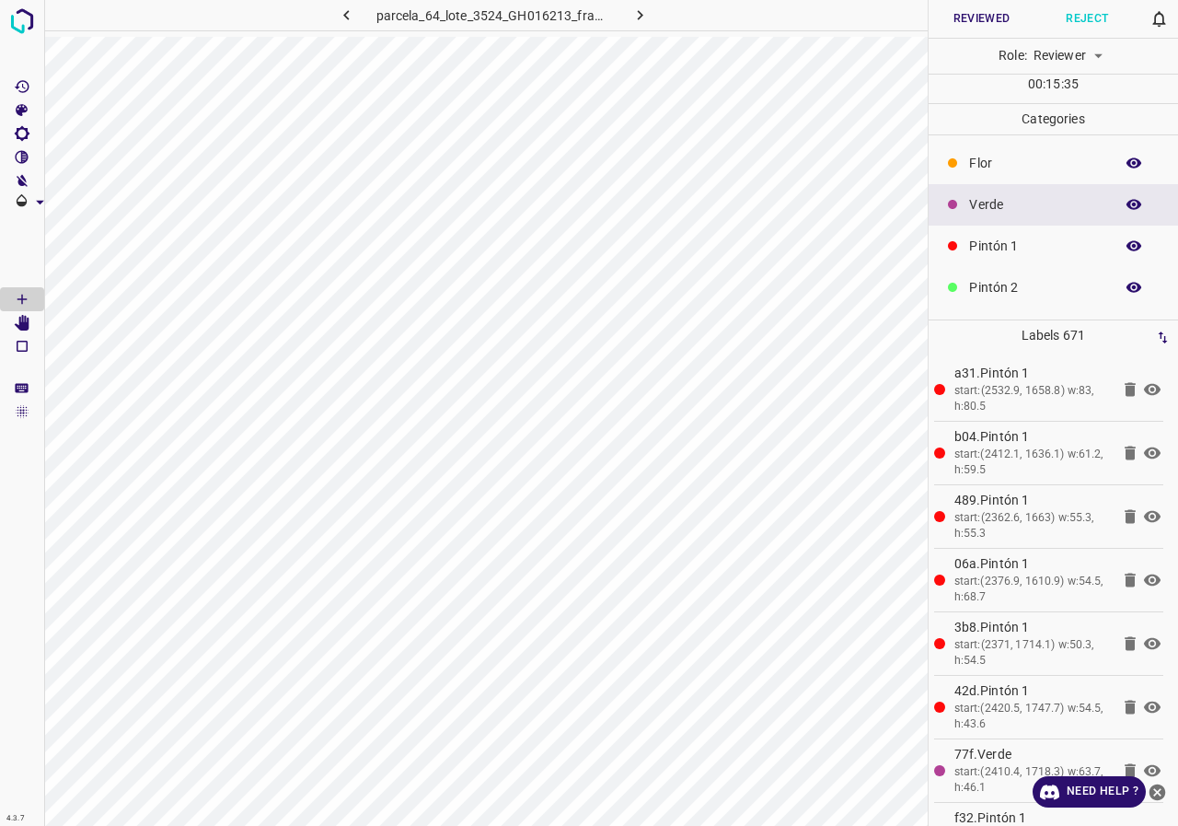
click at [611, 655] on li "Pintón 3" at bounding box center [593, 652] width 54 height 17
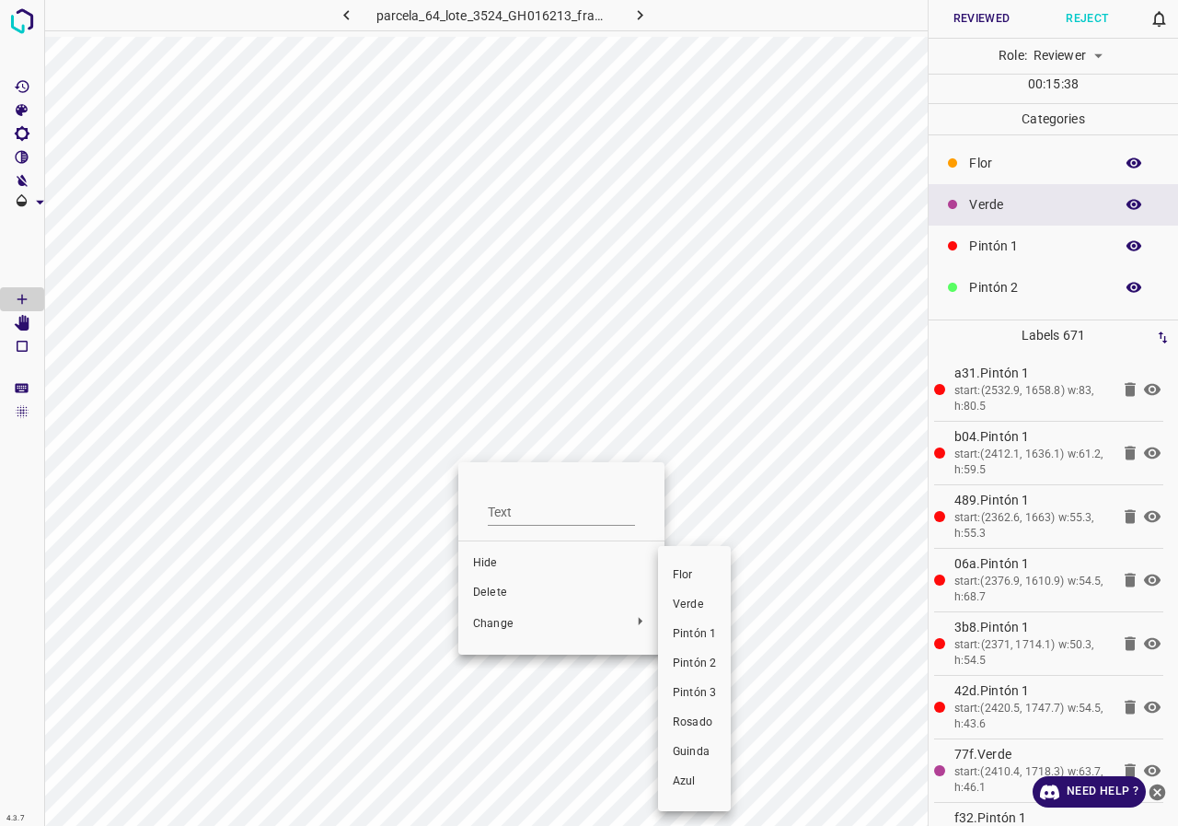
click at [700, 676] on li "Pintón 2" at bounding box center [694, 663] width 73 height 29
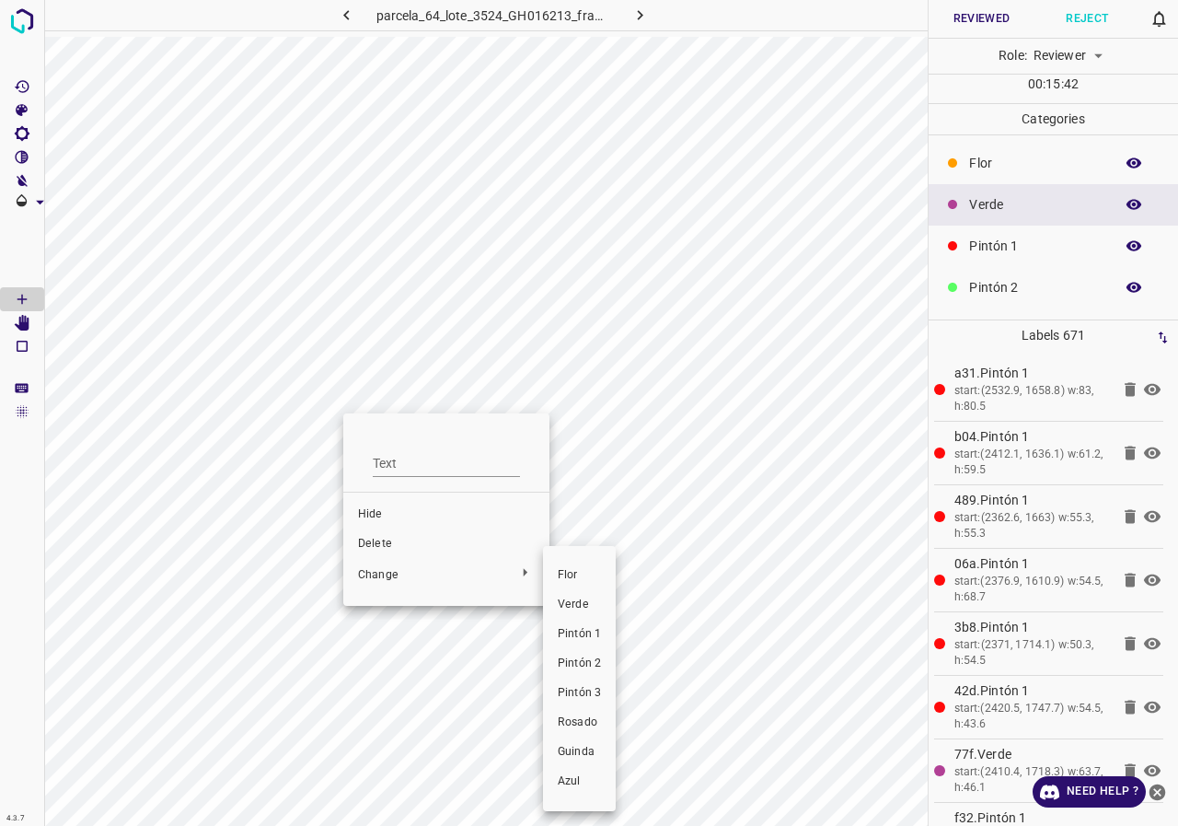
click at [587, 628] on span "Pintón 1" at bounding box center [579, 634] width 43 height 17
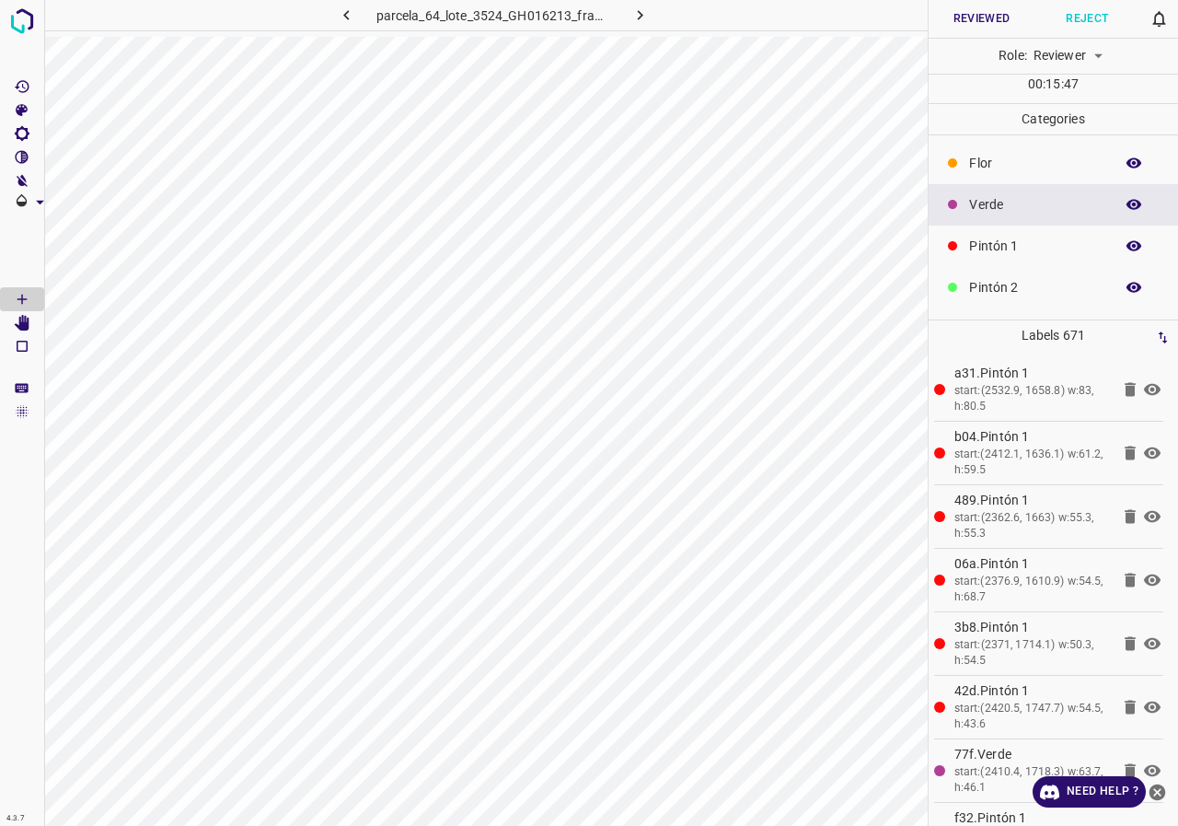
click at [1126, 199] on icon "button" at bounding box center [1134, 204] width 17 height 17
click at [1128, 205] on button "button" at bounding box center [1133, 204] width 59 height 24
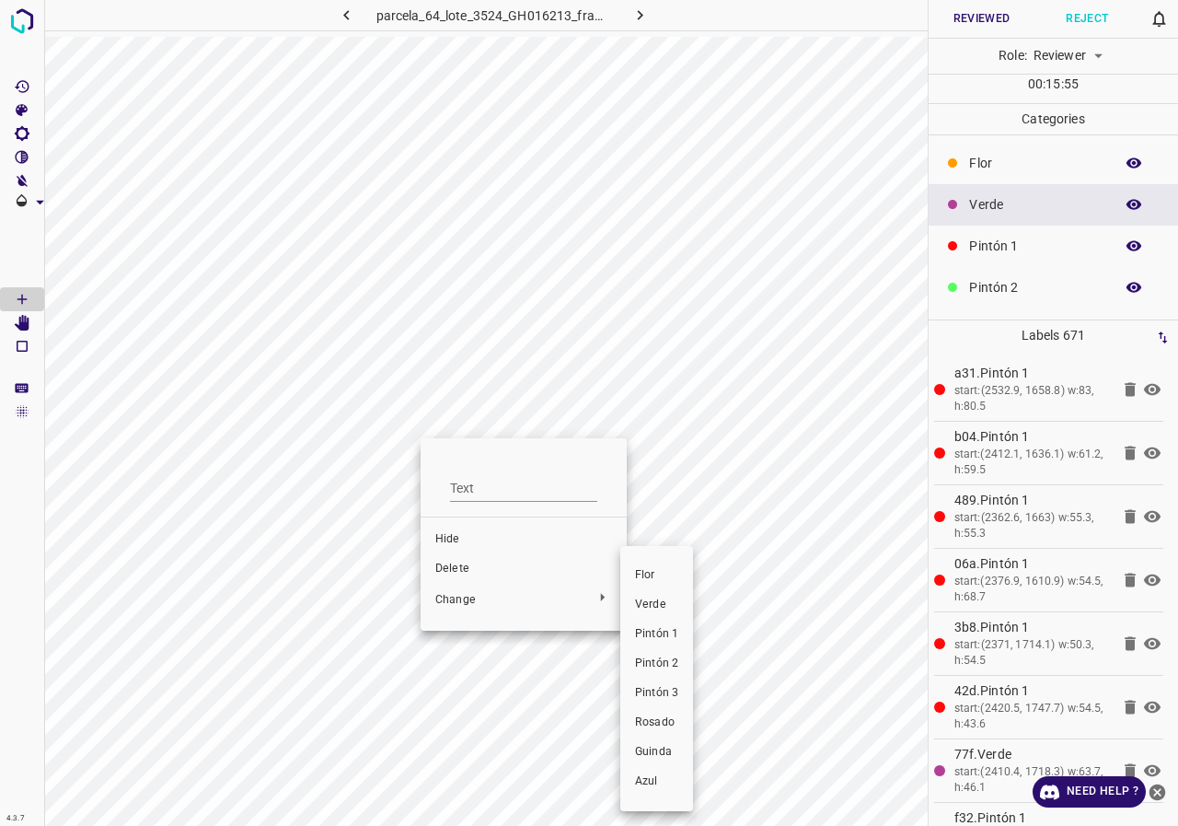
click at [664, 698] on span "Pintón 3" at bounding box center [656, 693] width 43 height 17
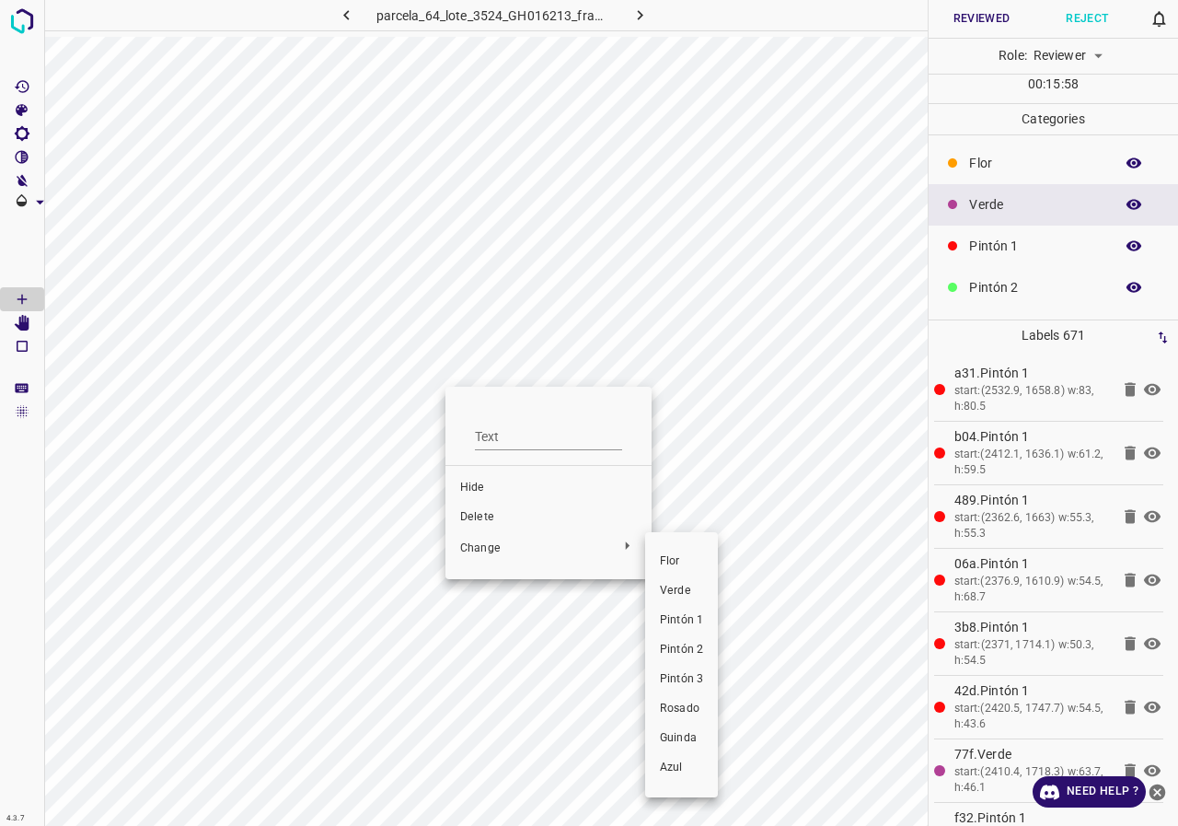
click at [708, 676] on li "Pintón 3" at bounding box center [681, 679] width 73 height 29
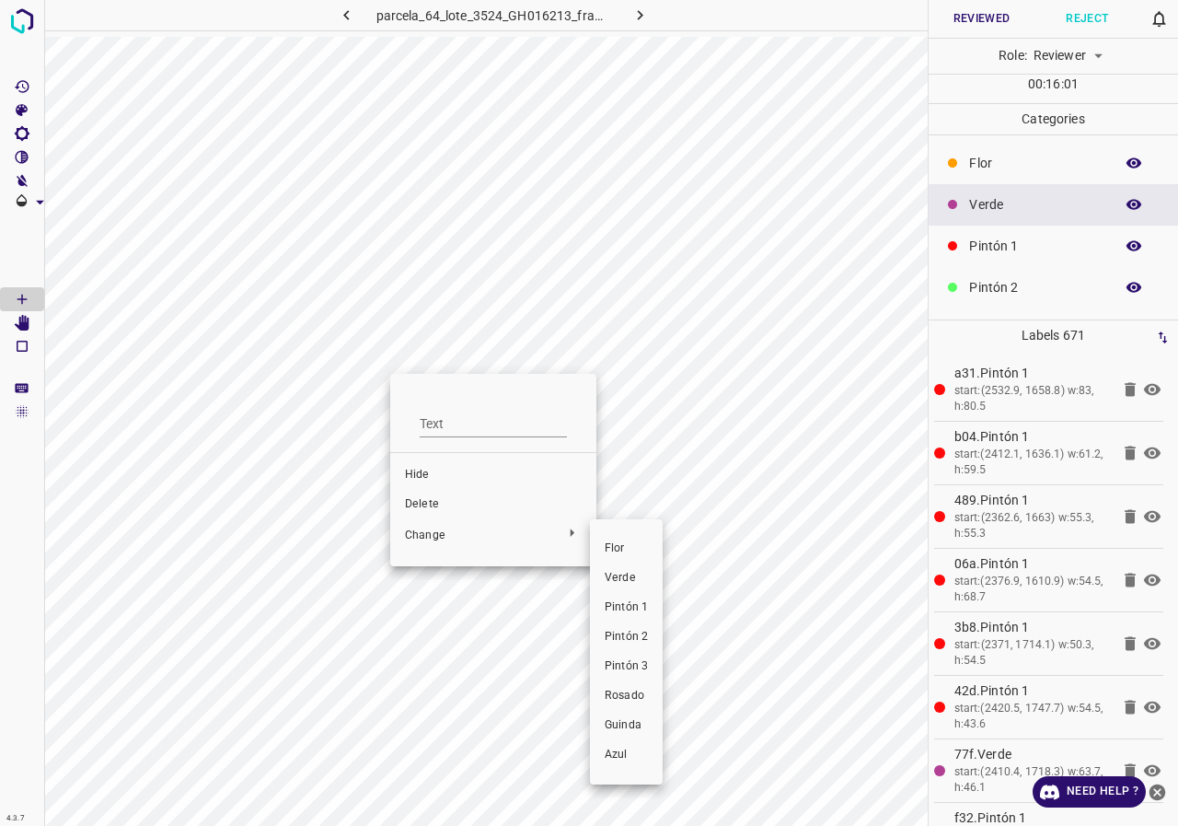
click at [642, 618] on li "Pintón 1" at bounding box center [626, 607] width 73 height 29
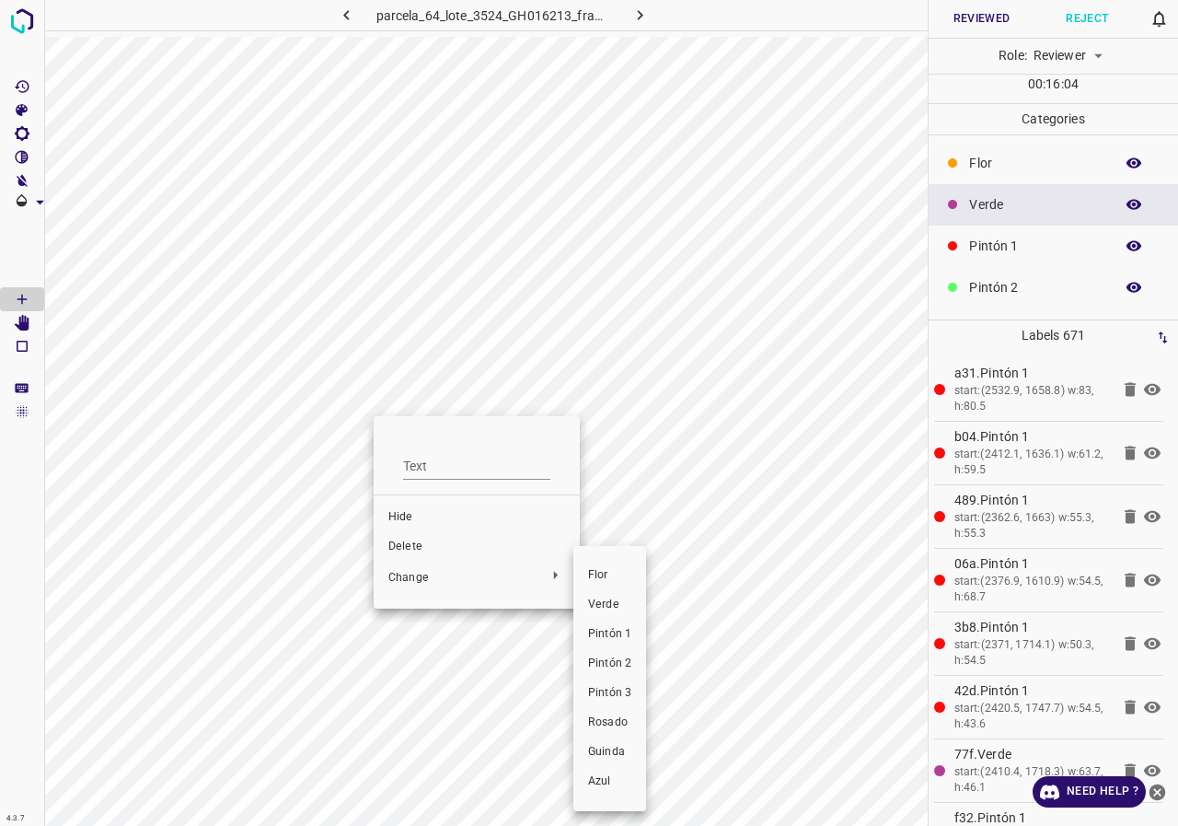
click at [587, 658] on li "Pintón 2" at bounding box center [609, 663] width 73 height 29
drag, startPoint x: 608, startPoint y: 632, endPoint x: 414, endPoint y: 482, distance: 245.4
click at [608, 633] on span "Pintón 1" at bounding box center [609, 634] width 43 height 17
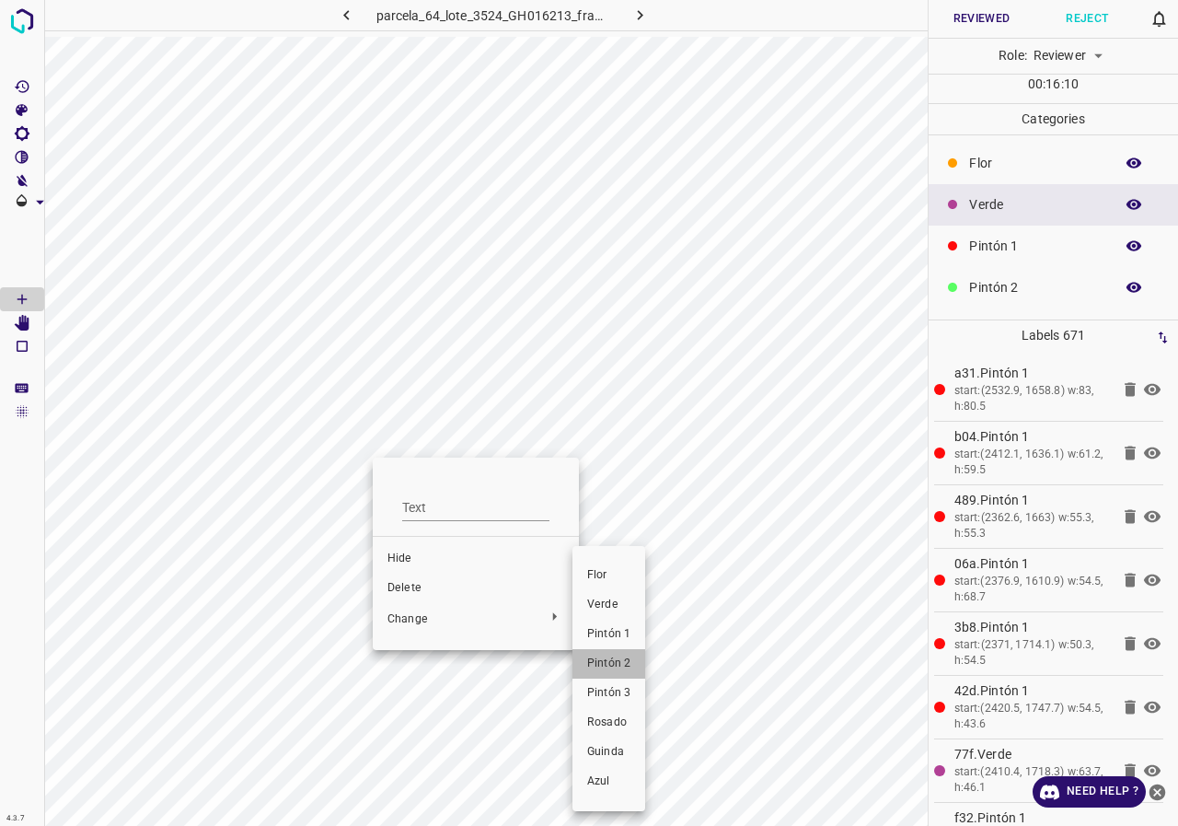
click at [616, 665] on span "Pintón 2" at bounding box center [608, 663] width 43 height 17
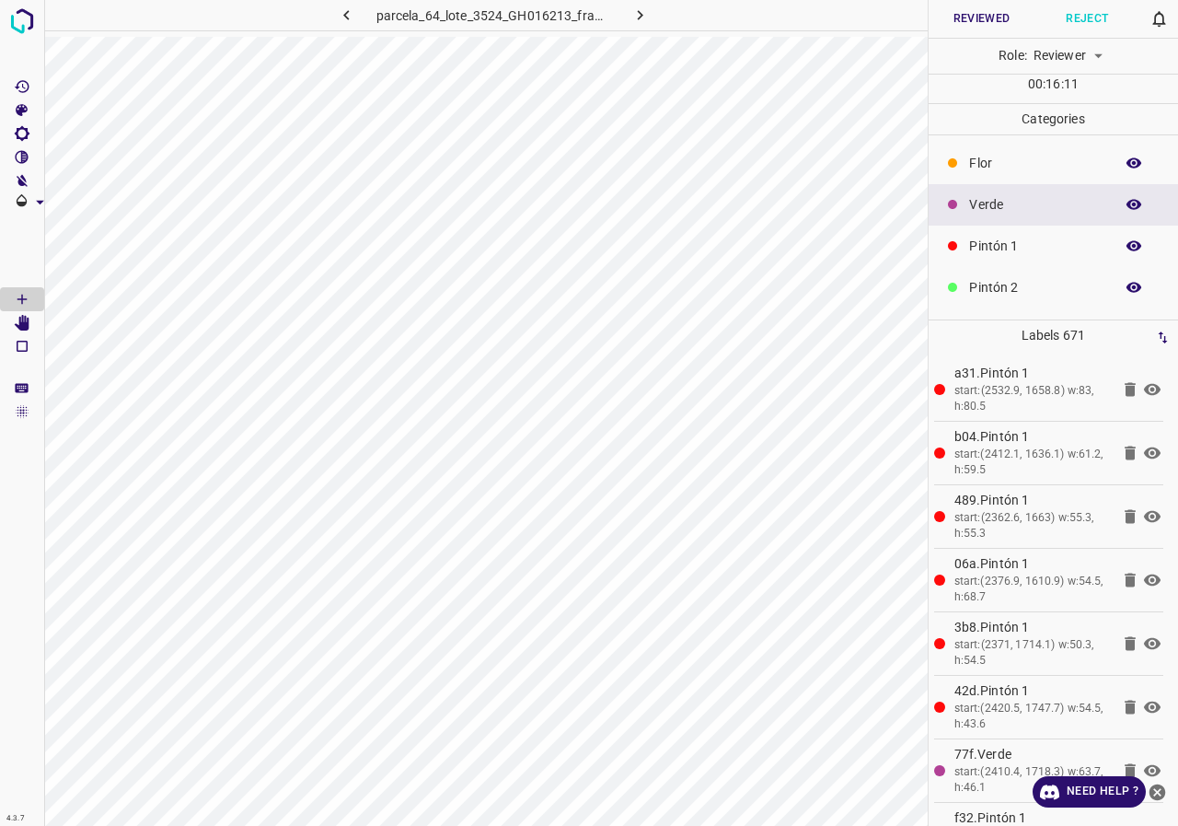
click at [1127, 208] on icon "button" at bounding box center [1134, 205] width 15 height 10
click at [1132, 205] on button "button" at bounding box center [1133, 204] width 59 height 24
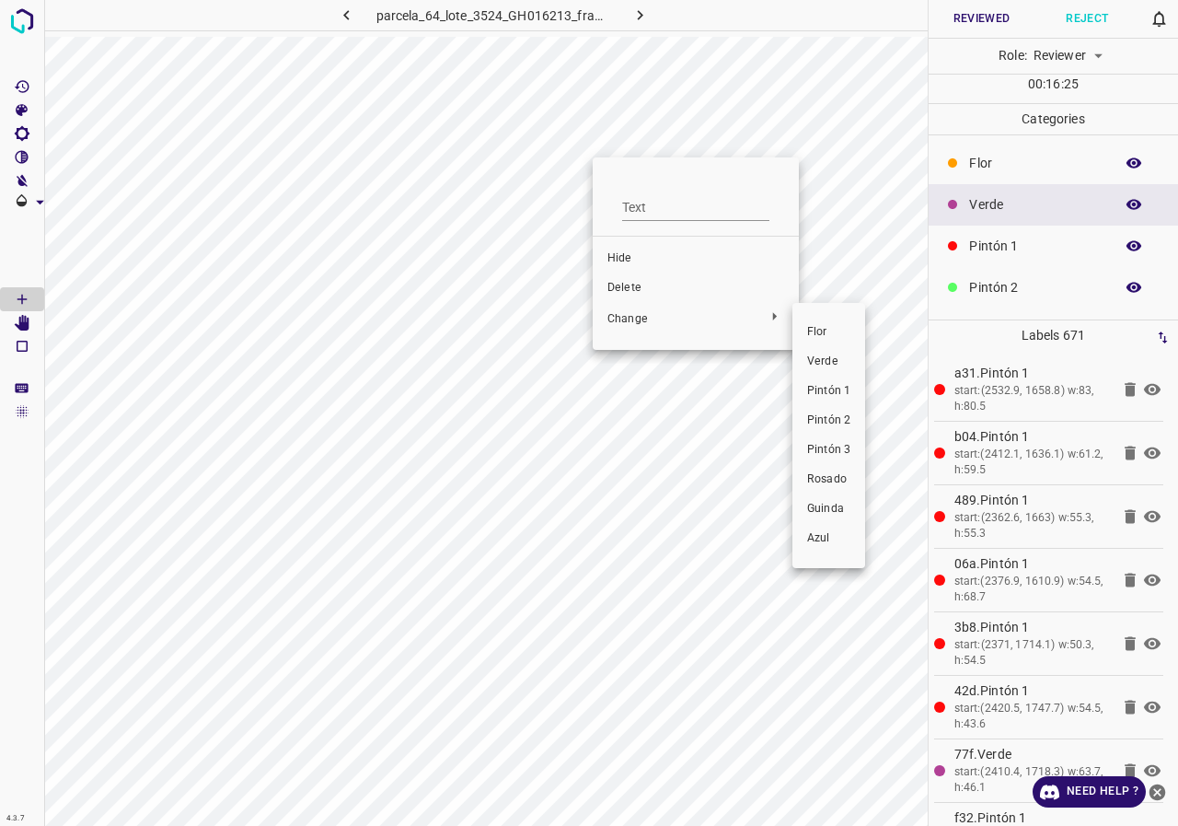
click at [825, 422] on span "Pintón 2" at bounding box center [828, 420] width 43 height 17
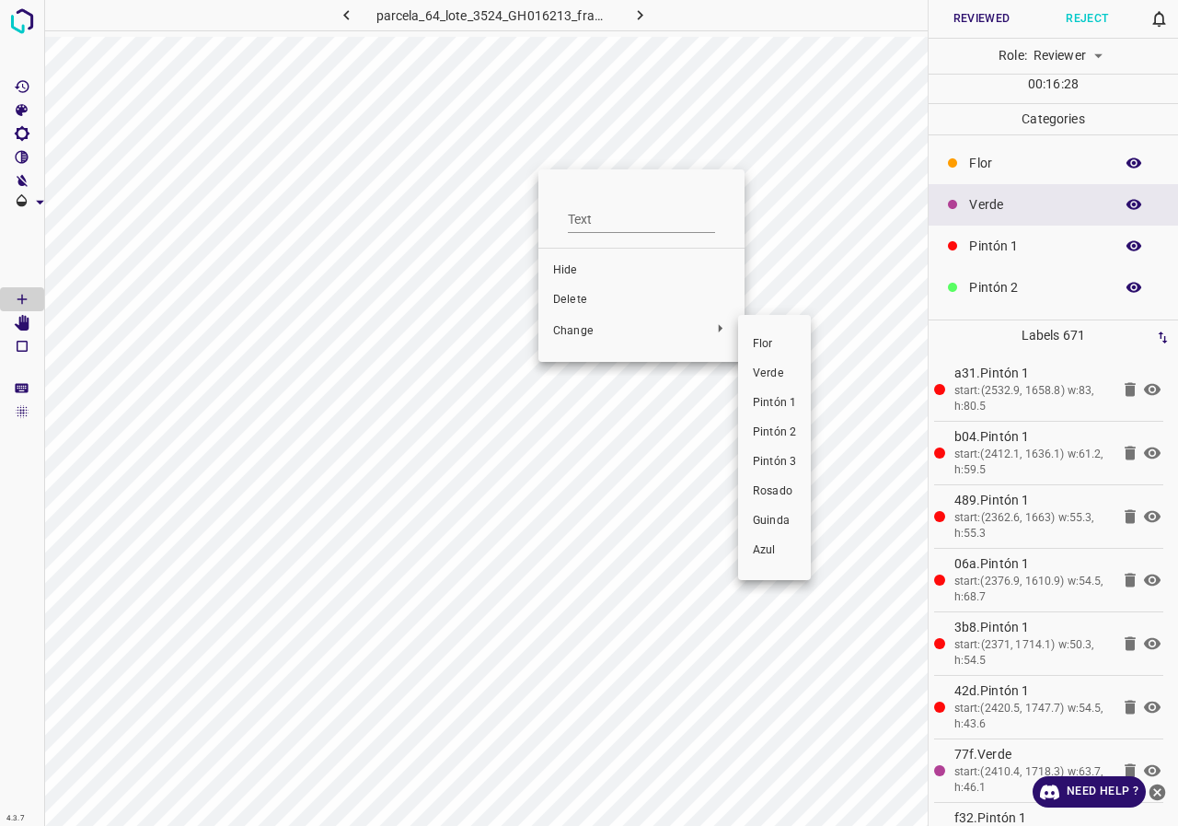
click at [778, 424] on span "Pintón 2" at bounding box center [774, 432] width 43 height 17
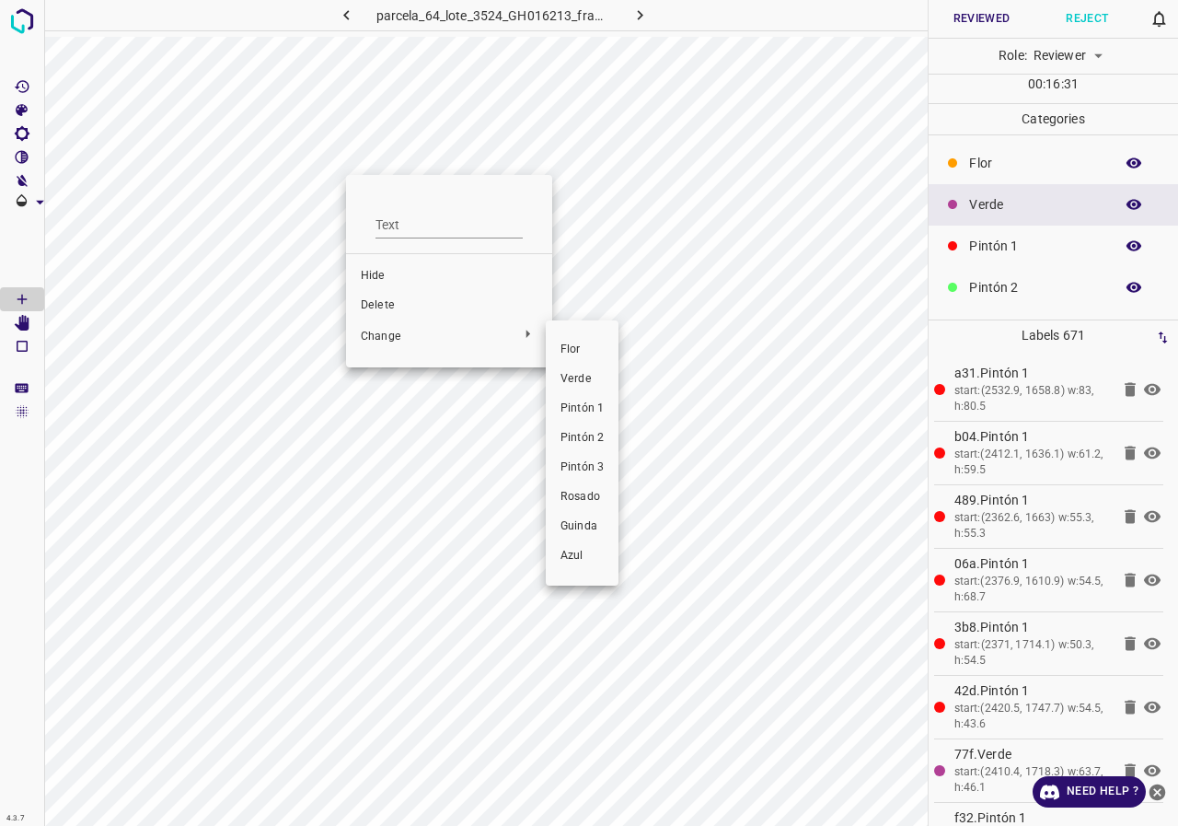
click at [594, 437] on span "Pintón 2" at bounding box center [582, 438] width 43 height 17
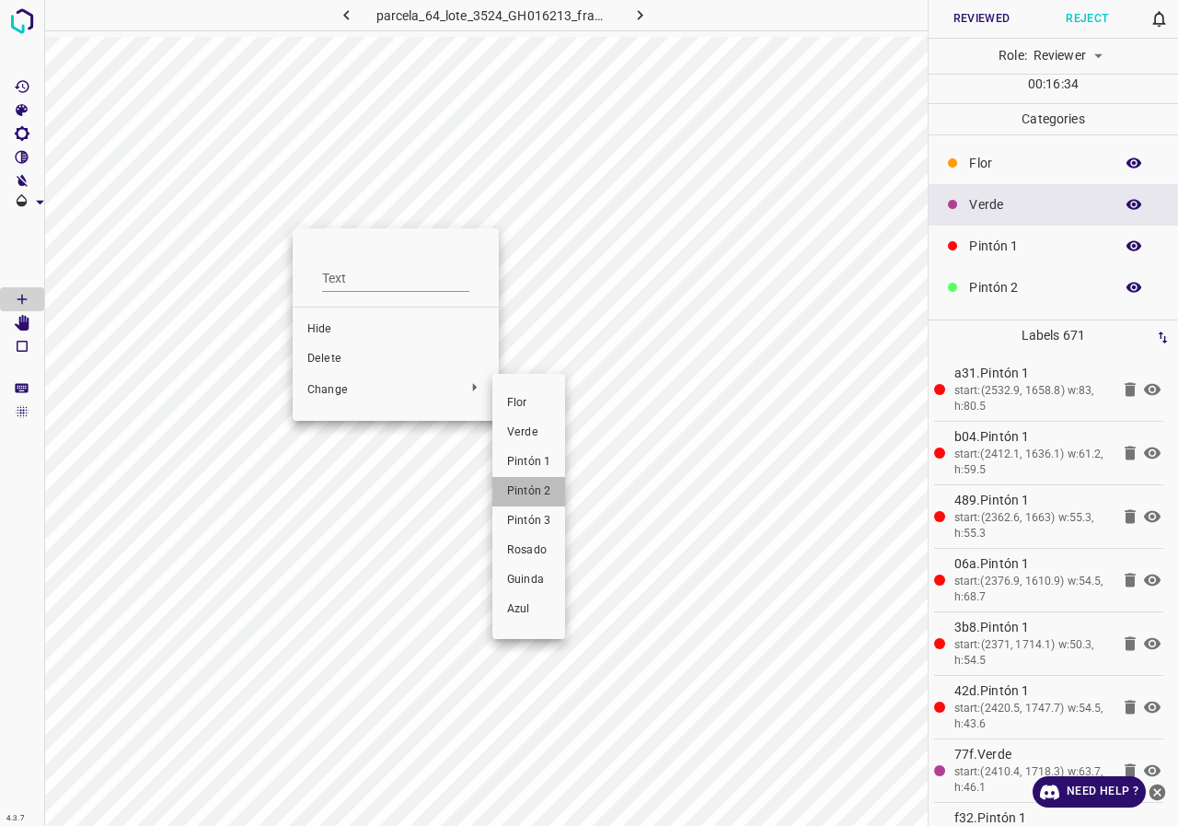
click at [519, 491] on span "Pintón 2" at bounding box center [528, 491] width 43 height 17
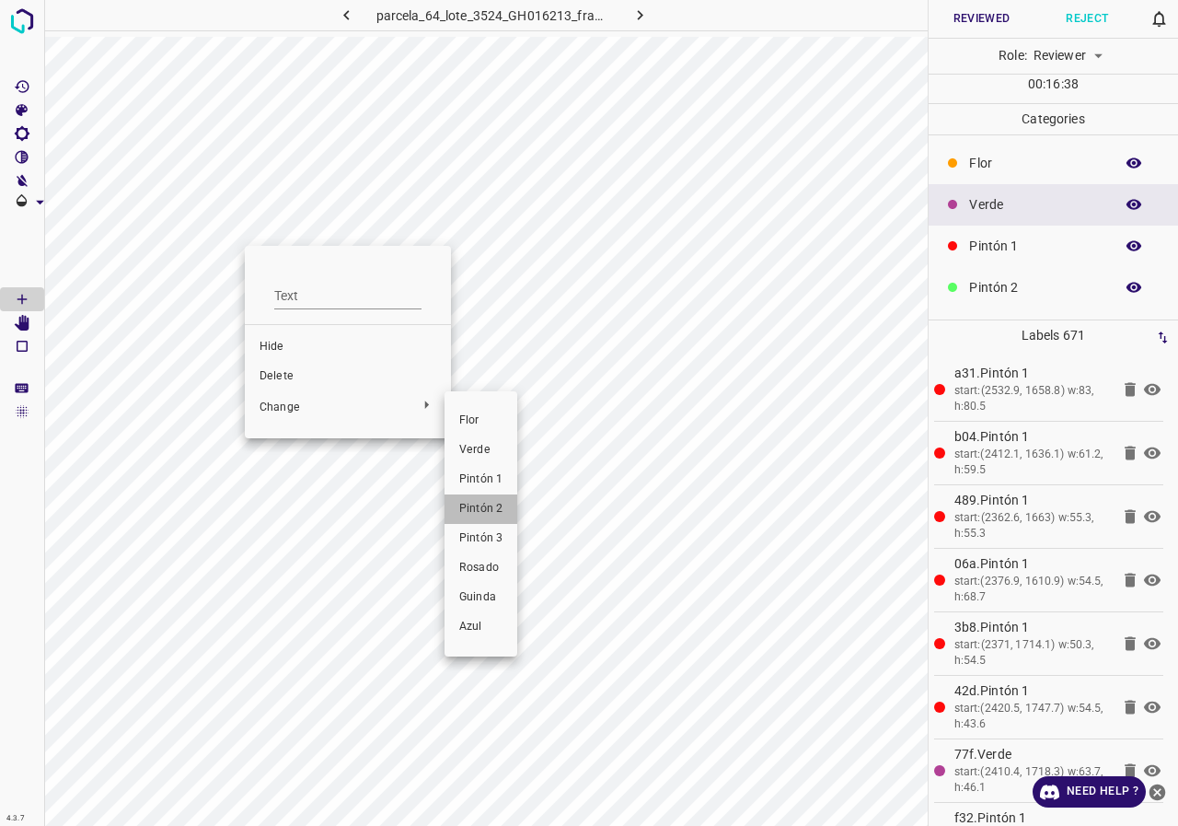
drag, startPoint x: 475, startPoint y: 510, endPoint x: 335, endPoint y: 301, distance: 251.4
click at [475, 511] on span "Pintón 2" at bounding box center [480, 509] width 43 height 17
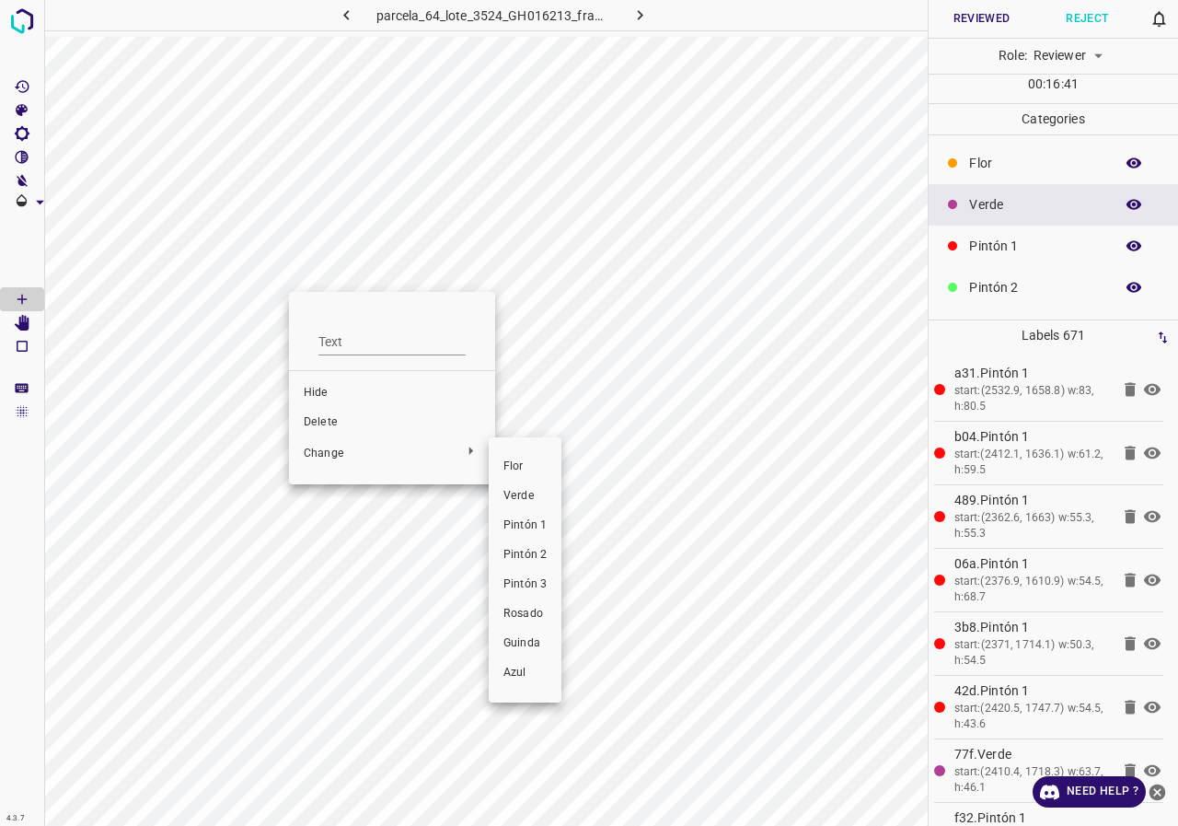
click at [542, 557] on span "Pintón 2" at bounding box center [524, 555] width 43 height 17
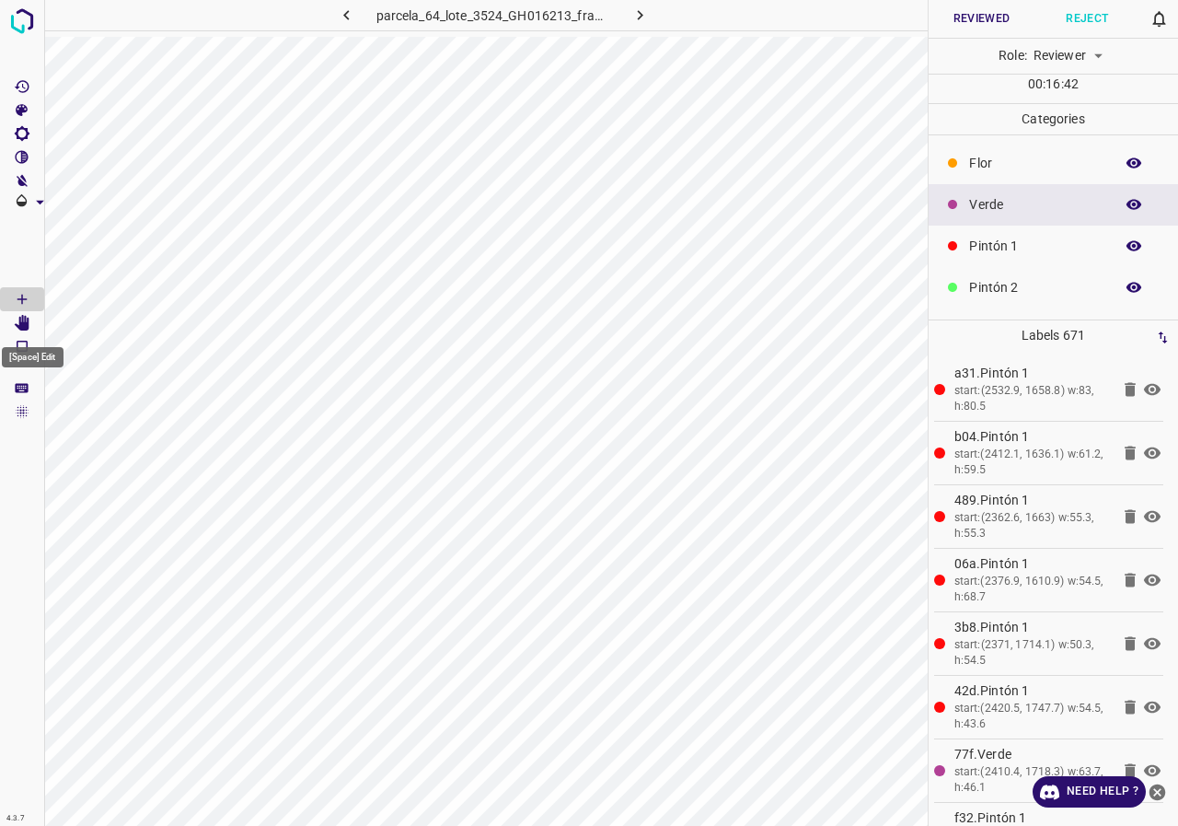
click at [28, 326] on icon "[Space] Edit" at bounding box center [22, 323] width 15 height 17
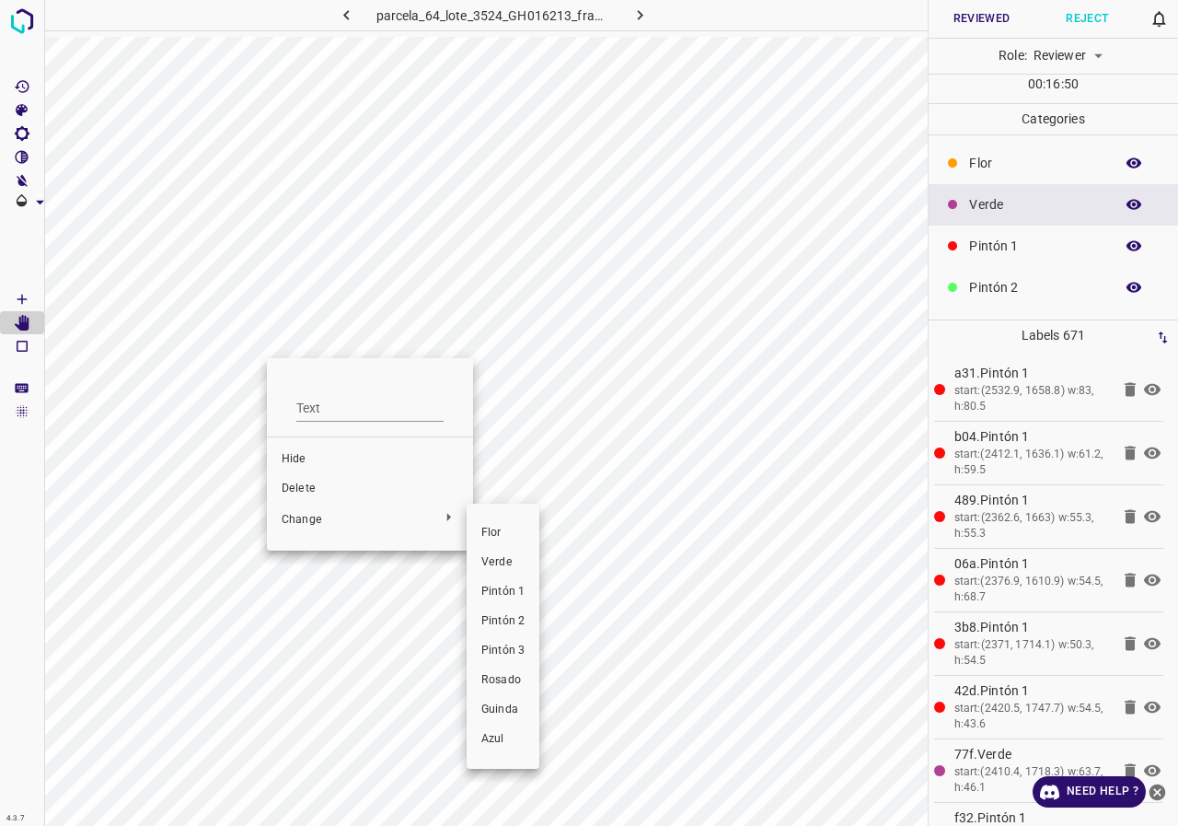
click at [512, 615] on span "Pintón 2" at bounding box center [502, 621] width 43 height 17
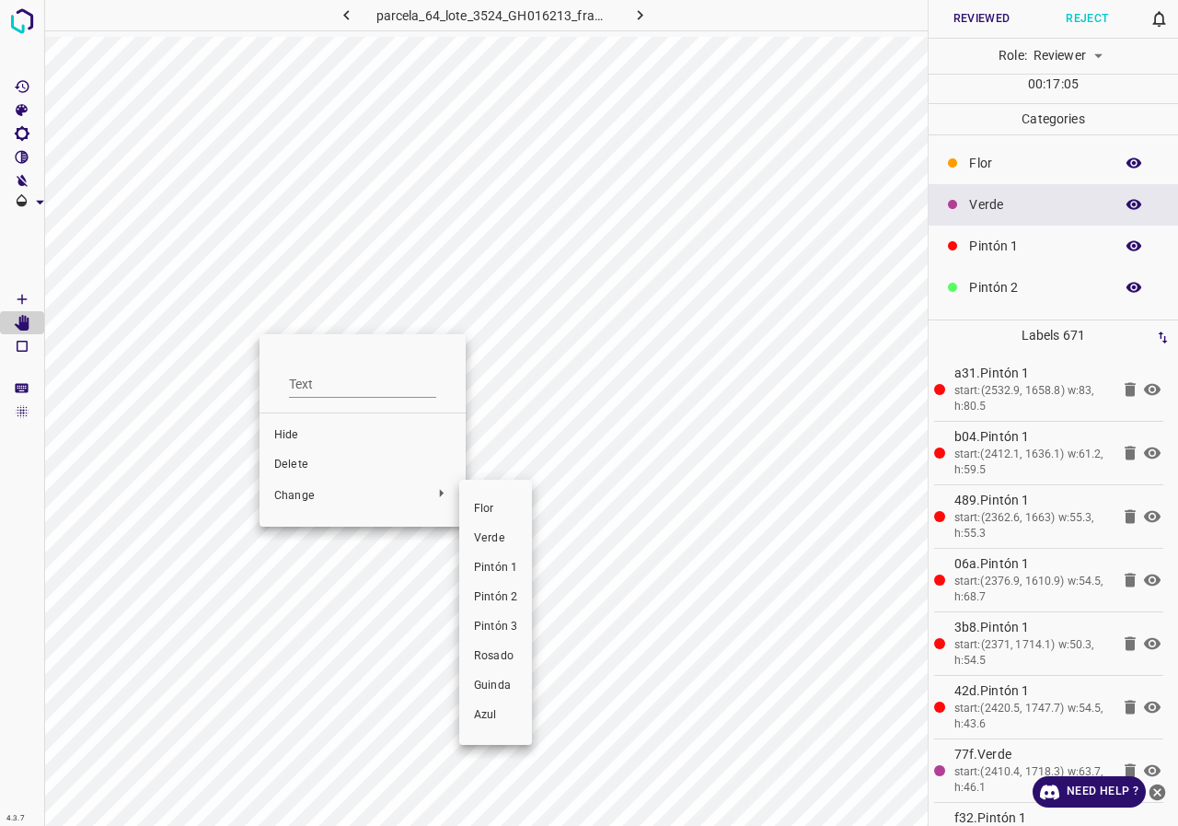
click at [488, 592] on span "Pintón 2" at bounding box center [495, 597] width 43 height 17
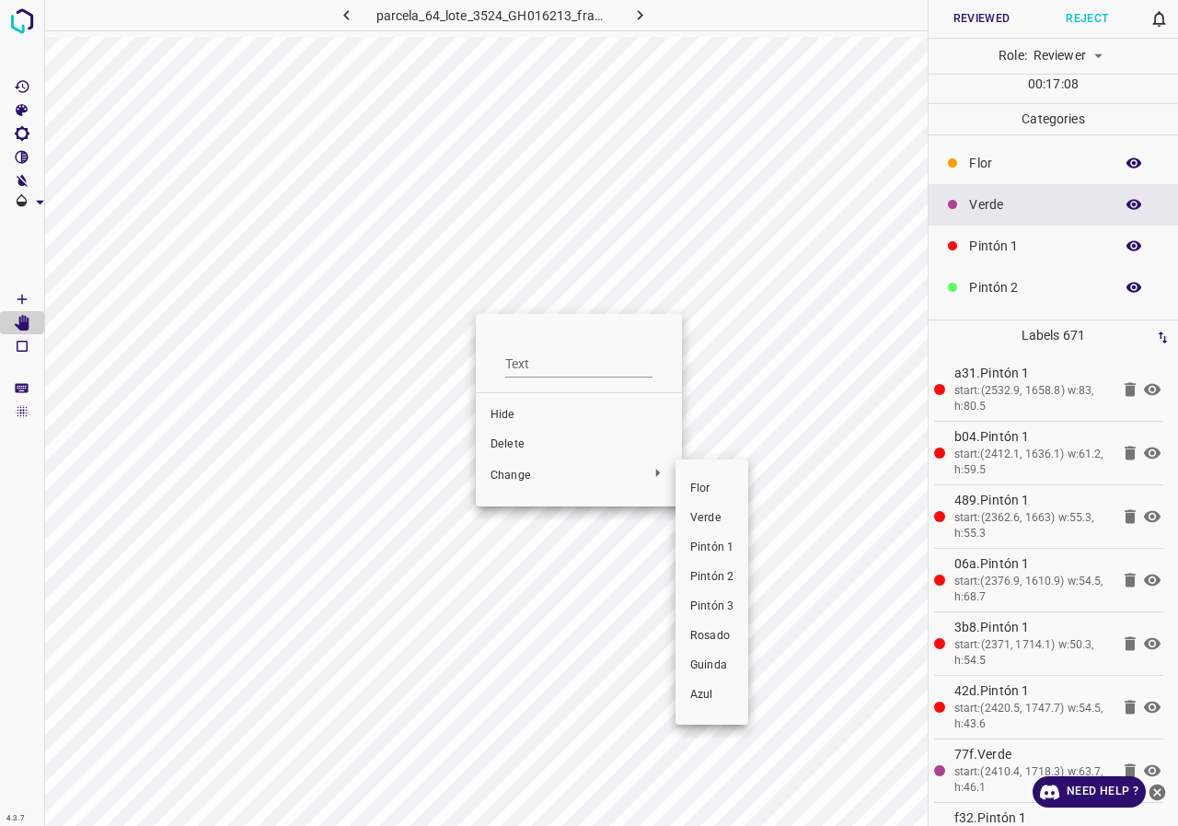
click at [723, 573] on span "Pintón 2" at bounding box center [711, 577] width 43 height 17
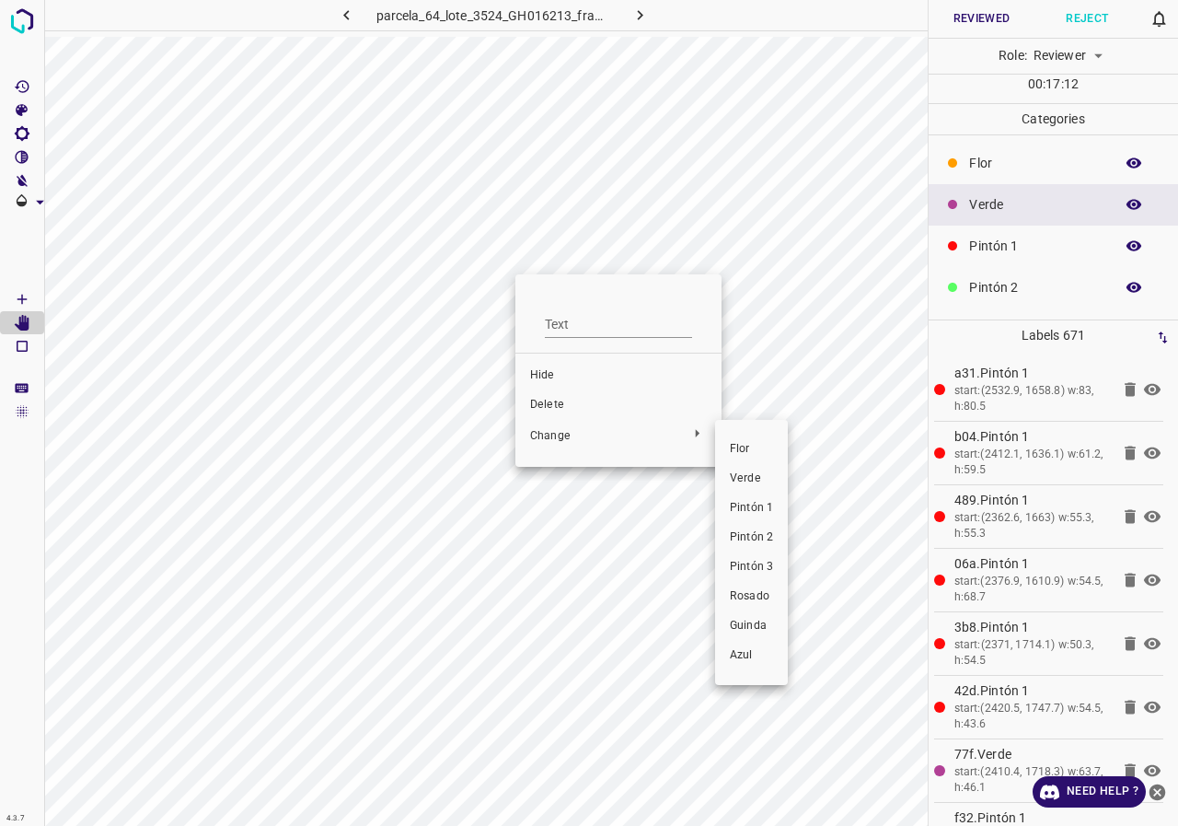
drag, startPoint x: 763, startPoint y: 532, endPoint x: 556, endPoint y: 238, distance: 359.3
click at [763, 533] on span "Pintón 2" at bounding box center [751, 537] width 43 height 17
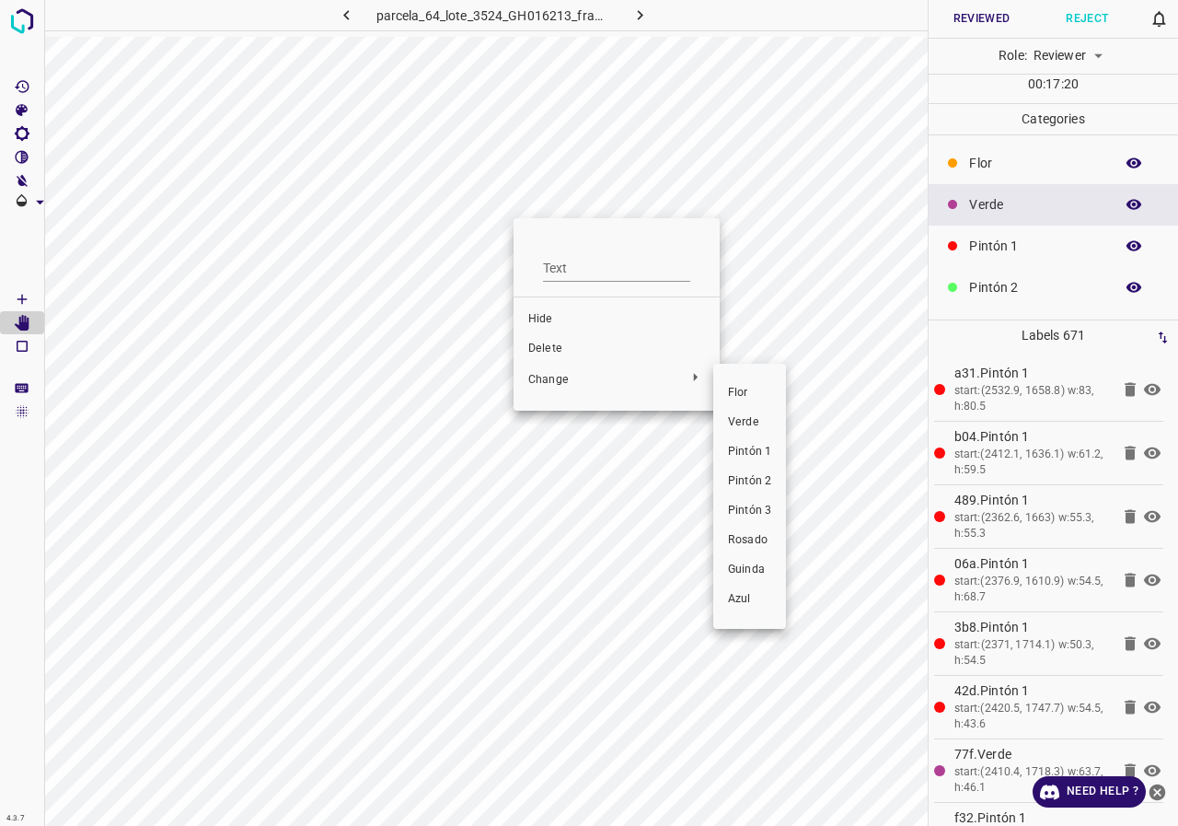
click at [760, 478] on span "Pintón 2" at bounding box center [749, 481] width 43 height 17
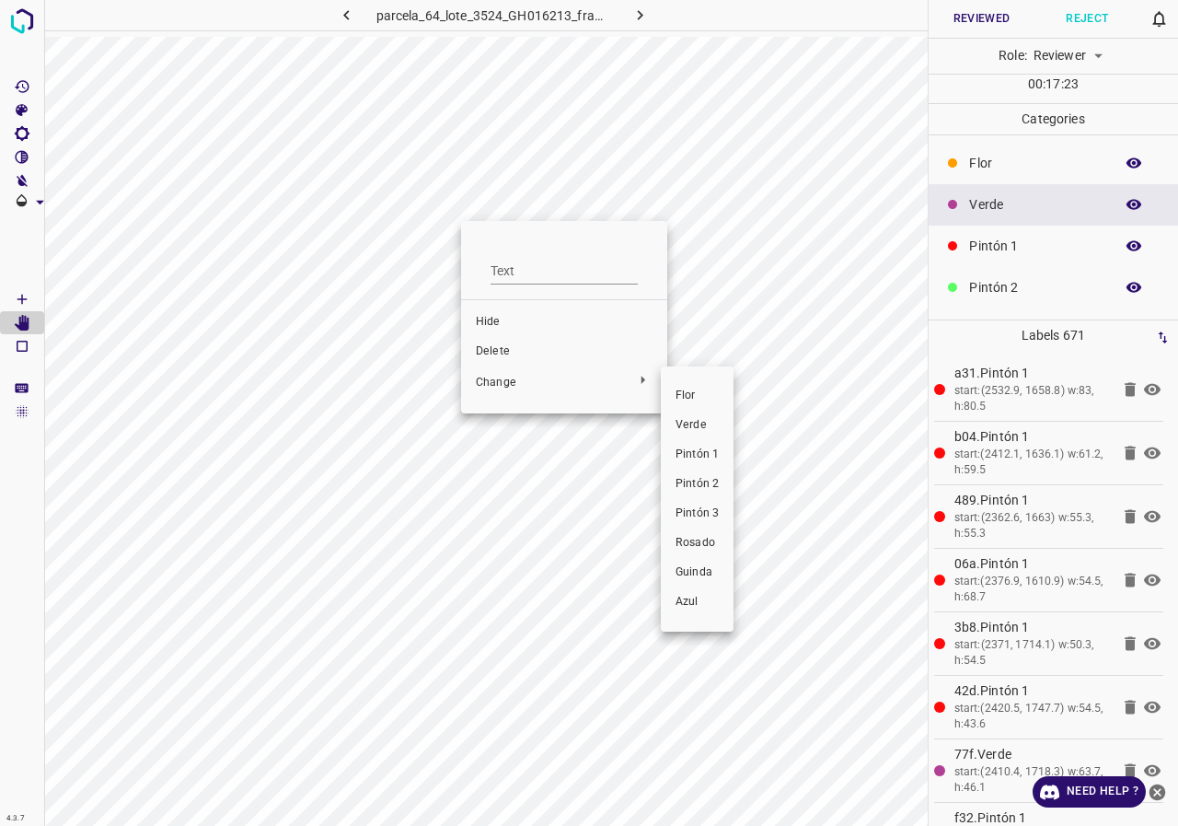
click at [711, 480] on span "Pintón 2" at bounding box center [697, 484] width 43 height 17
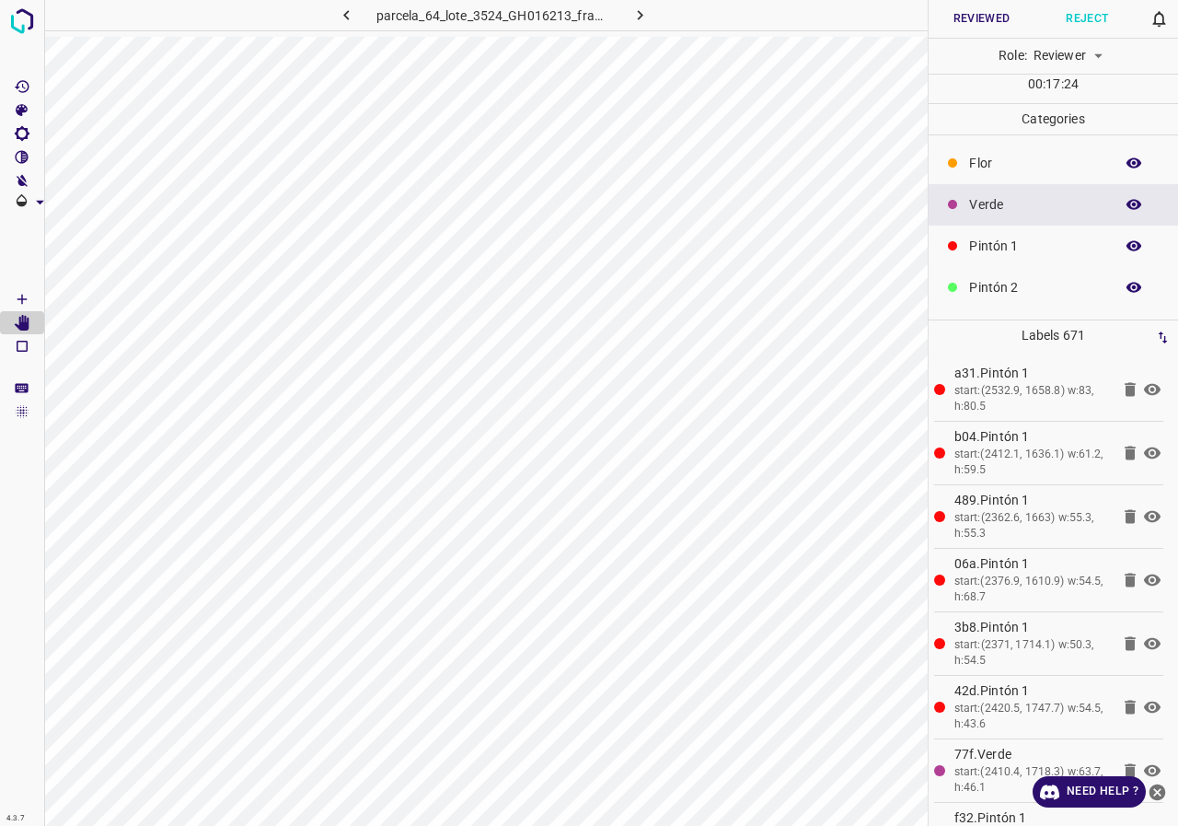
click at [409, 264] on div at bounding box center [589, 413] width 1178 height 826
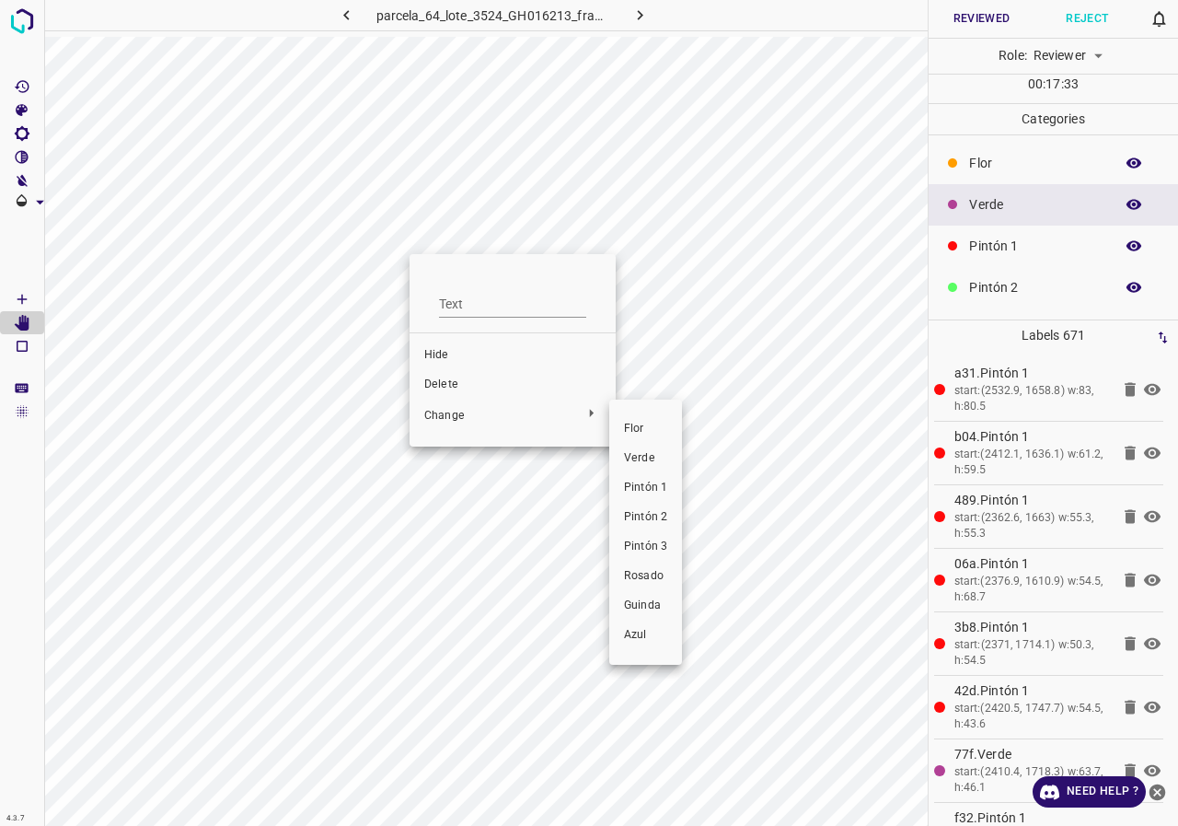
click at [649, 520] on span "Pintón 2" at bounding box center [645, 517] width 43 height 17
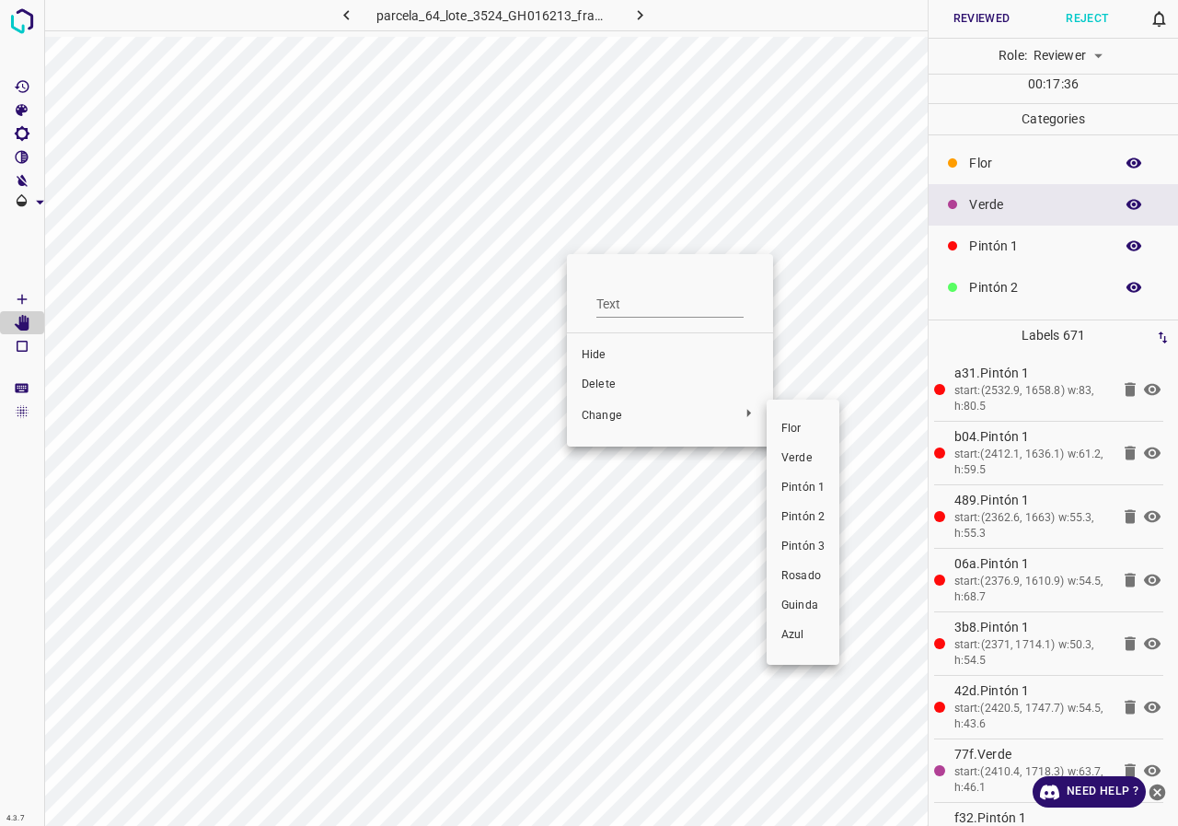
click at [811, 515] on span "Pintón 2" at bounding box center [802, 517] width 43 height 17
click at [815, 516] on span "Pintón 2" at bounding box center [802, 517] width 43 height 17
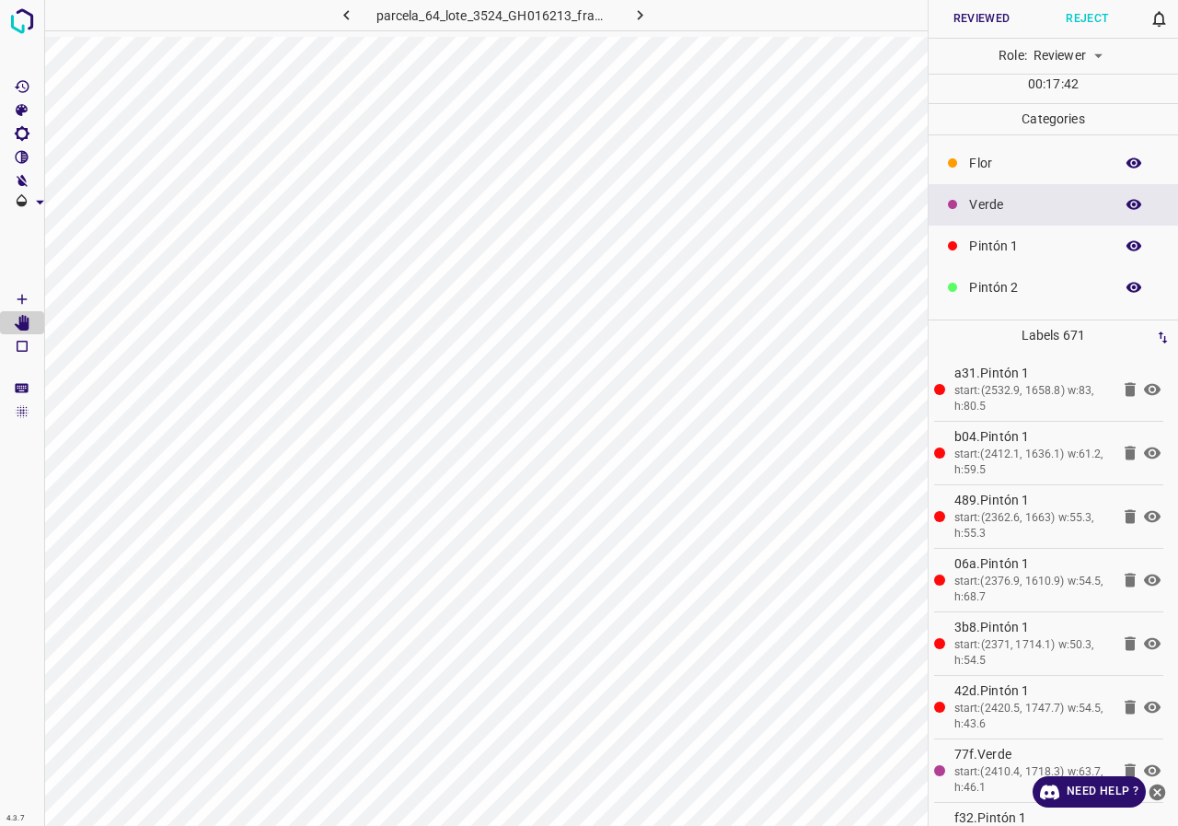
click at [22, 300] on icon "[Space] Draw" at bounding box center [21, 299] width 9 height 9
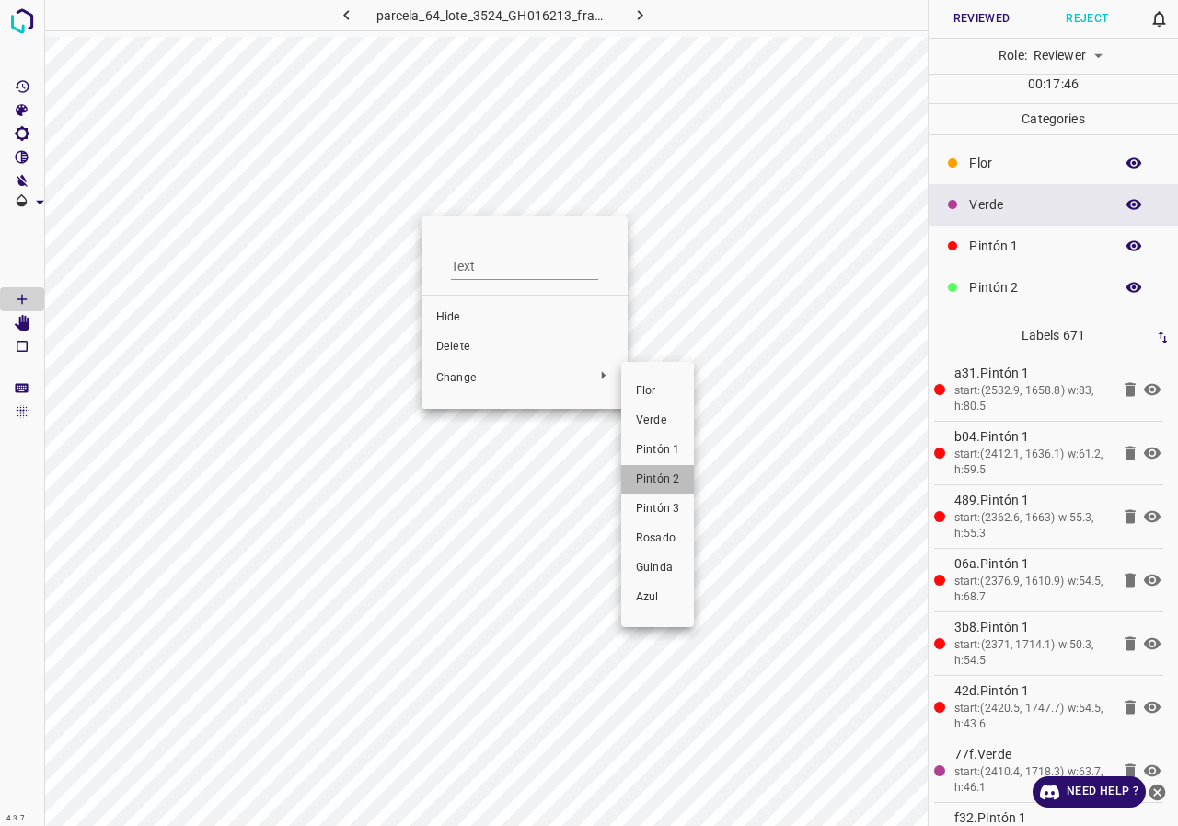
click at [664, 474] on span "Pintón 2" at bounding box center [657, 479] width 43 height 17
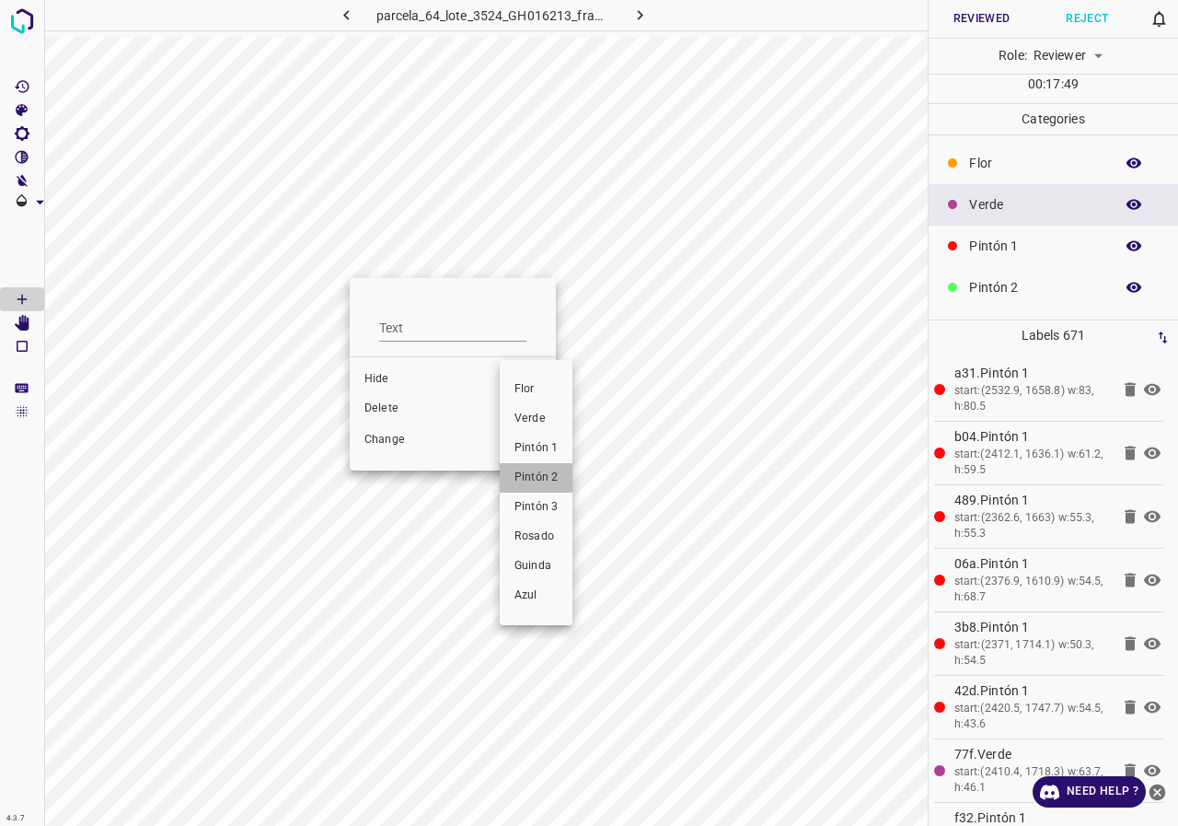
click at [537, 481] on span "Pintón 2" at bounding box center [536, 477] width 43 height 17
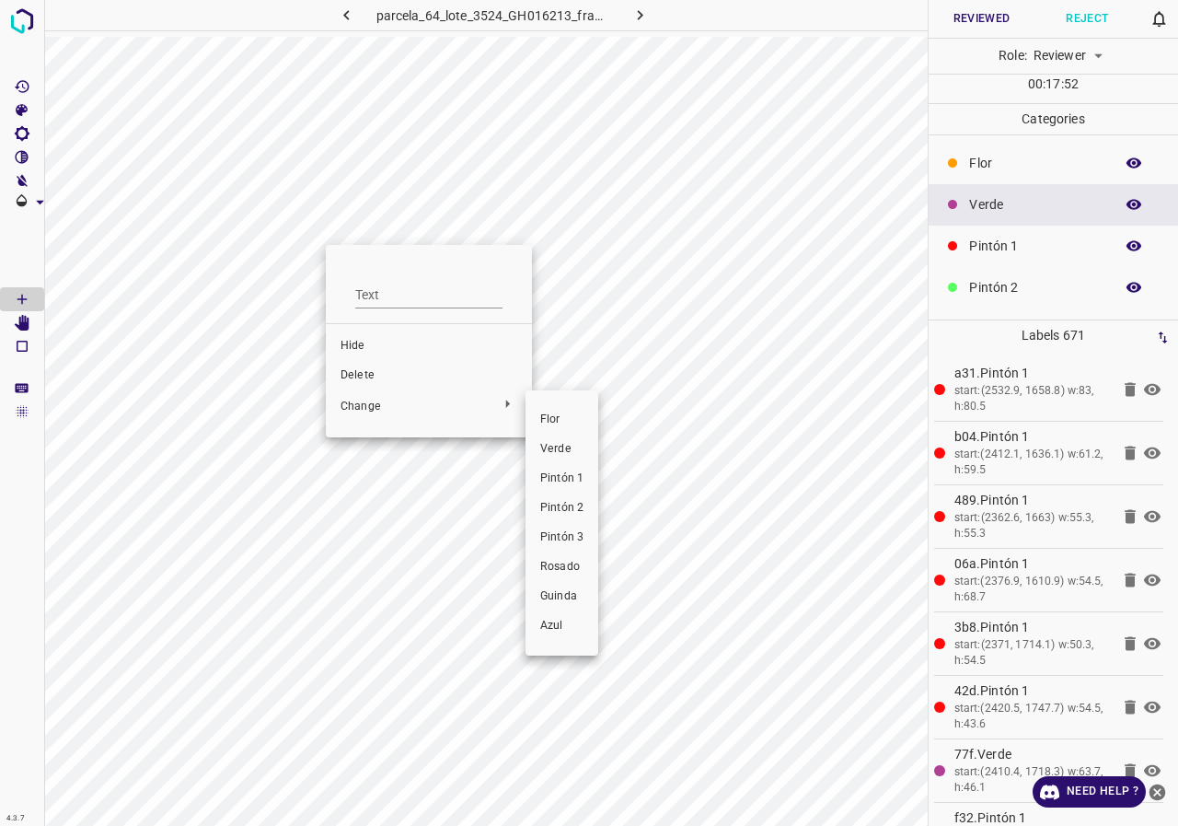
click at [558, 503] on span "Pintón 2" at bounding box center [561, 508] width 43 height 17
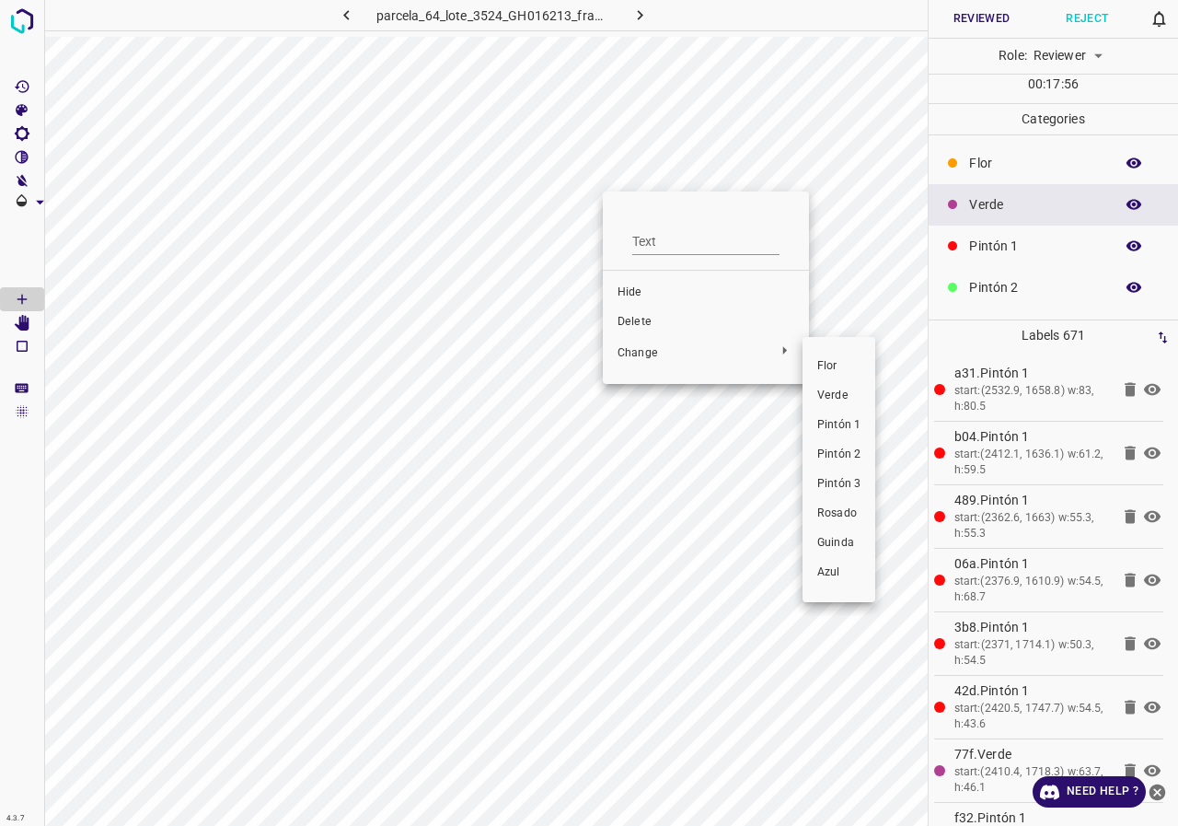
click at [844, 455] on span "Pintón 2" at bounding box center [838, 454] width 43 height 17
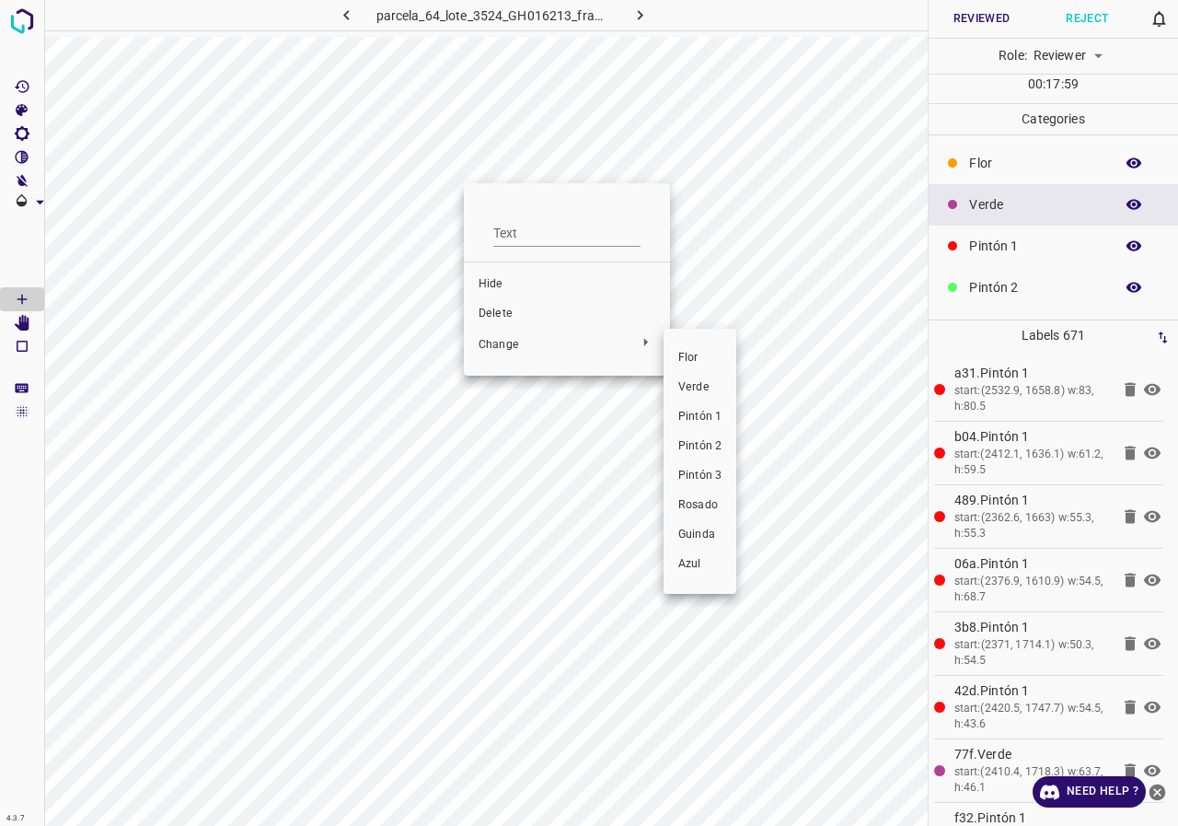
click at [726, 439] on li "Pintón 2" at bounding box center [700, 446] width 73 height 29
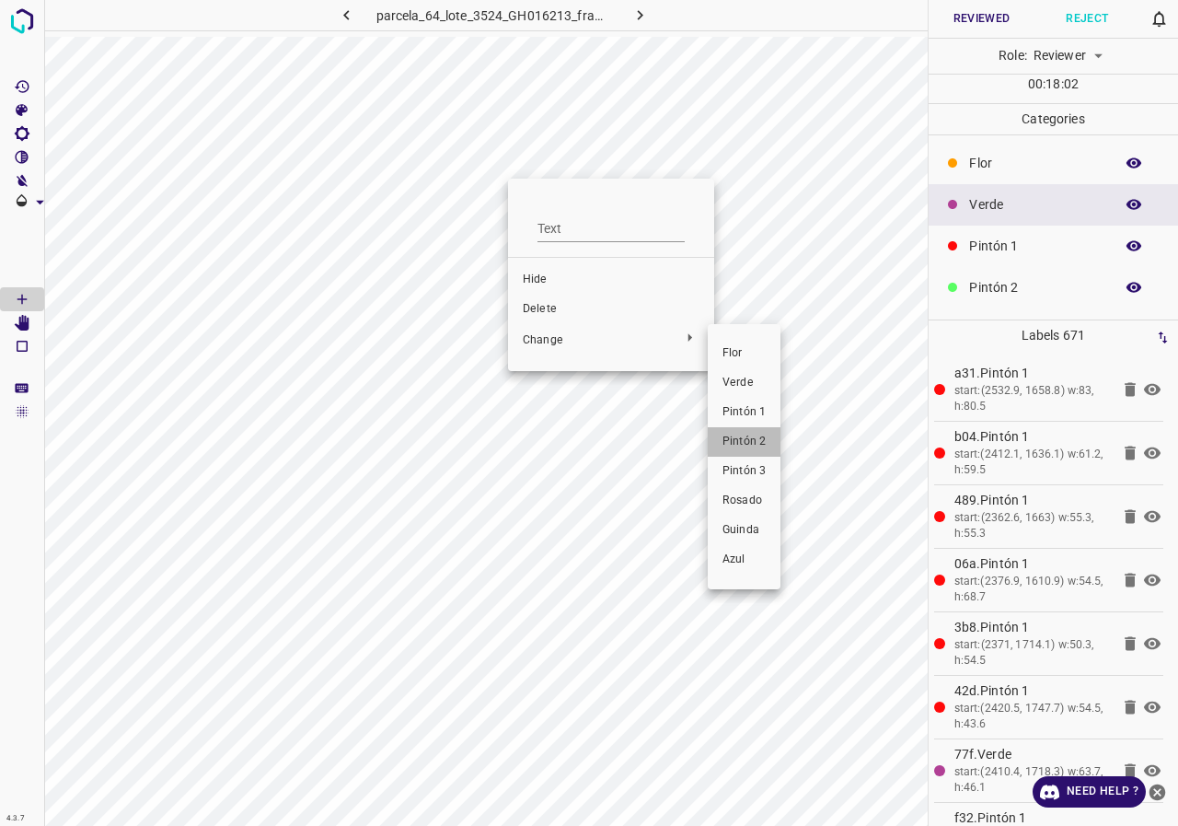
click at [745, 436] on span "Pintón 2" at bounding box center [744, 442] width 43 height 17
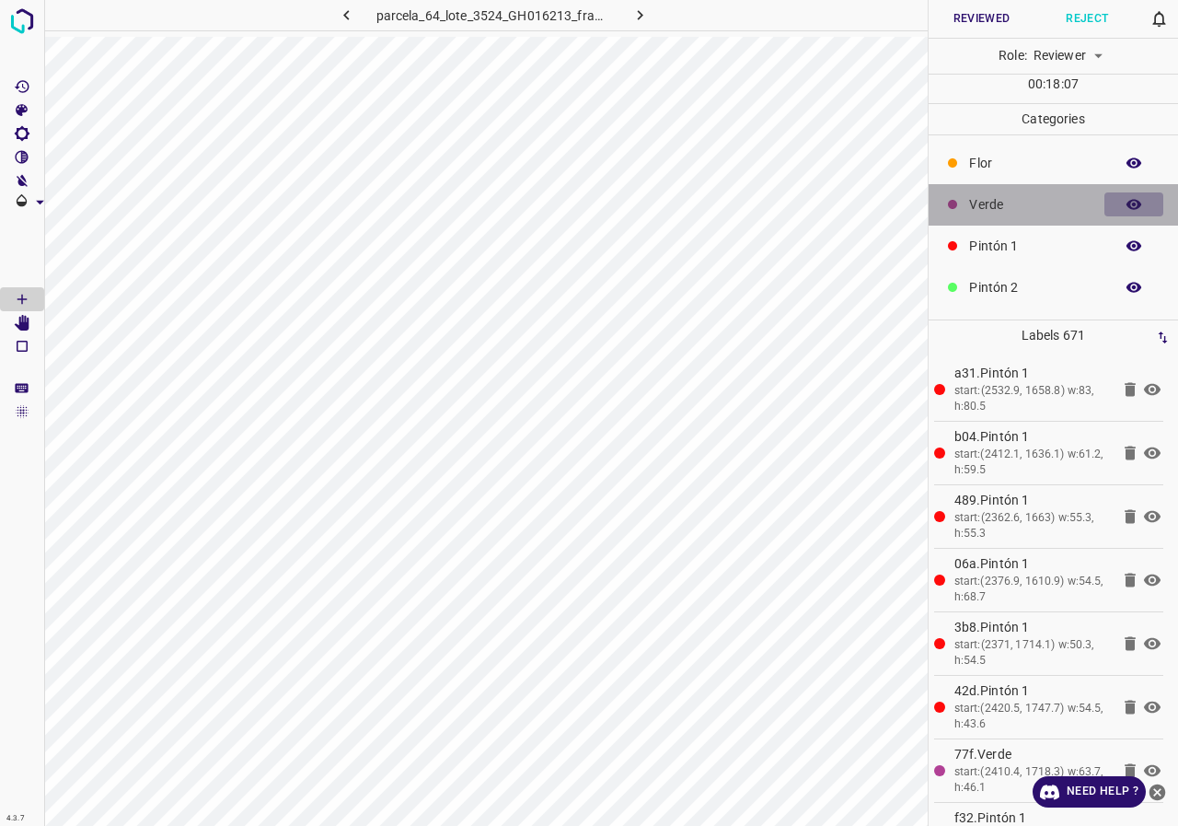
click at [1126, 209] on icon "button" at bounding box center [1134, 204] width 17 height 17
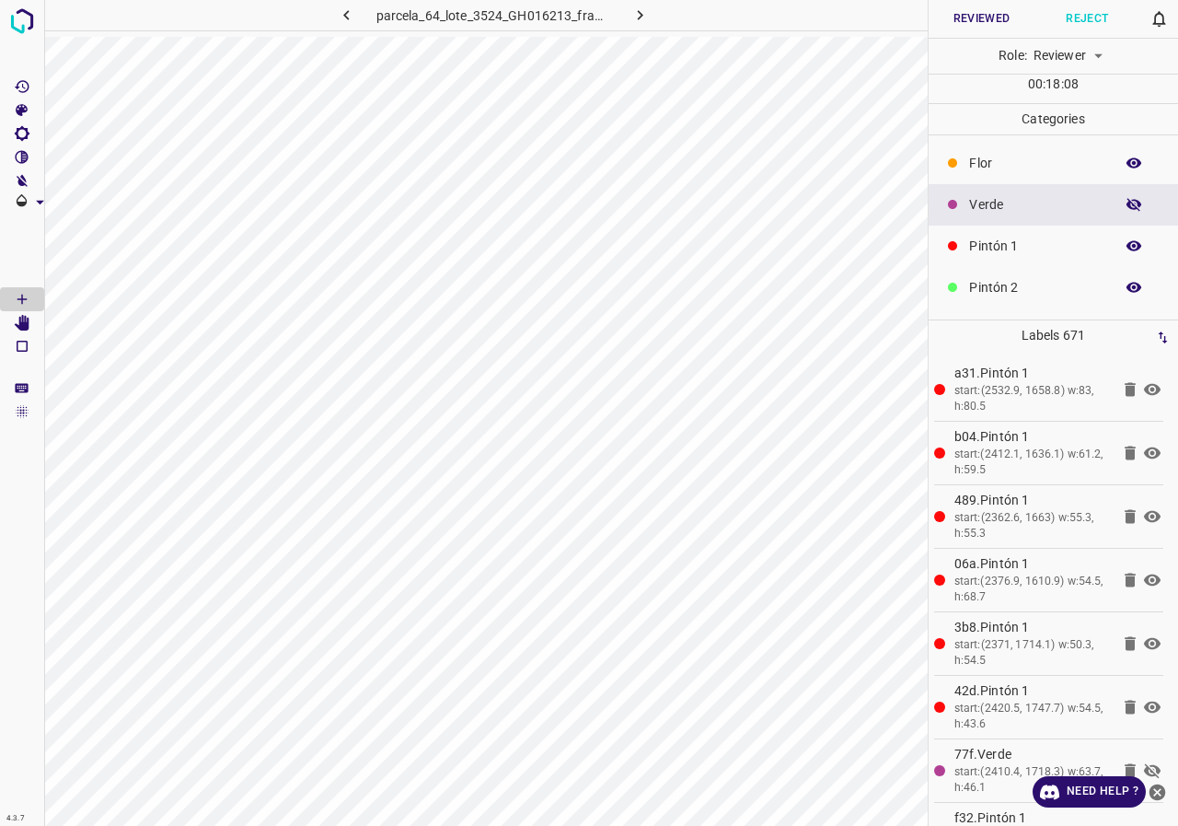
click at [1127, 202] on icon "button" at bounding box center [1134, 204] width 15 height 13
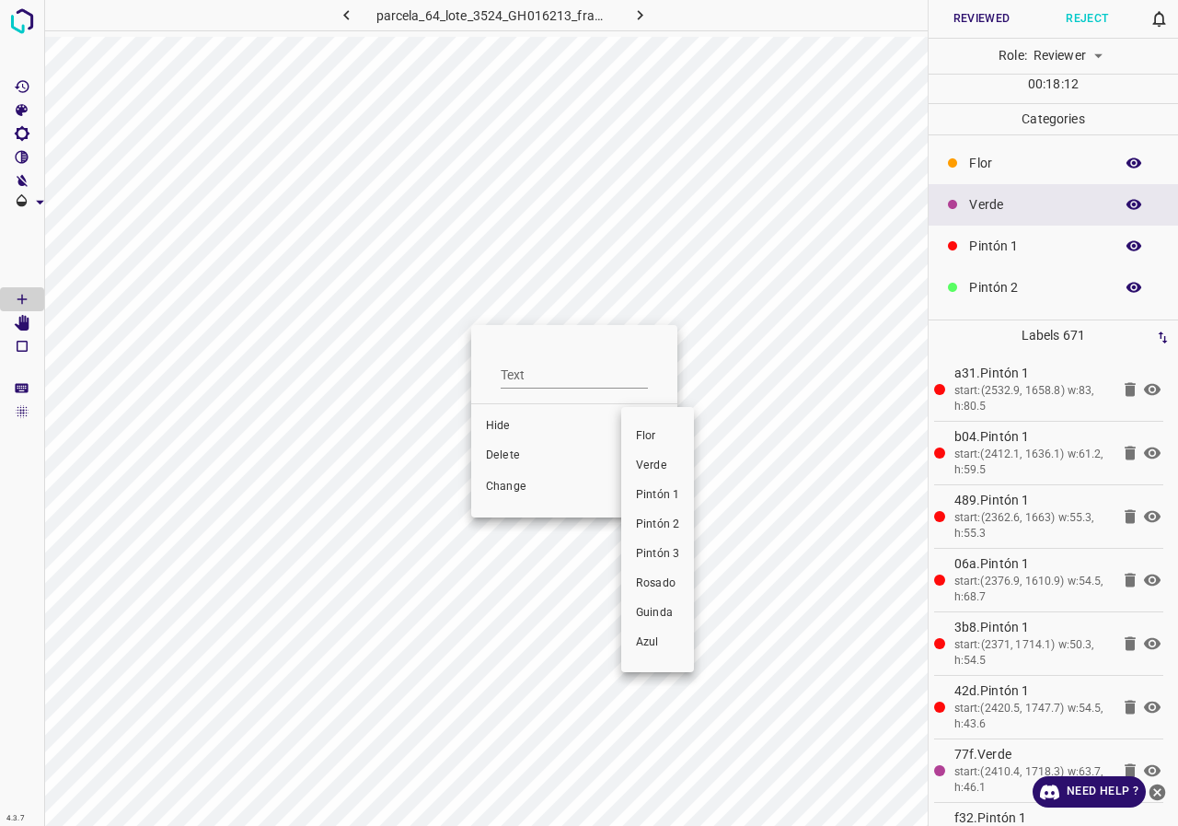
click at [653, 525] on span "Pintón 2" at bounding box center [657, 524] width 43 height 17
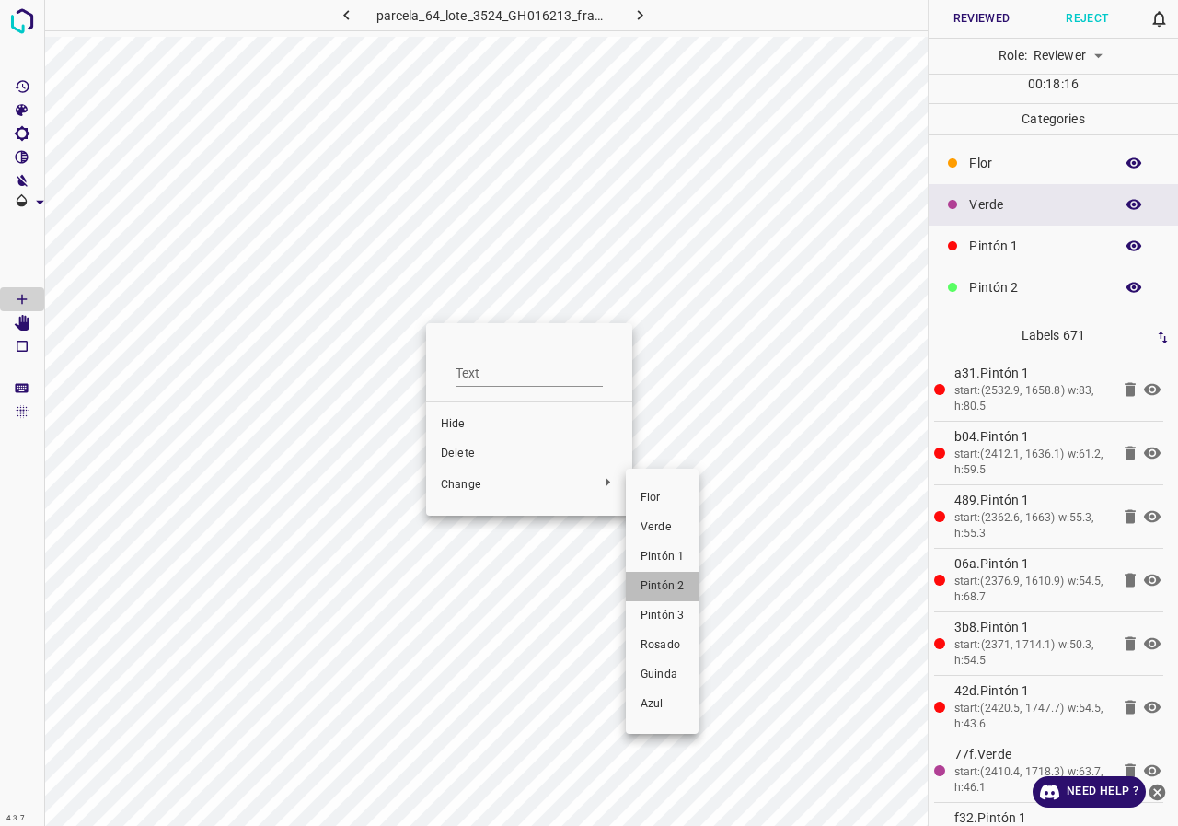
click at [671, 586] on span "Pintón 2" at bounding box center [662, 586] width 43 height 17
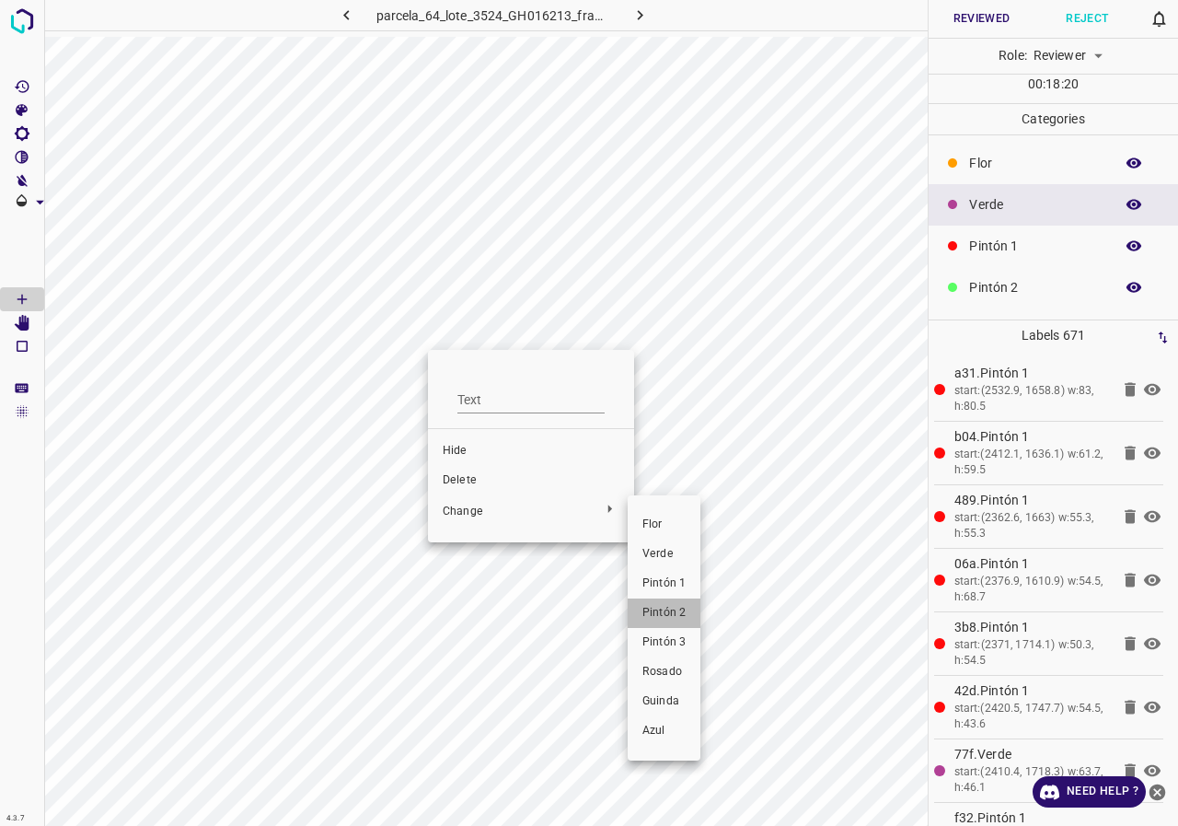
drag, startPoint x: 674, startPoint y: 609, endPoint x: 672, endPoint y: 600, distance: 9.4
click at [673, 609] on span "Pintón 2" at bounding box center [663, 613] width 43 height 17
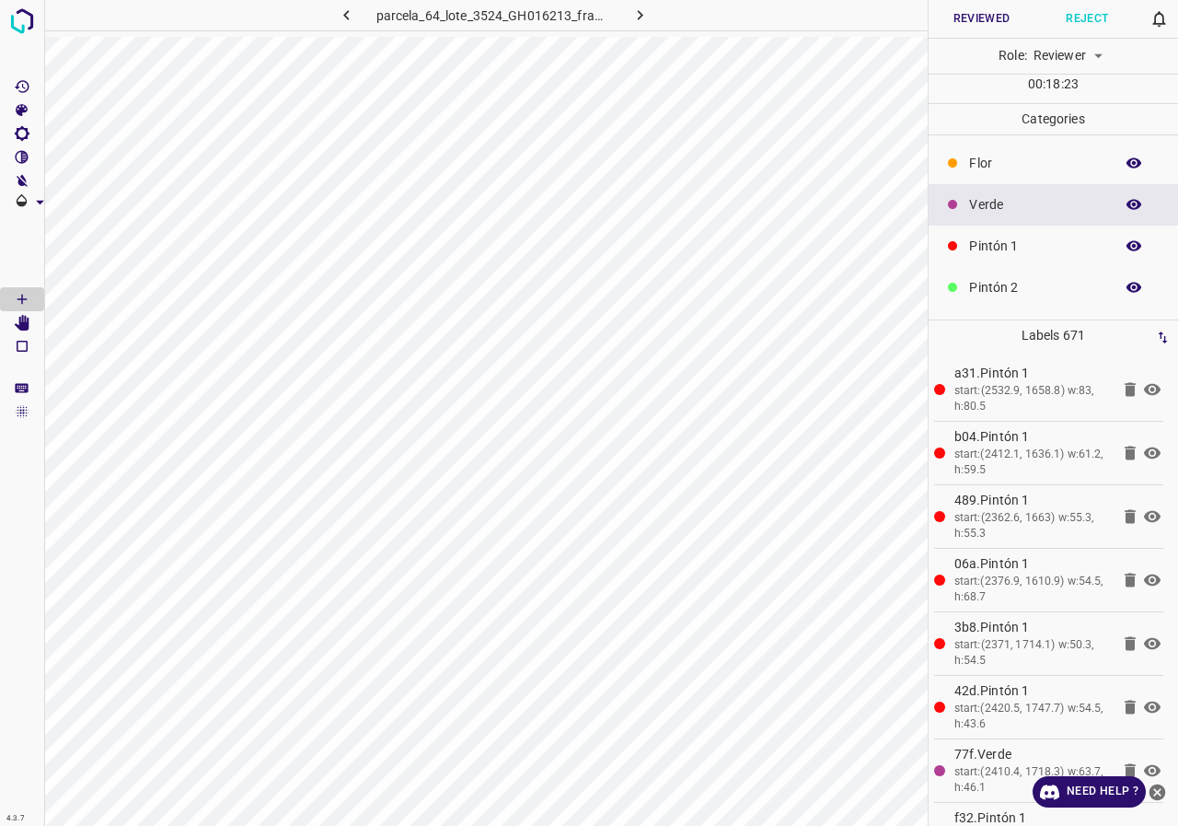
click at [1126, 210] on icon "button" at bounding box center [1134, 204] width 17 height 17
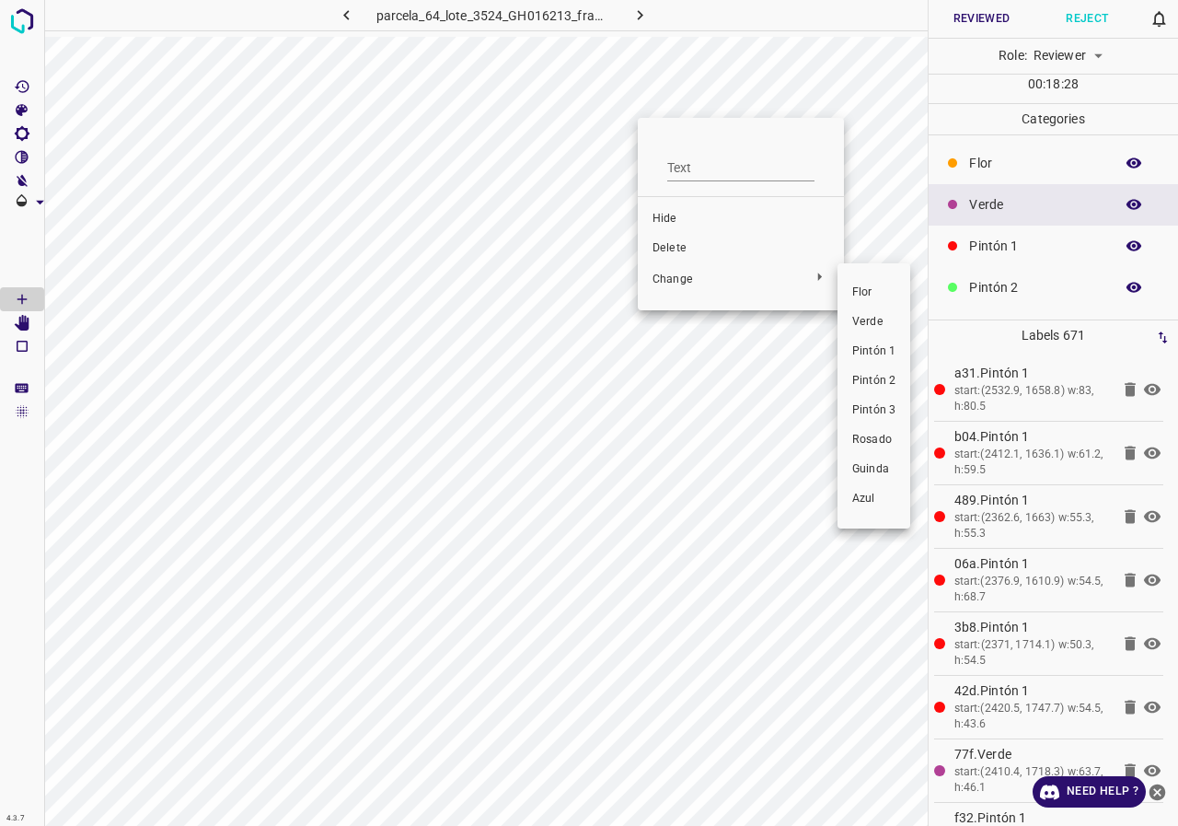
click at [867, 349] on span "Pintón 1" at bounding box center [873, 351] width 43 height 17
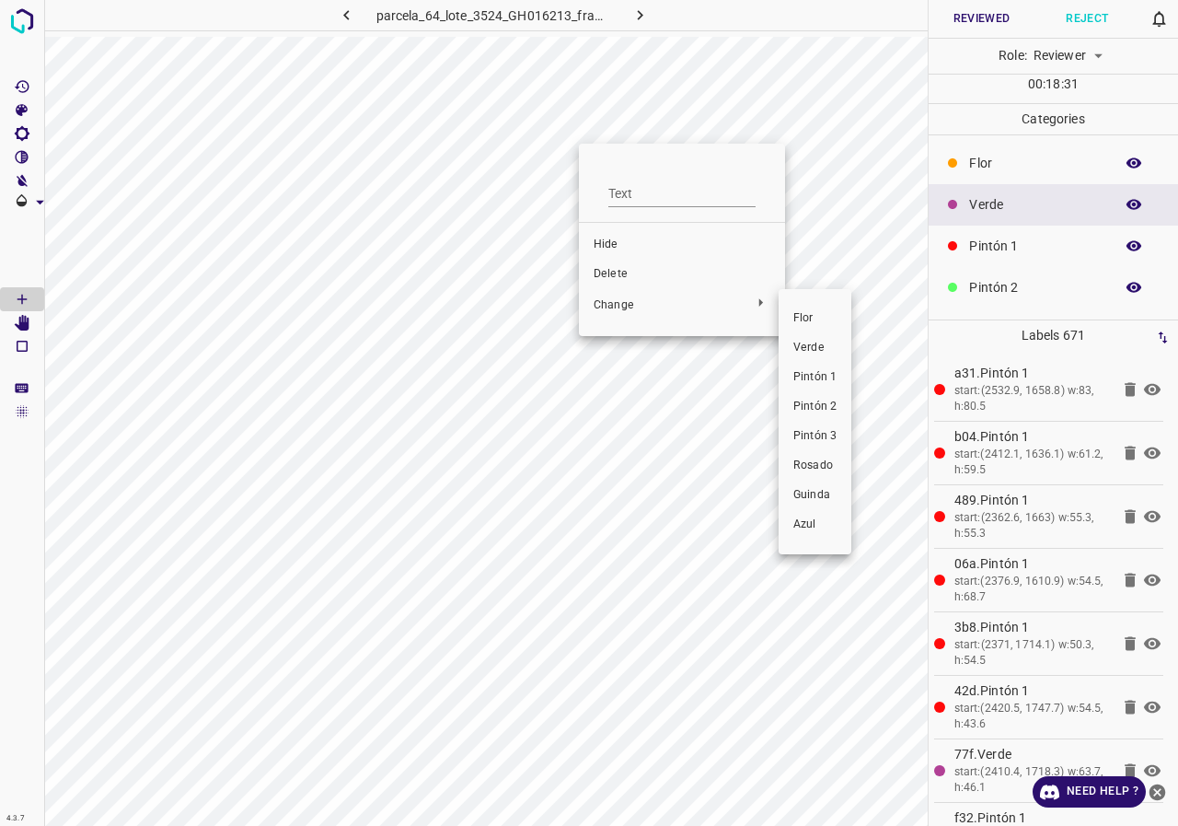
click at [799, 381] on span "Pintón 1" at bounding box center [814, 377] width 43 height 17
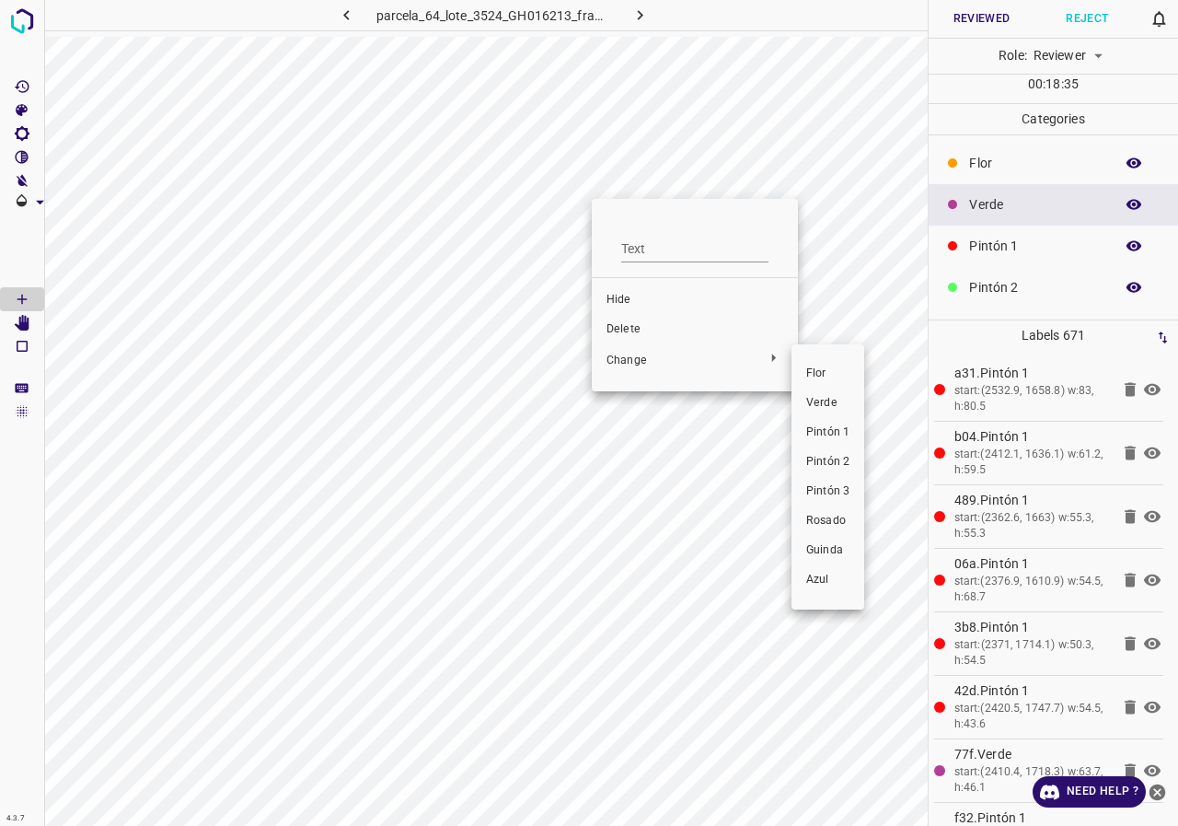
click at [815, 439] on span "Pintón 1" at bounding box center [827, 432] width 43 height 17
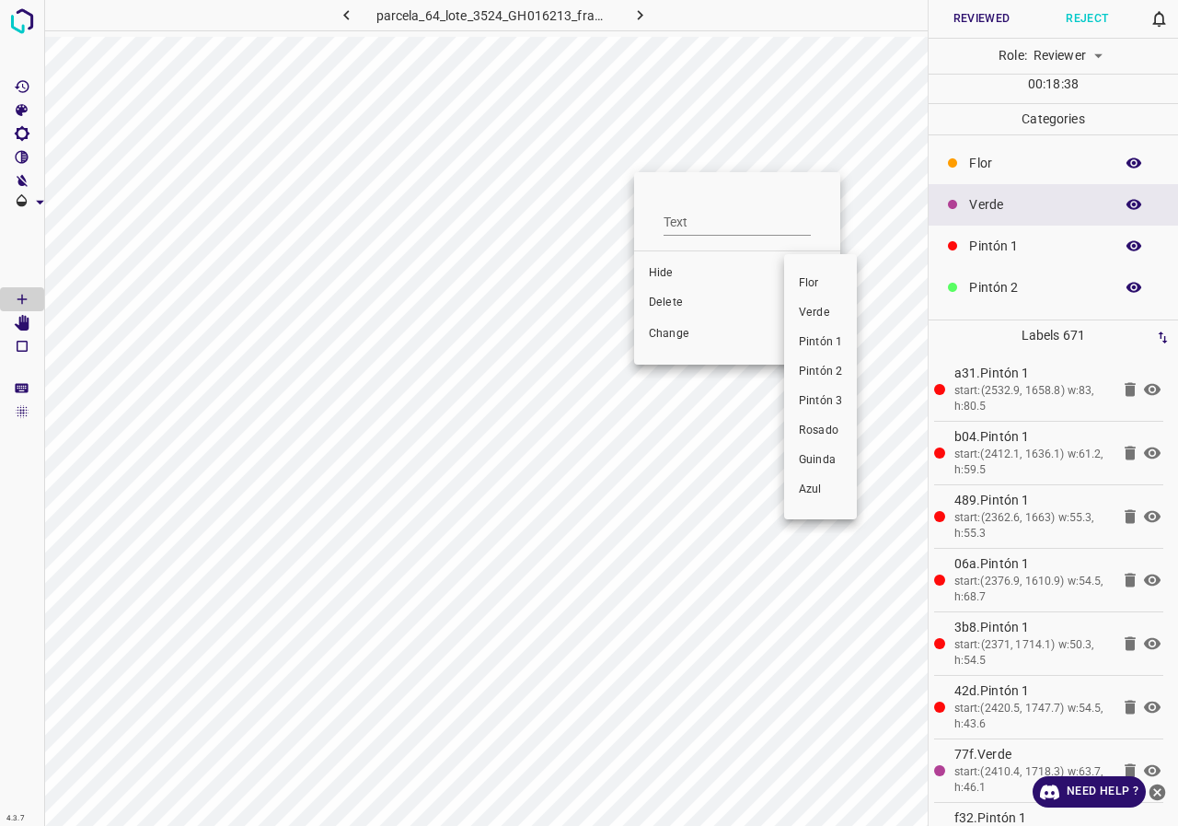
click at [827, 348] on span "Pintón 1" at bounding box center [820, 342] width 43 height 17
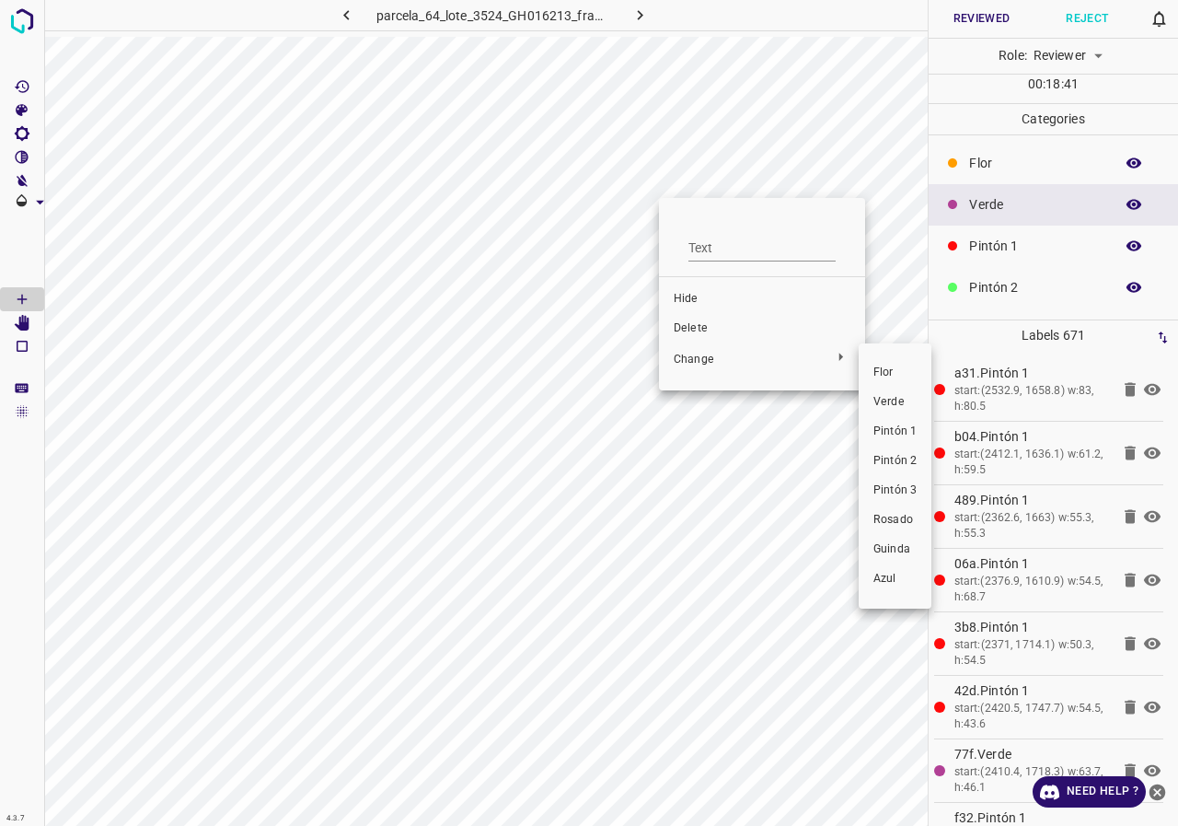
click at [889, 425] on span "Pintón 1" at bounding box center [894, 431] width 43 height 17
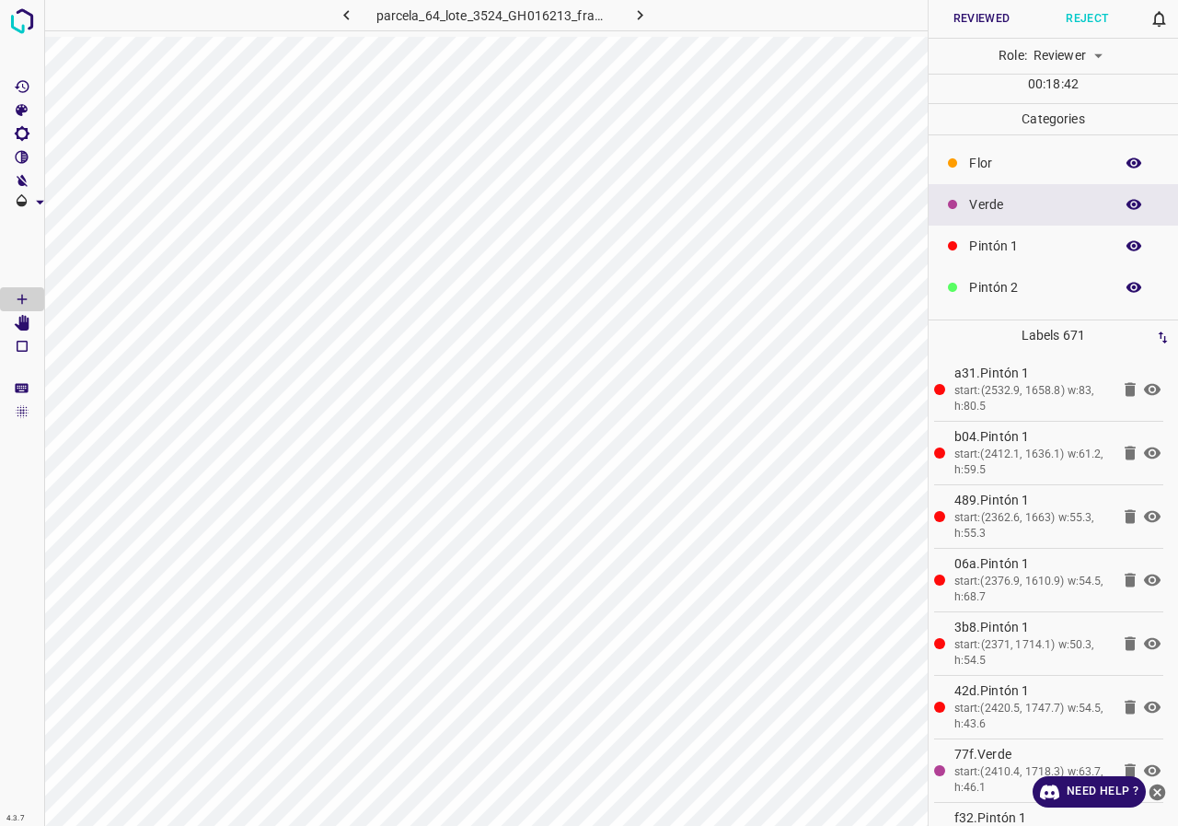
click at [1127, 209] on icon "button" at bounding box center [1134, 205] width 15 height 10
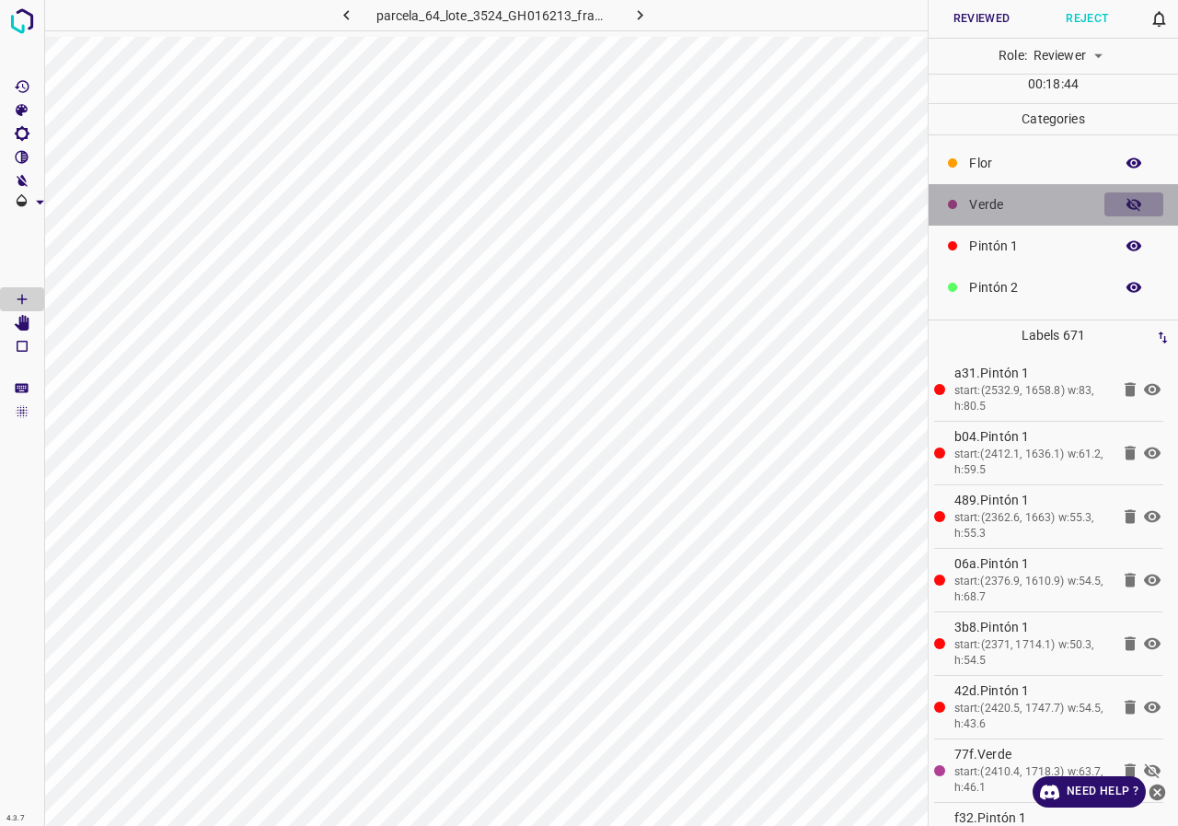
click at [1127, 209] on icon "button" at bounding box center [1134, 204] width 15 height 13
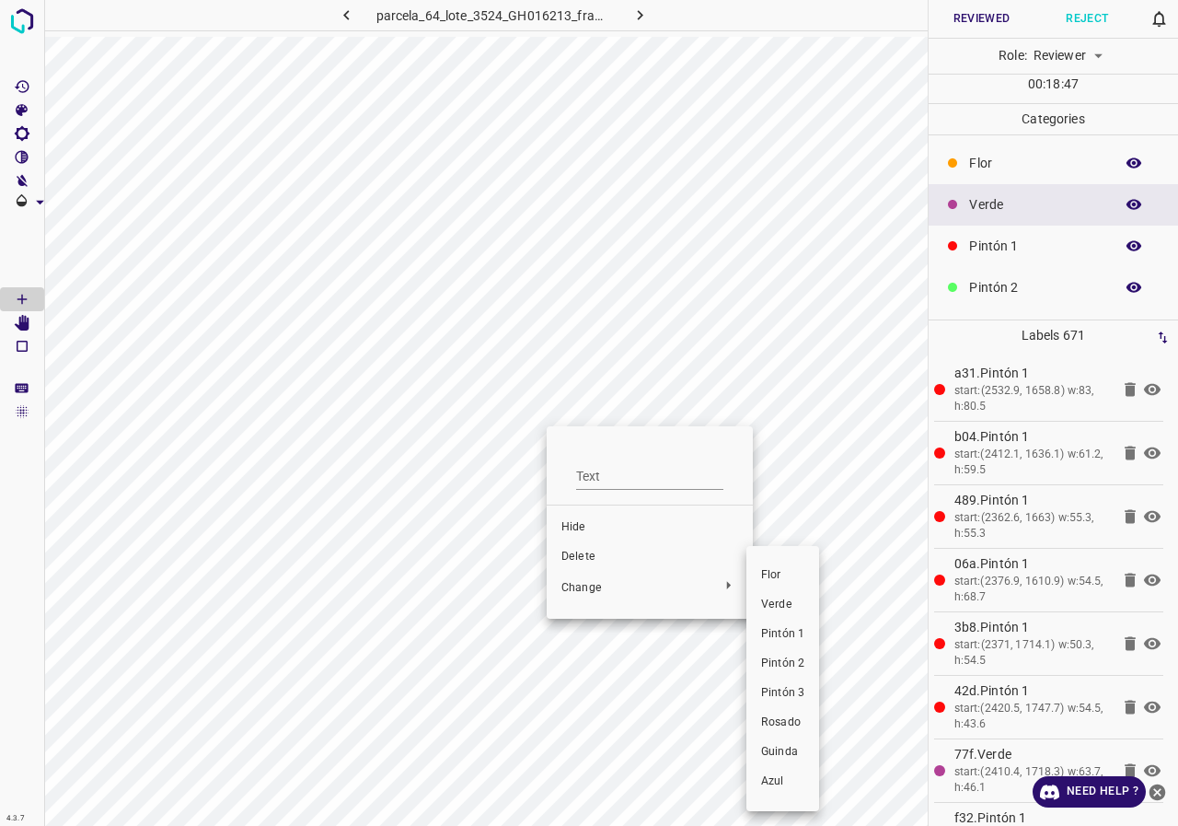
click at [776, 633] on span "Pintón 1" at bounding box center [782, 634] width 43 height 17
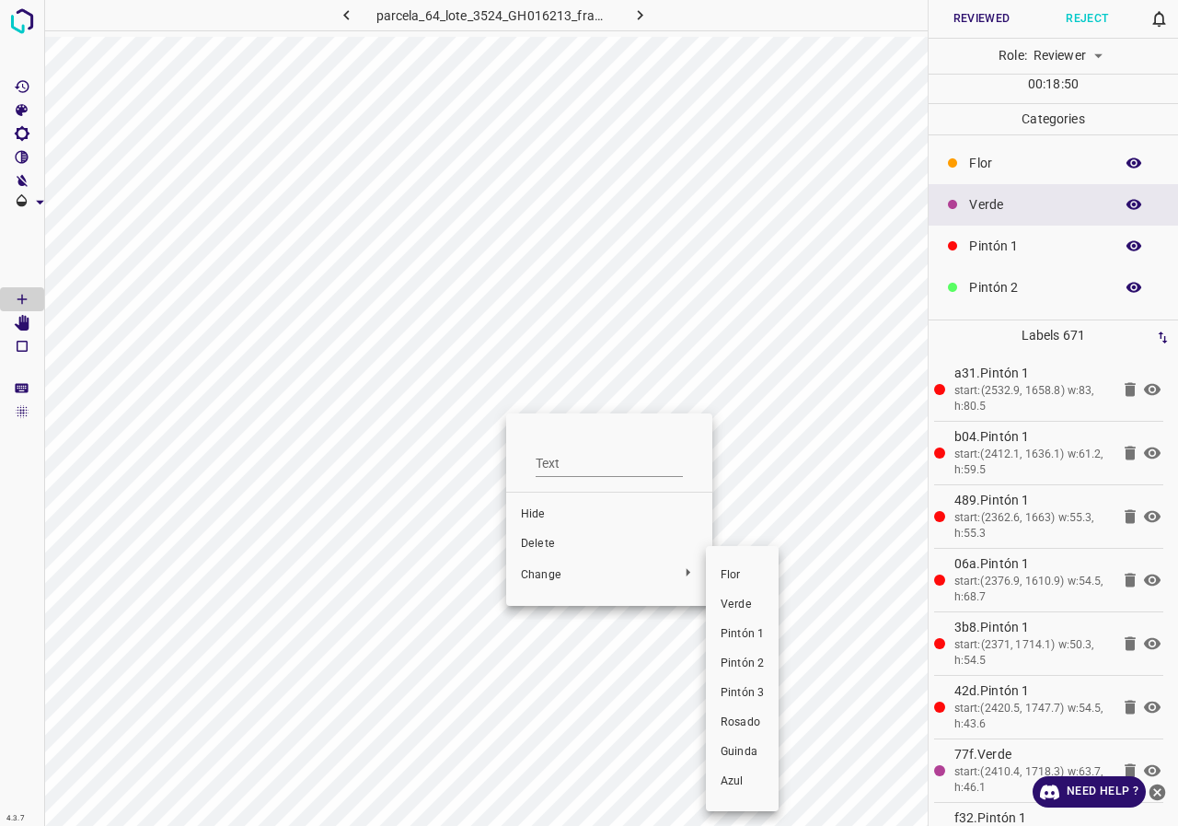
click at [734, 627] on span "Pintón 1" at bounding box center [742, 634] width 43 height 17
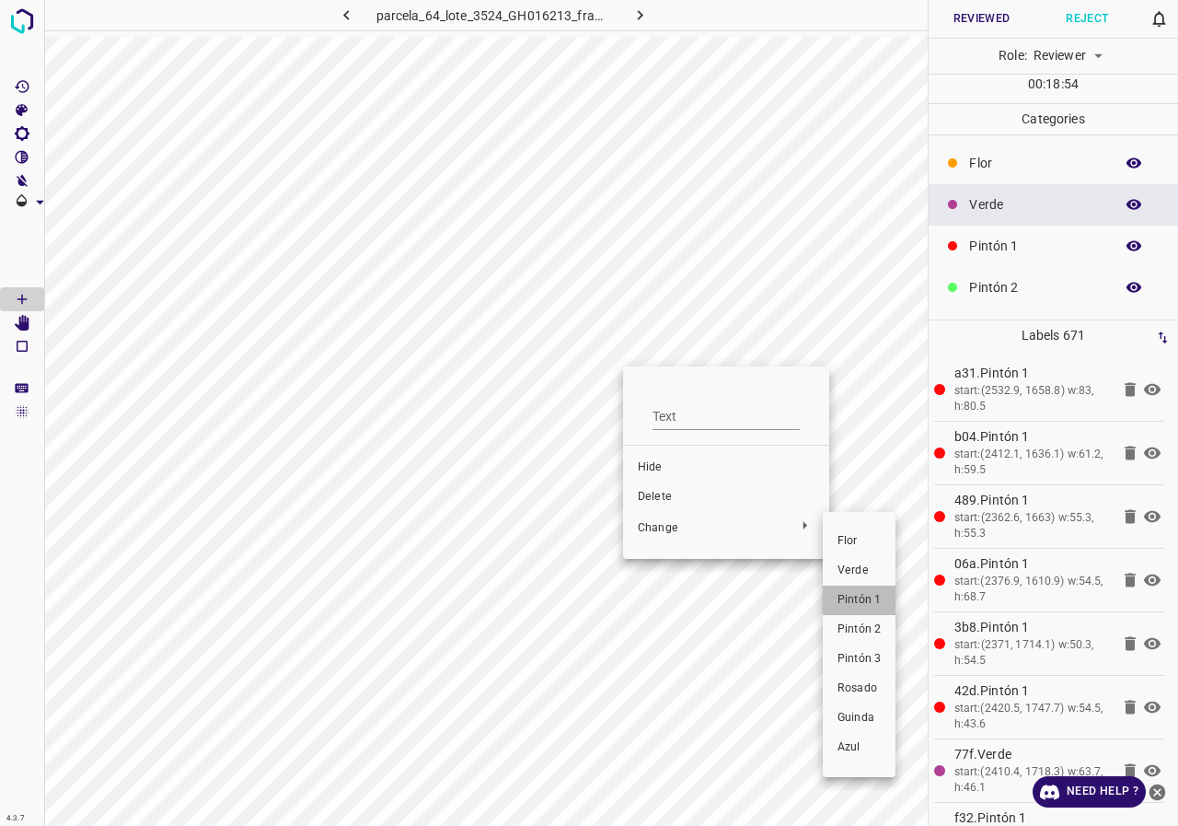
click at [863, 602] on span "Pintón 1" at bounding box center [859, 600] width 43 height 17
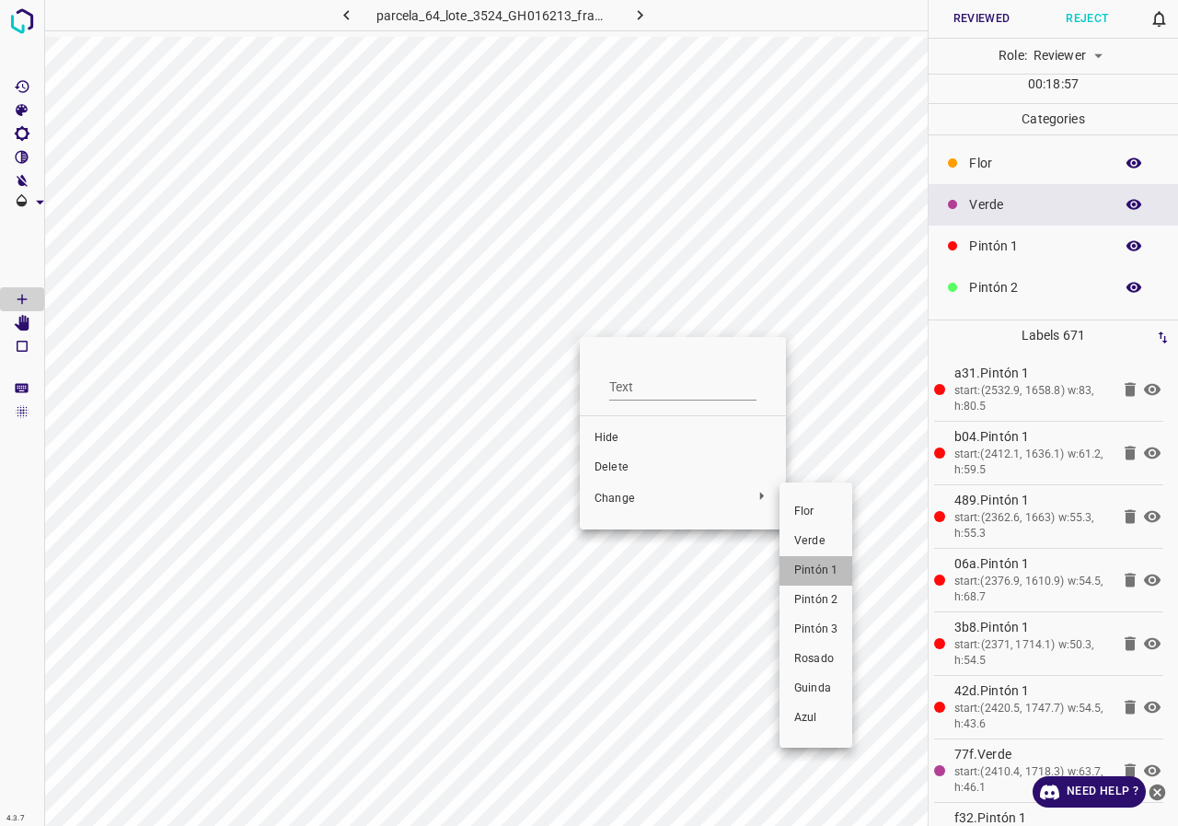
click at [834, 573] on span "Pintón 1" at bounding box center [815, 570] width 43 height 17
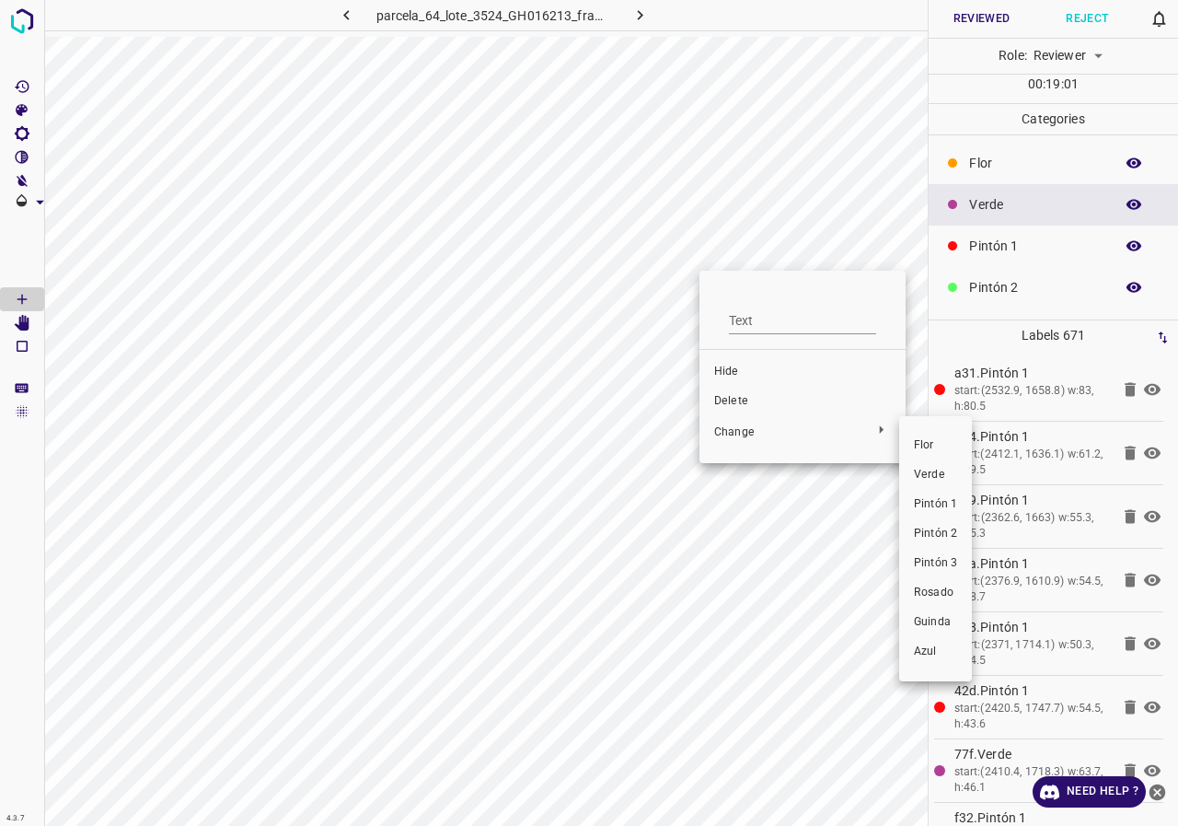
click at [934, 500] on span "Pintón 1" at bounding box center [935, 504] width 43 height 17
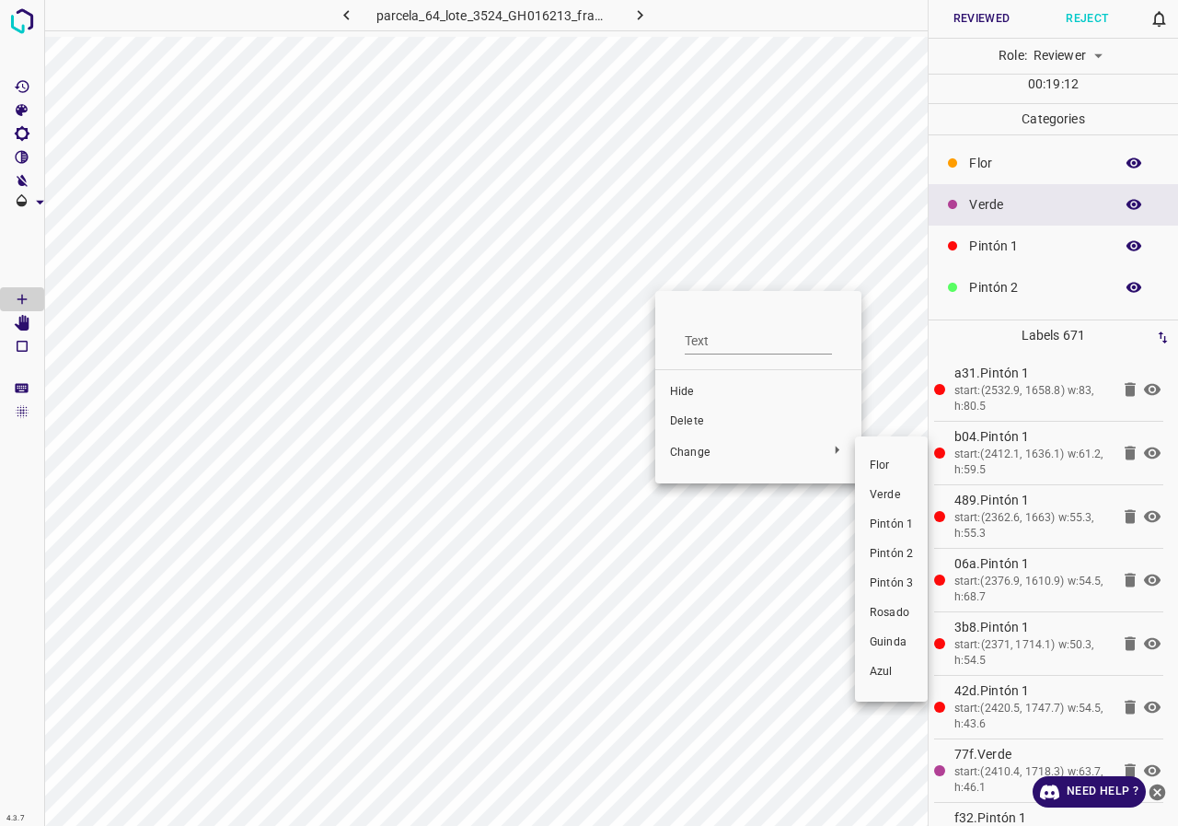
click at [878, 528] on span "Pintón 1" at bounding box center [891, 524] width 43 height 17
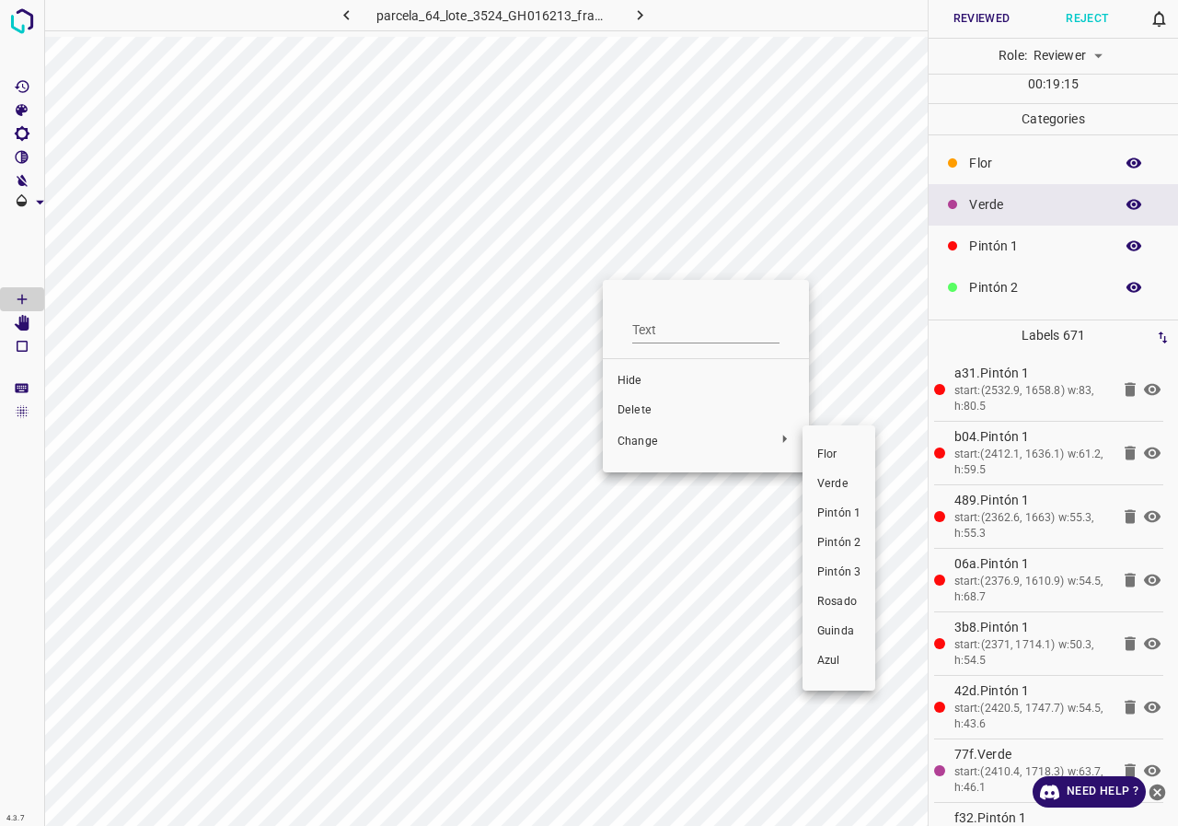
click at [845, 521] on span "Pintón 1" at bounding box center [838, 513] width 43 height 17
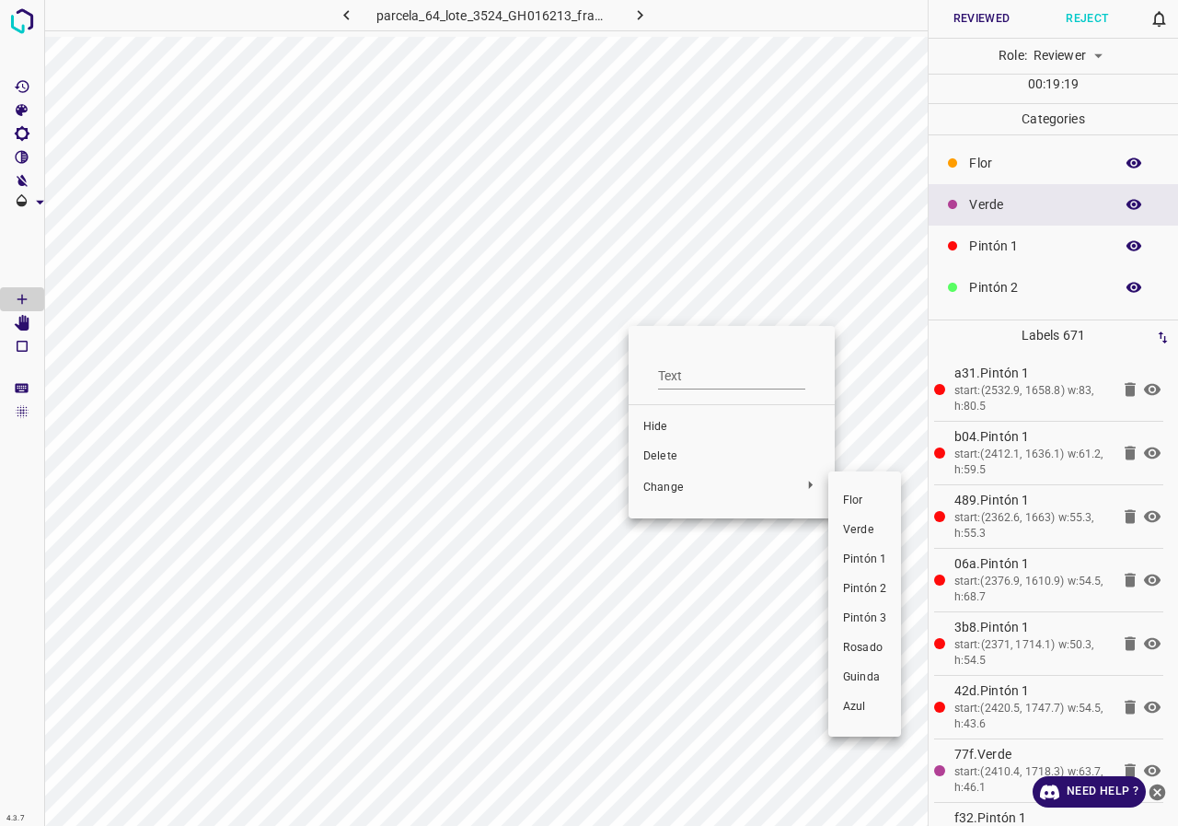
click at [884, 560] on span "Pintón 1" at bounding box center [864, 559] width 43 height 17
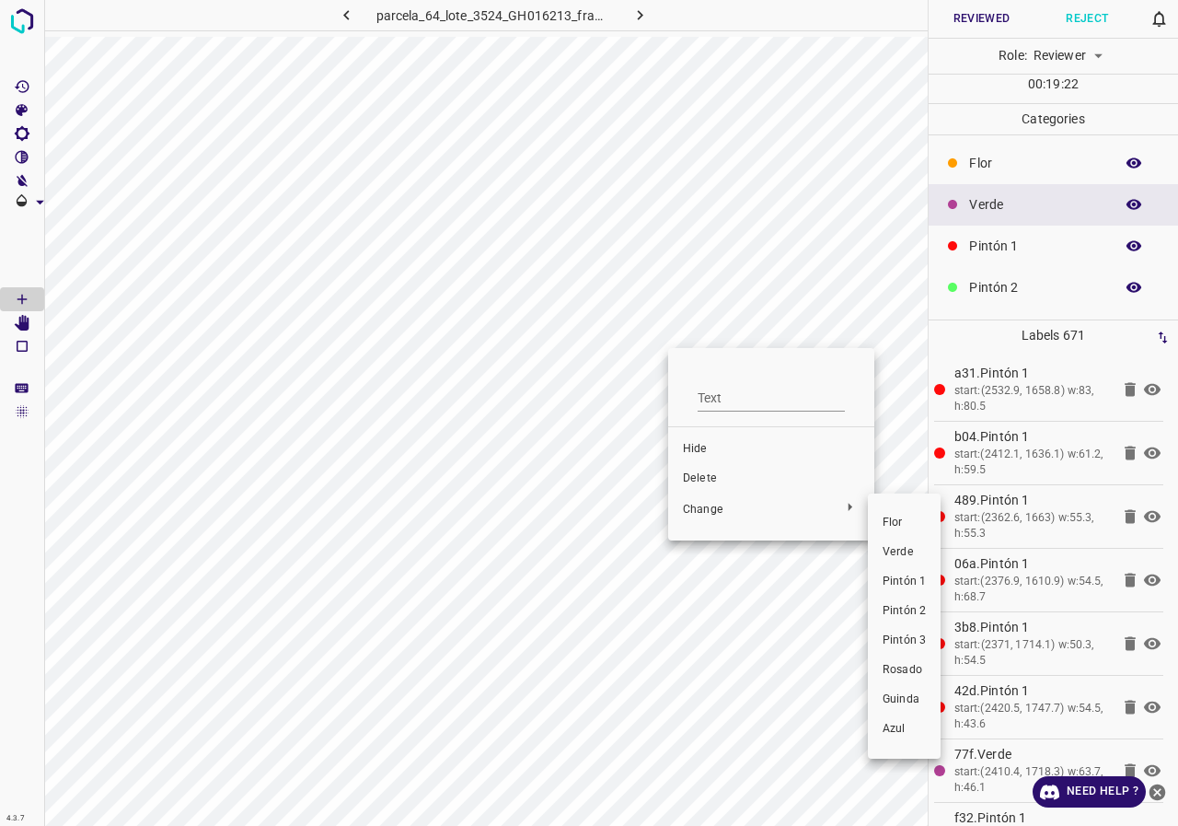
click at [897, 575] on span "Pintón 1" at bounding box center [904, 581] width 43 height 17
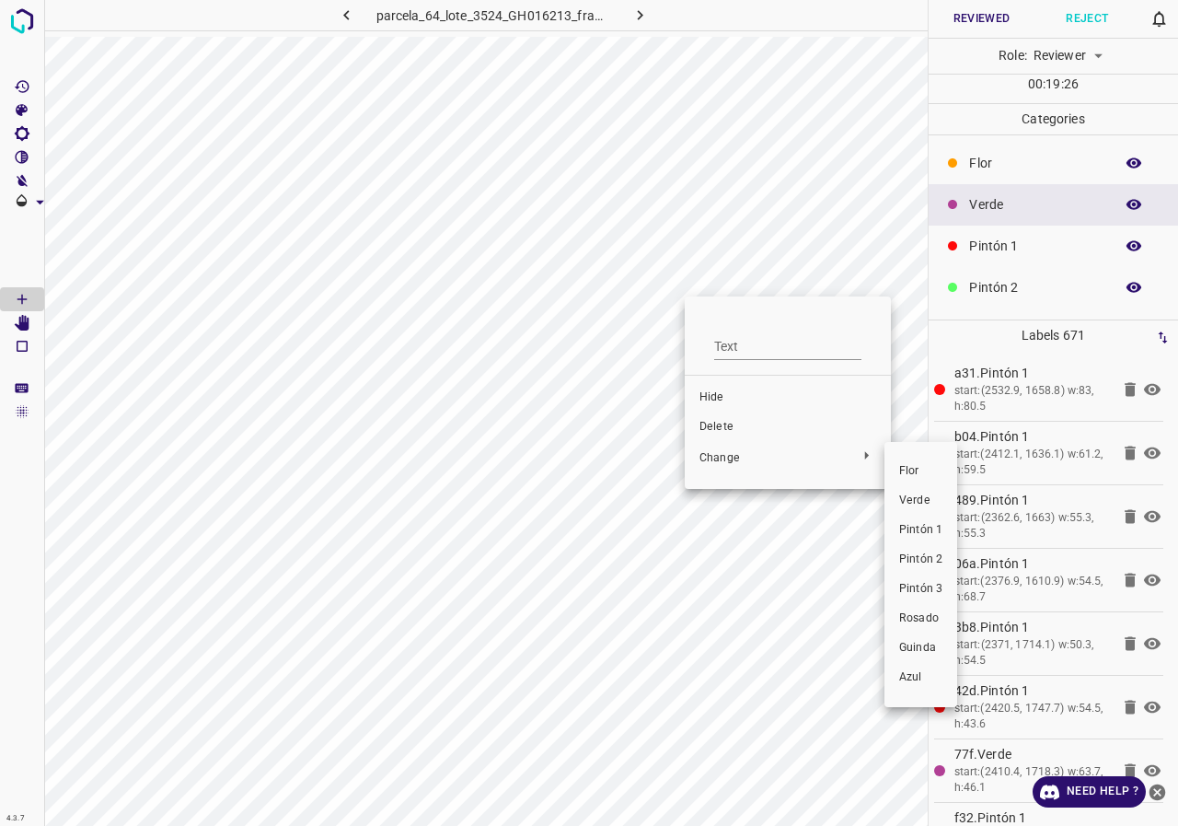
click at [908, 531] on span "Pintón 1" at bounding box center [920, 530] width 43 height 17
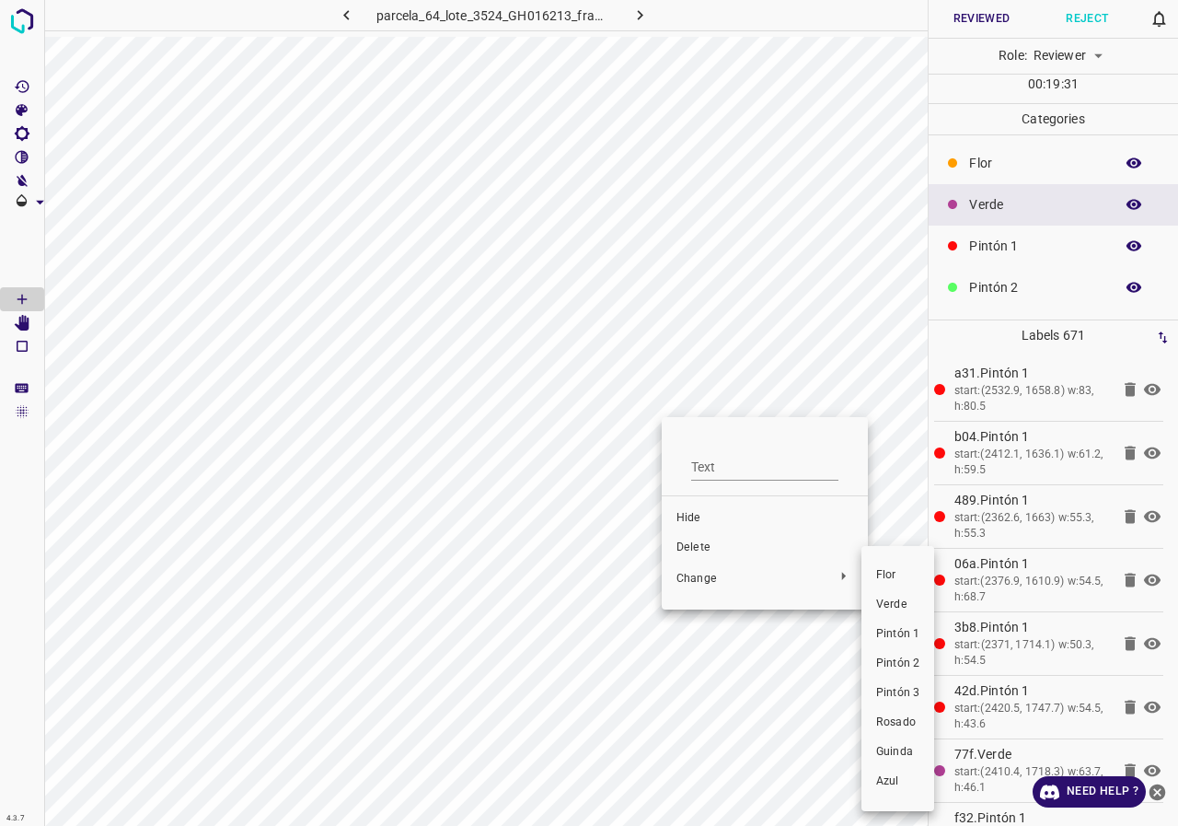
click at [911, 631] on span "Pintón 1" at bounding box center [897, 634] width 43 height 17
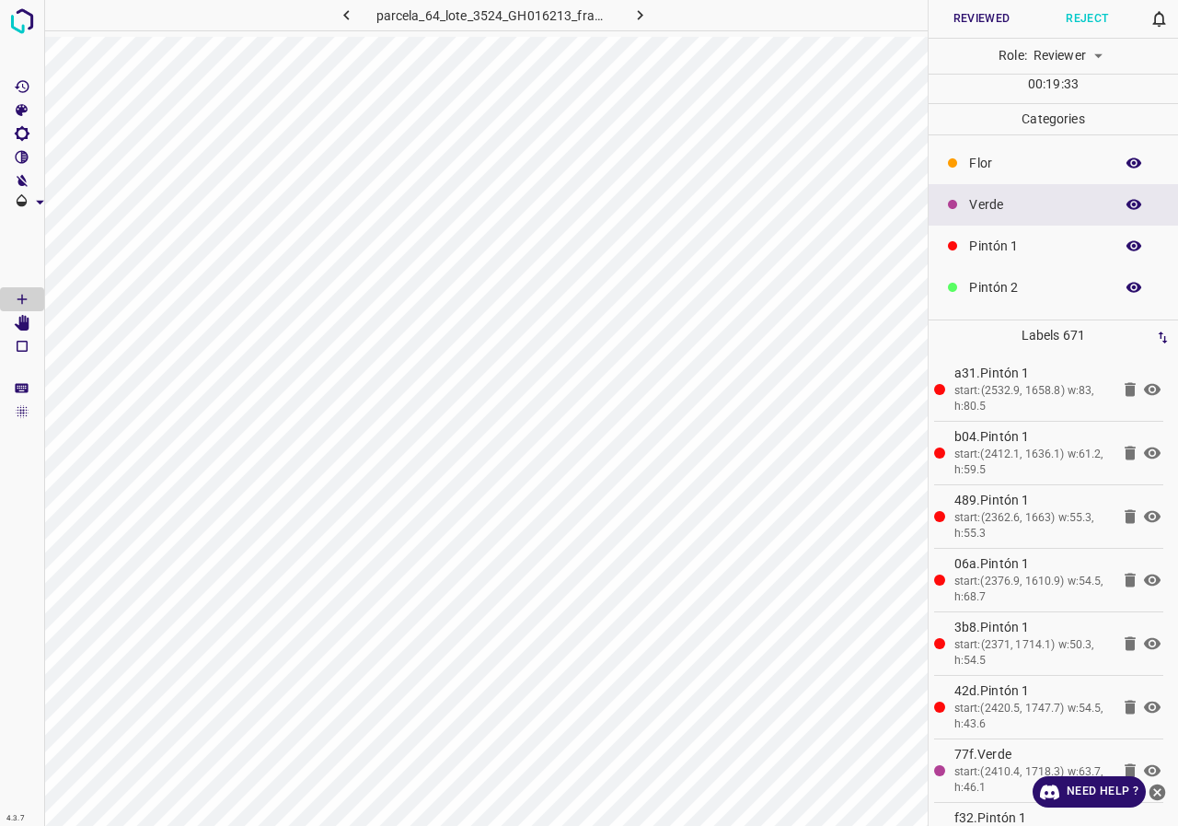
click at [1120, 195] on button "button" at bounding box center [1133, 204] width 59 height 24
click at [1127, 202] on icon "button" at bounding box center [1134, 204] width 15 height 13
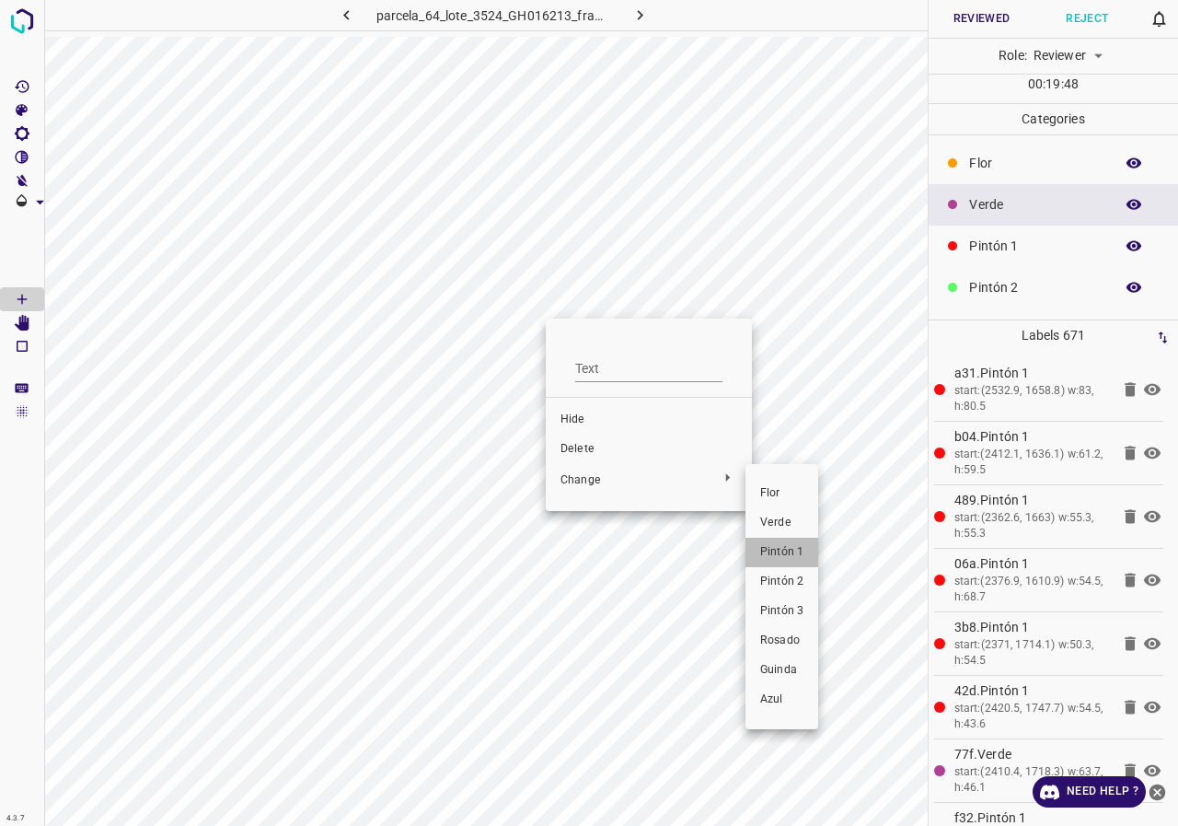
click at [777, 554] on span "Pintón 1" at bounding box center [781, 552] width 43 height 17
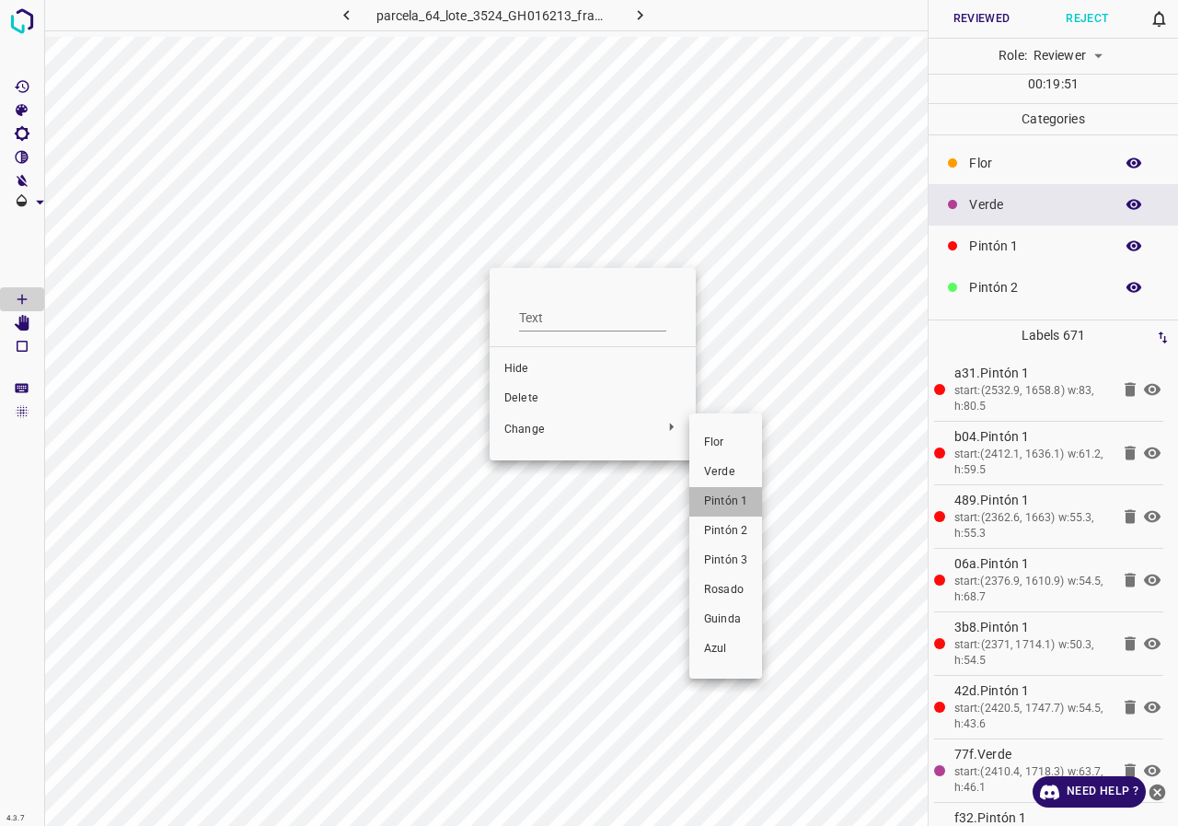
click at [717, 496] on span "Pintón 1" at bounding box center [725, 501] width 43 height 17
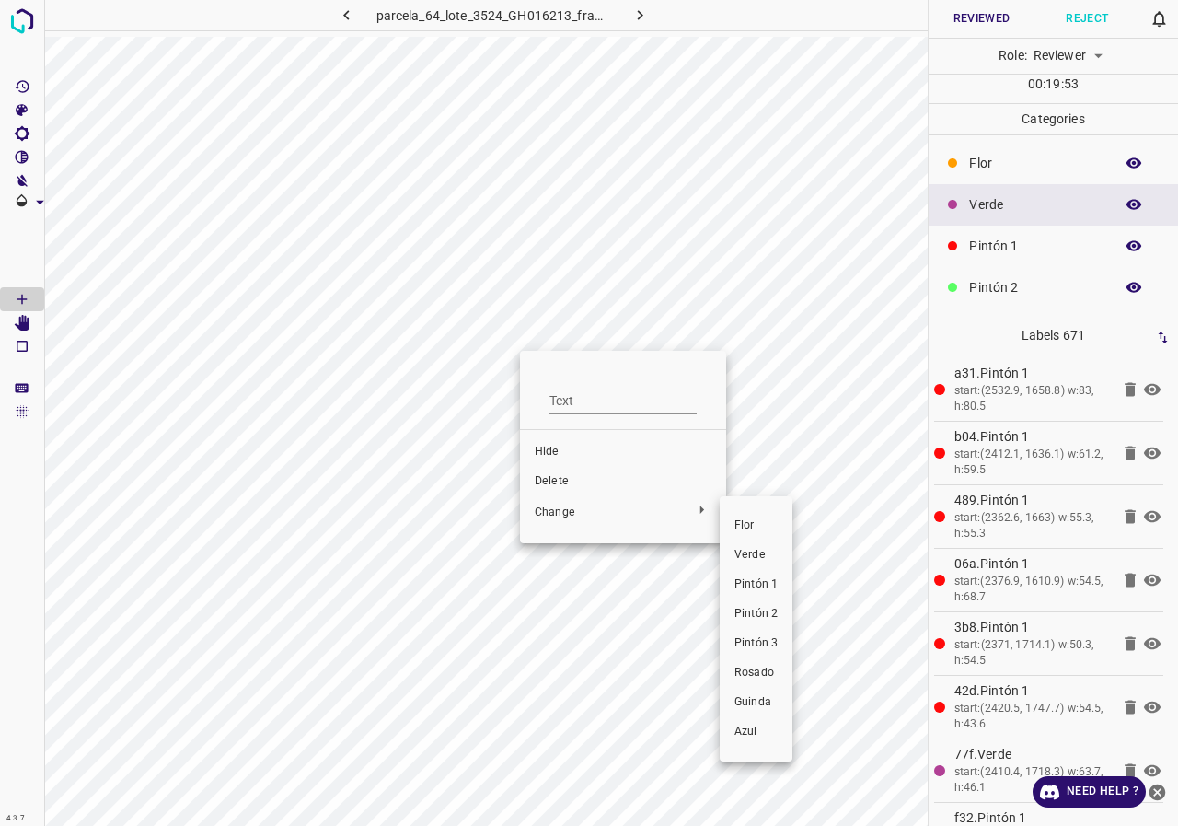
click at [761, 576] on span "Pintón 1" at bounding box center [755, 584] width 43 height 17
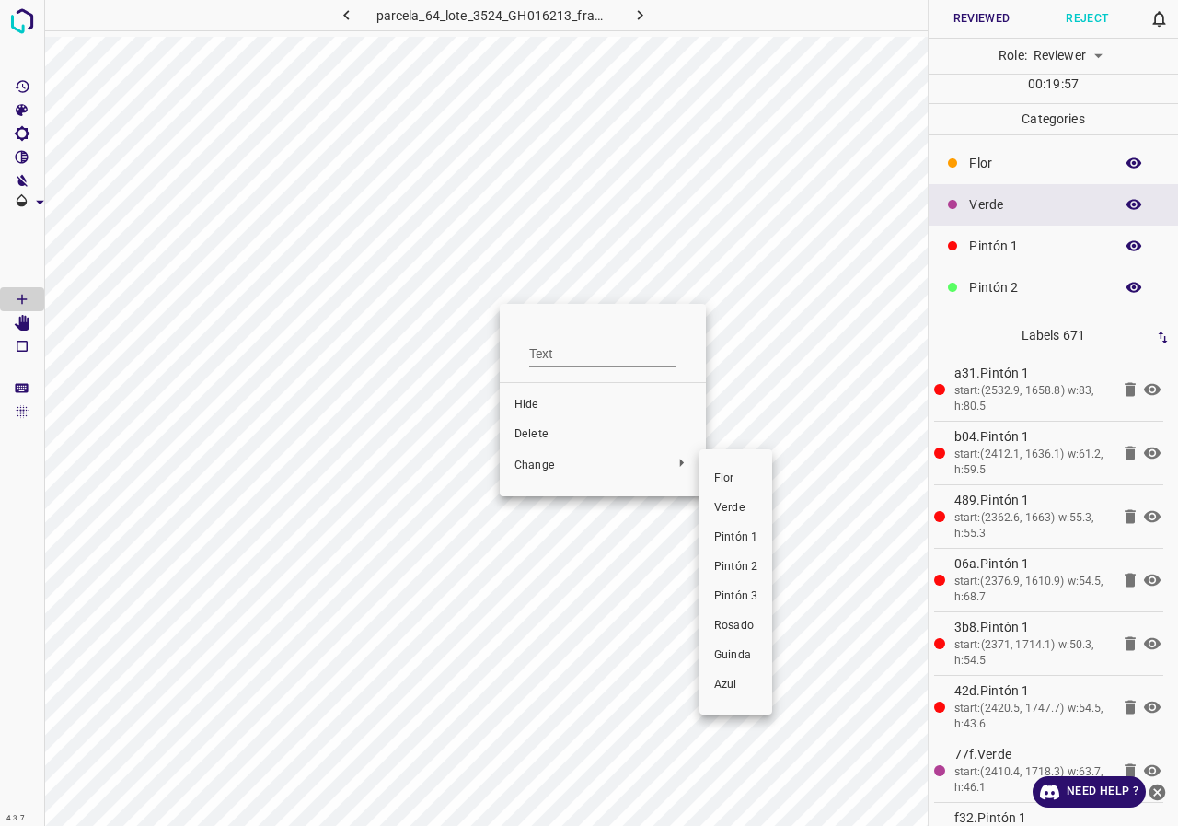
click at [739, 536] on span "Pintón 1" at bounding box center [735, 537] width 43 height 17
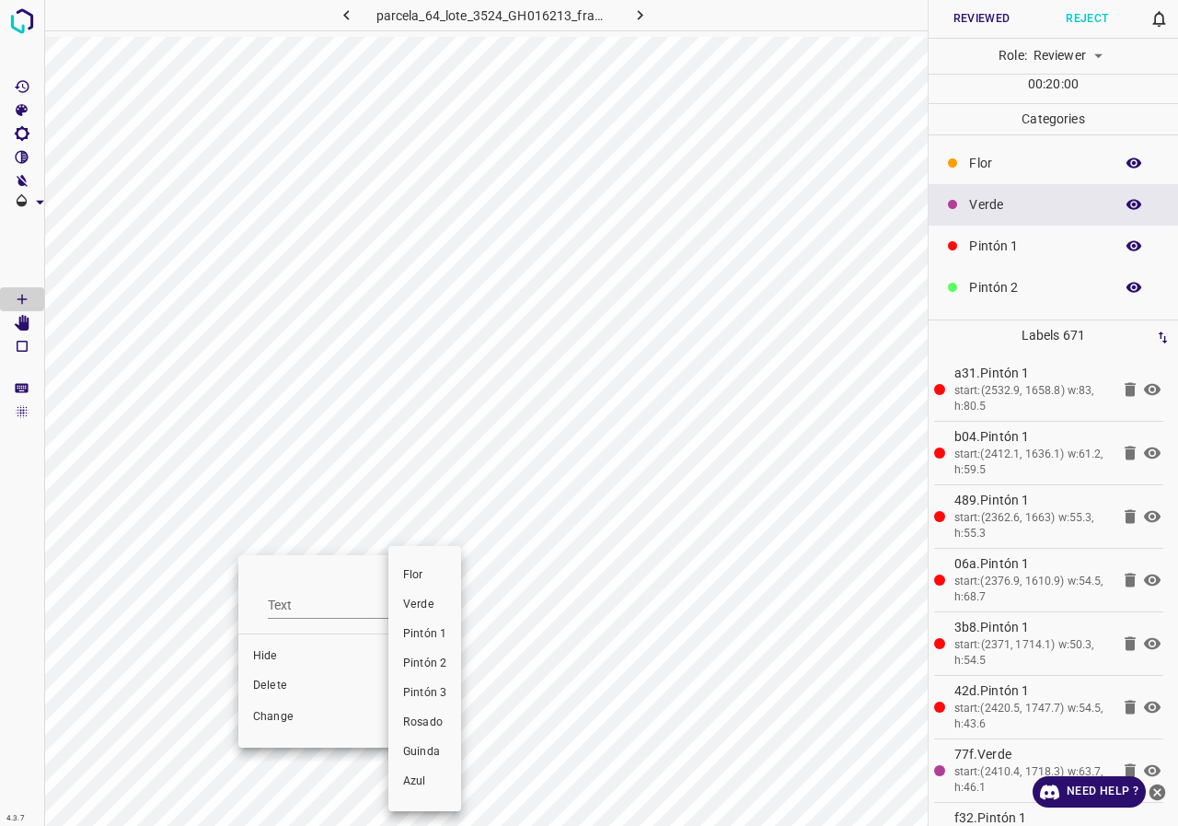
click at [424, 630] on span "Pintón 1" at bounding box center [424, 634] width 43 height 17
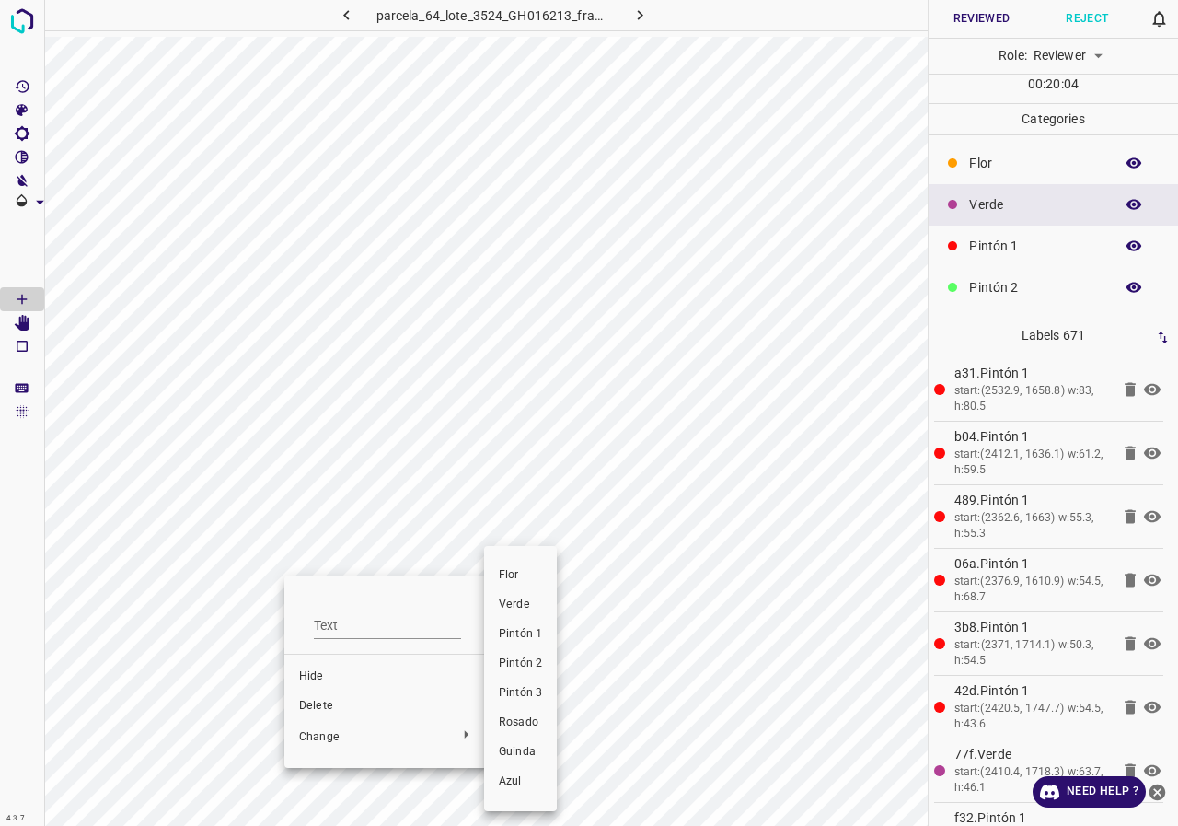
click at [520, 629] on span "Pintón 1" at bounding box center [520, 634] width 43 height 17
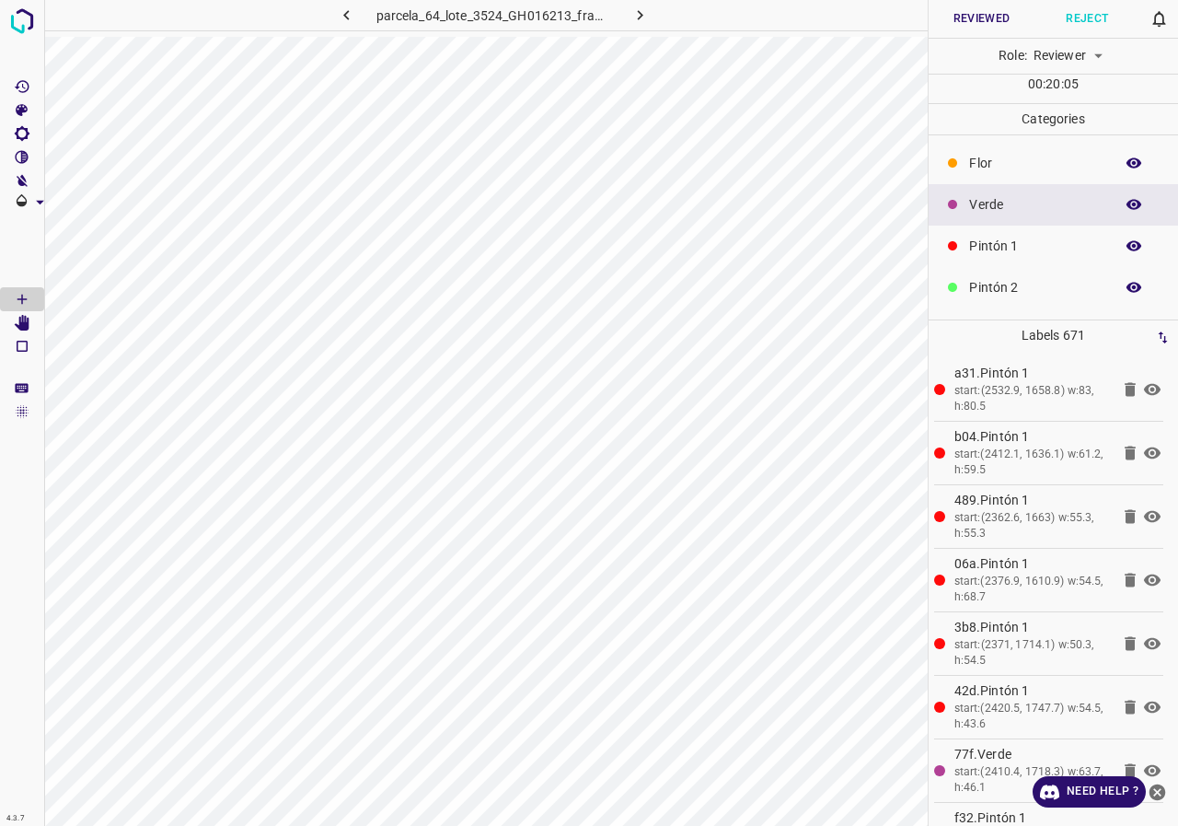
click at [23, 321] on div at bounding box center [589, 413] width 1178 height 826
click at [17, 319] on icon "[Space] Edit" at bounding box center [22, 323] width 17 height 17
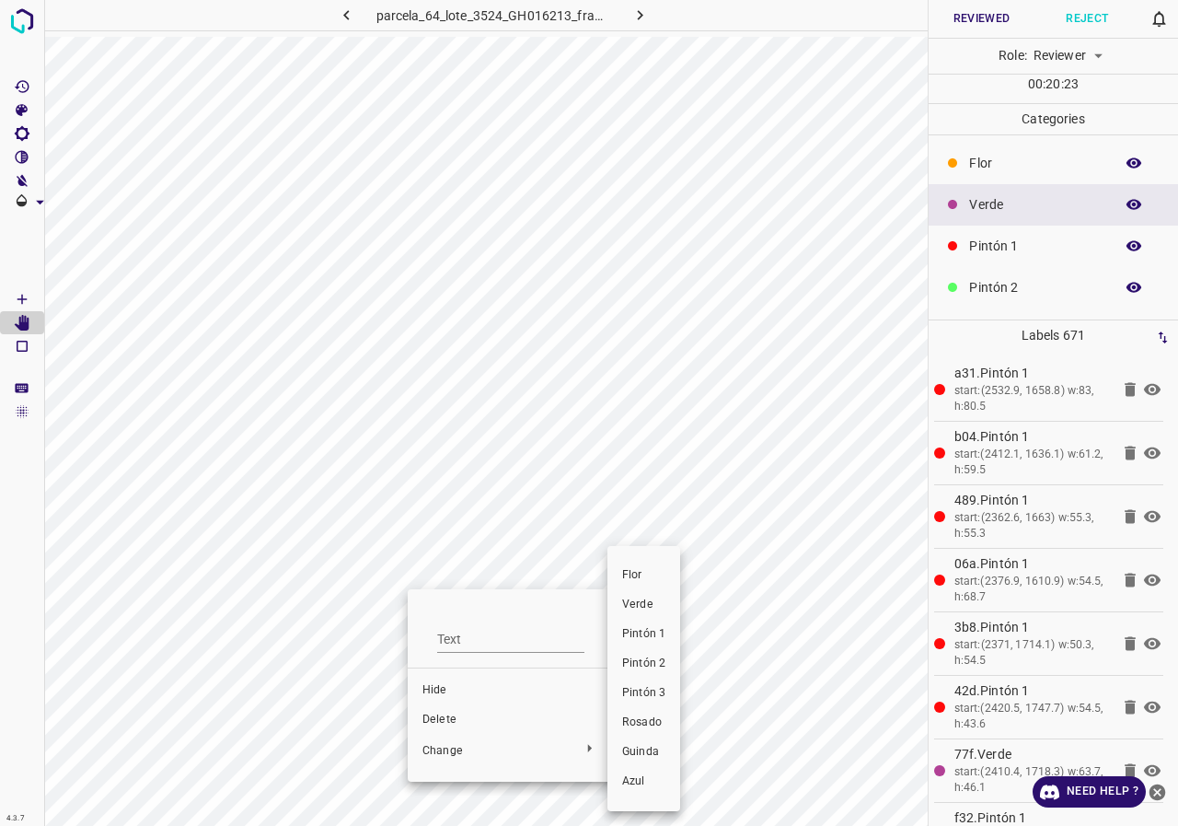
click at [639, 642] on span "Pintón 1" at bounding box center [643, 634] width 43 height 17
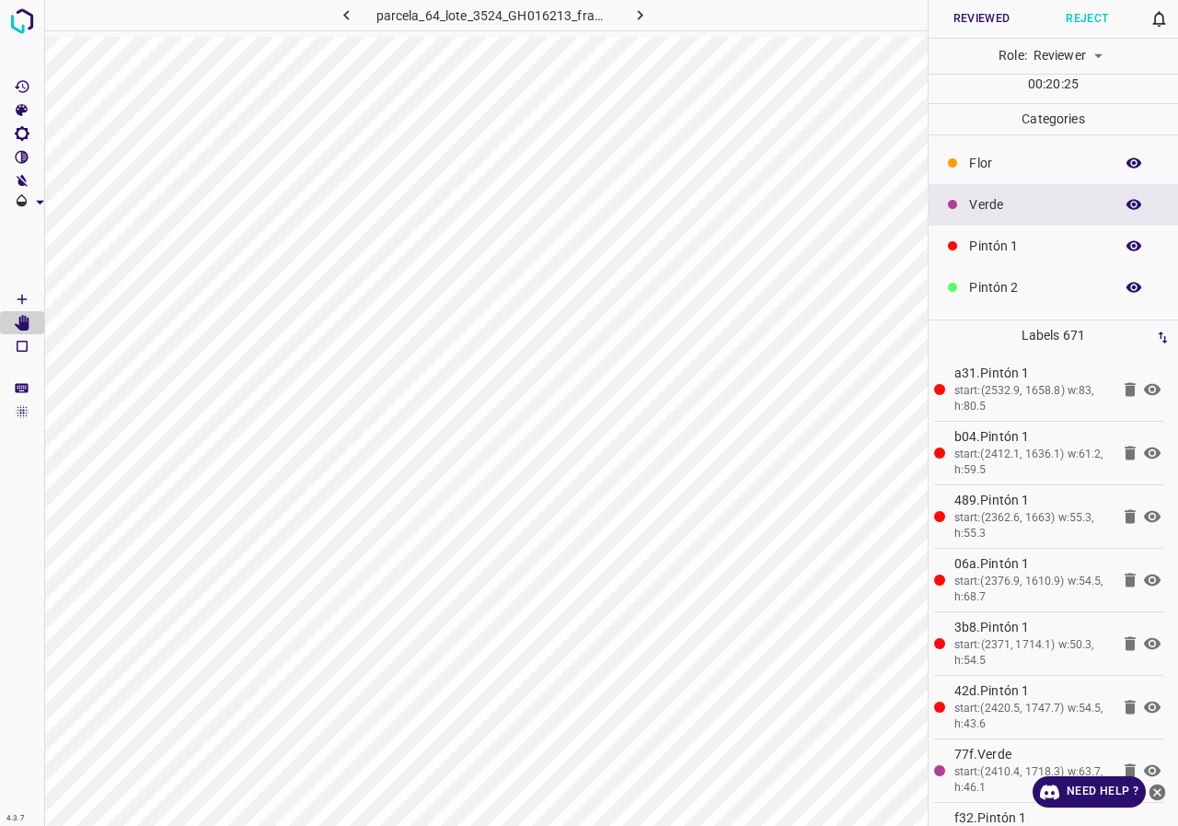
click at [19, 295] on icon "[Space] Draw" at bounding box center [22, 299] width 17 height 17
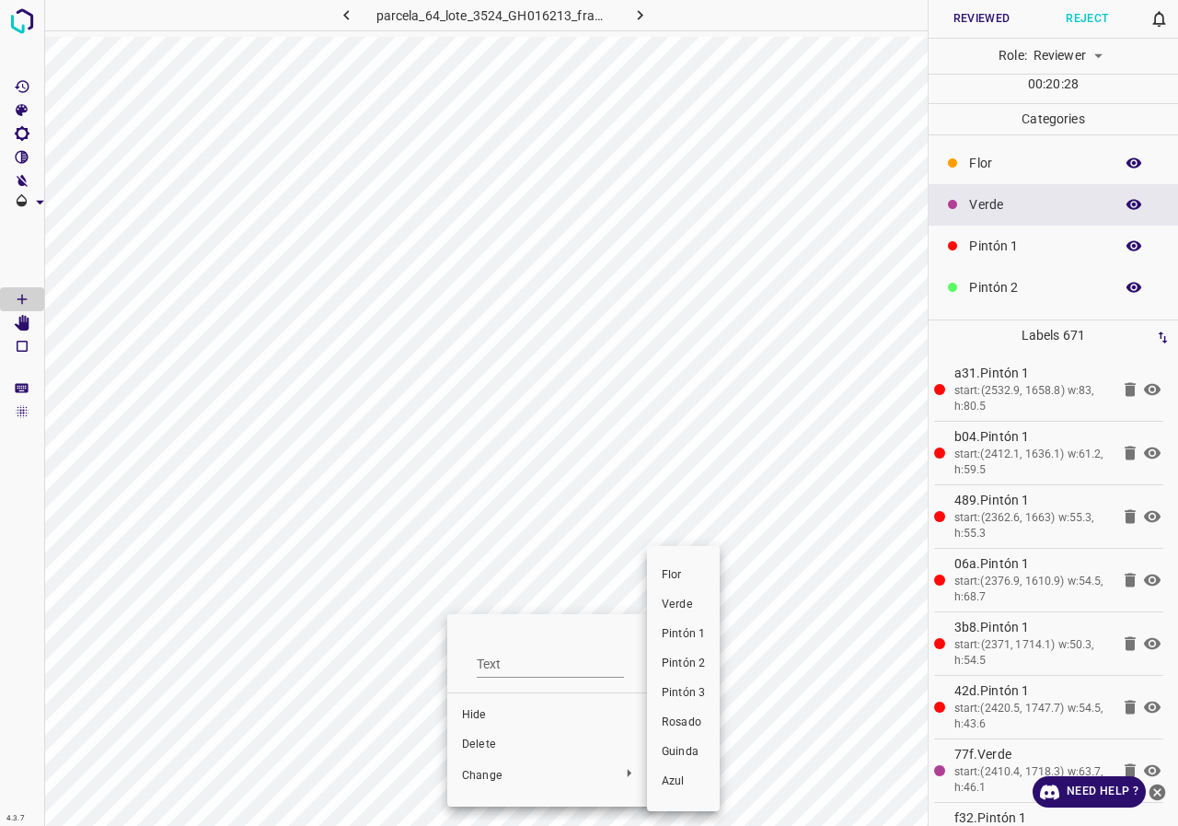
click at [681, 630] on span "Pintón 1" at bounding box center [683, 634] width 43 height 17
click at [693, 630] on span "Pintón 1" at bounding box center [683, 634] width 43 height 17
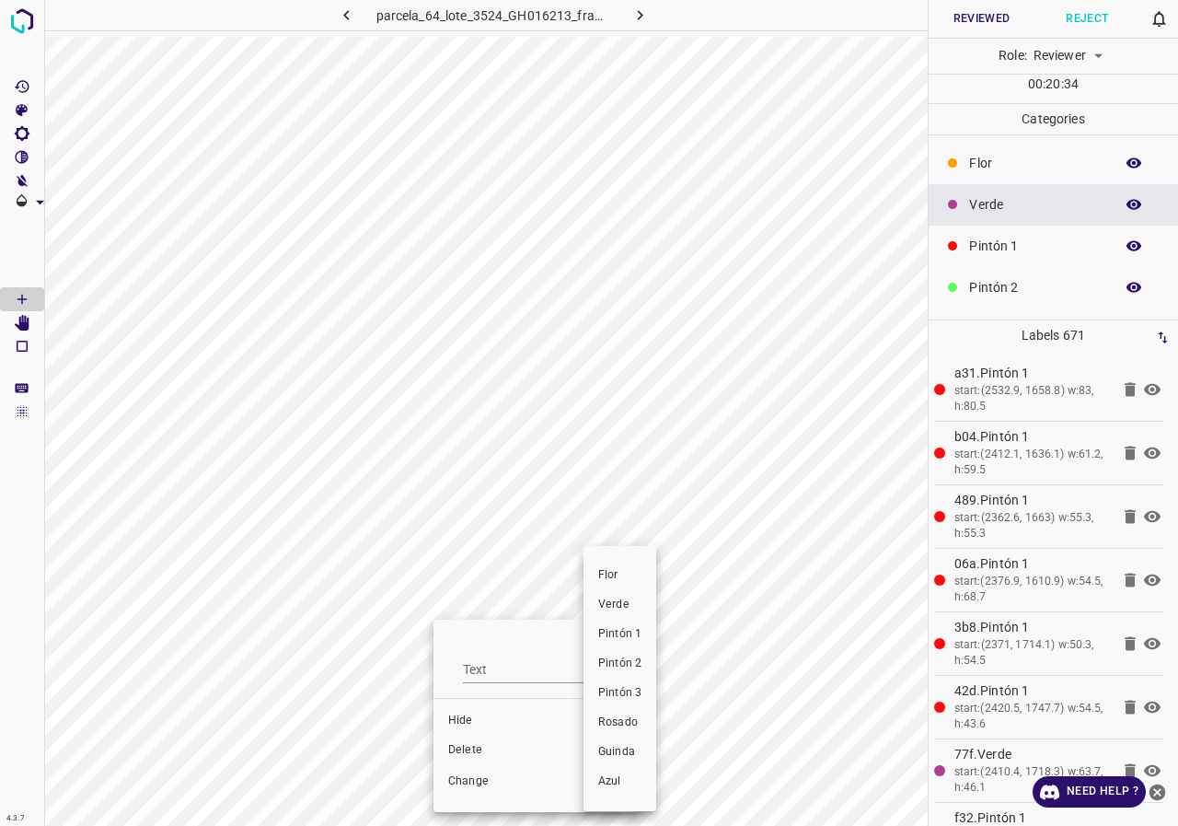
click at [619, 638] on span "Pintón 1" at bounding box center [619, 634] width 43 height 17
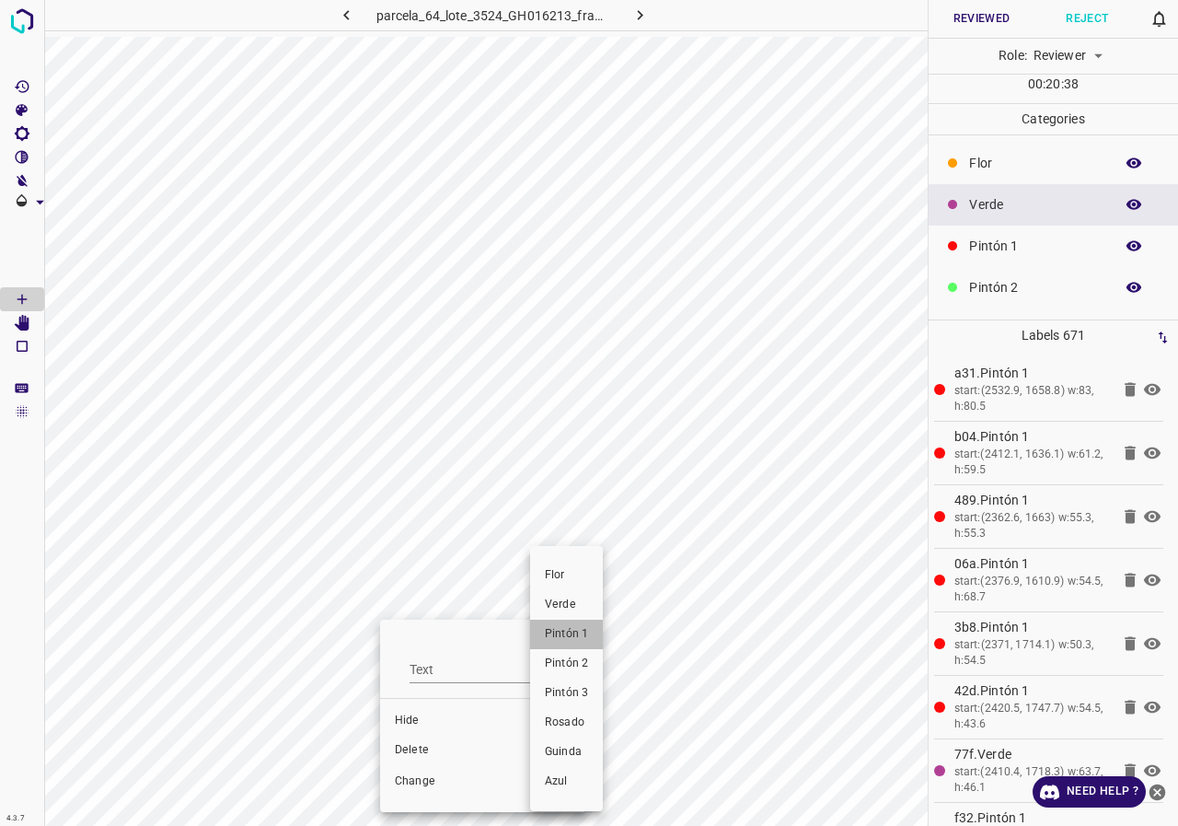
click at [580, 644] on li "Pintón 1" at bounding box center [566, 633] width 73 height 29
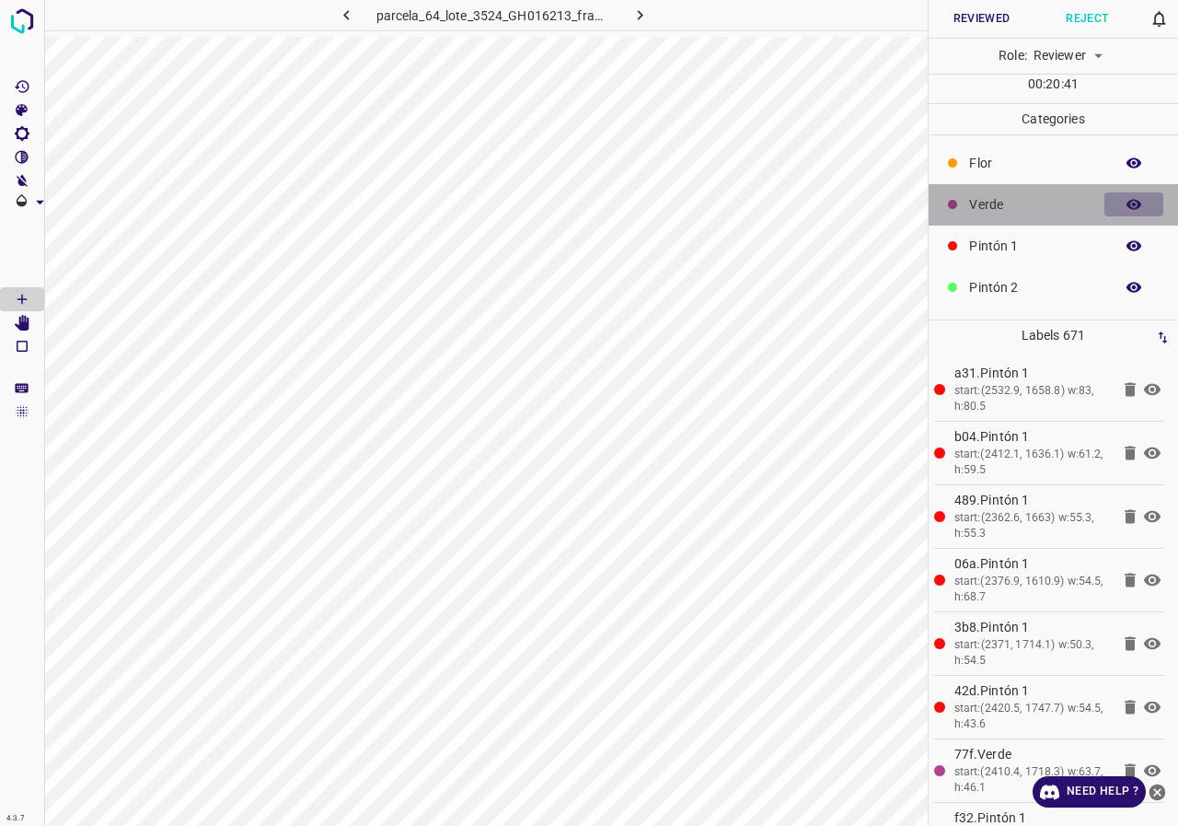
click at [1127, 204] on icon "button" at bounding box center [1134, 205] width 15 height 10
click at [1127, 203] on icon "button" at bounding box center [1134, 204] width 17 height 17
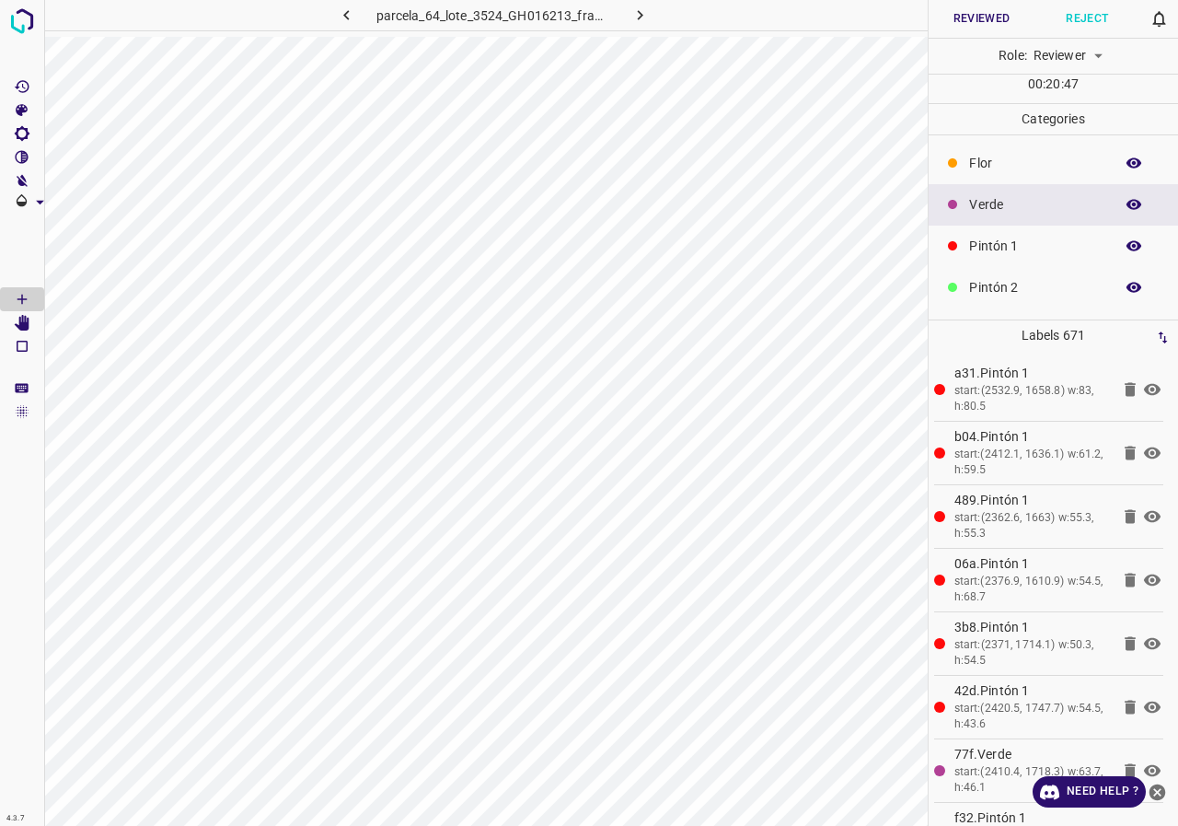
click at [1127, 203] on icon "button" at bounding box center [1134, 204] width 17 height 17
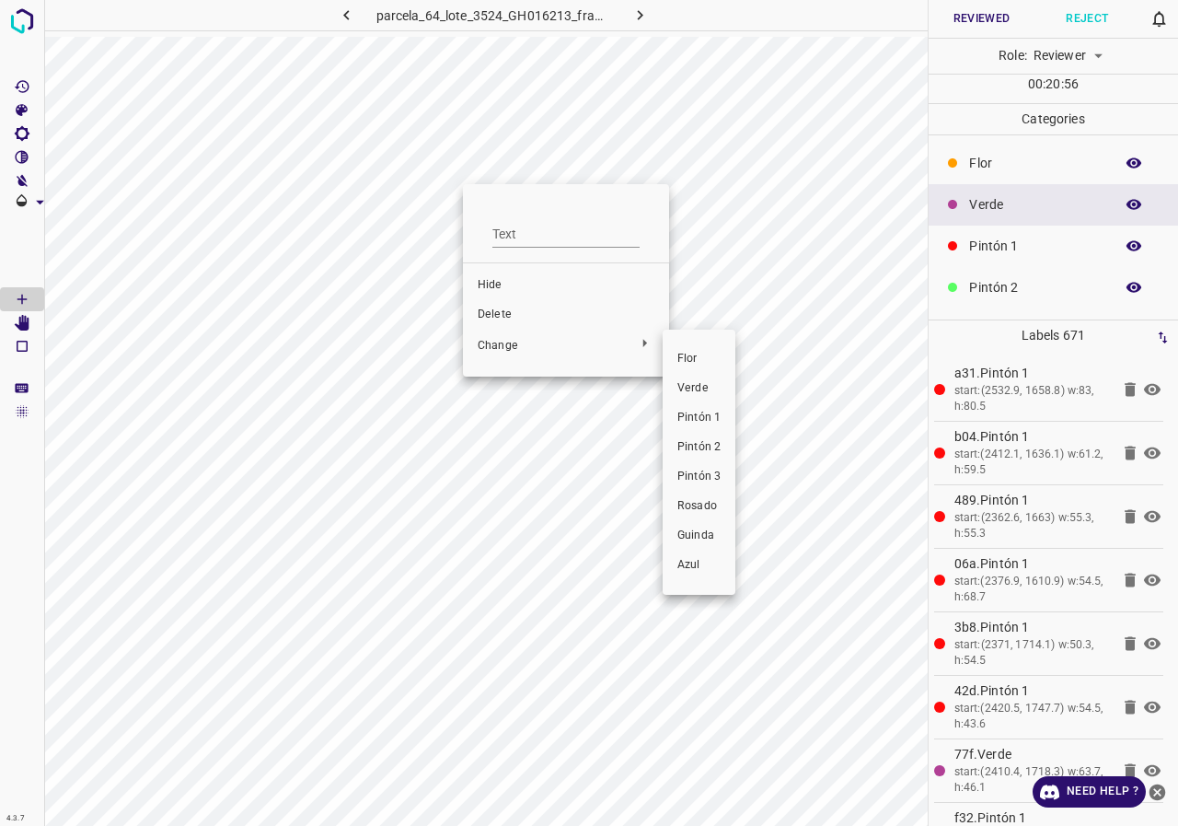
click at [705, 449] on span "Pintón 2" at bounding box center [698, 447] width 43 height 17
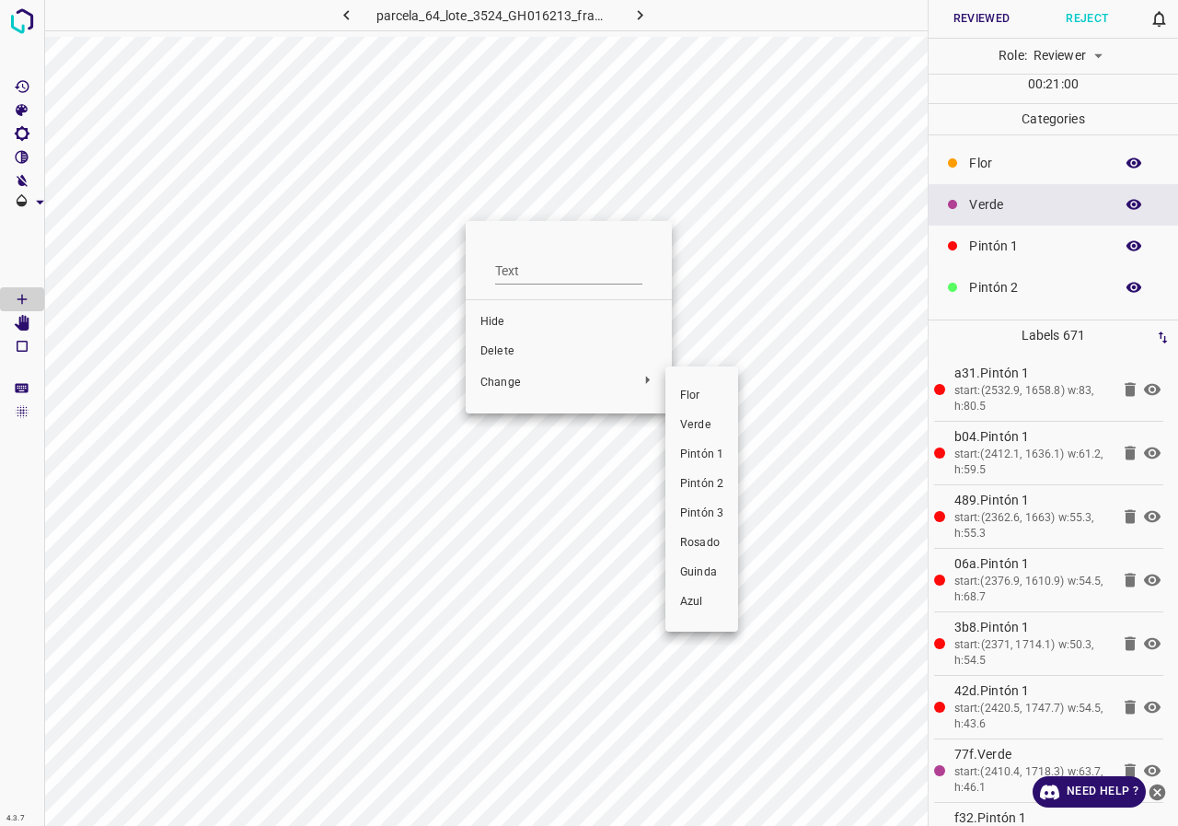
click at [706, 477] on span "Pintón 2" at bounding box center [701, 484] width 43 height 17
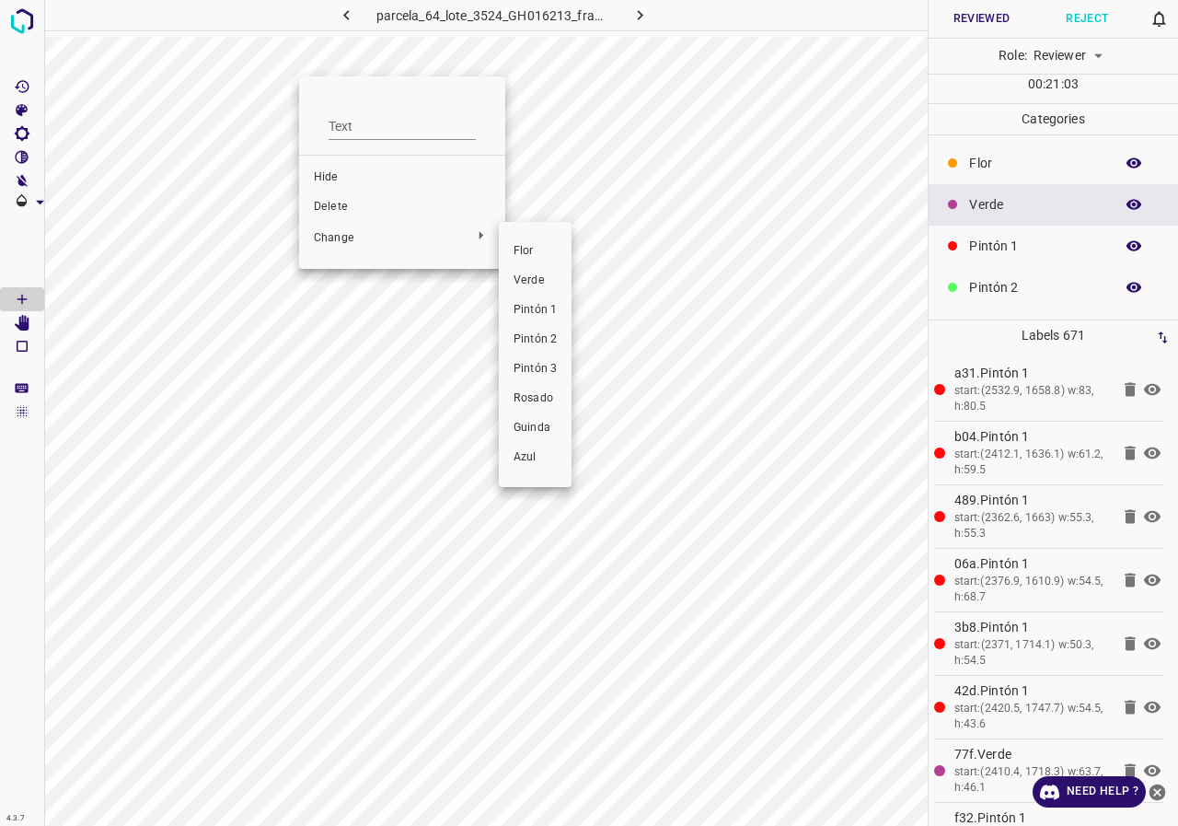
click at [545, 341] on span "Pintón 2" at bounding box center [535, 339] width 43 height 17
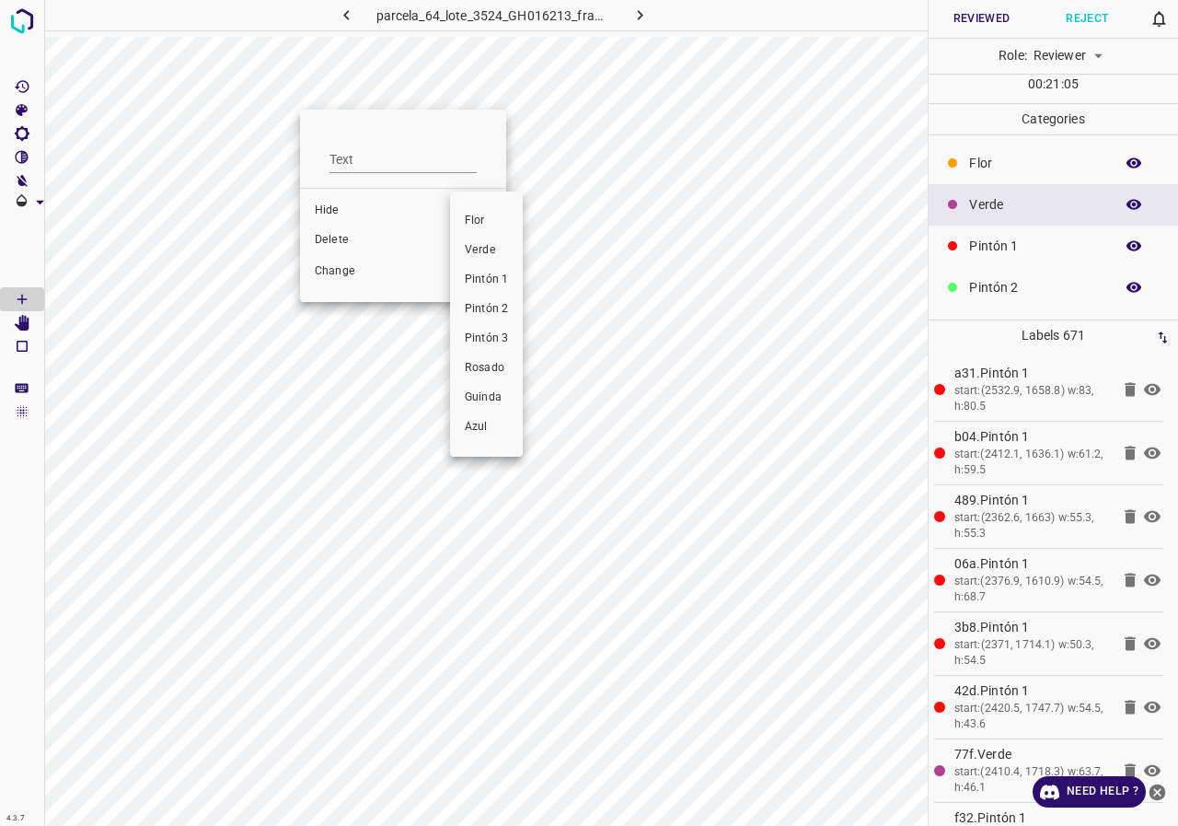
click at [498, 311] on span "Pintón 2" at bounding box center [486, 309] width 43 height 17
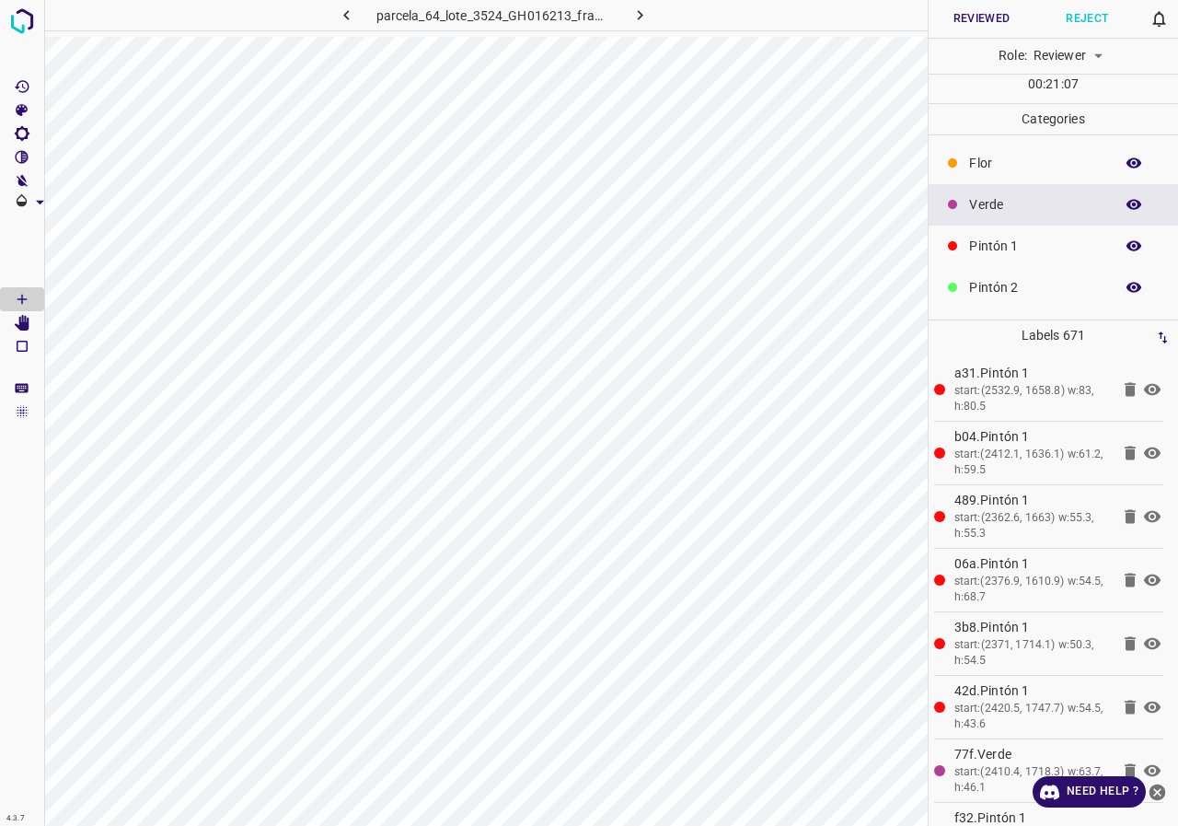
click at [1127, 204] on icon "button" at bounding box center [1134, 205] width 15 height 10
click at [1126, 204] on icon "button" at bounding box center [1134, 204] width 17 height 17
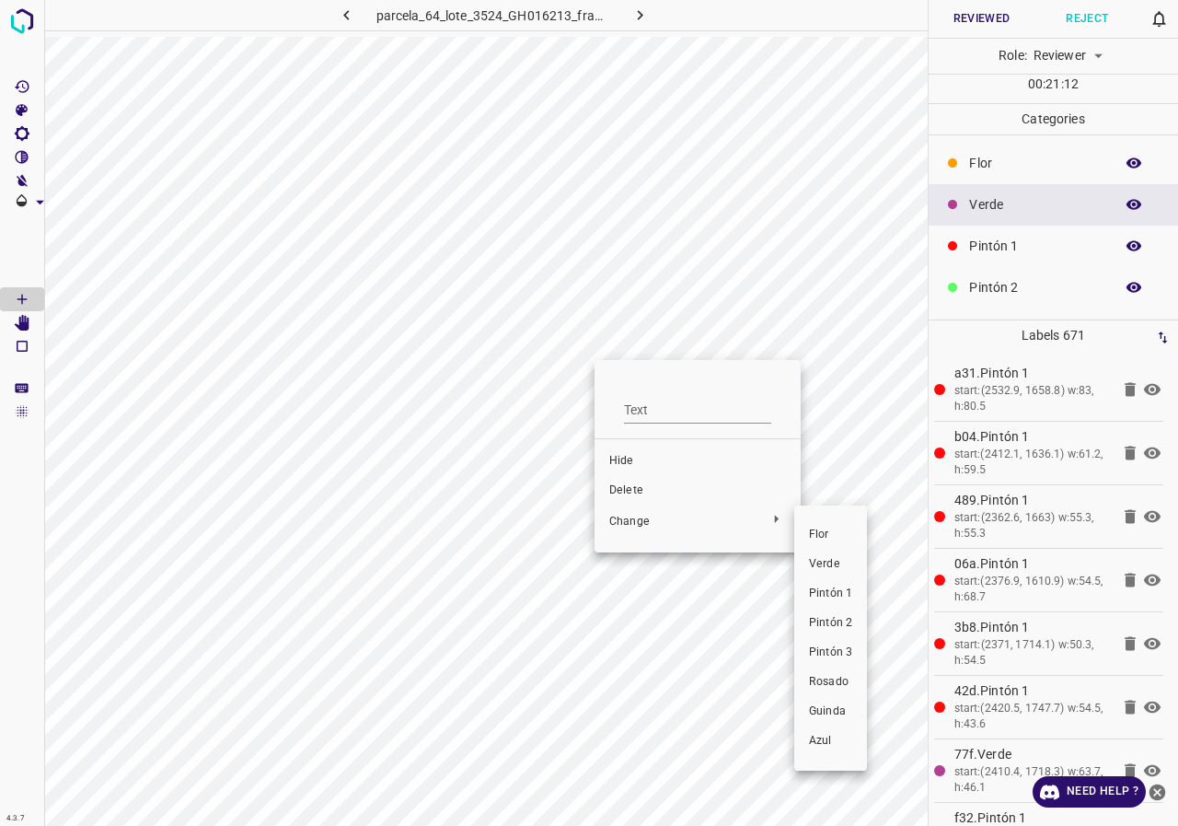
click at [838, 617] on span "Pintón 2" at bounding box center [830, 623] width 43 height 17
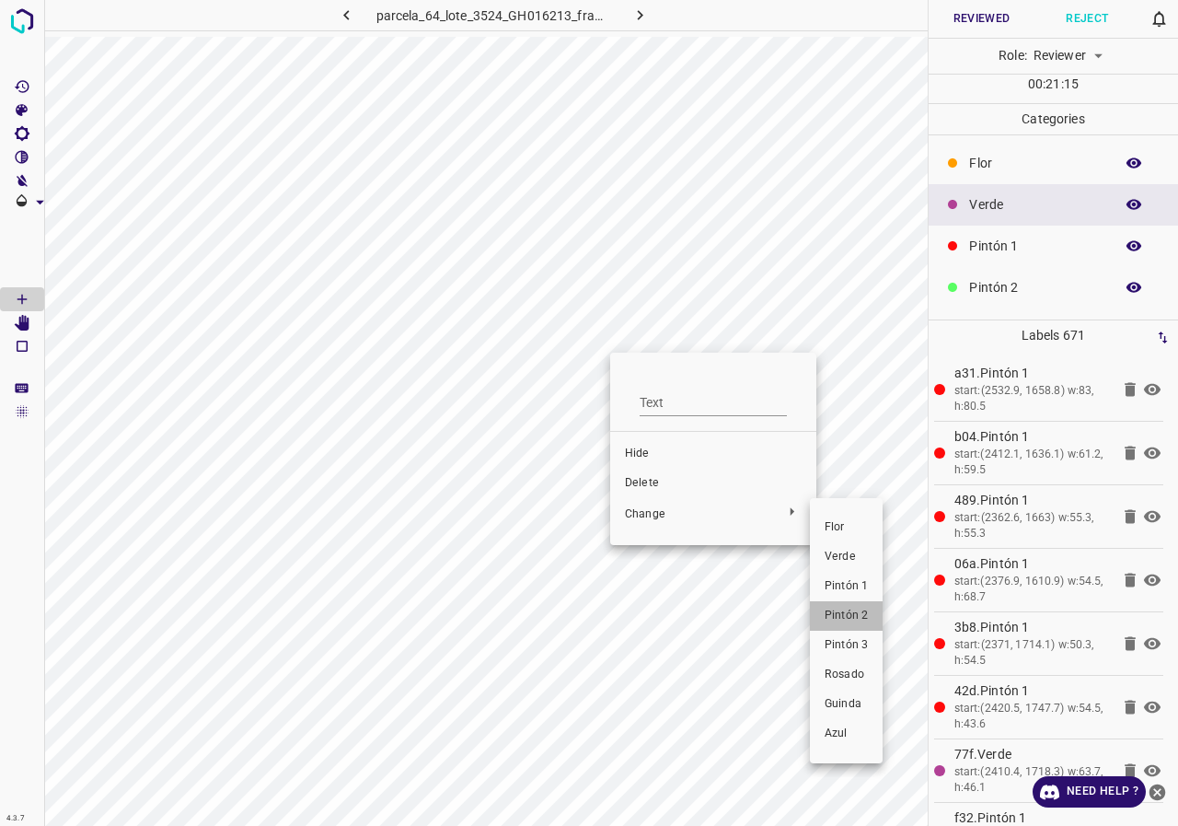
click at [853, 627] on li "Pintón 2" at bounding box center [846, 615] width 73 height 29
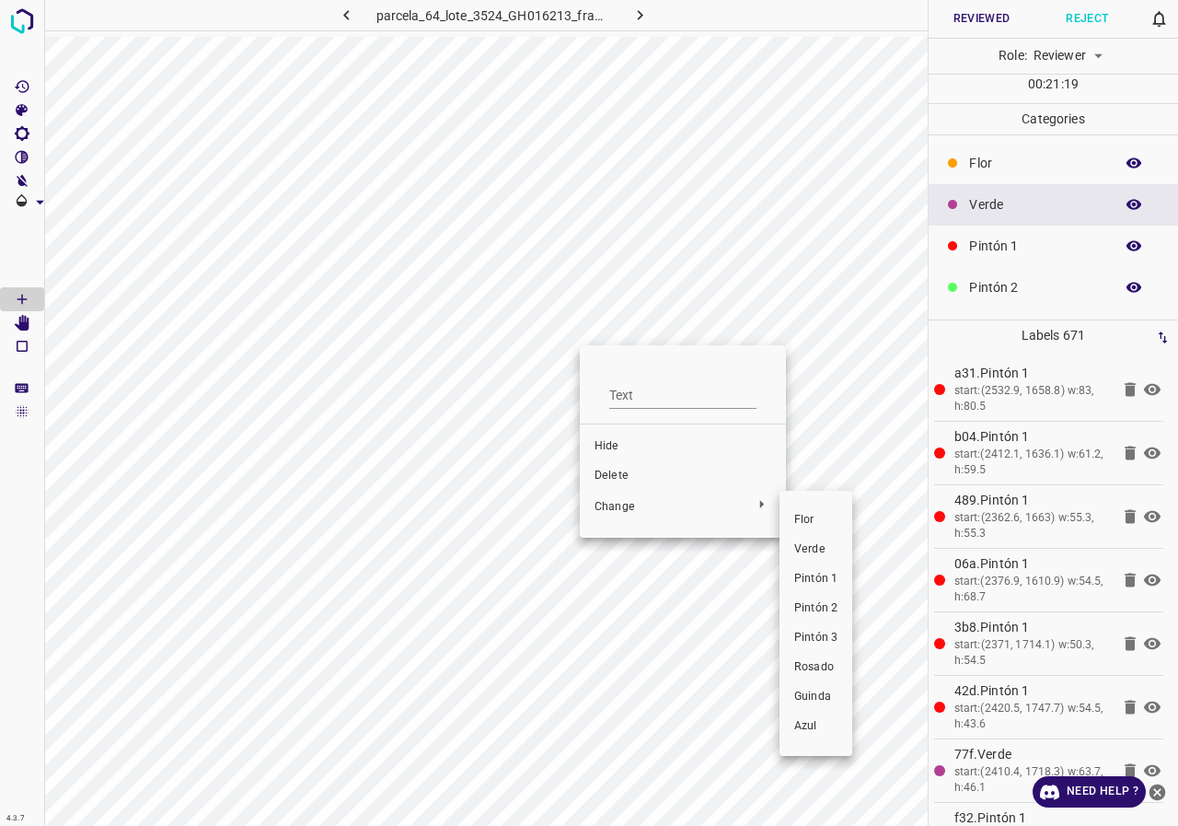
click at [811, 607] on span "Pintón 2" at bounding box center [815, 608] width 43 height 17
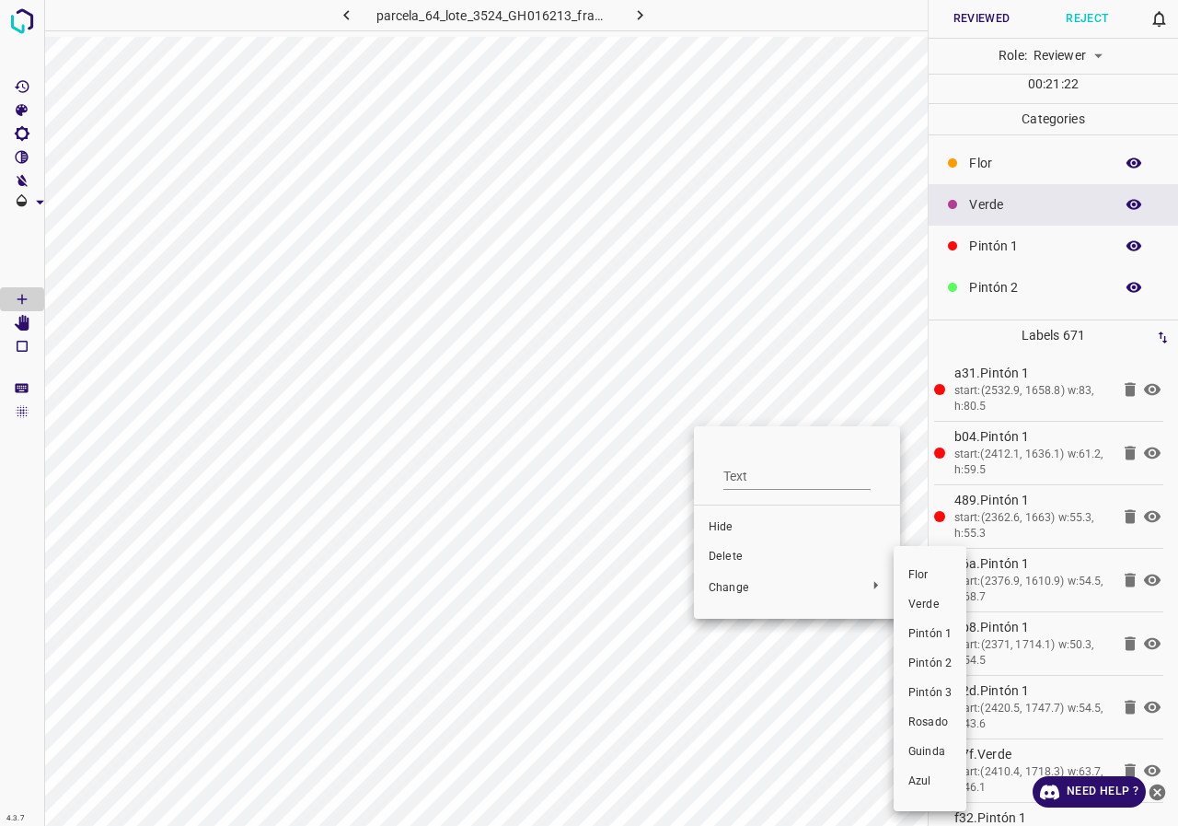
click at [924, 659] on span "Pintón 2" at bounding box center [929, 663] width 43 height 17
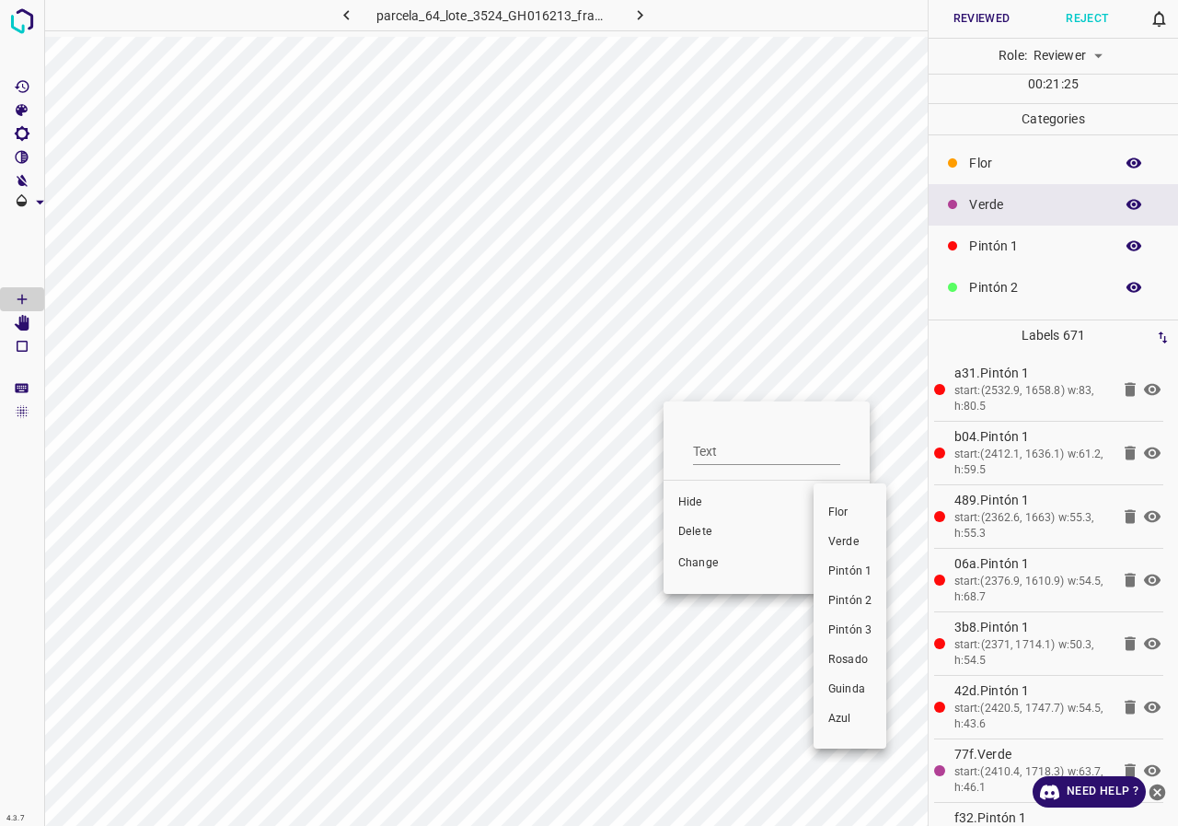
click at [851, 603] on span "Pintón 2" at bounding box center [849, 601] width 43 height 17
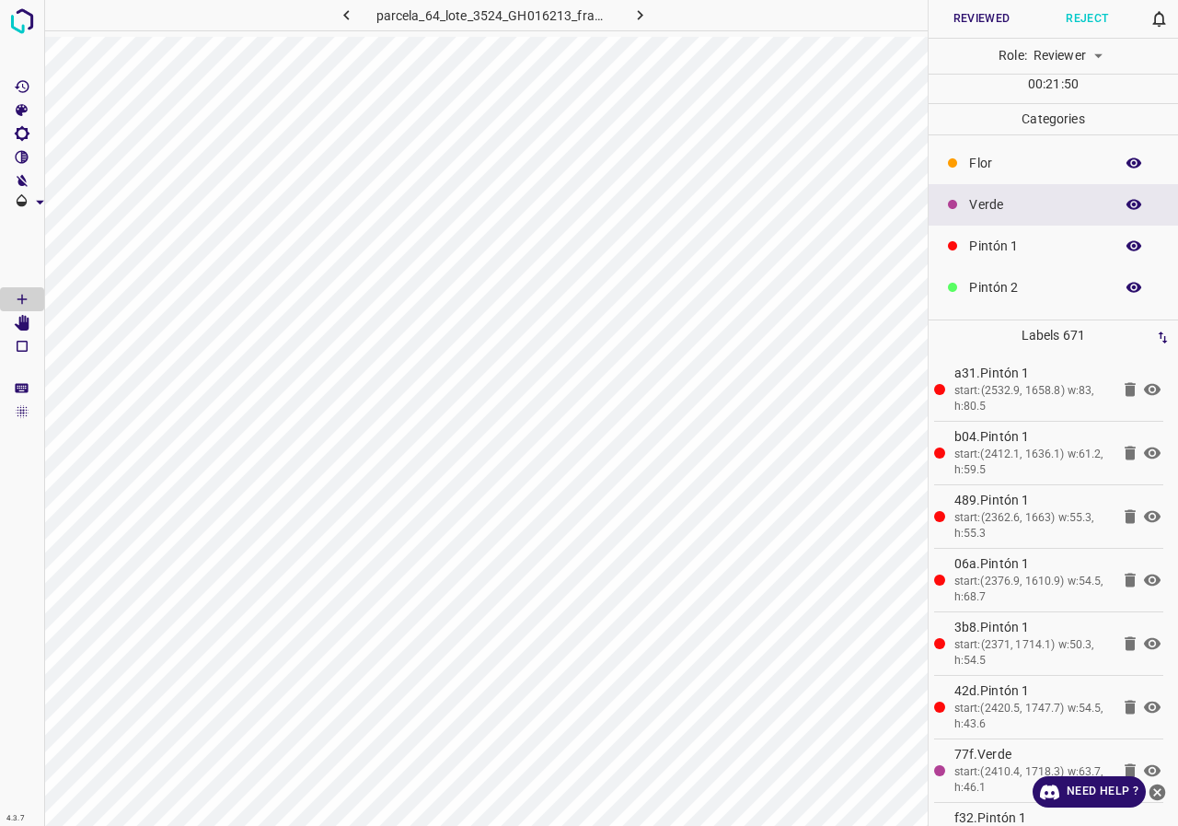
click at [1127, 196] on icon "button" at bounding box center [1134, 204] width 17 height 17
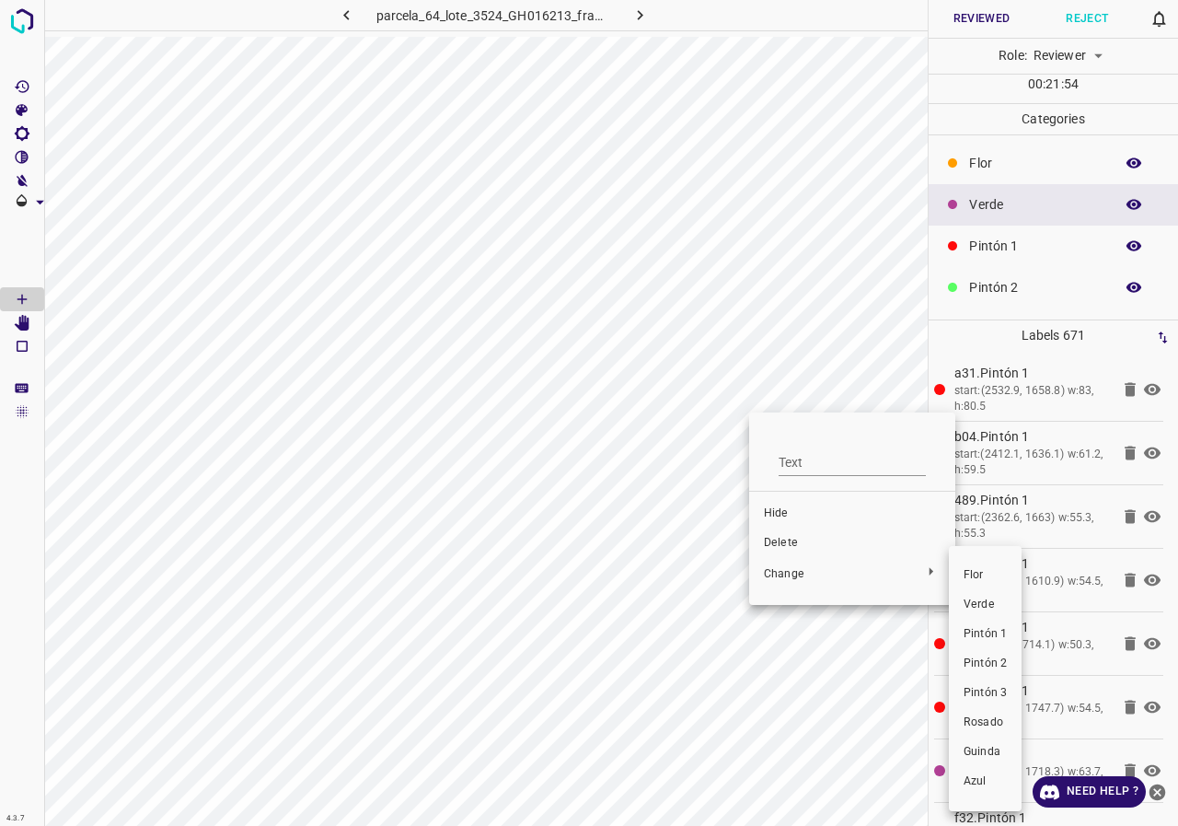
click at [985, 651] on li "Pintón 2" at bounding box center [985, 663] width 73 height 29
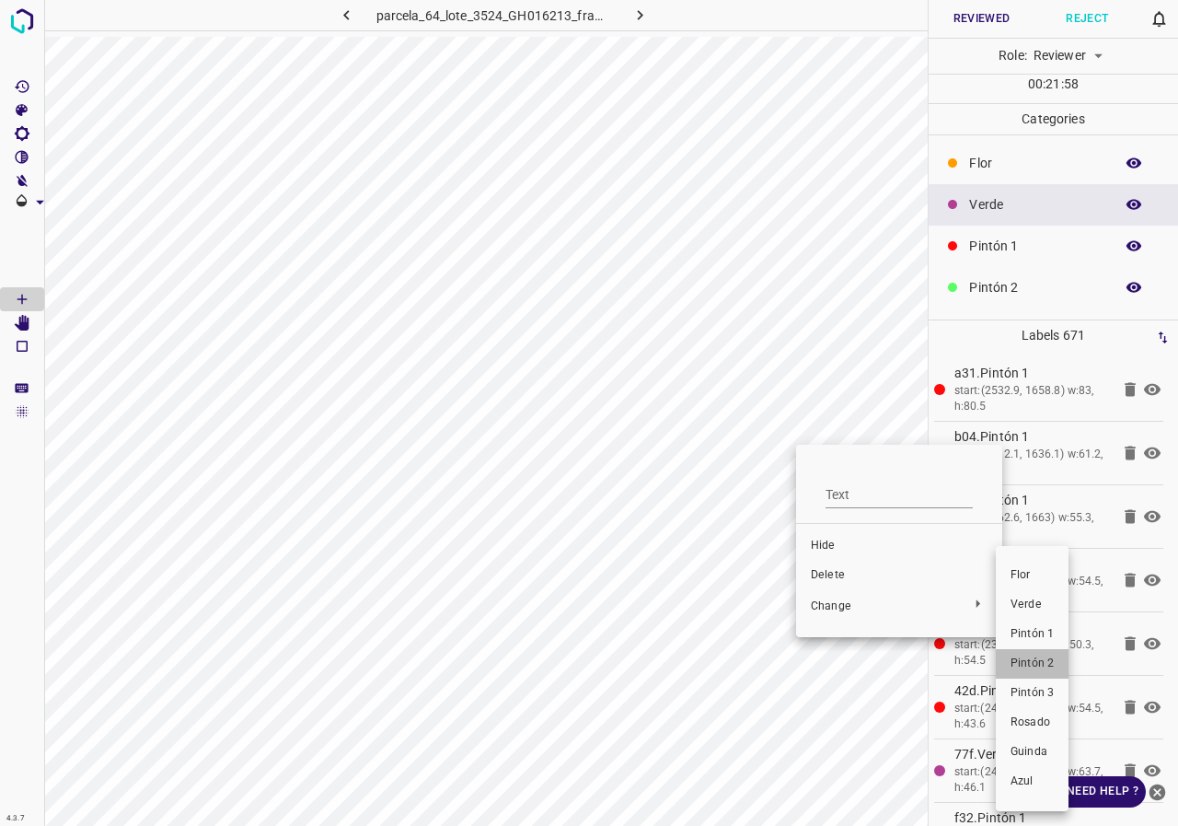
click at [1040, 661] on span "Pintón 2" at bounding box center [1032, 663] width 43 height 17
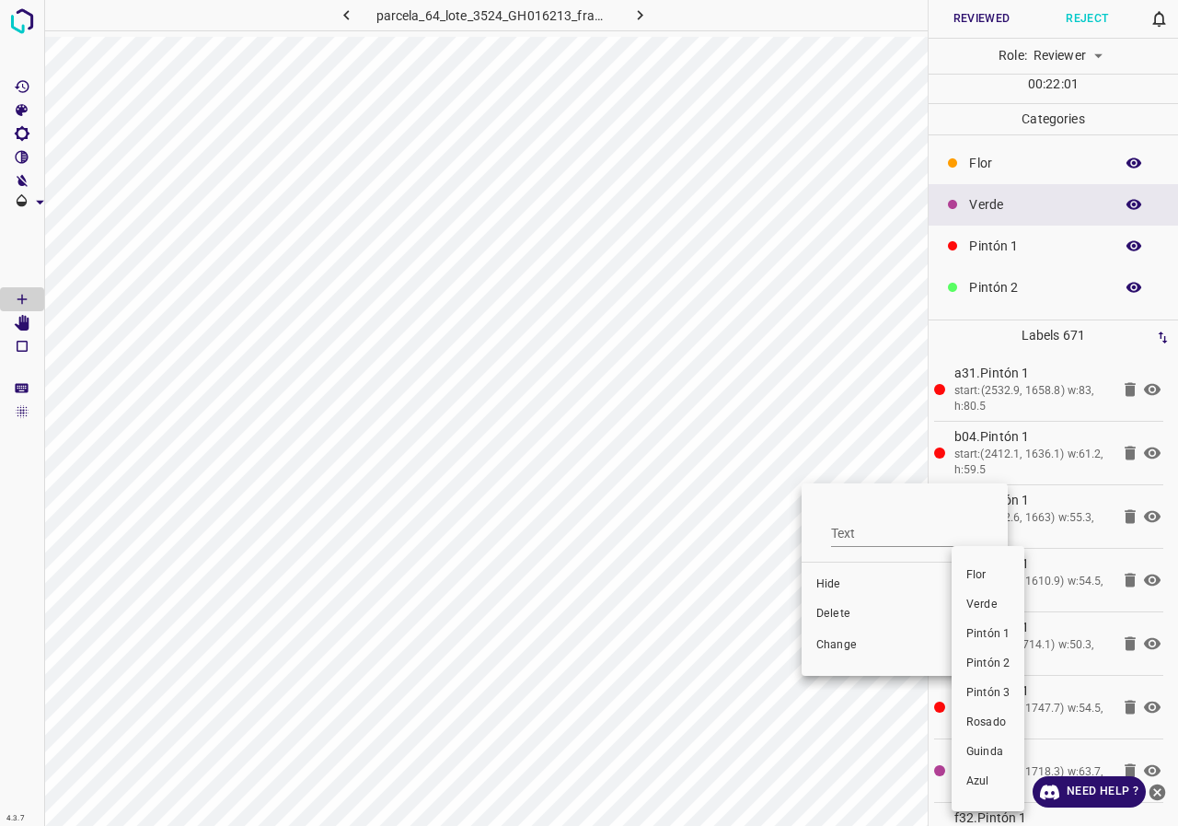
click at [1008, 664] on span "Pintón 2" at bounding box center [987, 663] width 43 height 17
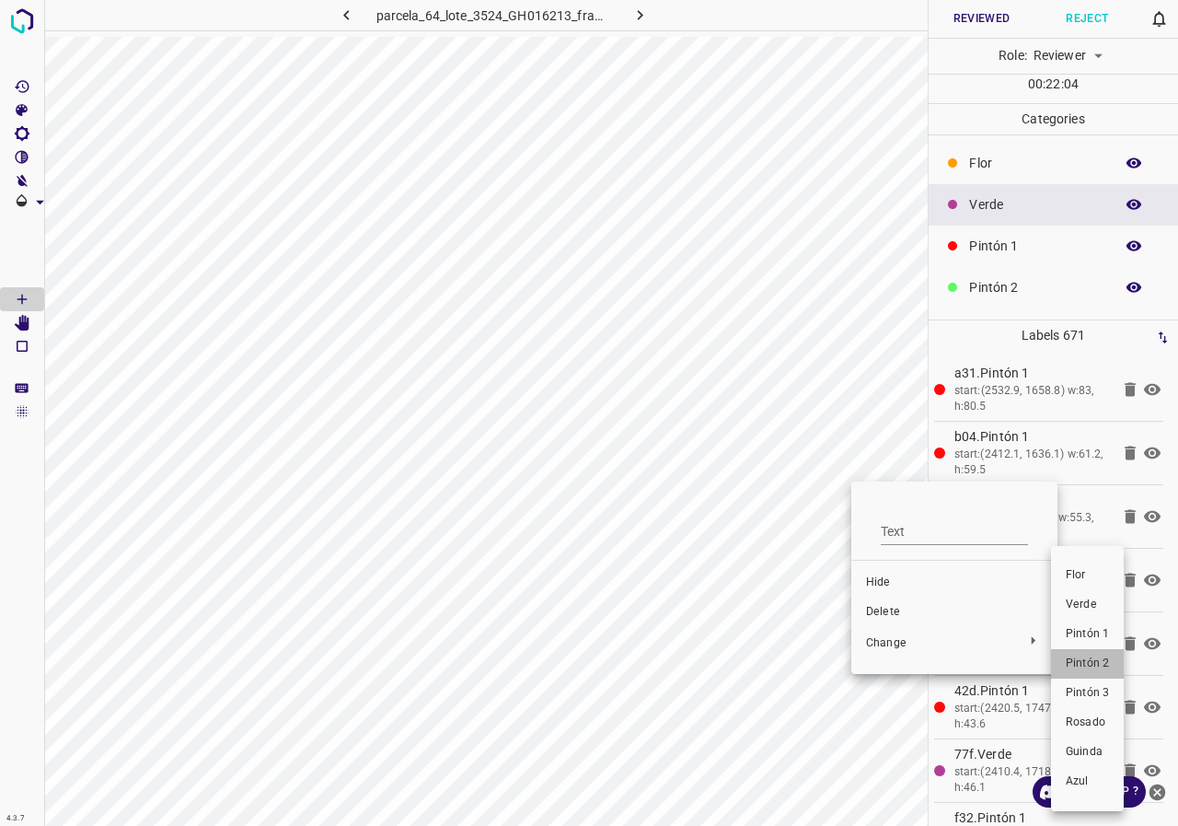
click at [1066, 671] on span "Pintón 2" at bounding box center [1087, 663] width 43 height 17
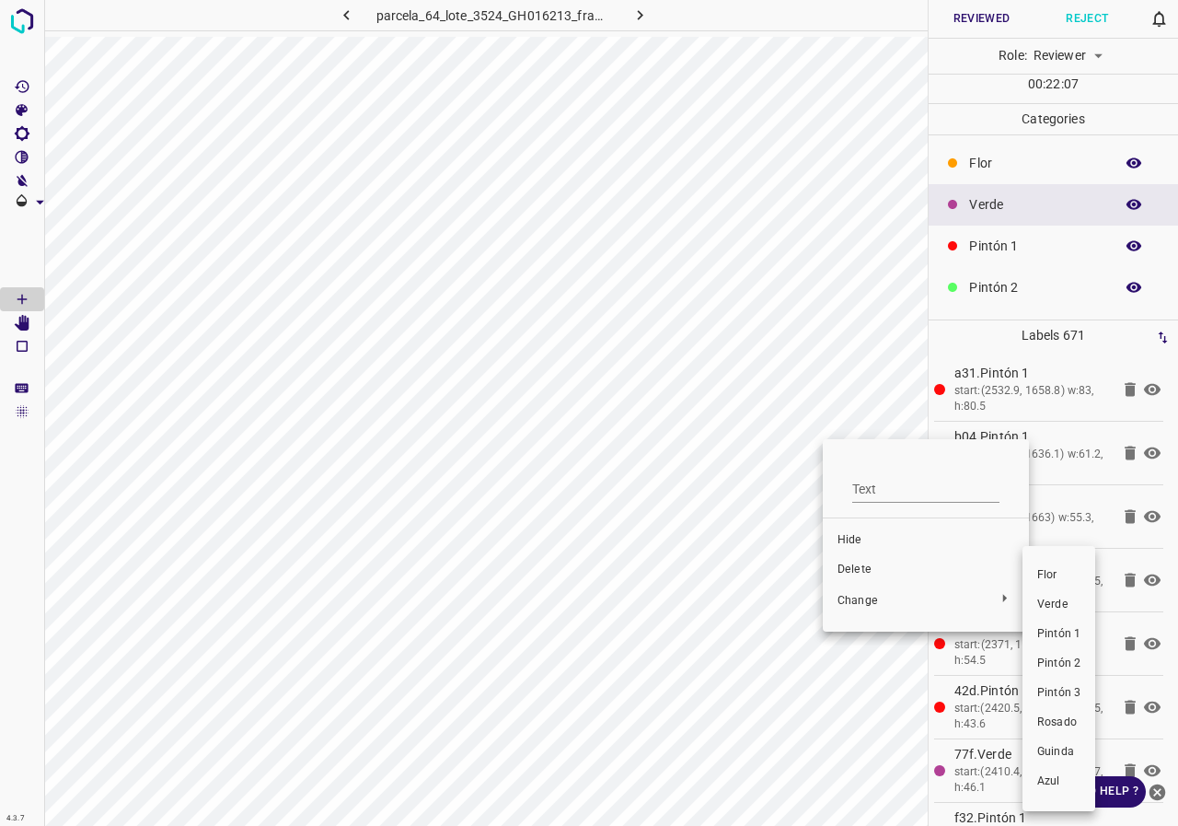
click at [1060, 664] on span "Pintón 2" at bounding box center [1058, 663] width 43 height 17
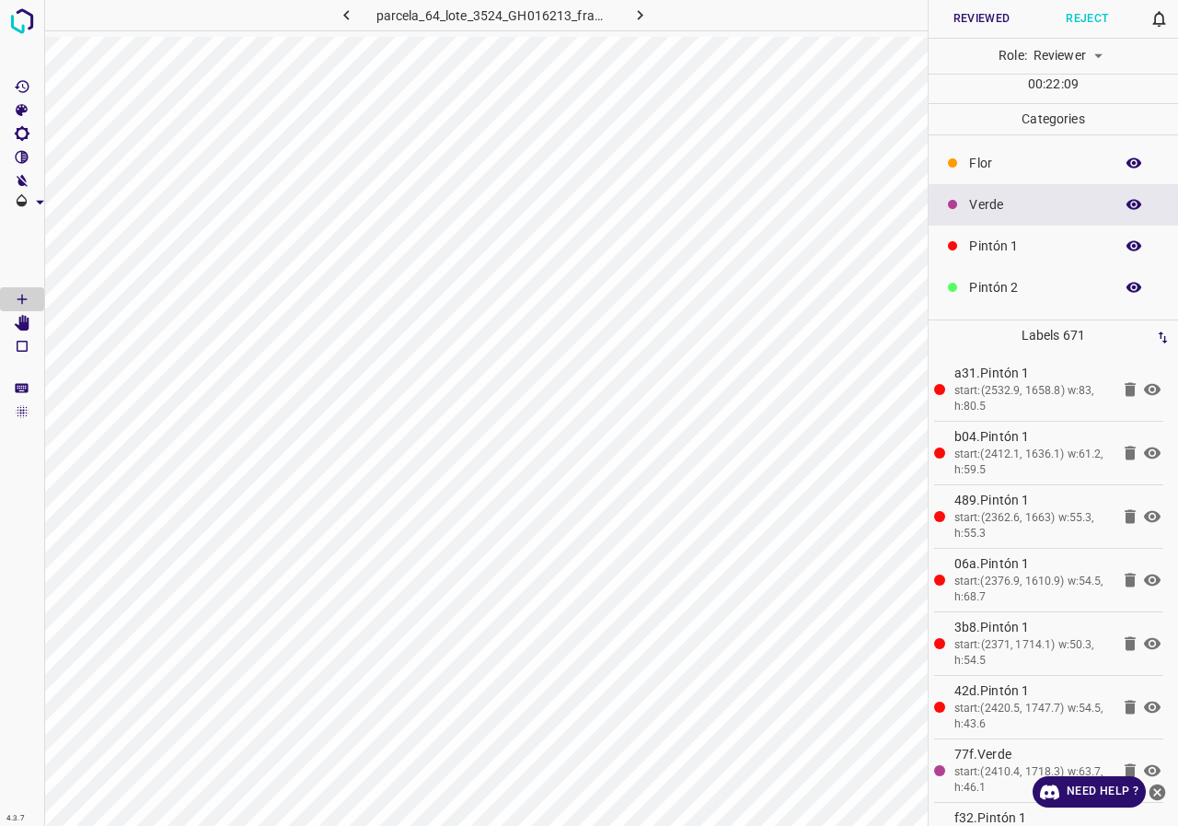
click at [1127, 203] on icon "button" at bounding box center [1134, 205] width 15 height 10
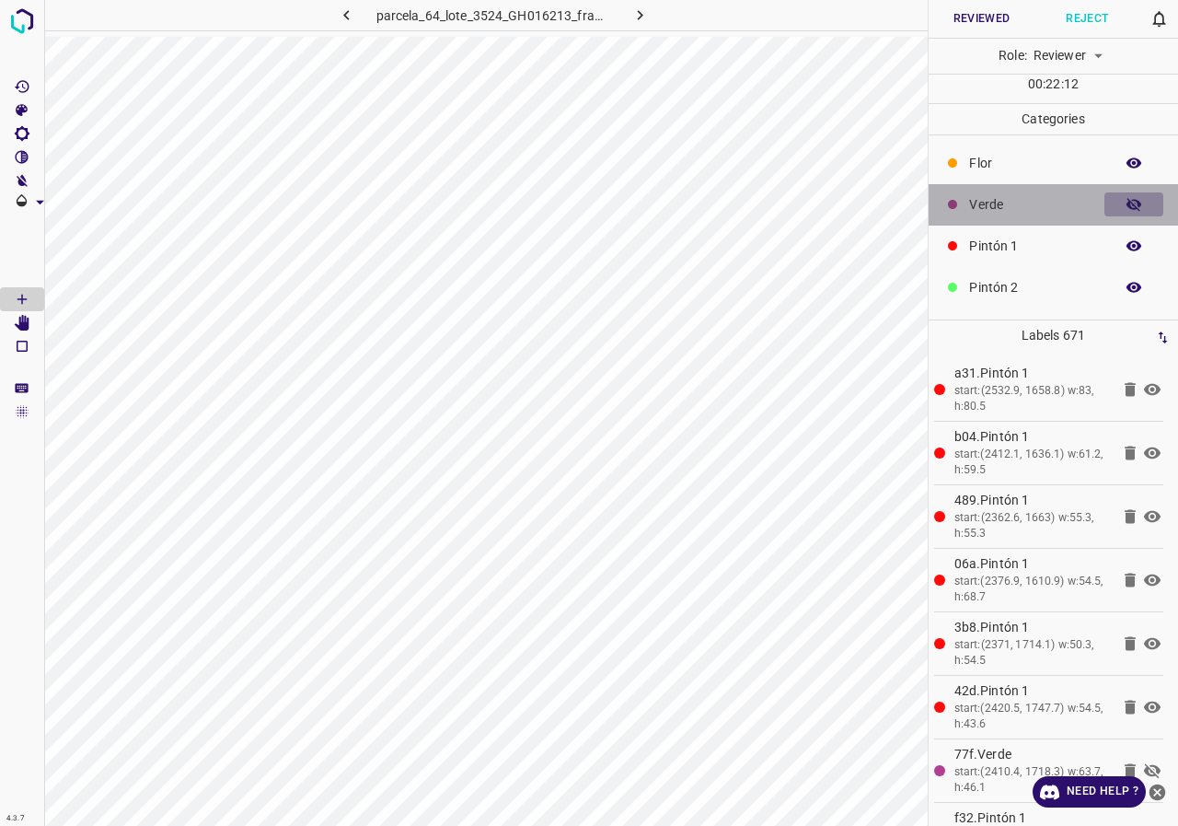
click at [1127, 203] on icon "button" at bounding box center [1134, 204] width 15 height 13
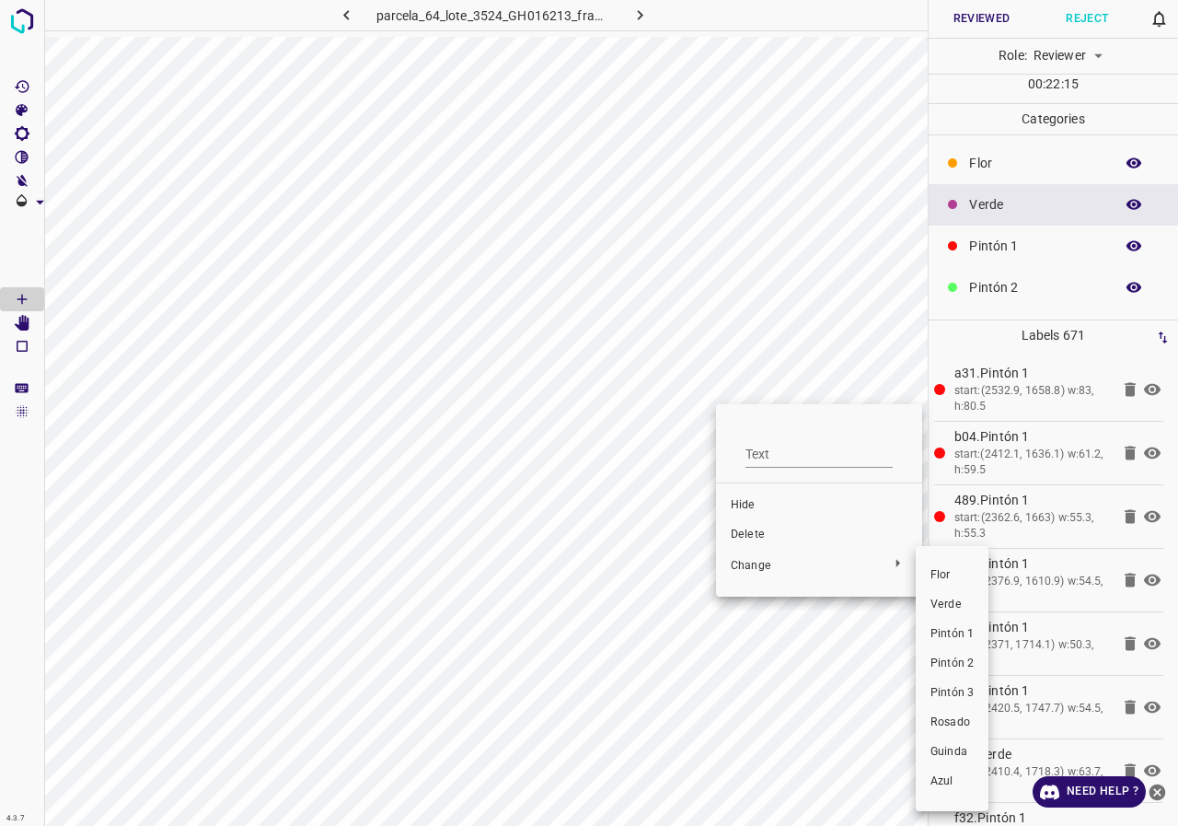
click at [952, 662] on span "Pintón 2" at bounding box center [952, 663] width 43 height 17
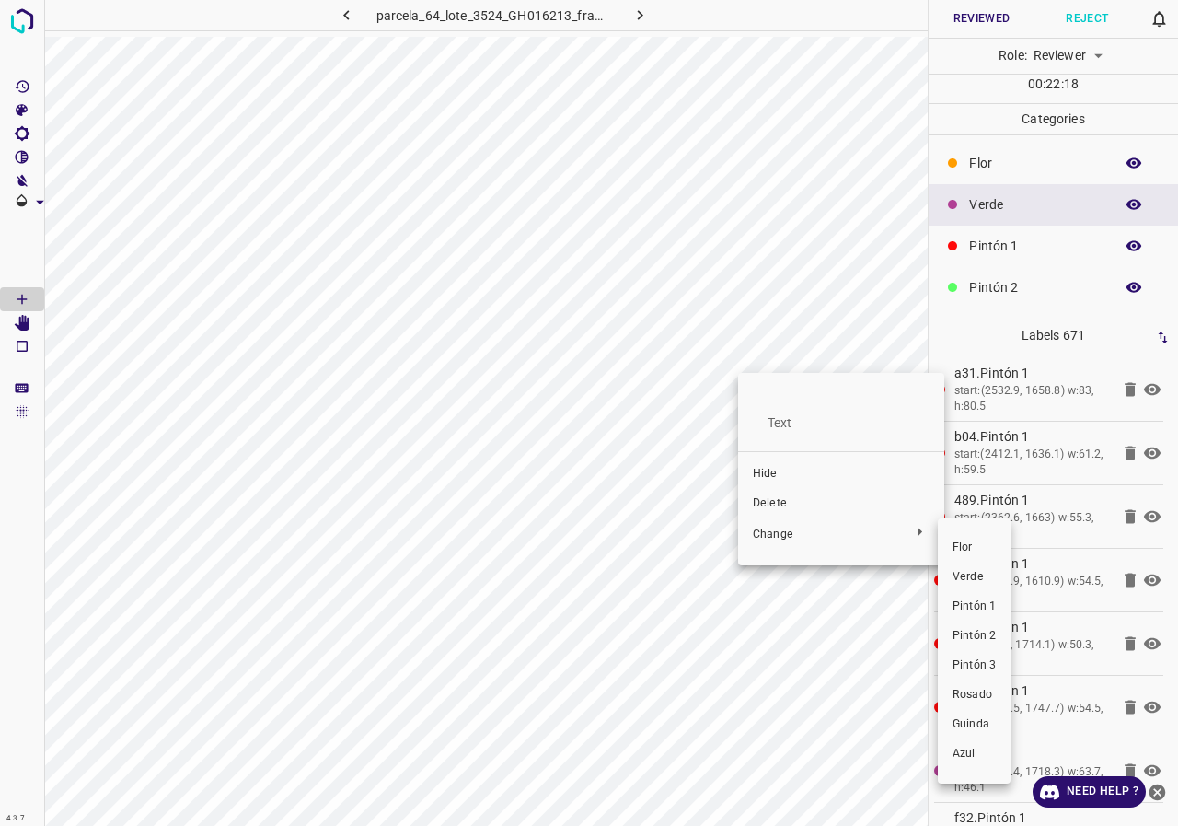
click at [978, 635] on span "Pintón 2" at bounding box center [974, 636] width 43 height 17
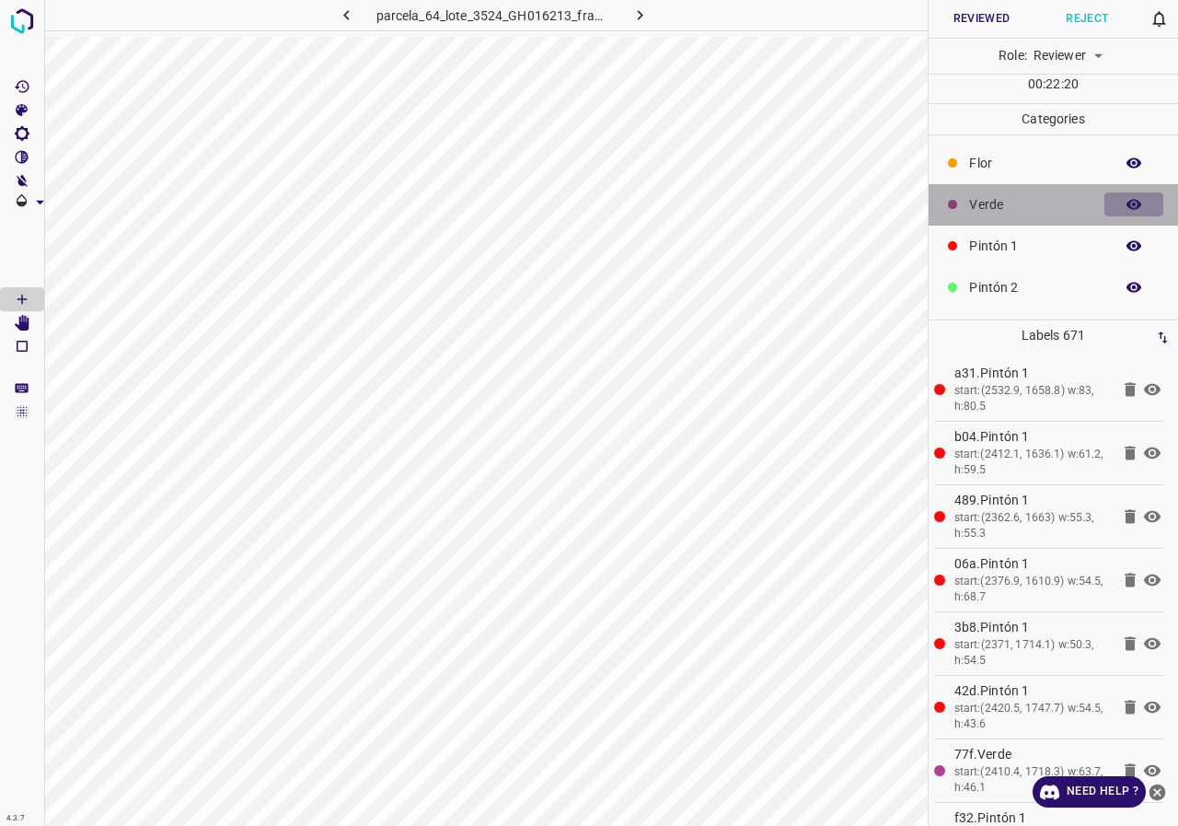
click at [1126, 200] on icon "button" at bounding box center [1134, 204] width 17 height 17
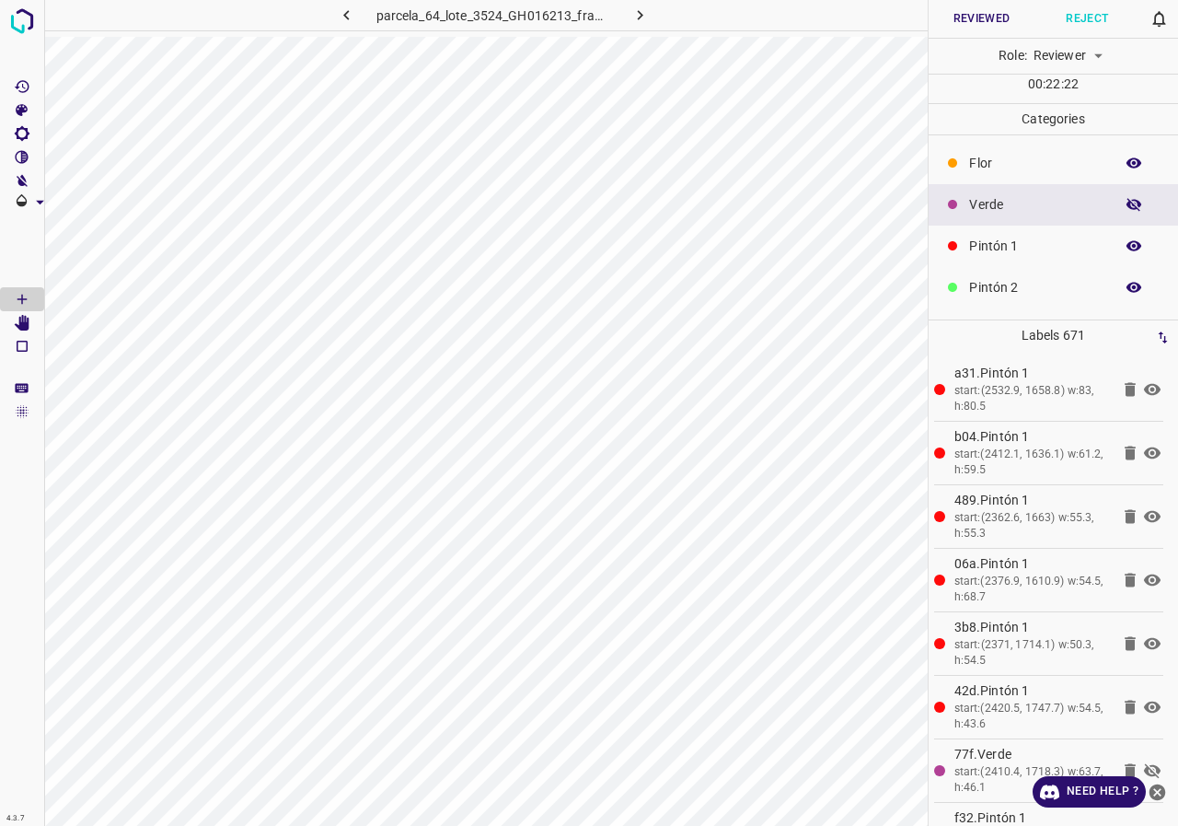
click at [1126, 200] on icon "button" at bounding box center [1134, 204] width 17 height 17
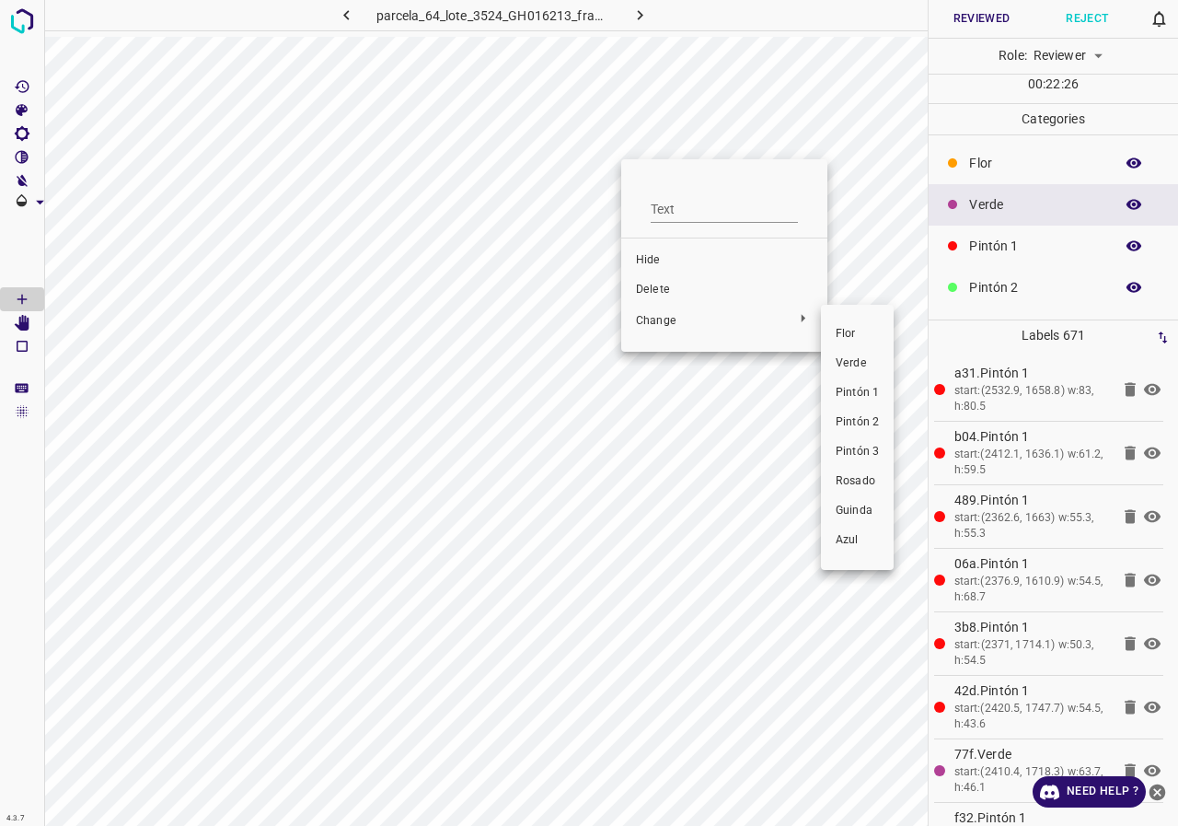
click at [861, 395] on span "Pintón 1" at bounding box center [857, 393] width 43 height 17
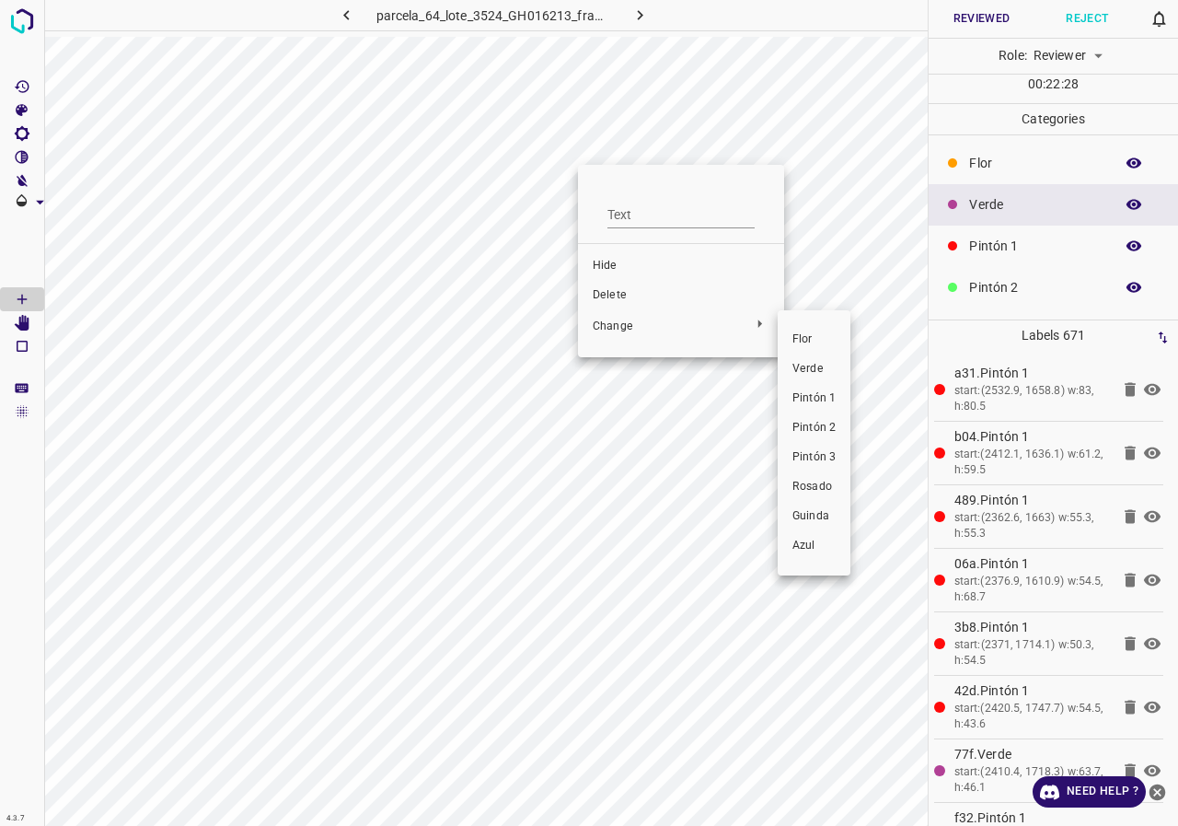
click at [814, 391] on span "Pintón 1" at bounding box center [813, 398] width 43 height 17
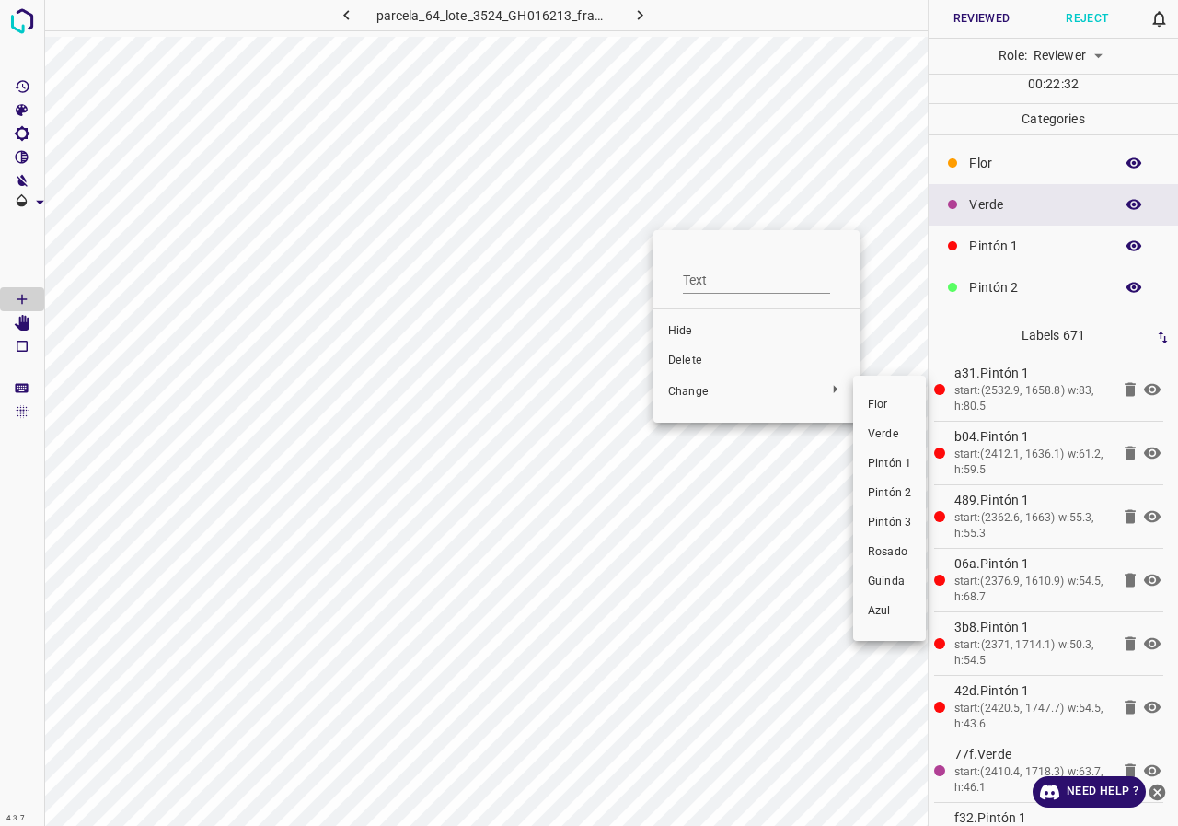
click at [887, 458] on span "Pintón 1" at bounding box center [889, 464] width 43 height 17
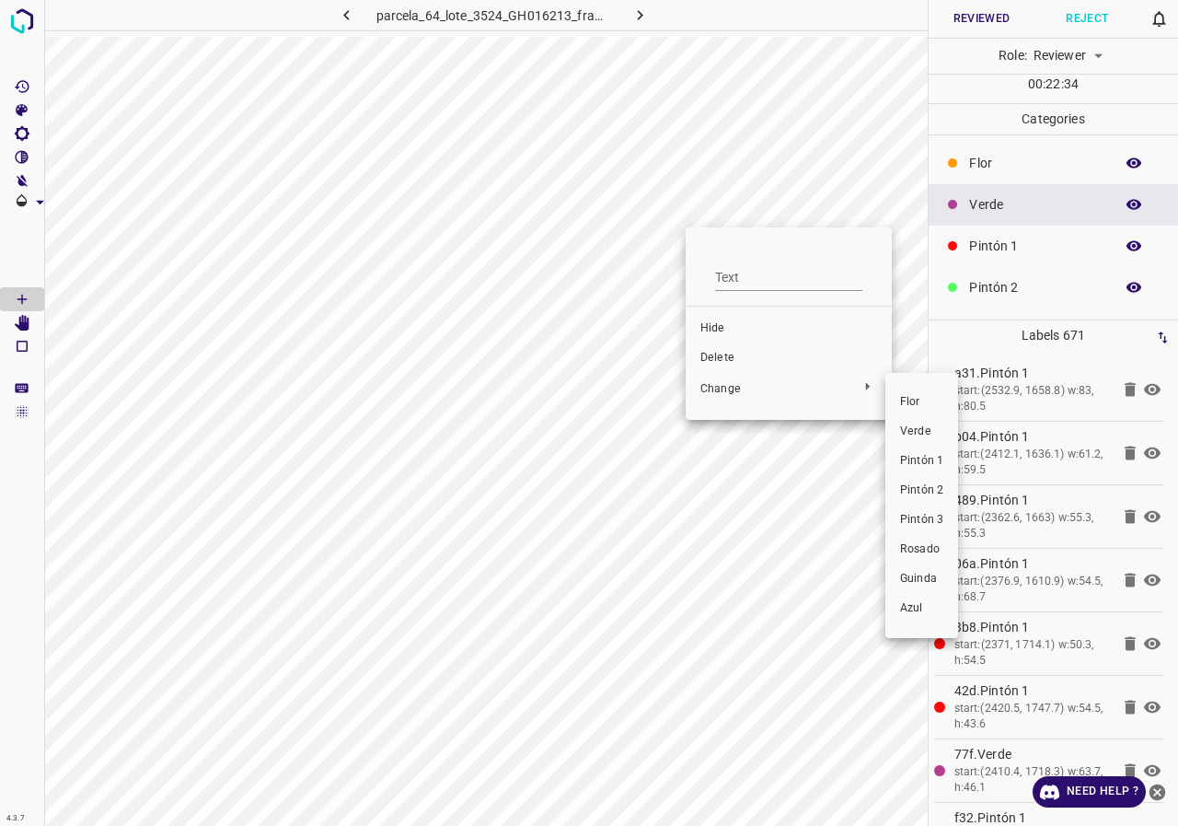
click at [899, 448] on li "Pintón 1" at bounding box center [921, 460] width 73 height 29
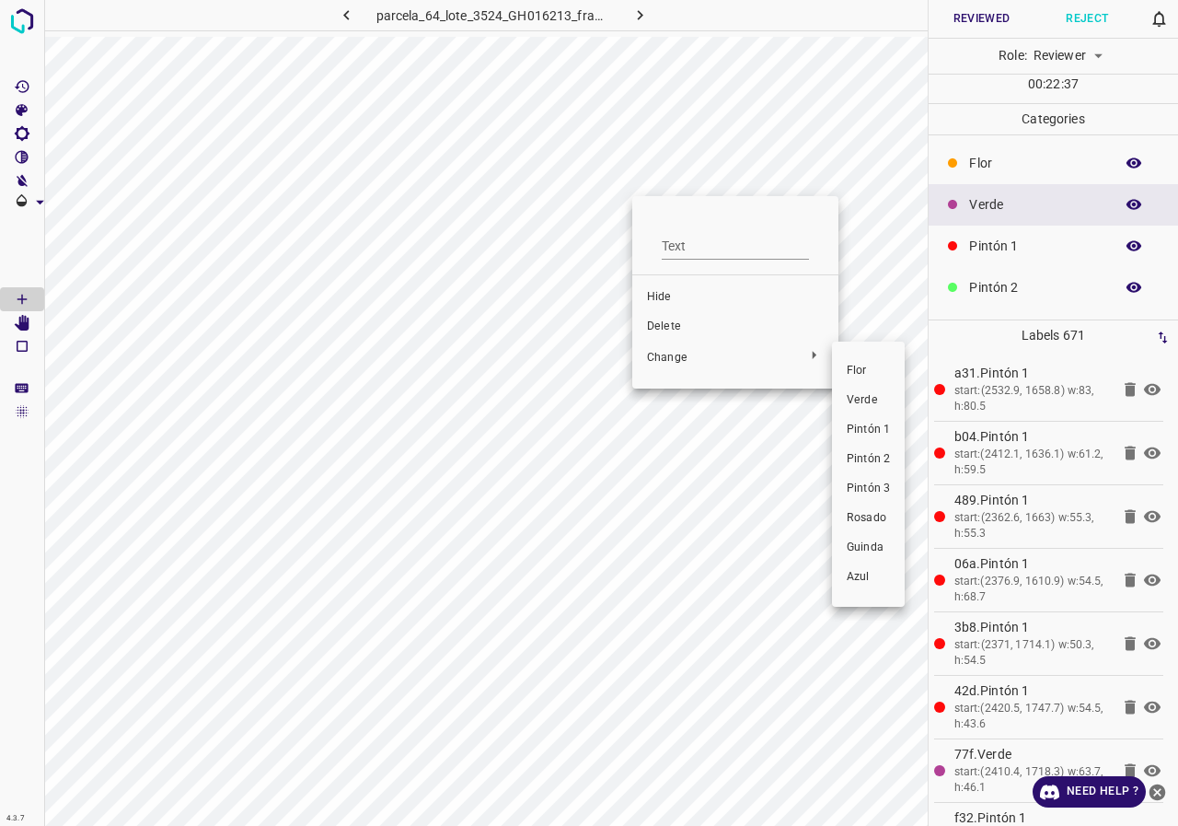
click at [871, 420] on li "Pintón 1" at bounding box center [868, 429] width 73 height 29
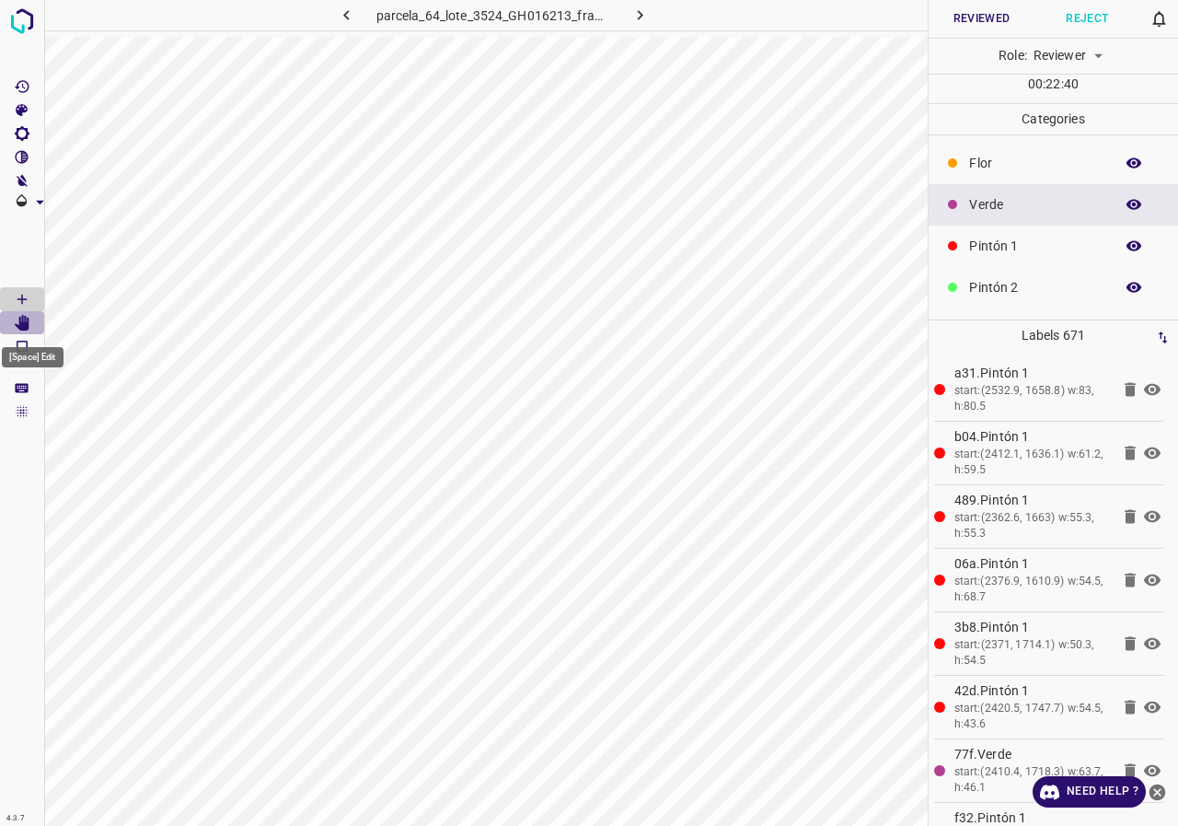
click at [18, 322] on icon "[Space] Edit" at bounding box center [22, 323] width 17 height 17
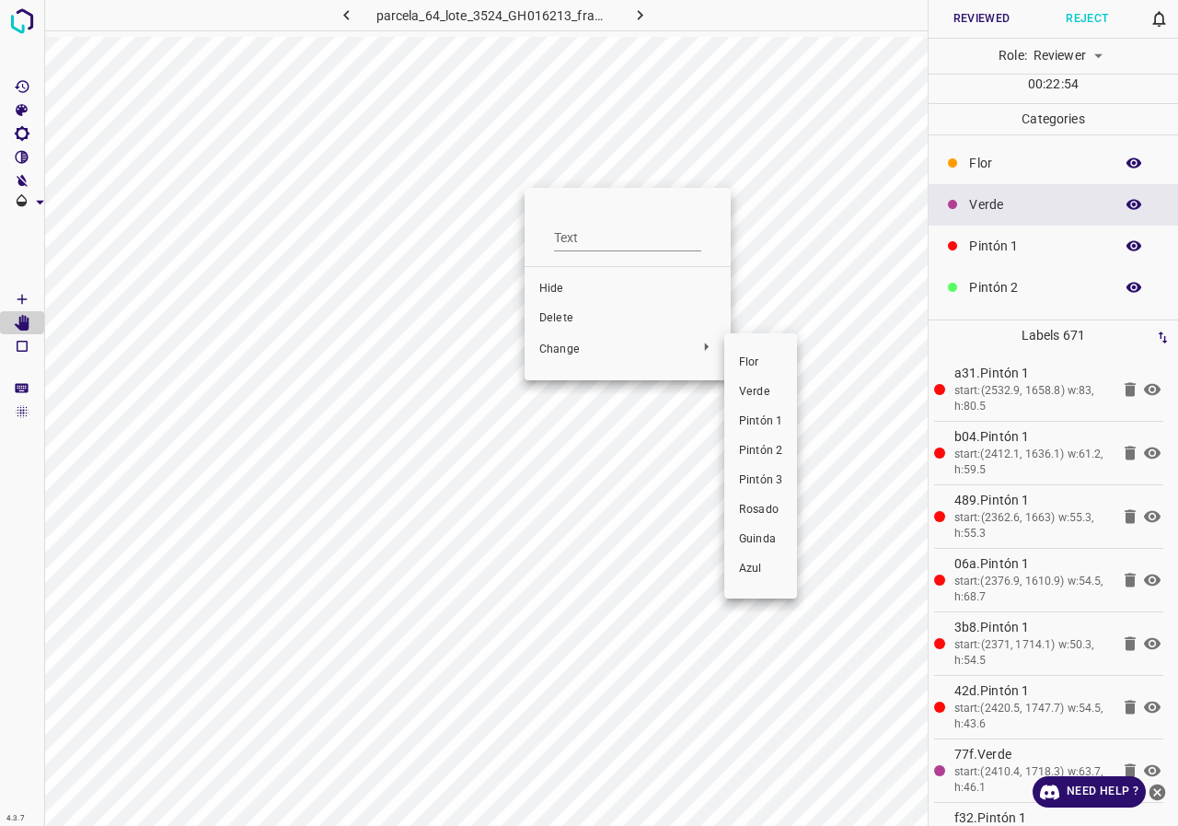
click at [750, 415] on span "Pintón 1" at bounding box center [760, 421] width 43 height 17
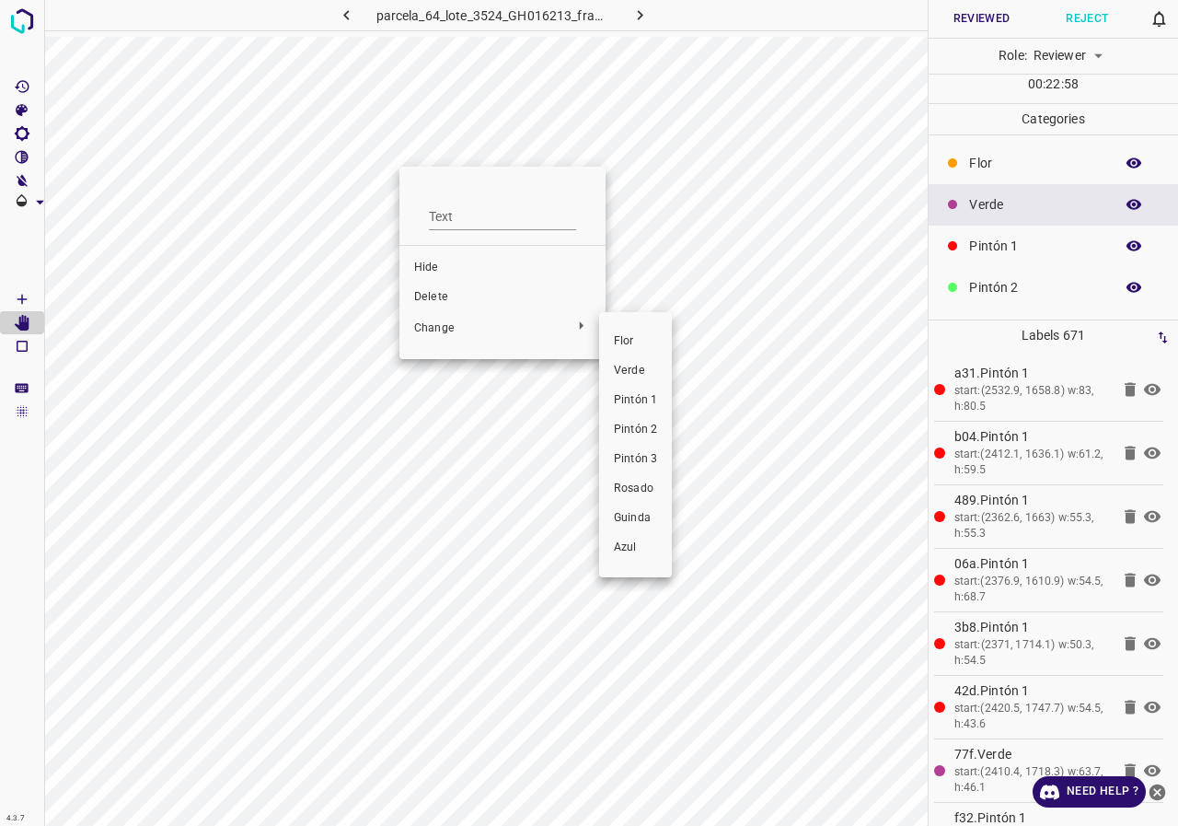
click at [641, 408] on span "Pintón 1" at bounding box center [635, 400] width 43 height 17
drag, startPoint x: 639, startPoint y: 401, endPoint x: 92, endPoint y: 271, distance: 562.1
click at [638, 401] on span "Pintón 1" at bounding box center [635, 400] width 43 height 17
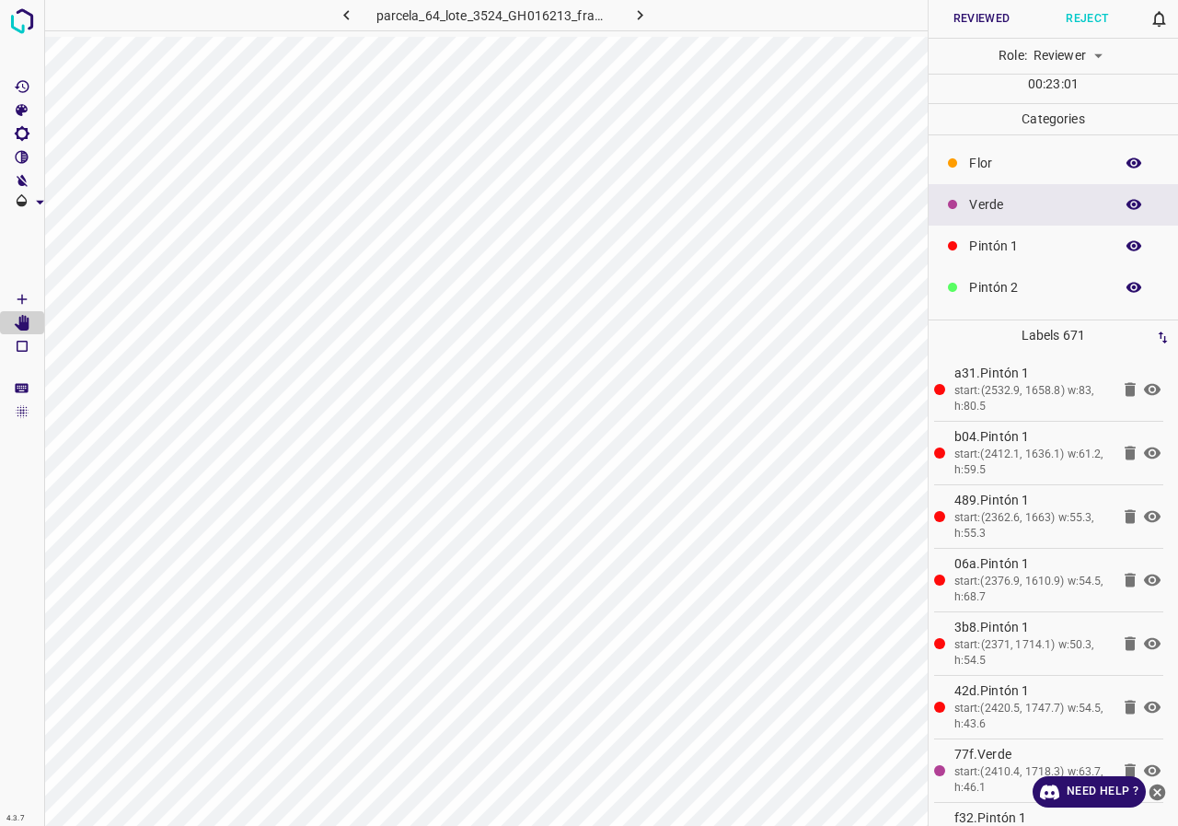
click at [26, 290] on div "Flor Verde Pintón 1 Pintón 2 Pintón 3 Rosado Guinda Azul" at bounding box center [589, 413] width 1178 height 826
click at [12, 304] on Draw"] "[Space] Draw" at bounding box center [22, 299] width 44 height 24
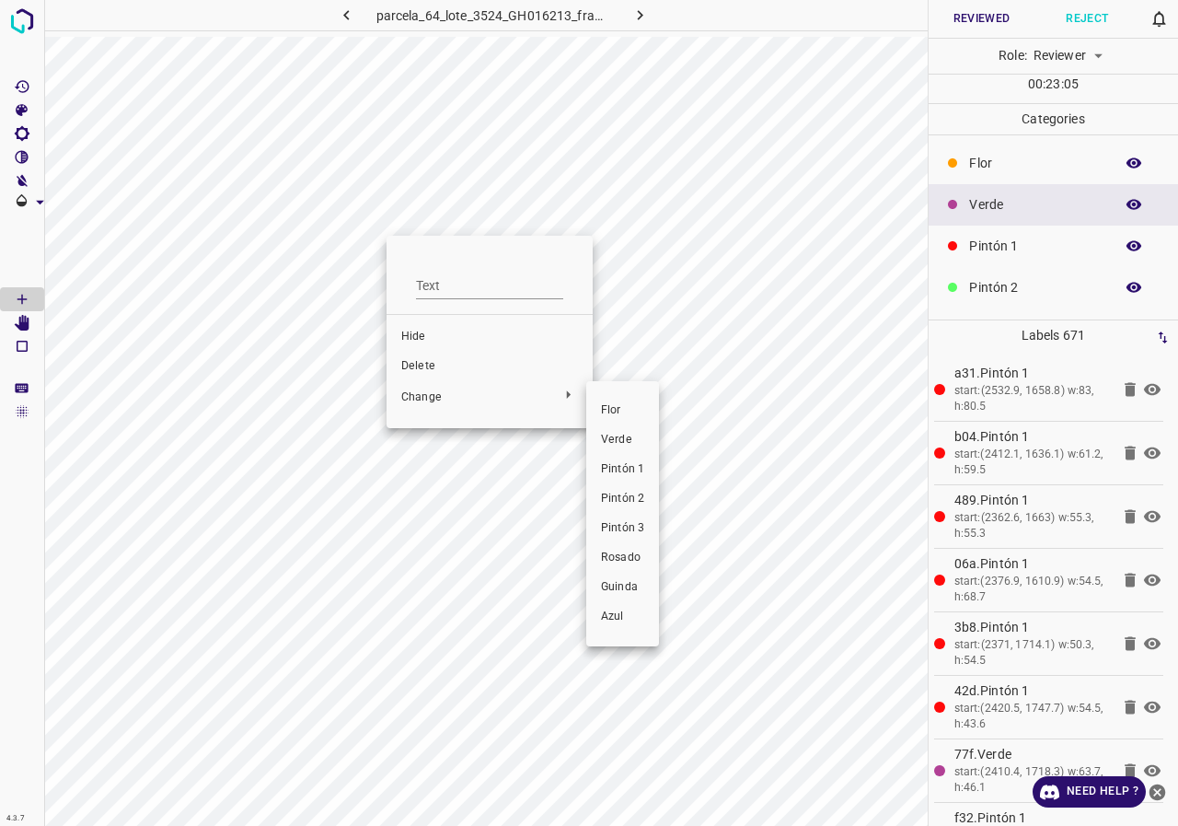
click at [629, 463] on span "Pintón 1" at bounding box center [622, 469] width 43 height 17
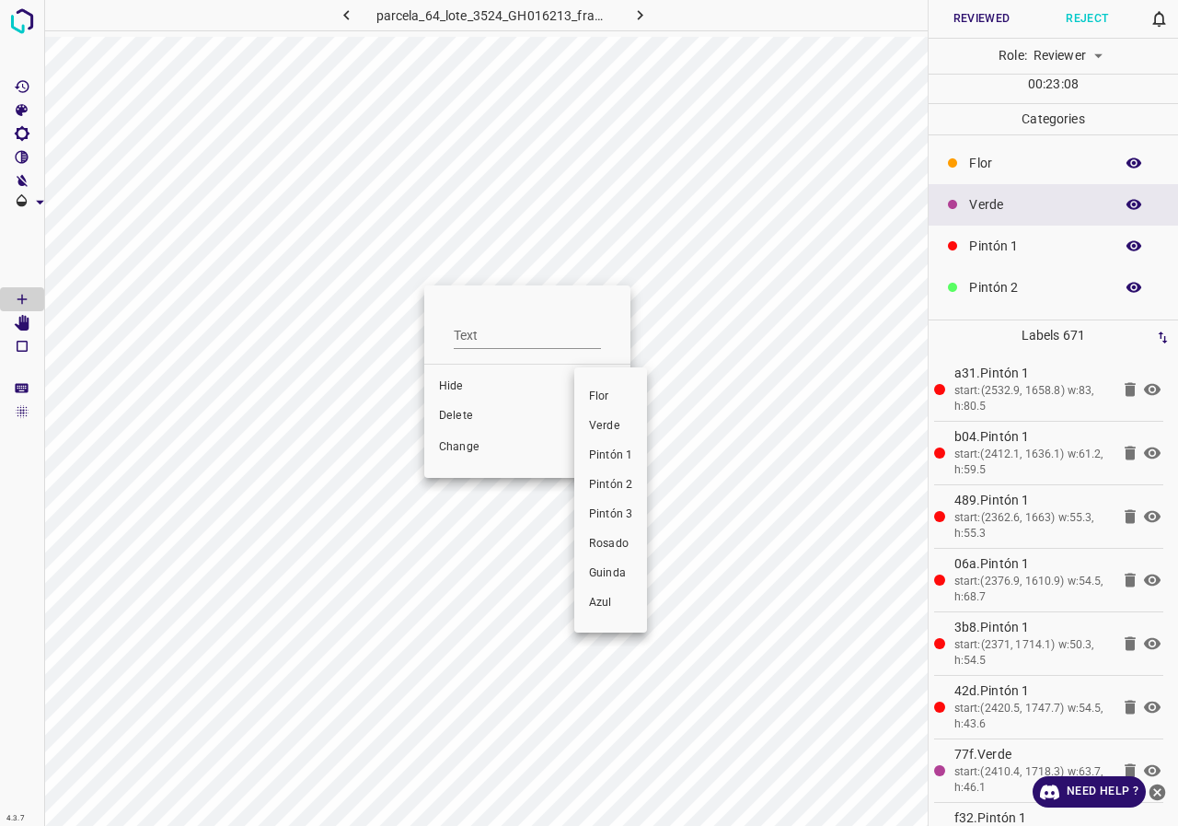
click at [614, 462] on span "Pintón 1" at bounding box center [610, 455] width 43 height 17
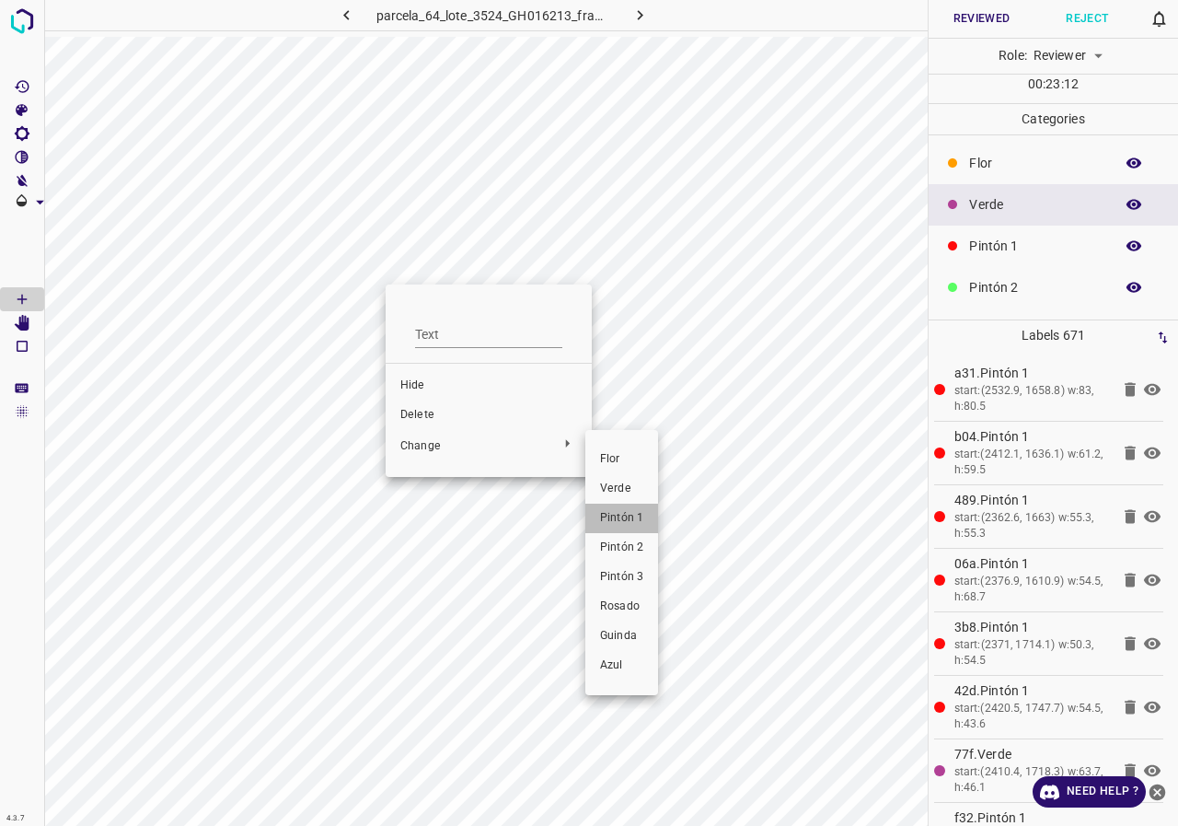
click at [617, 524] on span "Pintón 1" at bounding box center [621, 518] width 43 height 17
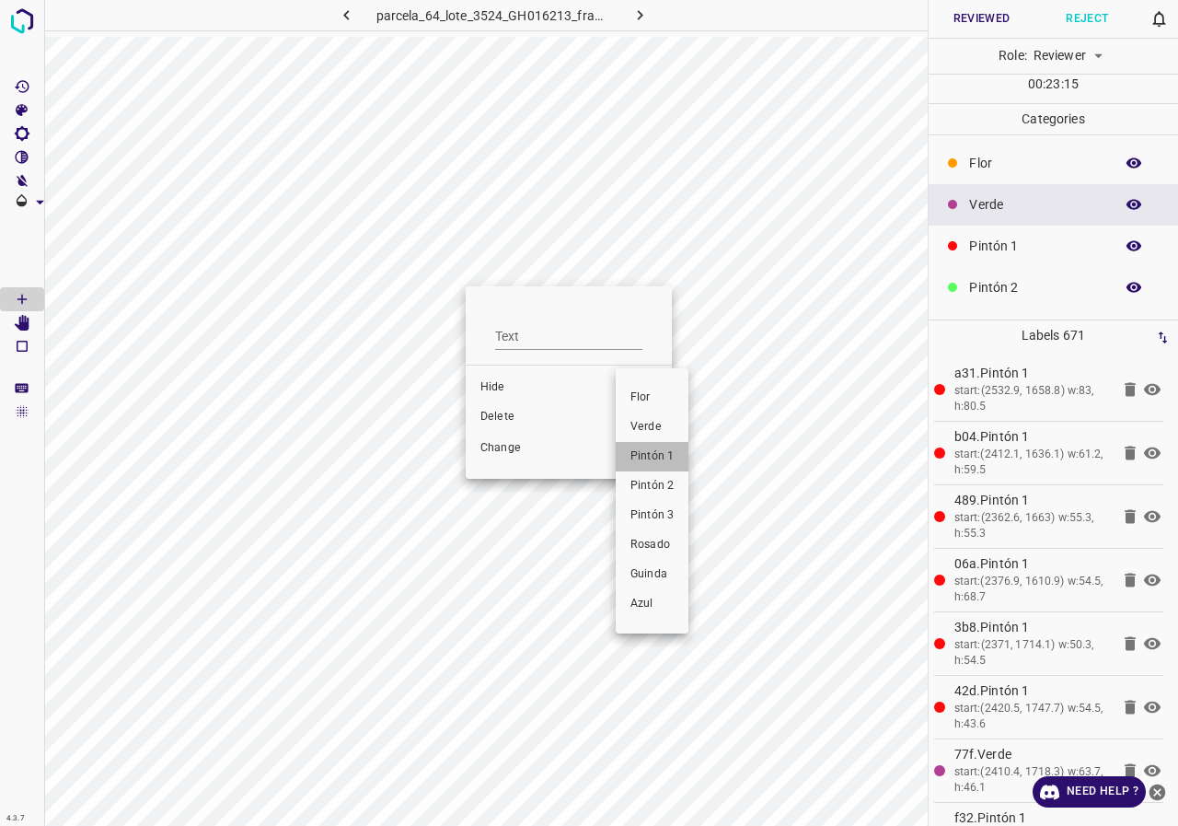
click at [654, 461] on span "Pintón 1" at bounding box center [651, 456] width 43 height 17
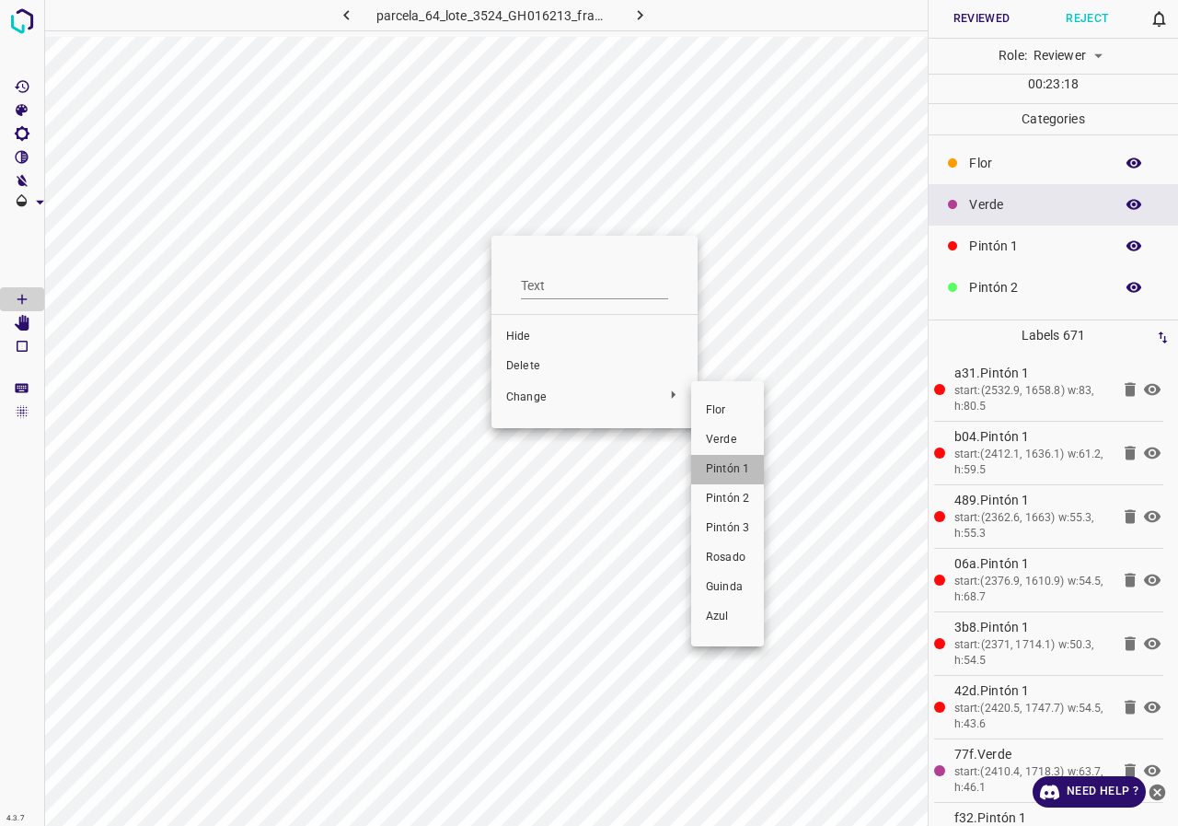
click at [739, 466] on span "Pintón 1" at bounding box center [727, 469] width 43 height 17
click at [741, 464] on span "Pintón 1" at bounding box center [727, 469] width 43 height 17
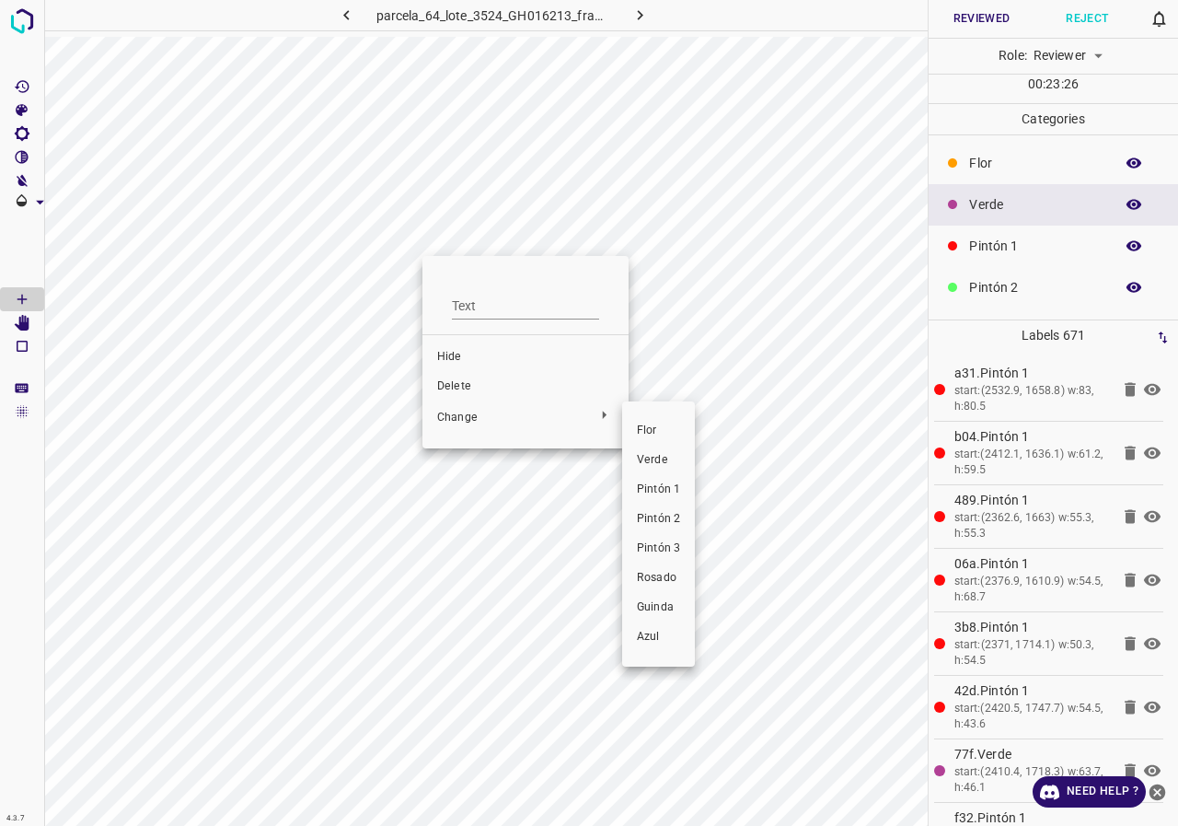
click at [667, 491] on span "Pintón 1" at bounding box center [658, 489] width 43 height 17
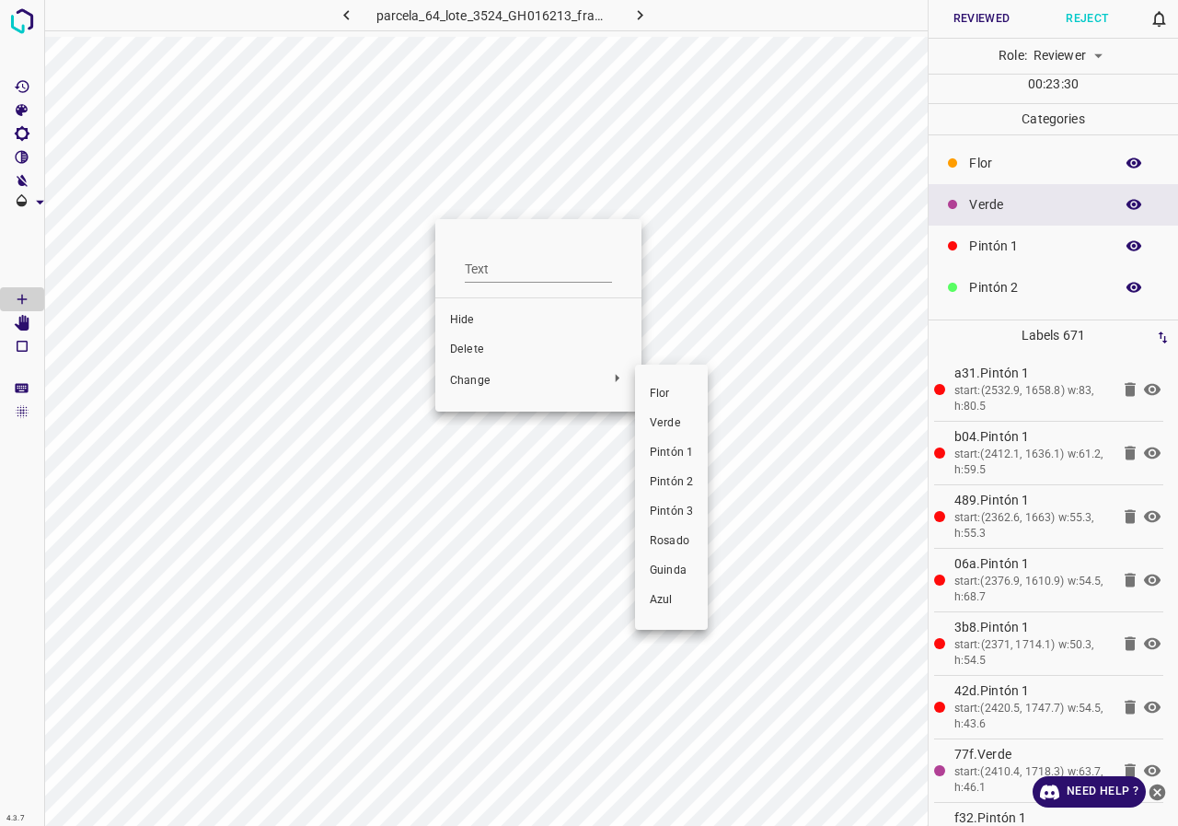
click at [697, 487] on li "Pintón 2" at bounding box center [671, 482] width 73 height 29
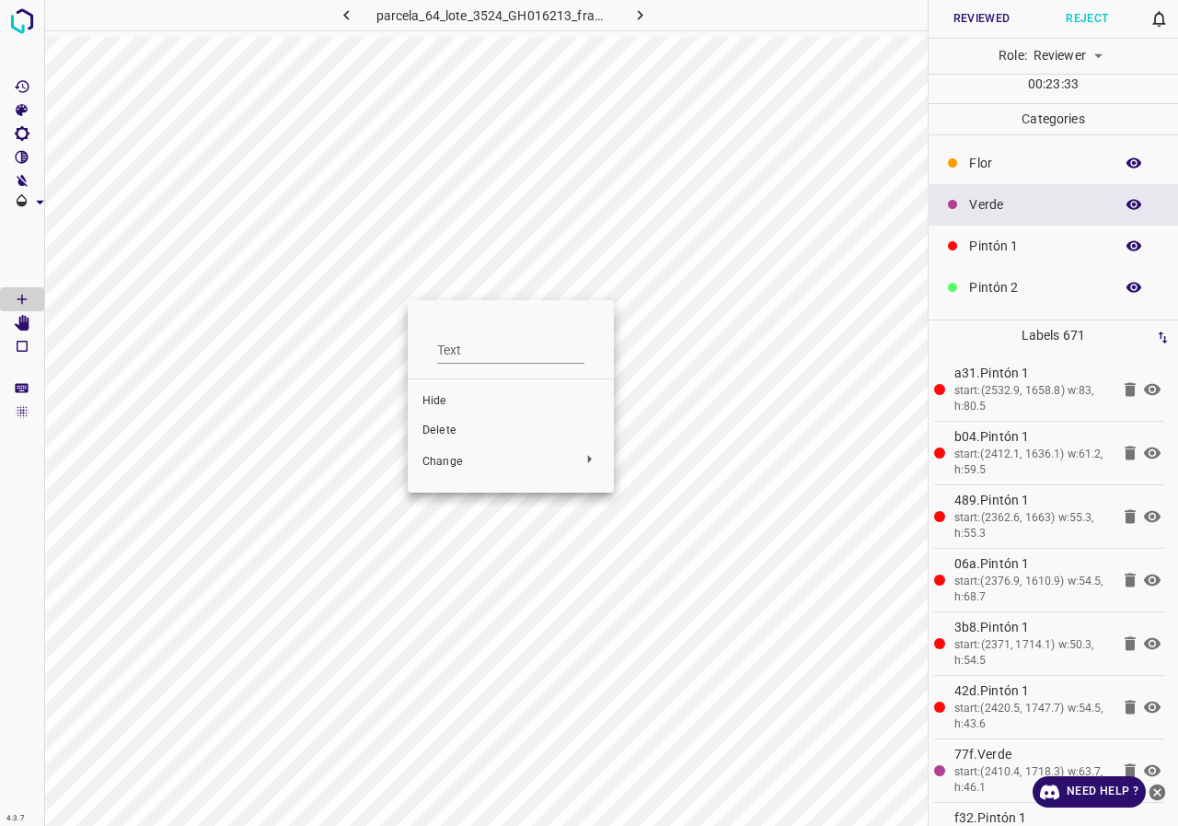
click at [723, 353] on div at bounding box center [589, 413] width 1178 height 826
click at [1127, 247] on icon "button" at bounding box center [1134, 246] width 15 height 10
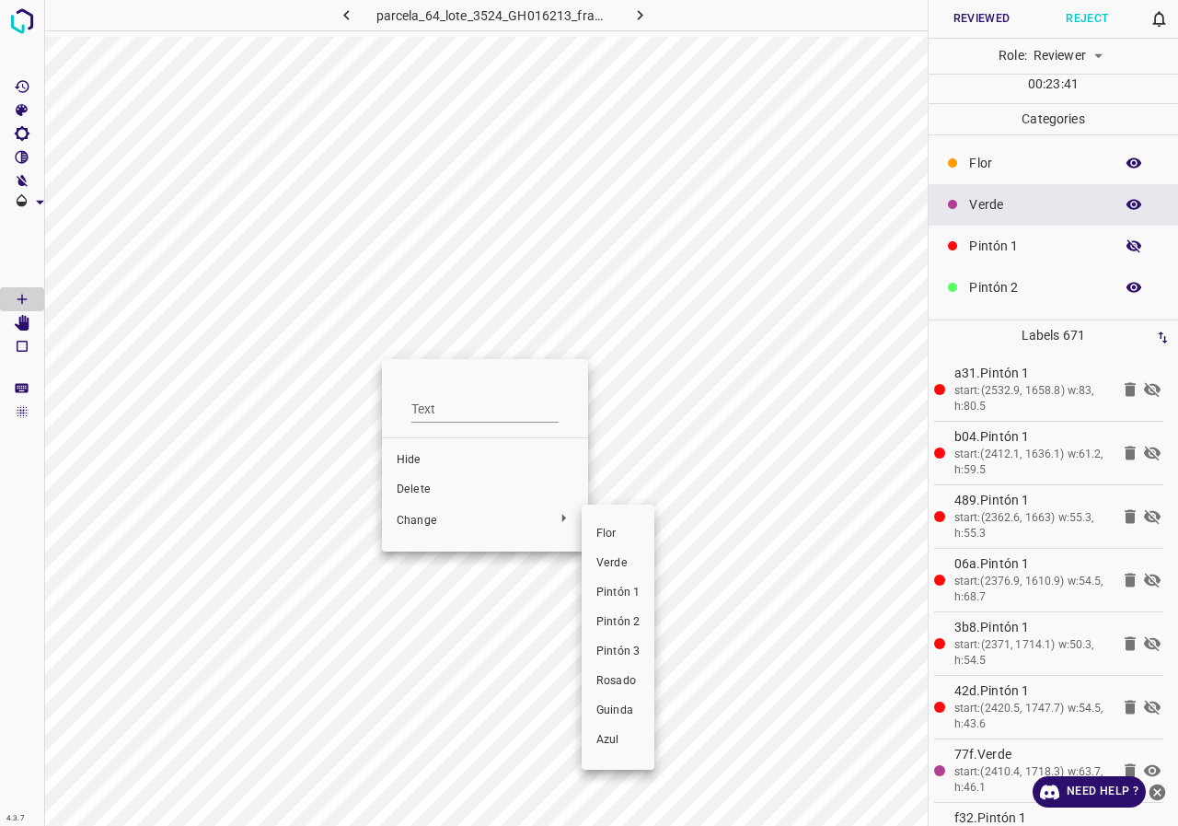
click at [607, 582] on li "Pintón 1" at bounding box center [618, 592] width 73 height 29
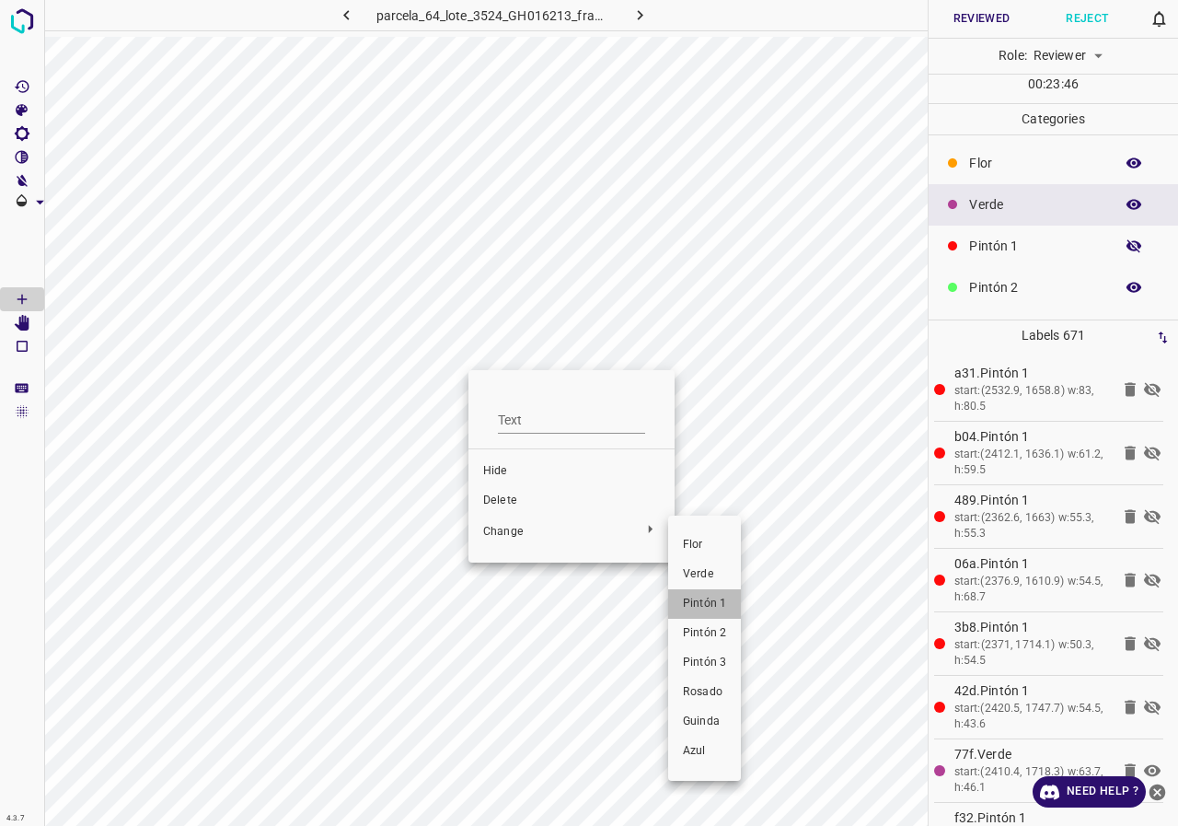
click at [700, 608] on span "Pintón 1" at bounding box center [704, 604] width 43 height 17
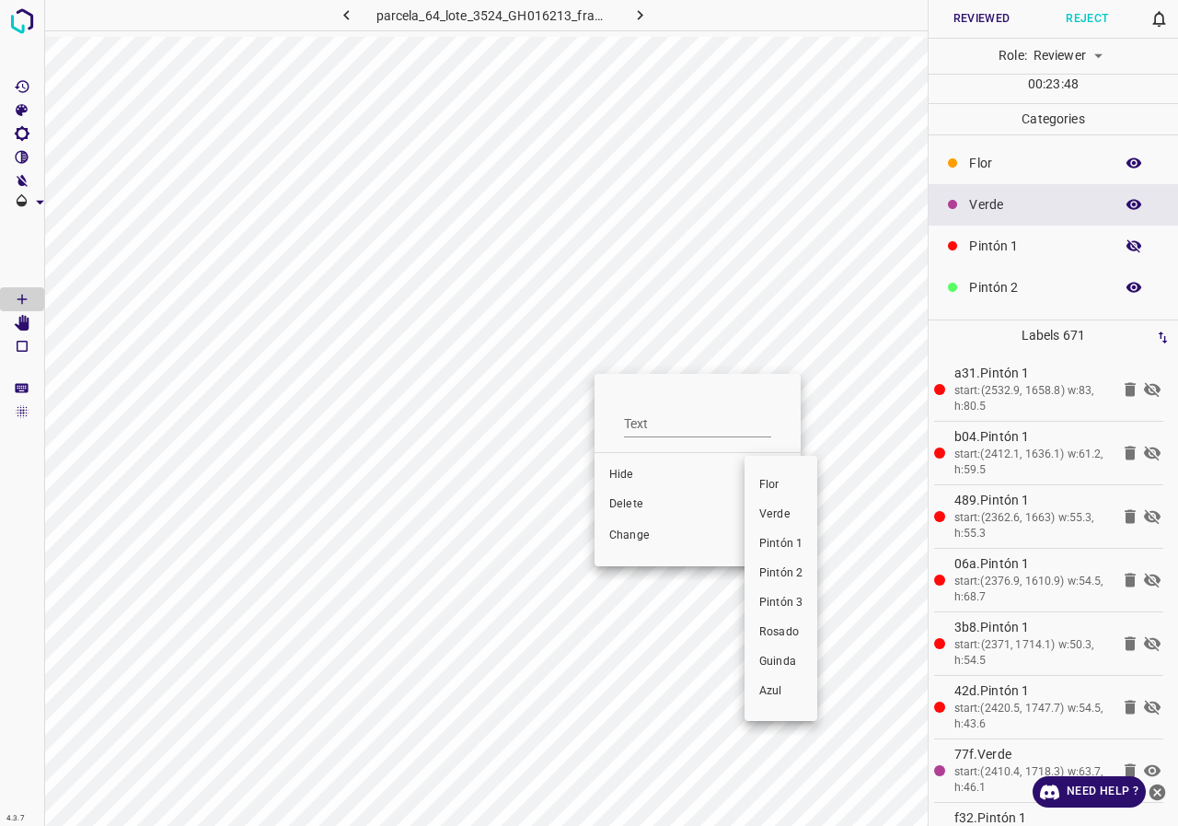
click at [797, 544] on span "Pintón 1" at bounding box center [780, 544] width 43 height 17
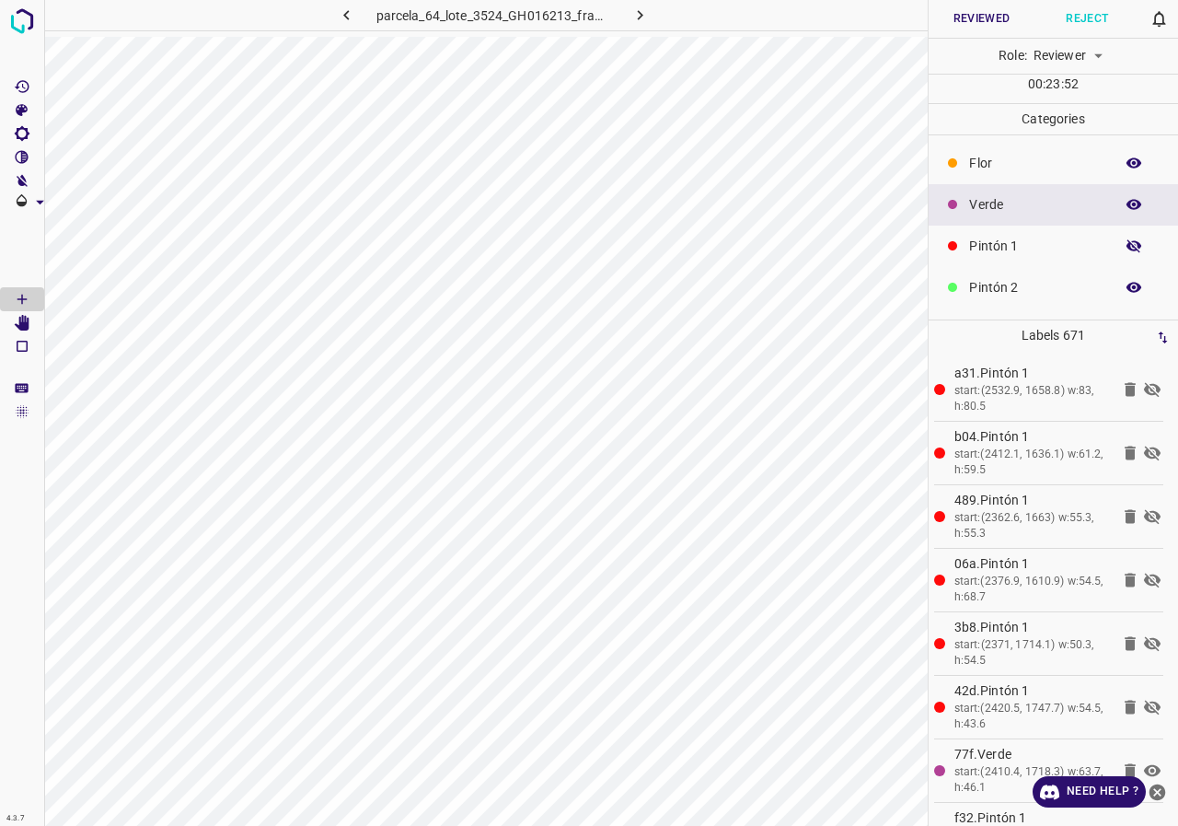
click at [1111, 251] on button "button" at bounding box center [1133, 246] width 59 height 24
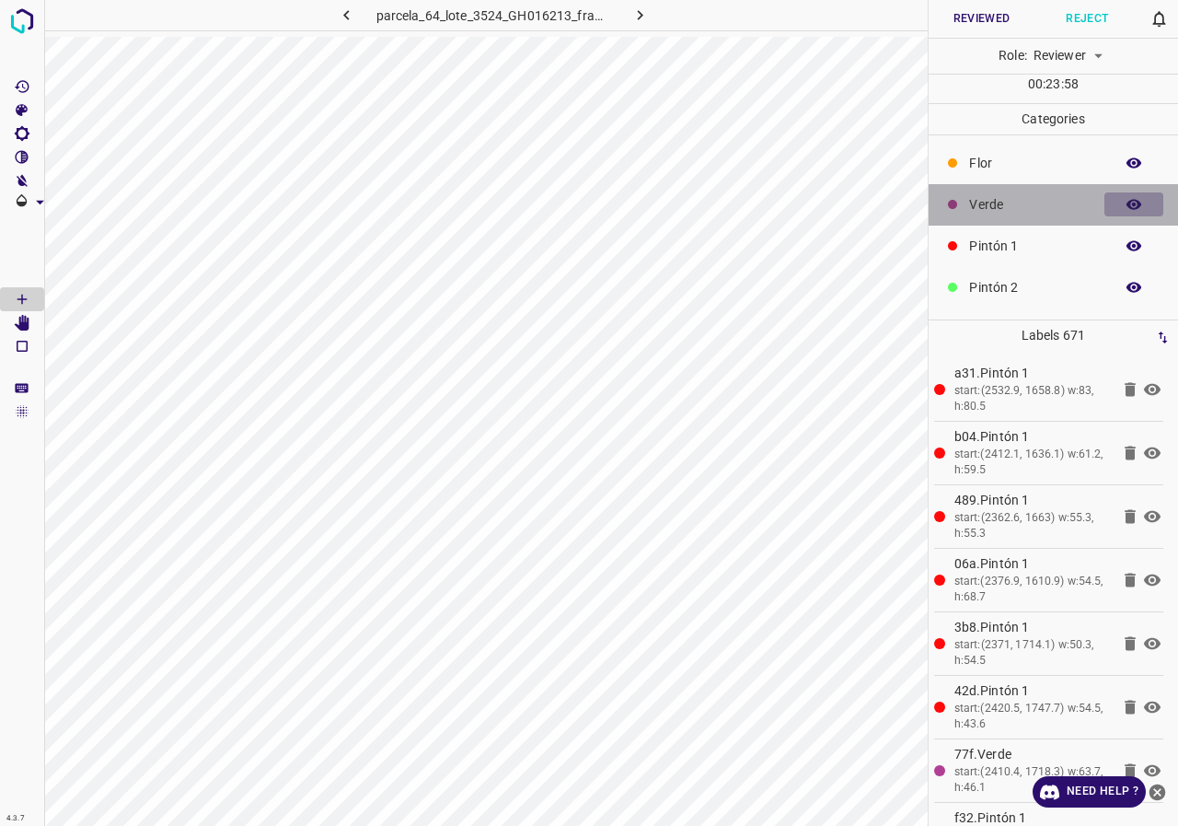
click at [1127, 197] on icon "button" at bounding box center [1134, 204] width 17 height 17
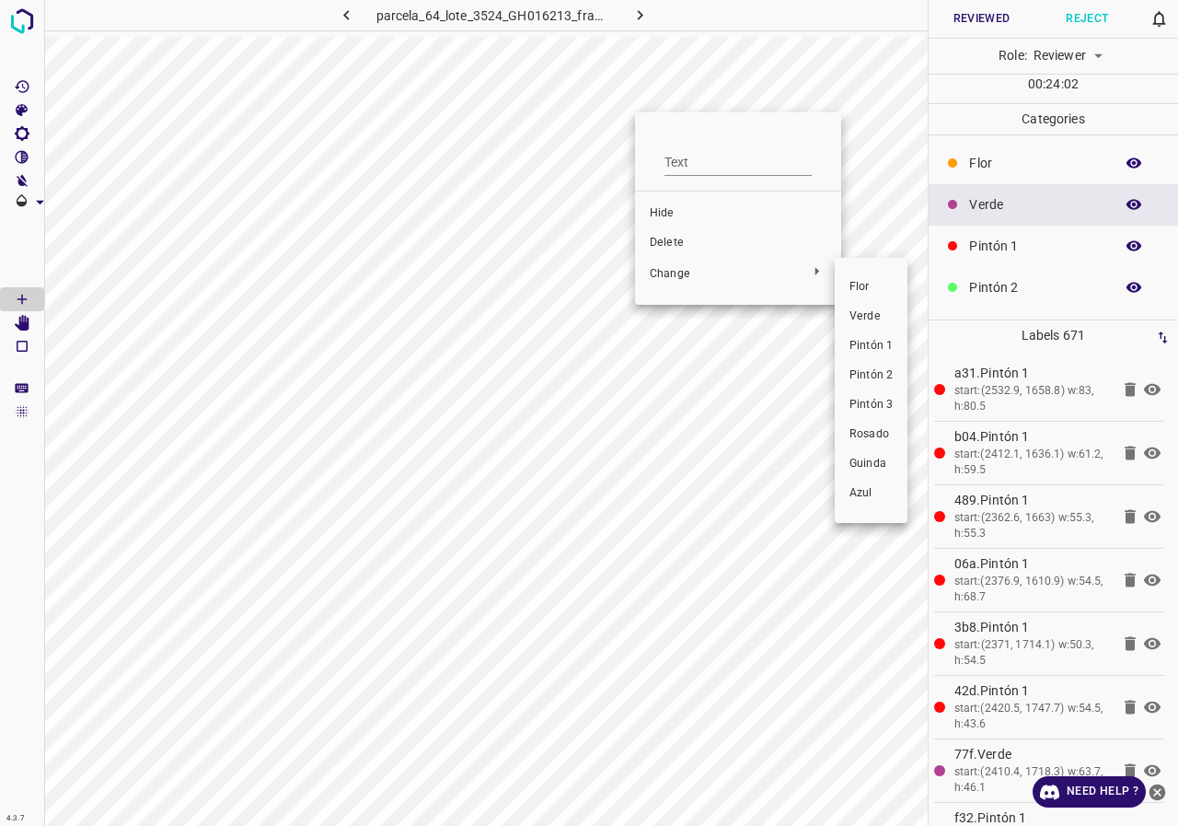
click at [896, 353] on li "Pintón 1" at bounding box center [871, 345] width 73 height 29
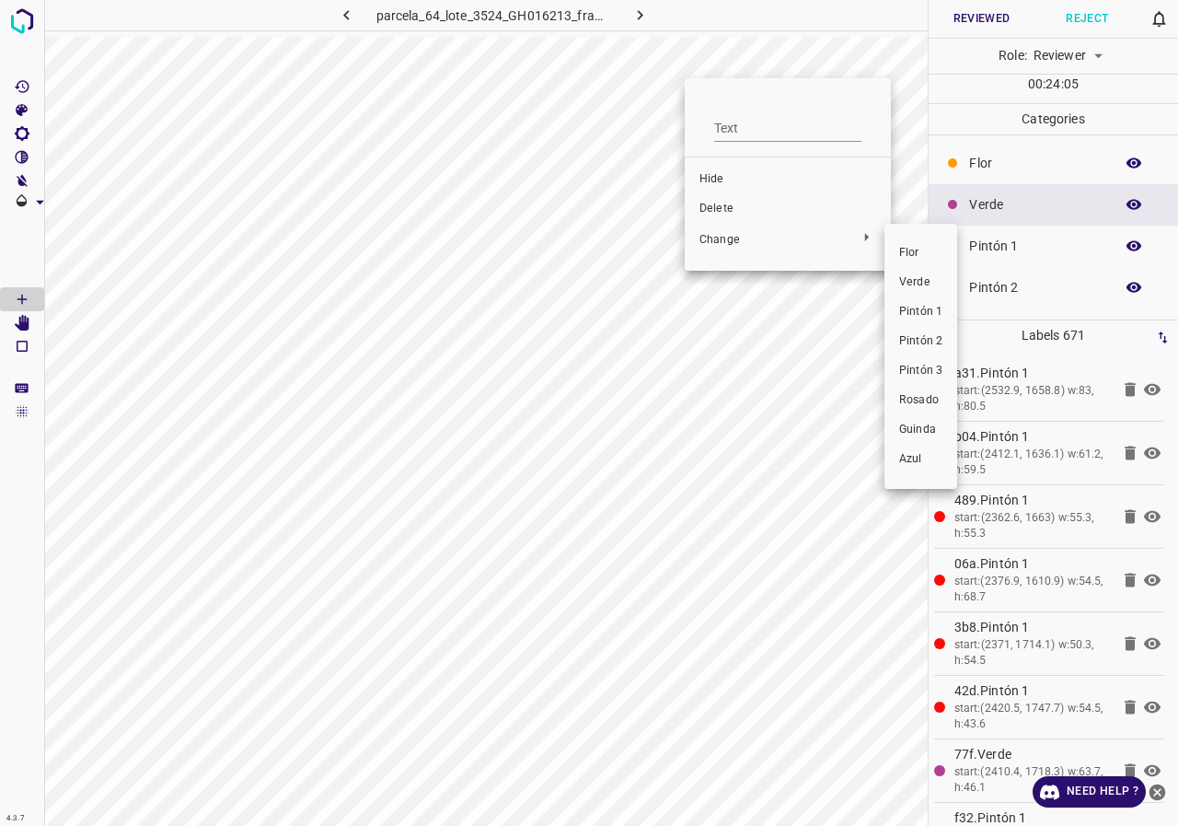
click at [908, 311] on span "Pintón 1" at bounding box center [920, 312] width 43 height 17
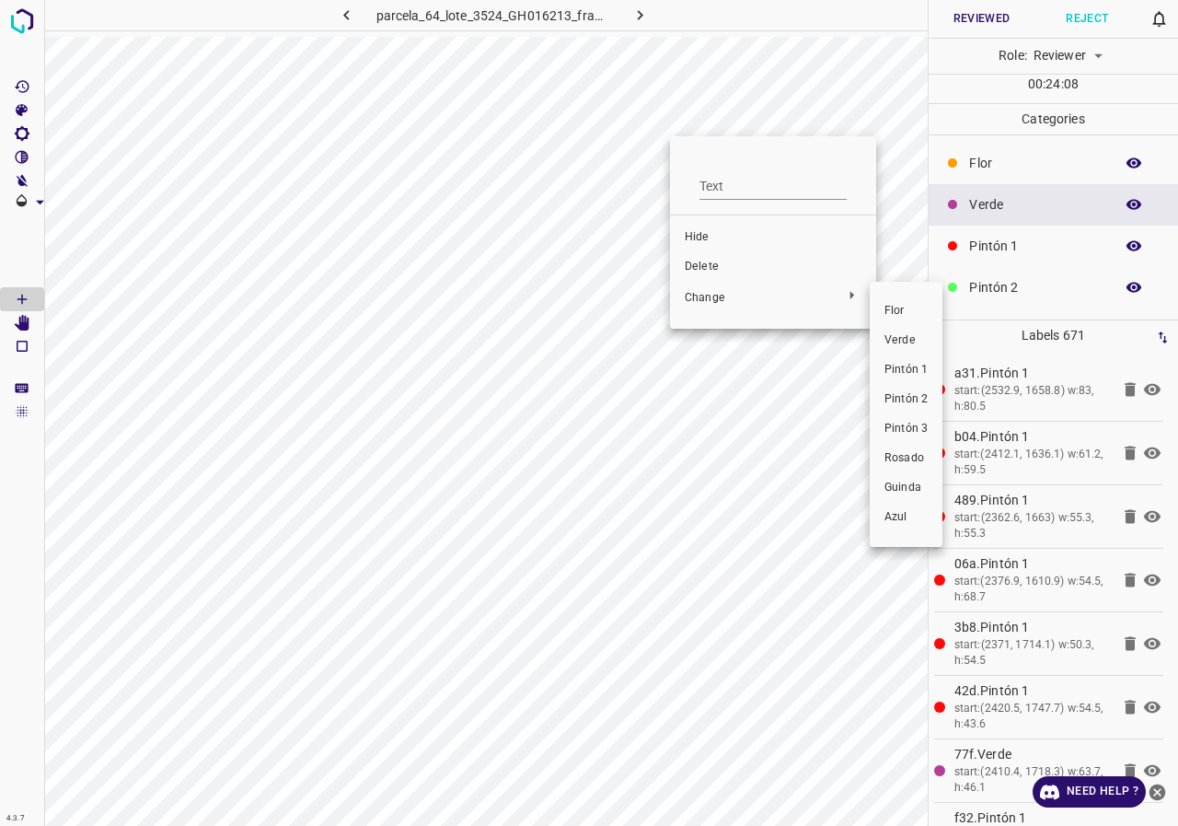
click at [897, 361] on li "Pintón 1" at bounding box center [906, 369] width 73 height 29
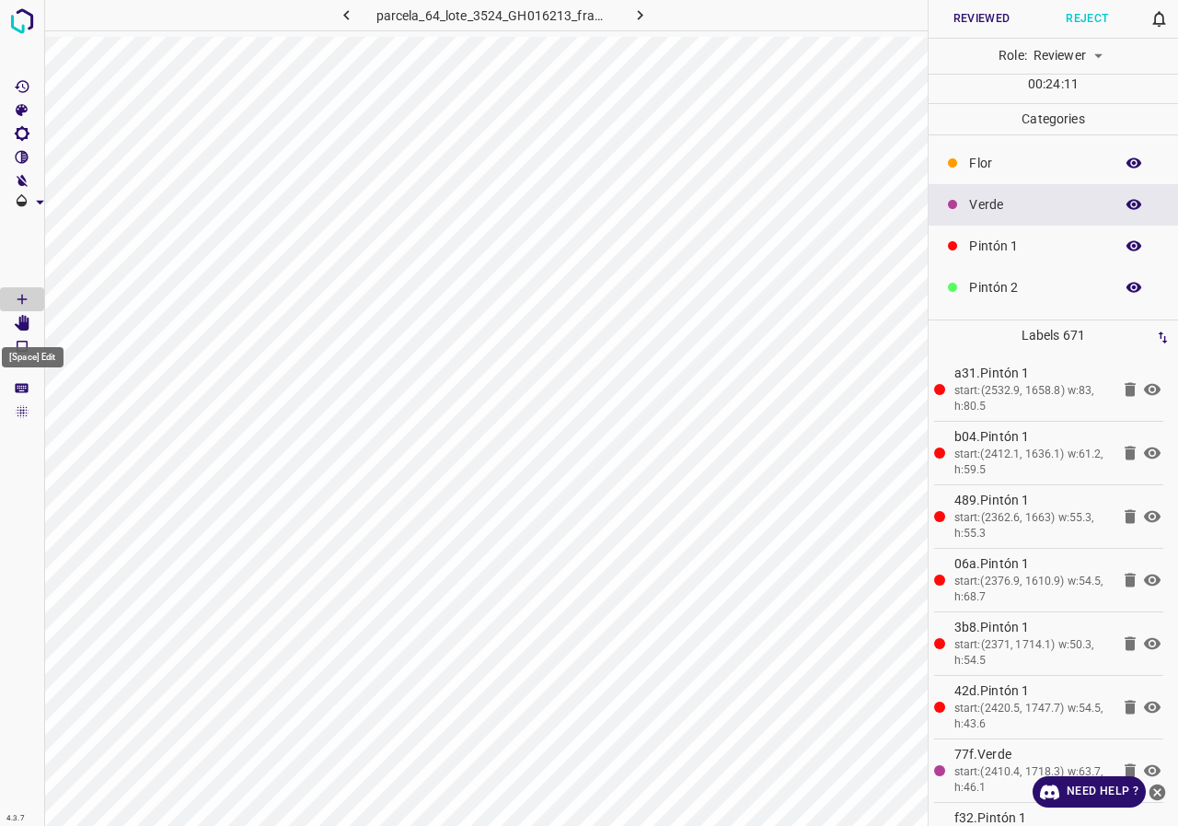
click at [17, 320] on icon "[Space] Edit" at bounding box center [22, 323] width 17 height 17
click at [1110, 203] on button "button" at bounding box center [1133, 204] width 59 height 24
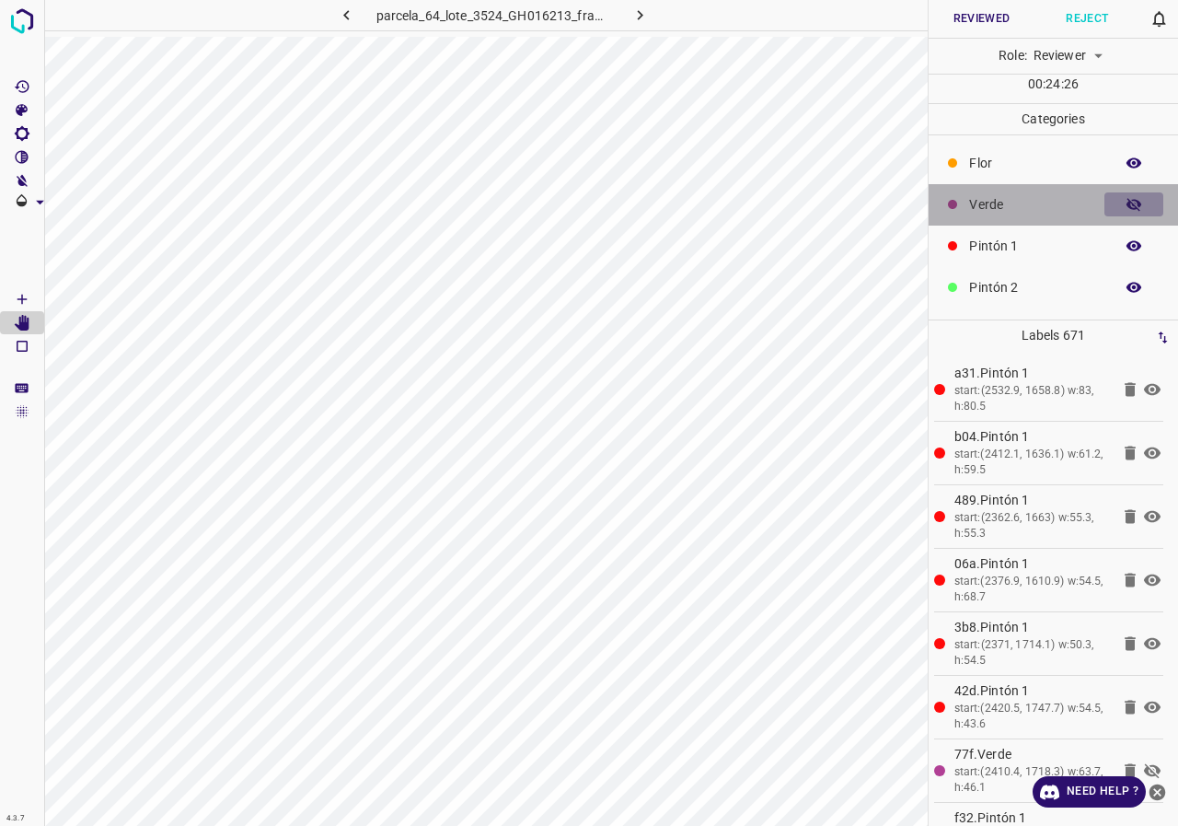
click at [1126, 202] on icon "button" at bounding box center [1134, 204] width 17 height 17
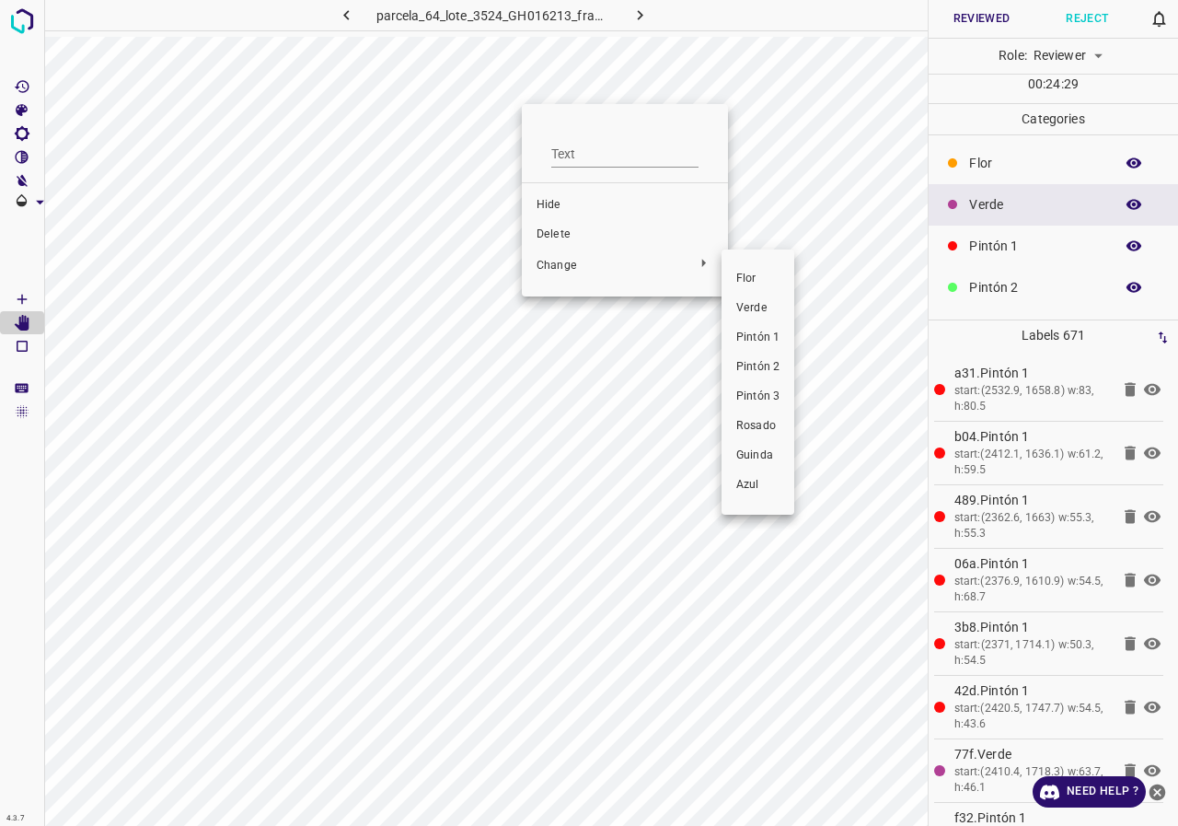
click at [767, 329] on li "Pintón 1" at bounding box center [758, 337] width 73 height 29
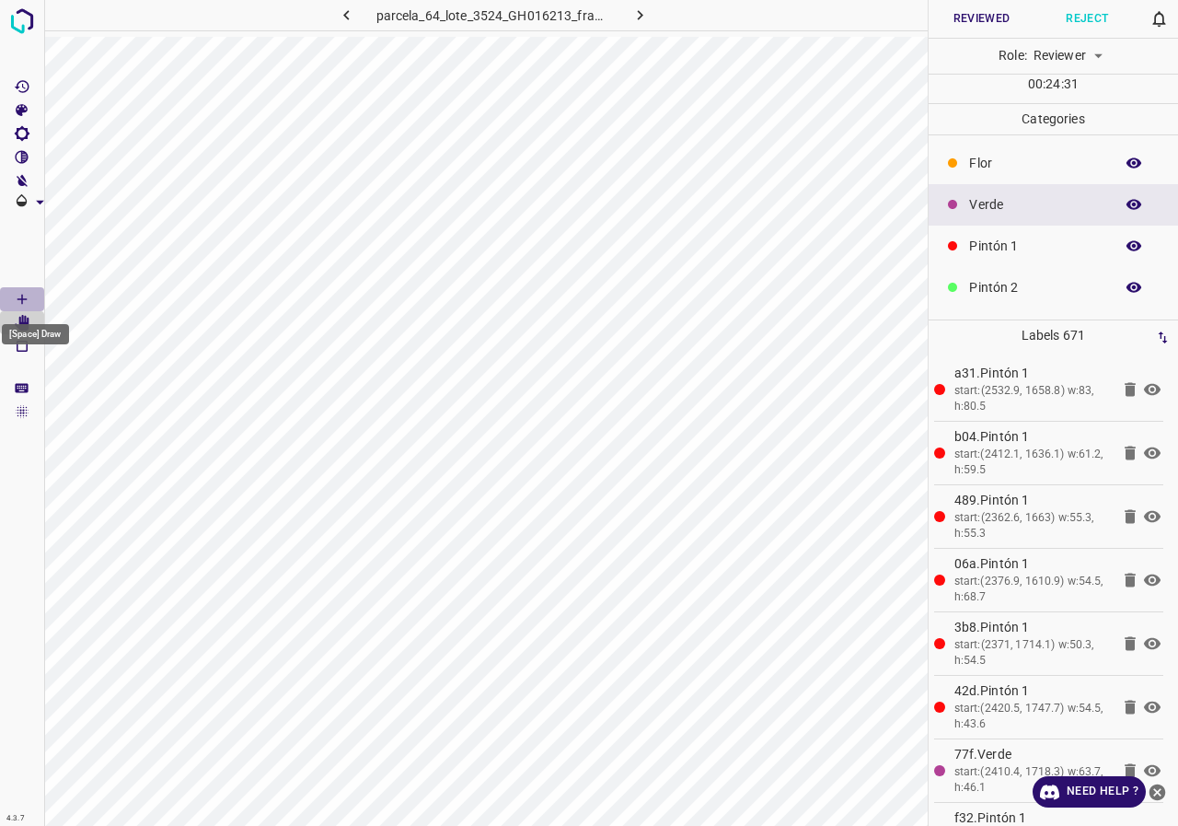
click at [20, 293] on icon "[Space] Draw" at bounding box center [22, 299] width 17 height 17
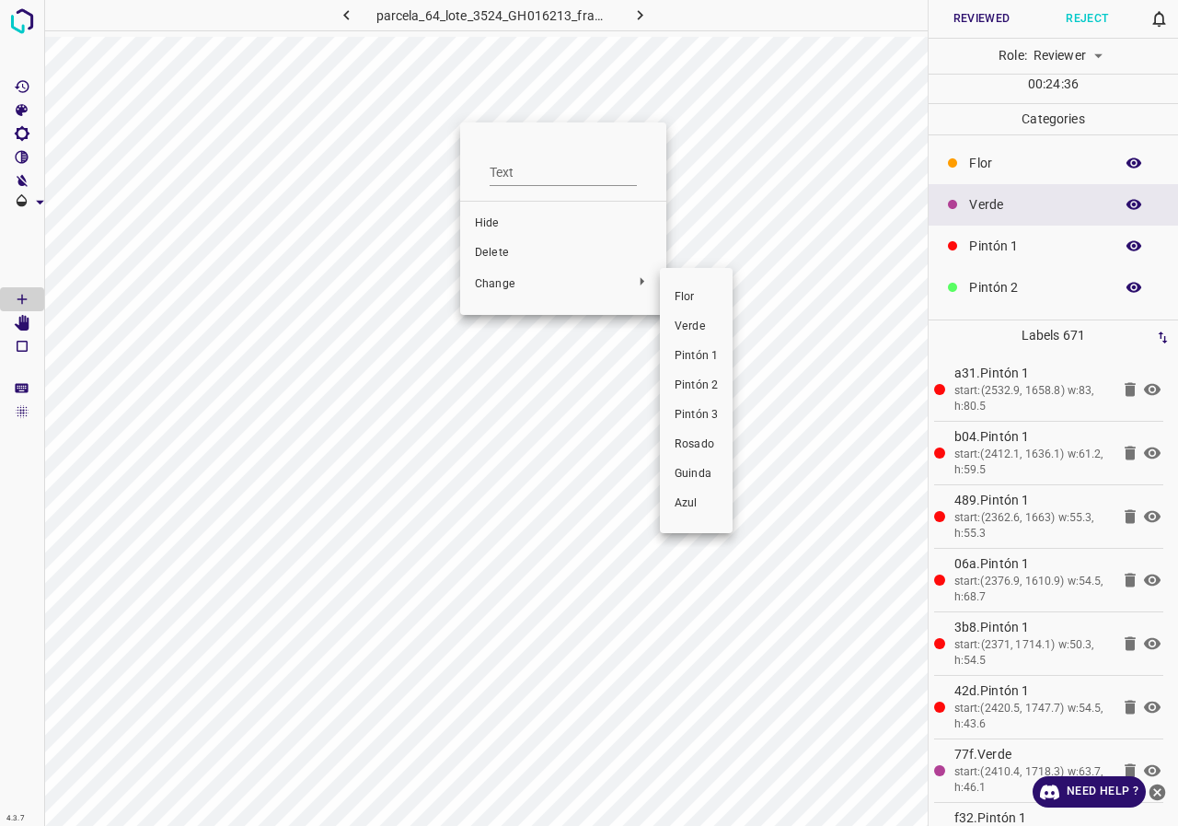
click at [694, 353] on span "Pintón 1" at bounding box center [696, 356] width 43 height 17
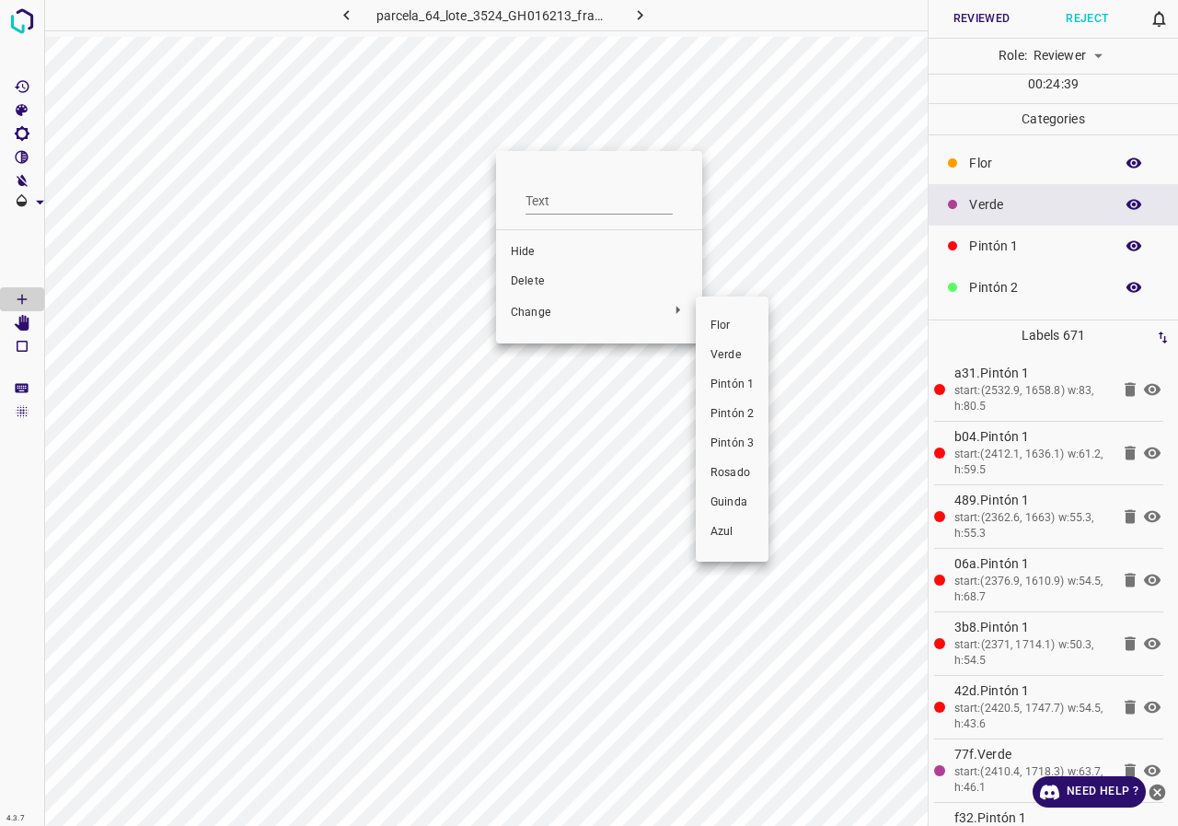
click at [737, 390] on span "Pintón 1" at bounding box center [732, 384] width 43 height 17
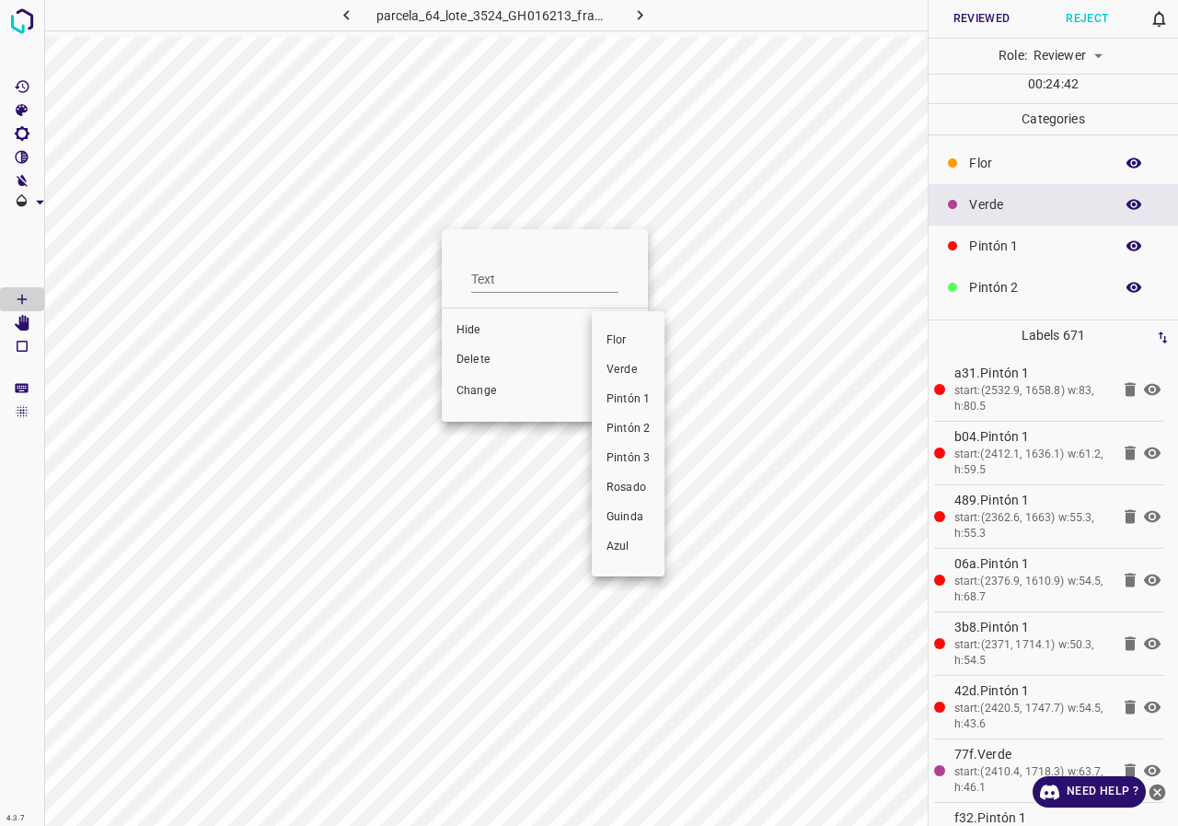
click at [632, 390] on li "Pintón 1" at bounding box center [628, 399] width 73 height 29
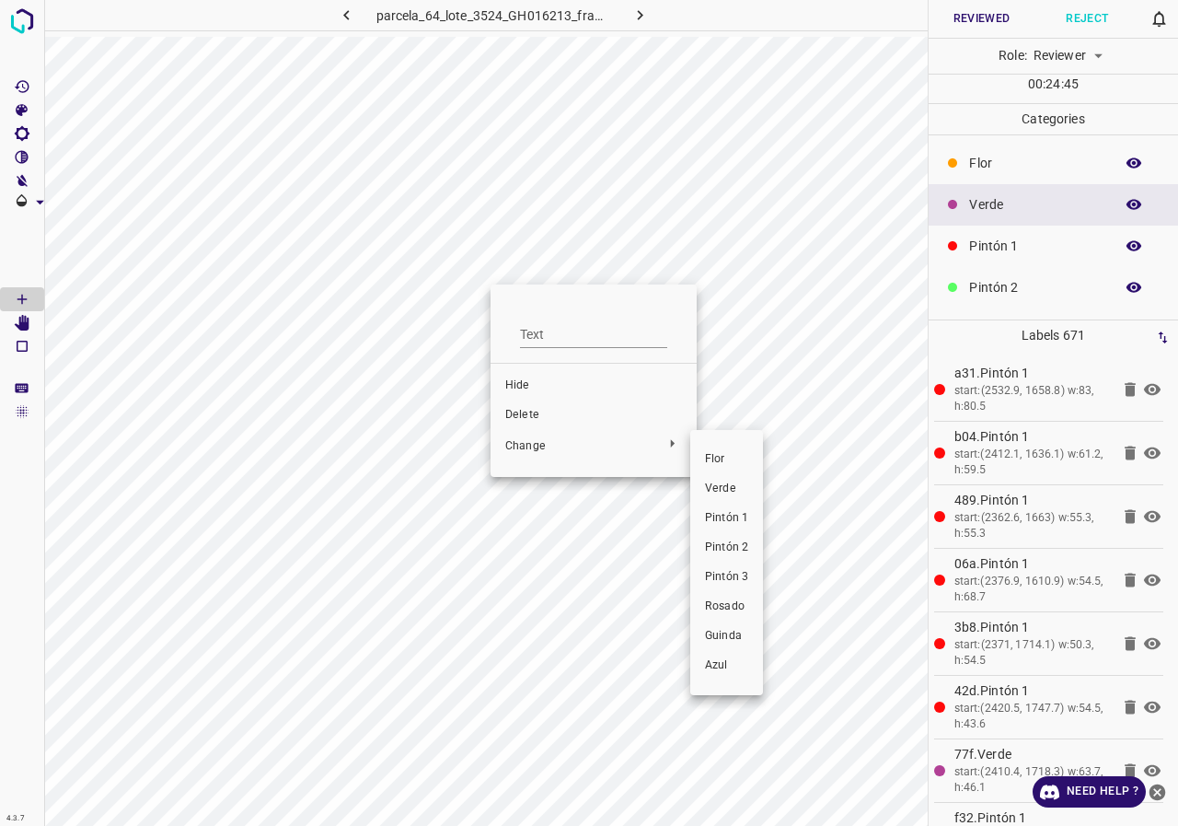
click at [727, 515] on span "Pintón 1" at bounding box center [726, 518] width 43 height 17
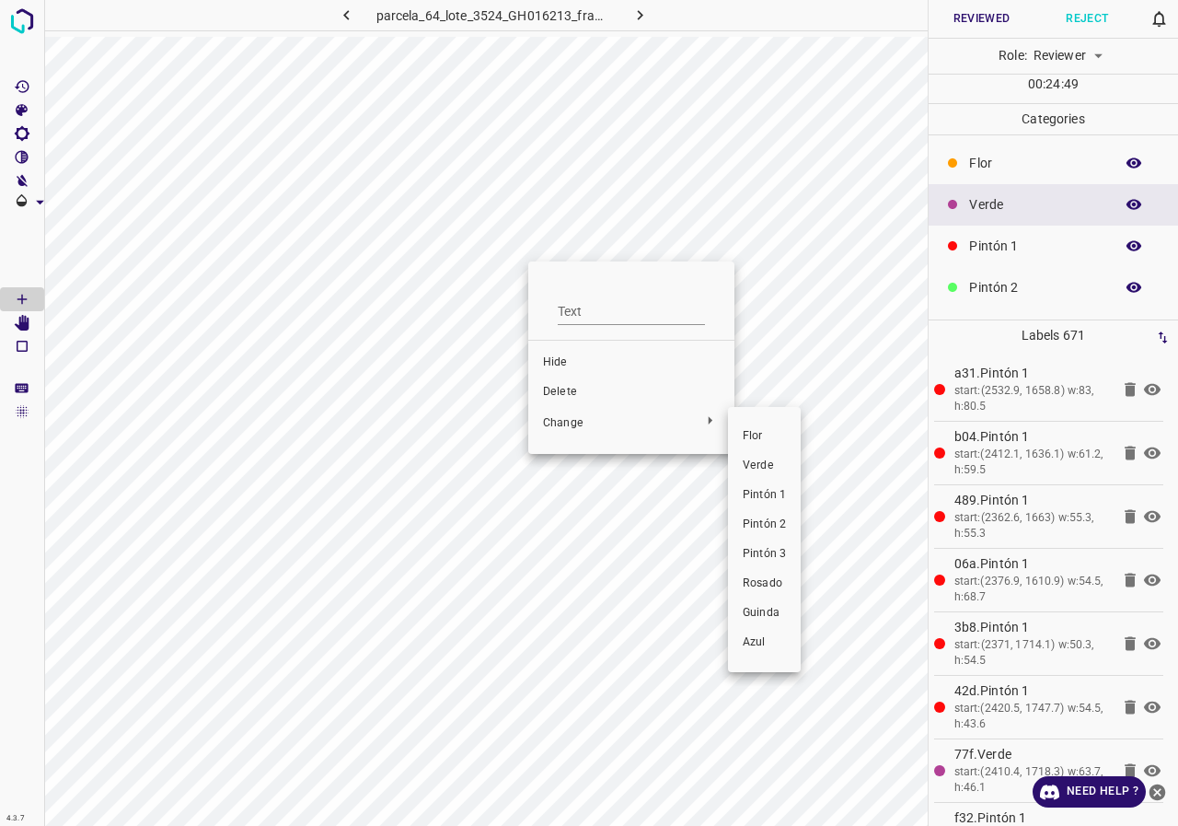
click at [749, 490] on span "Pintón 1" at bounding box center [764, 495] width 43 height 17
click at [455, 309] on div at bounding box center [589, 413] width 1178 height 826
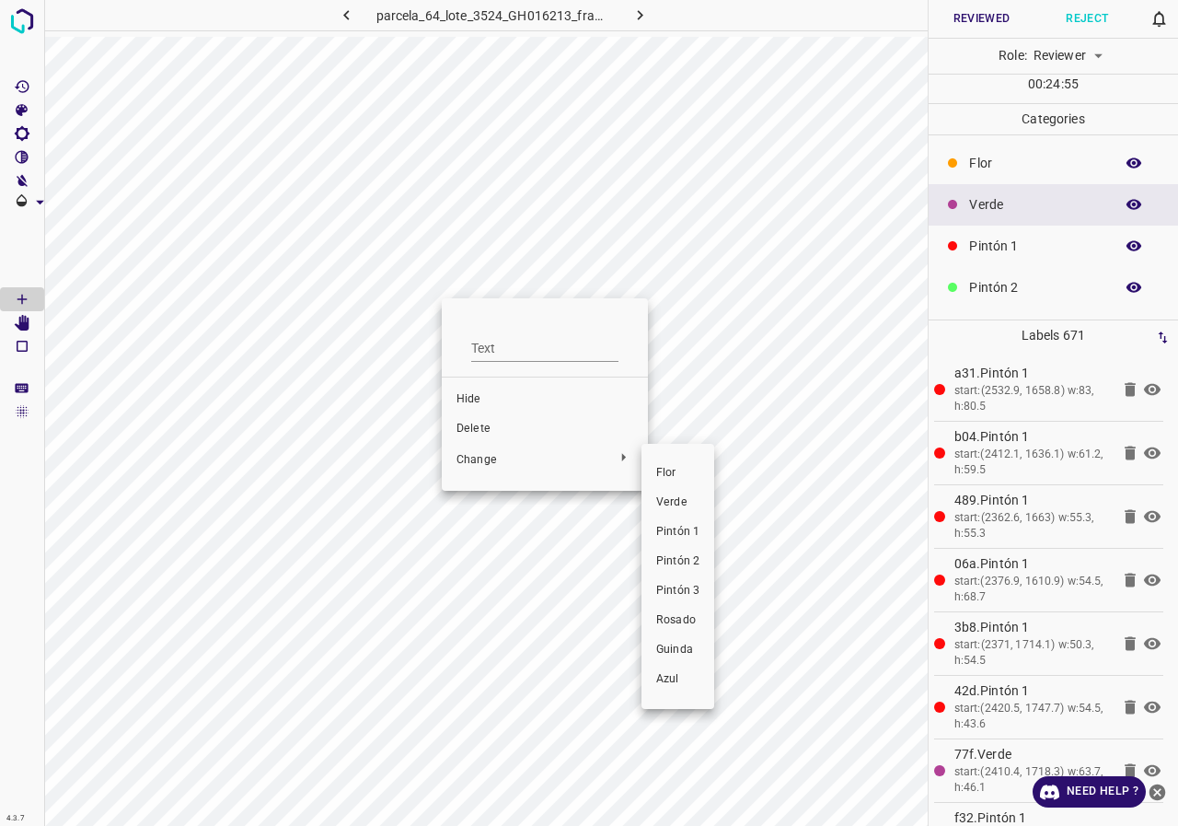
click at [496, 430] on div at bounding box center [589, 413] width 1178 height 826
click at [477, 429] on span "Delete" at bounding box center [545, 429] width 177 height 17
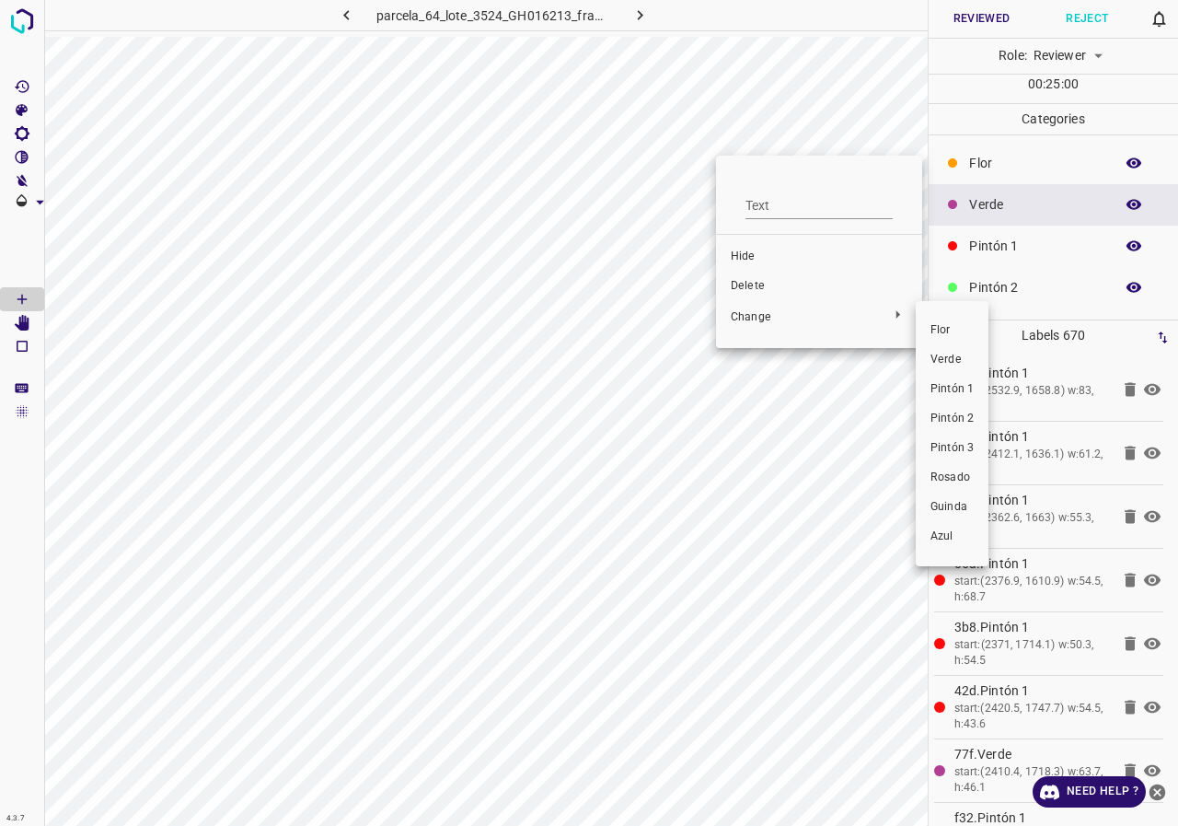
click at [956, 390] on span "Pintón 1" at bounding box center [952, 389] width 43 height 17
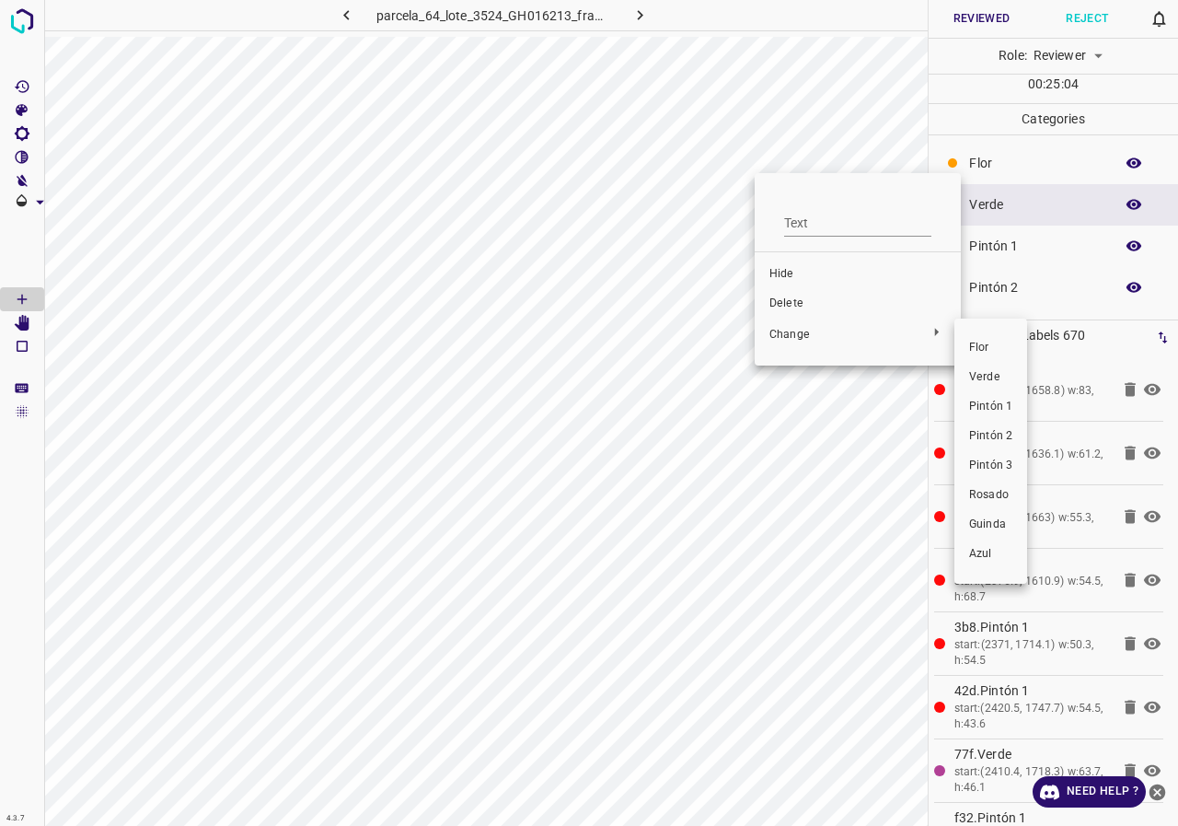
click at [986, 402] on span "Pintón 1" at bounding box center [990, 407] width 43 height 17
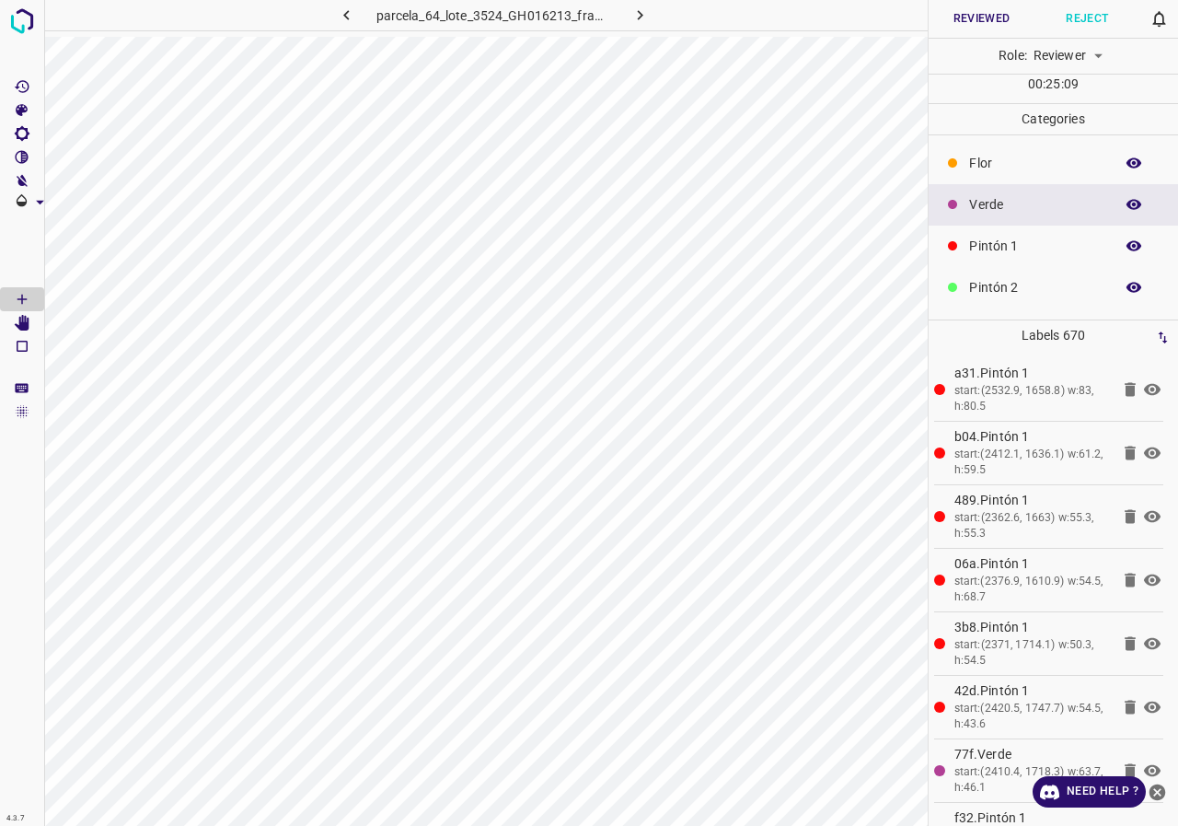
click at [1117, 213] on button "button" at bounding box center [1133, 204] width 59 height 24
click at [1127, 209] on icon "button" at bounding box center [1134, 204] width 15 height 13
click at [1127, 208] on icon "button" at bounding box center [1134, 205] width 15 height 10
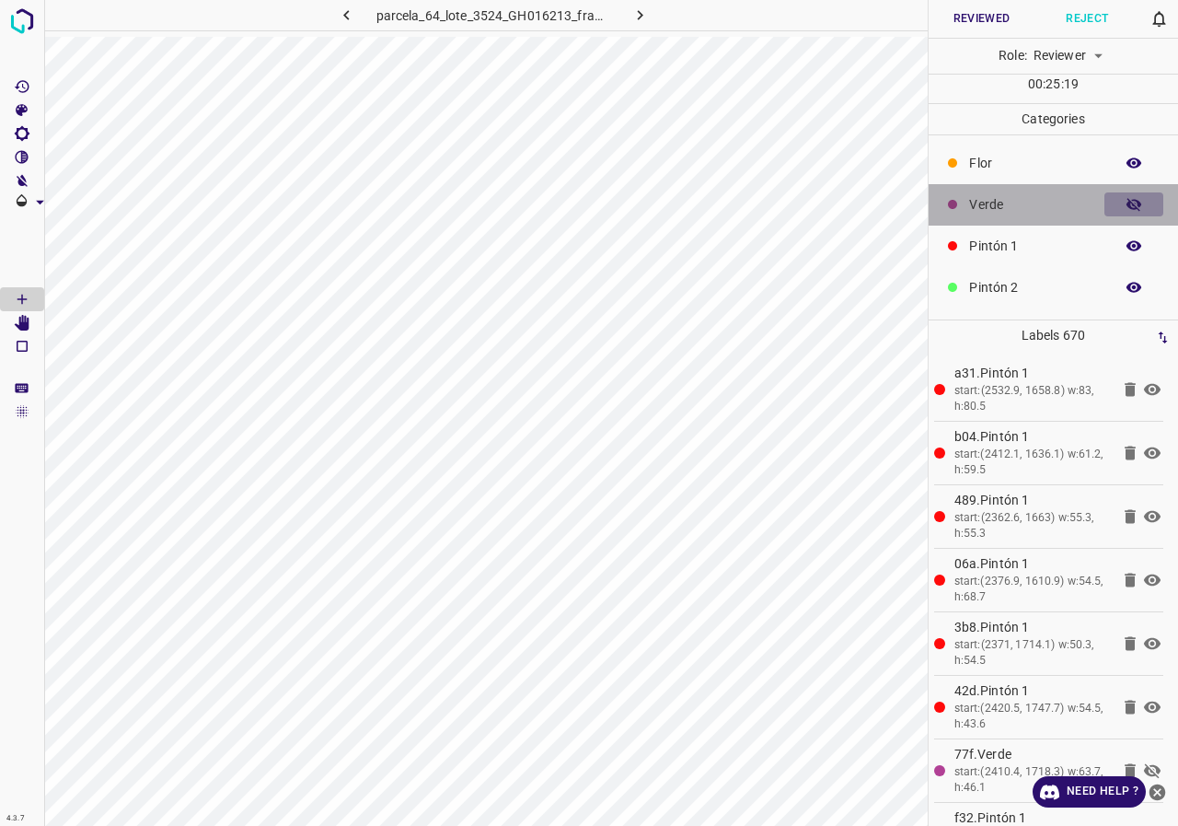
click at [1127, 208] on icon "button" at bounding box center [1134, 204] width 15 height 13
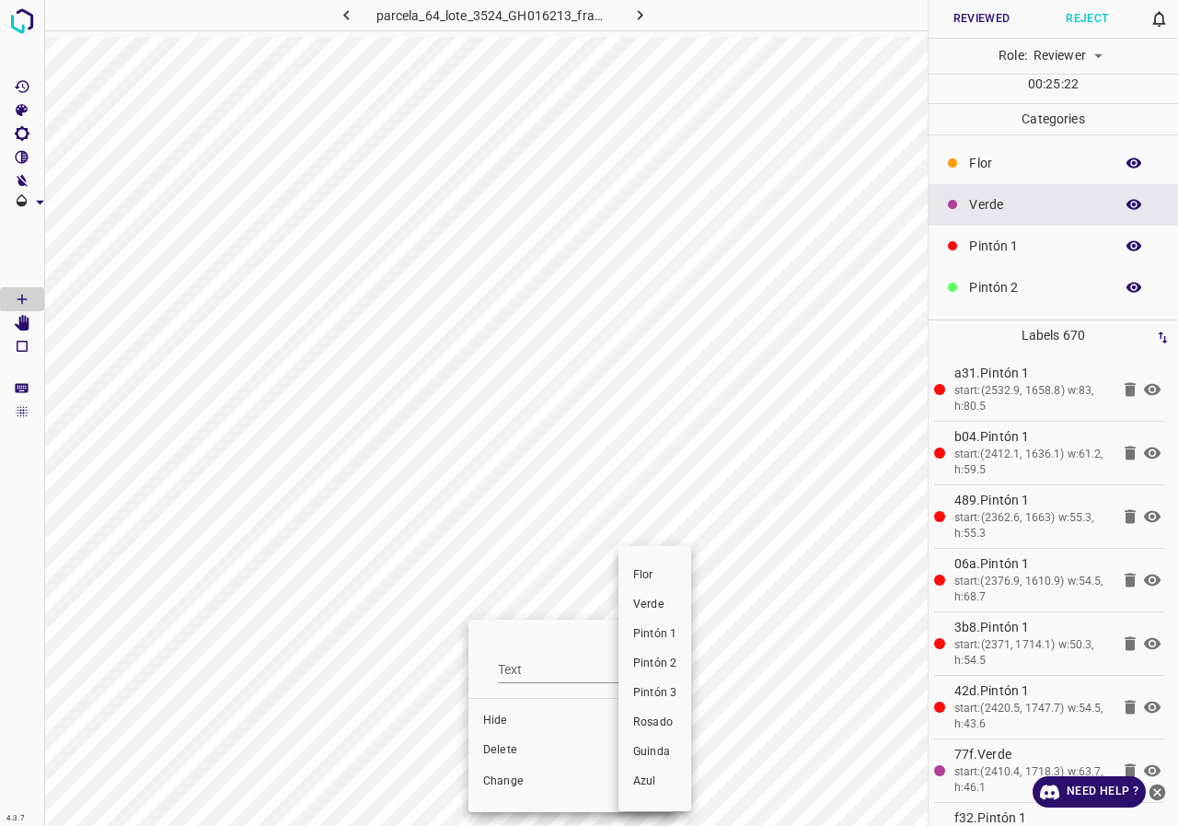
click at [668, 633] on span "Pintón 1" at bounding box center [654, 634] width 43 height 17
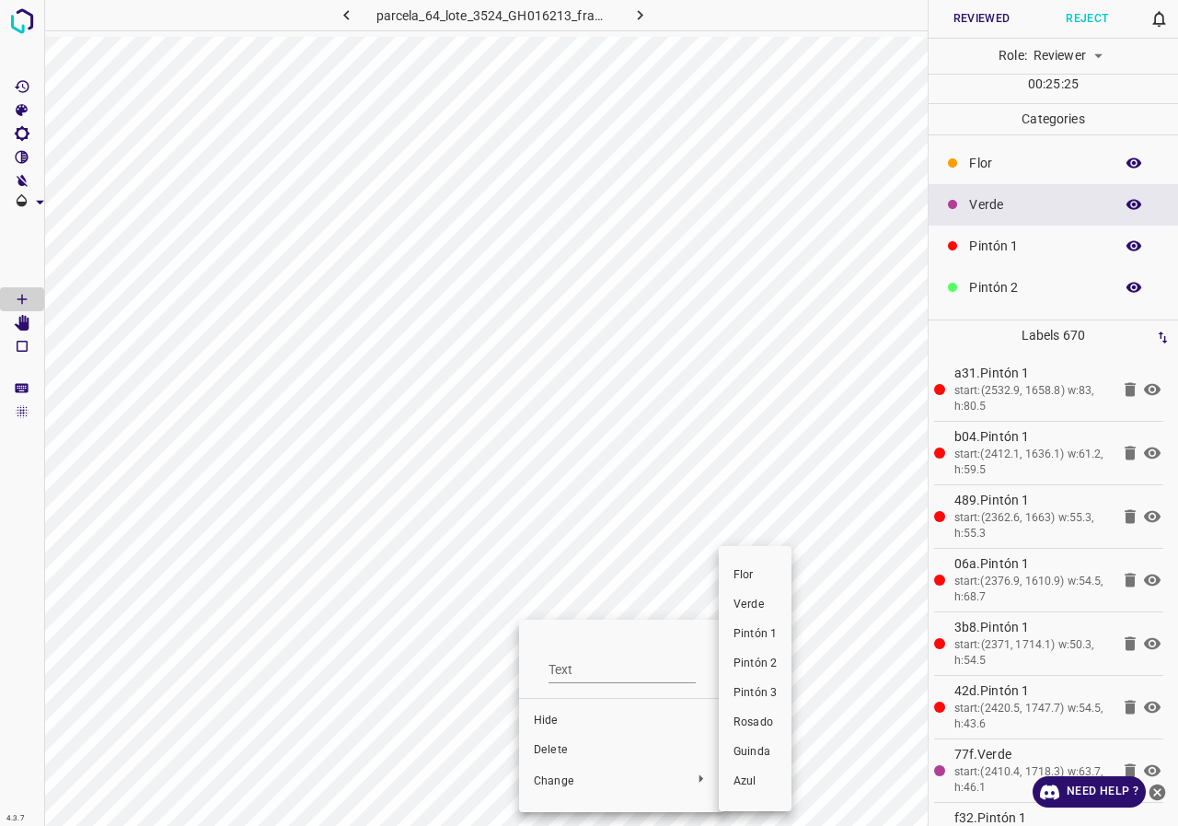
click at [766, 642] on li "Pintón 1" at bounding box center [755, 633] width 73 height 29
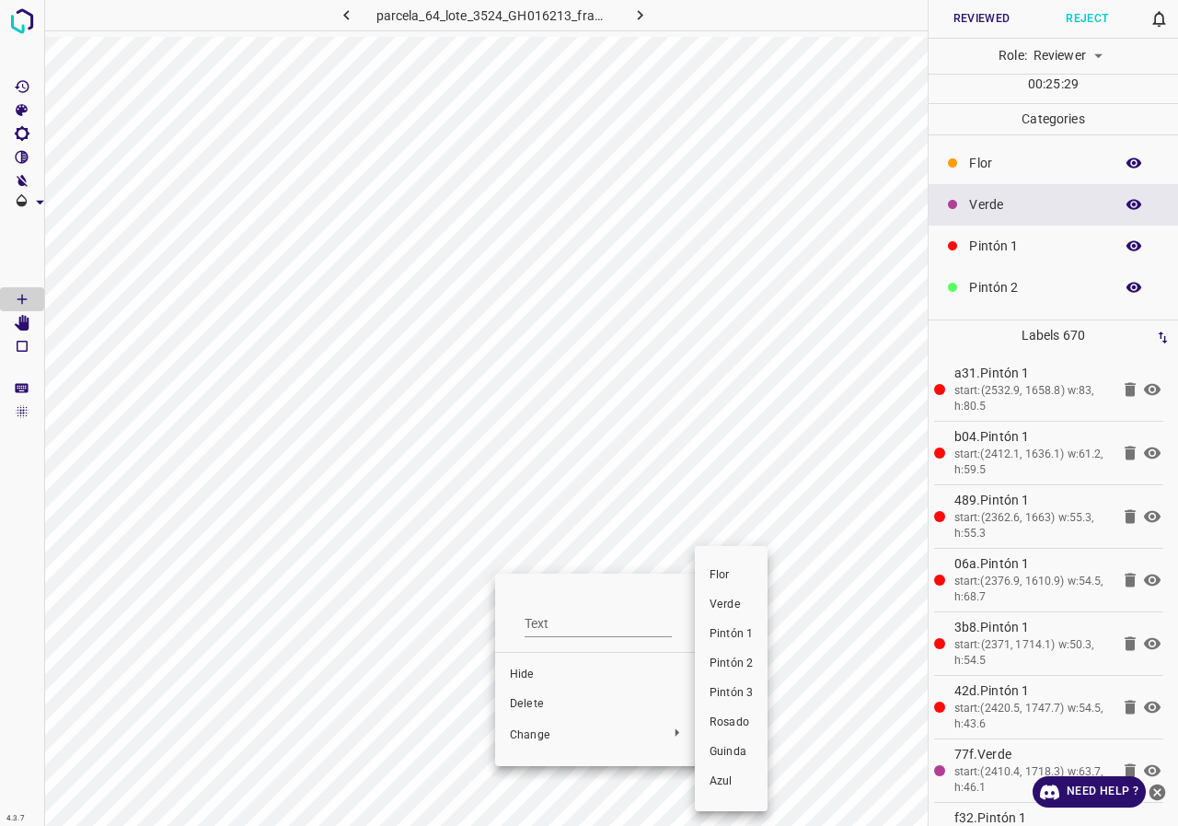
click at [721, 632] on span "Pintón 1" at bounding box center [731, 634] width 43 height 17
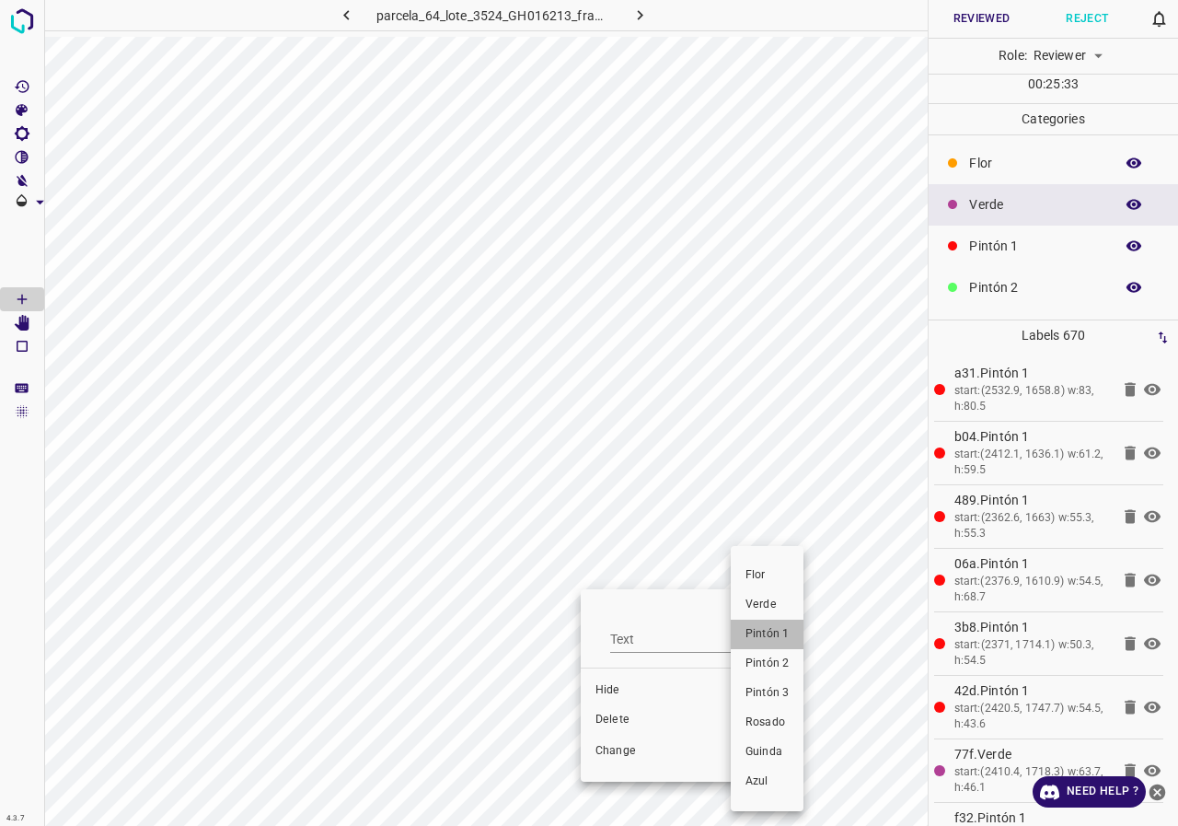
click at [778, 632] on span "Pintón 1" at bounding box center [767, 634] width 43 height 17
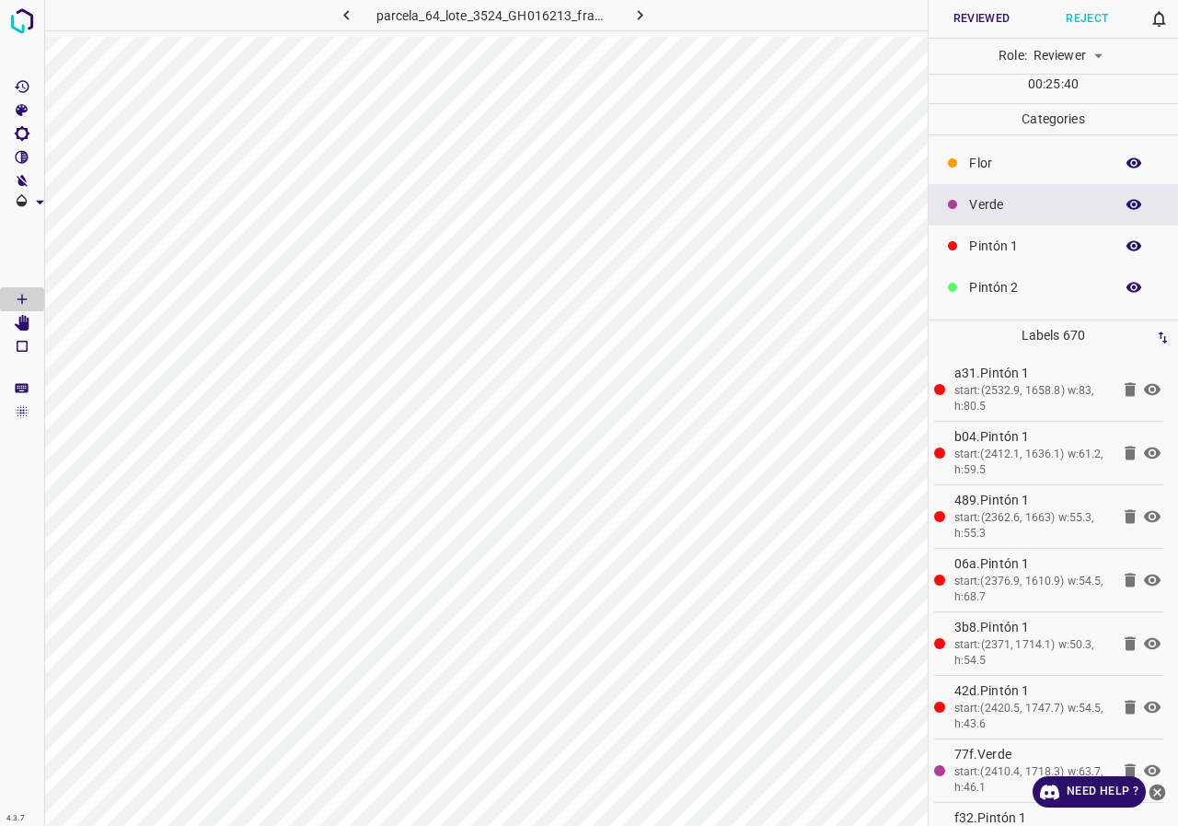
click at [1127, 208] on icon "button" at bounding box center [1134, 205] width 15 height 10
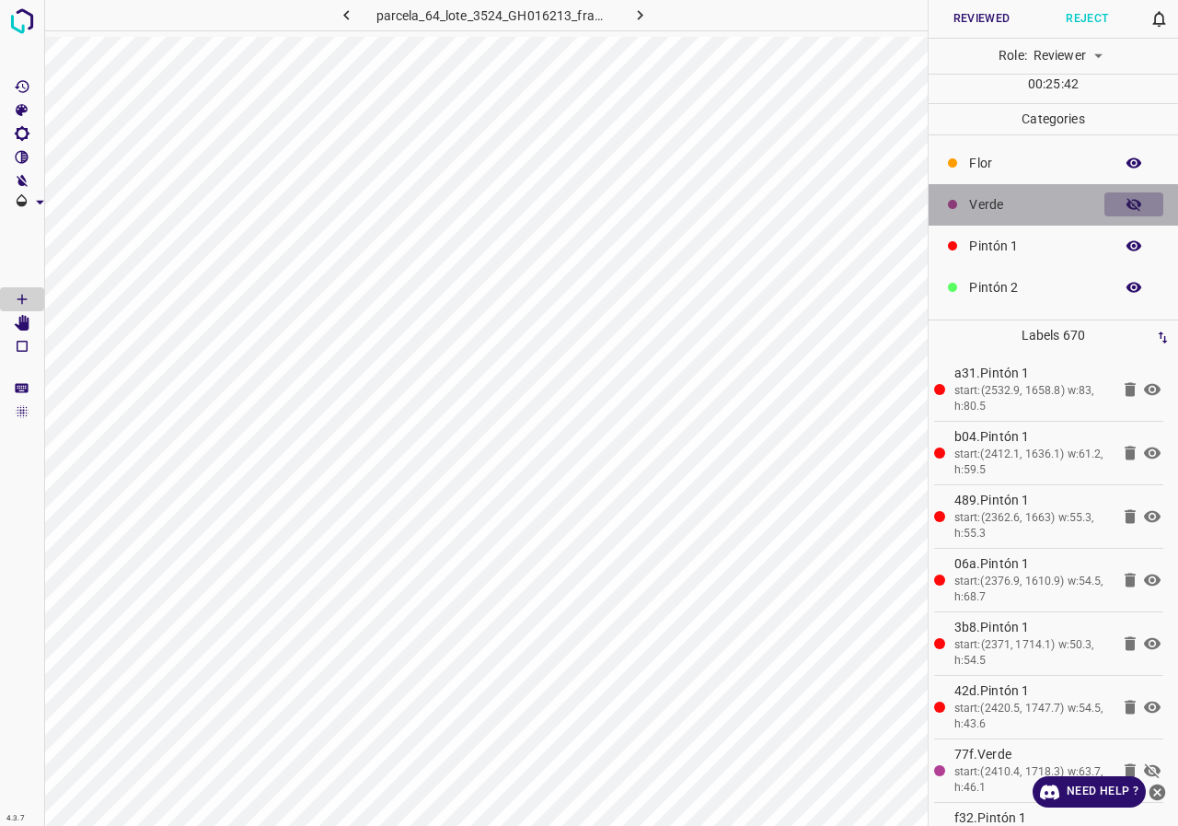
click at [1127, 208] on icon "button" at bounding box center [1134, 204] width 15 height 13
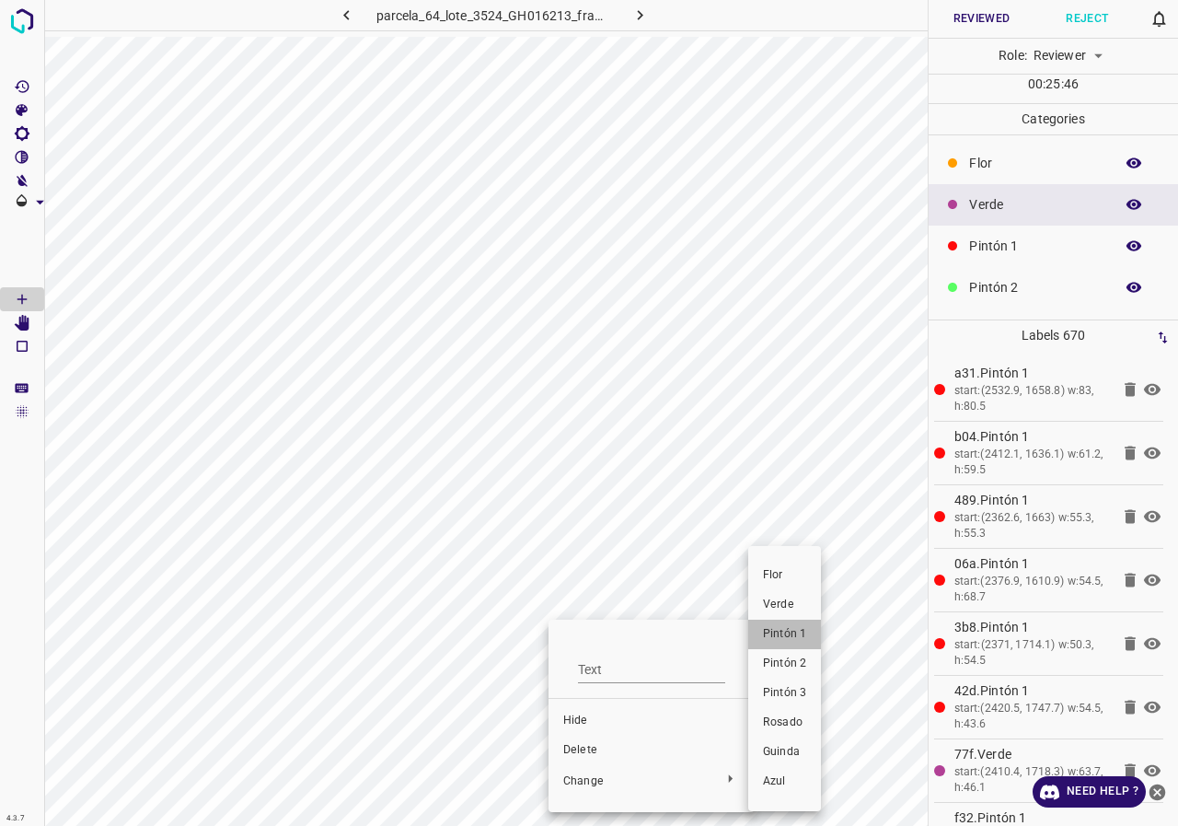
click at [781, 624] on li "Pintón 1" at bounding box center [784, 633] width 73 height 29
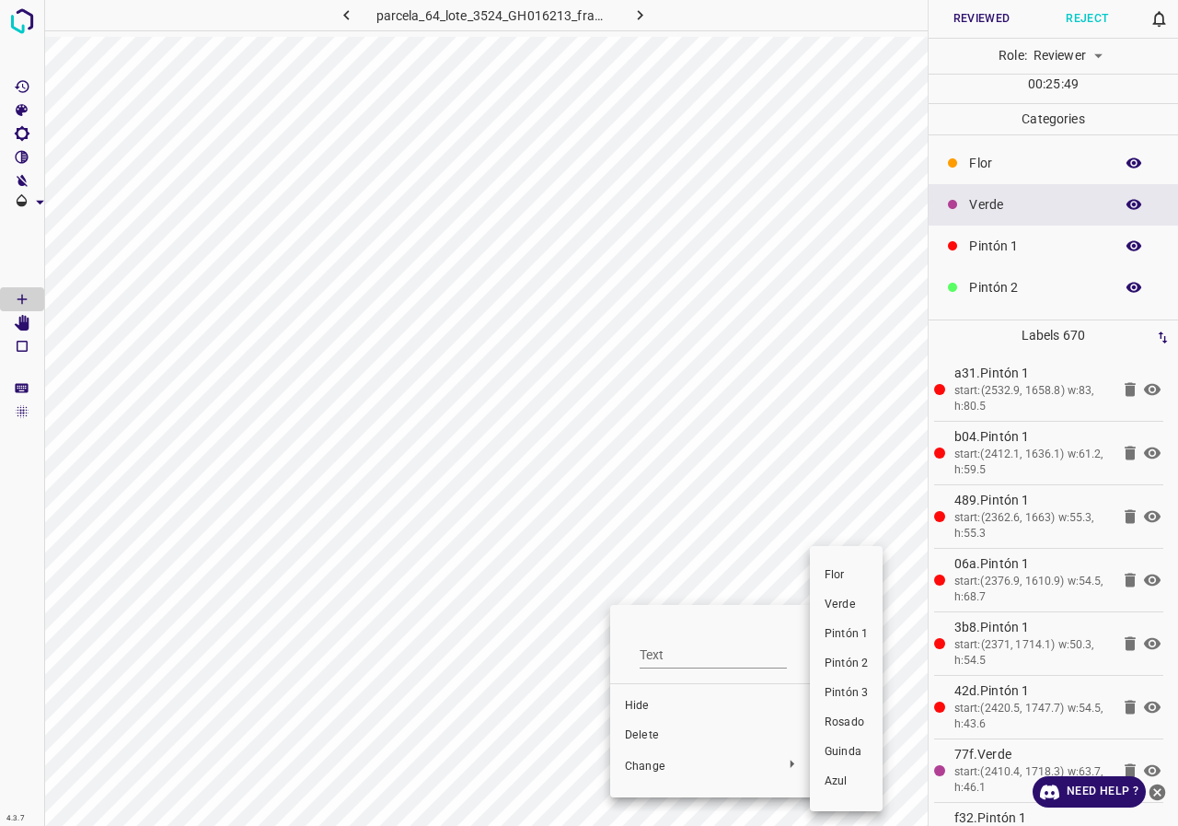
click at [857, 628] on span "Pintón 1" at bounding box center [846, 634] width 43 height 17
click at [838, 639] on span "Pintón 1" at bounding box center [838, 634] width 43 height 17
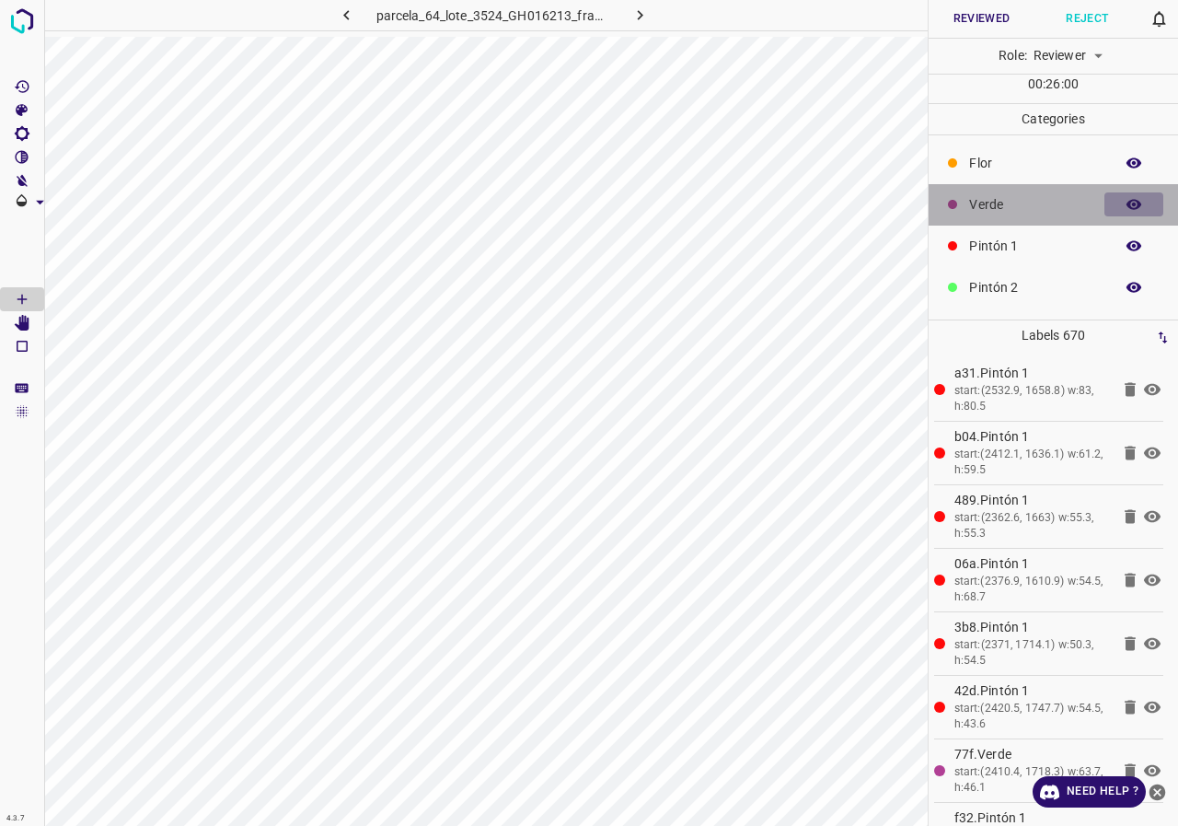
click at [1108, 203] on button "button" at bounding box center [1133, 204] width 59 height 24
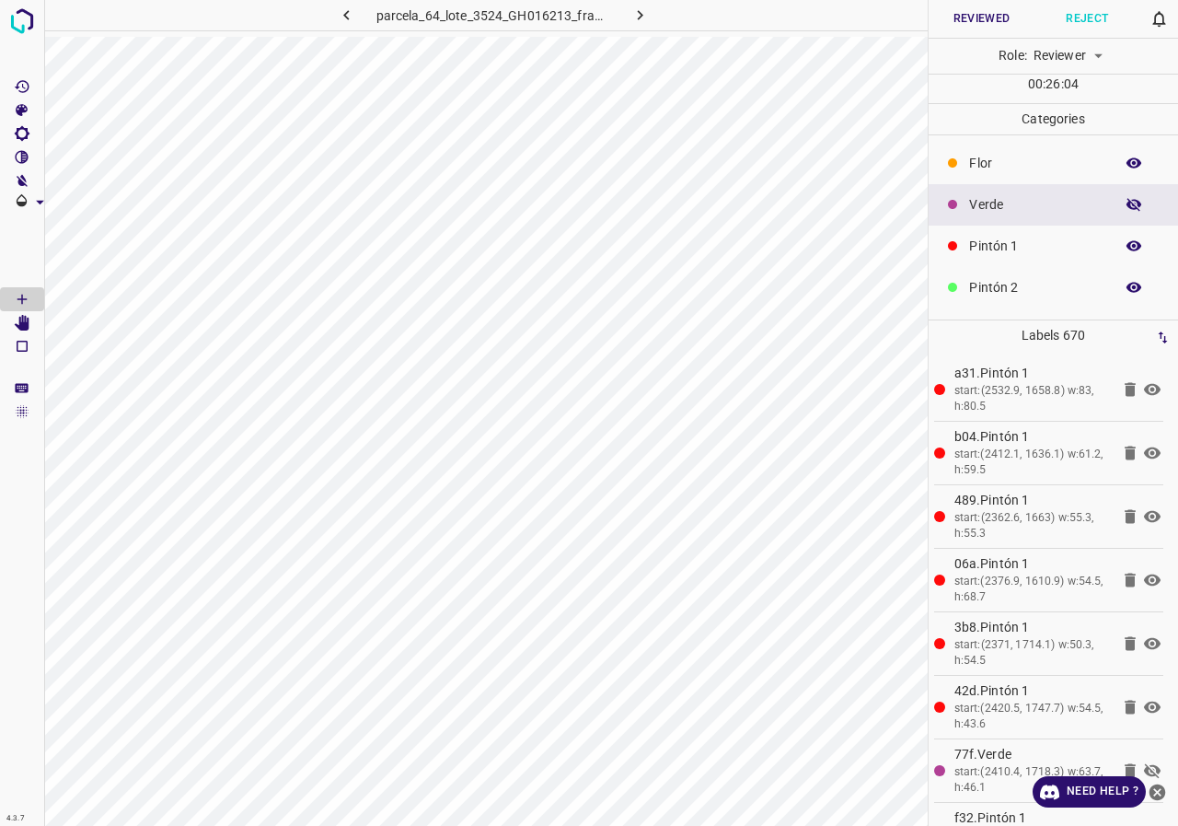
click at [1109, 196] on button "button" at bounding box center [1133, 204] width 59 height 24
click at [302, 96] on div at bounding box center [589, 413] width 1178 height 826
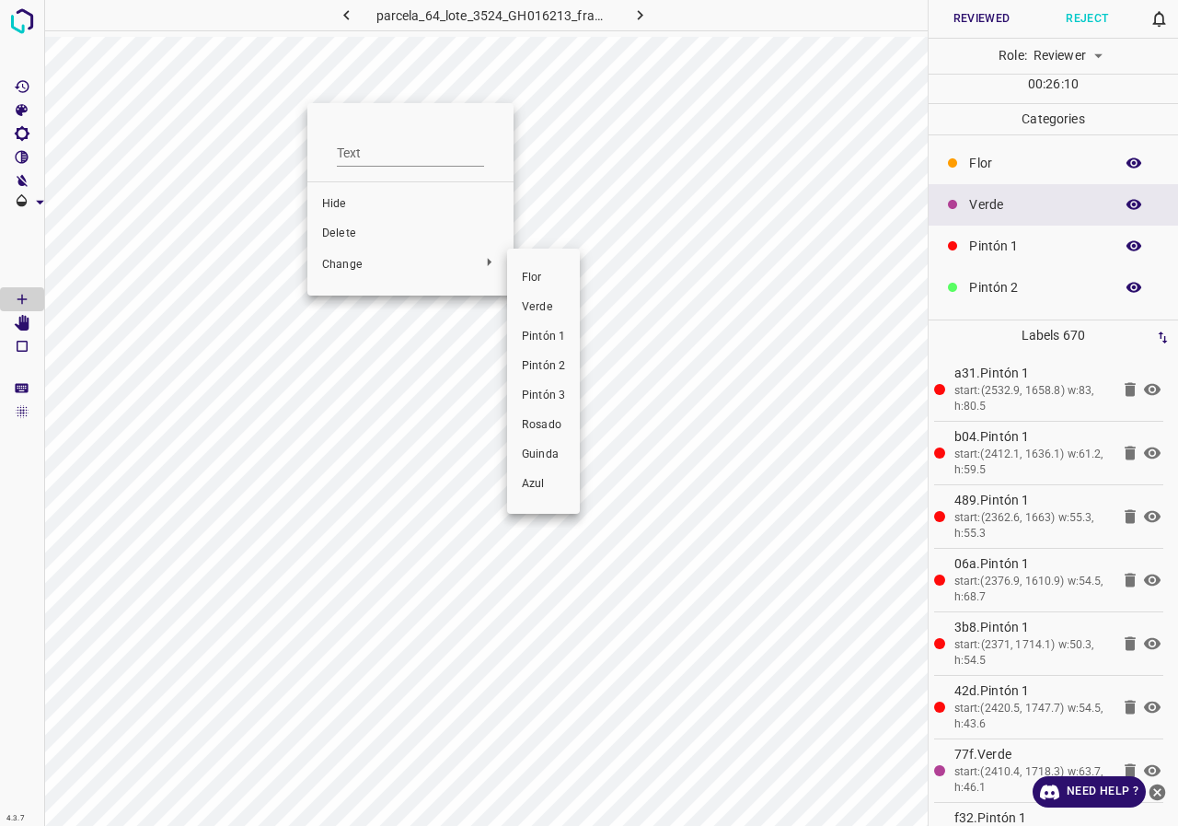
click at [548, 368] on span "Pintón 2" at bounding box center [543, 366] width 43 height 17
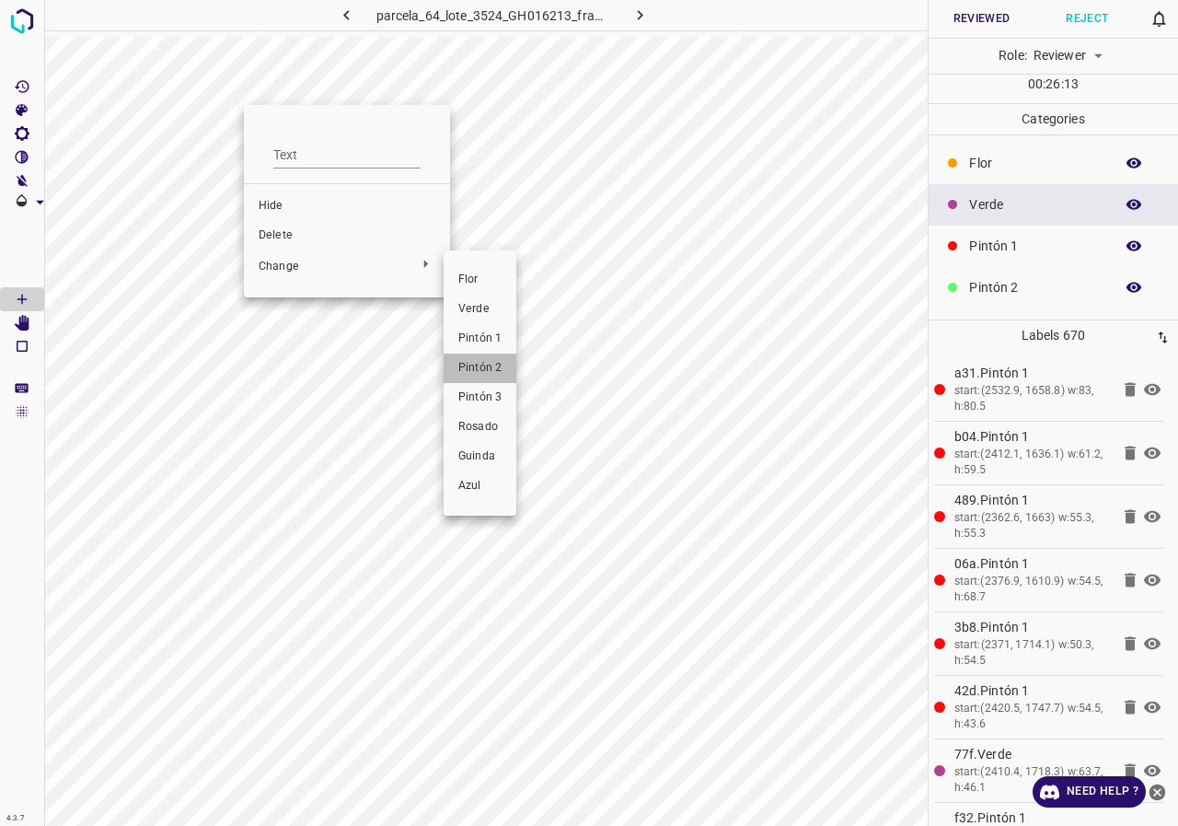
click at [480, 360] on span "Pintón 2" at bounding box center [479, 368] width 43 height 17
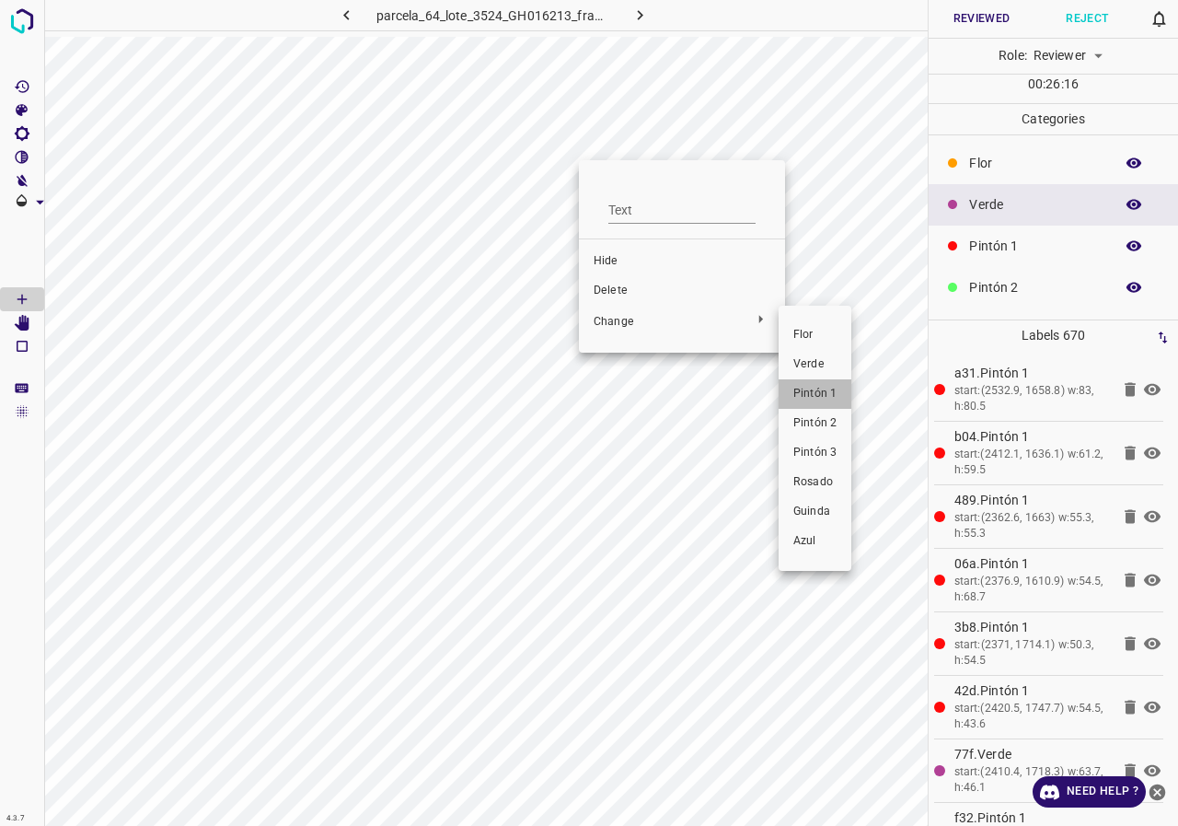
click at [795, 389] on span "Pintón 1" at bounding box center [814, 394] width 43 height 17
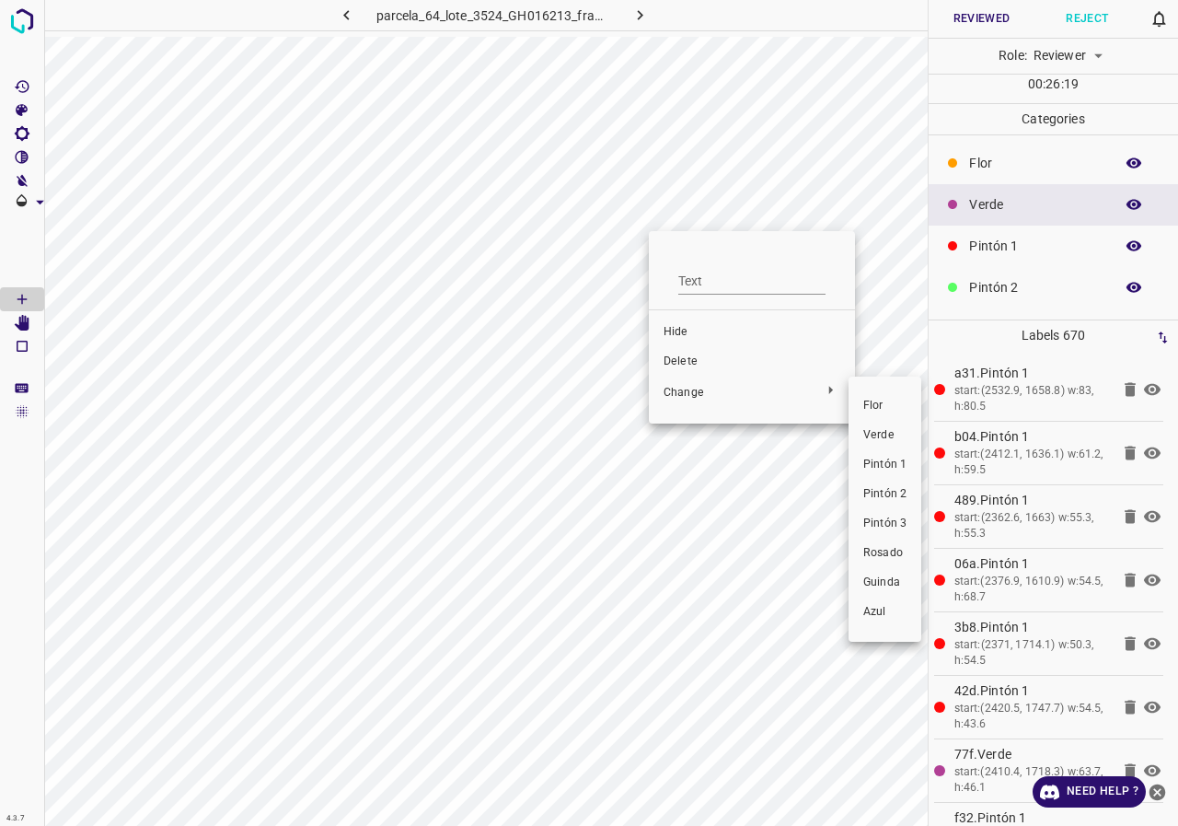
click at [882, 459] on span "Pintón 1" at bounding box center [884, 465] width 43 height 17
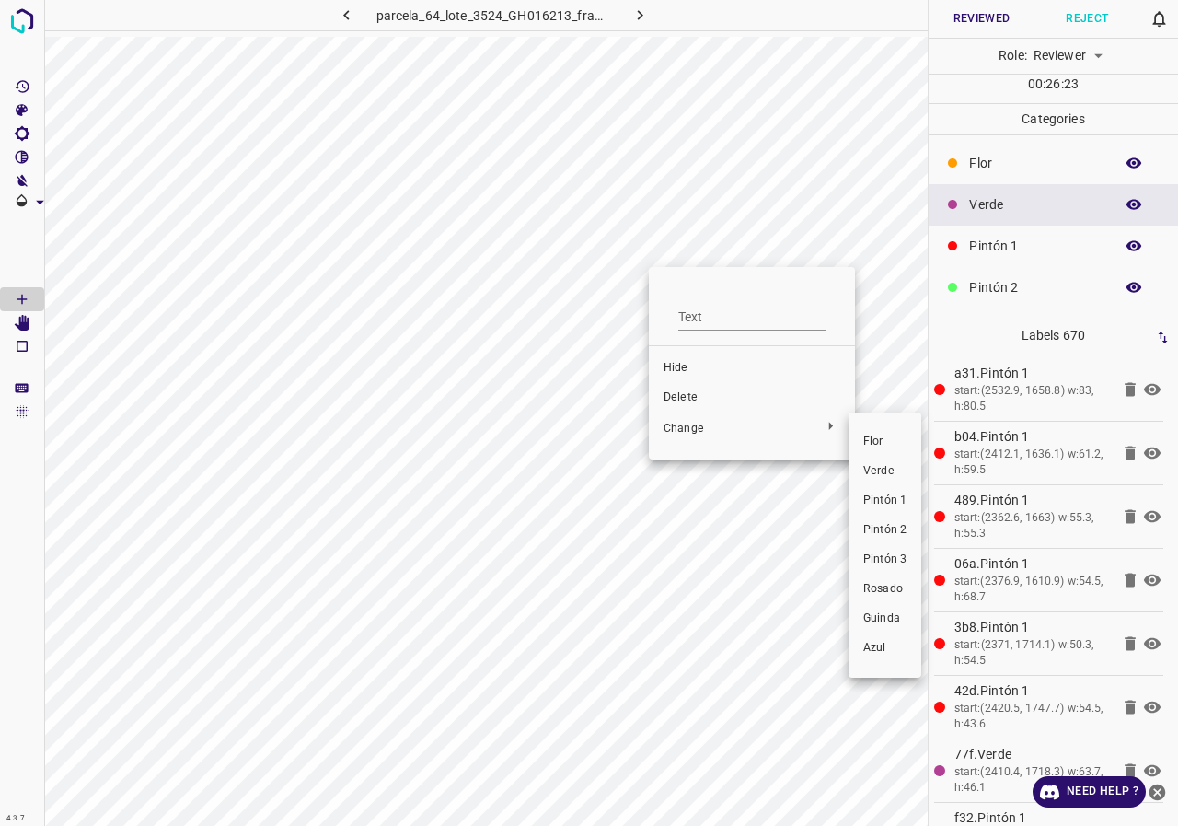
click at [893, 505] on span "Pintón 1" at bounding box center [884, 500] width 43 height 17
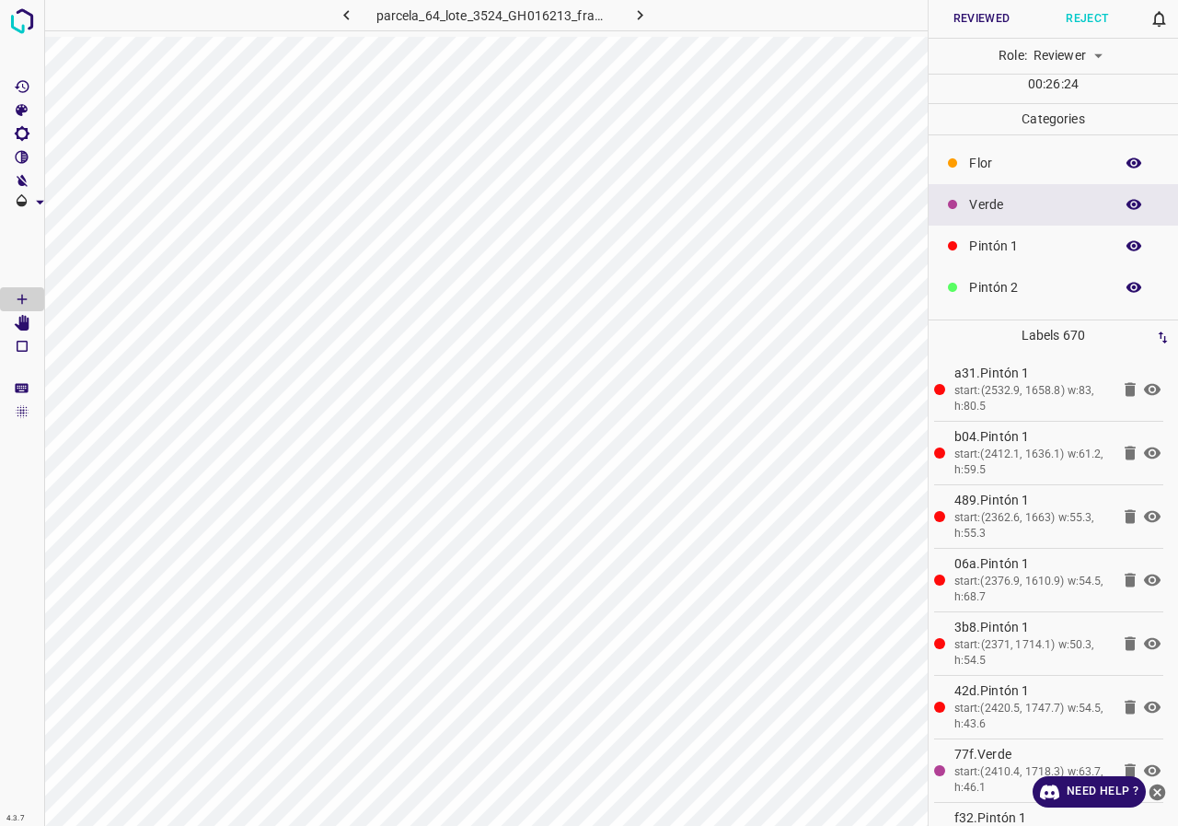
click at [1126, 206] on icon "button" at bounding box center [1134, 204] width 17 height 17
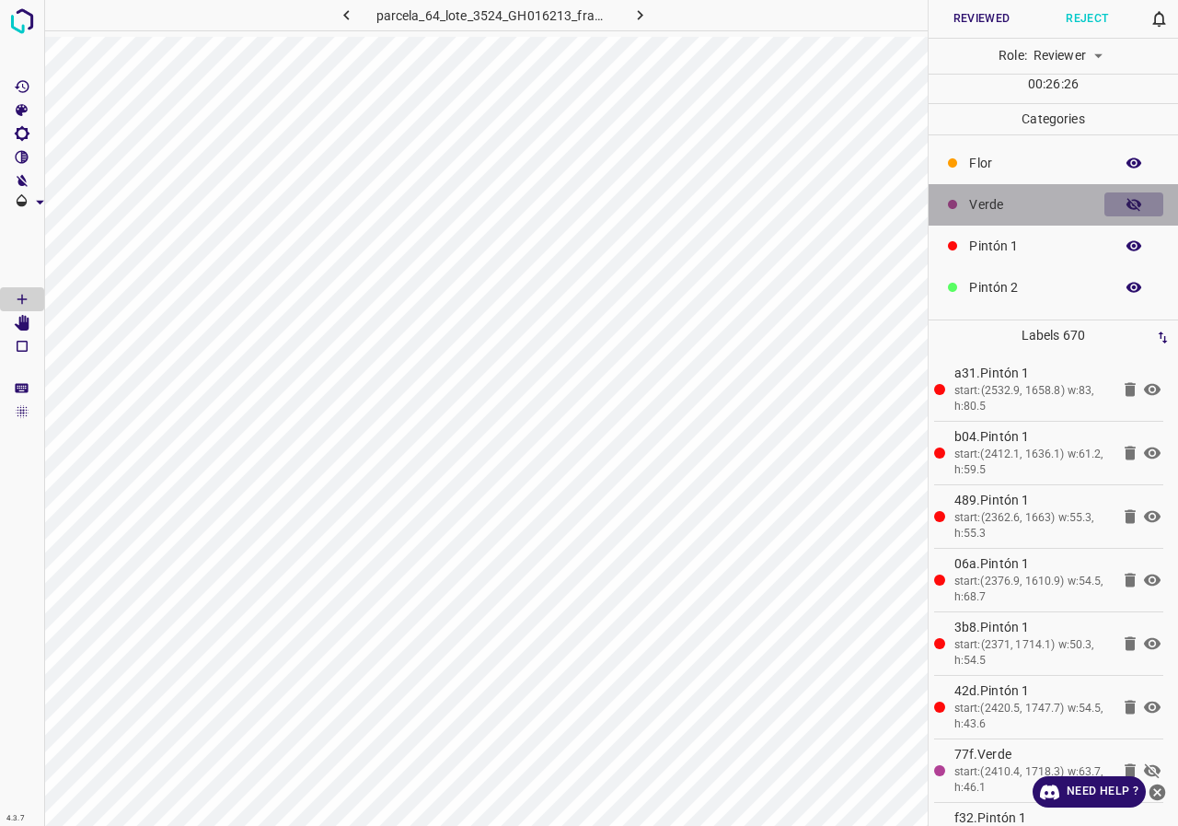
click at [1127, 206] on icon "button" at bounding box center [1134, 204] width 15 height 13
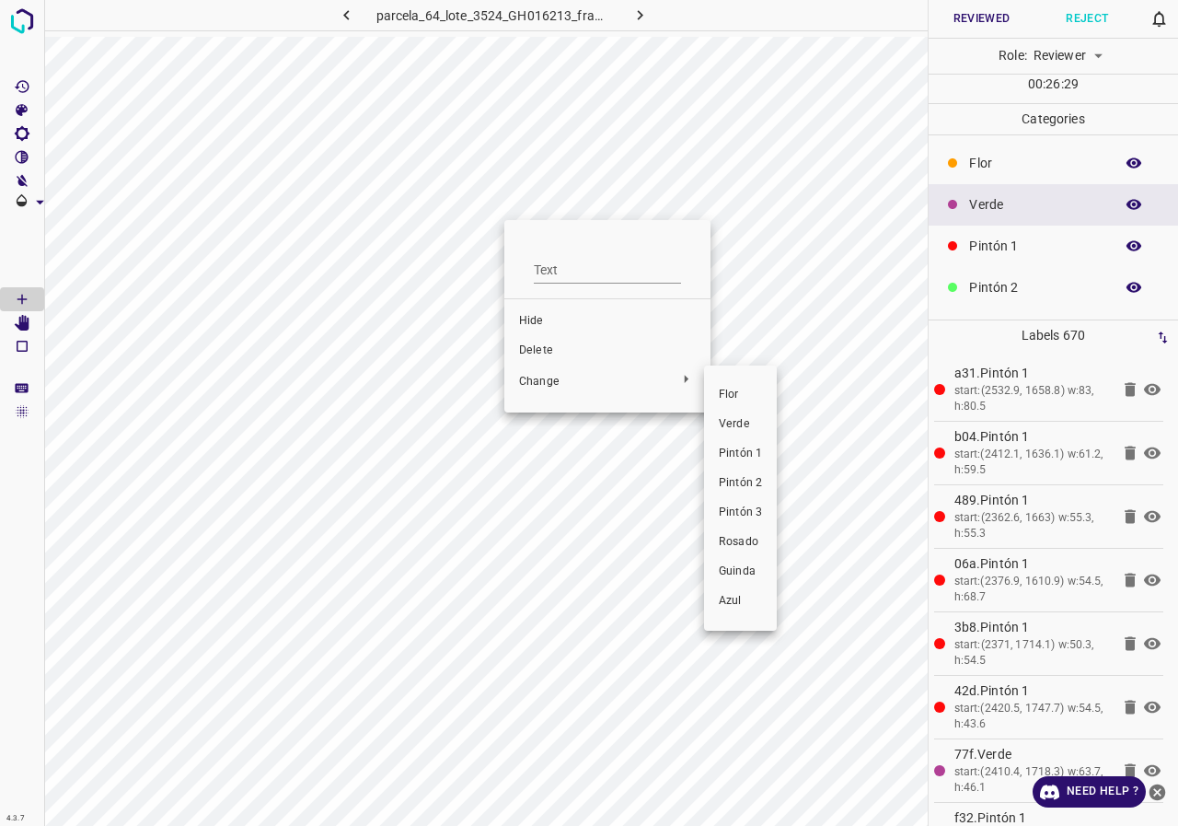
click at [734, 450] on span "Pintón 1" at bounding box center [740, 453] width 43 height 17
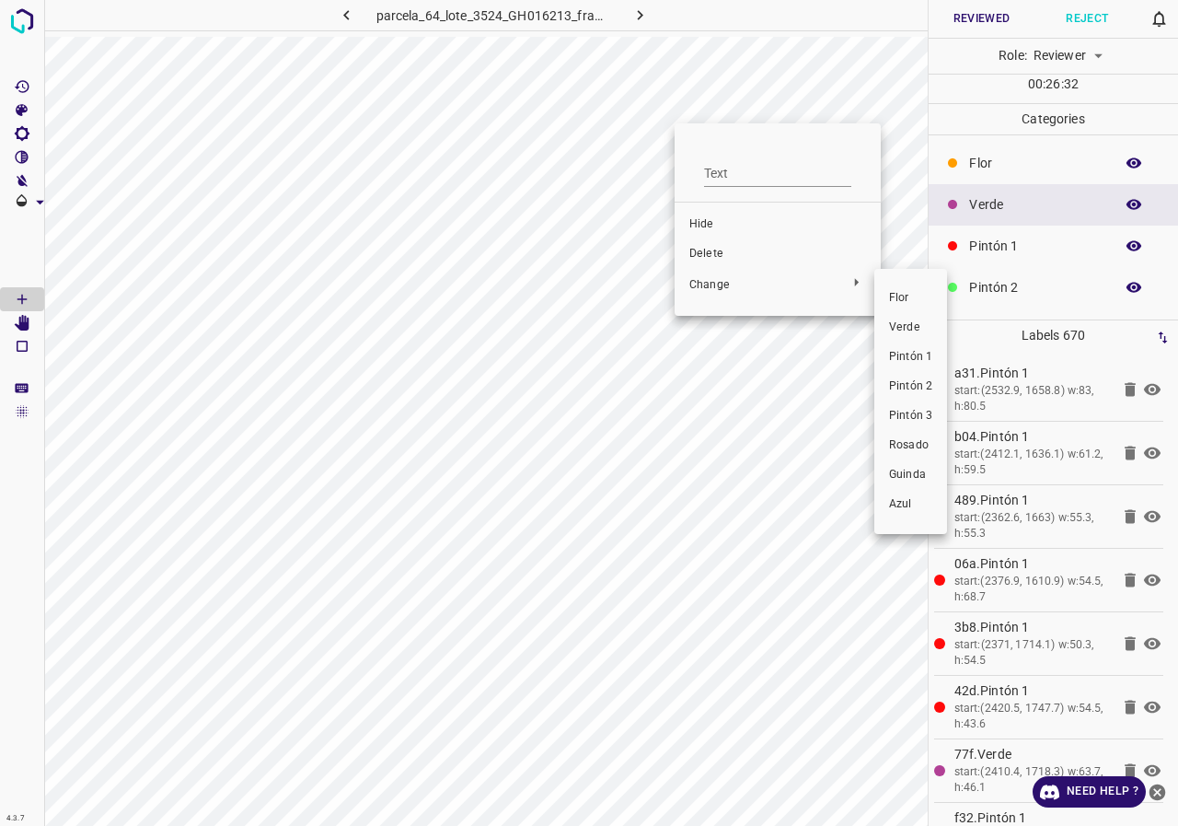
click at [918, 350] on span "Pintón 1" at bounding box center [910, 357] width 43 height 17
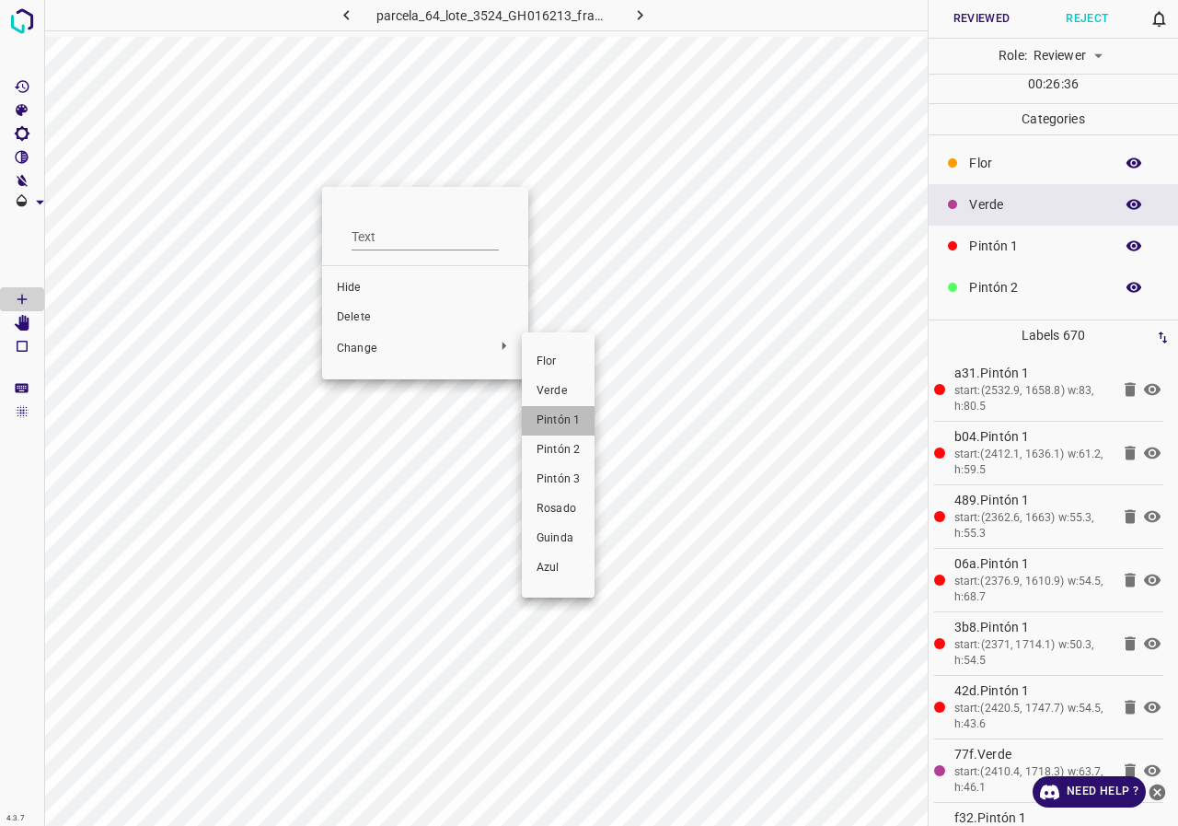
click at [535, 416] on li "Pintón 1" at bounding box center [558, 420] width 73 height 29
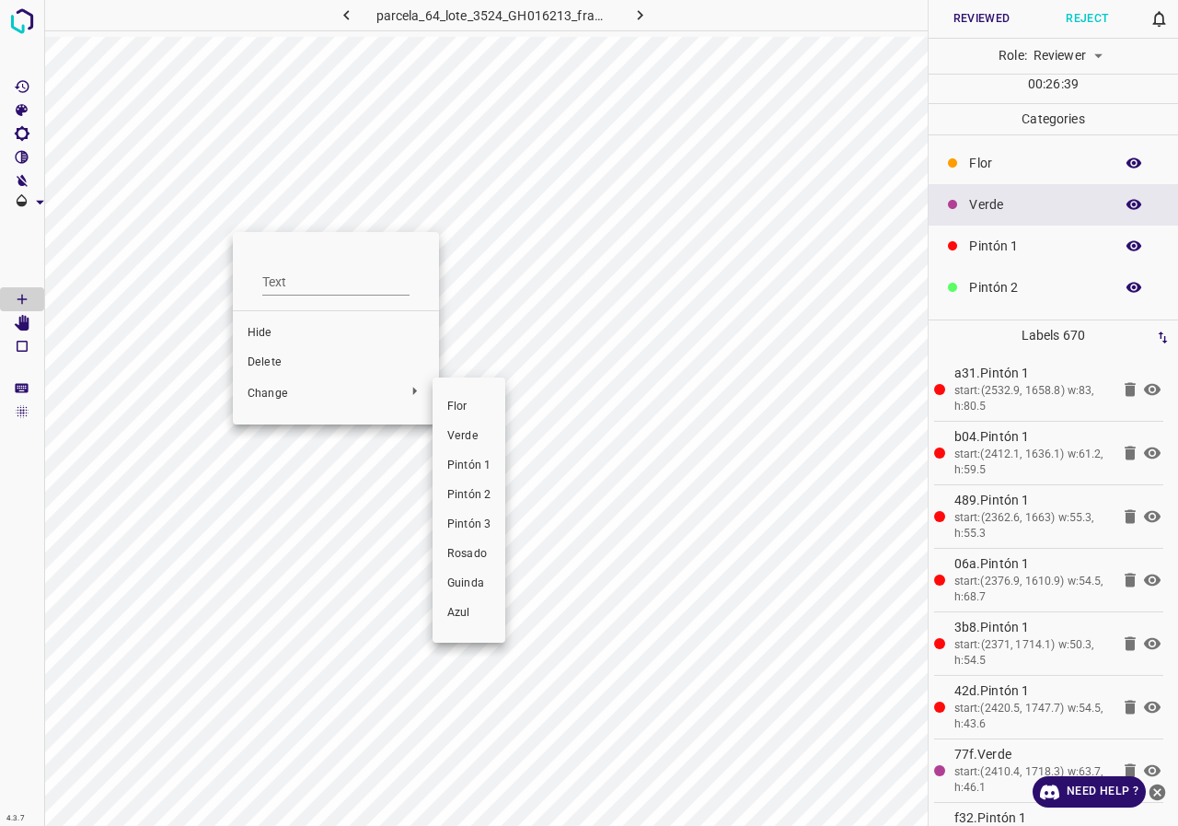
click at [476, 469] on span "Pintón 1" at bounding box center [468, 465] width 43 height 17
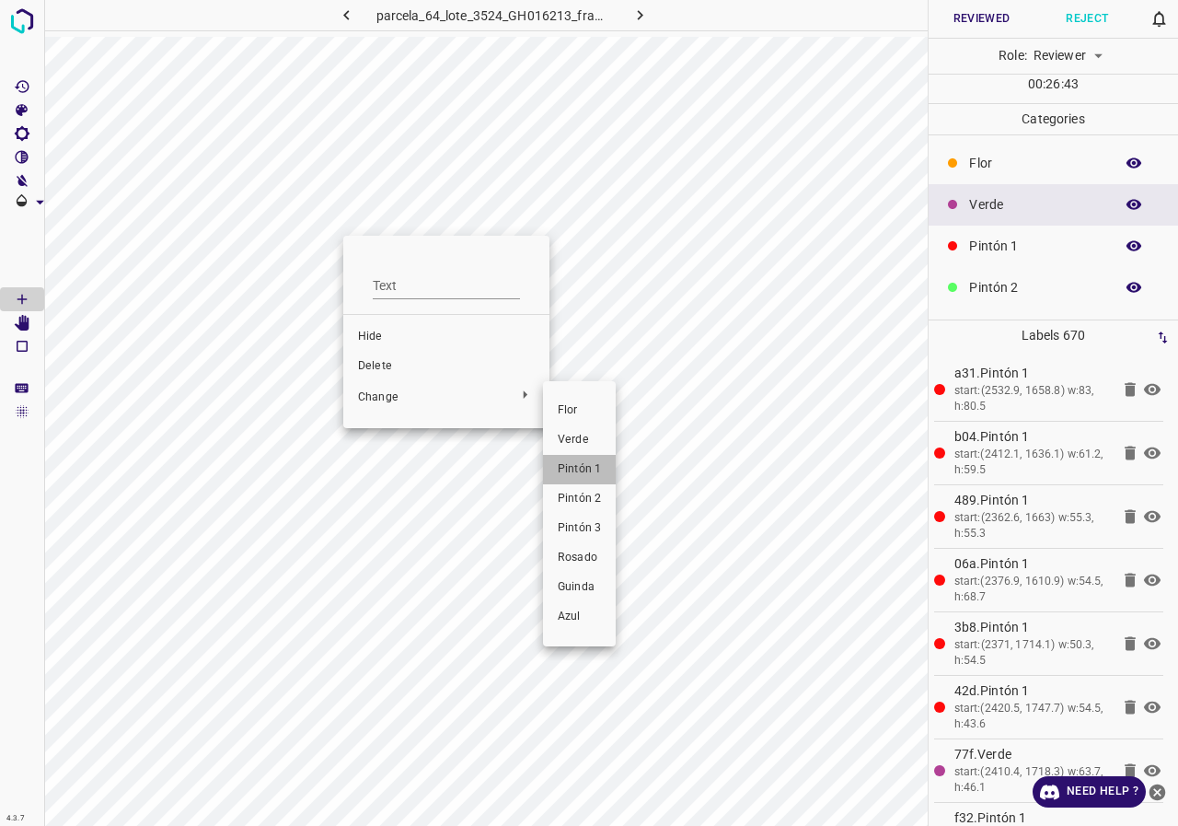
click at [574, 457] on li "Pintón 1" at bounding box center [579, 469] width 73 height 29
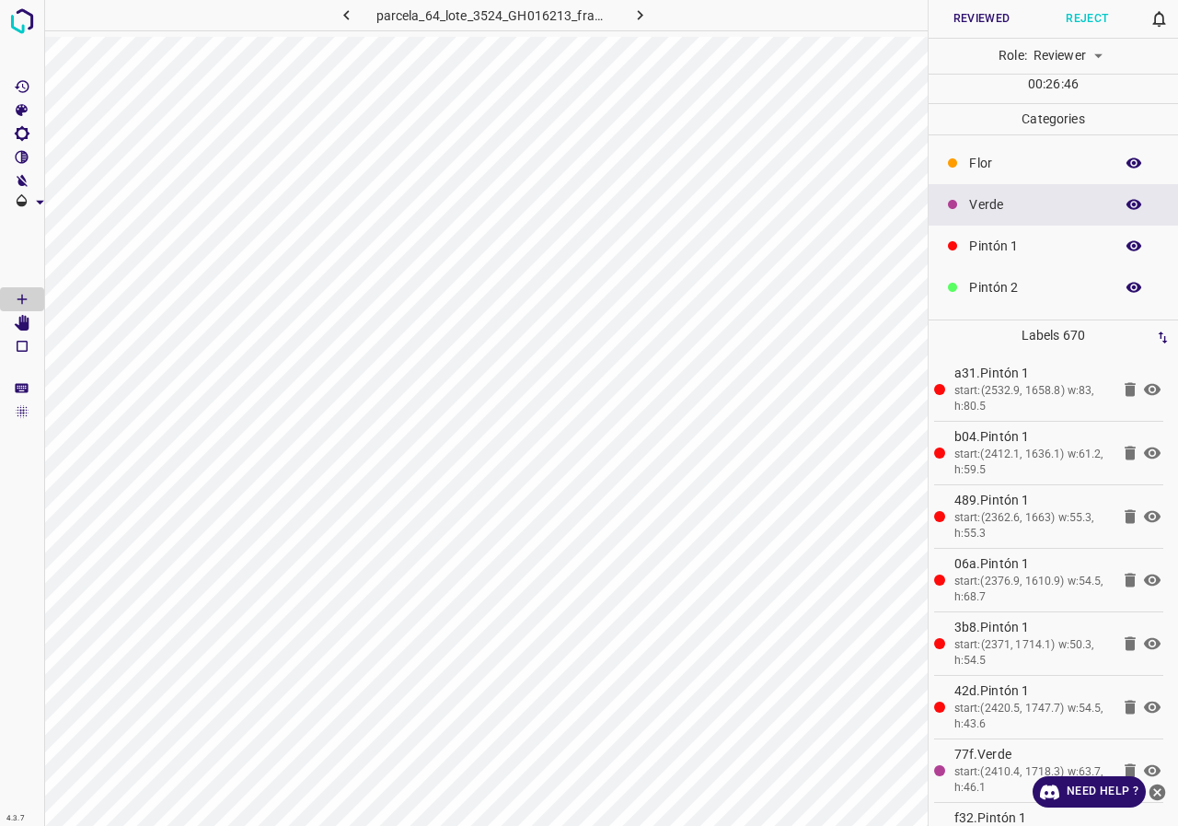
click at [990, 255] on p "Pintón 1" at bounding box center [1036, 246] width 135 height 19
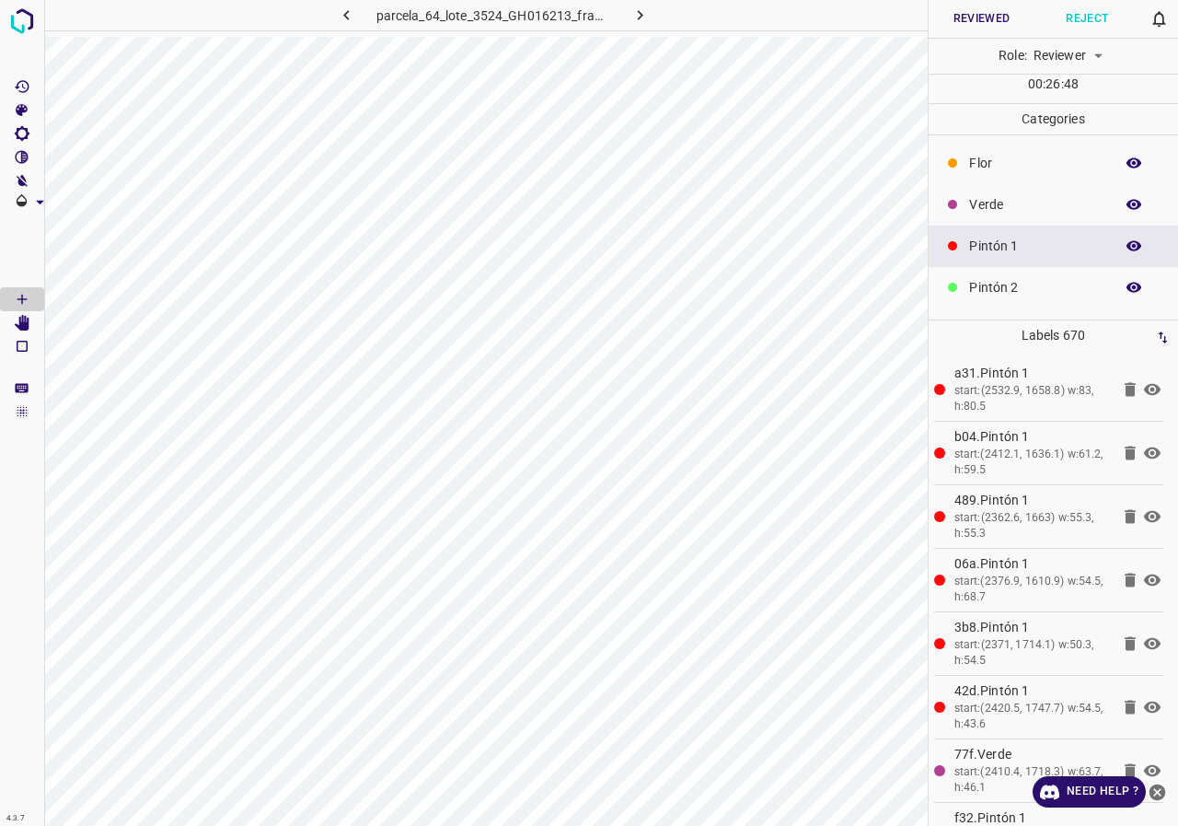
click at [997, 195] on p "Verde" at bounding box center [1036, 204] width 135 height 19
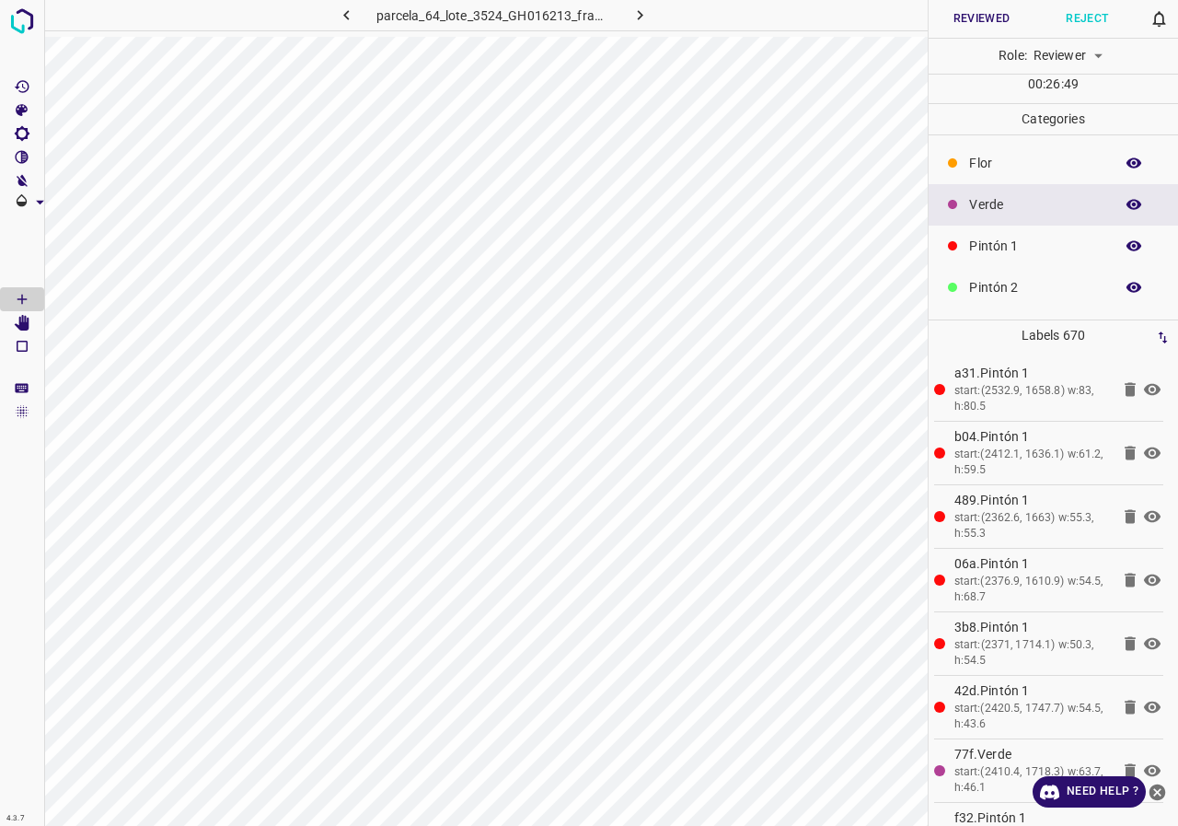
click at [1011, 248] on p "Pintón 1" at bounding box center [1036, 246] width 135 height 19
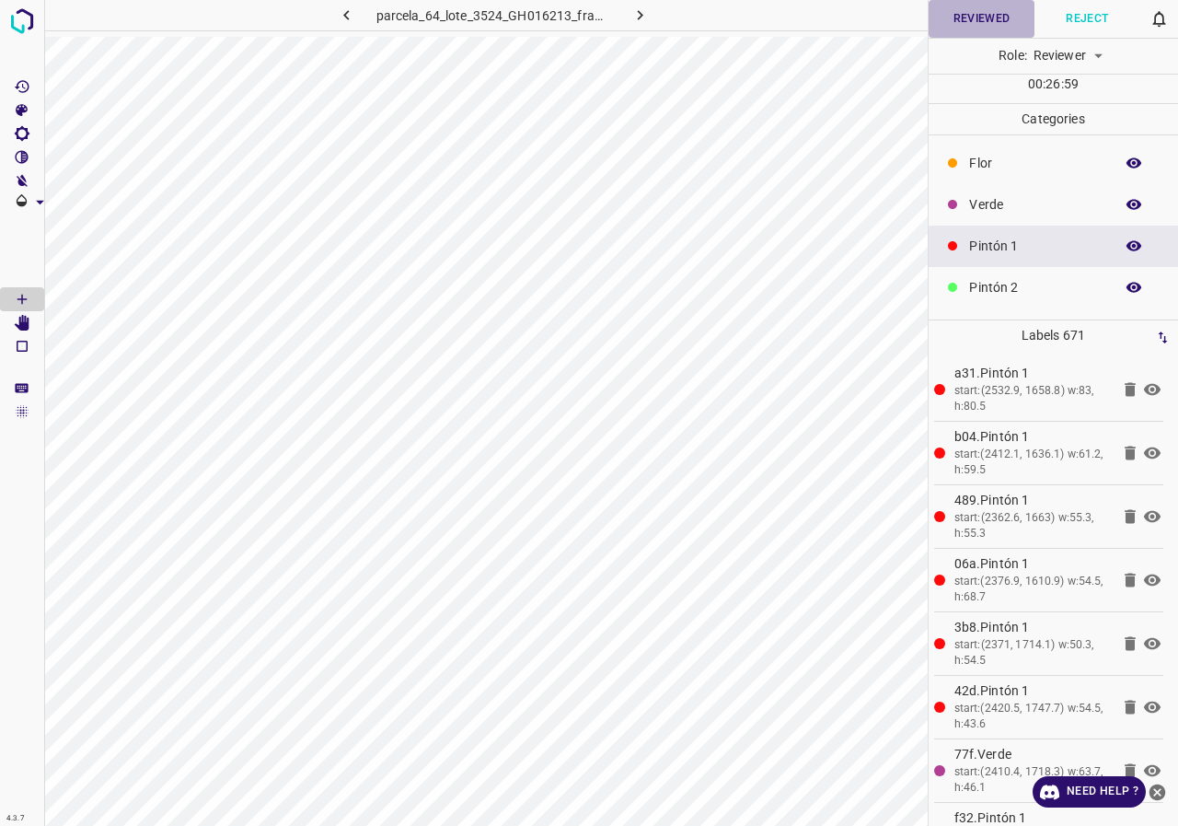
click at [982, 27] on button "Reviewed" at bounding box center [982, 19] width 106 height 38
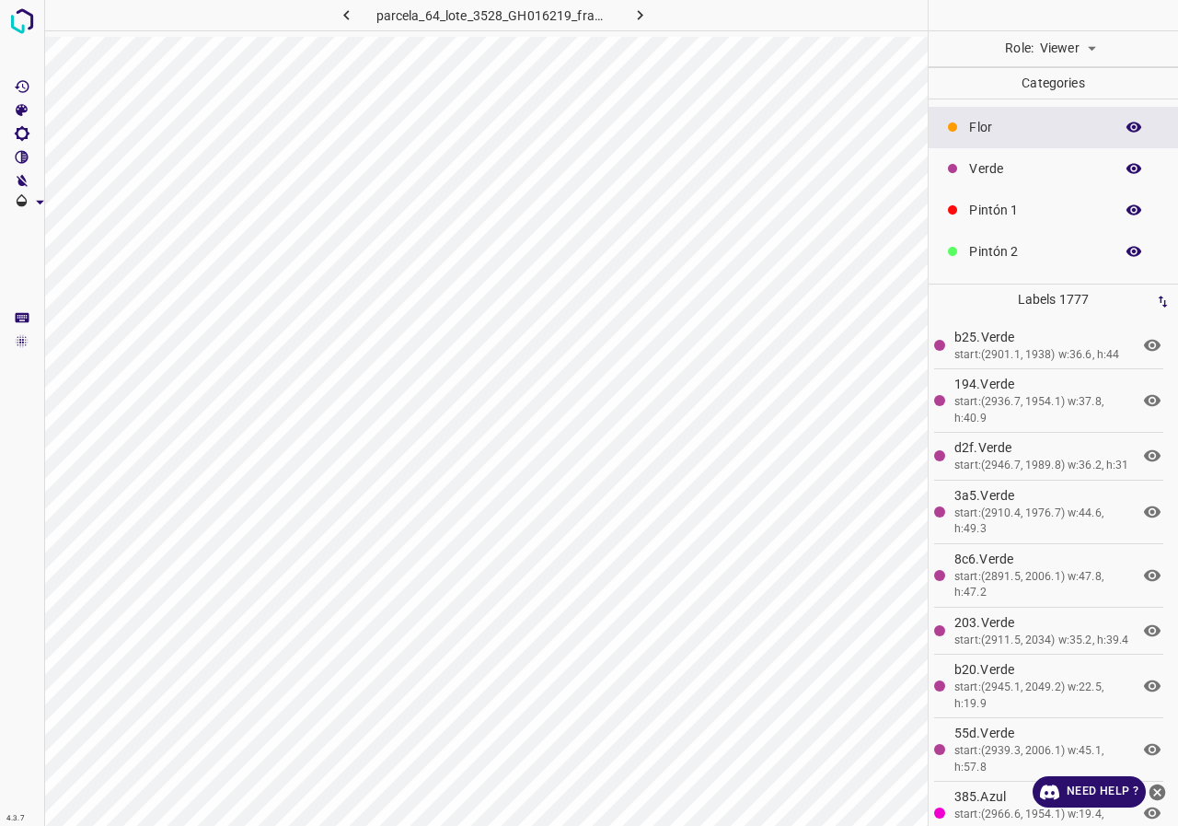
click at [1127, 162] on icon "button" at bounding box center [1134, 168] width 17 height 17
click at [1103, 44] on div at bounding box center [589, 413] width 1178 height 826
click at [1093, 50] on body "4.3.7 parcela_64_lote_3528_GH016219_frame_00145_140273.jpg Role: Viewer viewer …" at bounding box center [589, 413] width 1178 height 826
click at [1068, 100] on li "Reviewer" at bounding box center [1067, 89] width 82 height 30
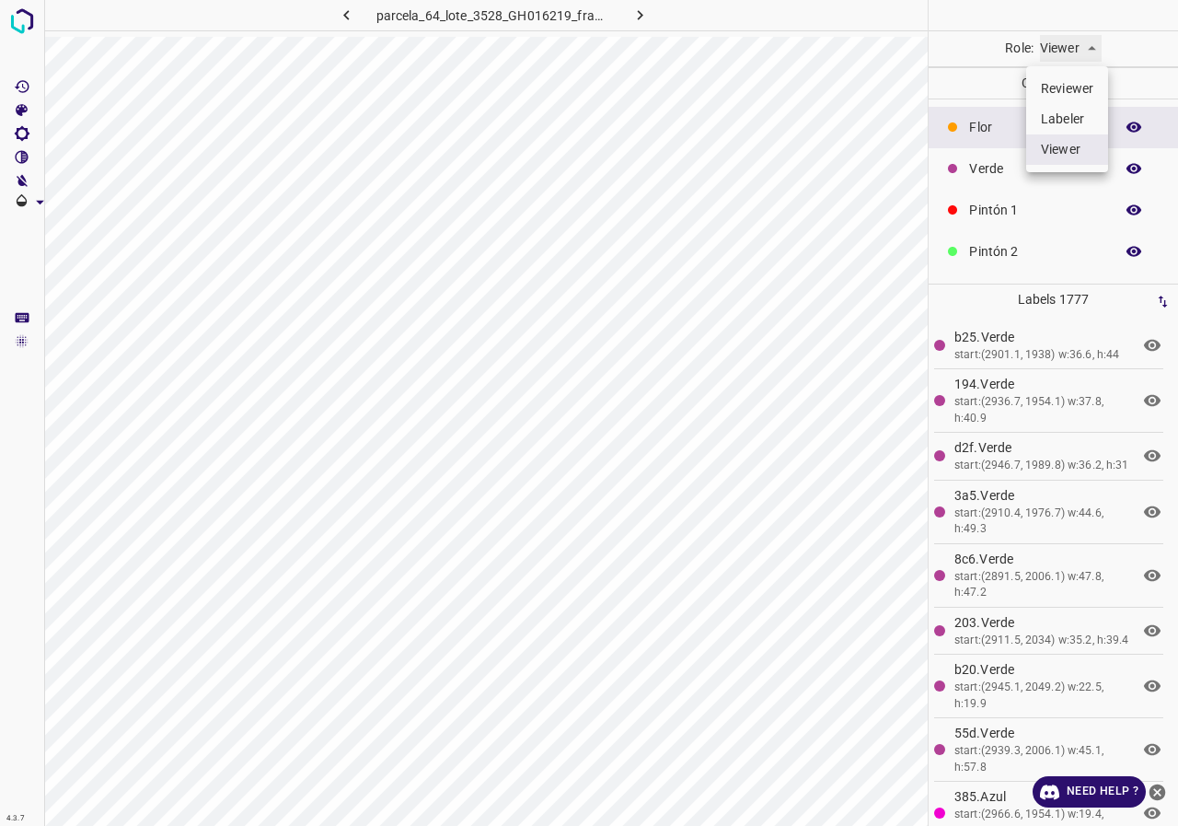
type input "reviewer"
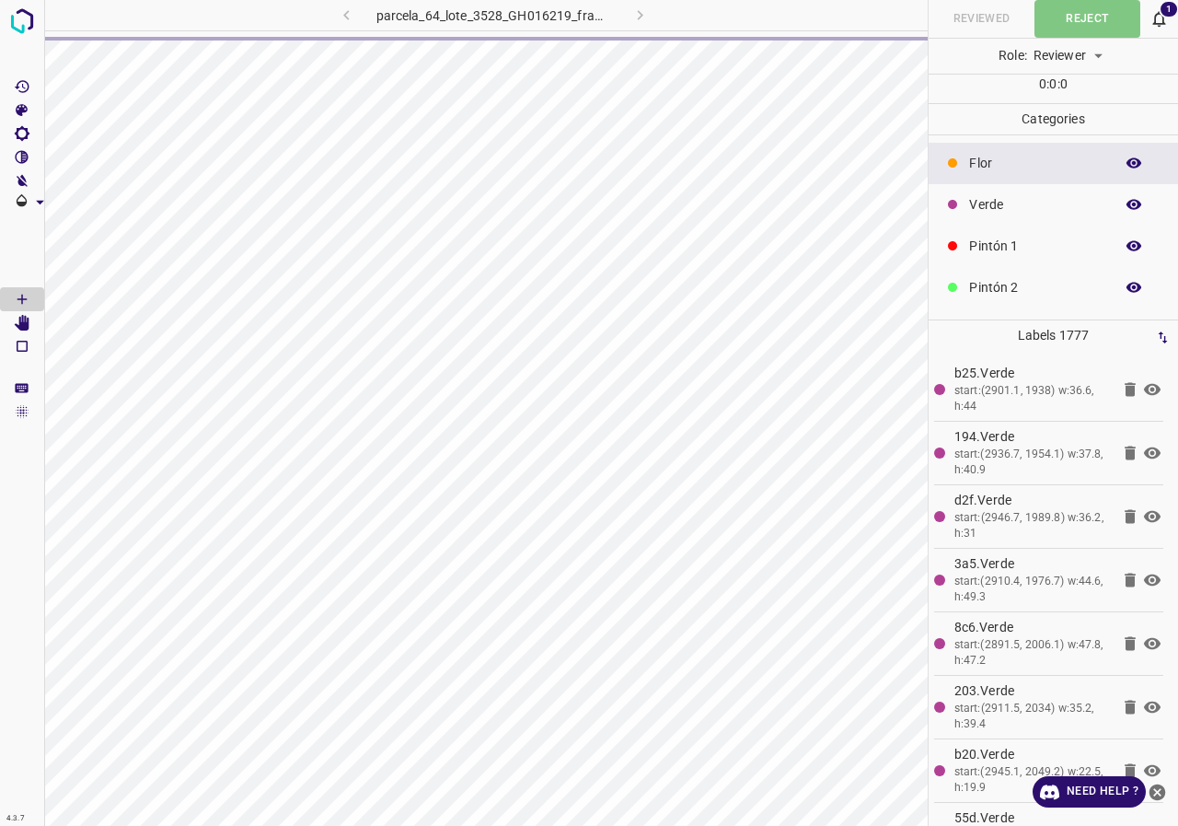
click at [1160, 18] on icon at bounding box center [1159, 18] width 19 height 19
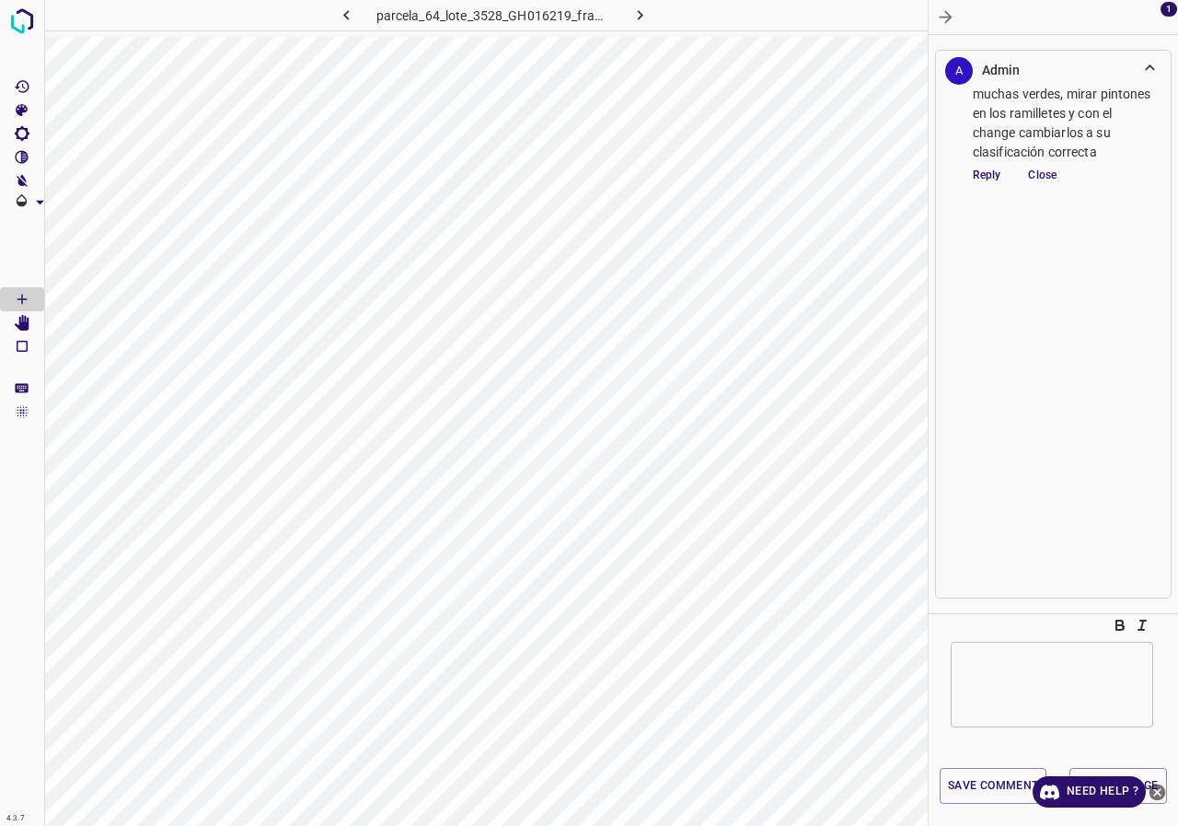
click at [1160, 18] on div at bounding box center [1053, 17] width 249 height 34
click at [938, 22] on icon "button" at bounding box center [945, 16] width 19 height 19
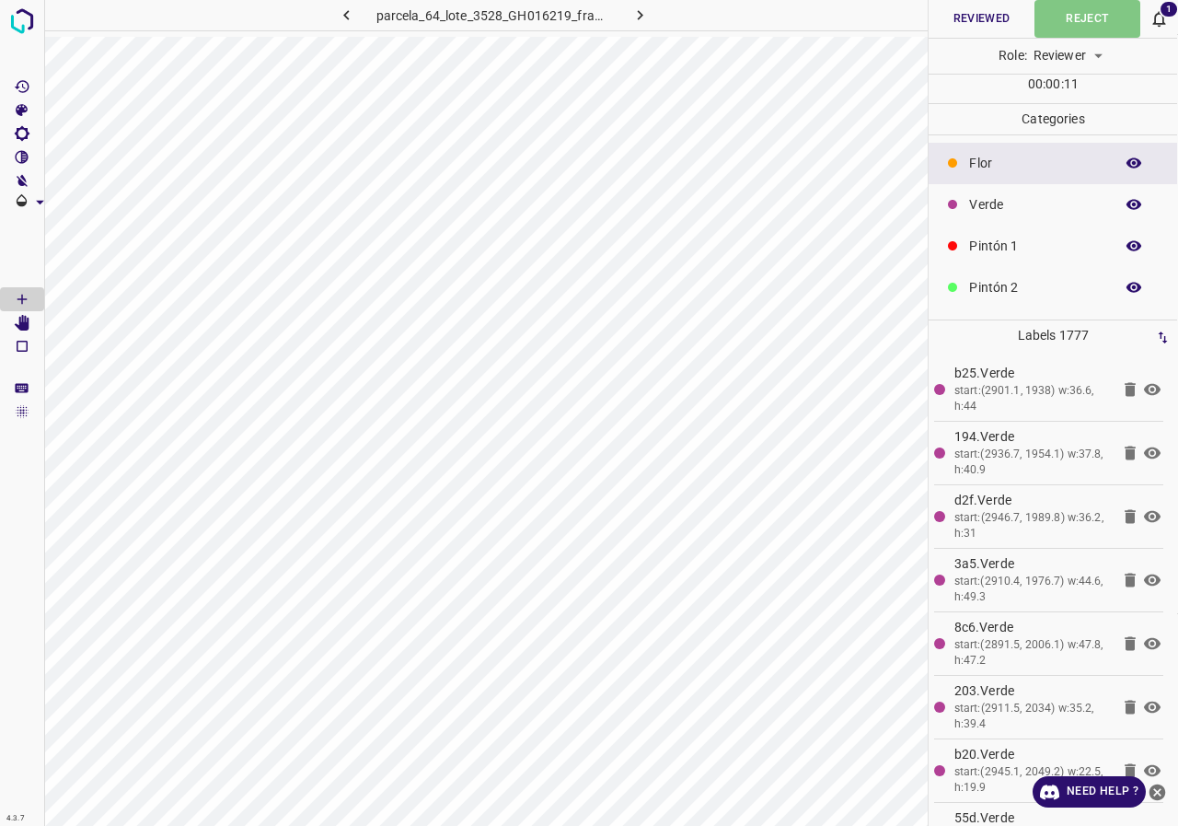
click at [1177, 18] on icon "button" at bounding box center [1194, 16] width 19 height 19
click at [1126, 203] on icon "button" at bounding box center [1133, 205] width 15 height 10
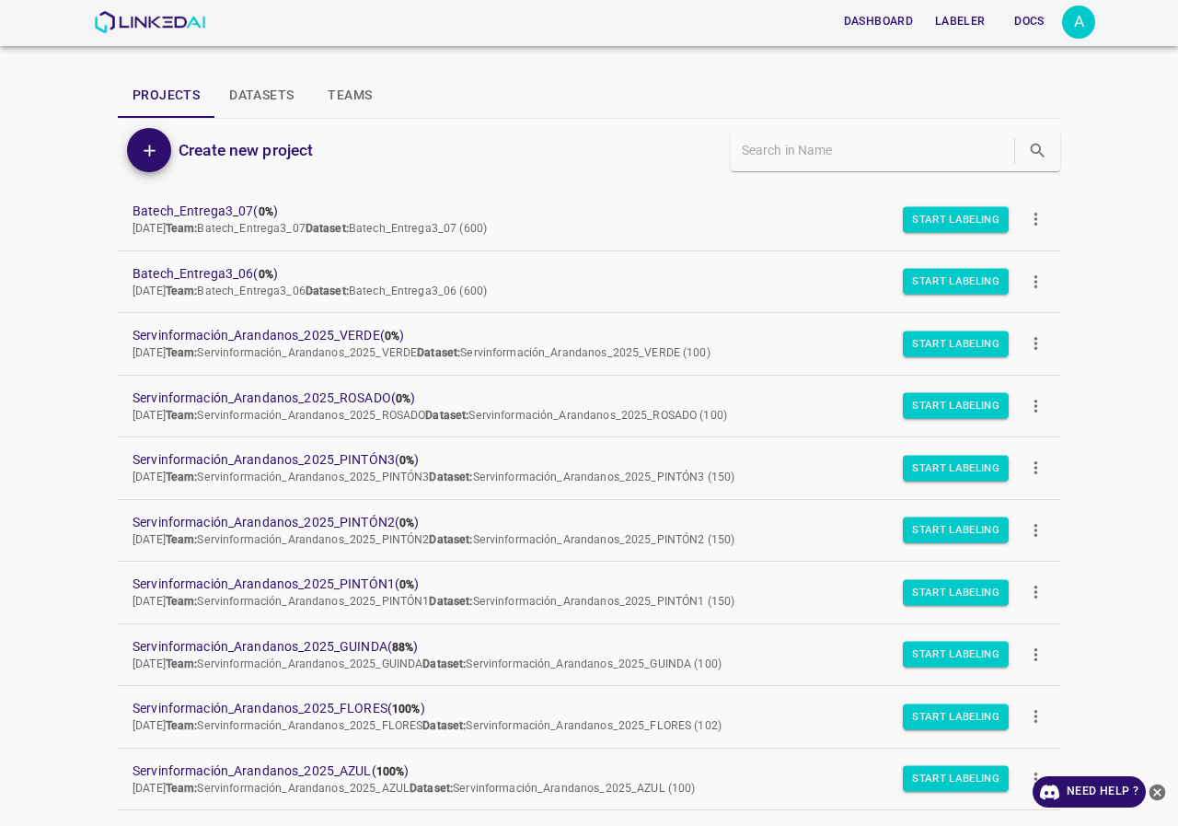
scroll to position [184, 0]
